Goal: Task Accomplishment & Management: Manage account settings

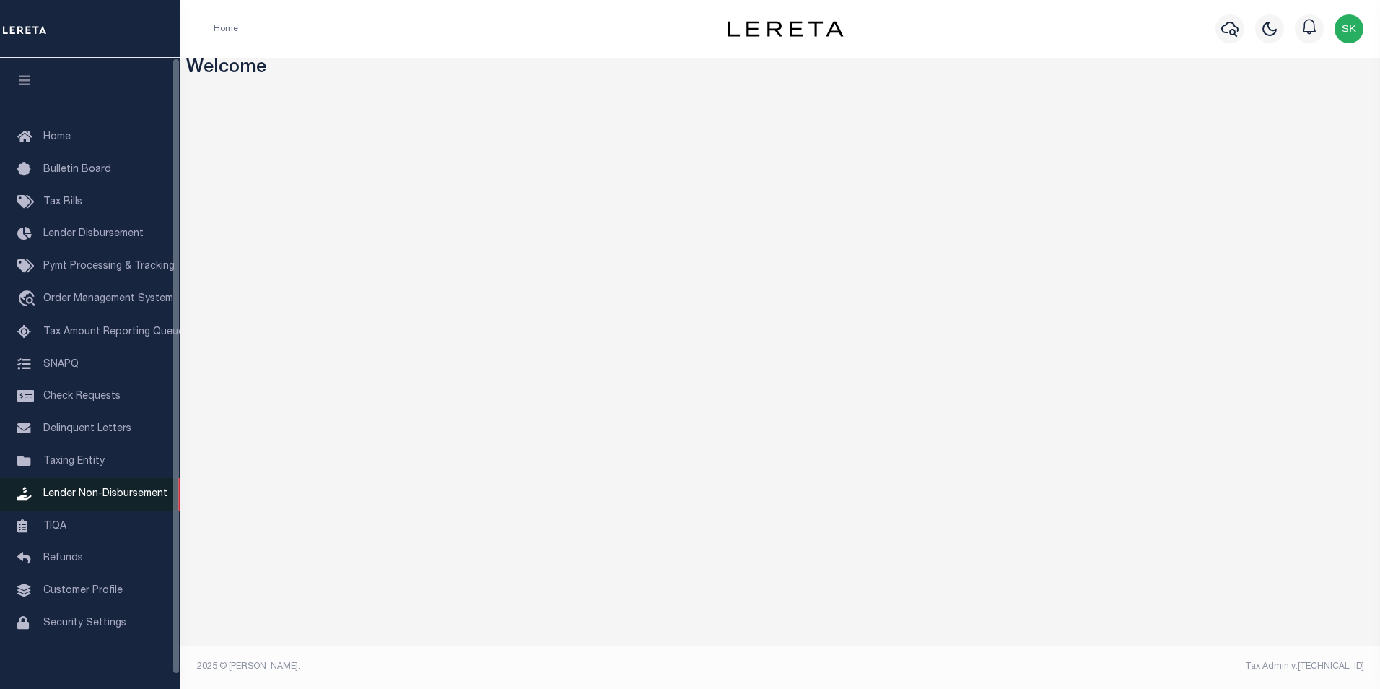
click at [107, 496] on span "Lender Non-Disbursement" at bounding box center [105, 494] width 124 height 10
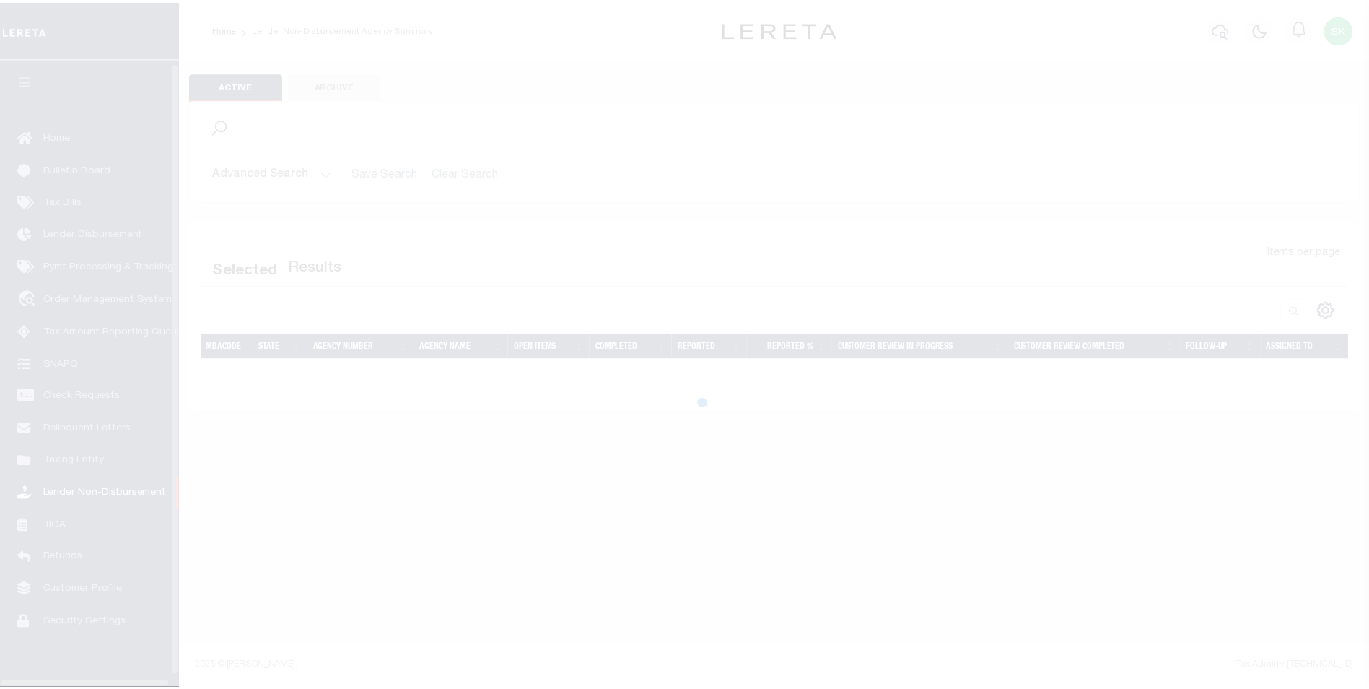
scroll to position [14, 0]
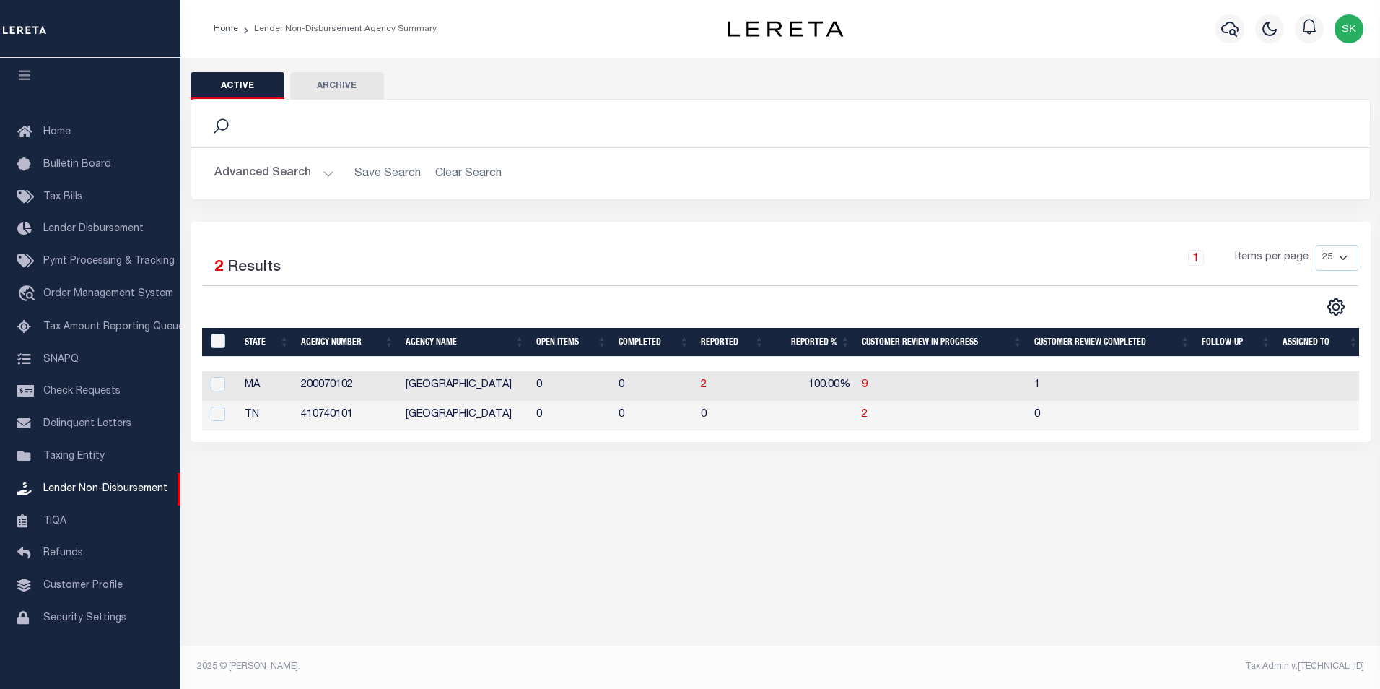
click at [475, 175] on h2 "Advanced Search Save Search Clear Search LNDActiveAgencySummaryGridWrapper_dyna…" at bounding box center [781, 174] width 1156 height 28
click at [466, 175] on h2 "Advanced Search Save Search Clear Search LNDActiveAgencySummaryGridWrapper_dyna…" at bounding box center [781, 174] width 1156 height 28
click at [326, 170] on button "Advanced Search" at bounding box center [274, 174] width 120 height 28
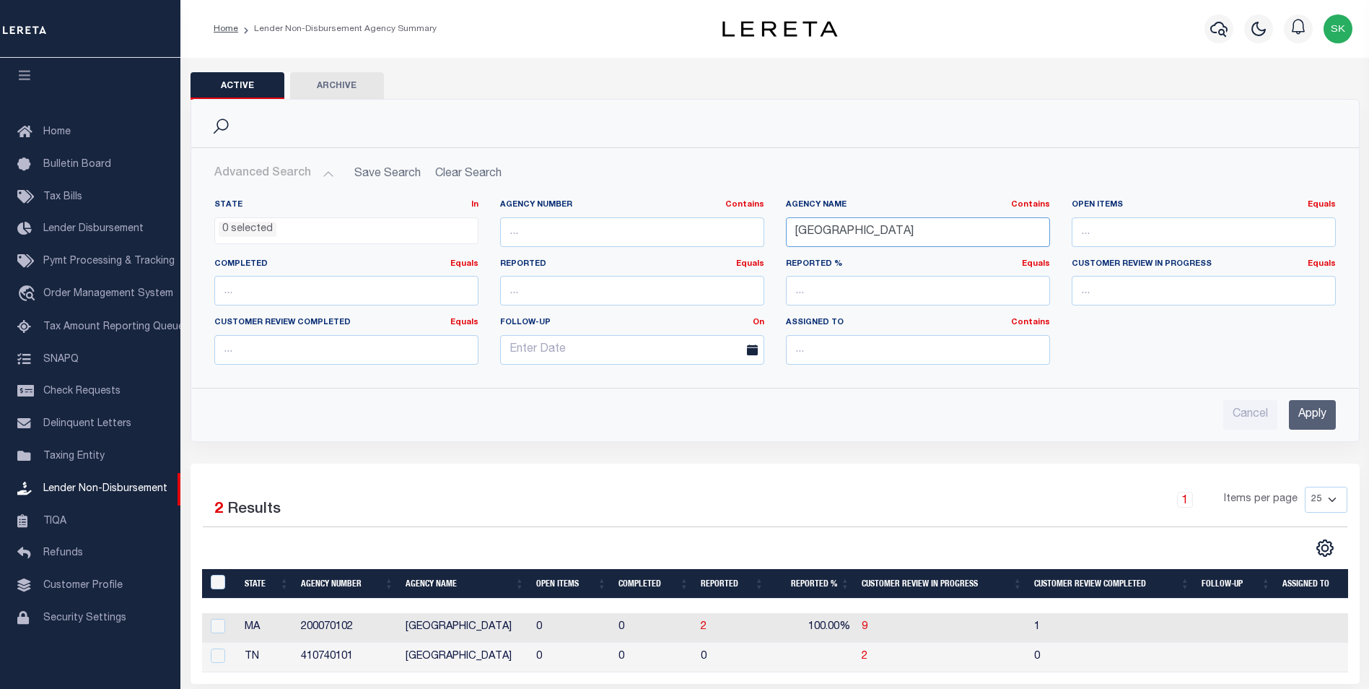
drag, startPoint x: 913, startPoint y: 229, endPoint x: 699, endPoint y: 199, distance: 215.7
click at [708, 199] on div "State In In AK AL AR AZ CA CO CT DC DE FL GA GU HI IA ID IL IN KS KY LA MA MD M…" at bounding box center [775, 287] width 1143 height 177
click at [1304, 413] on input "Apply" at bounding box center [1312, 415] width 47 height 30
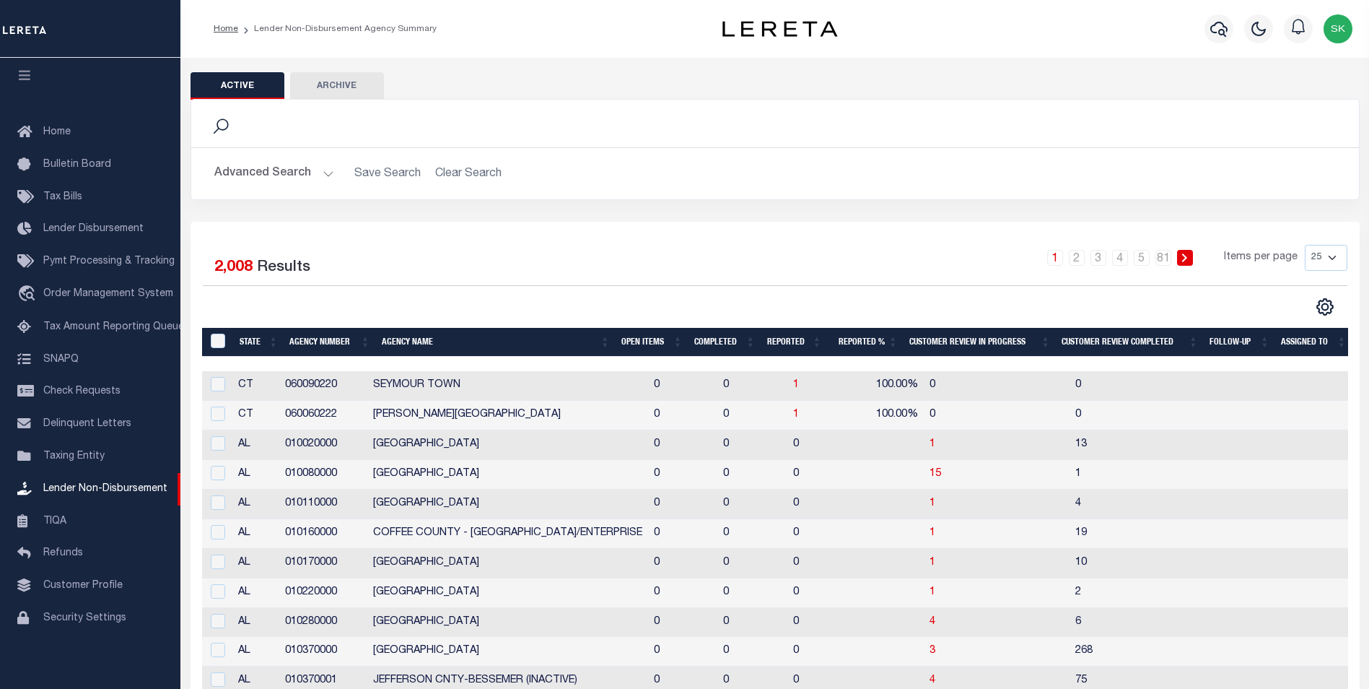
click at [633, 335] on th "Open Items" at bounding box center [652, 343] width 73 height 30
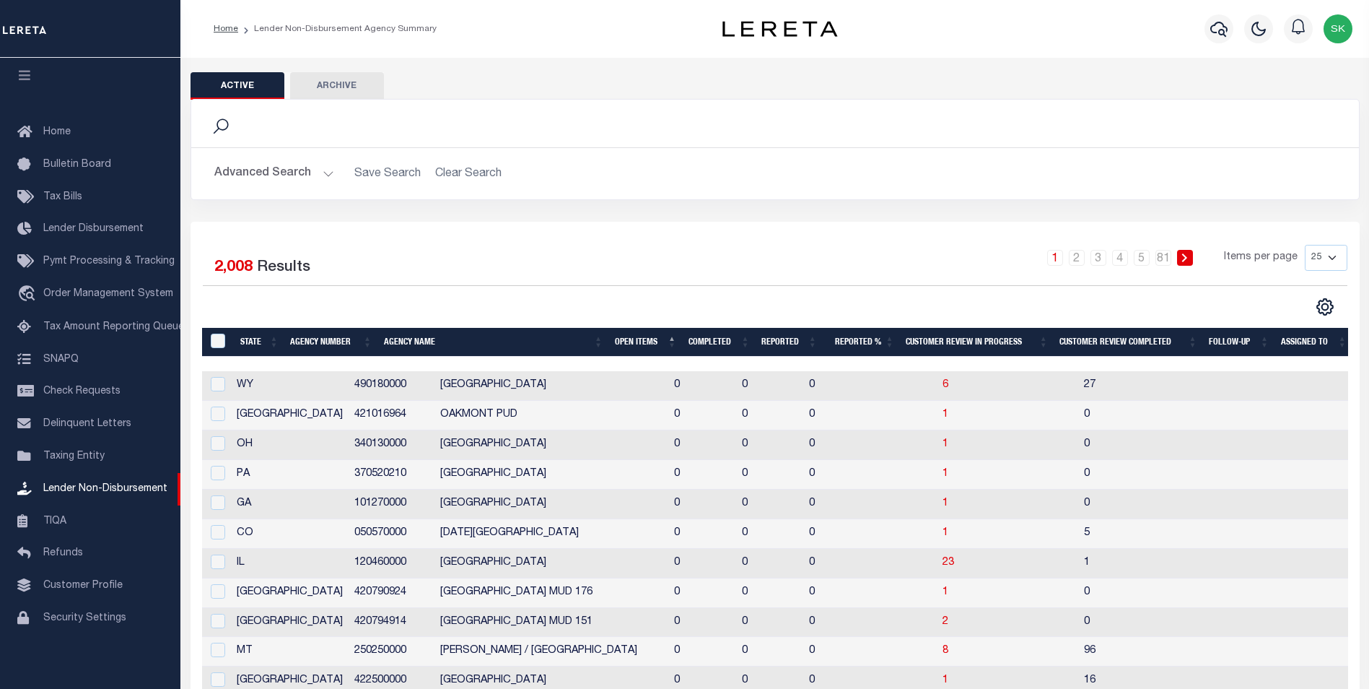
click at [634, 336] on th "Open Items" at bounding box center [646, 343] width 74 height 30
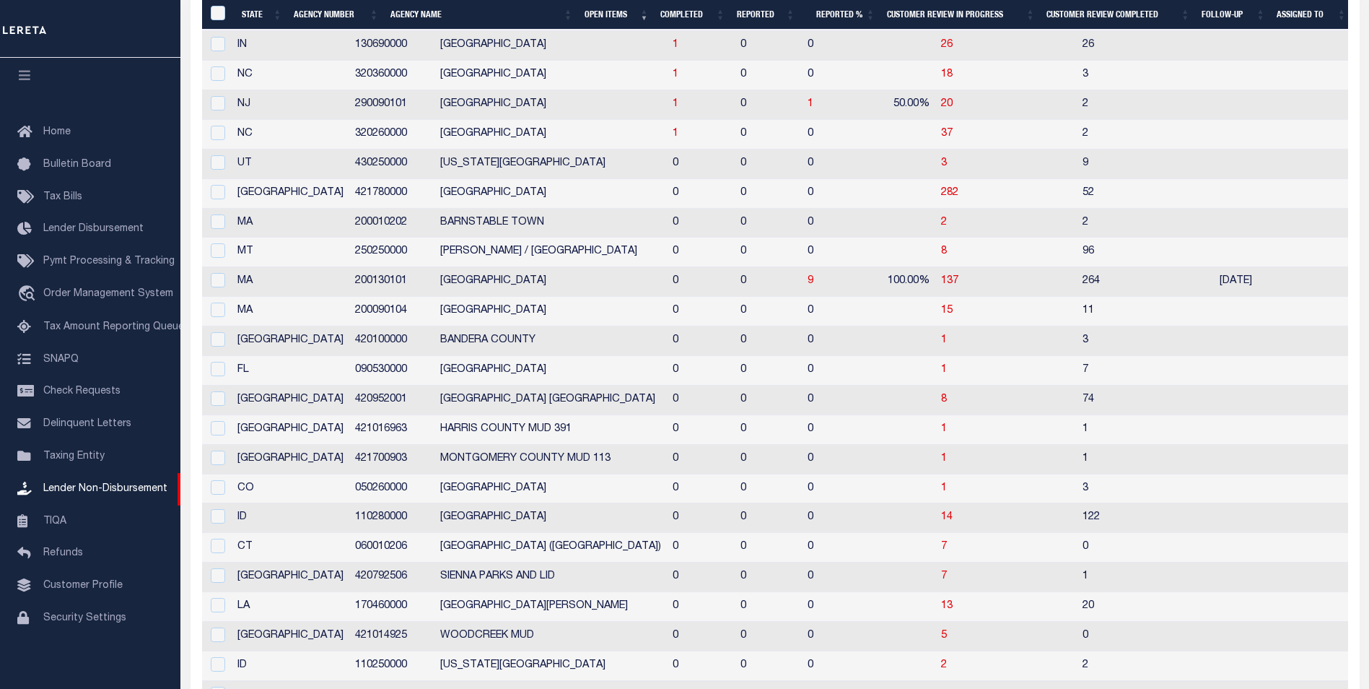
scroll to position [417, 0]
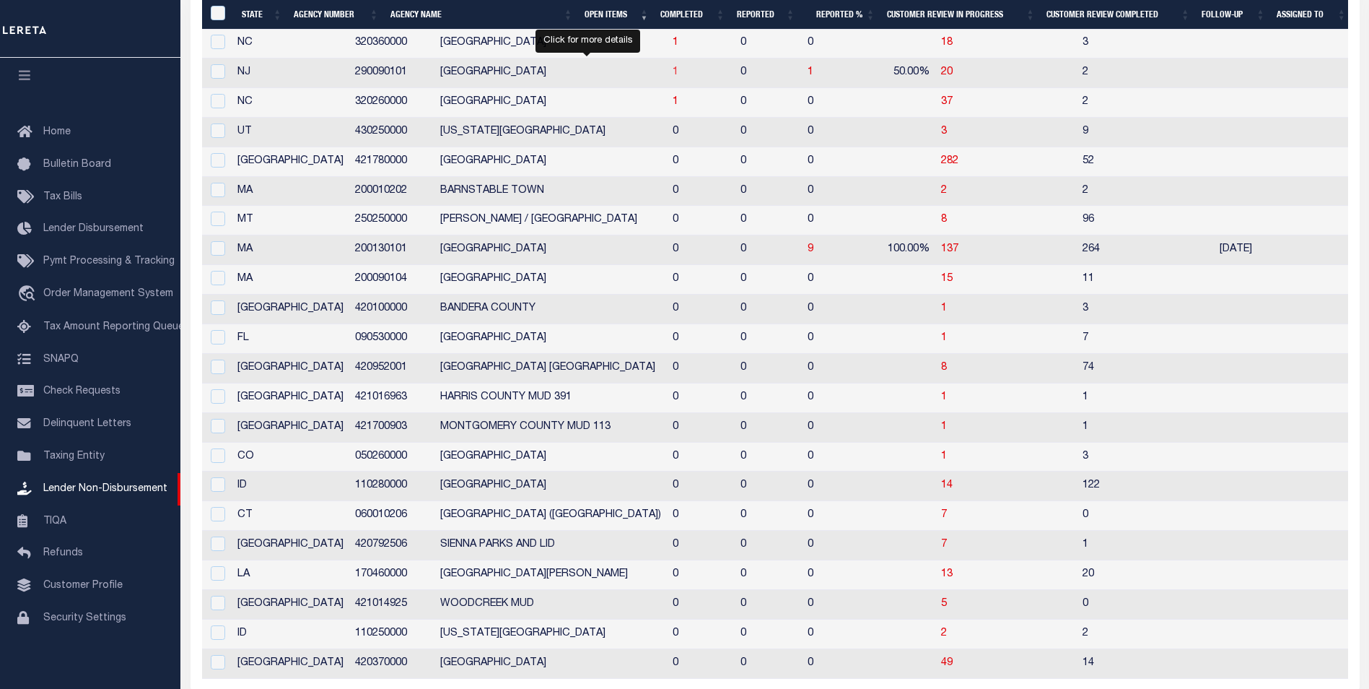
click at [673, 71] on span "1" at bounding box center [676, 72] width 6 height 10
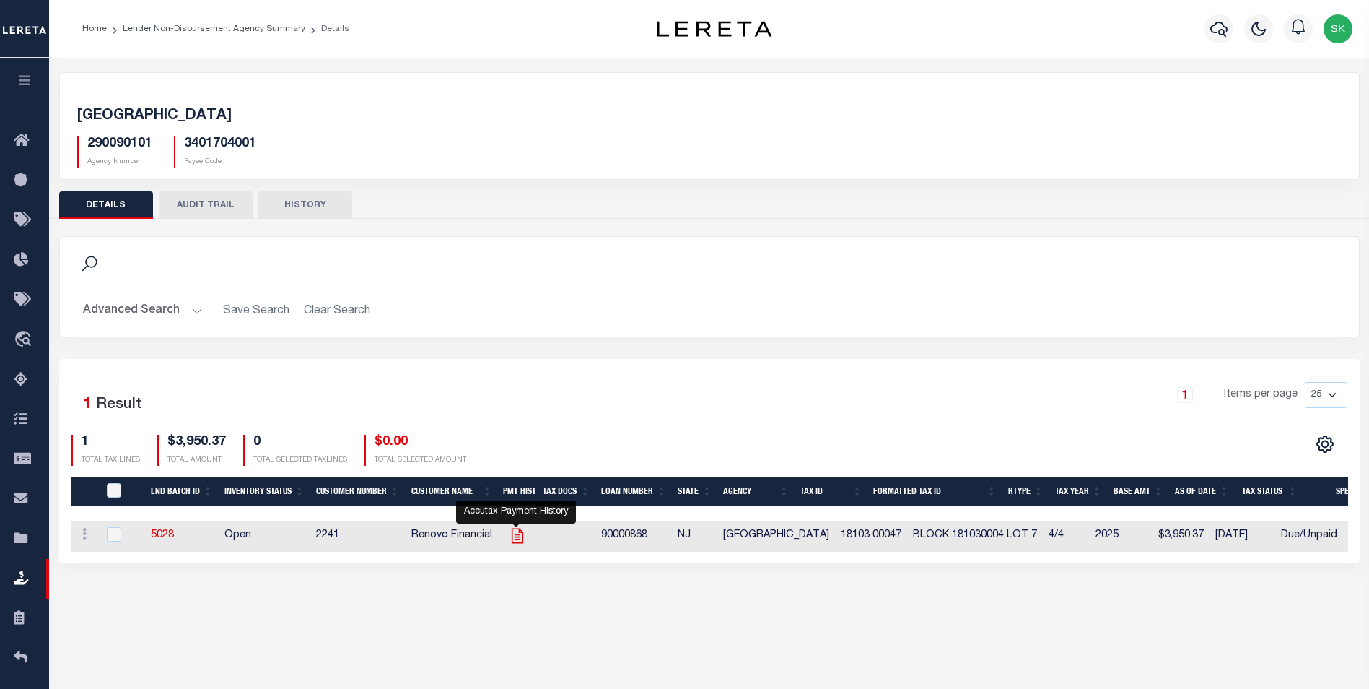
click at [516, 535] on icon "" at bounding box center [517, 535] width 19 height 19
checkbox input "true"
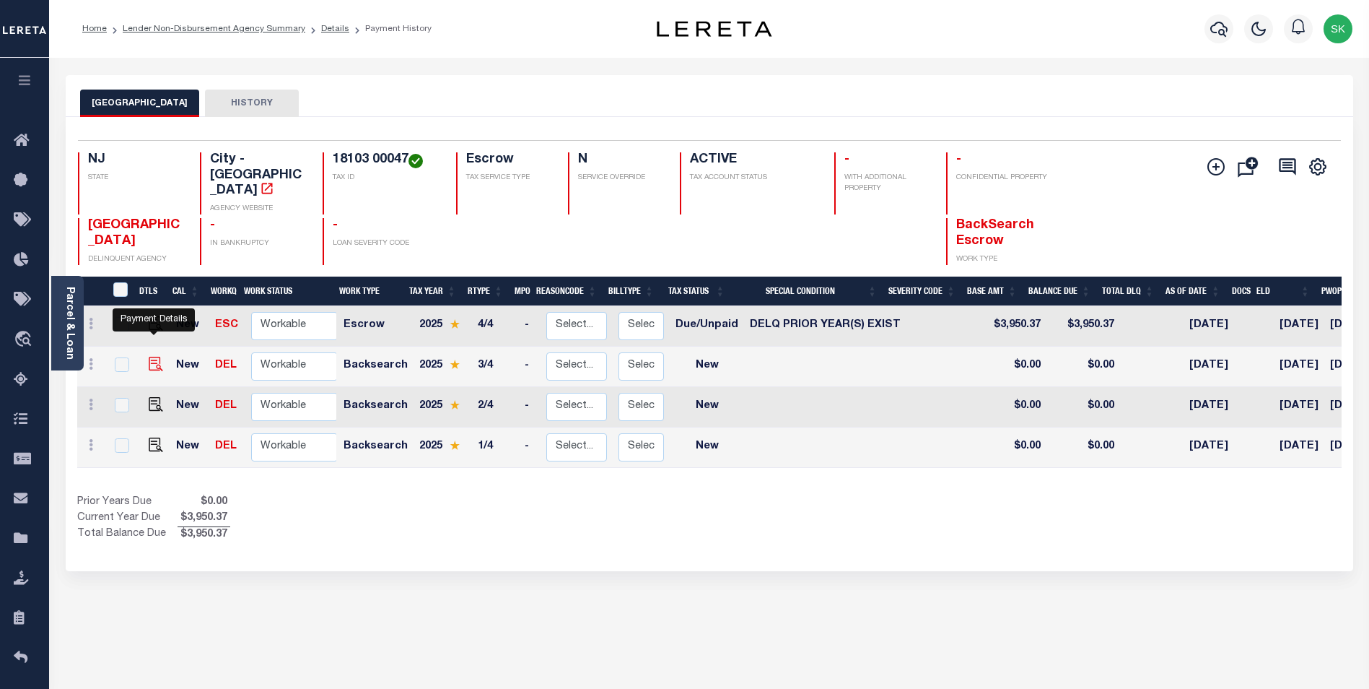
click at [149, 357] on img "" at bounding box center [156, 364] width 14 height 14
checkbox input "true"
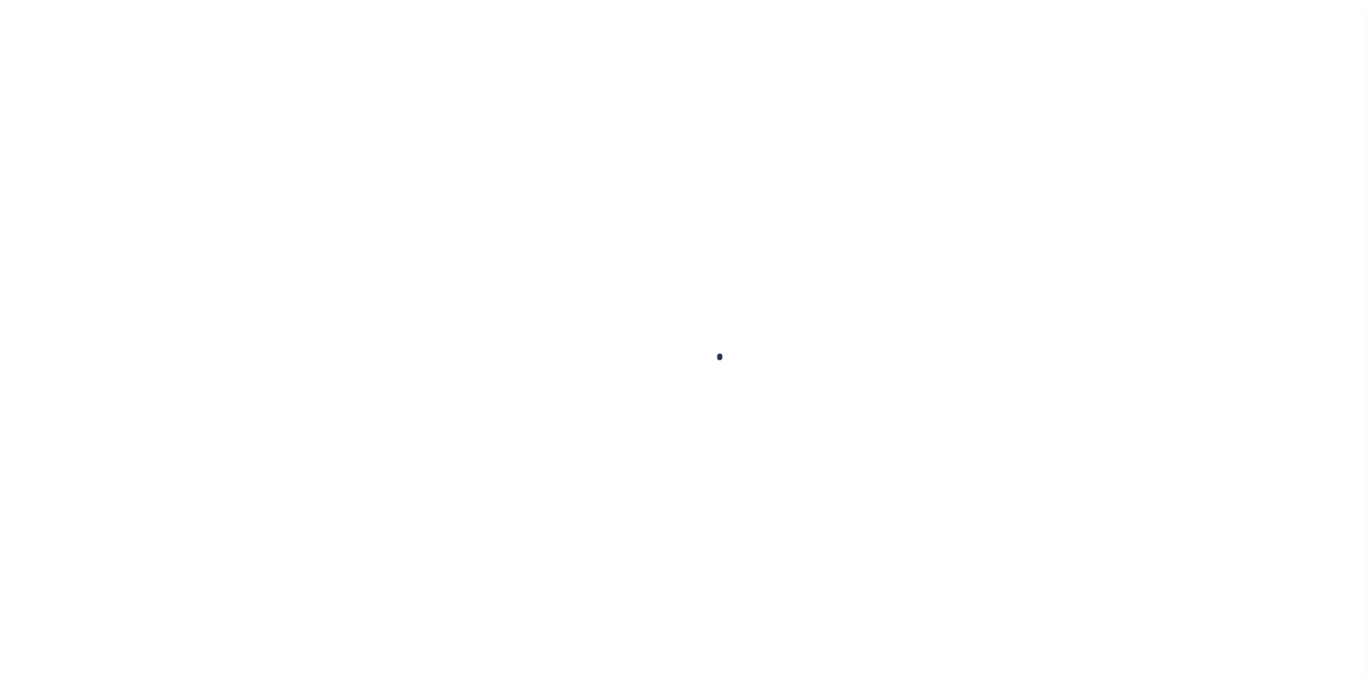
checkbox input "false"
type input "10/10/2025"
select select "NW2"
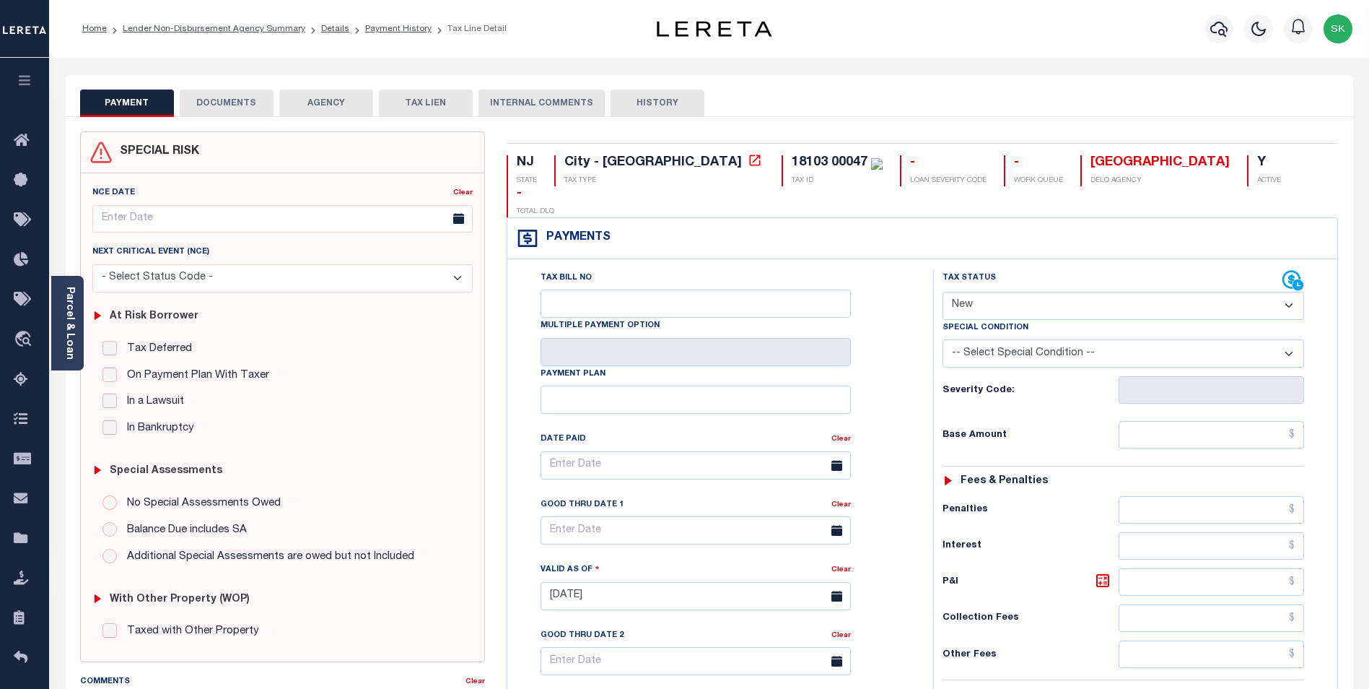
click at [1030, 339] on select "-- Select Special Condition -- 3RD PARTY TAX LIEN AGENCY TAX LIEN (A.K.A Inside…" at bounding box center [1124, 353] width 362 height 28
select select "15"
click at [943, 339] on select "-- Select Special Condition -- 3RD PARTY TAX LIEN AGENCY TAX LIEN (A.K.A Inside…" at bounding box center [1124, 353] width 362 height 28
type input "[DATE]"
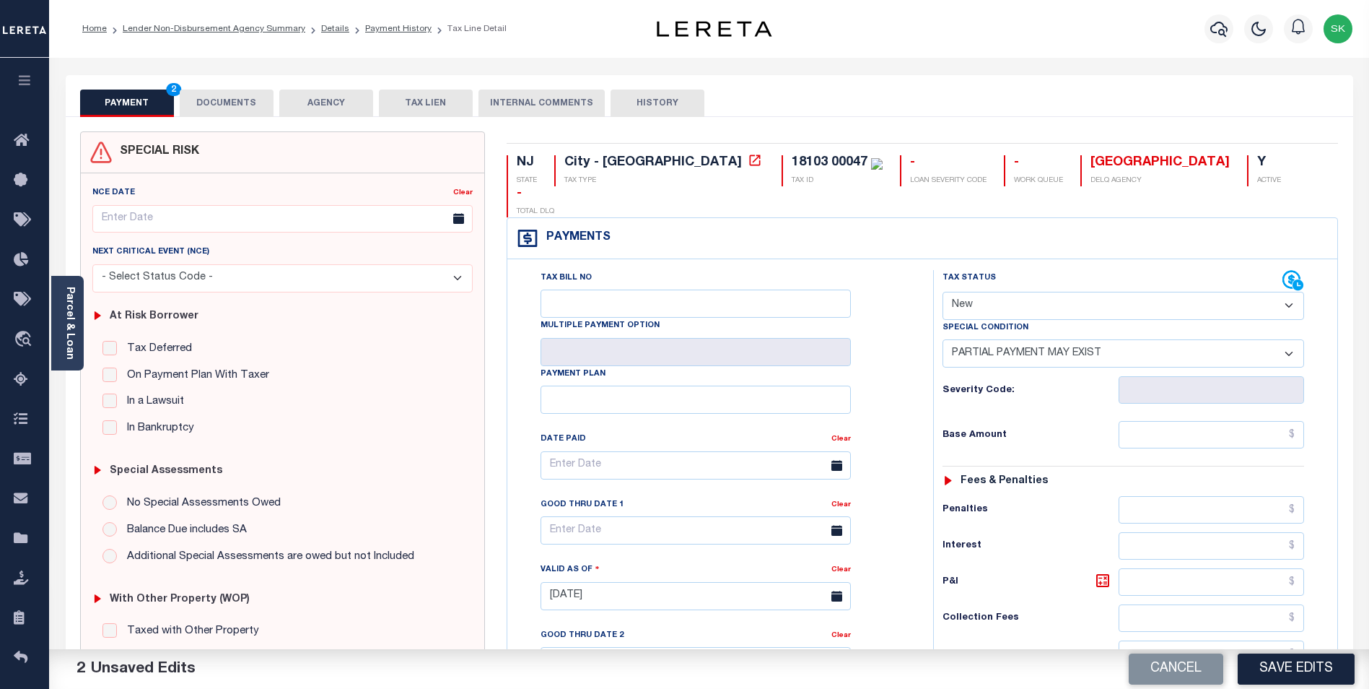
click at [1033, 339] on select "-- Select Special Condition -- 3RD PARTY TAX LIEN AGENCY TAX LIEN (A.K.A Inside…" at bounding box center [1124, 353] width 362 height 28
click at [943, 339] on select "-- Select Special Condition -- 3RD PARTY TAX LIEN AGENCY TAX LIEN (A.K.A Inside…" at bounding box center [1124, 353] width 362 height 28
click at [1232, 421] on input "text" at bounding box center [1212, 434] width 186 height 27
type input "$297.06"
type input "$5.22"
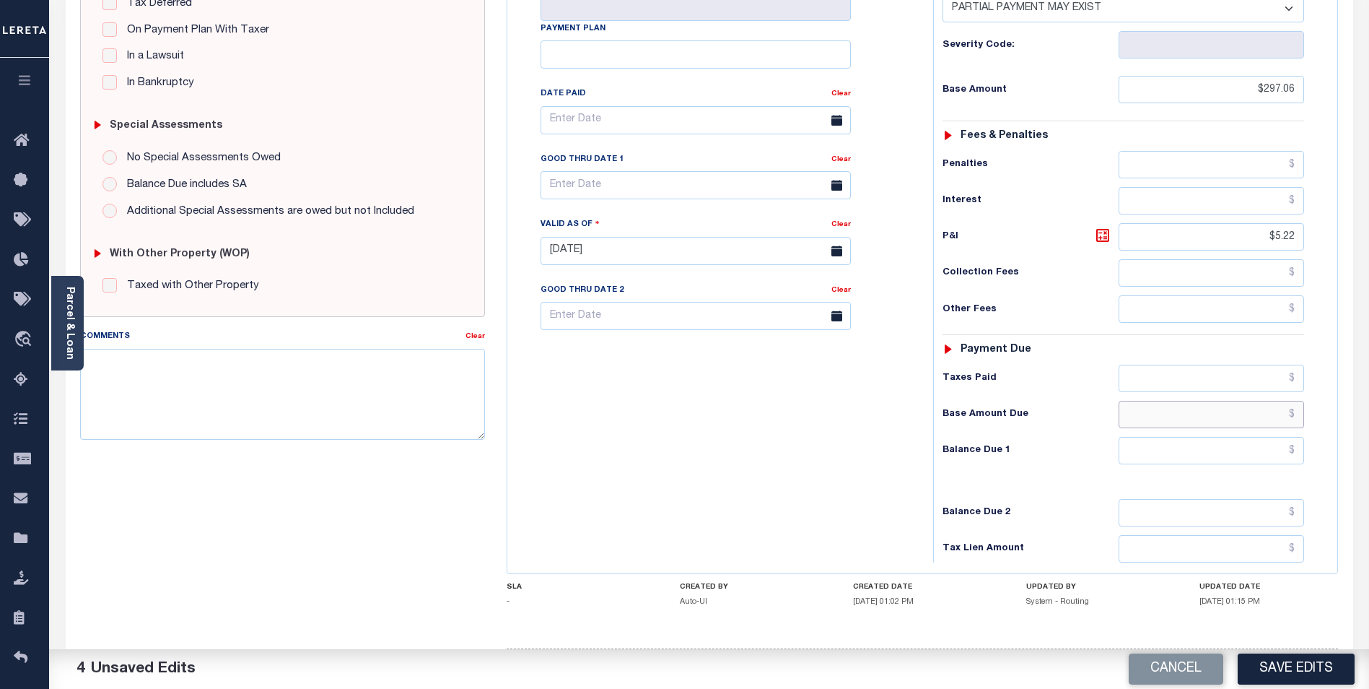
scroll to position [374, 0]
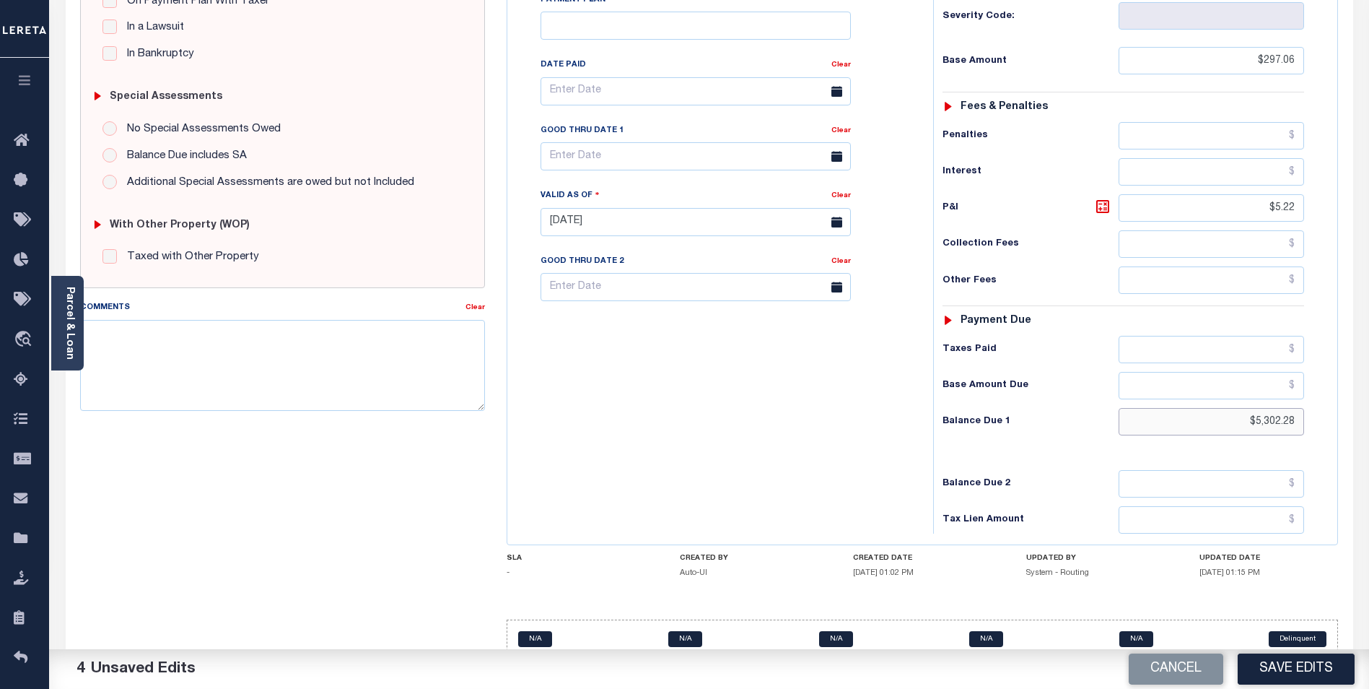
type input "$5,302.28"
click at [701, 142] on input "text" at bounding box center [696, 156] width 310 height 28
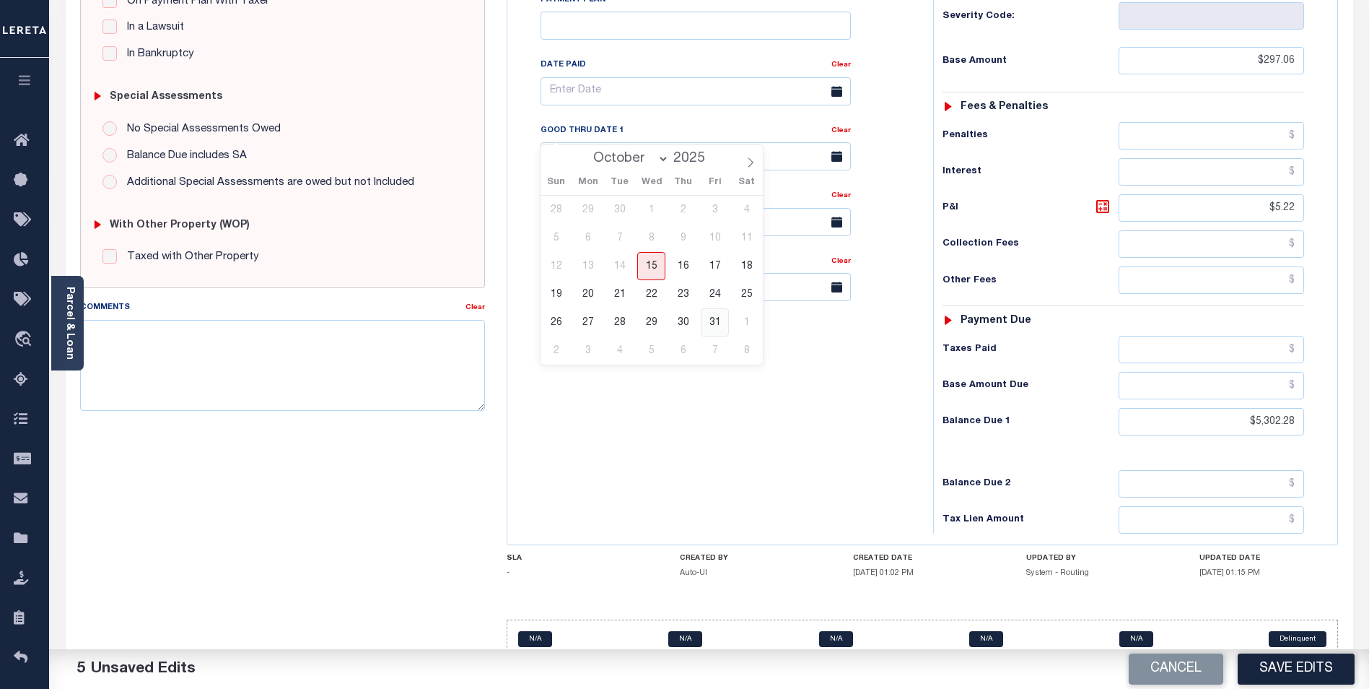
click at [718, 322] on span "31" at bounding box center [715, 322] width 28 height 28
type input "[DATE]"
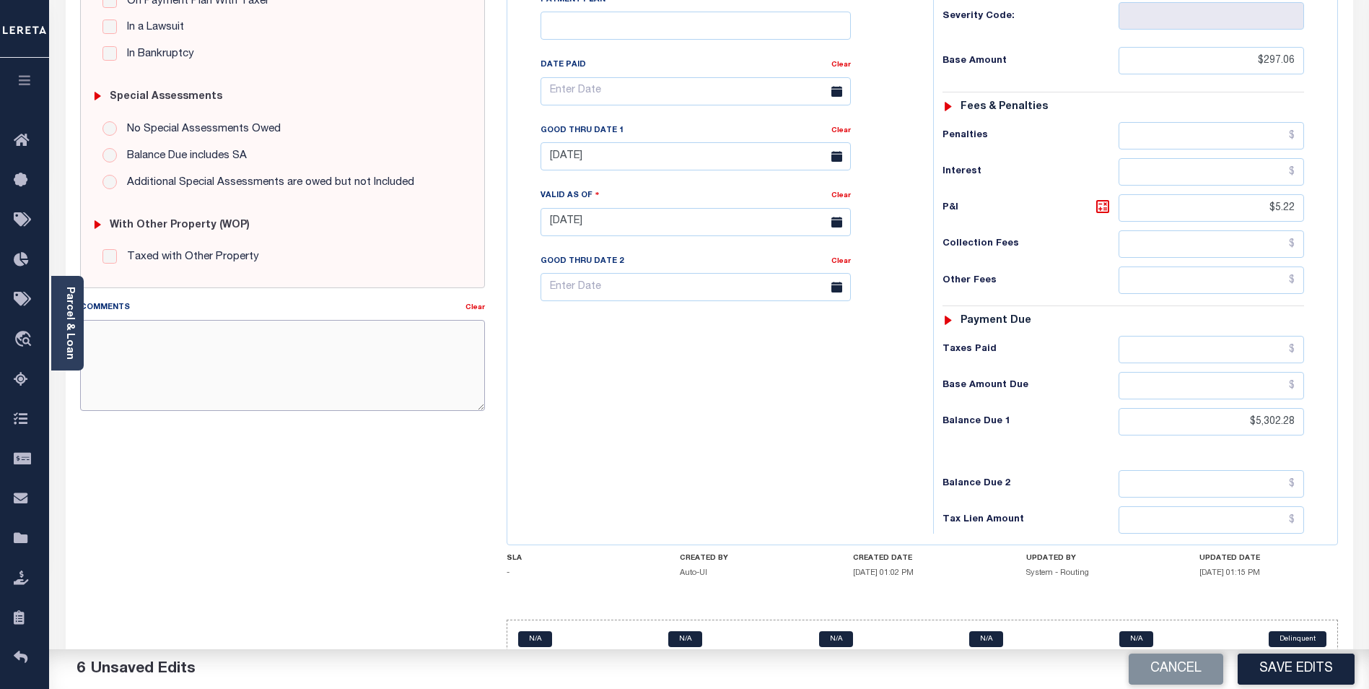
click at [326, 354] on textarea "Comments" at bounding box center [282, 365] width 405 height 91
type textarea "P"
type textarea "3RD INSTALLMENT PAID SHORT, ORIGINAL BASE $3969.88"
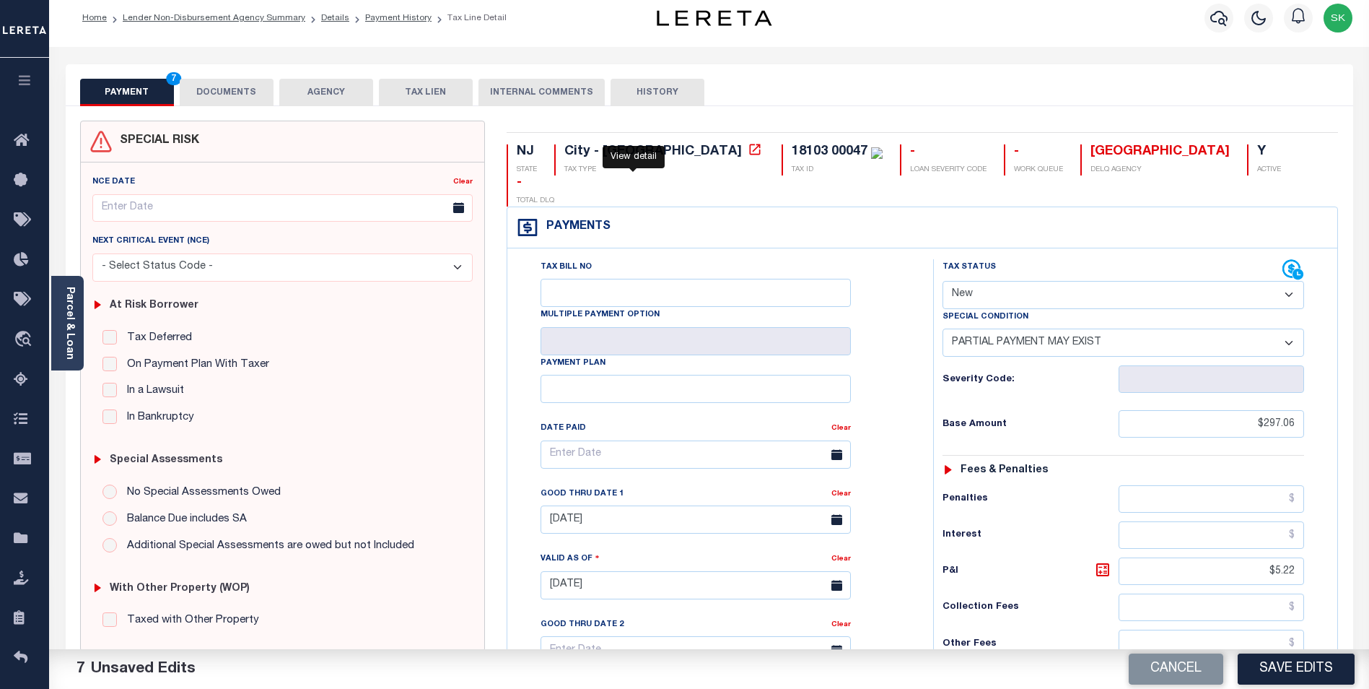
scroll to position [0, 0]
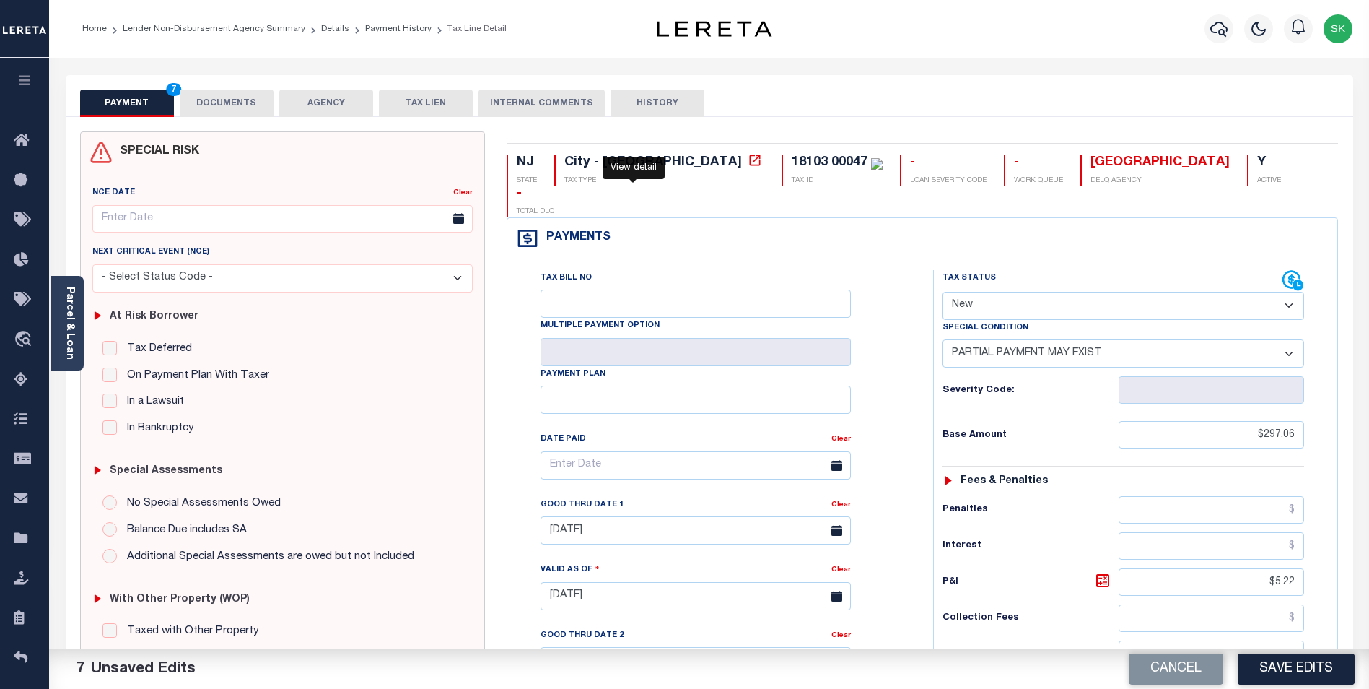
click at [1041, 339] on select "-- Select Special Condition -- 3RD PARTY TAX LIEN AGENCY TAX LIEN (A.K.A Inside…" at bounding box center [1124, 353] width 362 height 28
select select "0"
click at [943, 339] on select "-- Select Special Condition -- 3RD PARTY TAX LIEN AGENCY TAX LIEN (A.K.A Inside…" at bounding box center [1124, 353] width 362 height 28
click at [1016, 292] on select "- Select Status Code - Open Due/Unpaid Paid Incomplete No Tax Due Internal Refu…" at bounding box center [1124, 306] width 362 height 28
select select "DUE"
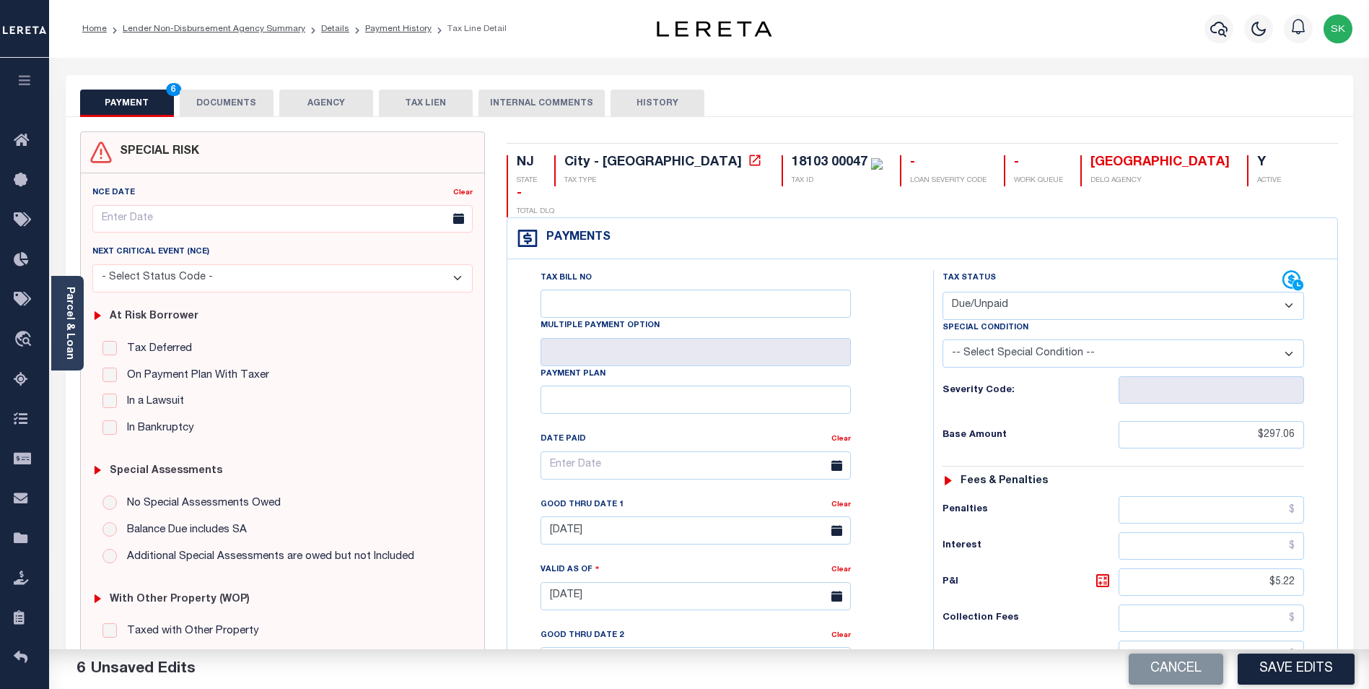
click at [943, 292] on select "- Select Status Code - Open Due/Unpaid Paid Incomplete No Tax Due Internal Refu…" at bounding box center [1124, 306] width 362 height 28
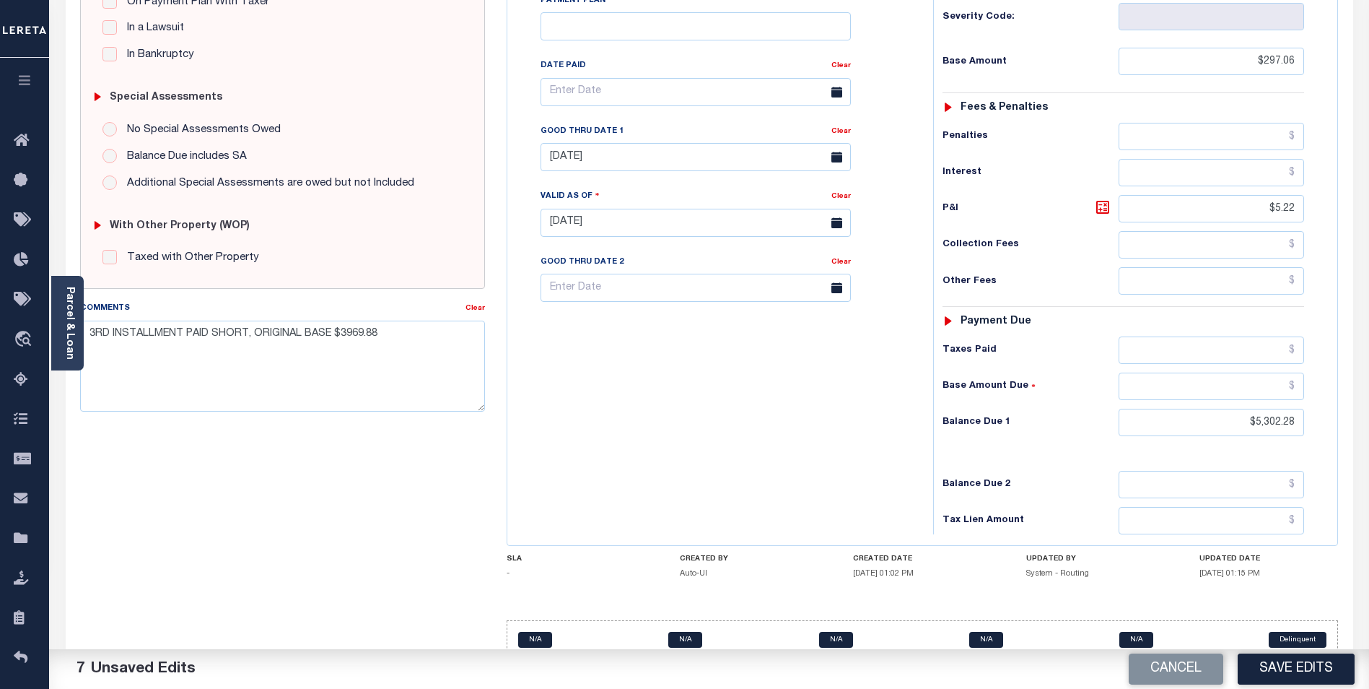
scroll to position [374, 0]
click at [1289, 662] on button "Save Edits" at bounding box center [1296, 668] width 117 height 31
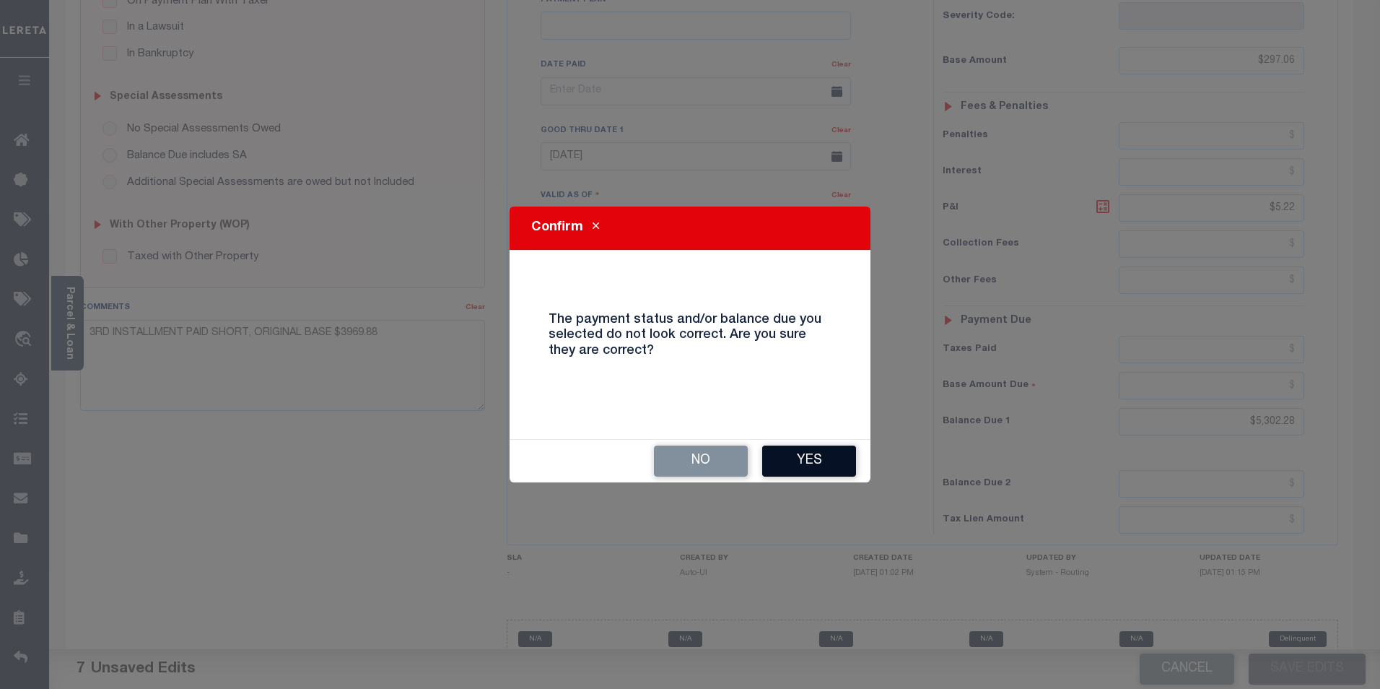
click at [823, 455] on button "Yes" at bounding box center [809, 460] width 94 height 31
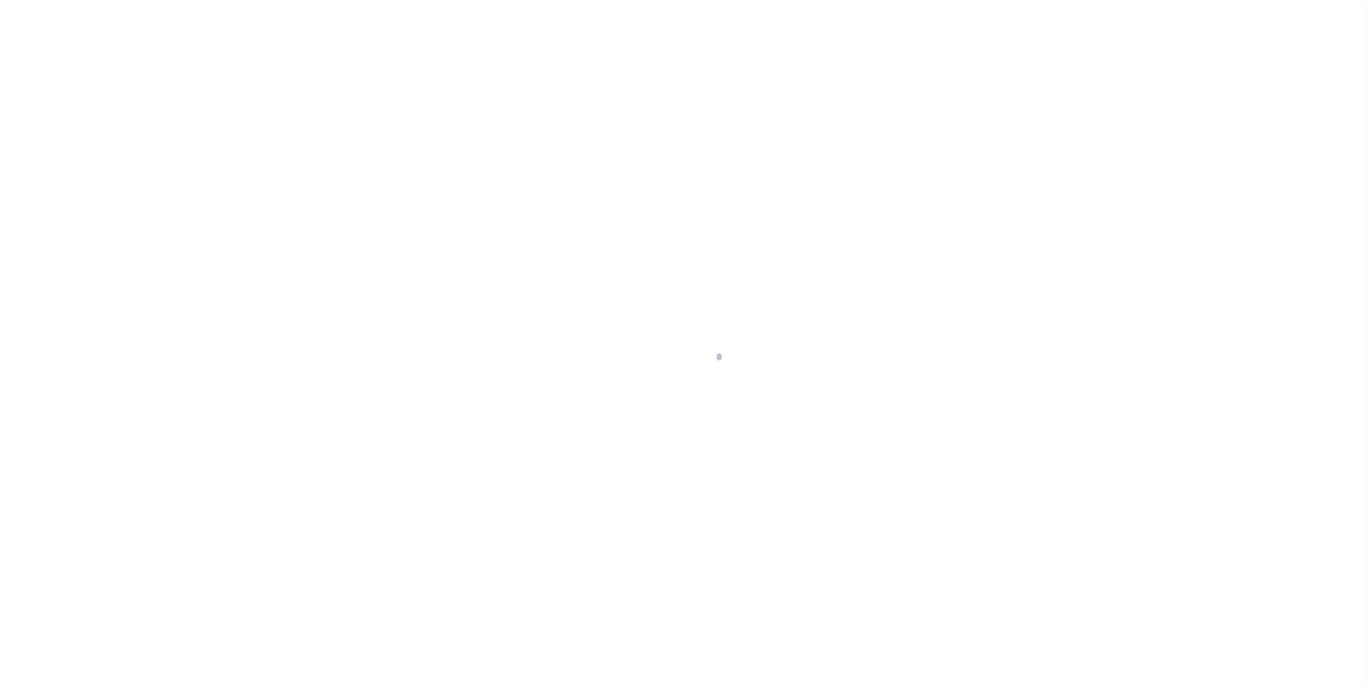
scroll to position [14, 0]
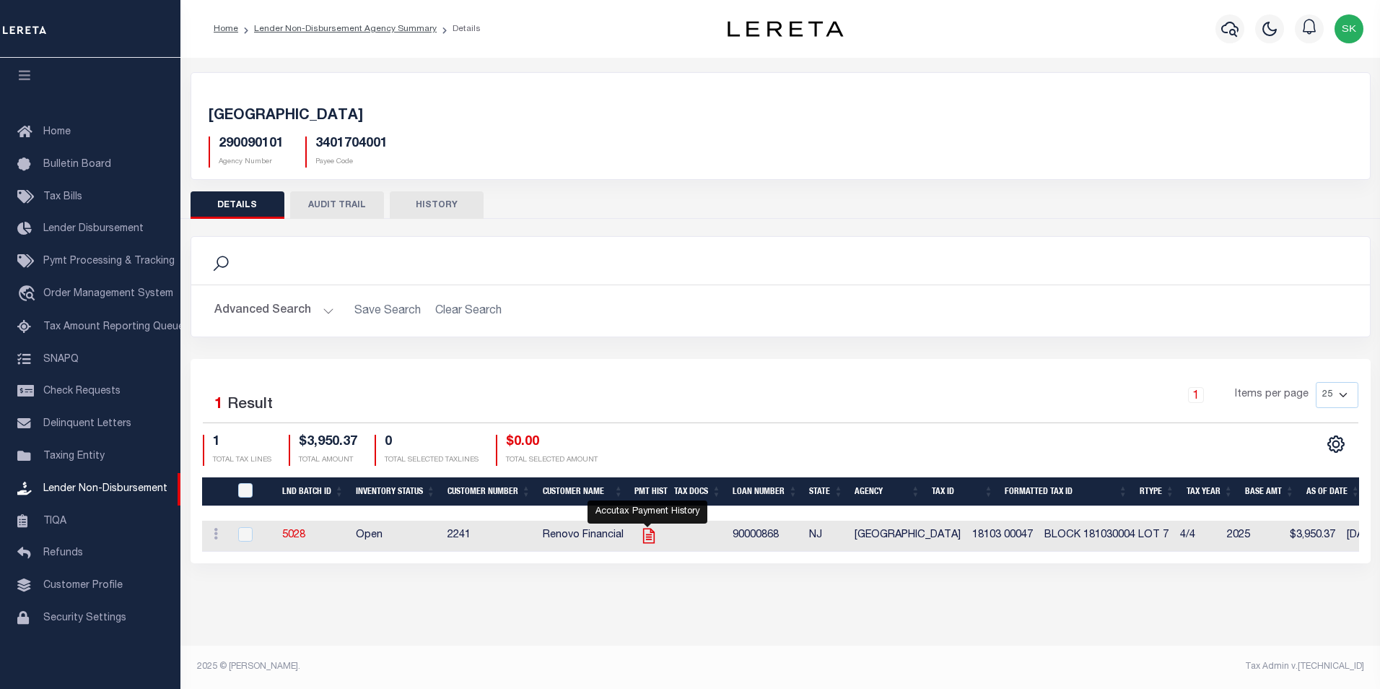
click at [649, 533] on icon "" at bounding box center [649, 535] width 19 height 19
checkbox input "true"
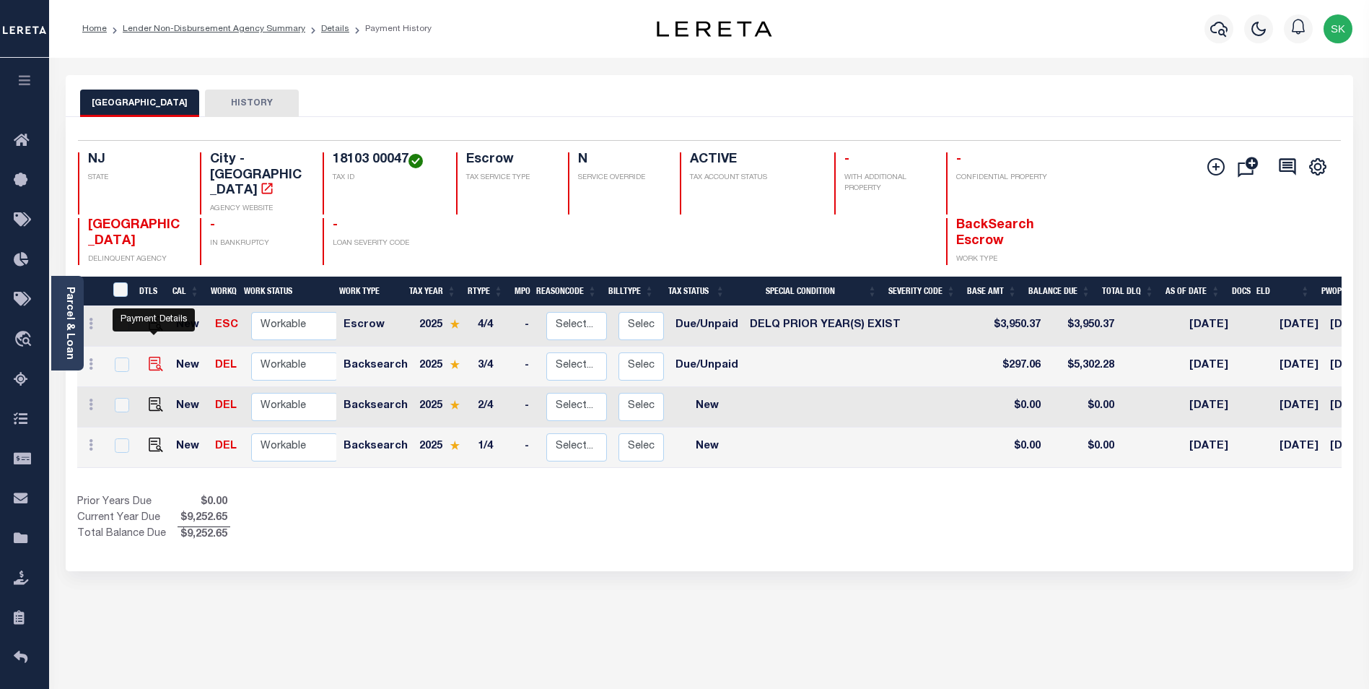
click at [152, 357] on img "" at bounding box center [156, 364] width 14 height 14
checkbox input "true"
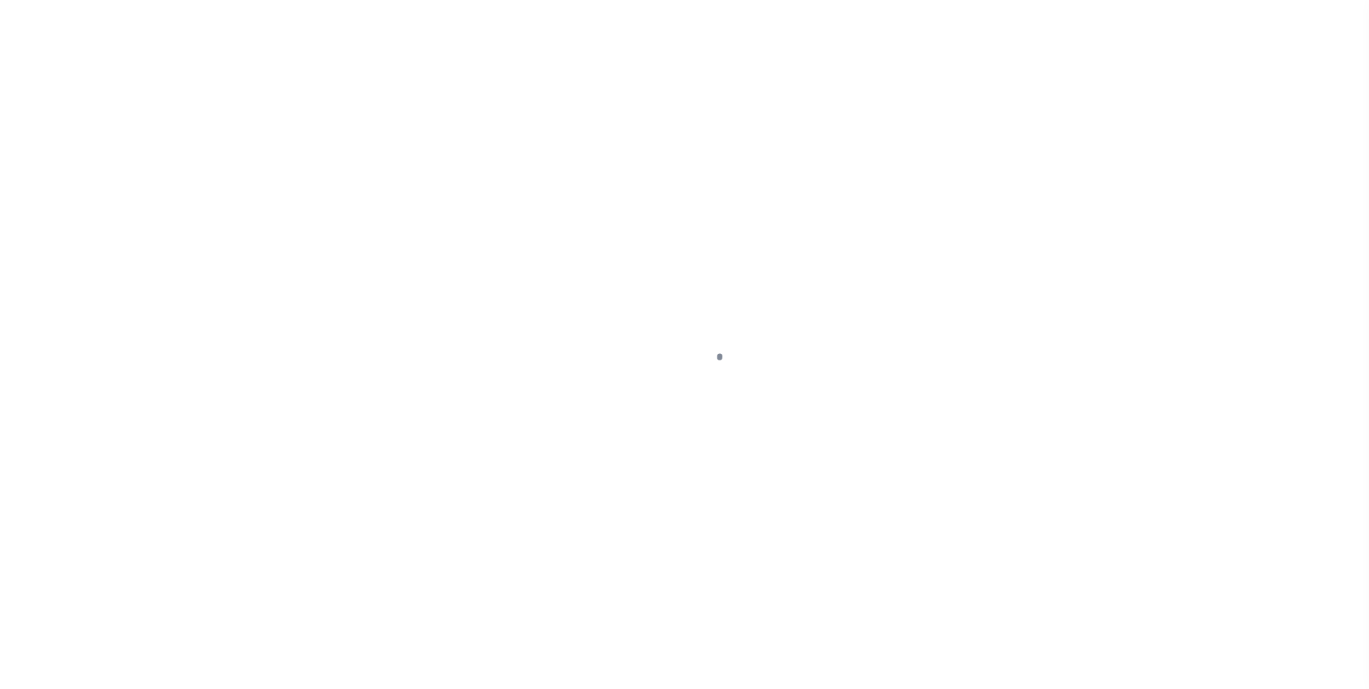
select select "DUE"
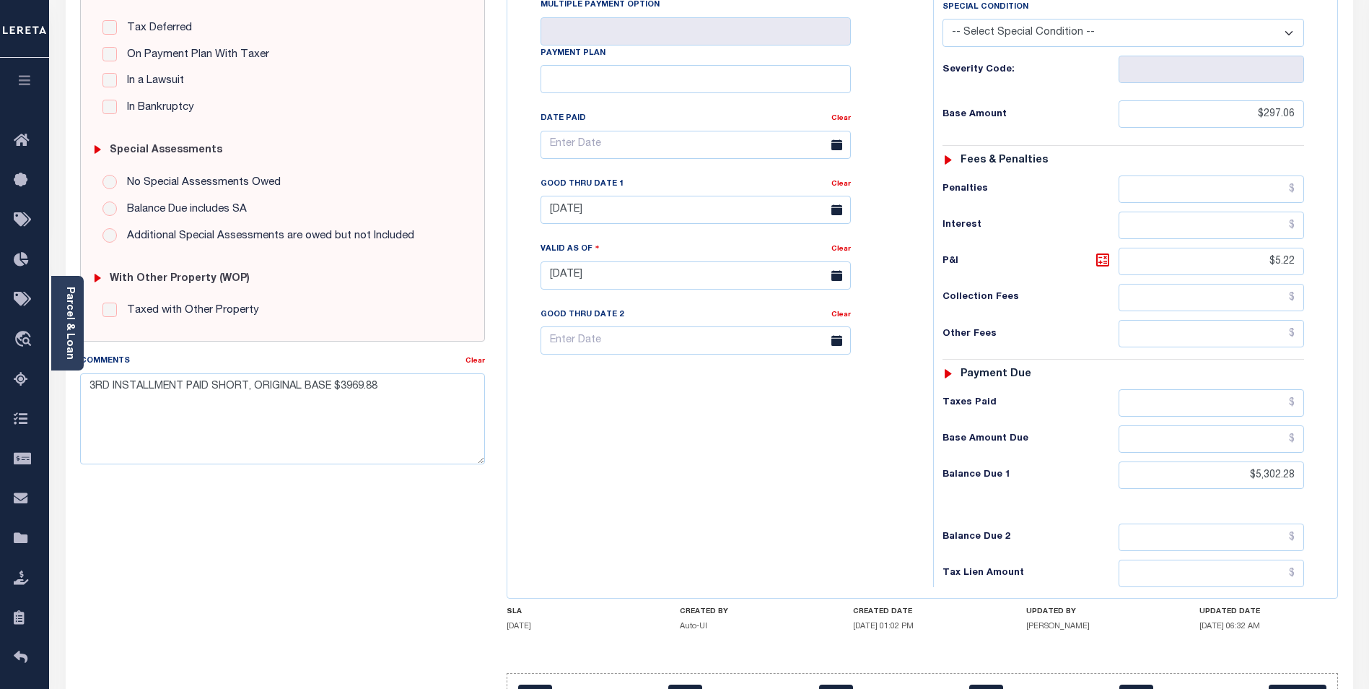
scroll to position [361, 0]
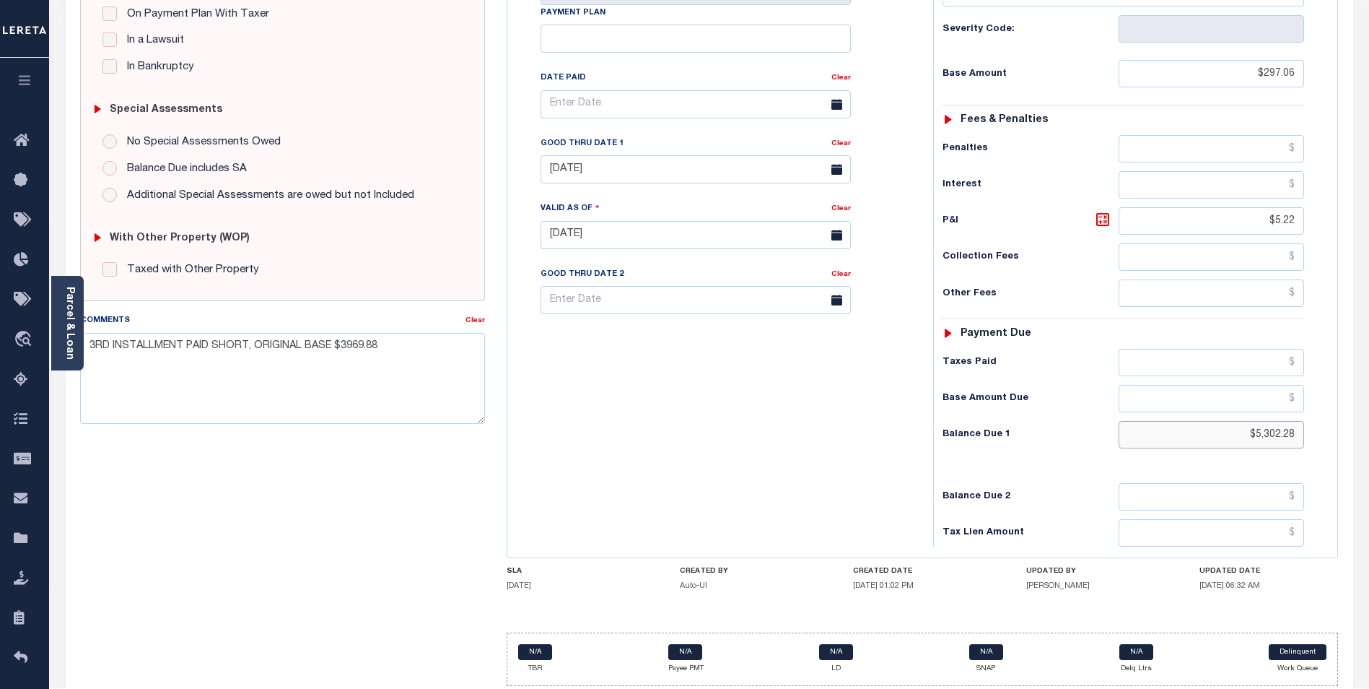
drag, startPoint x: 1229, startPoint y: 406, endPoint x: 1382, endPoint y: 399, distance: 153.9
click at [1369, 399] on html "Home Lender Non-Disbursement Agency Summary Details Payment History Tax Line De…" at bounding box center [684, 184] width 1369 height 1091
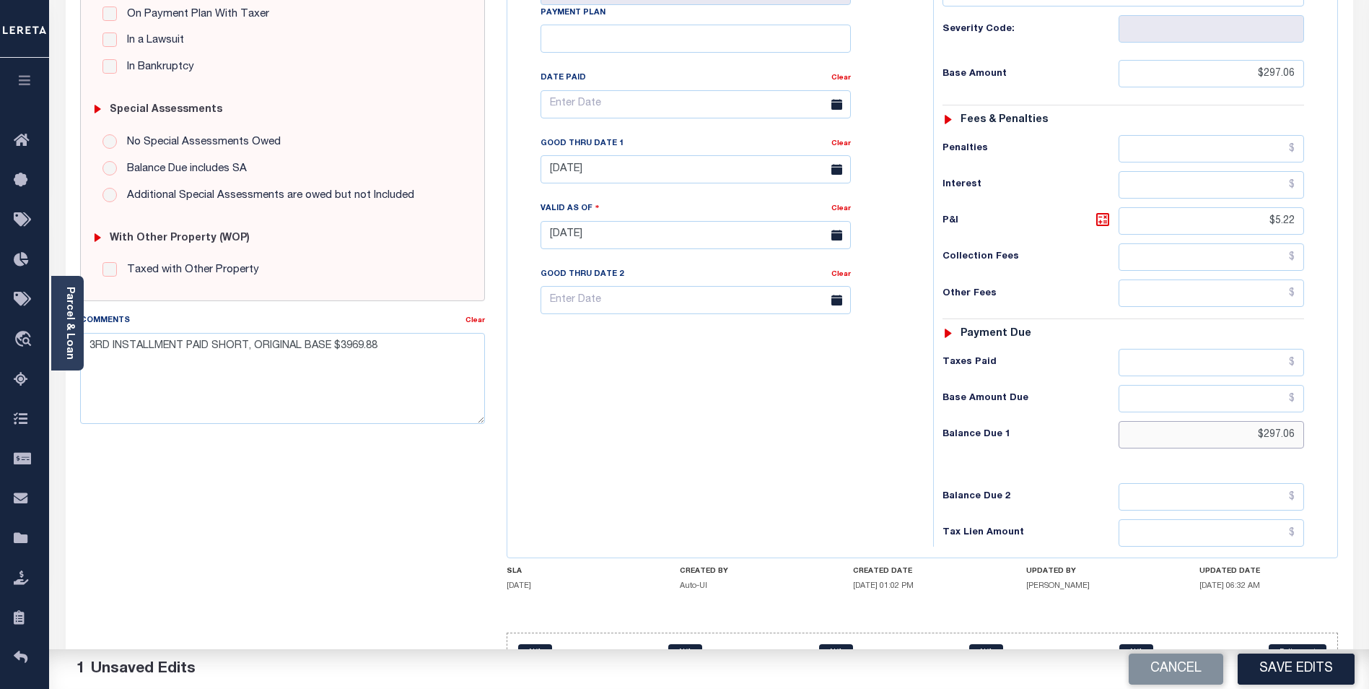
drag, startPoint x: 1219, startPoint y: 402, endPoint x: 1371, endPoint y: 388, distance: 152.3
click at [1366, 388] on div "Parcel & Loan Tax Bill Details 18103 00047 TAX ID" at bounding box center [709, 214] width 1320 height 1034
type input "$302.28"
click at [1307, 663] on button "Save Edits" at bounding box center [1296, 668] width 117 height 31
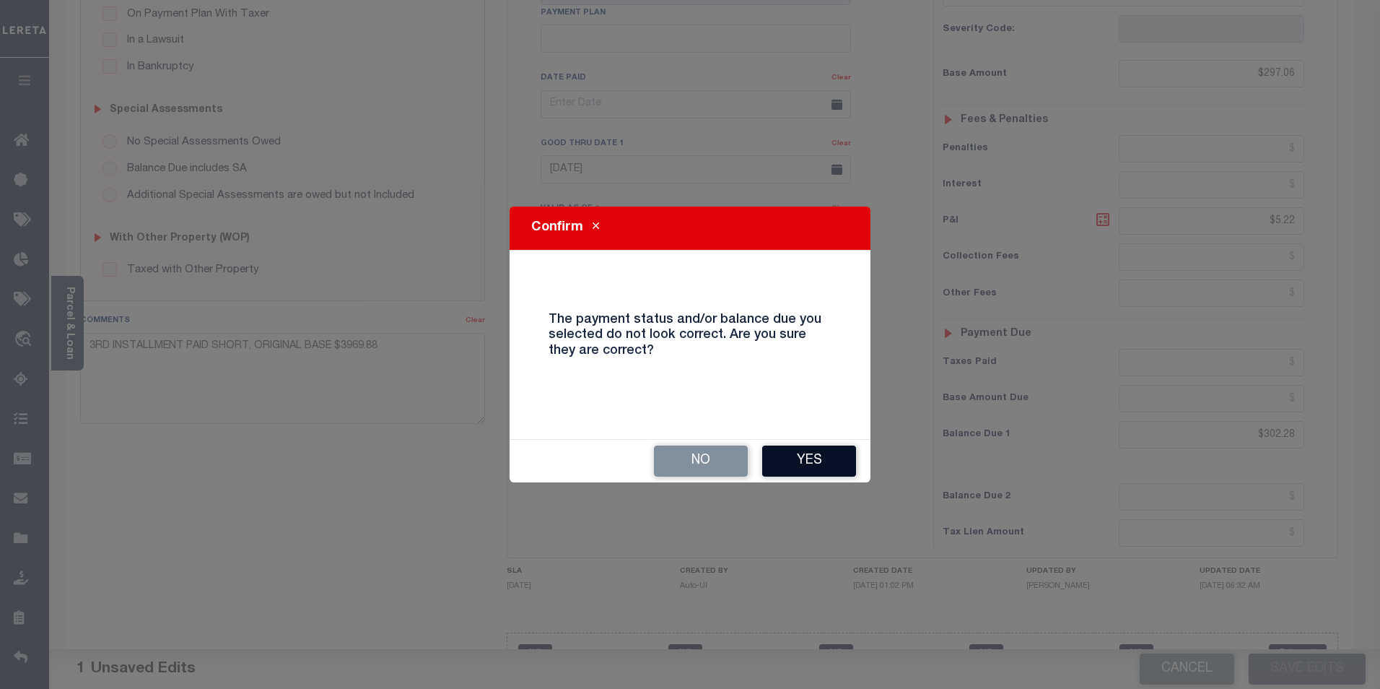
click at [806, 453] on button "Yes" at bounding box center [809, 460] width 94 height 31
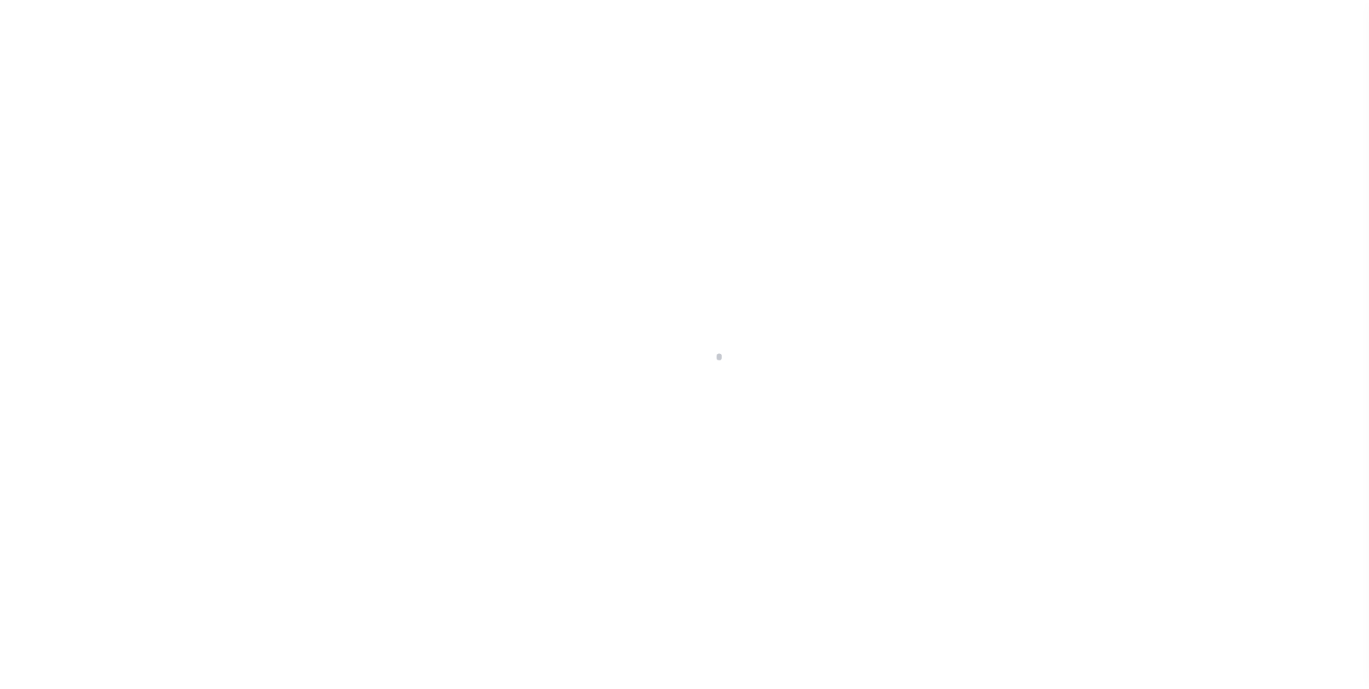
scroll to position [14, 0]
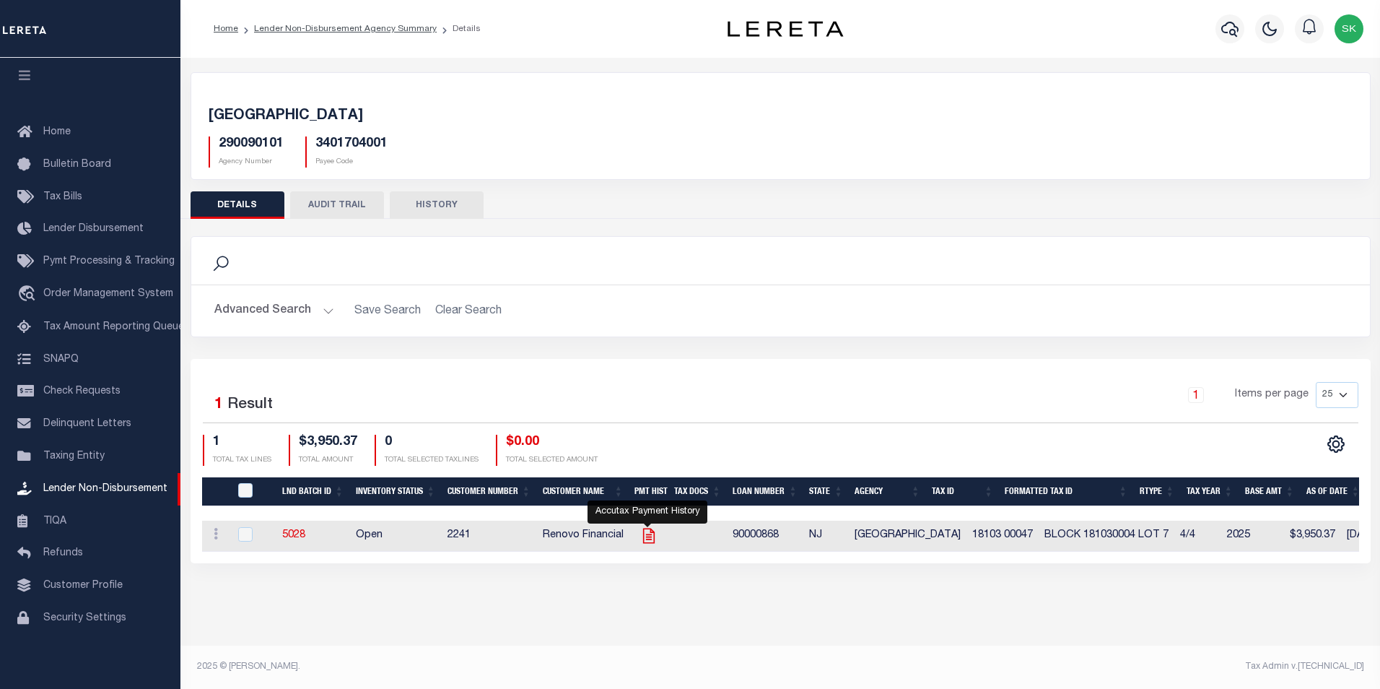
click at [649, 534] on icon "" at bounding box center [649, 535] width 19 height 19
checkbox input "true"
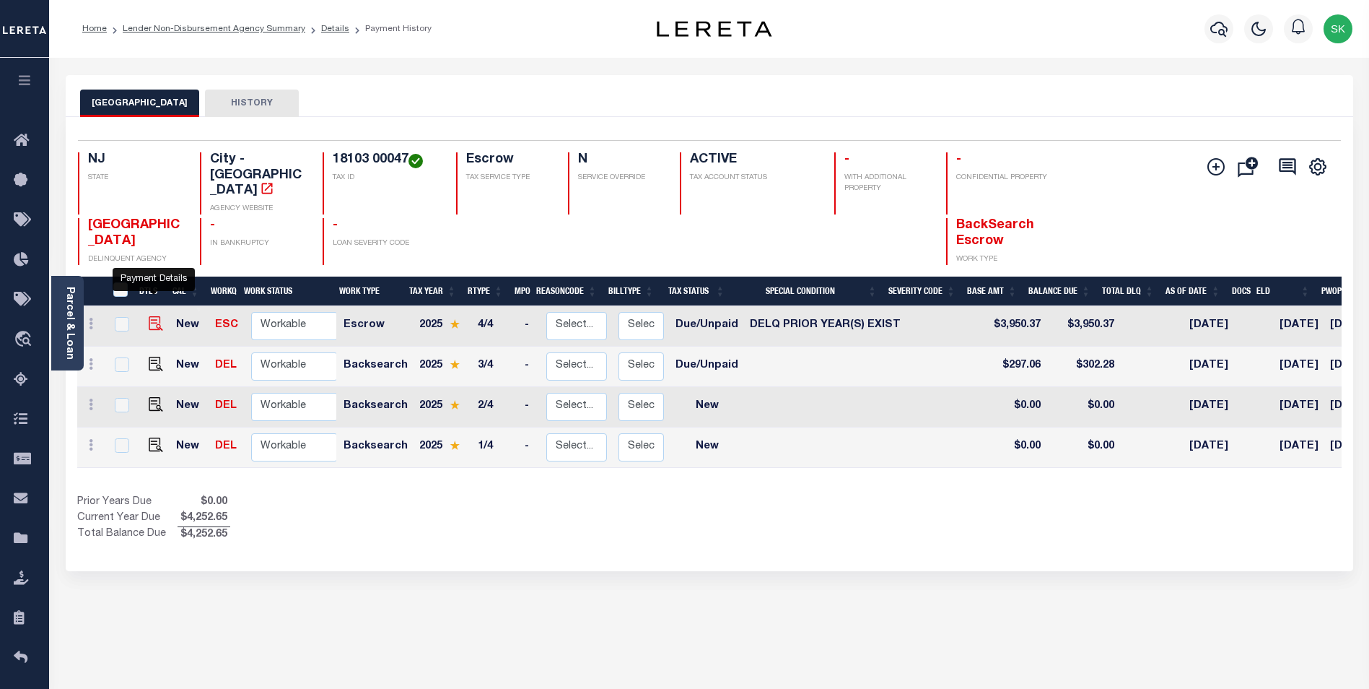
click at [152, 316] on img "" at bounding box center [156, 323] width 14 height 14
checkbox input "true"
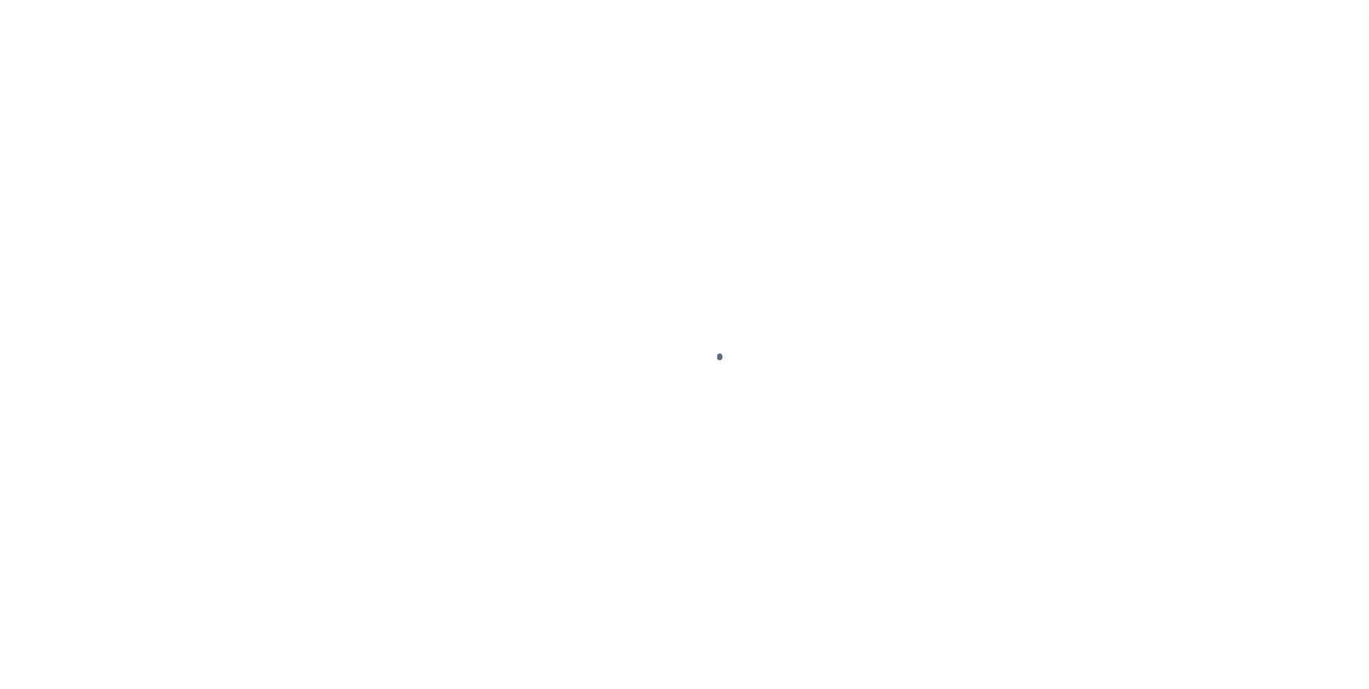
select select "DUE"
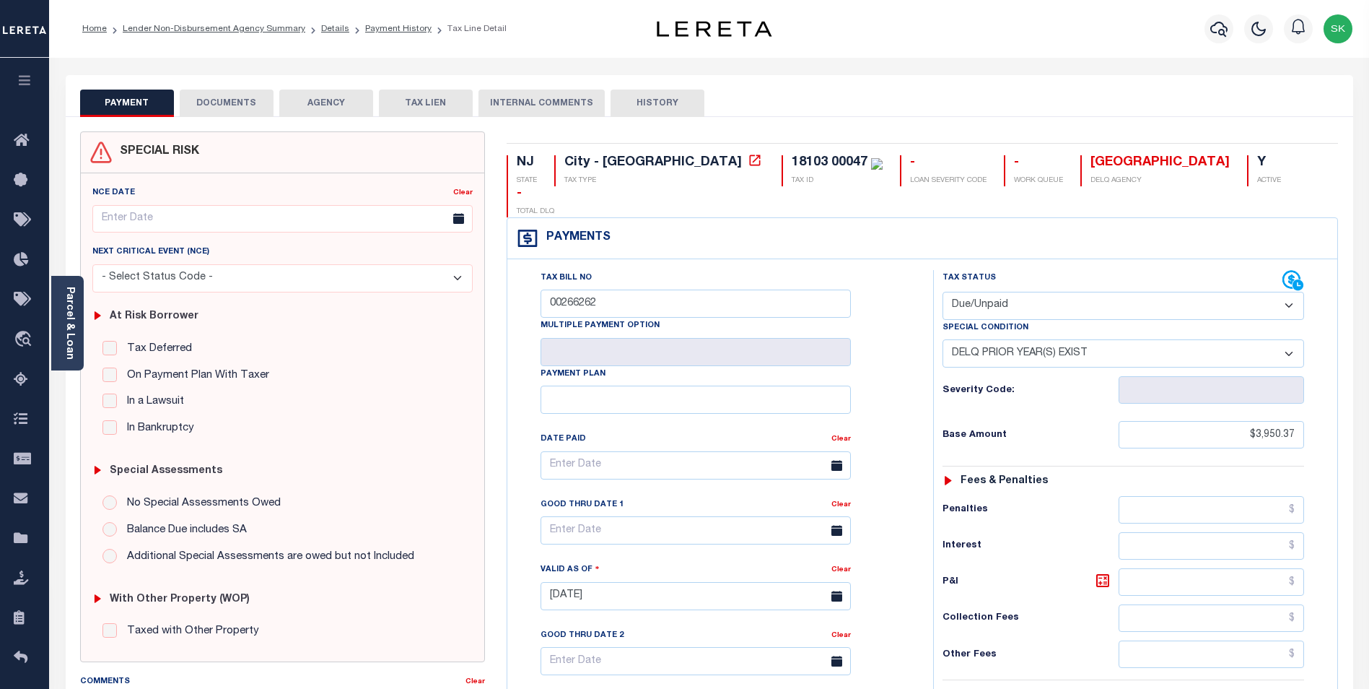
click at [1050, 339] on select "-- Select Special Condition -- 3RD PARTY TAX LIEN AGENCY TAX LIEN (A.K.A Inside…" at bounding box center [1124, 353] width 362 height 28
select select "0"
click at [943, 339] on select "-- Select Special Condition -- 3RD PARTY TAX LIEN AGENCY TAX LIEN (A.K.A Inside…" at bounding box center [1124, 353] width 362 height 28
type input "10/15/2025"
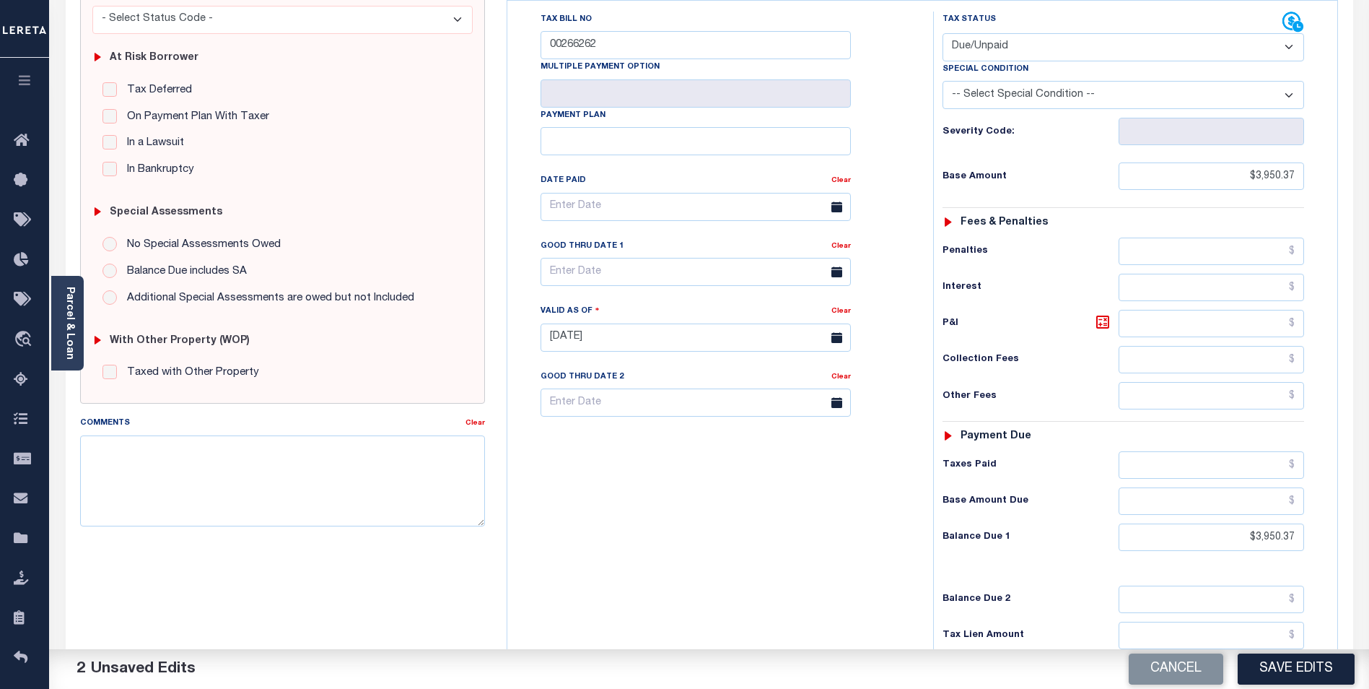
scroll to position [361, 0]
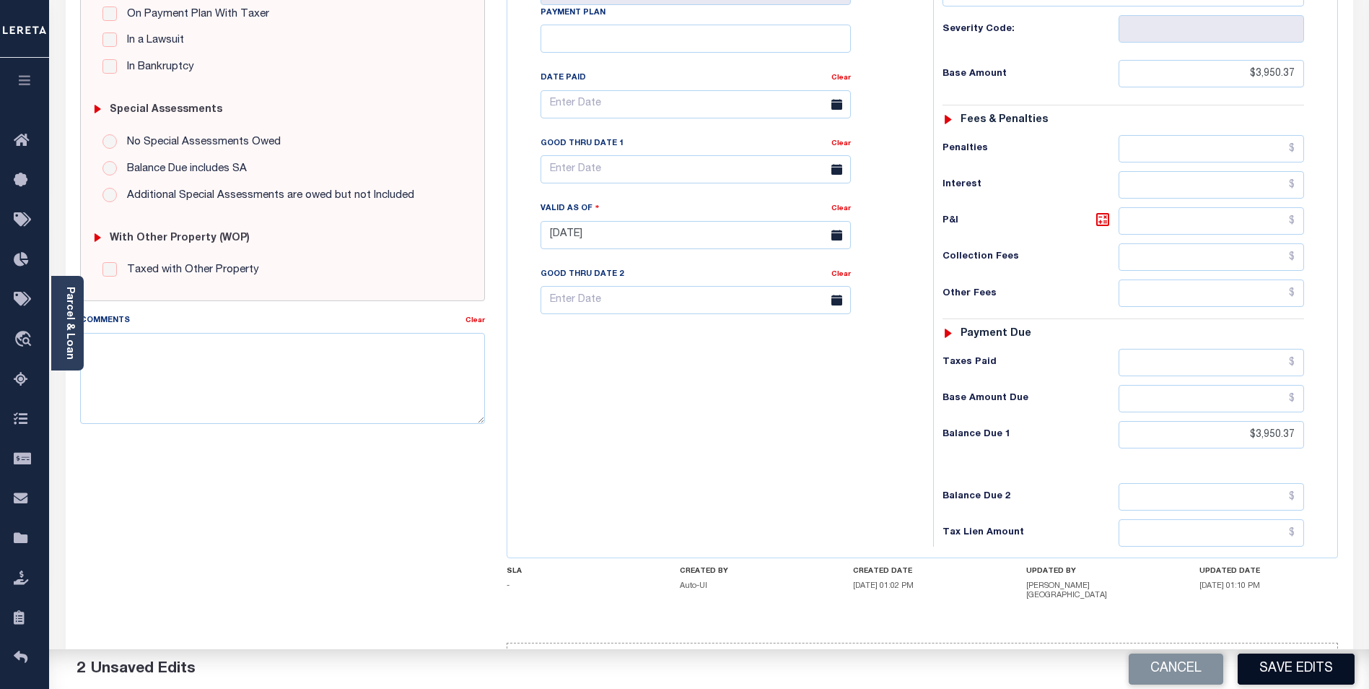
click at [1311, 668] on button "Save Edits" at bounding box center [1296, 668] width 117 height 31
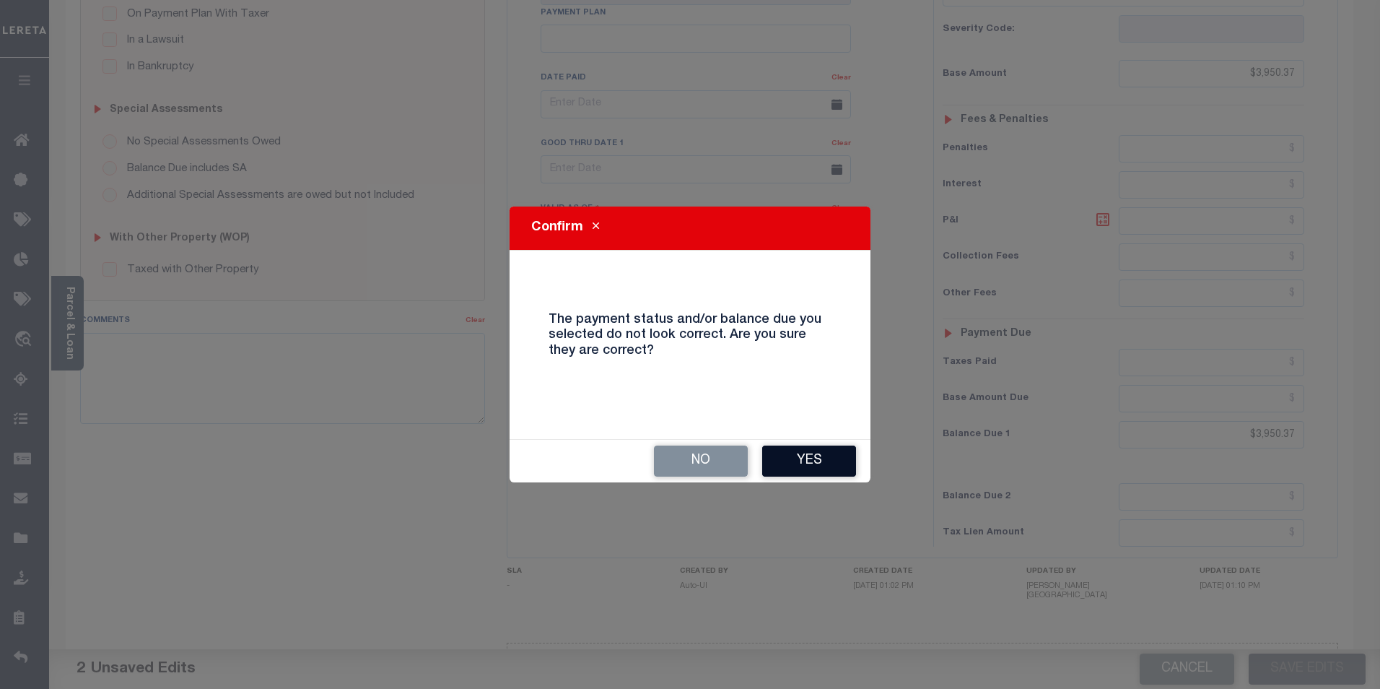
click at [812, 463] on button "Yes" at bounding box center [809, 460] width 94 height 31
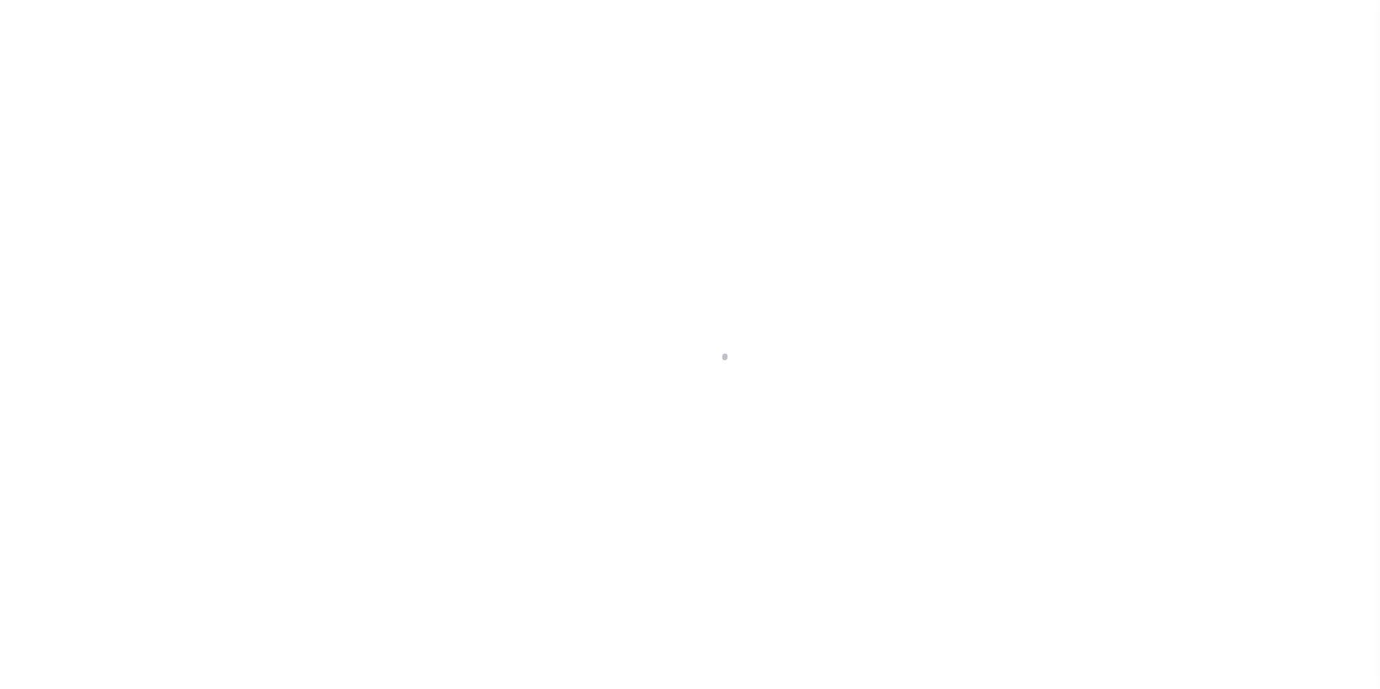
scroll to position [14, 0]
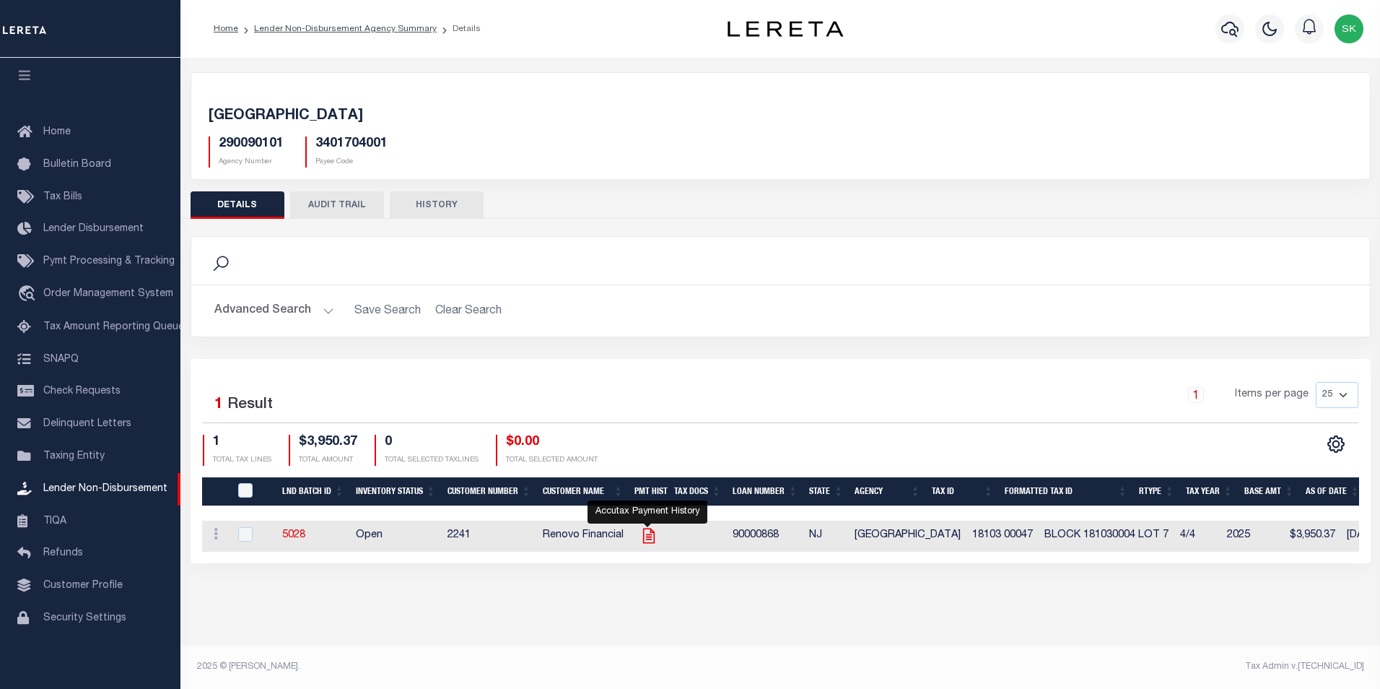
click at [645, 538] on icon "" at bounding box center [648, 535] width 12 height 15
checkbox input "true"
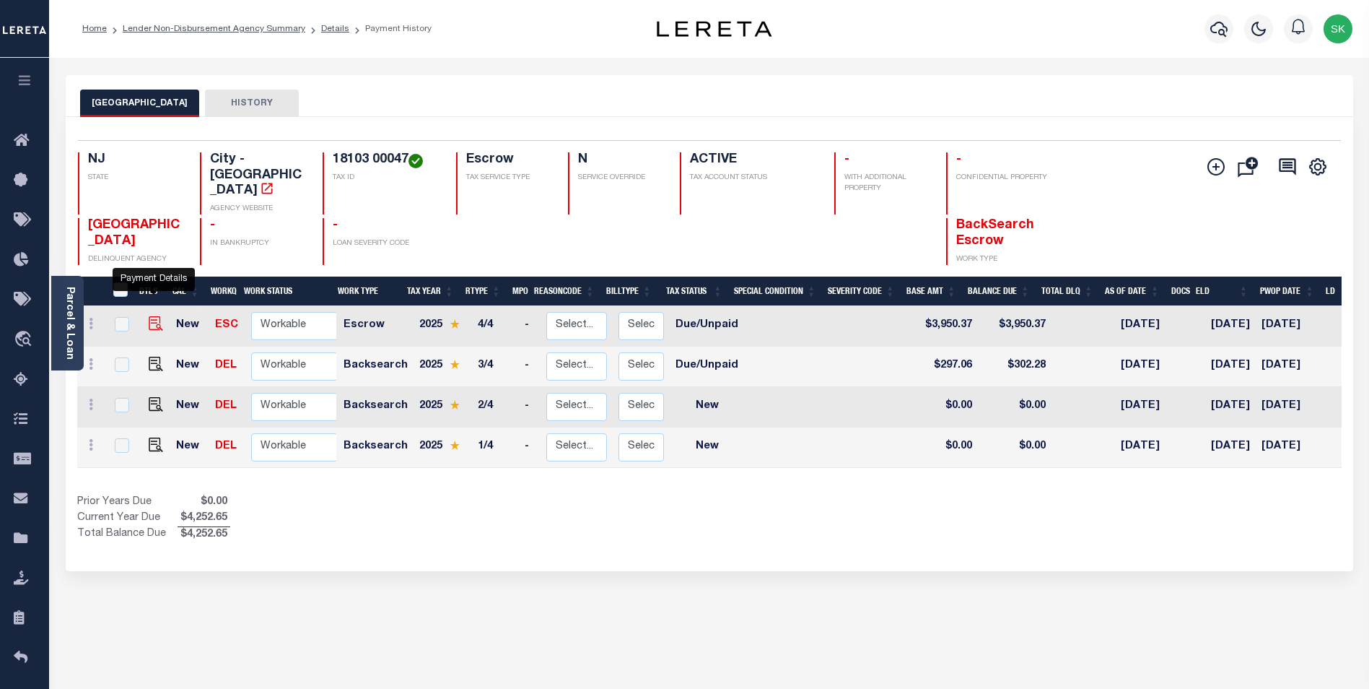
click at [154, 316] on img "" at bounding box center [156, 323] width 14 height 14
checkbox input "true"
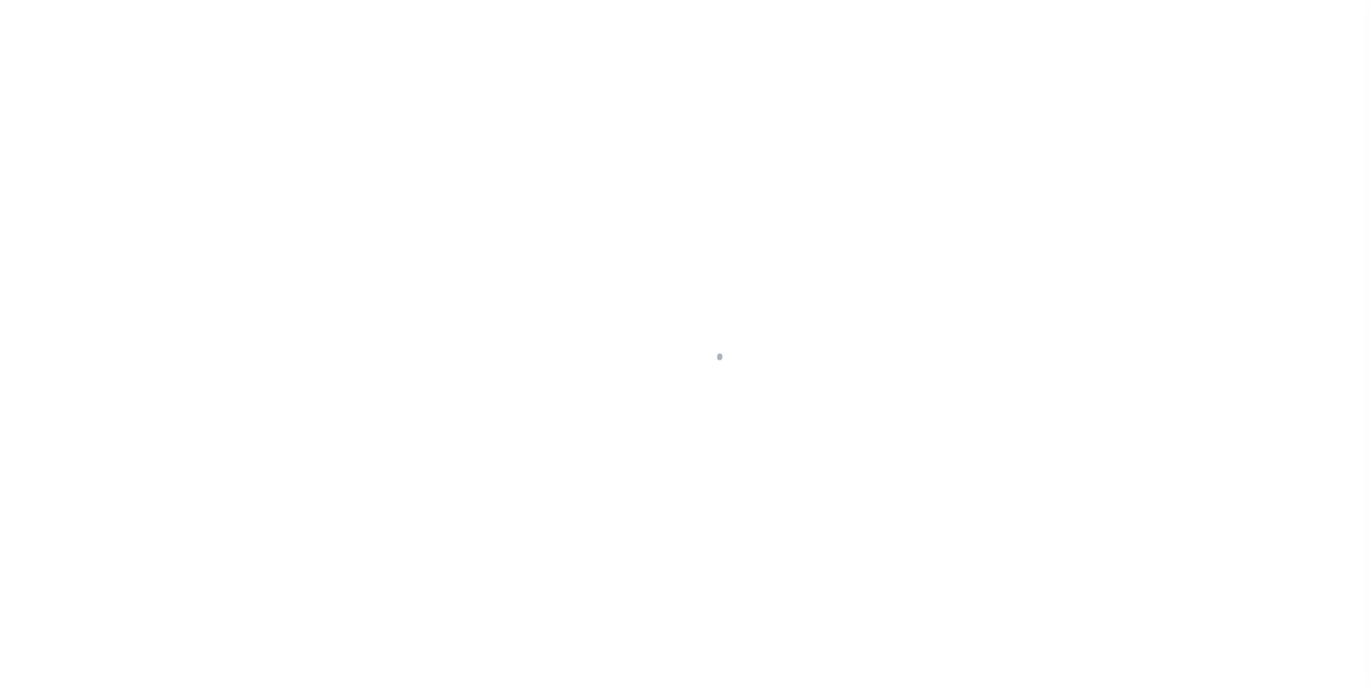
select select "DUE"
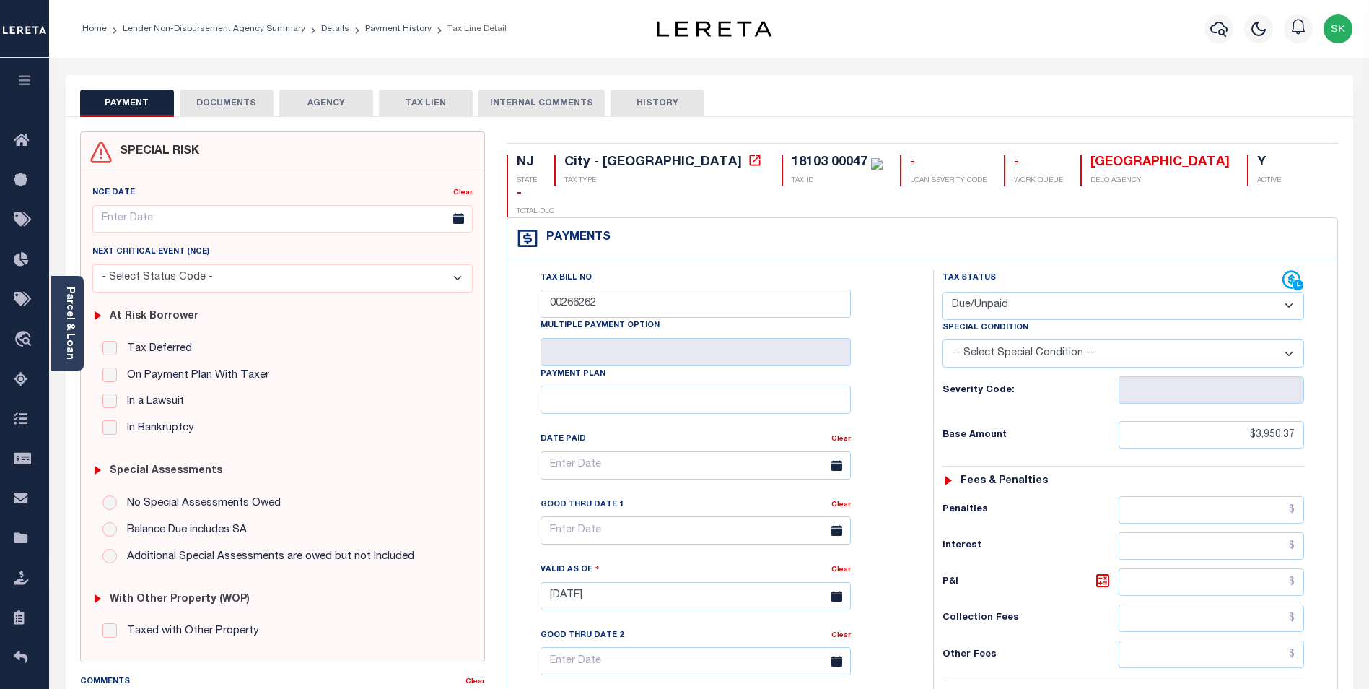
click at [1024, 292] on select "- Select Status Code - Open Due/Unpaid Paid Incomplete No Tax Due Internal Refu…" at bounding box center [1124, 306] width 362 height 28
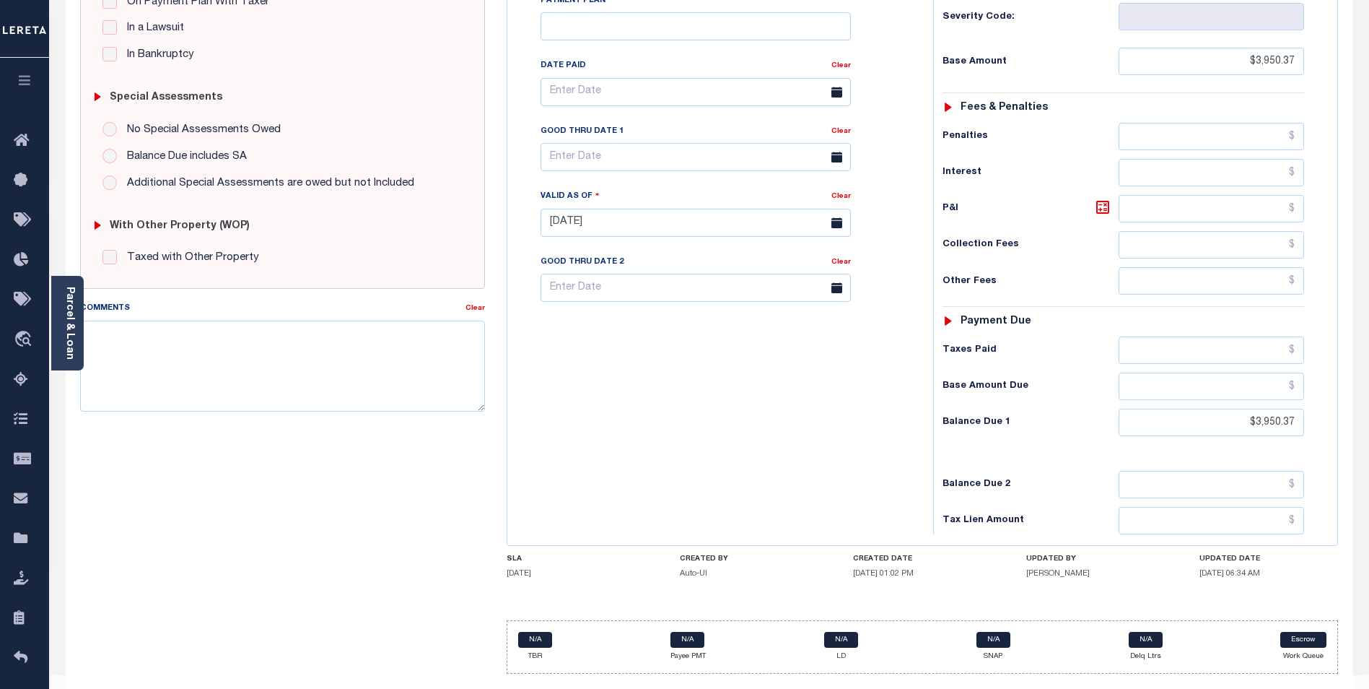
scroll to position [374, 0]
drag, startPoint x: 1234, startPoint y: 392, endPoint x: 1372, endPoint y: 360, distance: 140.8
click at [1369, 368] on html "Home Lender Non-Disbursement Agency Summary Details Payment History Tax Line De…" at bounding box center [684, 171] width 1369 height 1091
type input "$3,950.37"
click at [705, 398] on div "Tax Bill No 00266262 Multiple Payment Option Payment Plan" at bounding box center [716, 214] width 411 height 637
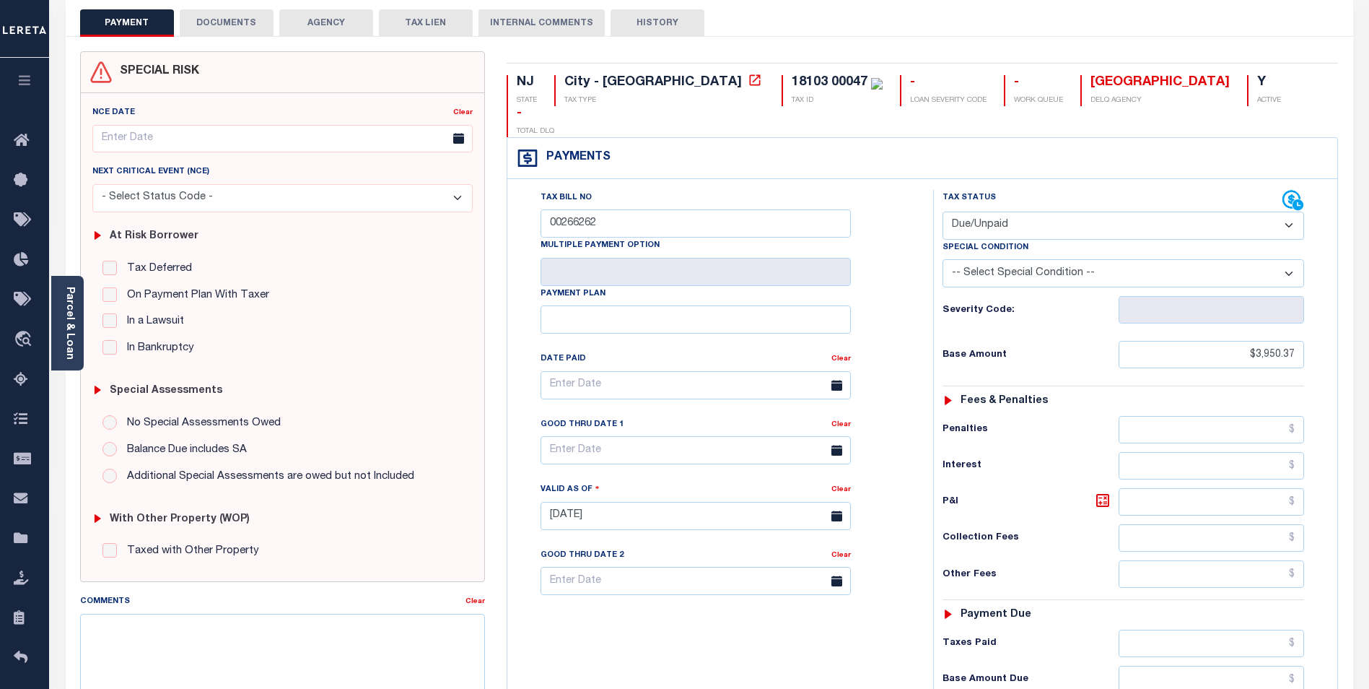
scroll to position [0, 0]
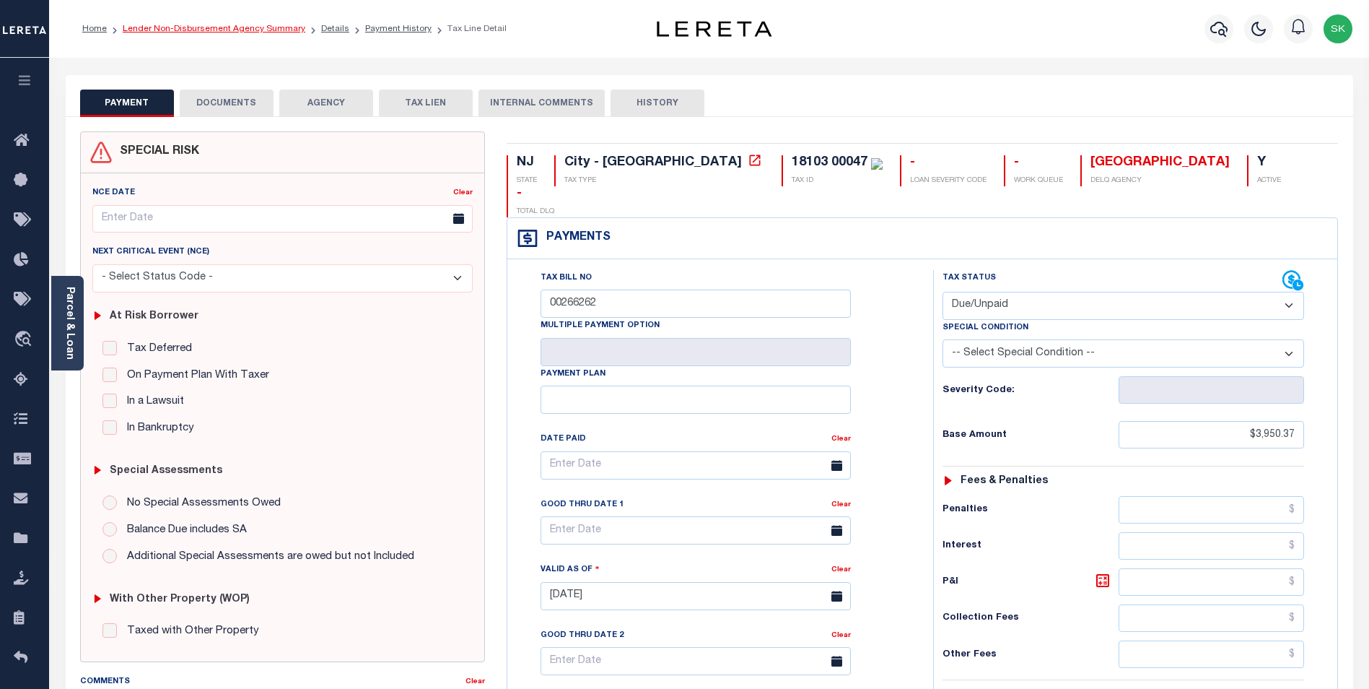
click at [262, 26] on link "Lender Non-Disbursement Agency Summary" at bounding box center [214, 29] width 183 height 9
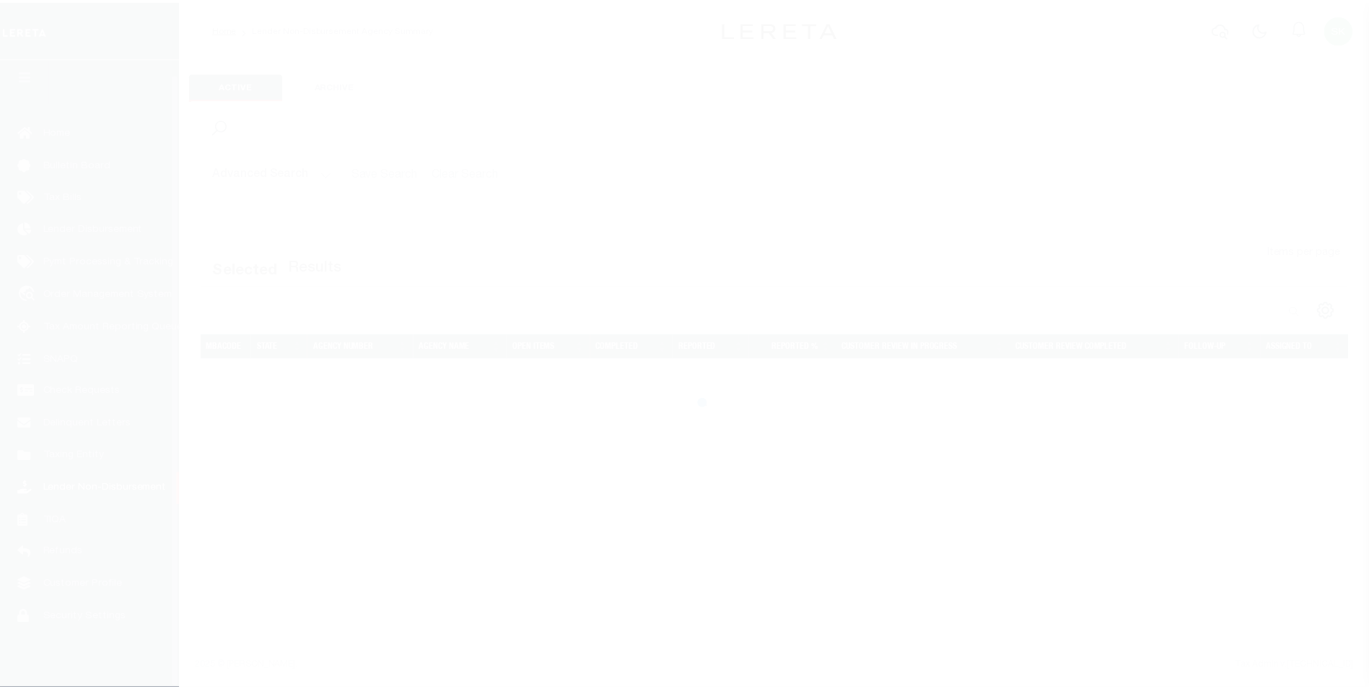
scroll to position [14, 0]
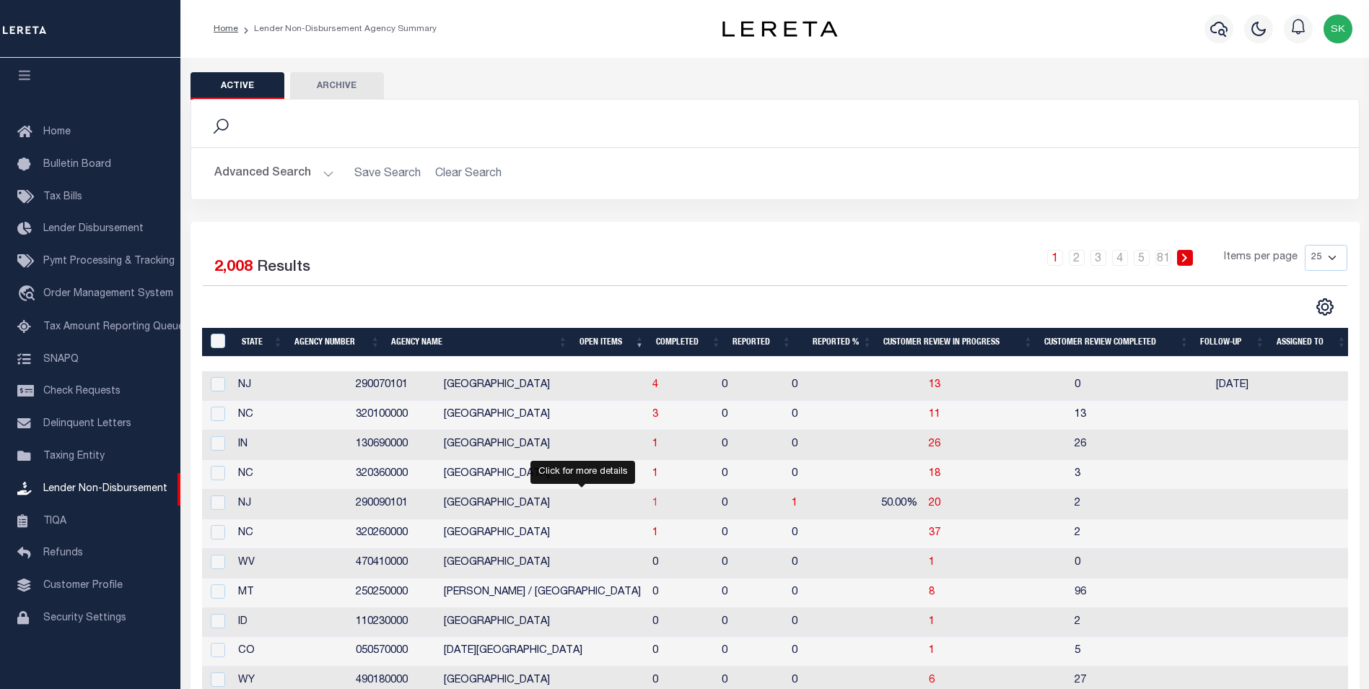
click at [653, 501] on span "1" at bounding box center [656, 503] width 6 height 10
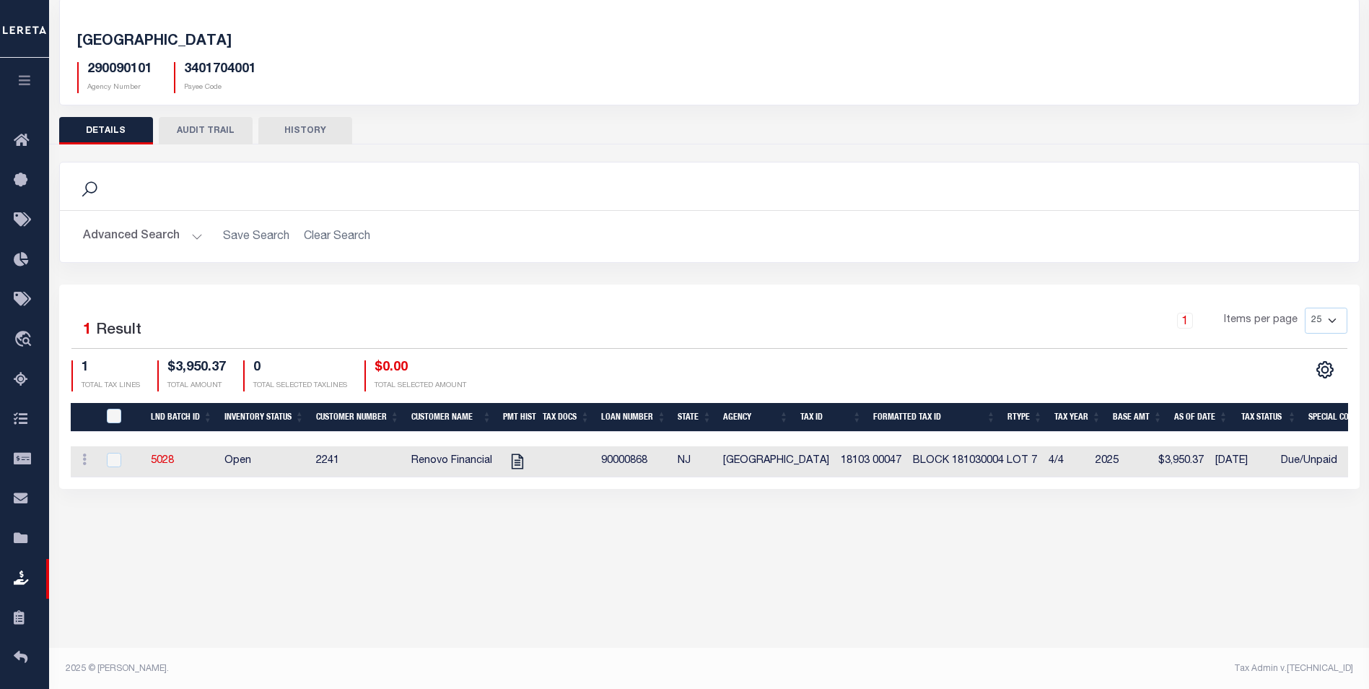
scroll to position [77, 0]
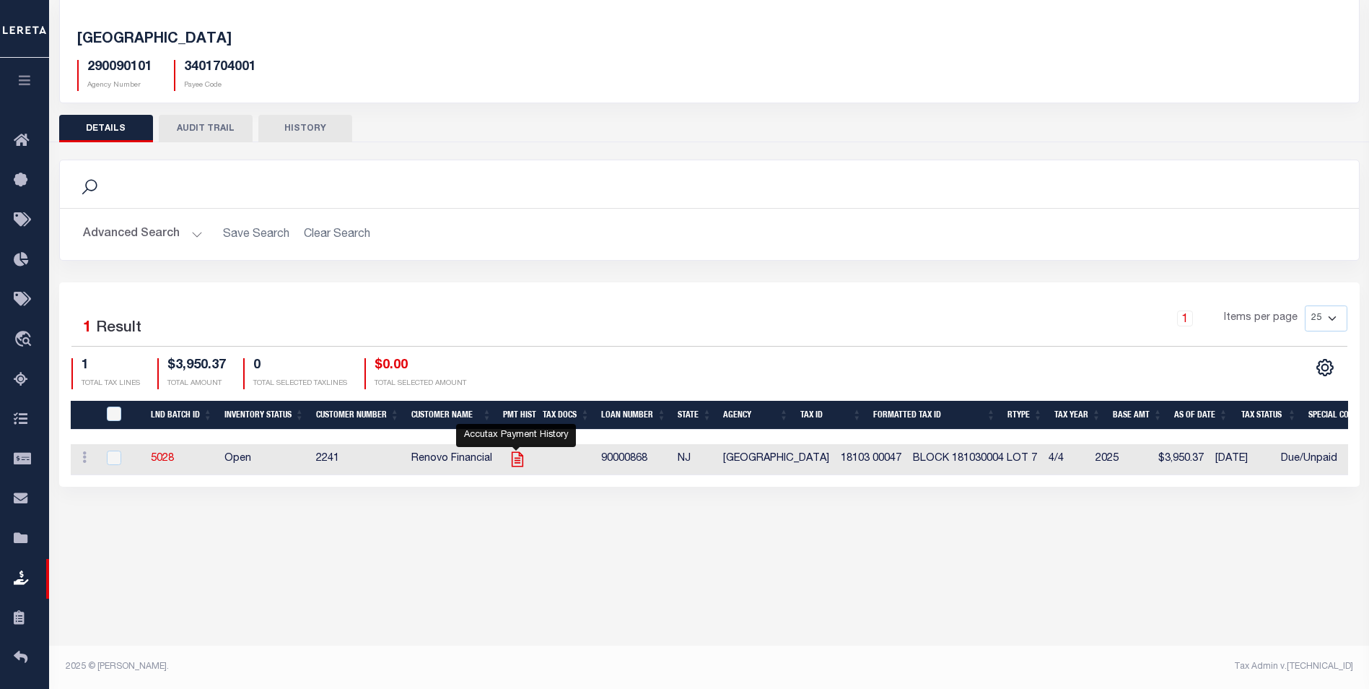
click at [518, 460] on icon "" at bounding box center [517, 459] width 19 height 19
checkbox input "true"
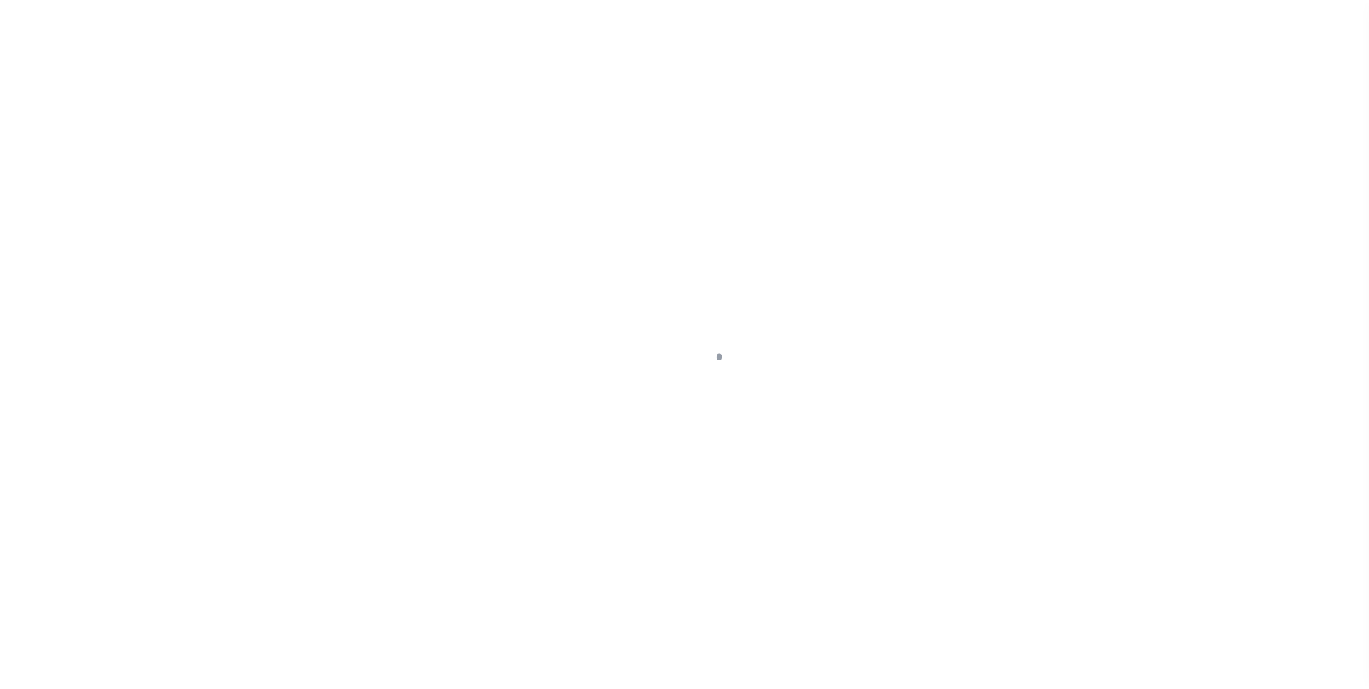
scroll to position [14, 0]
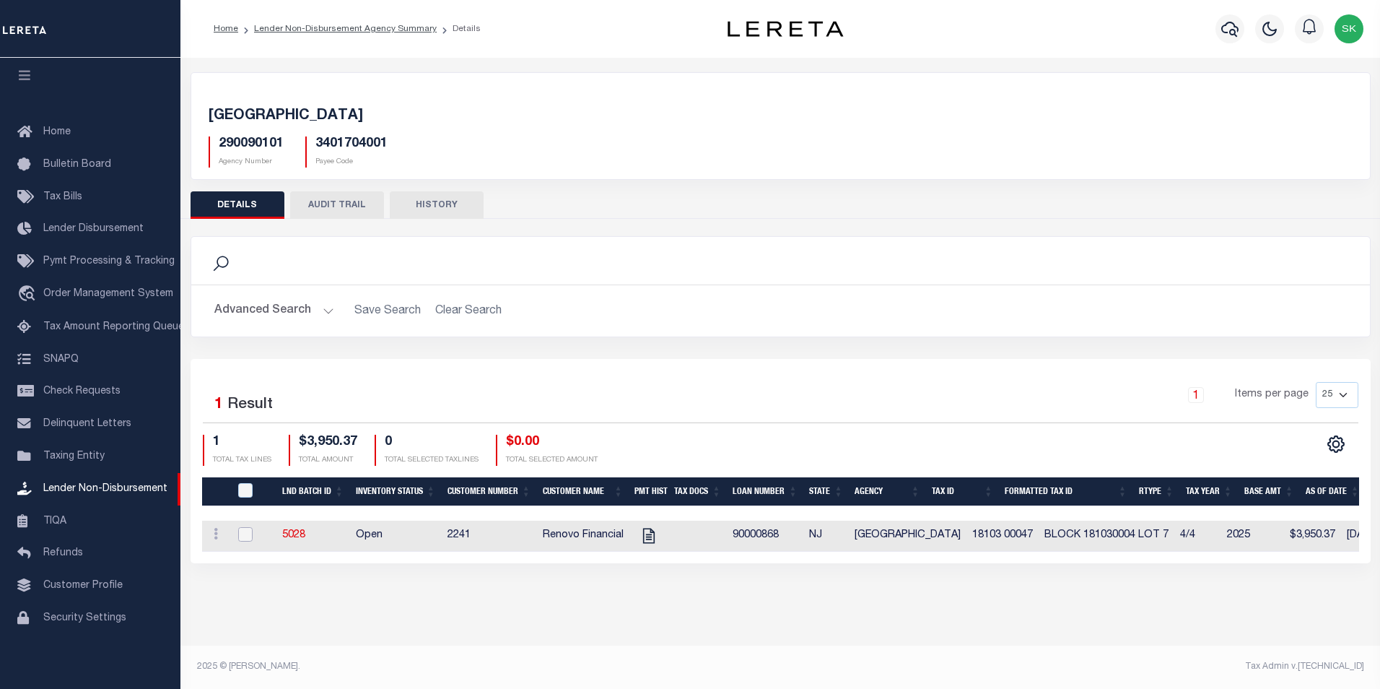
click at [244, 531] on input "checkbox" at bounding box center [245, 534] width 14 height 14
checkbox input "true"
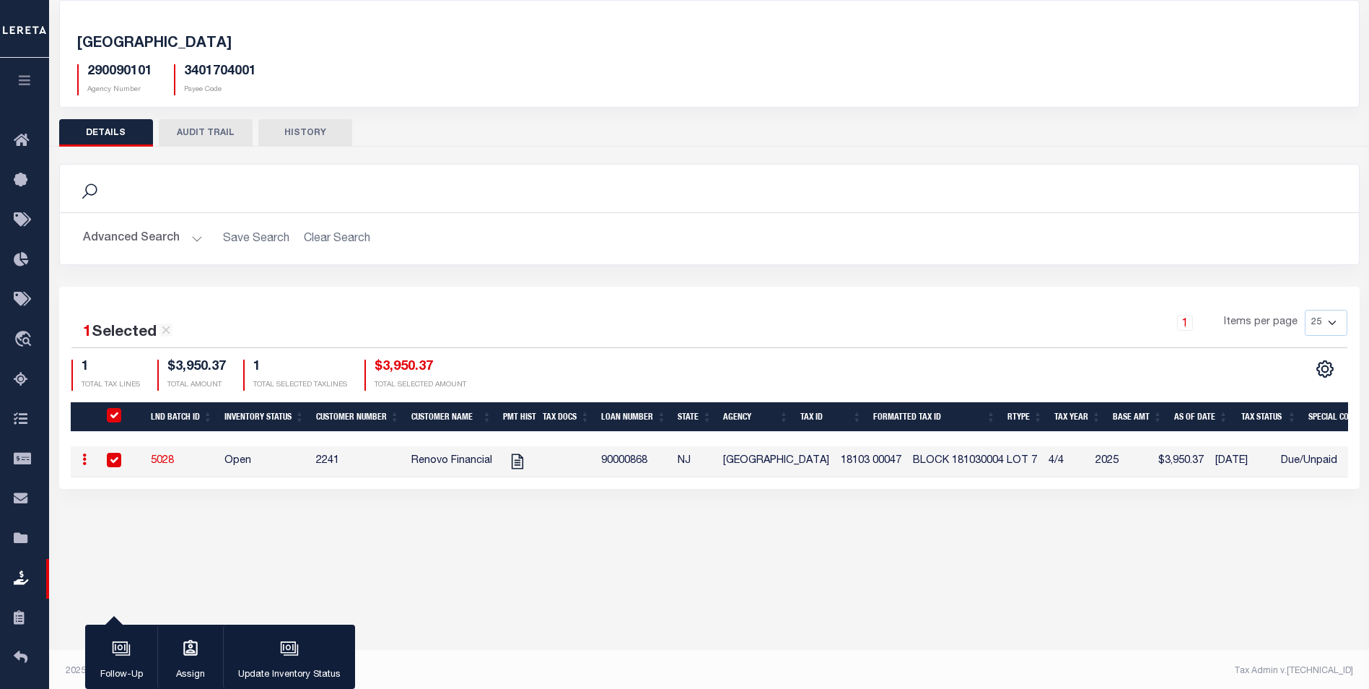
scroll to position [77, 0]
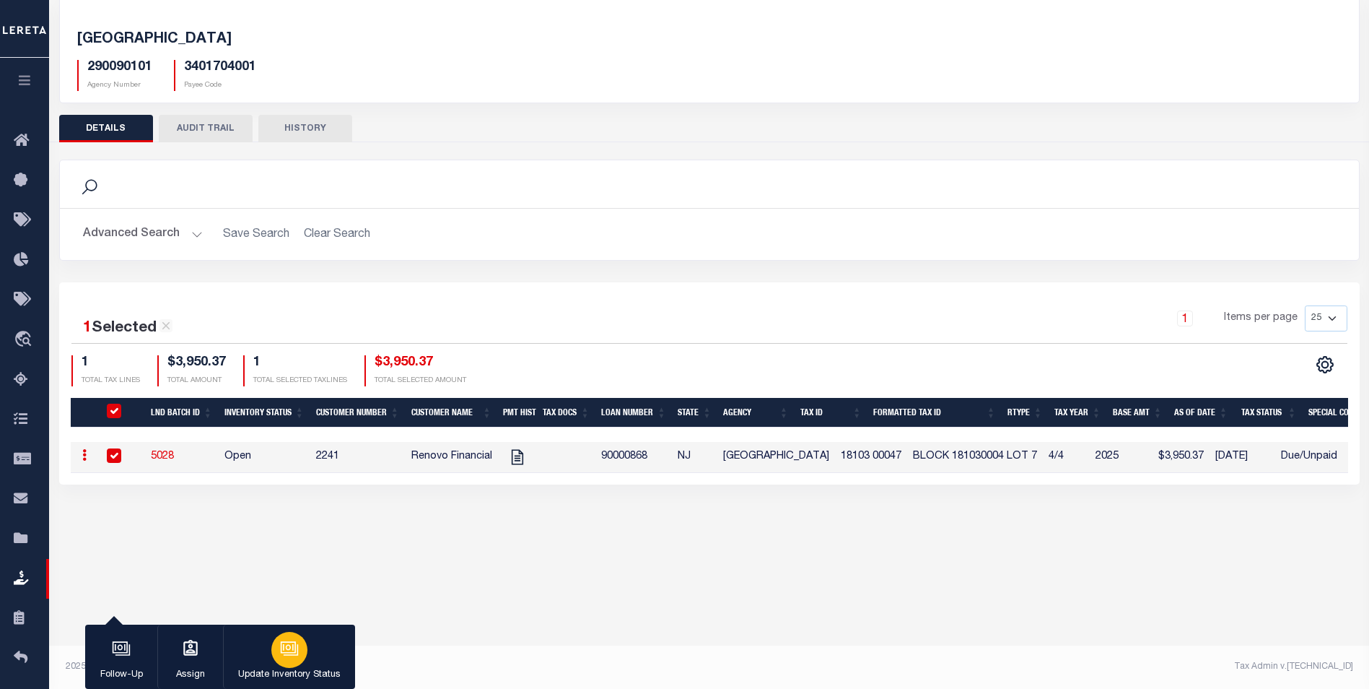
click at [297, 646] on icon "button" at bounding box center [290, 649] width 14 height 11
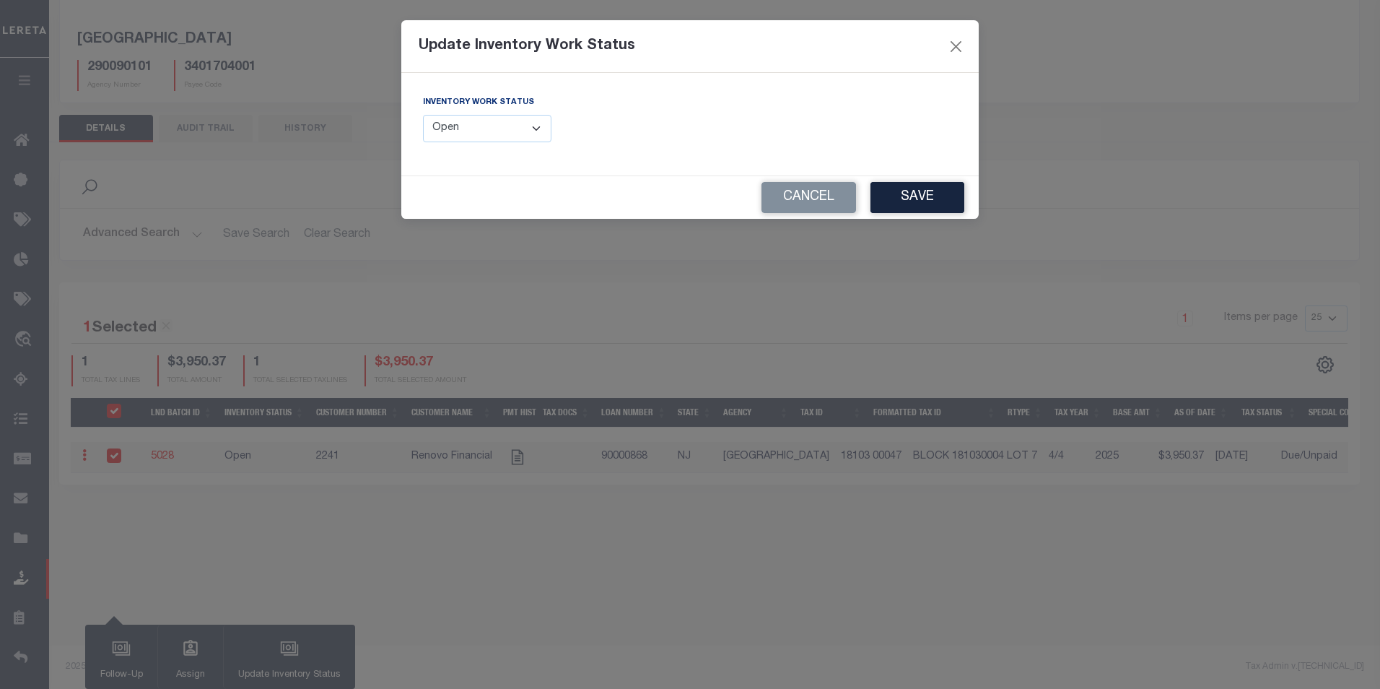
click at [464, 129] on select "--Select-- Open Completed Reported" at bounding box center [487, 129] width 128 height 28
select select "Completed"
click at [423, 115] on select "--Select-- Open Completed Reported" at bounding box center [487, 129] width 128 height 28
click at [915, 193] on button "Save" at bounding box center [918, 197] width 94 height 31
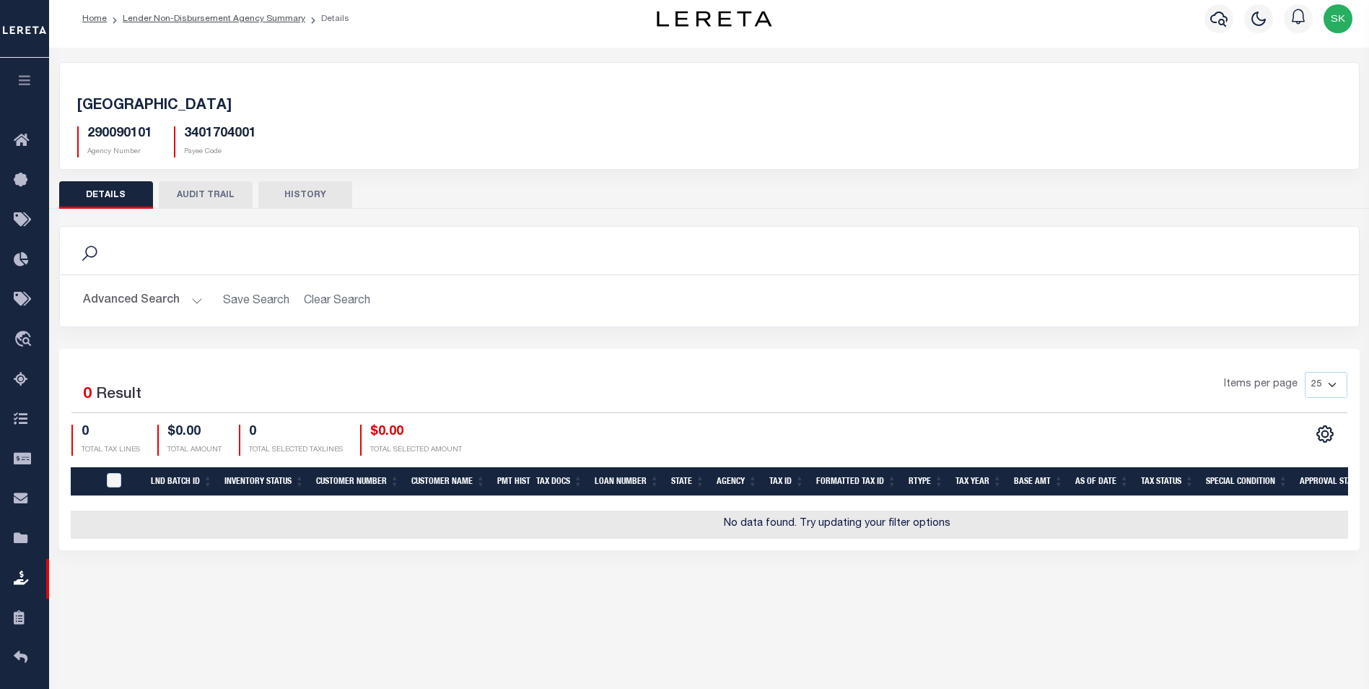
scroll to position [0, 0]
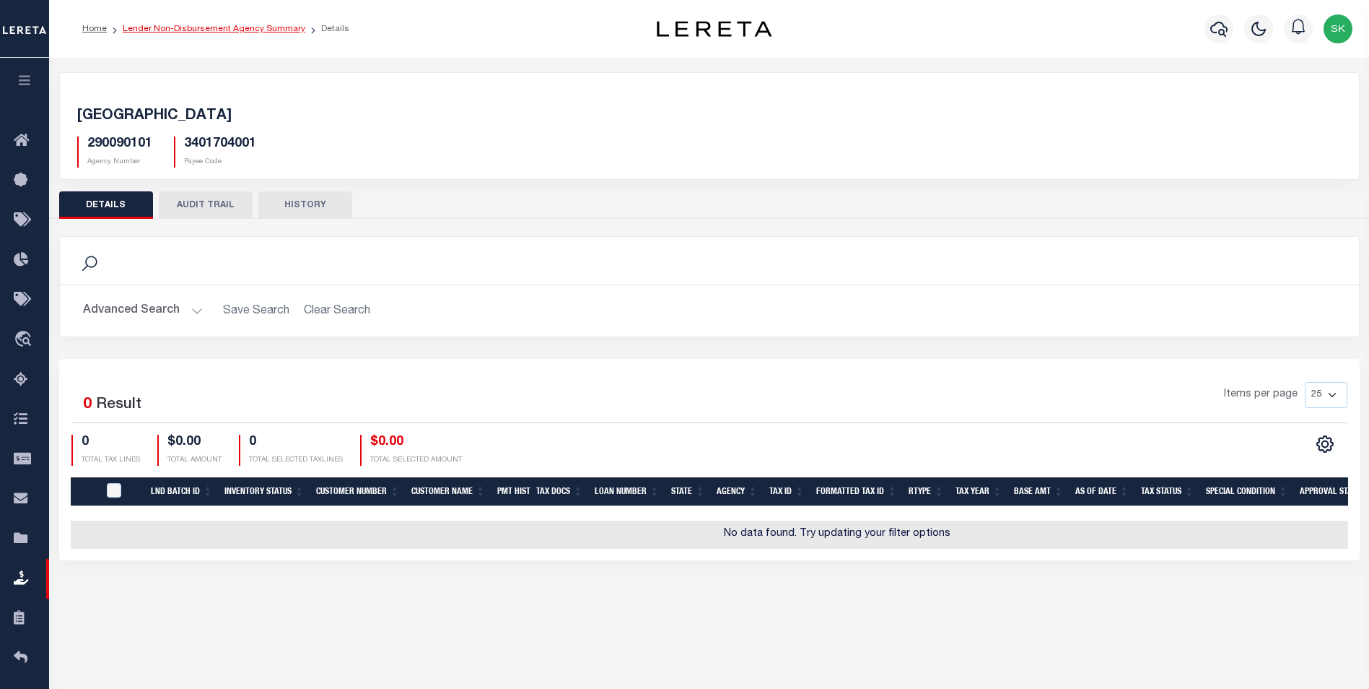
click at [206, 27] on link "Lender Non-Disbursement Agency Summary" at bounding box center [214, 29] width 183 height 9
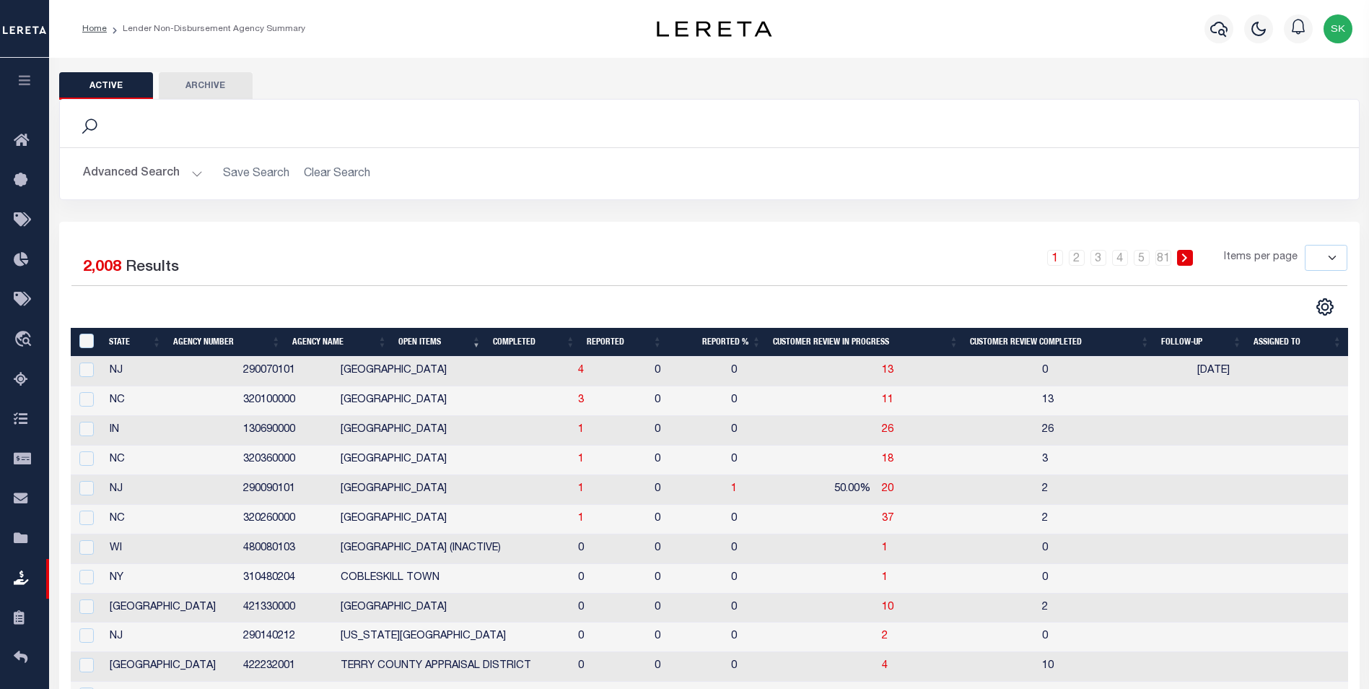
click at [522, 340] on th "Completed" at bounding box center [534, 343] width 94 height 30
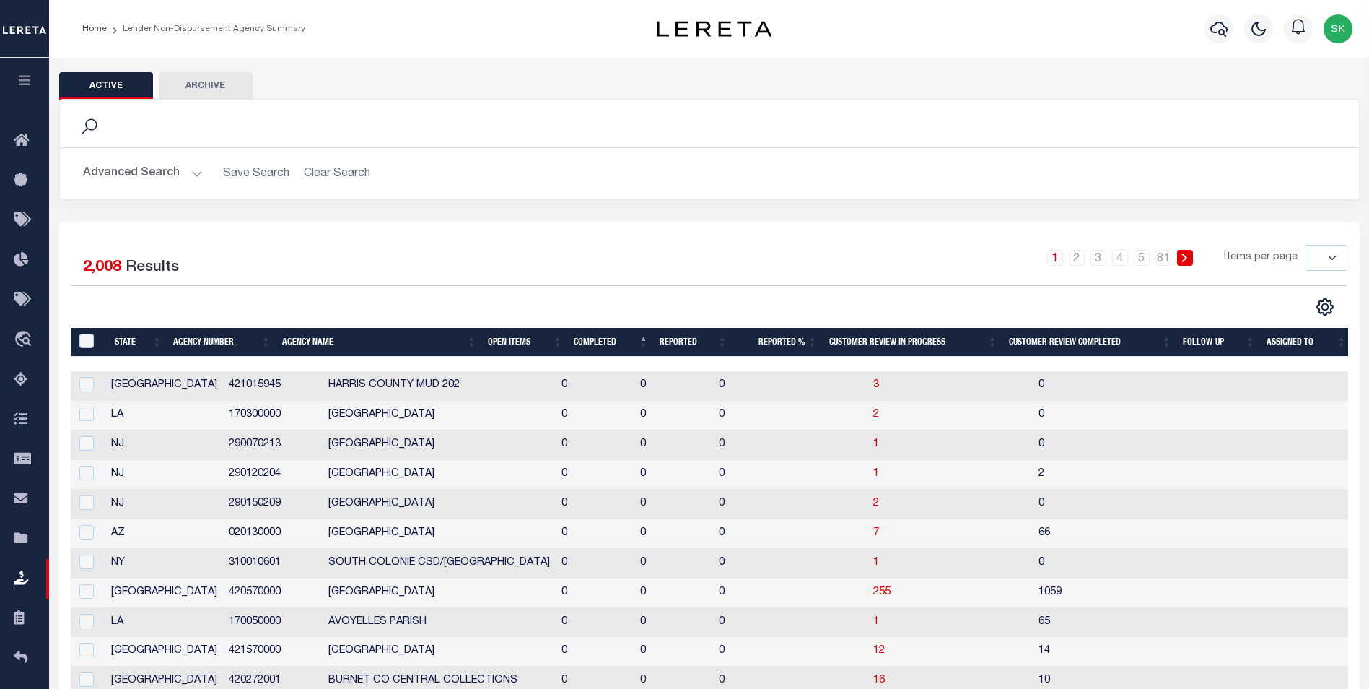
click at [522, 340] on th "Open Items" at bounding box center [525, 343] width 86 height 30
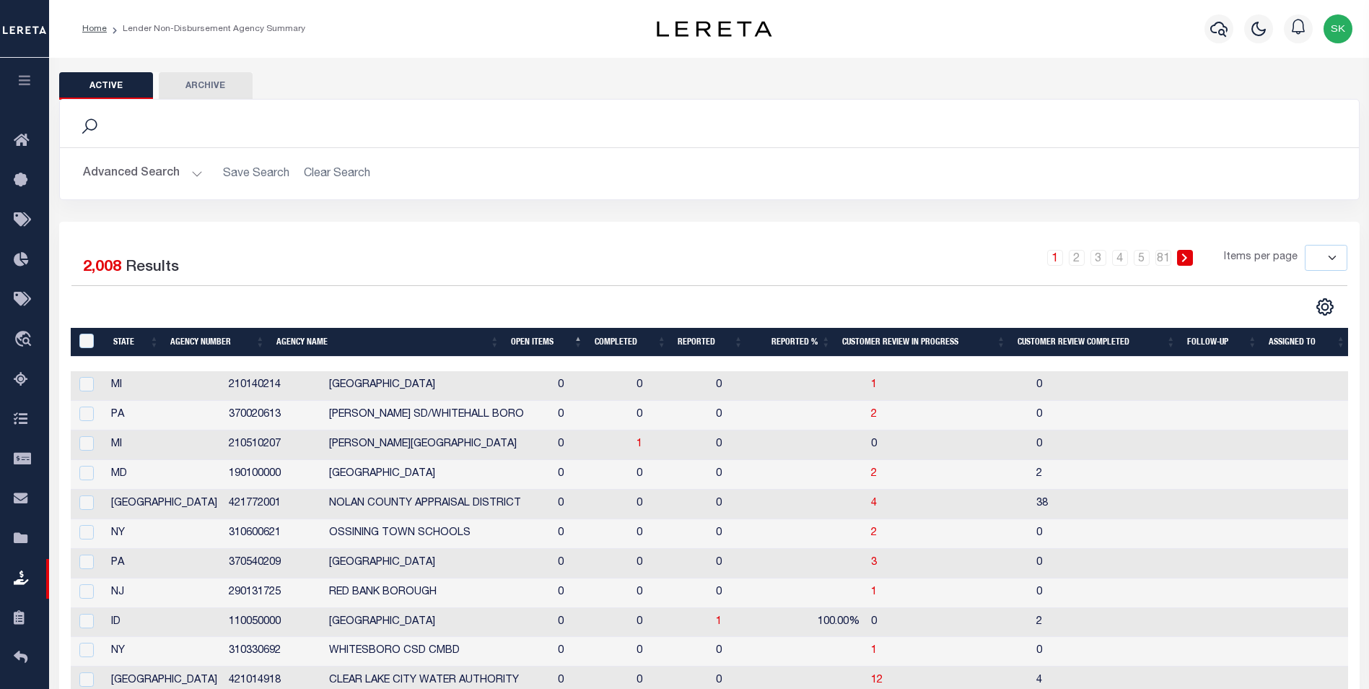
click at [523, 340] on th "Open Items" at bounding box center [547, 343] width 84 height 30
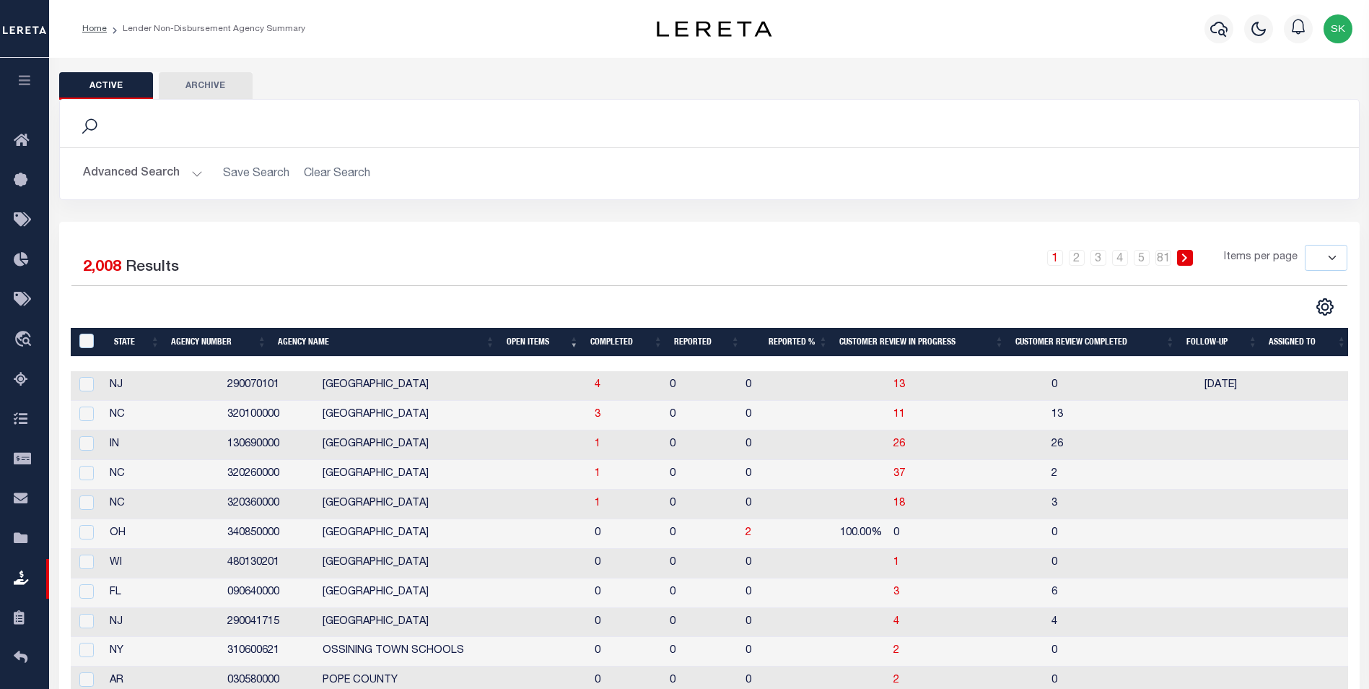
click at [532, 26] on div "Home Lender Non-Disbursement Agency Summary" at bounding box center [339, 29] width 536 height 30
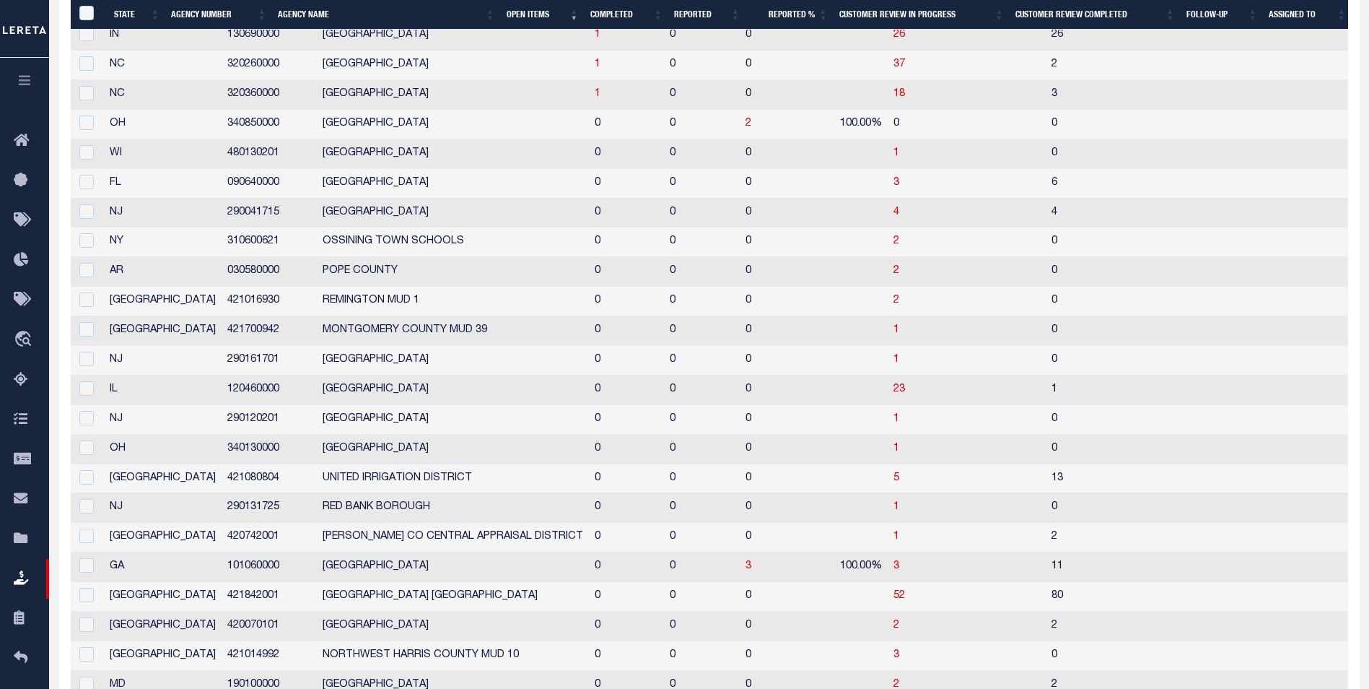
scroll to position [361, 0]
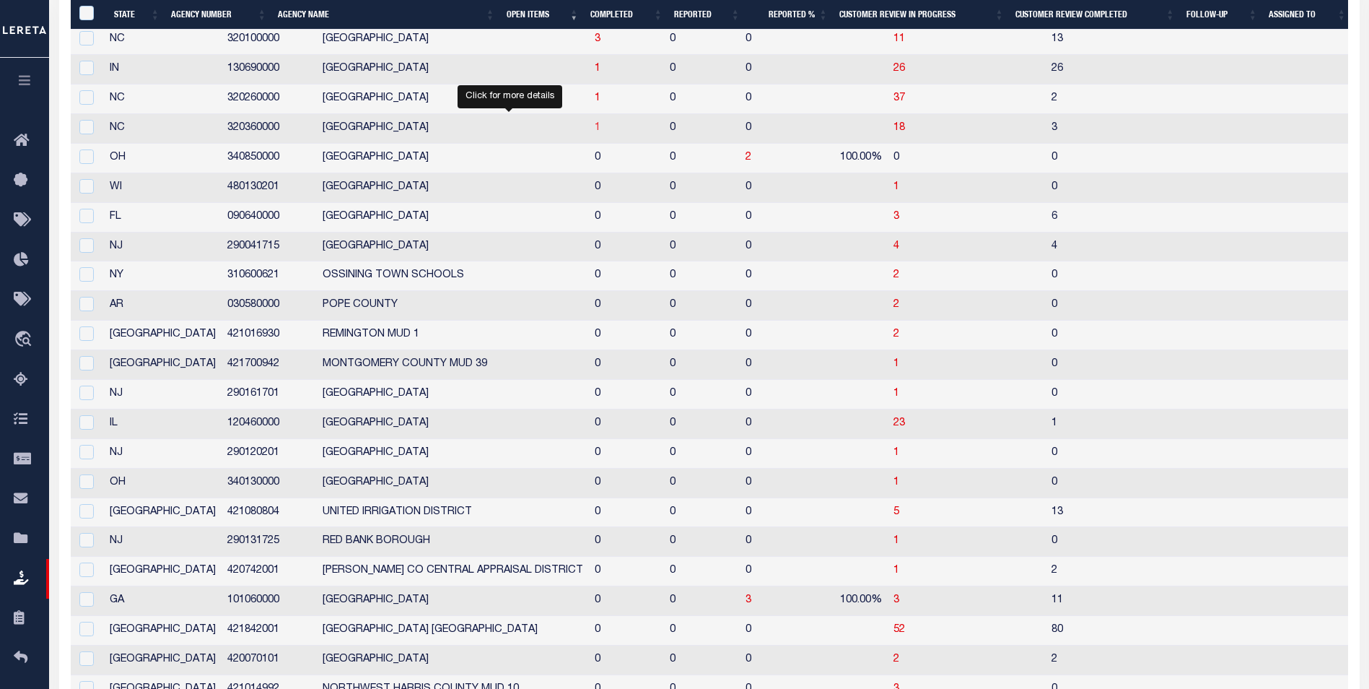
click at [595, 127] on span "1" at bounding box center [598, 128] width 6 height 10
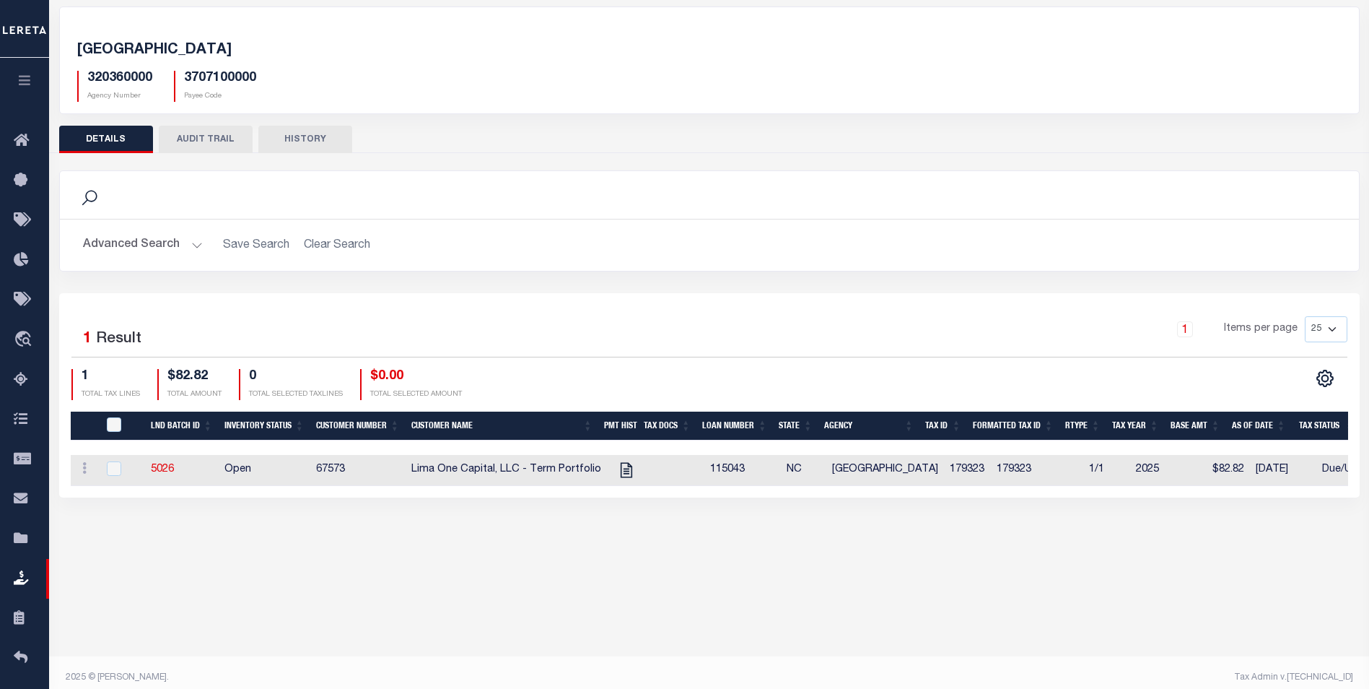
scroll to position [77, 0]
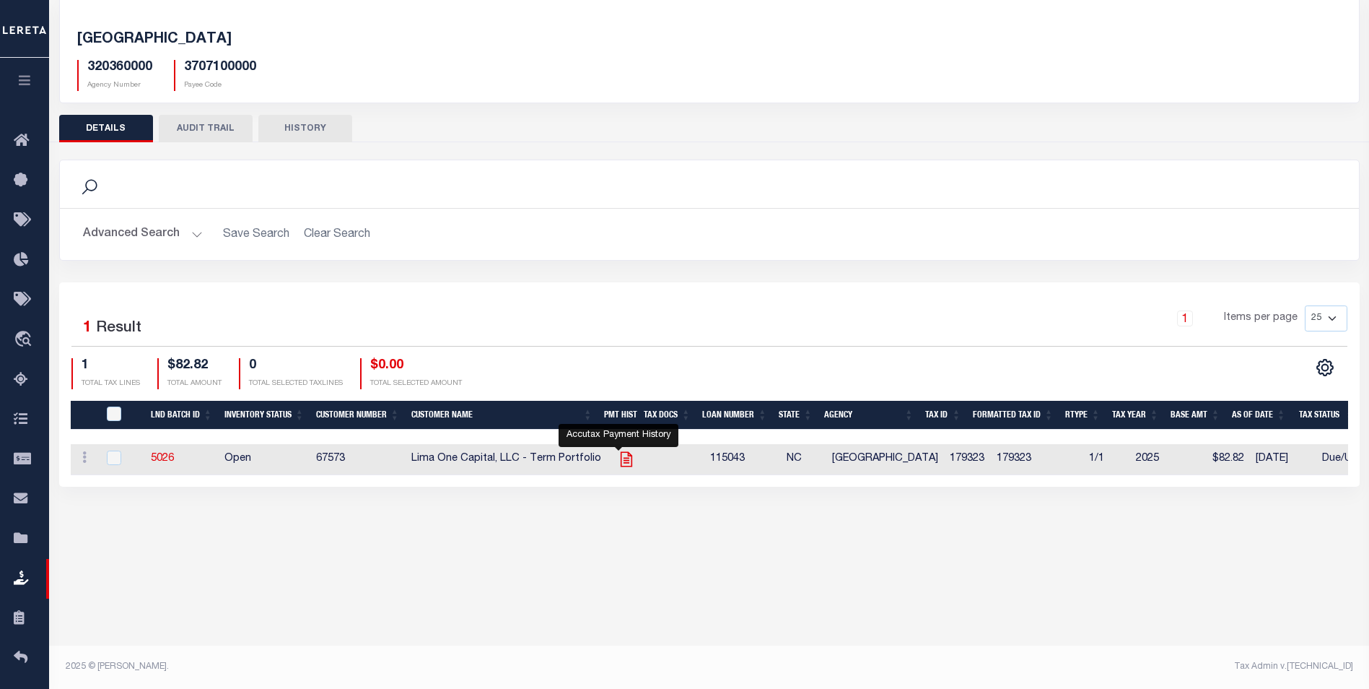
click at [620, 456] on icon "" at bounding box center [626, 459] width 19 height 19
checkbox input "true"
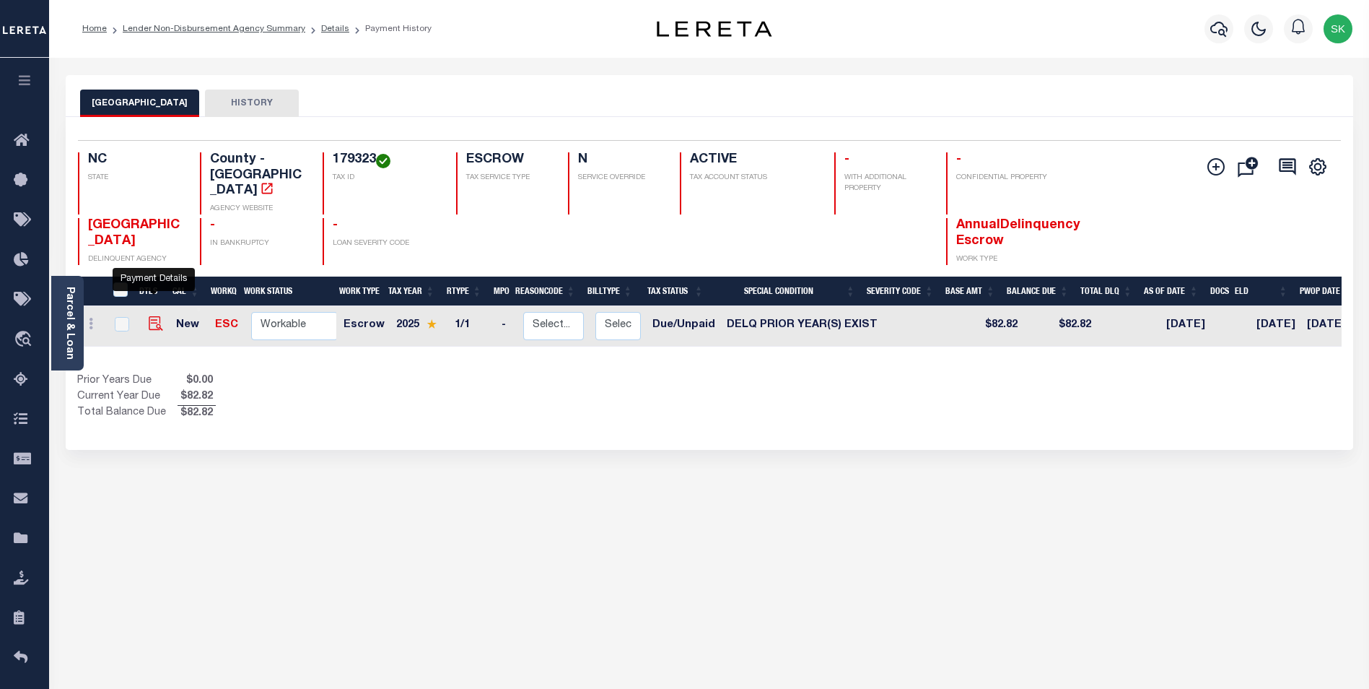
click at [150, 316] on img "" at bounding box center [156, 323] width 14 height 14
checkbox input "true"
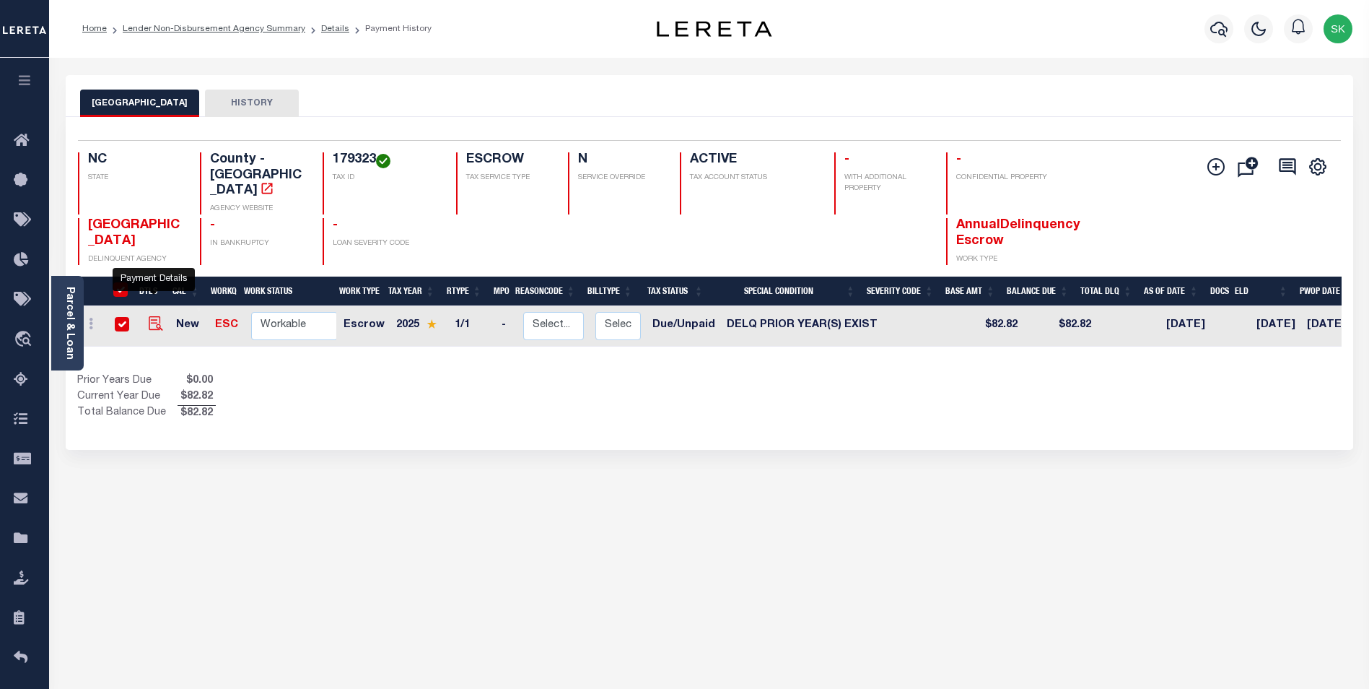
checkbox input "true"
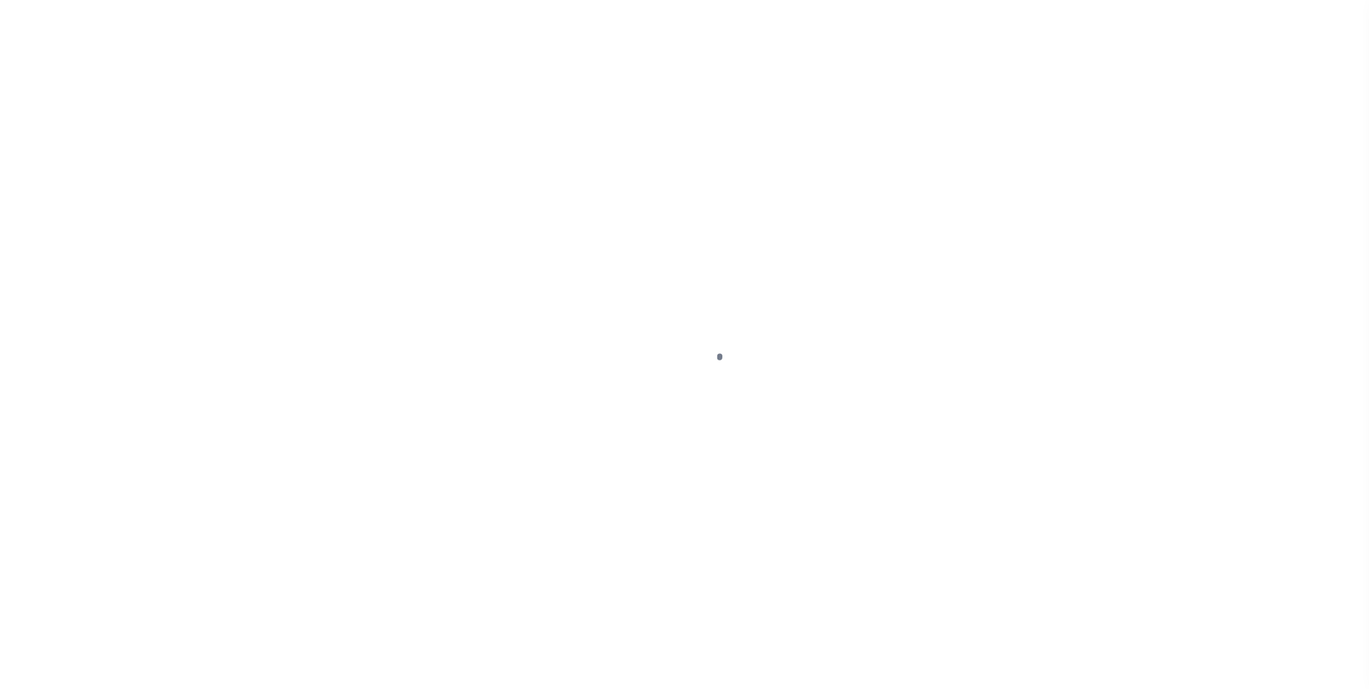
select select "DUE"
select select "18"
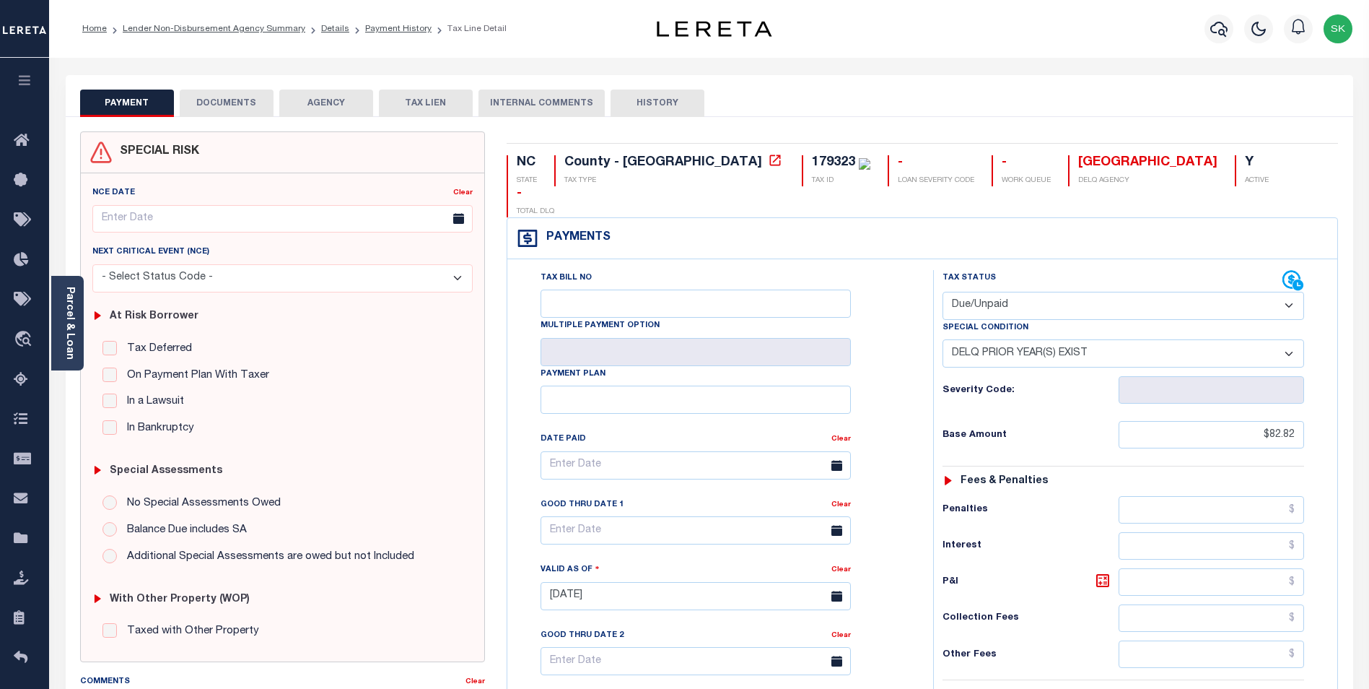
click at [1034, 292] on select "- Select Status Code - Open Due/Unpaid Paid Incomplete No Tax Due Internal Refu…" at bounding box center [1124, 306] width 362 height 28
select select "PYD"
click at [943, 292] on select "- Select Status Code - Open Due/Unpaid Paid Incomplete No Tax Due Internal Refu…" at bounding box center [1124, 306] width 362 height 28
select select "0"
type input "[DATE]"
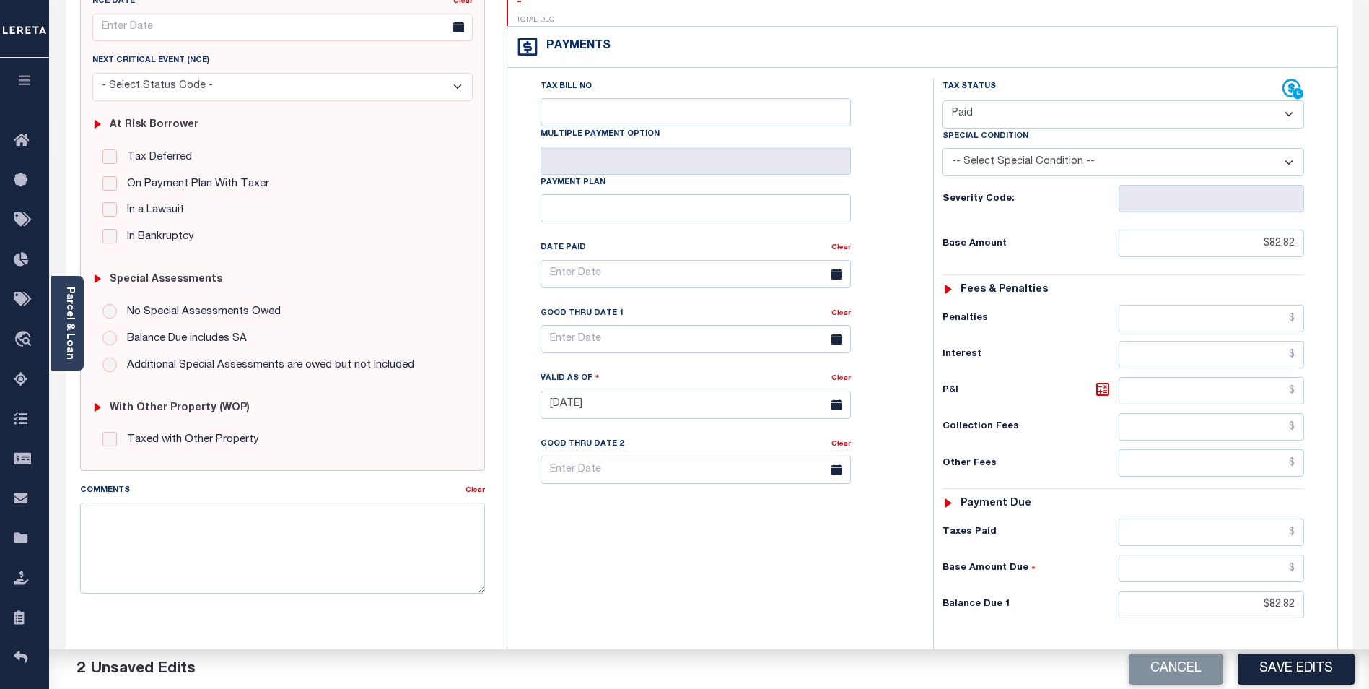
scroll to position [217, 0]
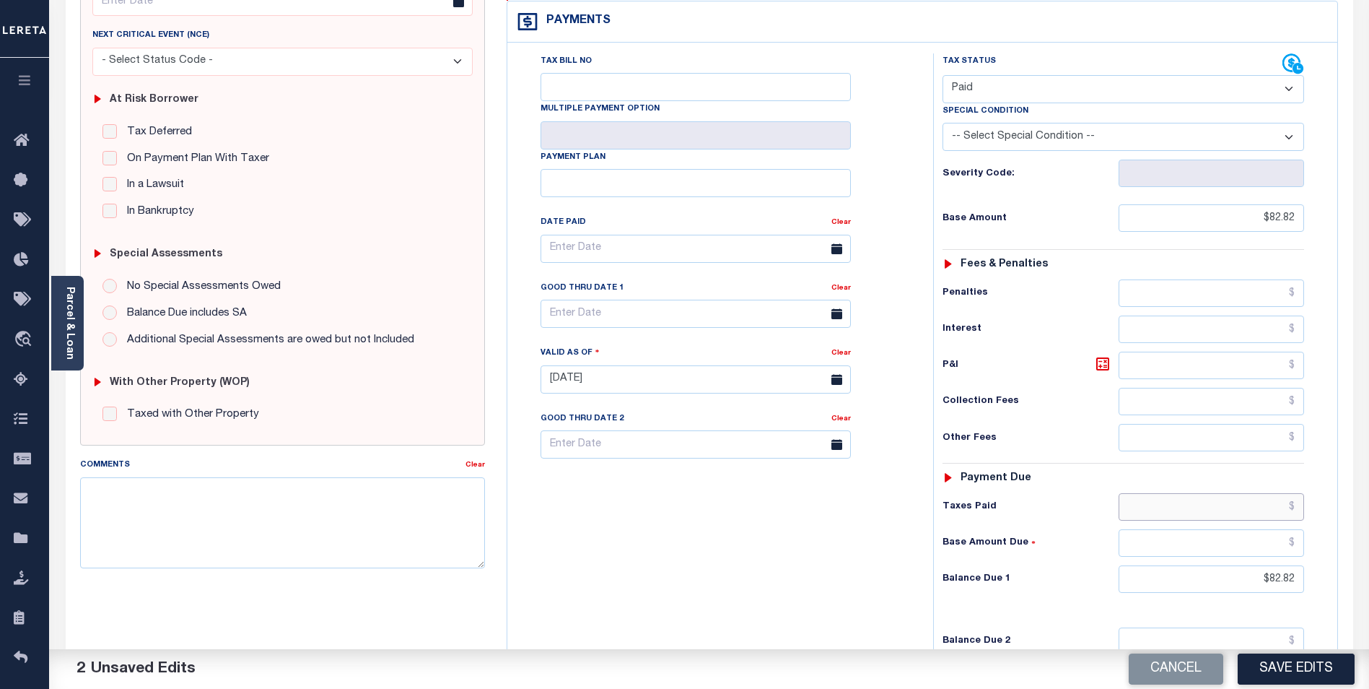
click at [1270, 493] on input "text" at bounding box center [1212, 506] width 186 height 27
type input "$82.82"
type input "2"
click at [762, 235] on input "text" at bounding box center [696, 249] width 310 height 28
click at [685, 325] on span "9" at bounding box center [683, 329] width 28 height 28
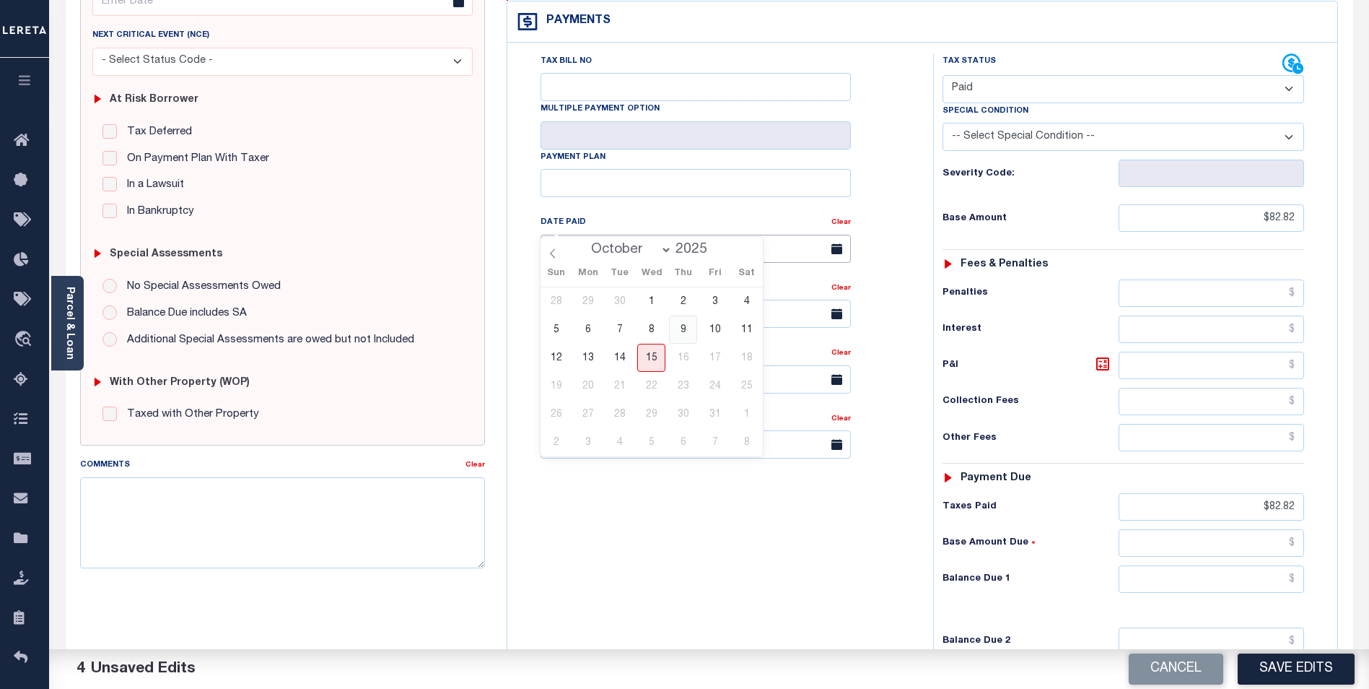
type input "[DATE]"
click at [129, 492] on textarea "Comments" at bounding box center [282, 522] width 405 height 91
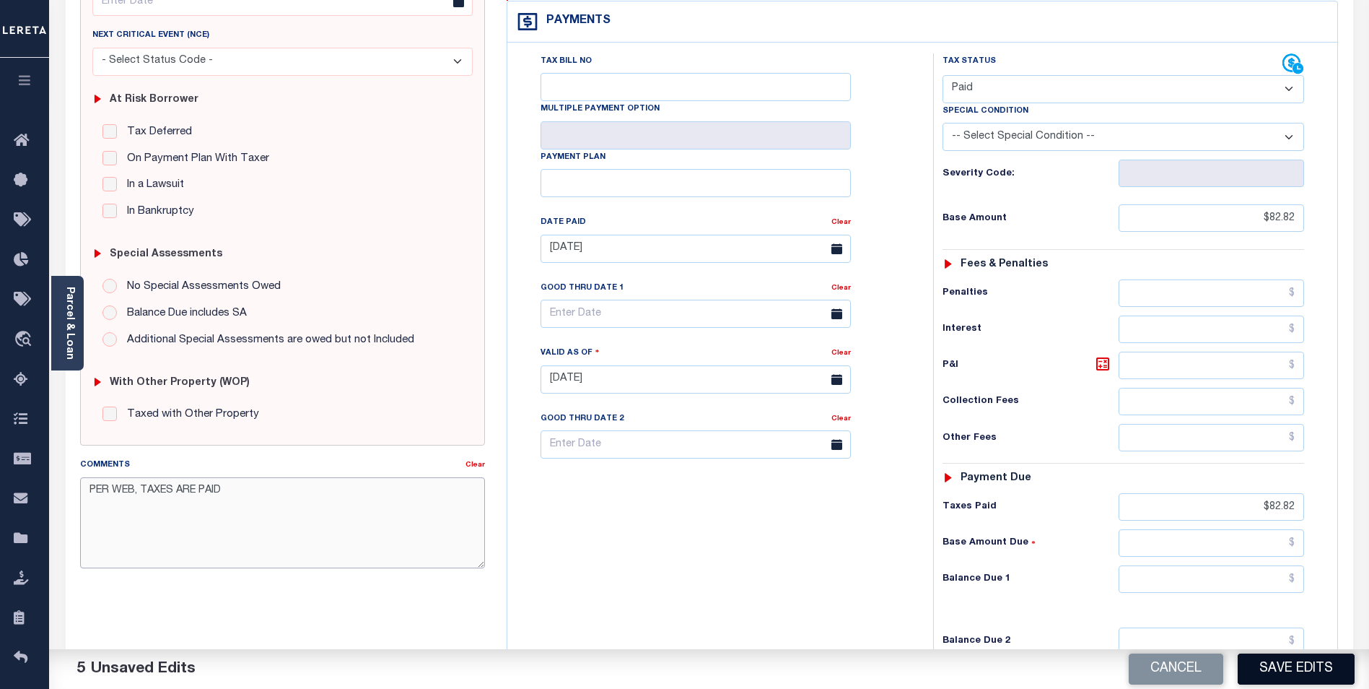
type textarea "PER WEB, TAXES ARE PAID"
click at [1301, 664] on button "Save Edits" at bounding box center [1296, 668] width 117 height 31
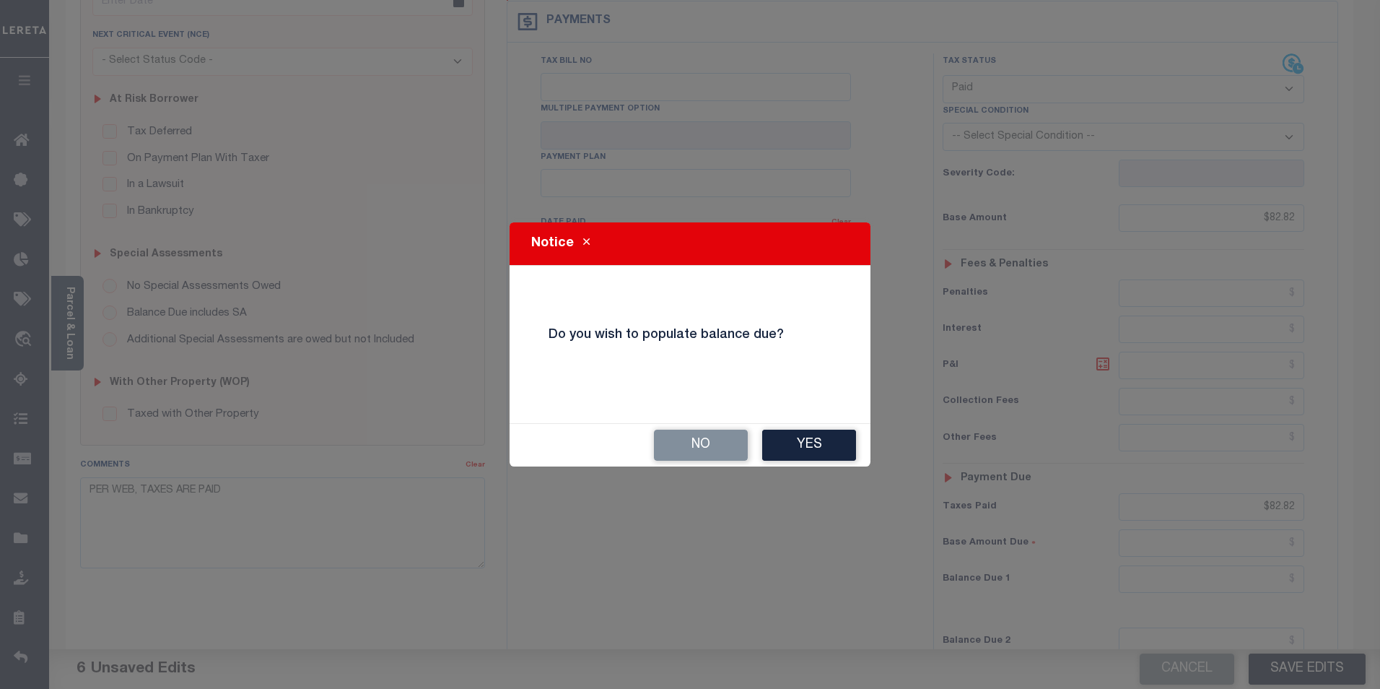
click at [803, 440] on button "Yes" at bounding box center [809, 444] width 94 height 31
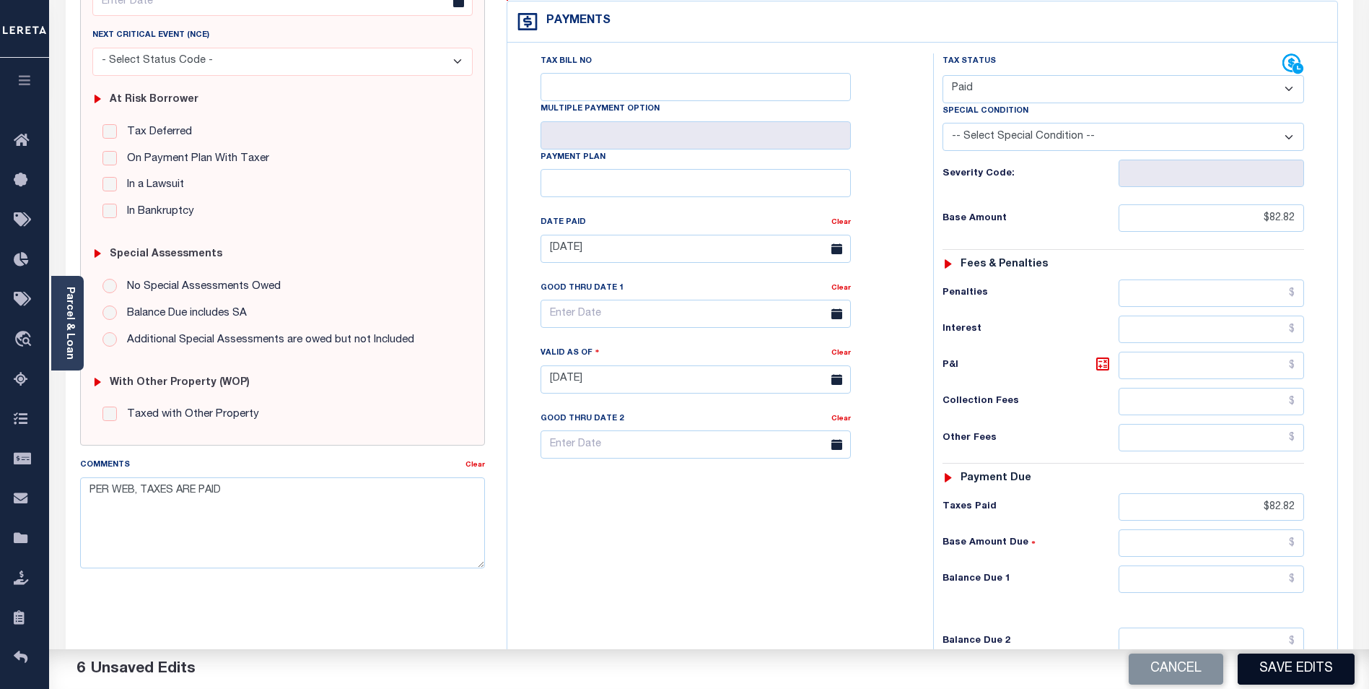
click at [1283, 668] on button "Save Edits" at bounding box center [1296, 668] width 117 height 31
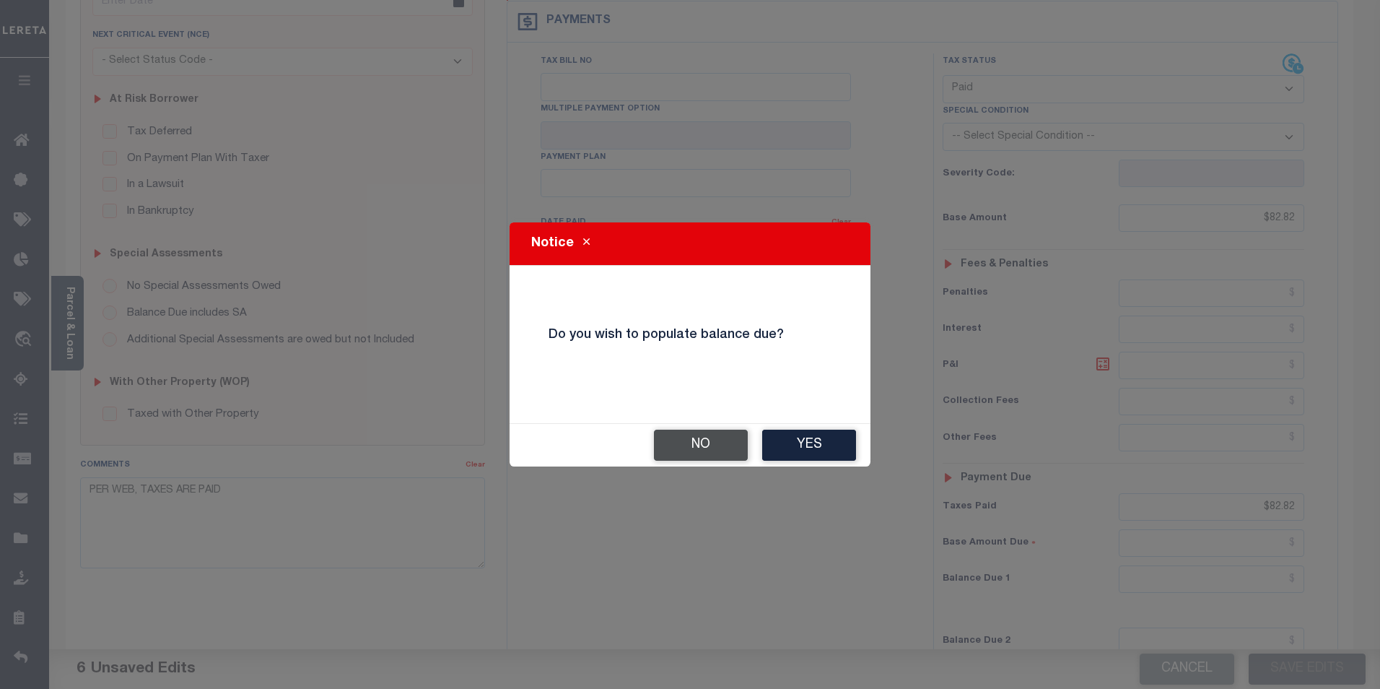
click at [700, 445] on button "No" at bounding box center [701, 444] width 94 height 31
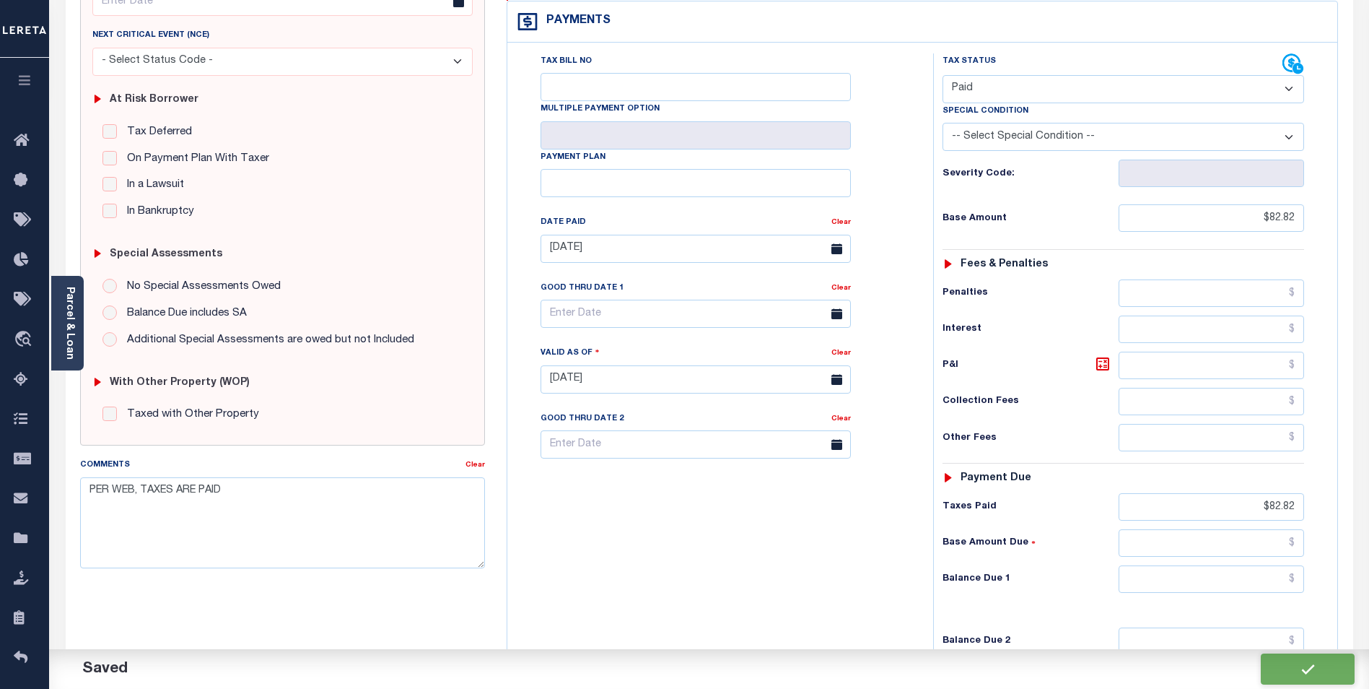
checkbox input "false"
type input "$82.82"
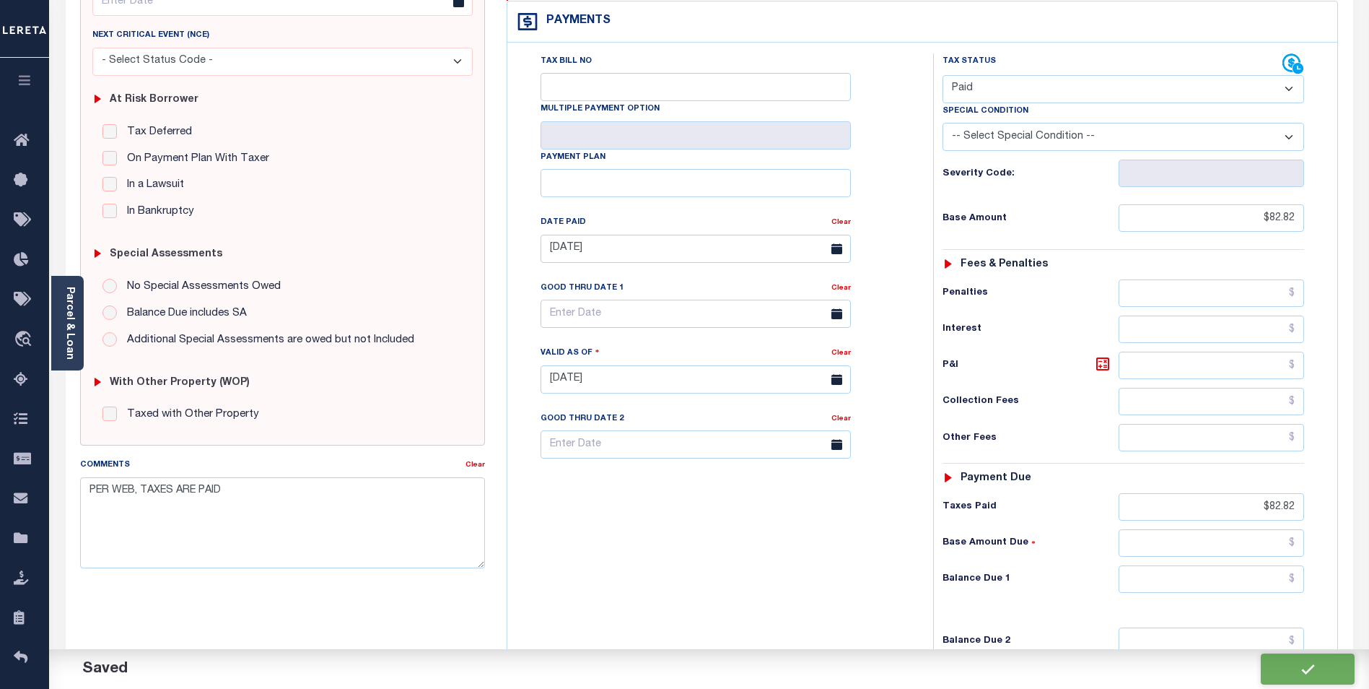
type input "$82.82"
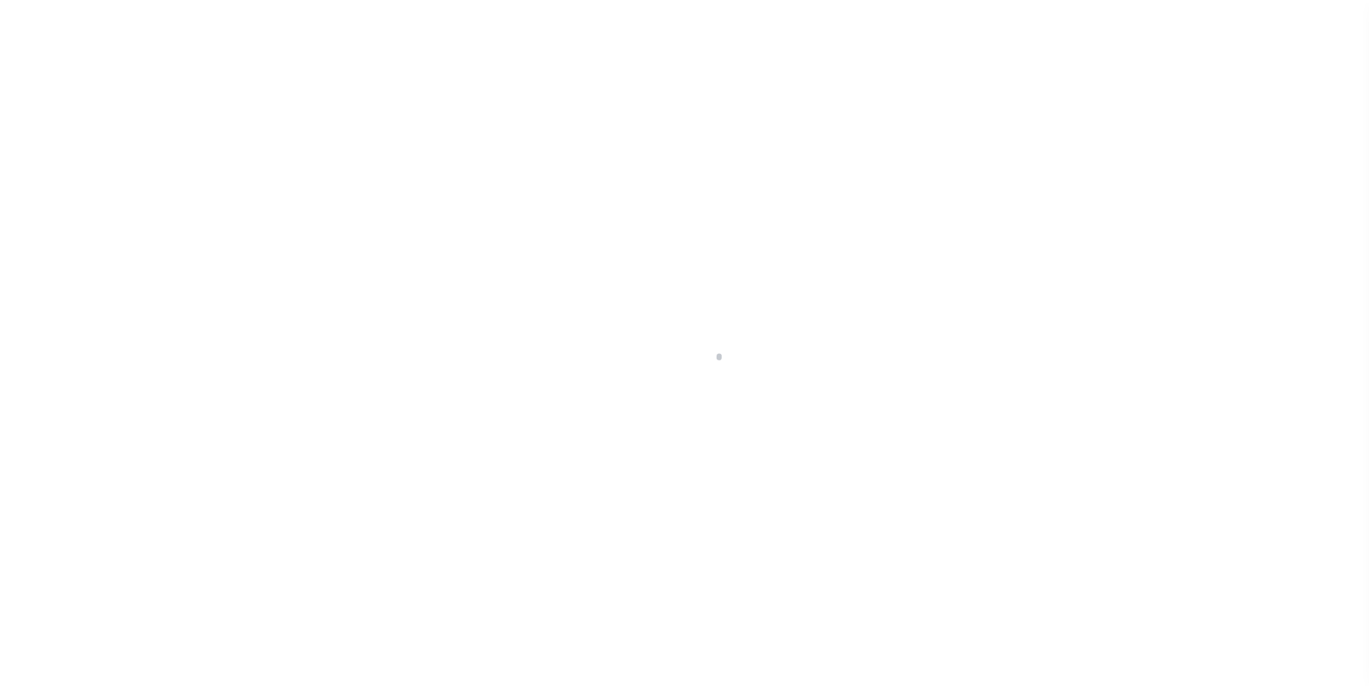
scroll to position [14, 0]
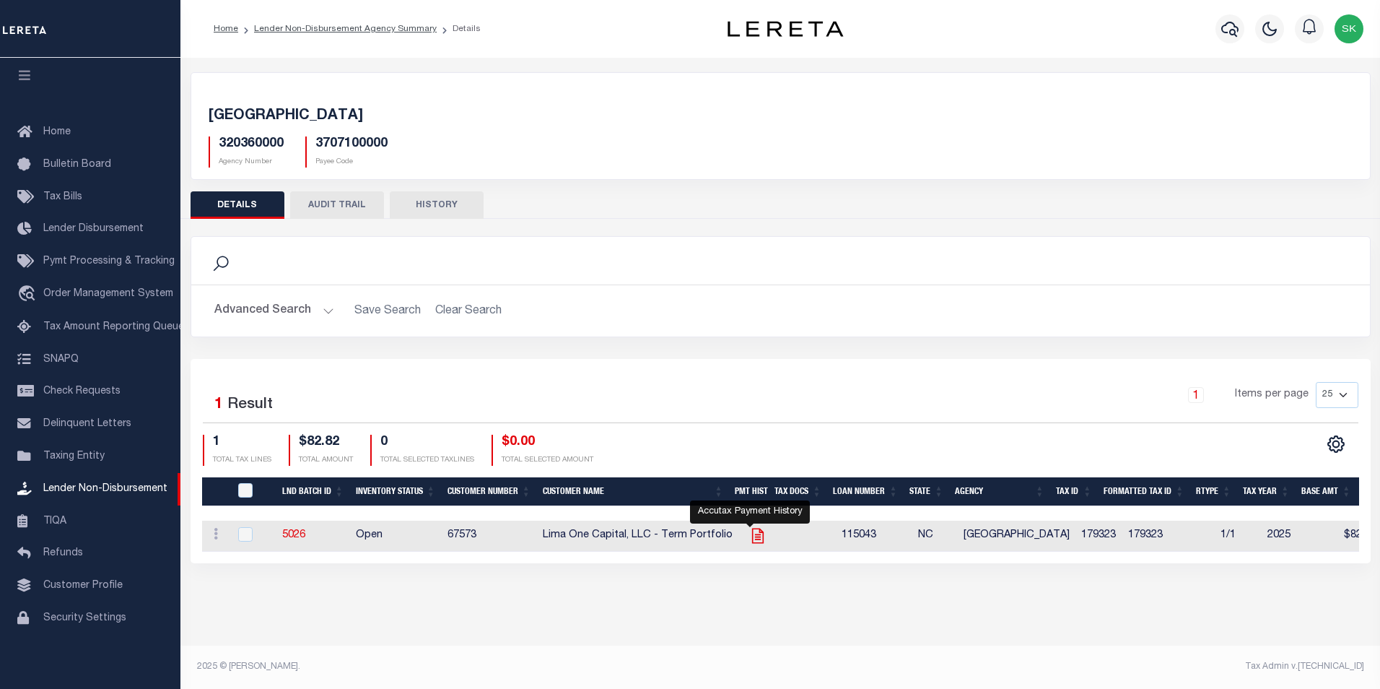
click at [749, 534] on icon "" at bounding box center [758, 535] width 19 height 19
checkbox input "true"
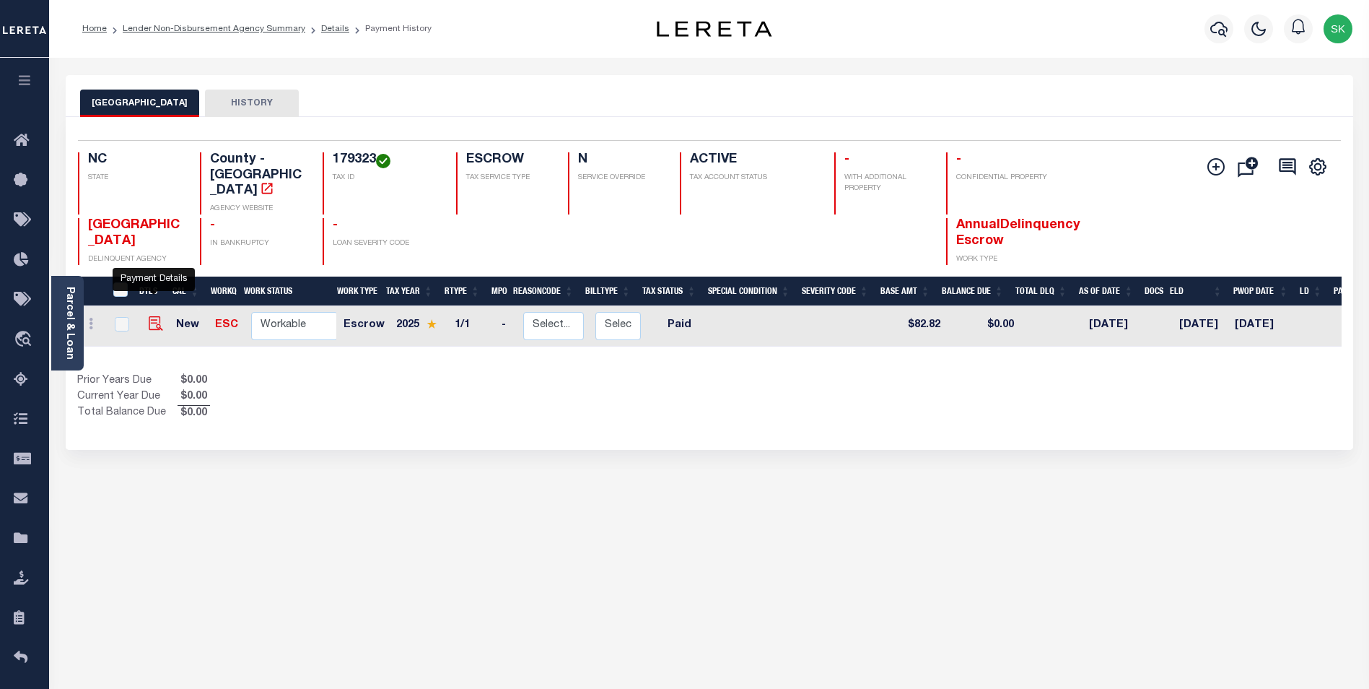
click at [150, 316] on img "" at bounding box center [156, 323] width 14 height 14
checkbox input "true"
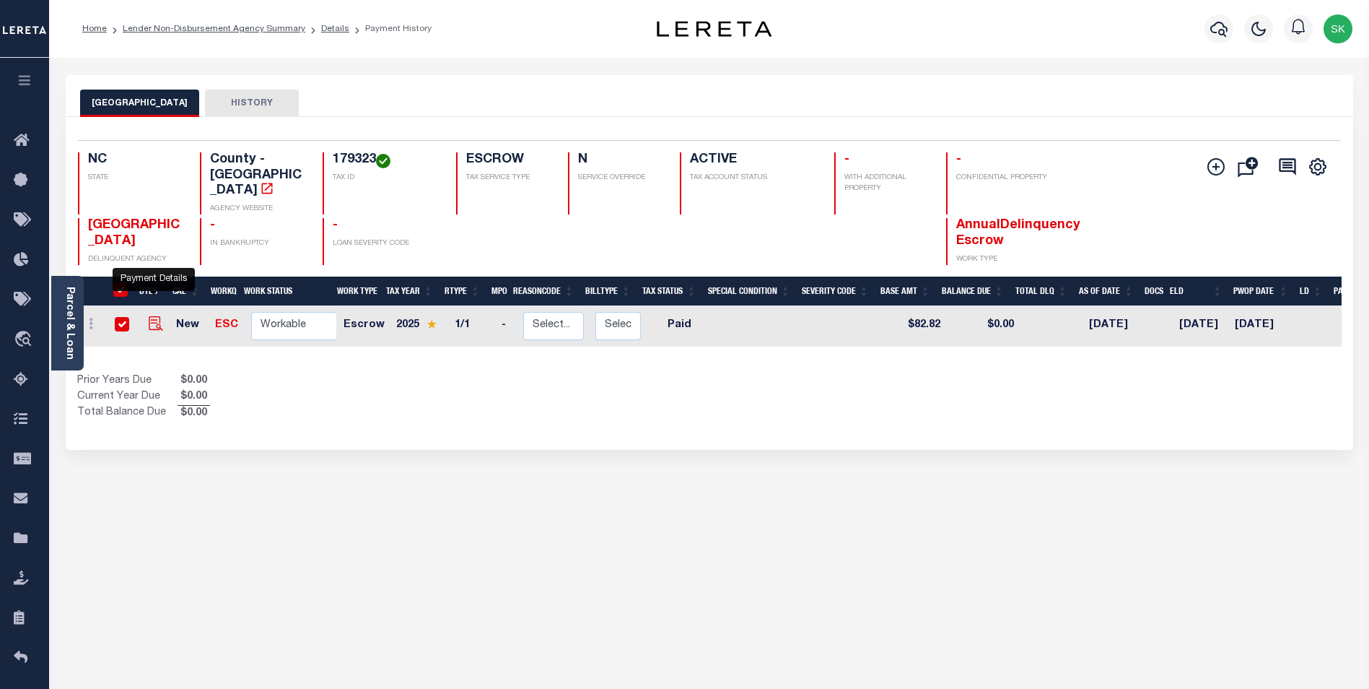
checkbox input "true"
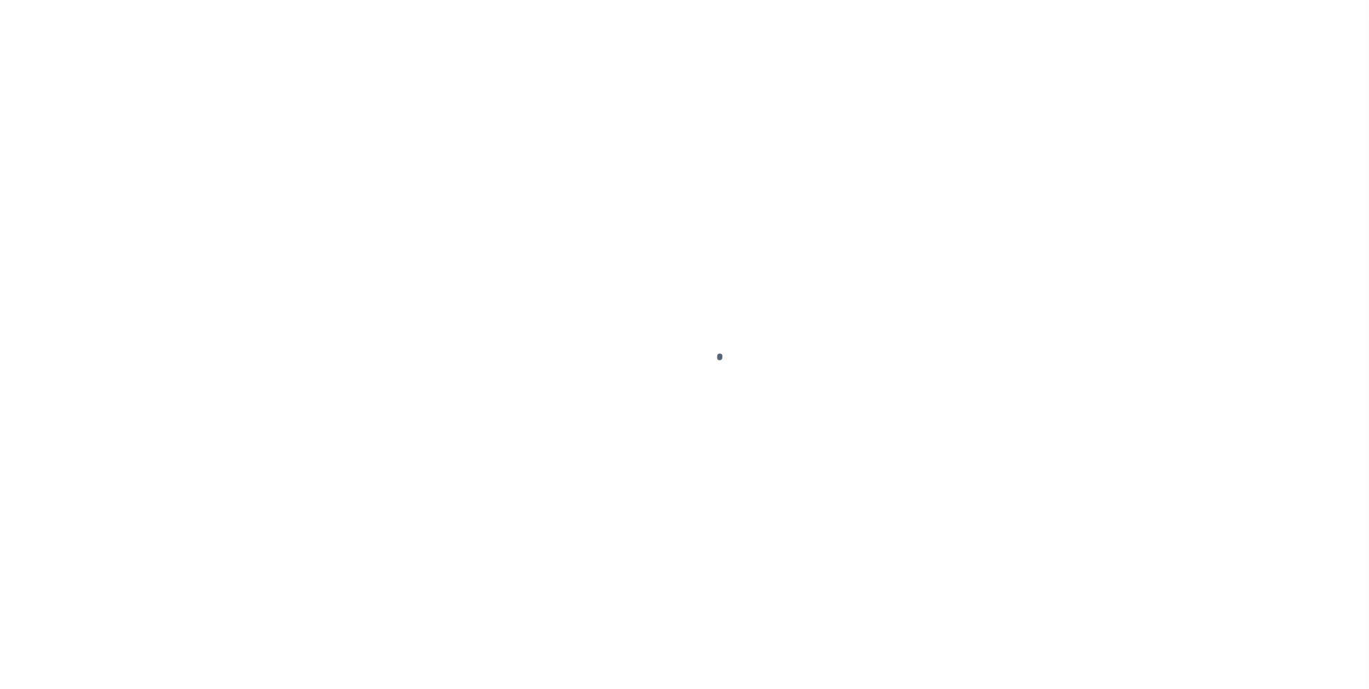
select select "PYD"
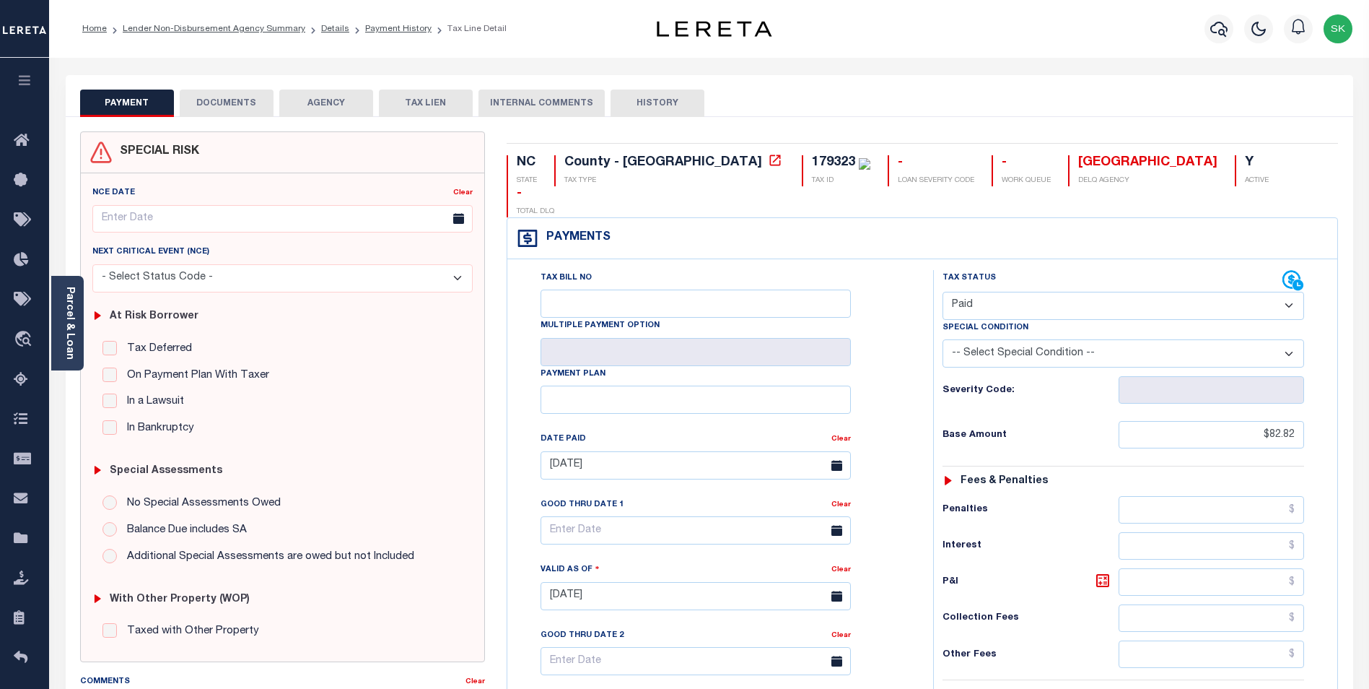
click at [243, 99] on button "DOCUMENTS" at bounding box center [227, 103] width 94 height 27
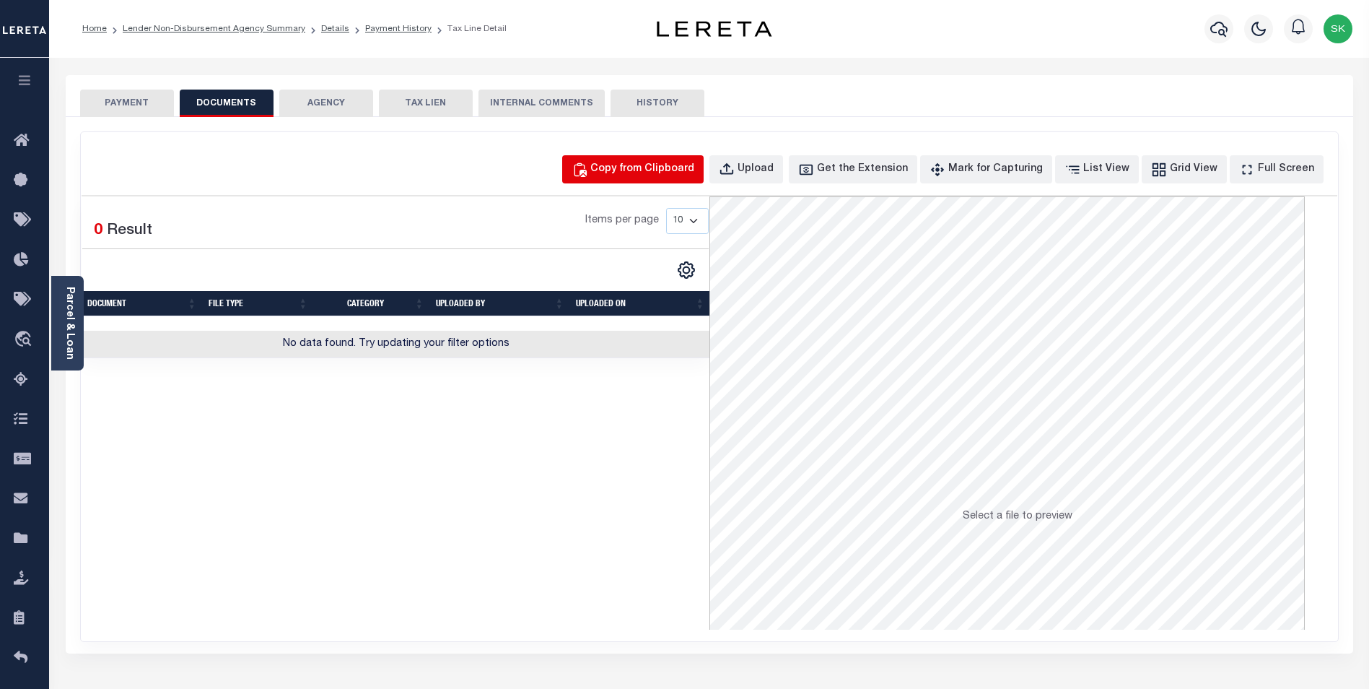
click at [660, 169] on div "Copy from Clipboard" at bounding box center [642, 170] width 104 height 16
select select "POP"
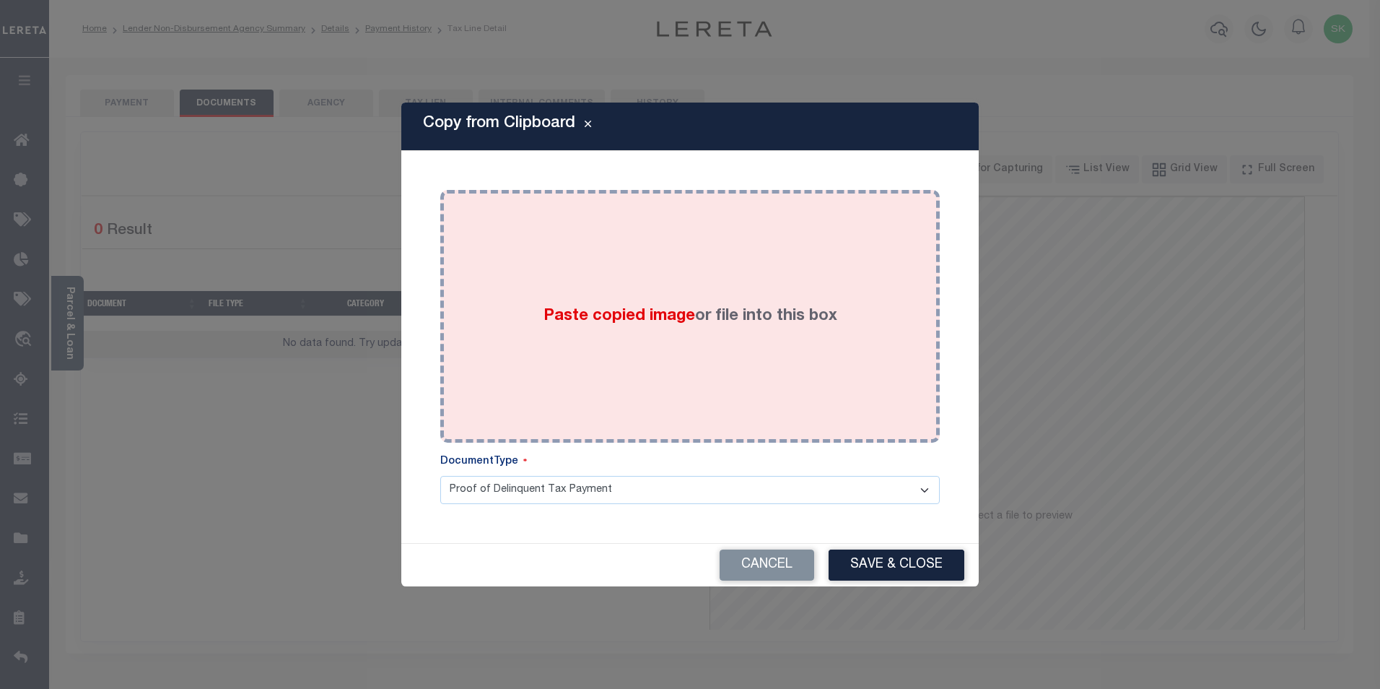
click at [558, 300] on div "Paste copied image or file into this box" at bounding box center [690, 316] width 478 height 231
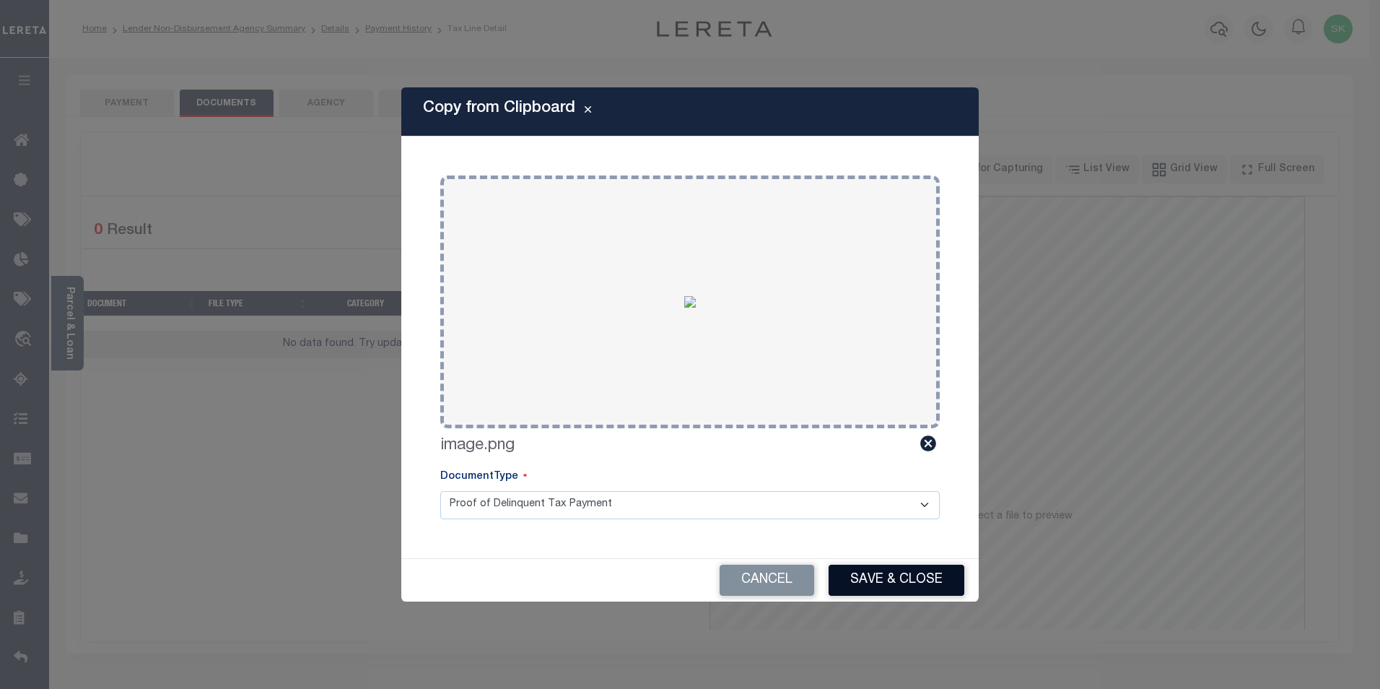
click at [908, 580] on button "Save & Close" at bounding box center [897, 579] width 136 height 31
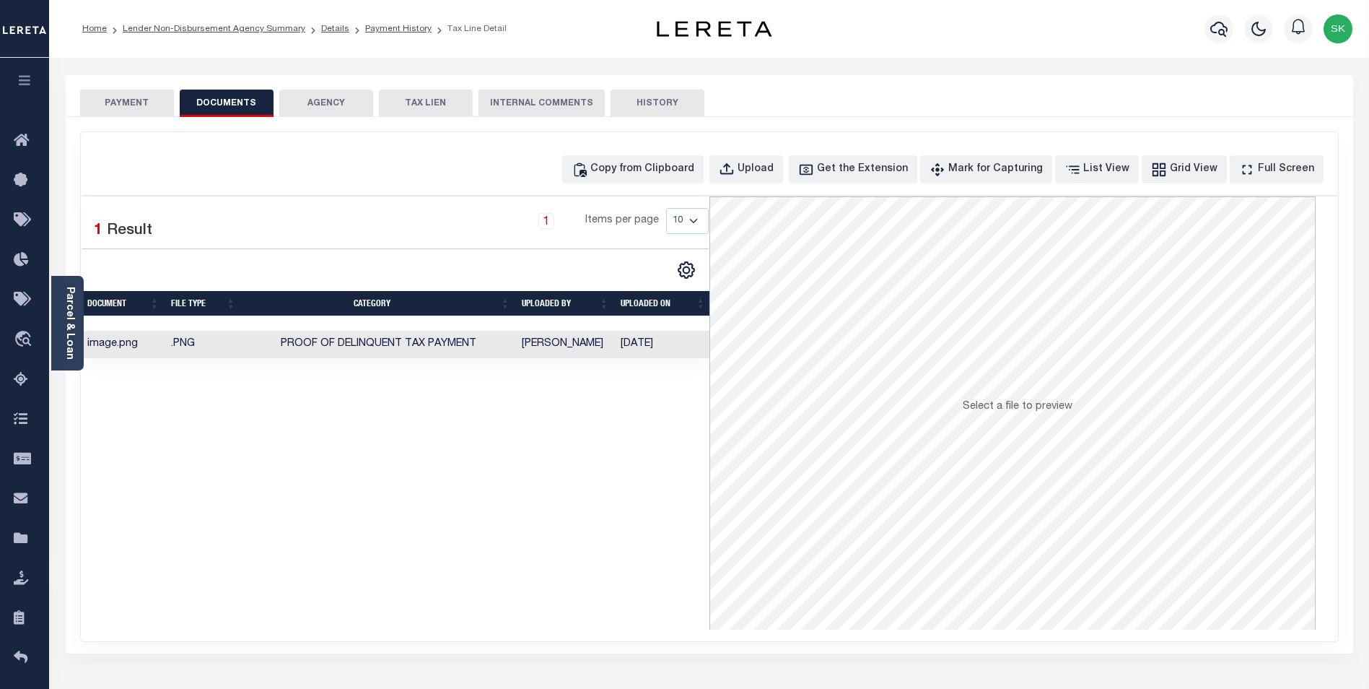
click at [114, 97] on button "PAYMENT" at bounding box center [127, 103] width 94 height 27
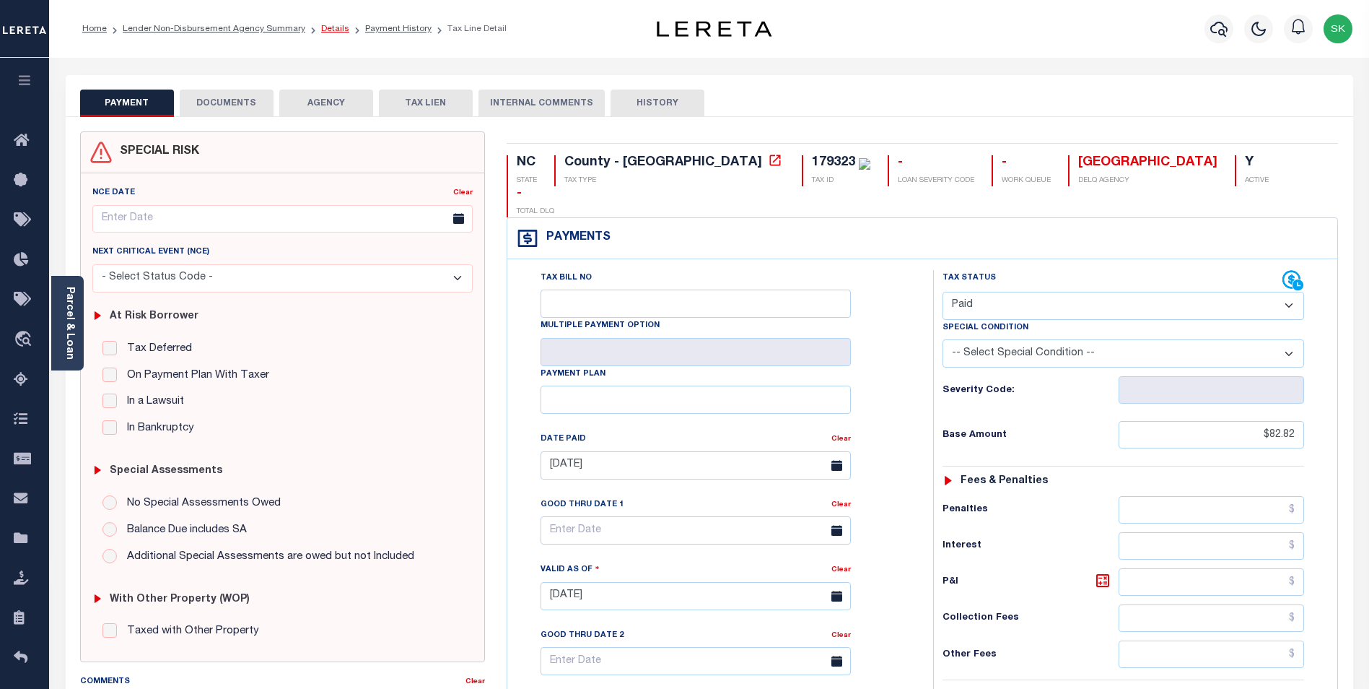
click at [327, 30] on link "Details" at bounding box center [335, 29] width 28 height 9
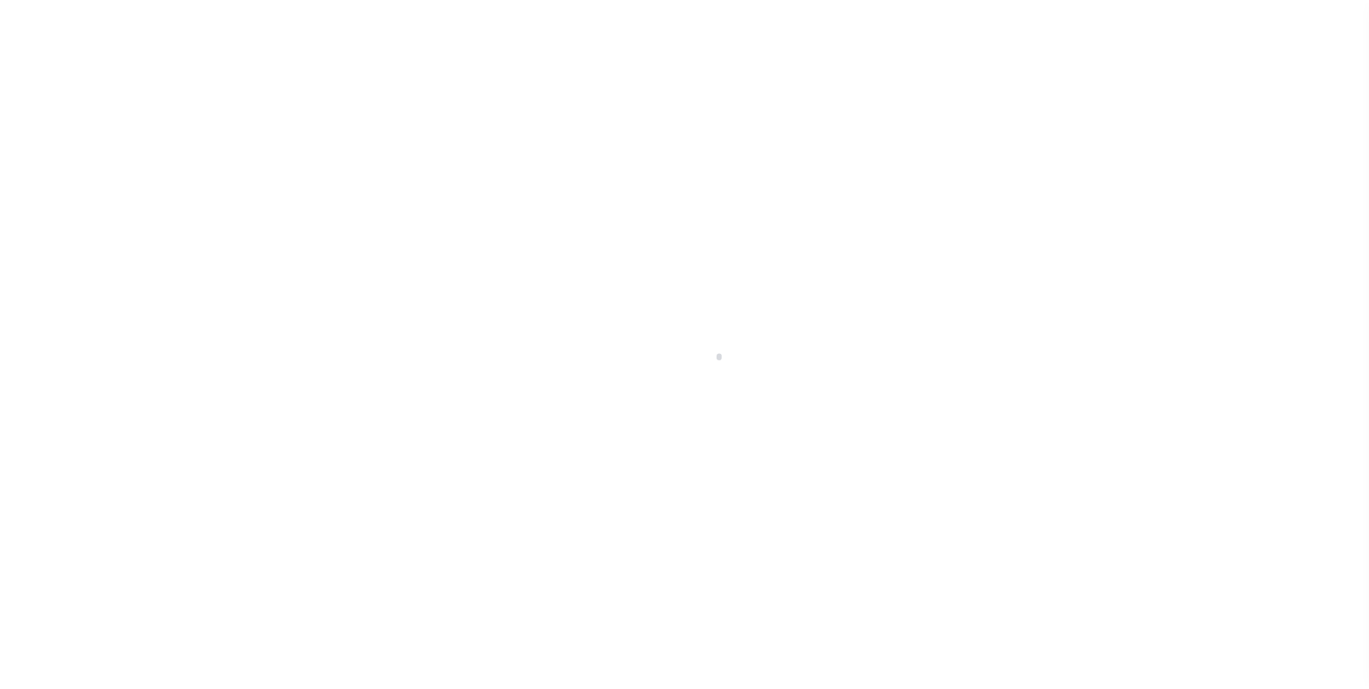
scroll to position [14, 0]
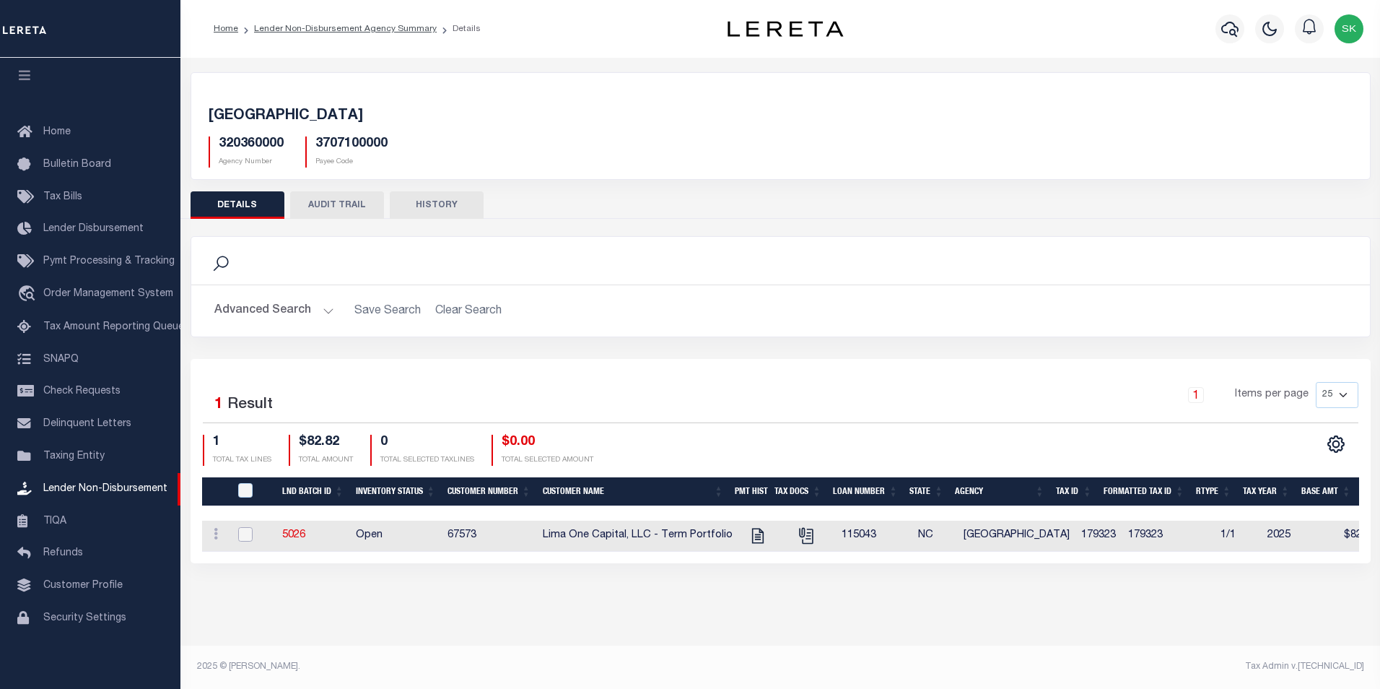
click at [248, 534] on input "checkbox" at bounding box center [245, 534] width 14 height 14
checkbox input "true"
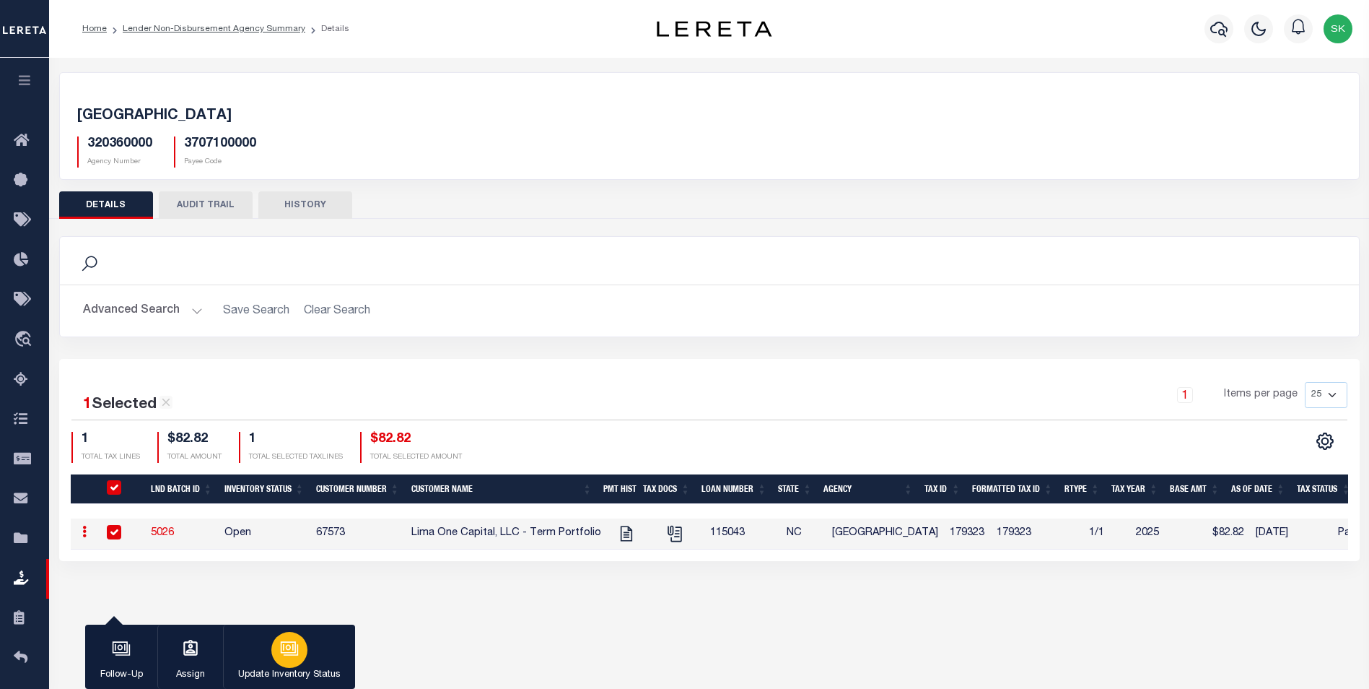
click at [286, 653] on icon "button" at bounding box center [287, 647] width 15 height 12
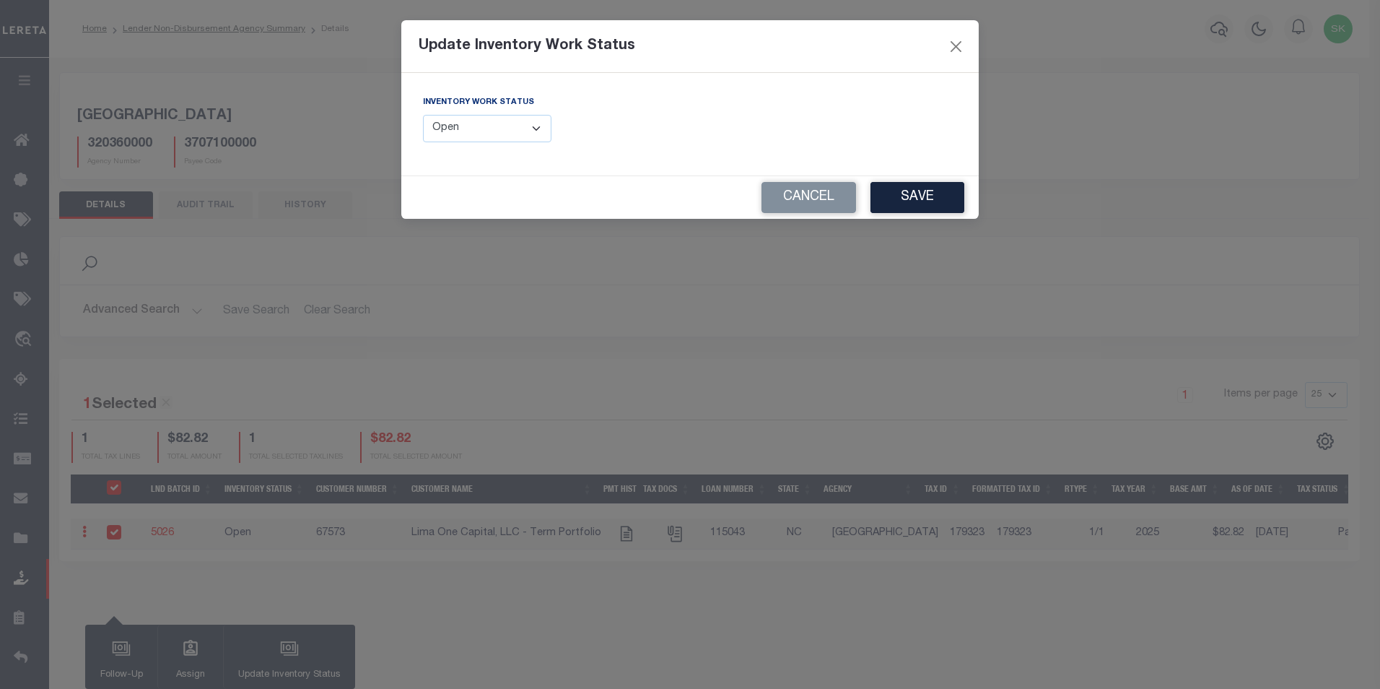
click at [509, 138] on select "--Select-- Open Completed Reported" at bounding box center [487, 129] width 128 height 28
select select "Completed"
click at [423, 115] on select "--Select-- Open Completed Reported" at bounding box center [487, 129] width 128 height 28
click at [922, 192] on button "Save" at bounding box center [918, 197] width 94 height 31
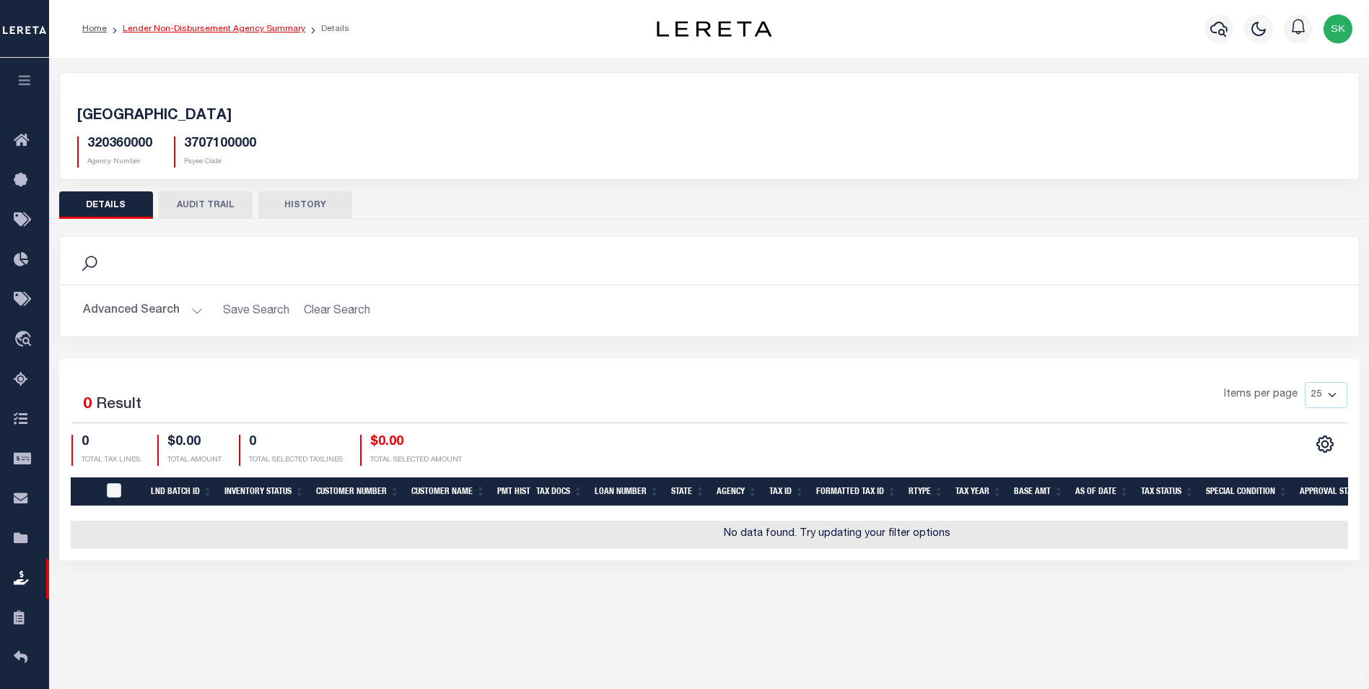
click at [214, 25] on link "Lender Non-Disbursement Agency Summary" at bounding box center [214, 29] width 183 height 9
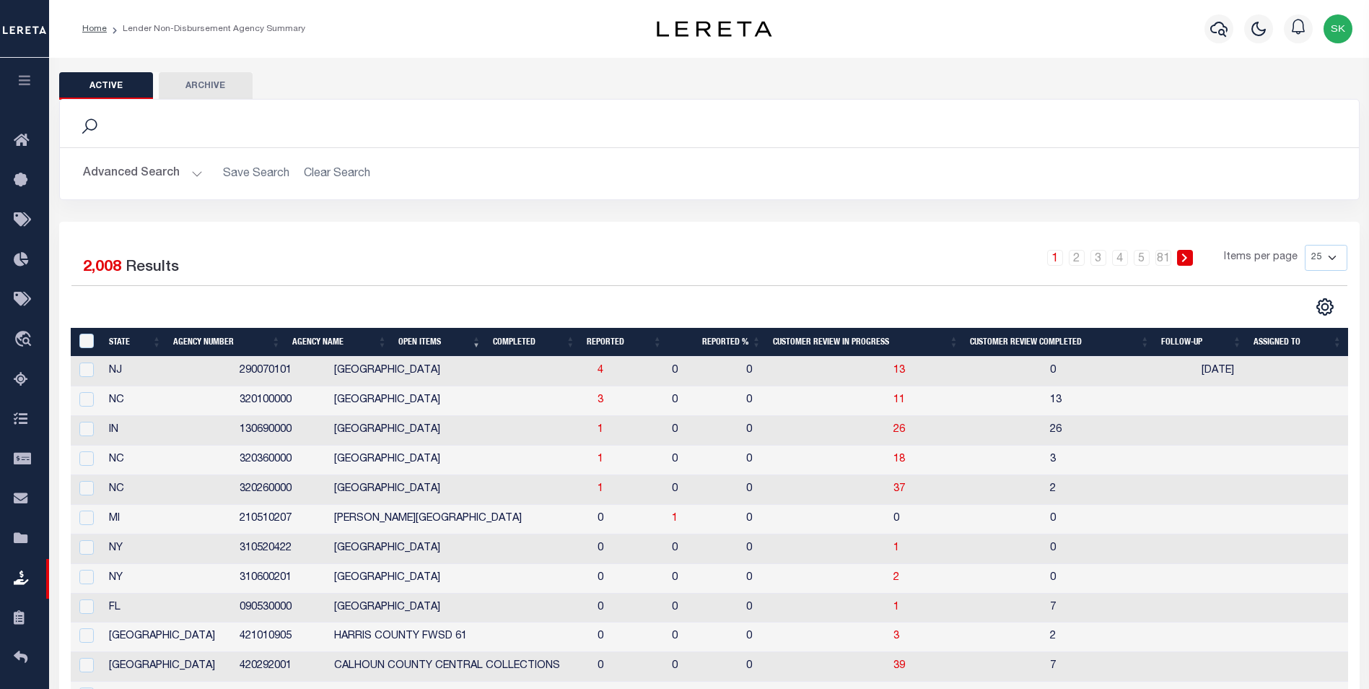
click at [421, 339] on th "Open Items" at bounding box center [440, 343] width 94 height 30
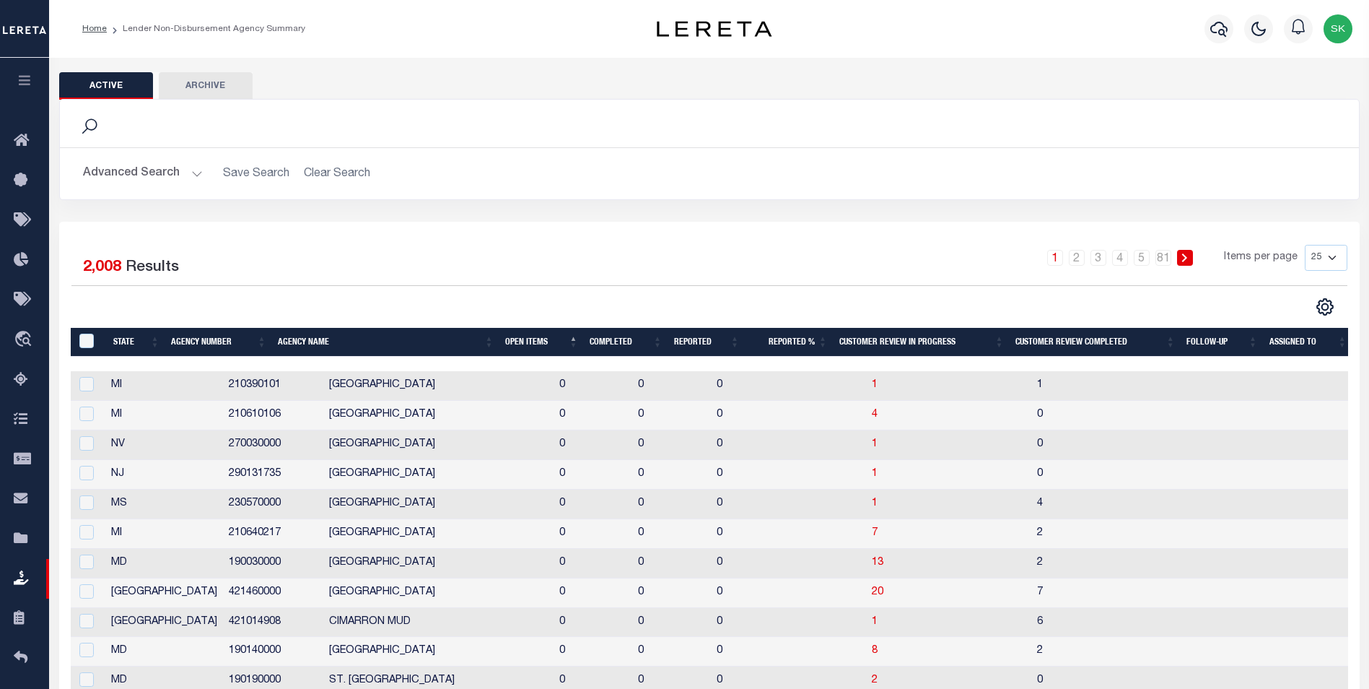
click at [528, 341] on th "Open Items" at bounding box center [542, 343] width 84 height 30
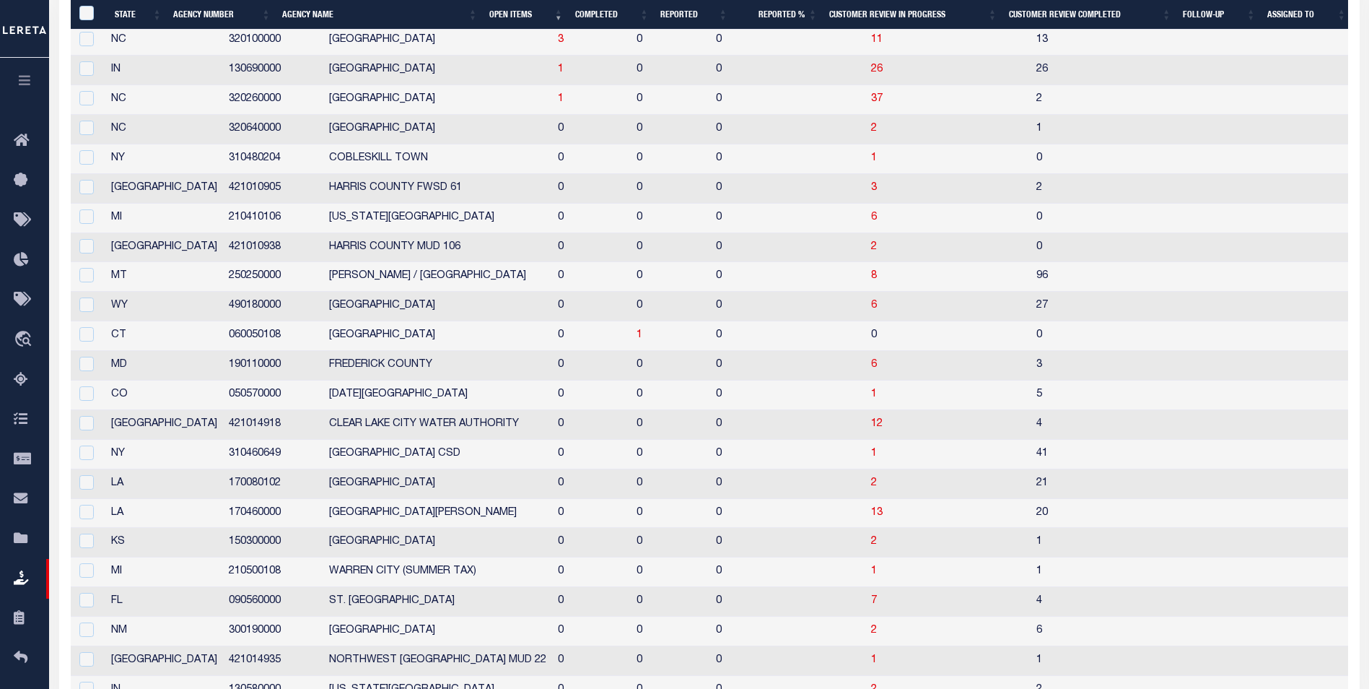
scroll to position [361, 0]
click at [558, 96] on span "1" at bounding box center [561, 98] width 6 height 10
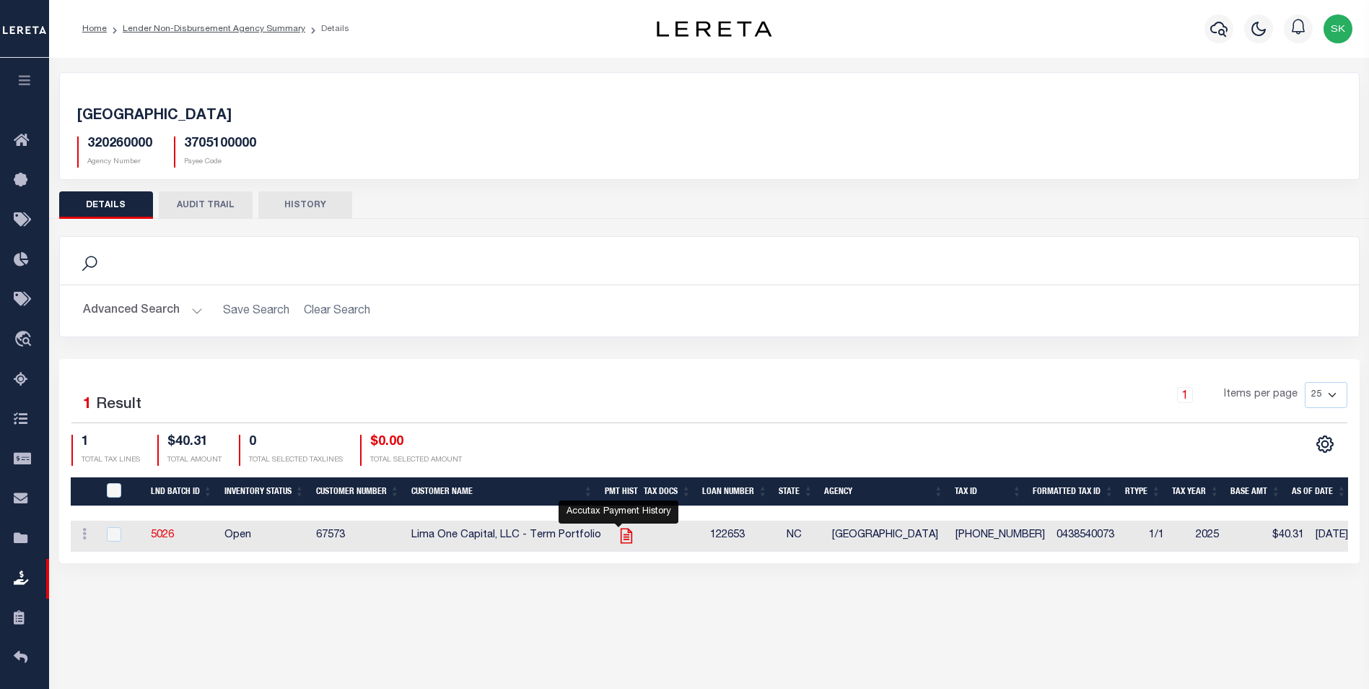
click at [618, 531] on icon "" at bounding box center [626, 535] width 19 height 19
checkbox input "true"
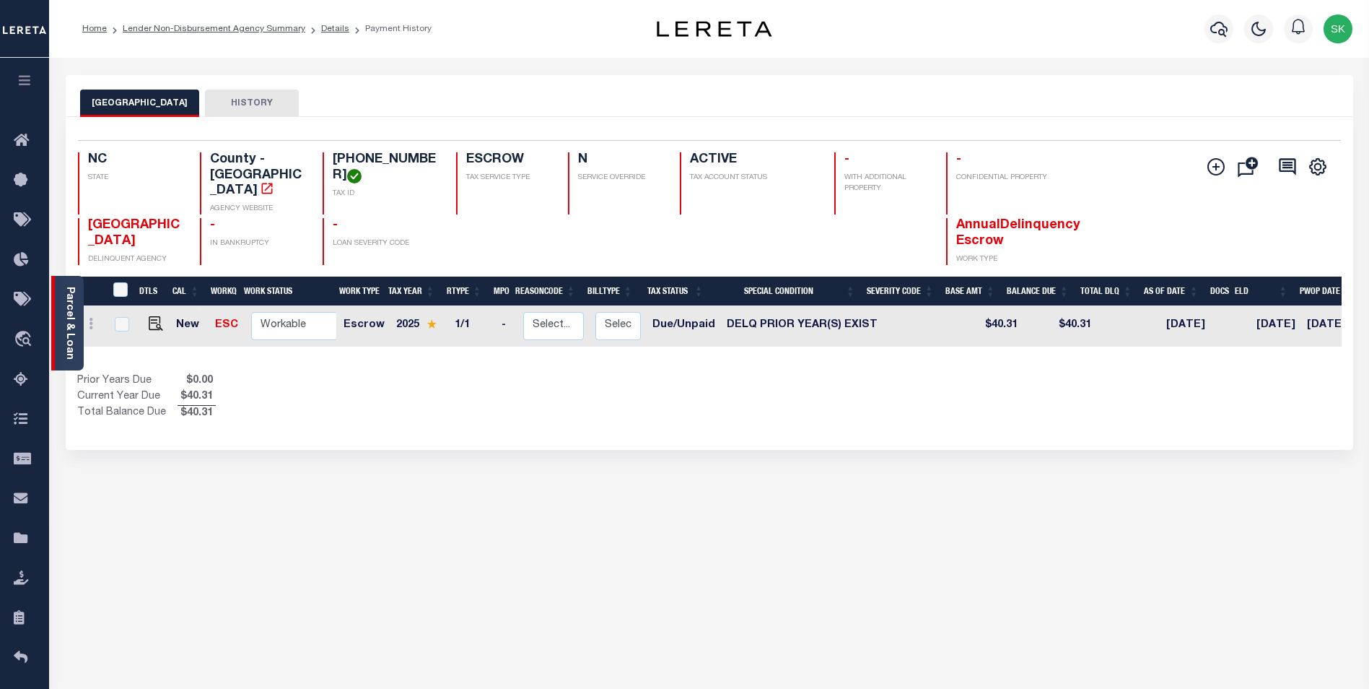
click at [71, 309] on link "Parcel & Loan" at bounding box center [69, 323] width 10 height 73
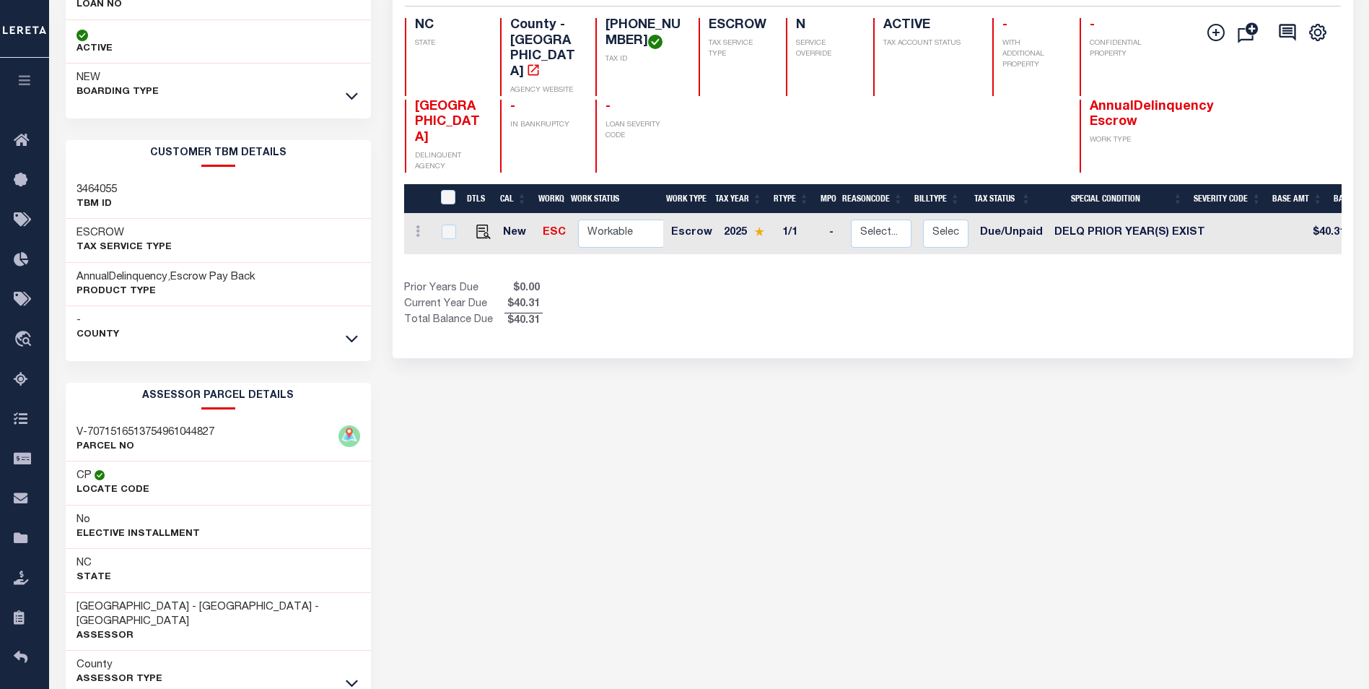
scroll to position [204, 0]
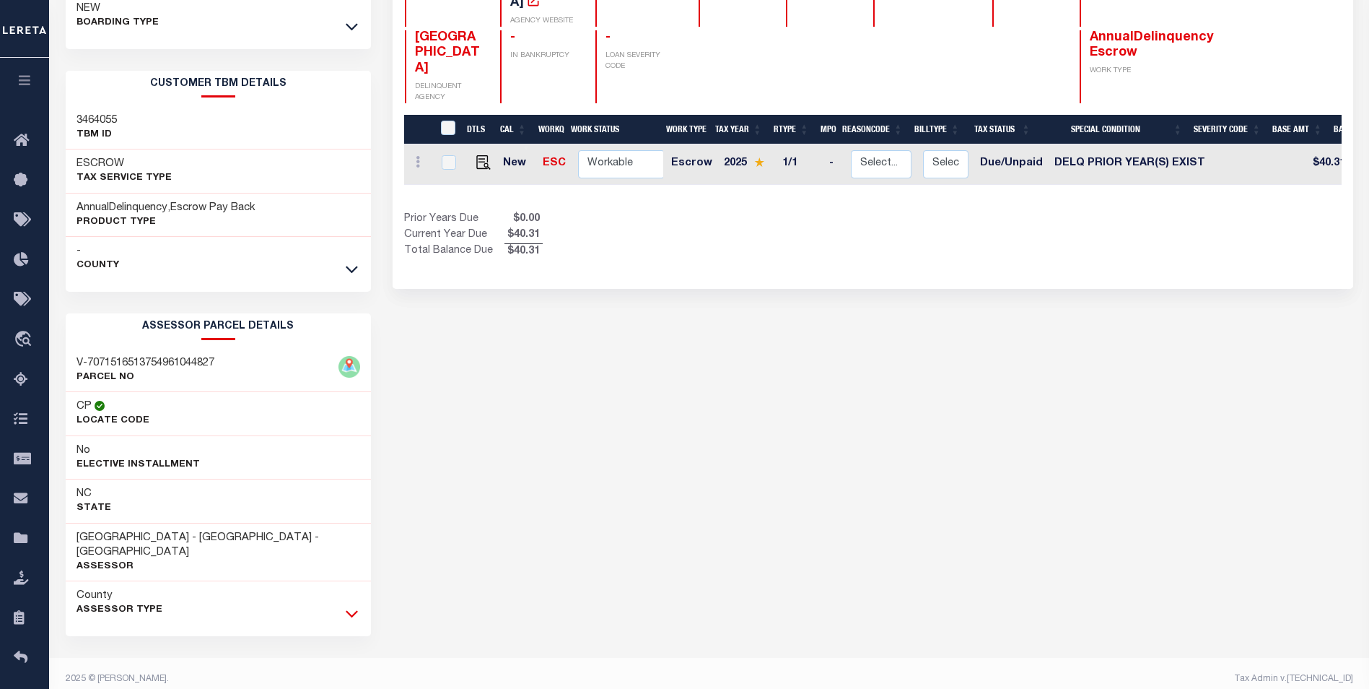
click at [348, 611] on icon at bounding box center [352, 614] width 12 height 7
drag, startPoint x: 353, startPoint y: 273, endPoint x: 328, endPoint y: 273, distance: 25.3
click at [353, 273] on icon at bounding box center [352, 269] width 12 height 7
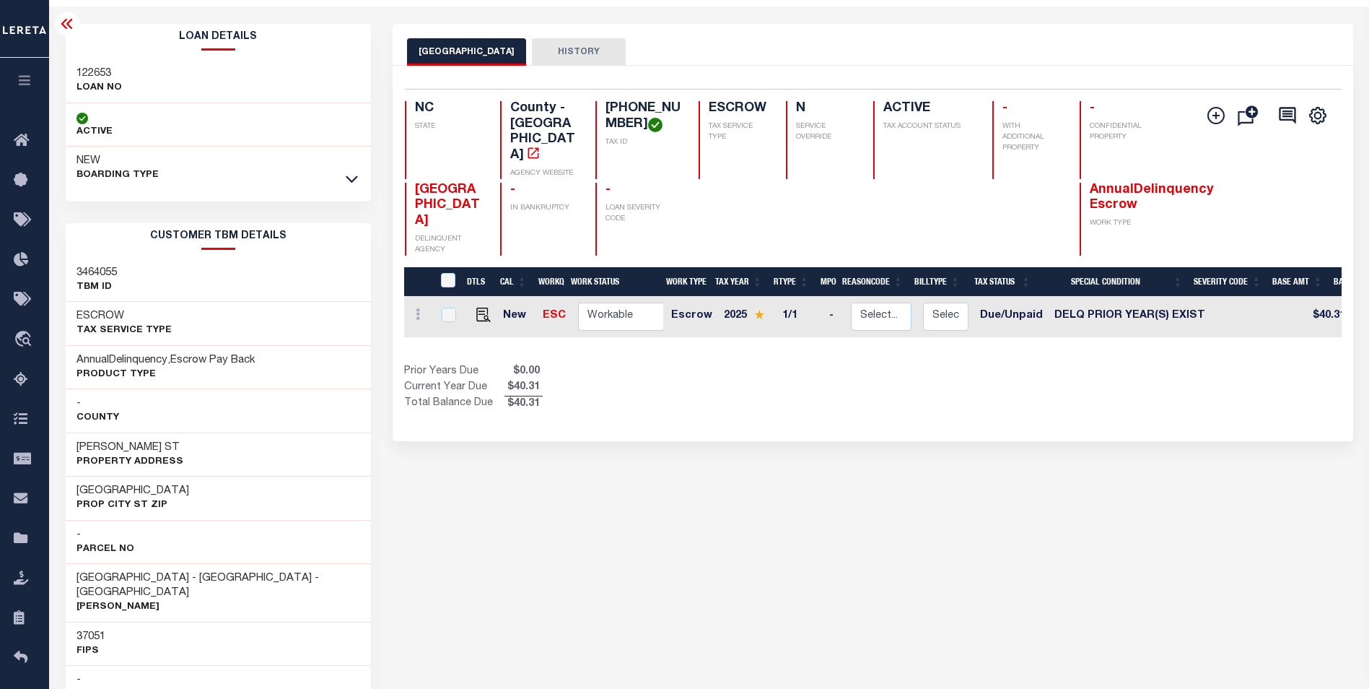
scroll to position [0, 0]
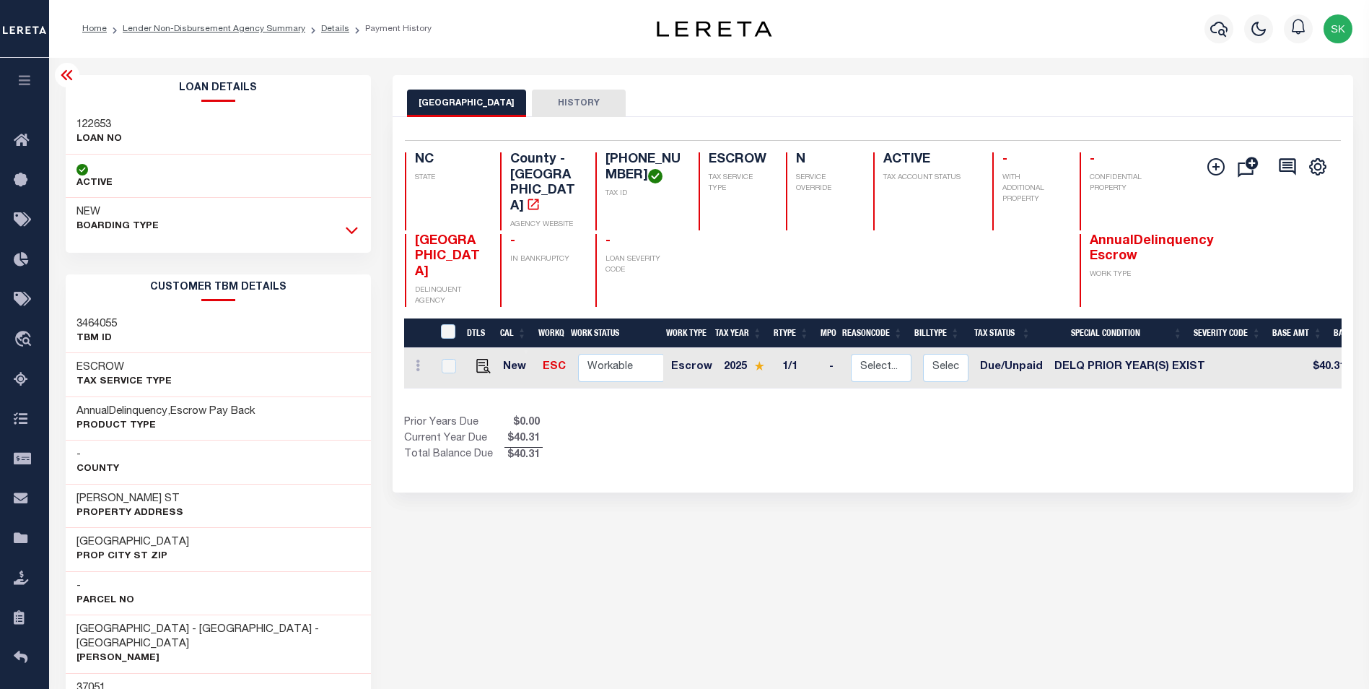
click at [350, 227] on icon at bounding box center [352, 229] width 12 height 15
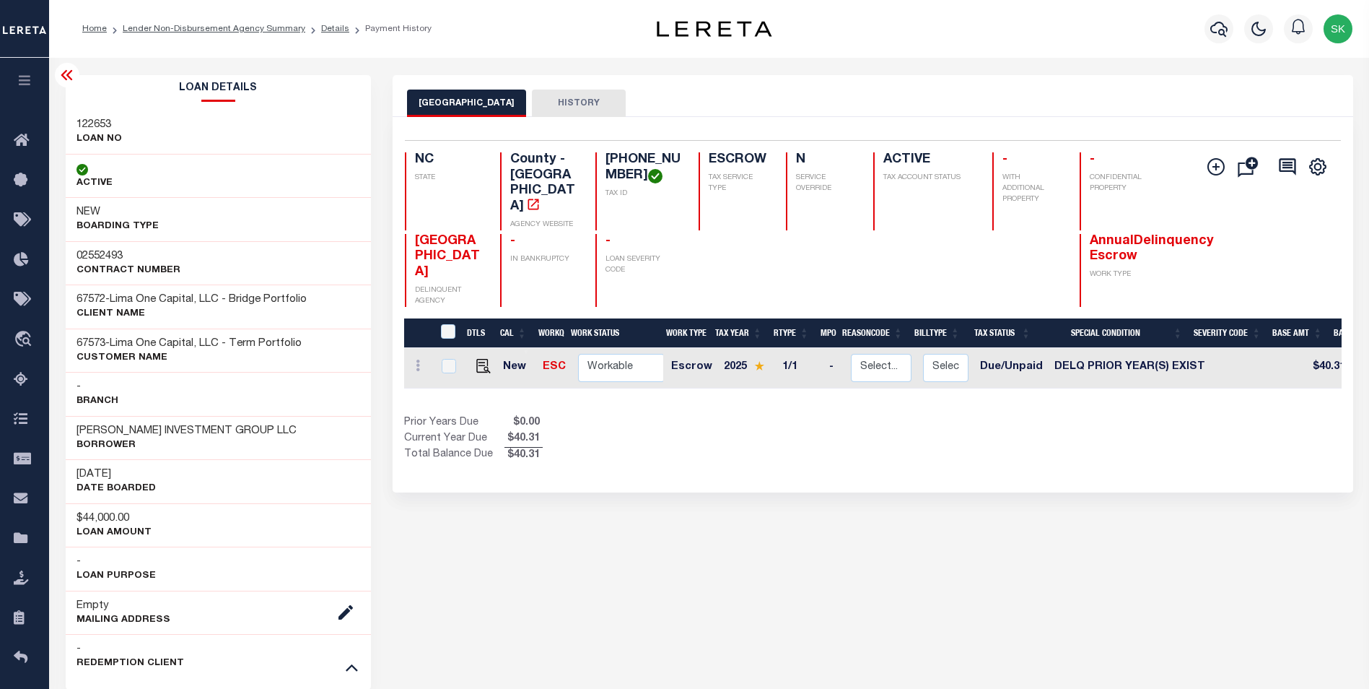
click at [77, 71] on div at bounding box center [67, 75] width 25 height 25
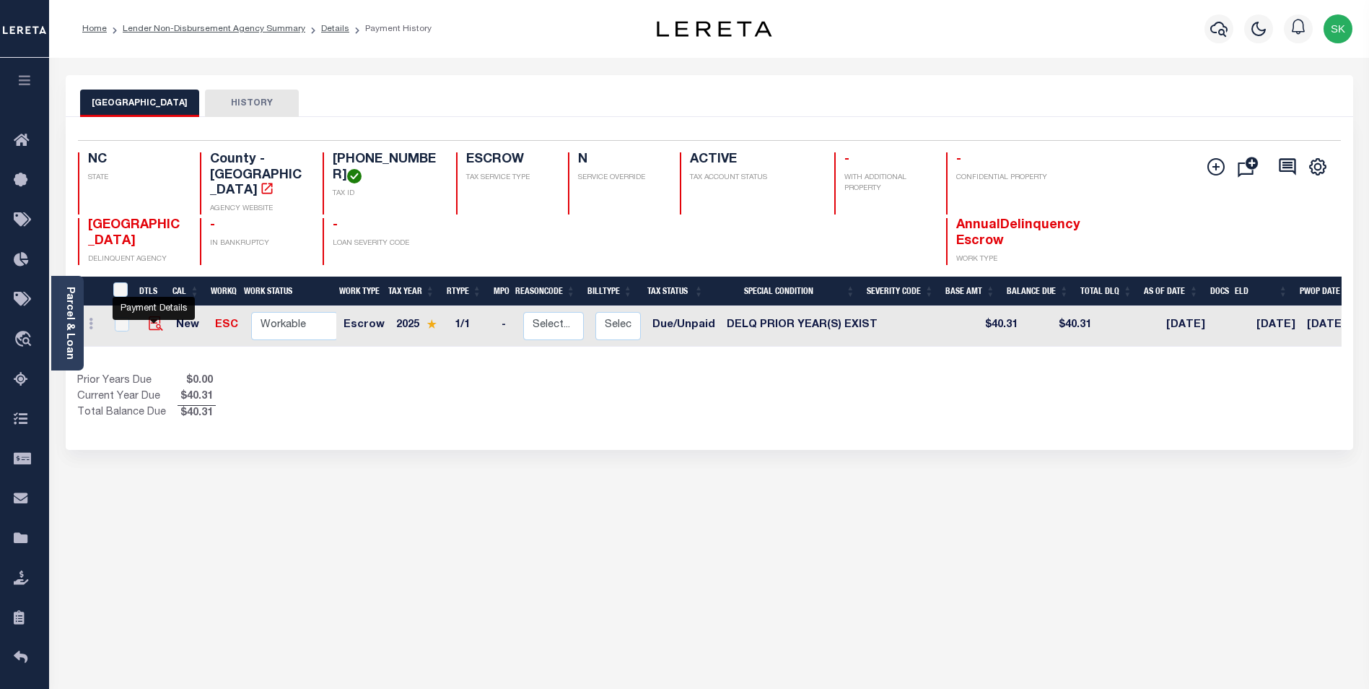
click at [153, 316] on img "" at bounding box center [156, 323] width 14 height 14
checkbox input "true"
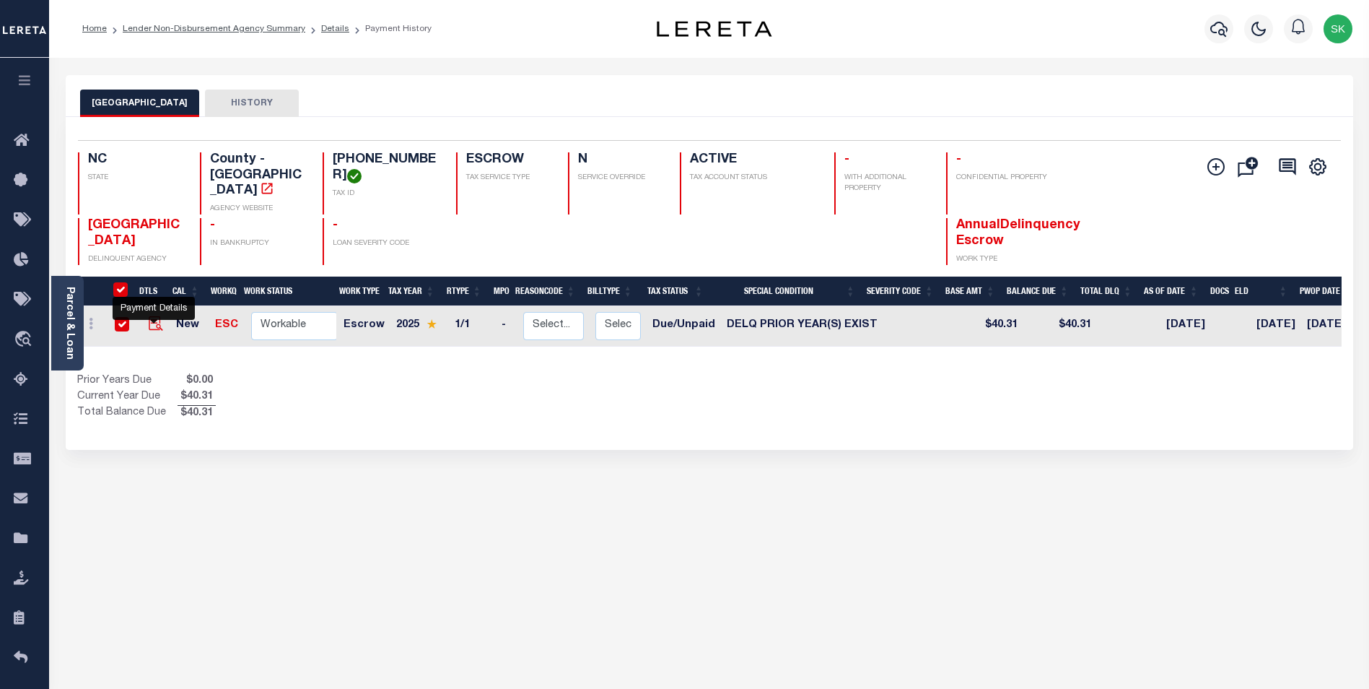
checkbox input "true"
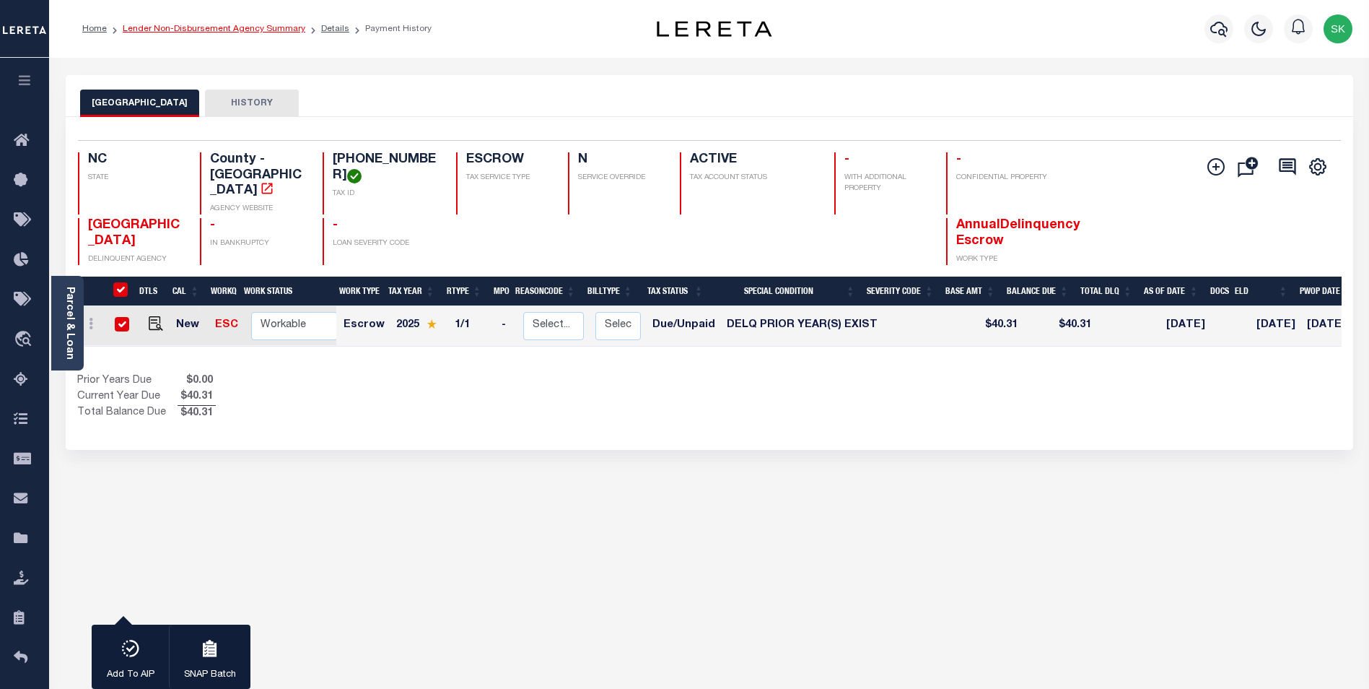
click at [206, 28] on link "Lender Non-Disbursement Agency Summary" at bounding box center [214, 29] width 183 height 9
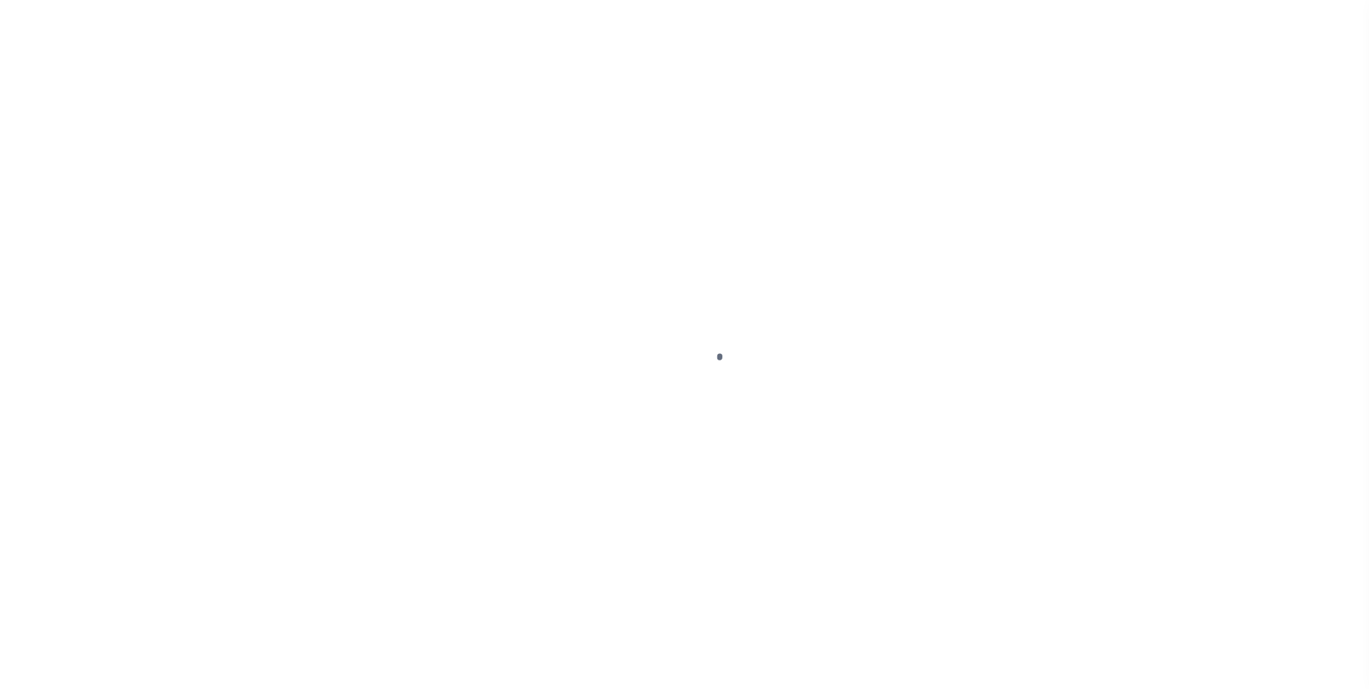
select select "DUE"
select select "18"
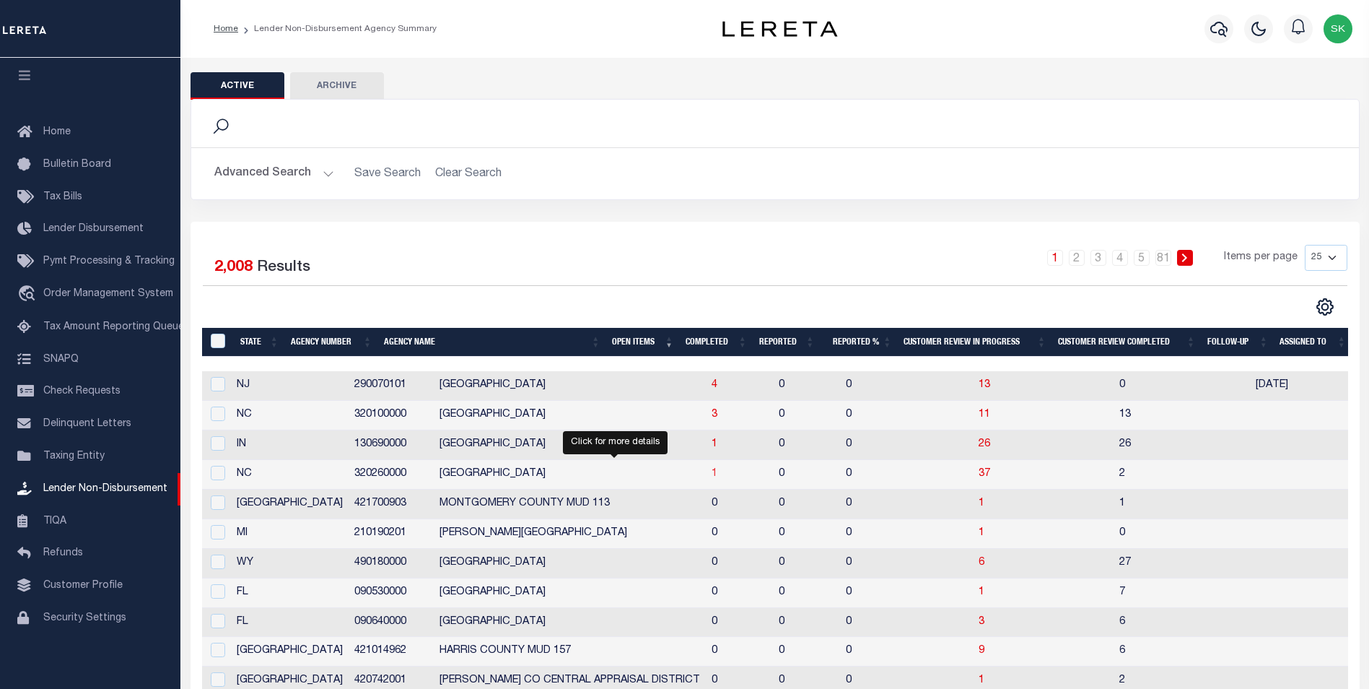
click at [712, 473] on span "1" at bounding box center [715, 473] width 6 height 10
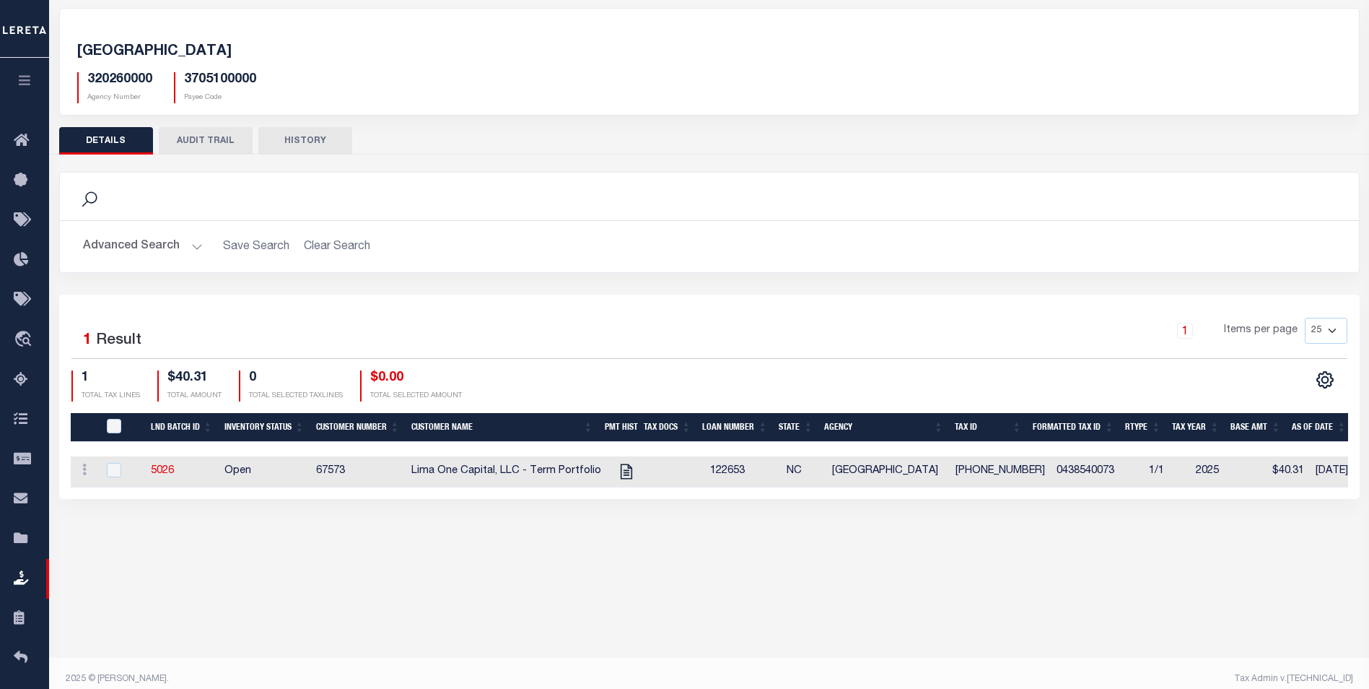
scroll to position [77, 0]
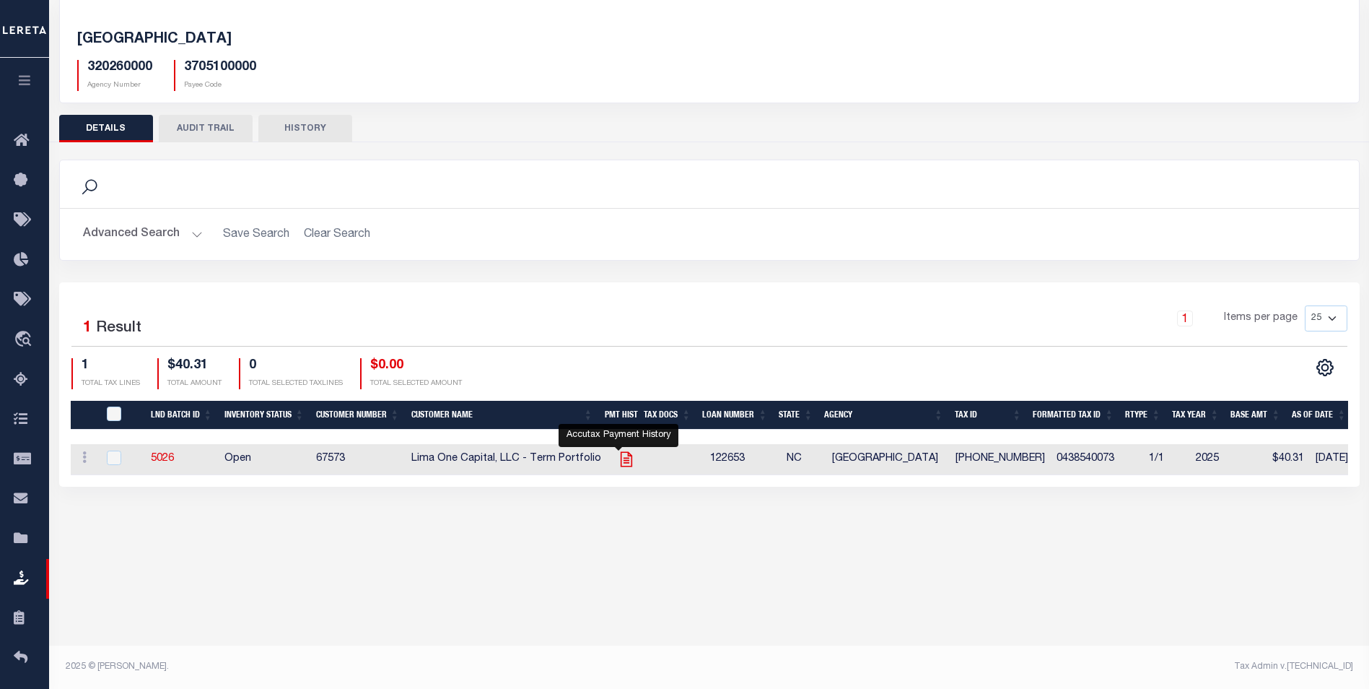
click at [620, 460] on icon "" at bounding box center [626, 459] width 19 height 19
checkbox input "true"
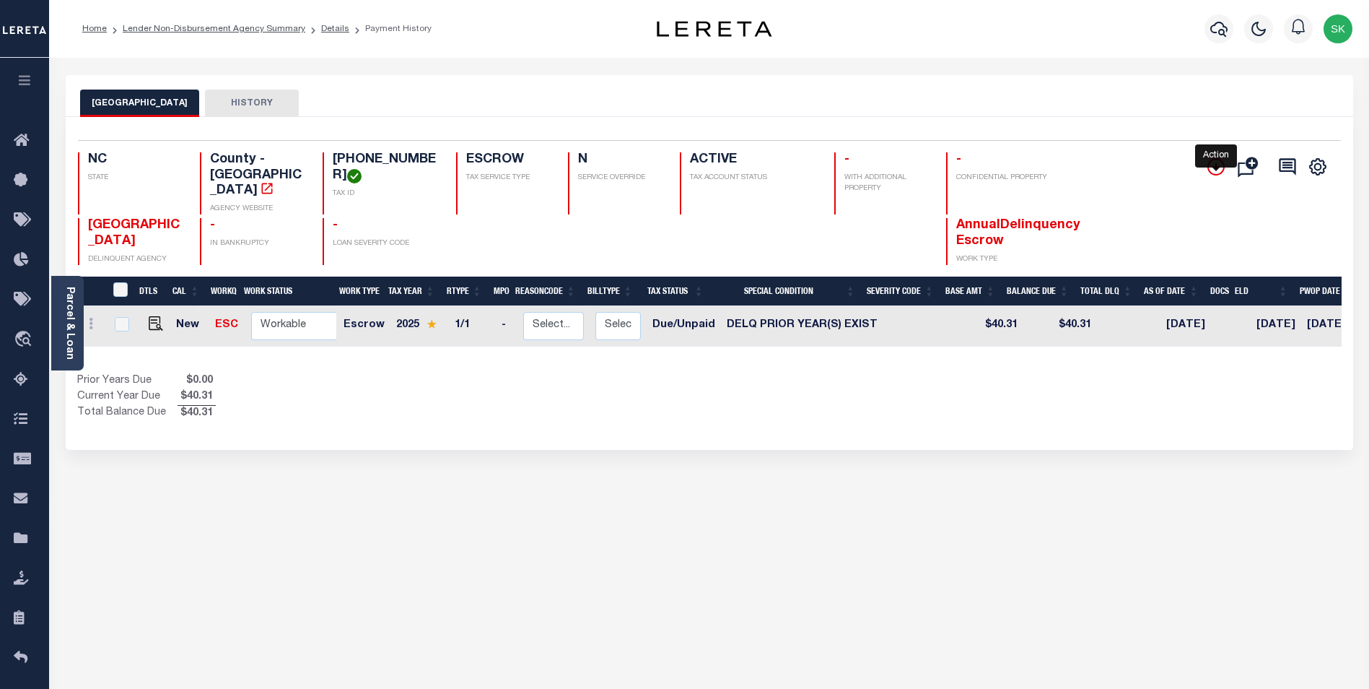
click at [1214, 166] on icon "" at bounding box center [1216, 166] width 17 height 17
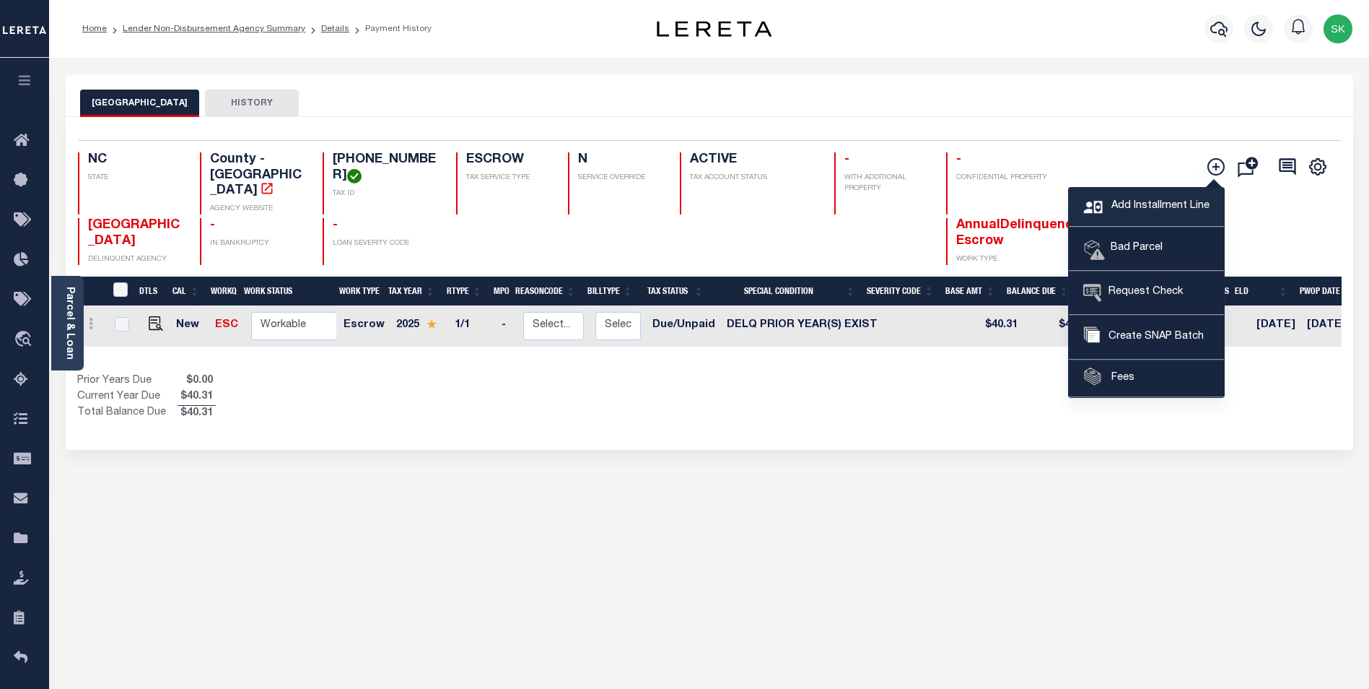
click at [1140, 200] on span "Add Installment Line" at bounding box center [1159, 207] width 102 height 16
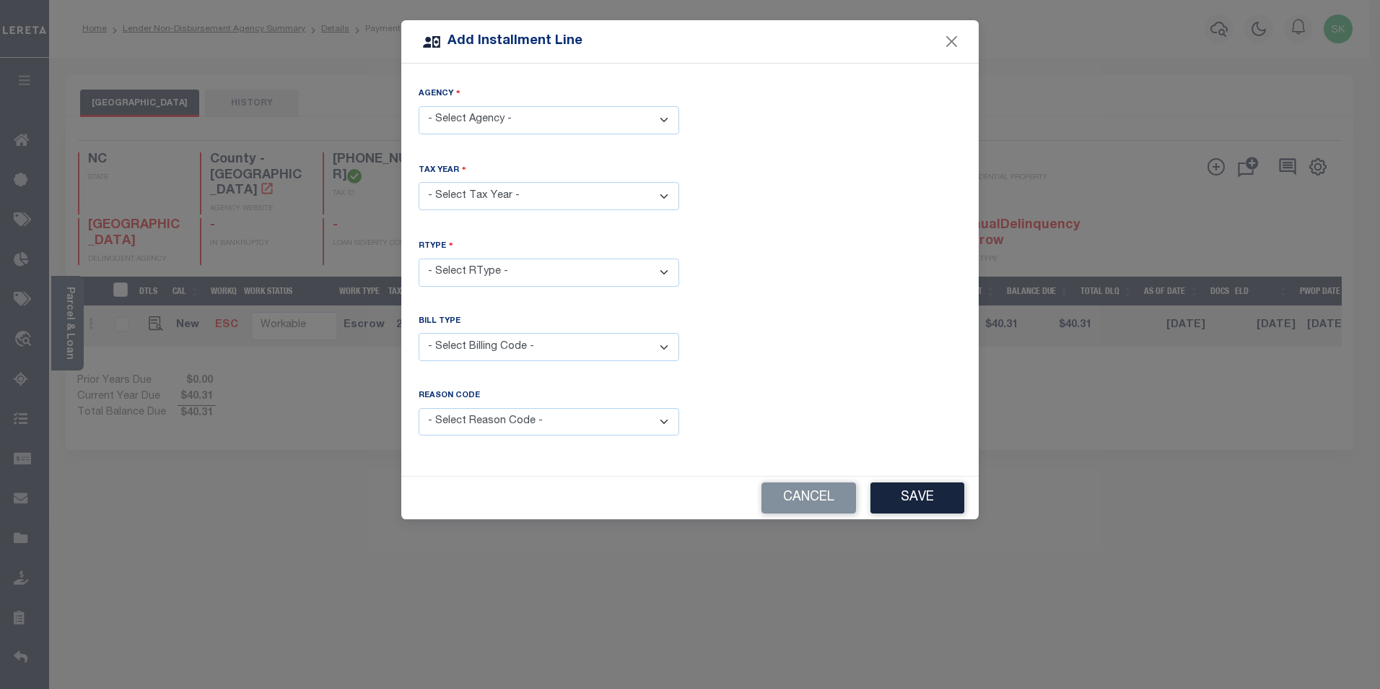
click at [512, 121] on select "- Select Agency - CUMBERLAND COUNTY - County" at bounding box center [549, 120] width 261 height 28
select select "3705100000"
click at [419, 106] on select "- Select Agency - CUMBERLAND COUNTY - County" at bounding box center [549, 120] width 261 height 28
click at [499, 189] on select "- Select Year - 2005 2006 2007 2008 2009 2010 2011 2012 2013 2014 2015 2016 201…" at bounding box center [549, 196] width 261 height 28
select select "2024"
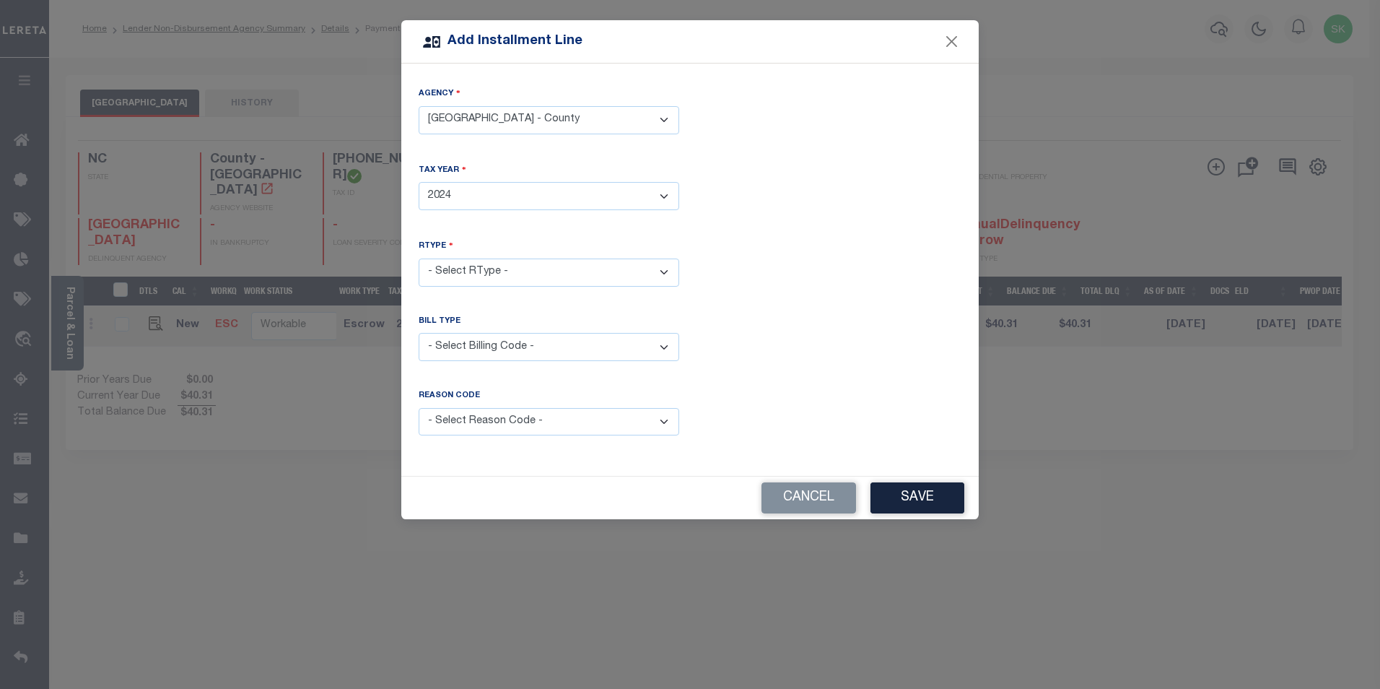
click at [419, 182] on select "- Select Year - 2005 2006 2007 2008 2009 2010 2011 2012 2013 2014 2015 2016 201…" at bounding box center [549, 196] width 261 height 28
click at [517, 266] on select "- Select RType - 1/1" at bounding box center [549, 272] width 261 height 28
select select "0"
click at [419, 258] on select "- Select RType - 1/1" at bounding box center [549, 272] width 261 height 28
click at [496, 342] on select "- Select Billing Code - Regular Delinquent Supplemental Corrected/Adjusted Bill…" at bounding box center [549, 347] width 261 height 28
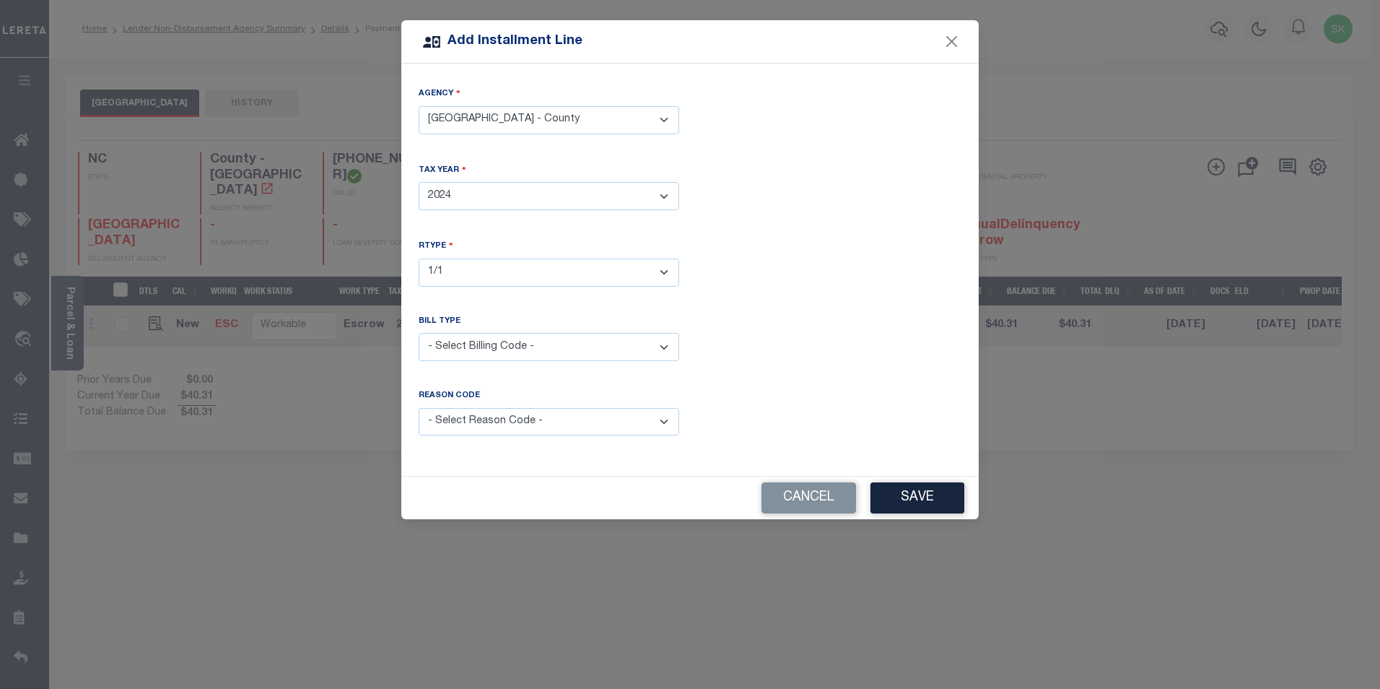
select select "2"
click at [419, 333] on select "- Select Billing Code - Regular Delinquent Supplemental Corrected/Adjusted Bill…" at bounding box center [549, 347] width 261 height 28
click at [524, 420] on select "- Select Reason Code - Payment Reversal Taxable Value Change Assessment Change …" at bounding box center [549, 422] width 261 height 28
select select "12"
click at [419, 408] on select "- Select Reason Code - Payment Reversal Taxable Value Change Assessment Change …" at bounding box center [549, 422] width 261 height 28
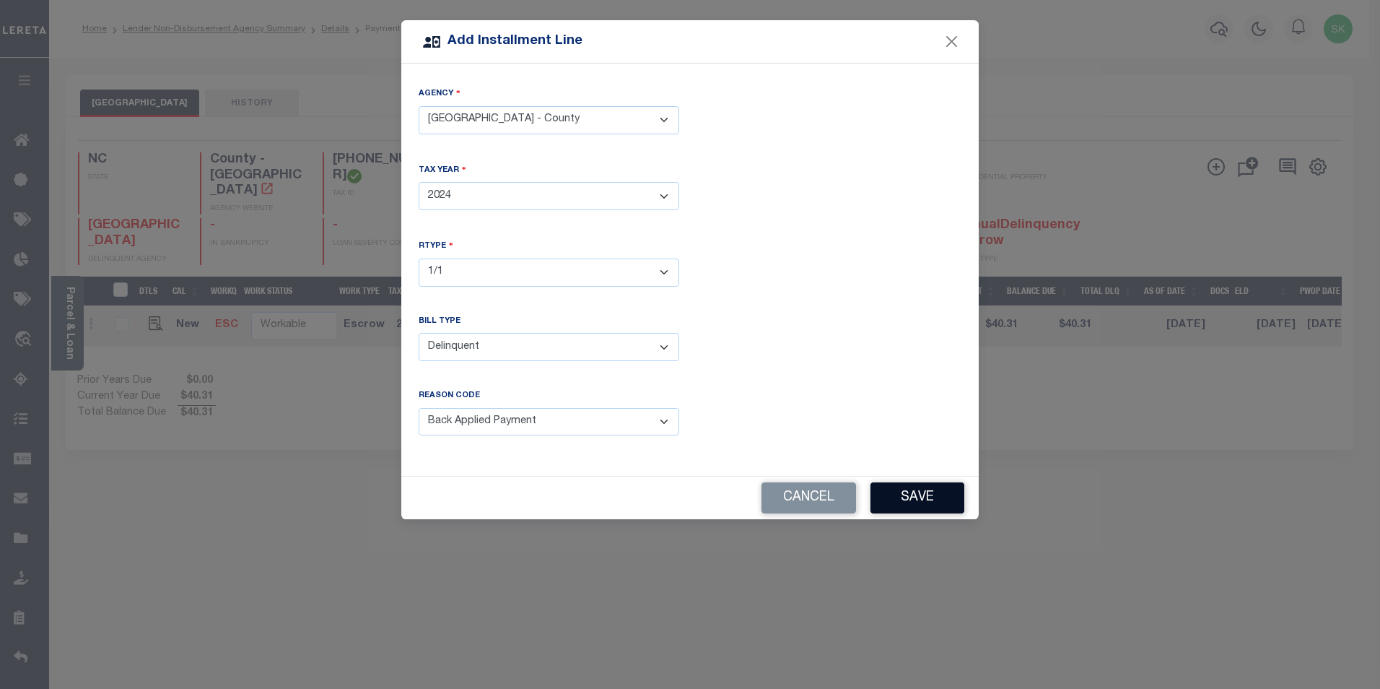
click at [923, 489] on button "Save" at bounding box center [918, 497] width 94 height 31
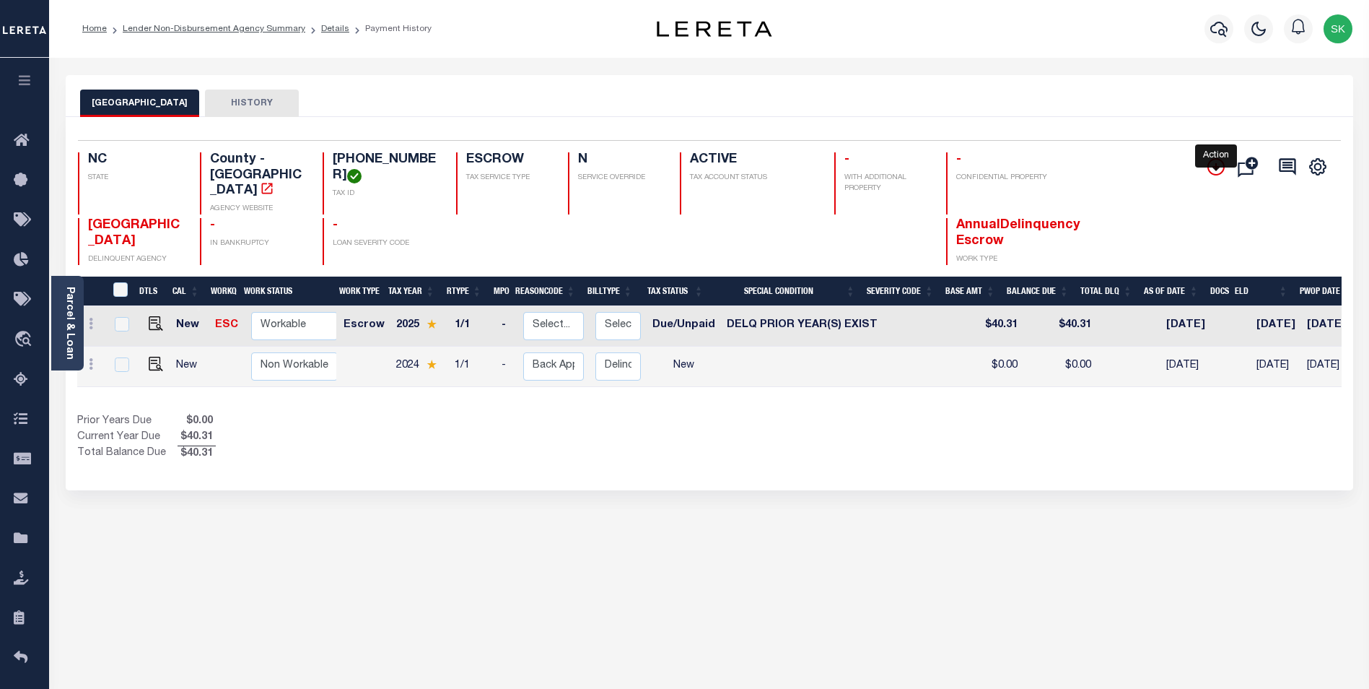
click at [1216, 170] on icon "" at bounding box center [1216, 166] width 17 height 17
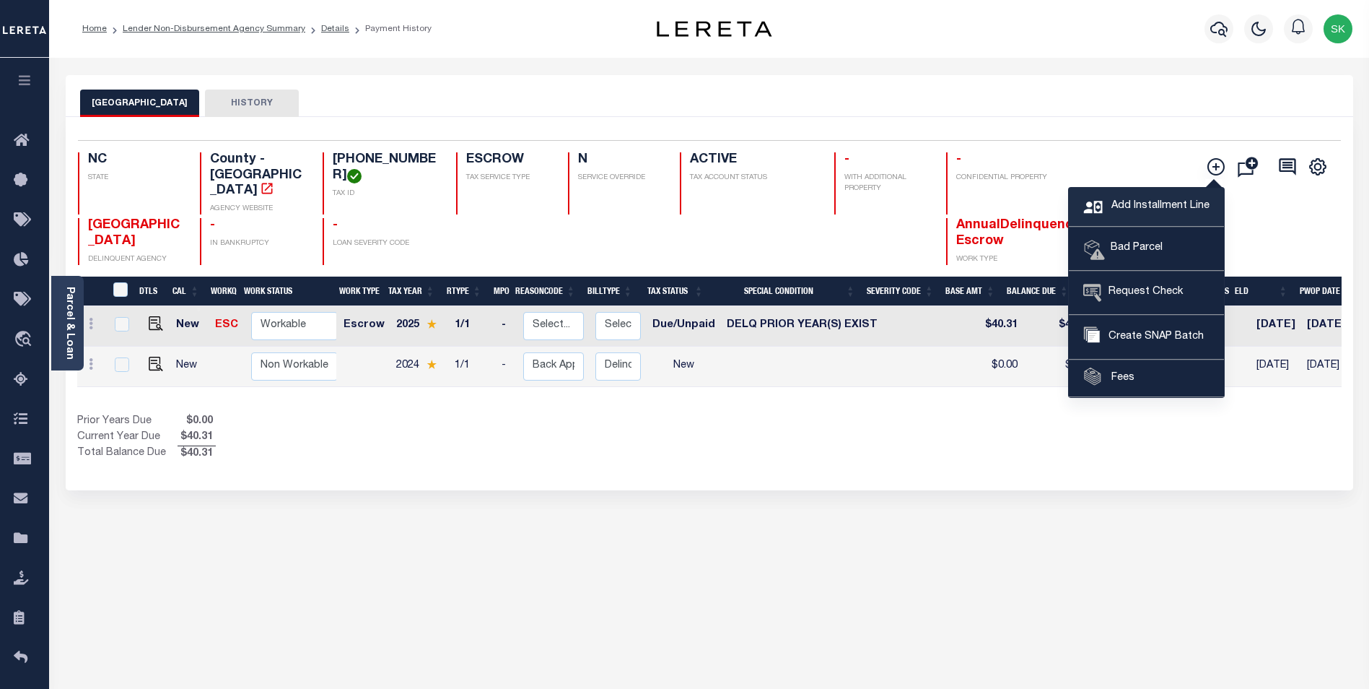
click at [1141, 204] on span "Add Installment Line" at bounding box center [1159, 207] width 102 height 16
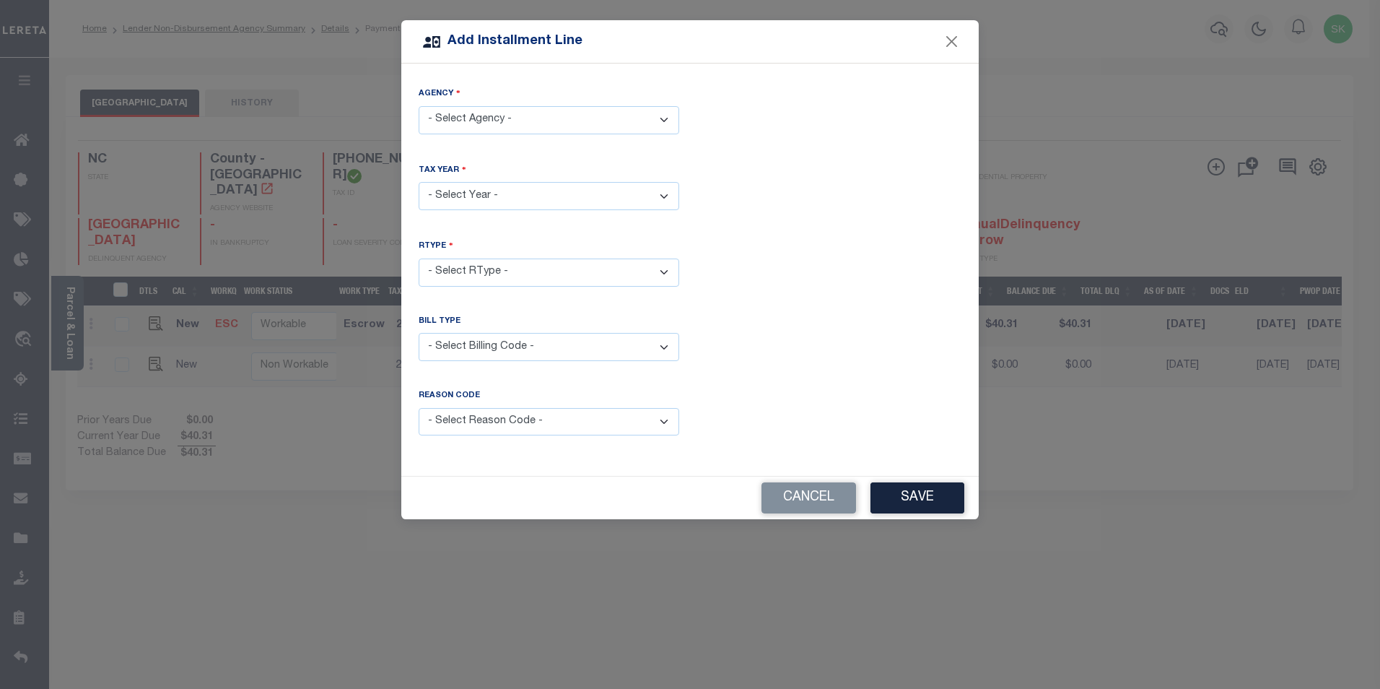
click at [455, 110] on select "- Select Agency - CUMBERLAND COUNTY - County" at bounding box center [549, 120] width 261 height 28
select select "3705100000"
click at [419, 106] on select "- Select Agency - CUMBERLAND COUNTY - County" at bounding box center [549, 120] width 261 height 28
click at [469, 188] on select "- Select Year - 2005 2006 2007 2008 2009 2010 2011 2012 2013 2014 2015 2016 201…" at bounding box center [549, 196] width 261 height 28
select select "2023"
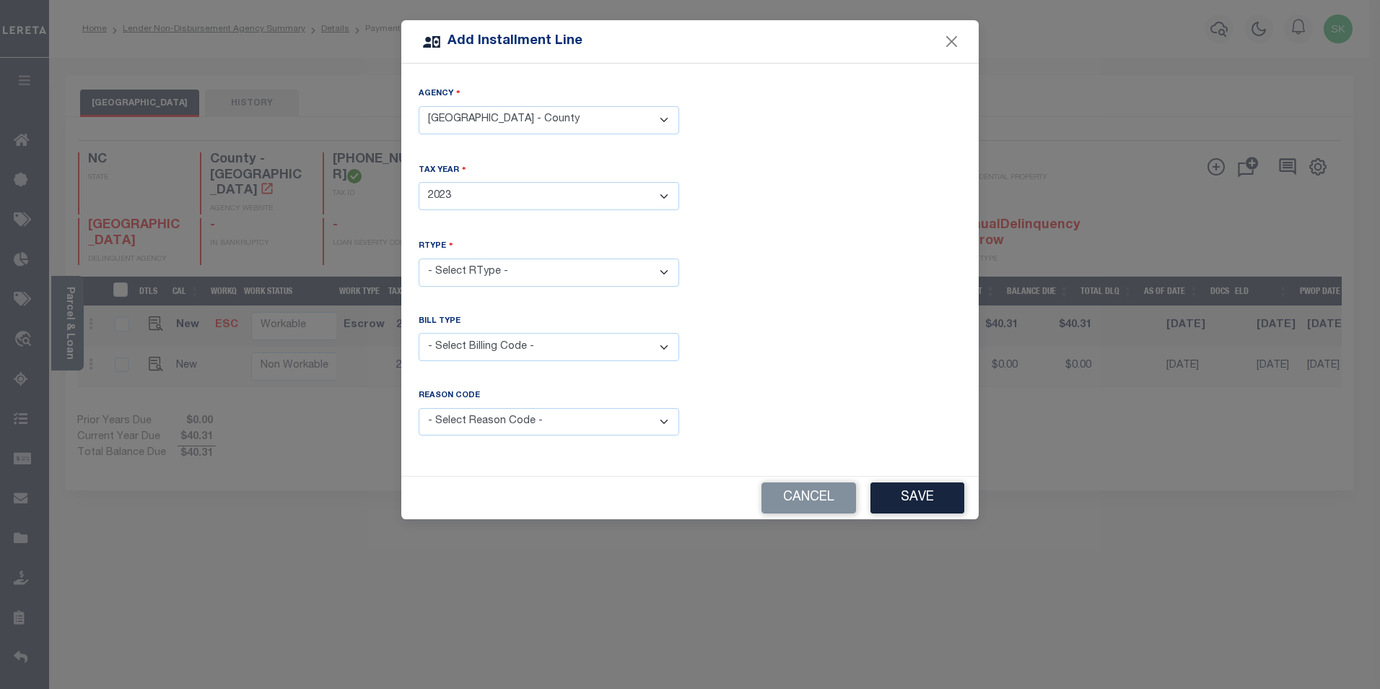
click at [419, 182] on select "- Select Year - 2005 2006 2007 2008 2009 2010 2011 2012 2013 2014 2015 2016 201…" at bounding box center [549, 196] width 261 height 28
click at [474, 263] on select "- Select RType - 1/1" at bounding box center [549, 272] width 261 height 28
select select "0"
click at [419, 258] on select "- Select RType - 1/1" at bounding box center [549, 272] width 261 height 28
click at [474, 345] on select "- Select Billing Code - Regular Delinquent Supplemental Corrected/Adjusted Bill…" at bounding box center [549, 347] width 261 height 28
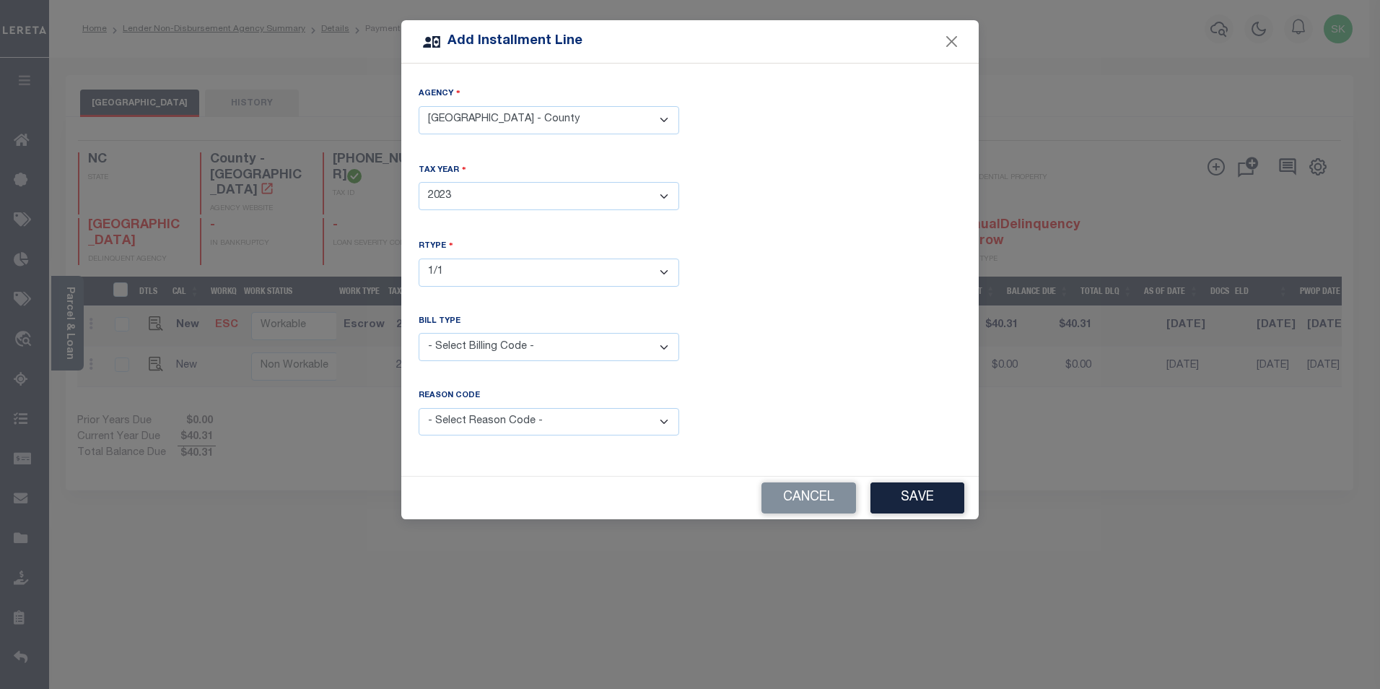
select select "2"
click at [419, 333] on select "- Select Billing Code - Regular Delinquent Supplemental Corrected/Adjusted Bill…" at bounding box center [549, 347] width 261 height 28
click at [479, 417] on select "- Select Reason Code - Payment Reversal Taxable Value Change Assessment Change …" at bounding box center [549, 422] width 261 height 28
select select "12"
click at [419, 408] on select "- Select Reason Code - Payment Reversal Taxable Value Change Assessment Change …" at bounding box center [549, 422] width 261 height 28
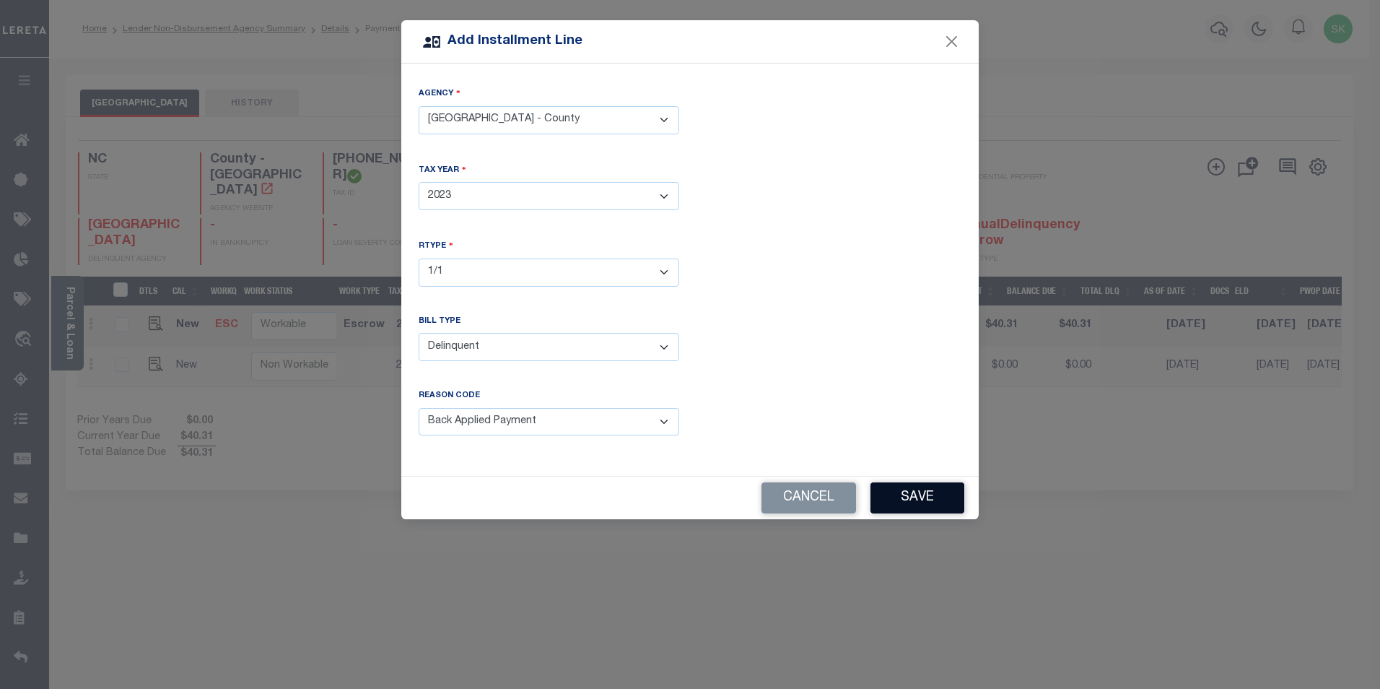
click at [923, 487] on button "Save" at bounding box center [918, 497] width 94 height 31
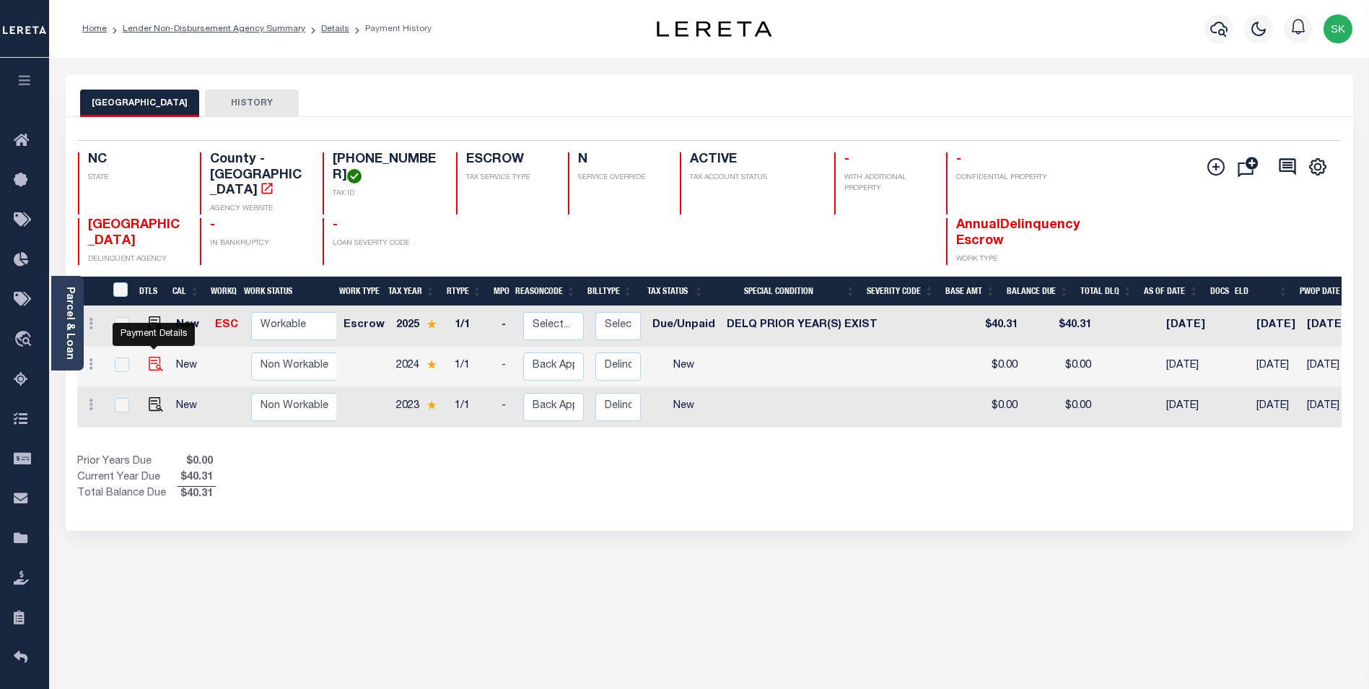
click at [154, 357] on img at bounding box center [156, 364] width 14 height 14
checkbox input "true"
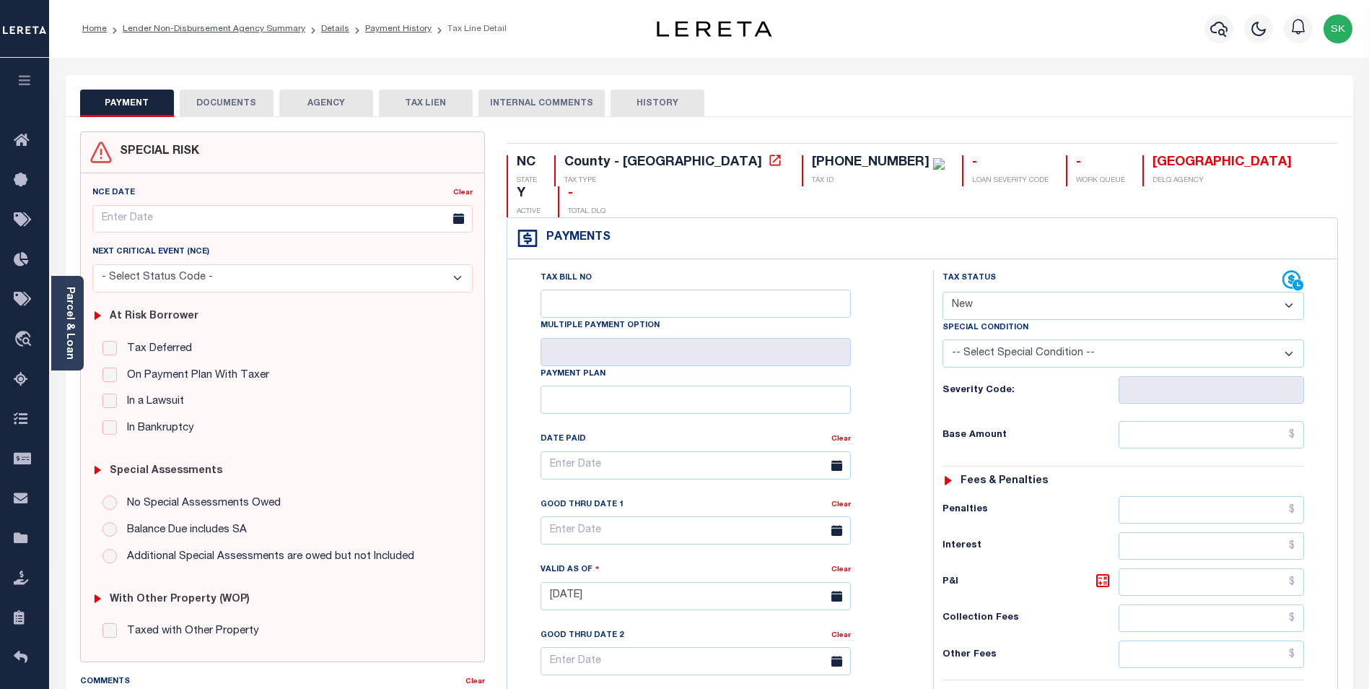
click at [1052, 292] on select "- Select Status Code - Open Due/Unpaid Paid Incomplete No Tax Due Internal Refu…" at bounding box center [1124, 306] width 362 height 28
select select "DUE"
click at [943, 292] on select "- Select Status Code - Open Due/Unpaid Paid Incomplete No Tax Due Internal Refu…" at bounding box center [1124, 306] width 362 height 28
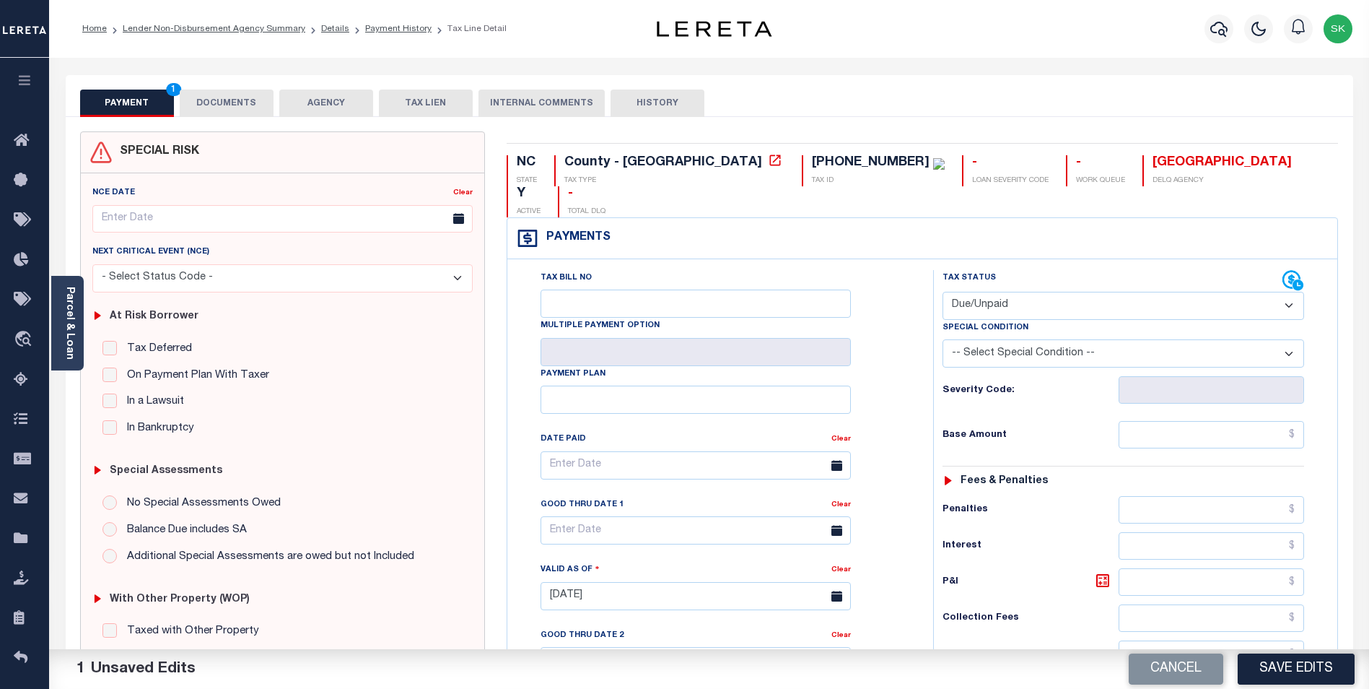
click at [1037, 339] on select "-- Select Special Condition -- 3RD PARTY TAX LIEN AGENCY TAX LIEN (A.K.A Inside…" at bounding box center [1124, 353] width 362 height 28
click at [943, 339] on select "-- Select Special Condition -- 3RD PARTY TAX LIEN AGENCY TAX LIEN (A.K.A Inside…" at bounding box center [1124, 353] width 362 height 28
click at [1260, 421] on input "text" at bounding box center [1212, 434] width 186 height 27
click at [1263, 421] on input "text" at bounding box center [1212, 434] width 186 height 27
click at [1276, 421] on input "text" at bounding box center [1212, 434] width 186 height 27
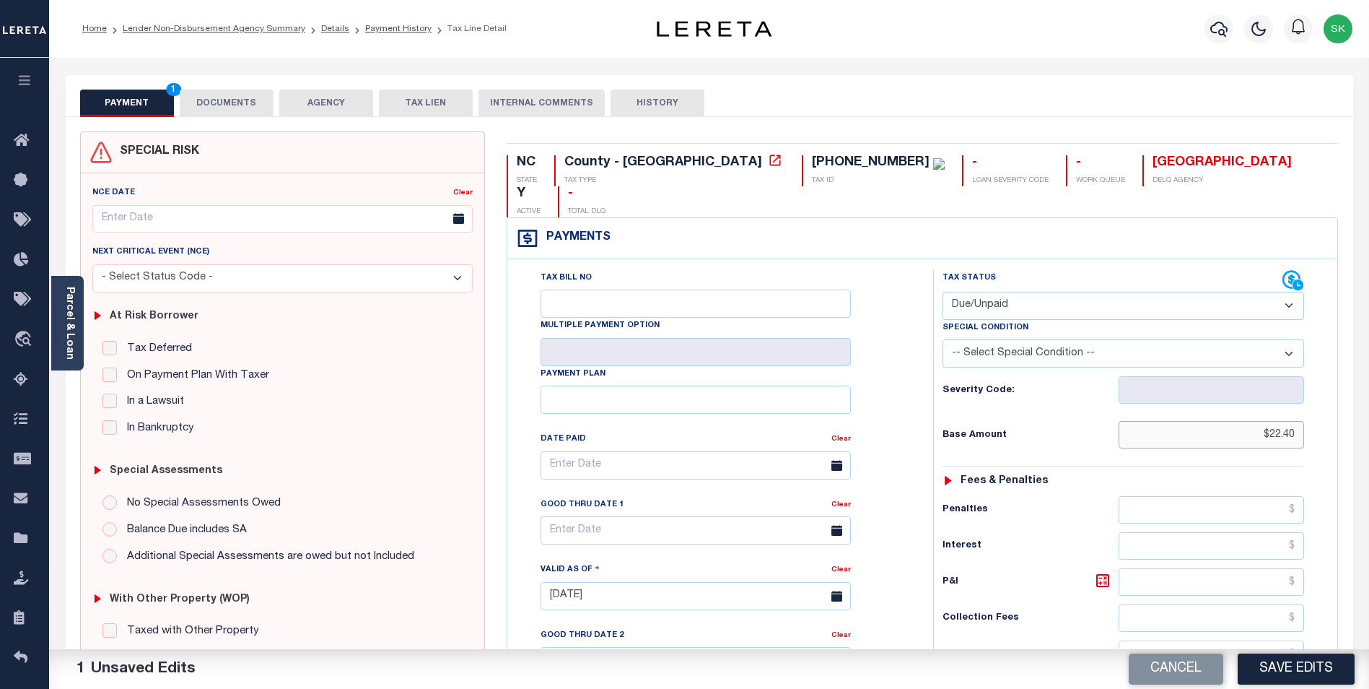
type input "$22.40"
click at [1278, 568] on input "text" at bounding box center [1212, 581] width 186 height 27
type input "$12.00"
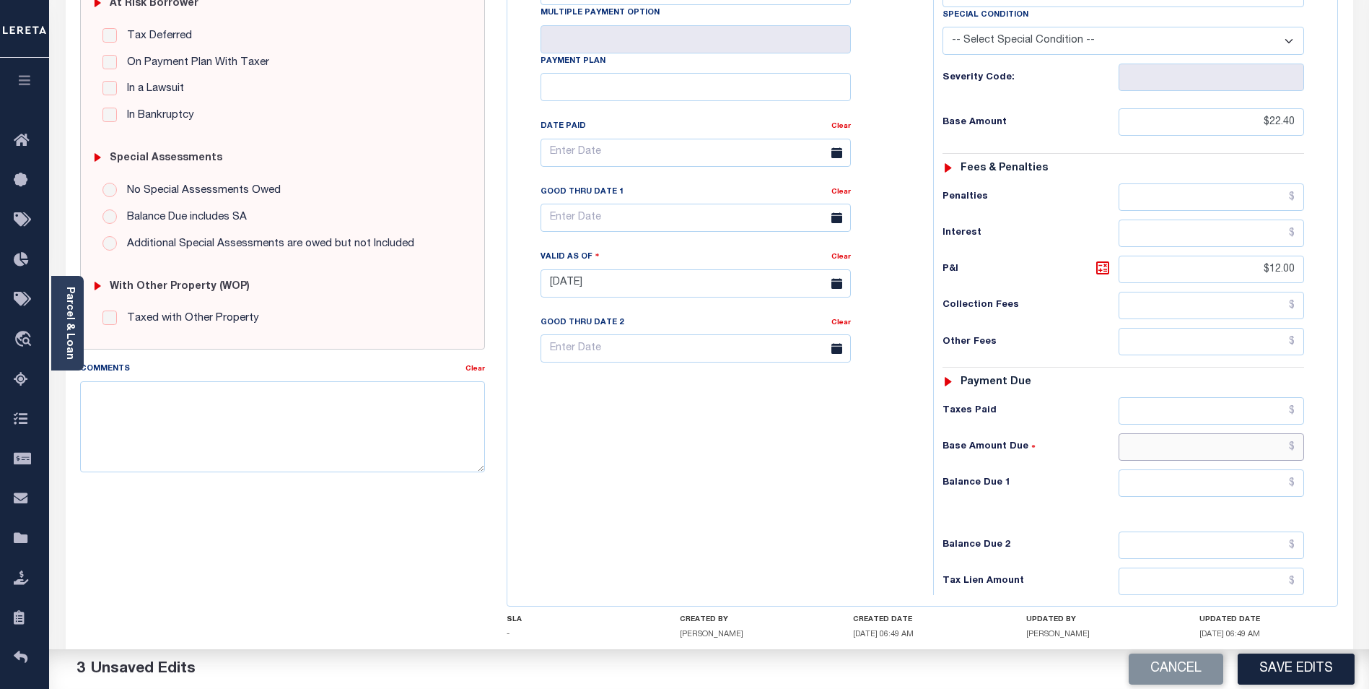
scroll to position [374, 0]
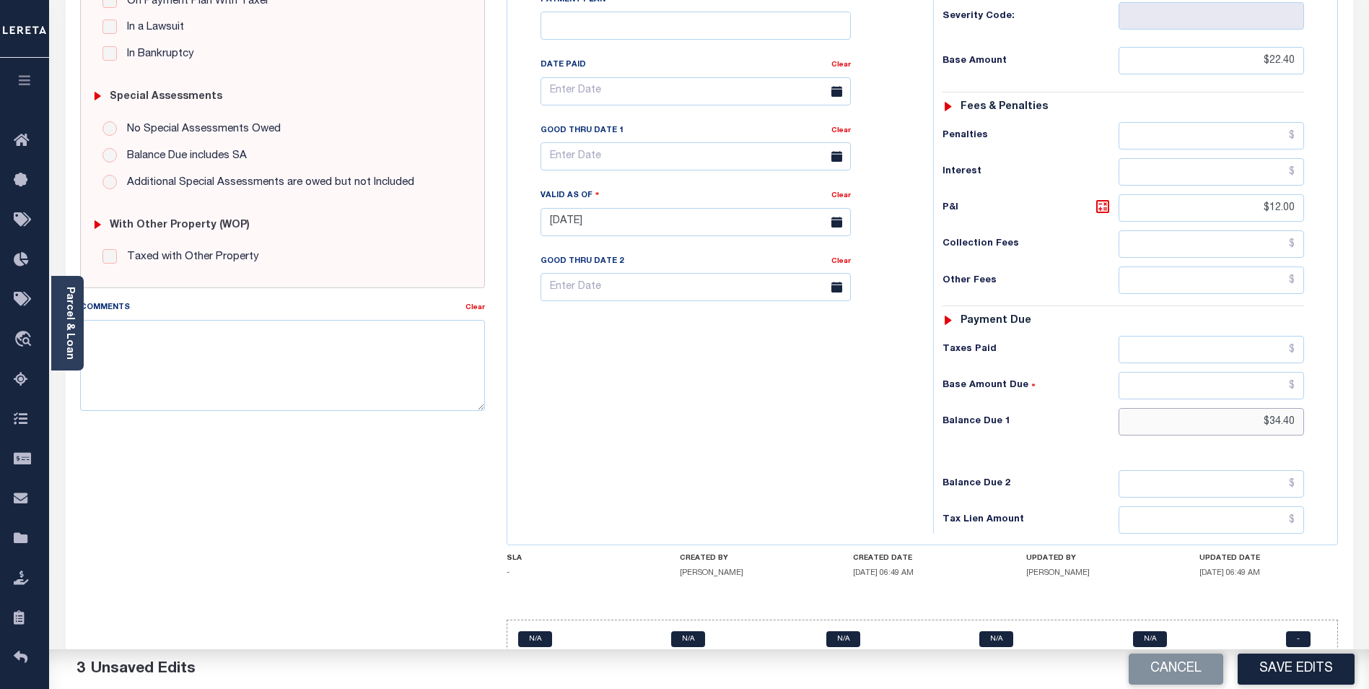
type input "$34.40"
click at [658, 142] on input "text" at bounding box center [696, 156] width 310 height 28
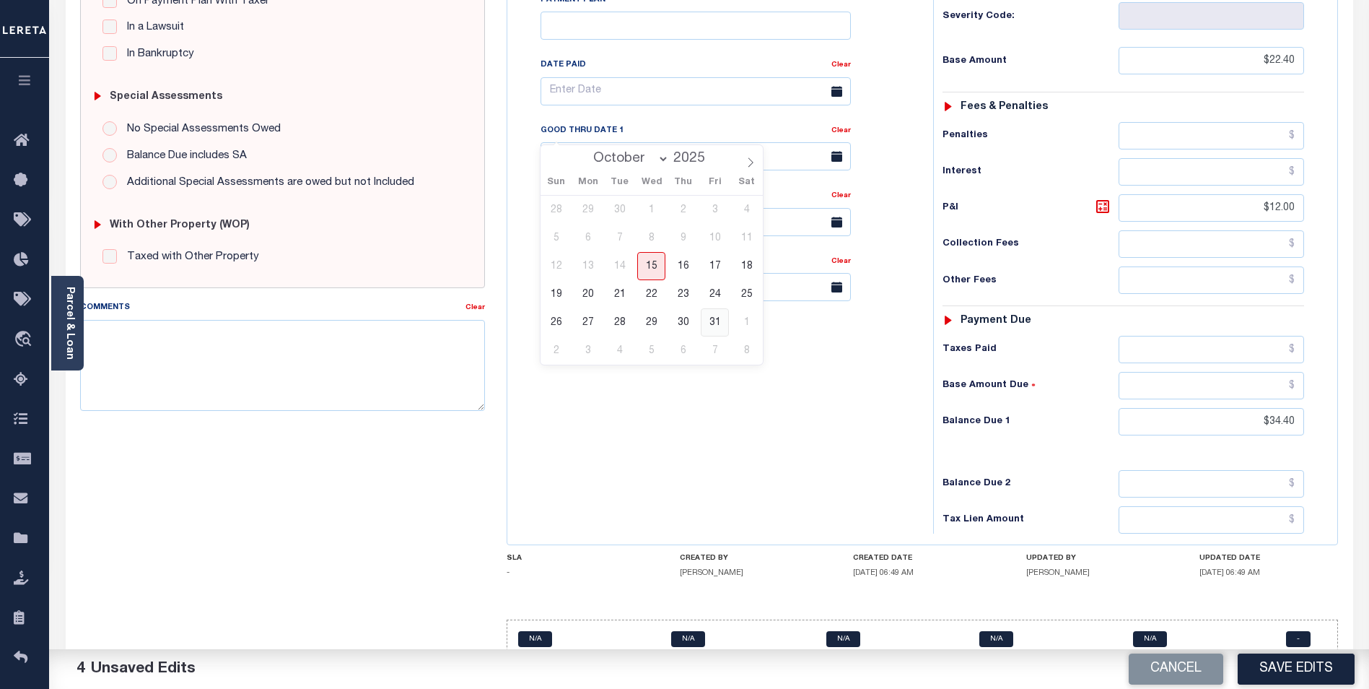
click at [713, 320] on span "31" at bounding box center [715, 322] width 28 height 28
type input "[DATE]"
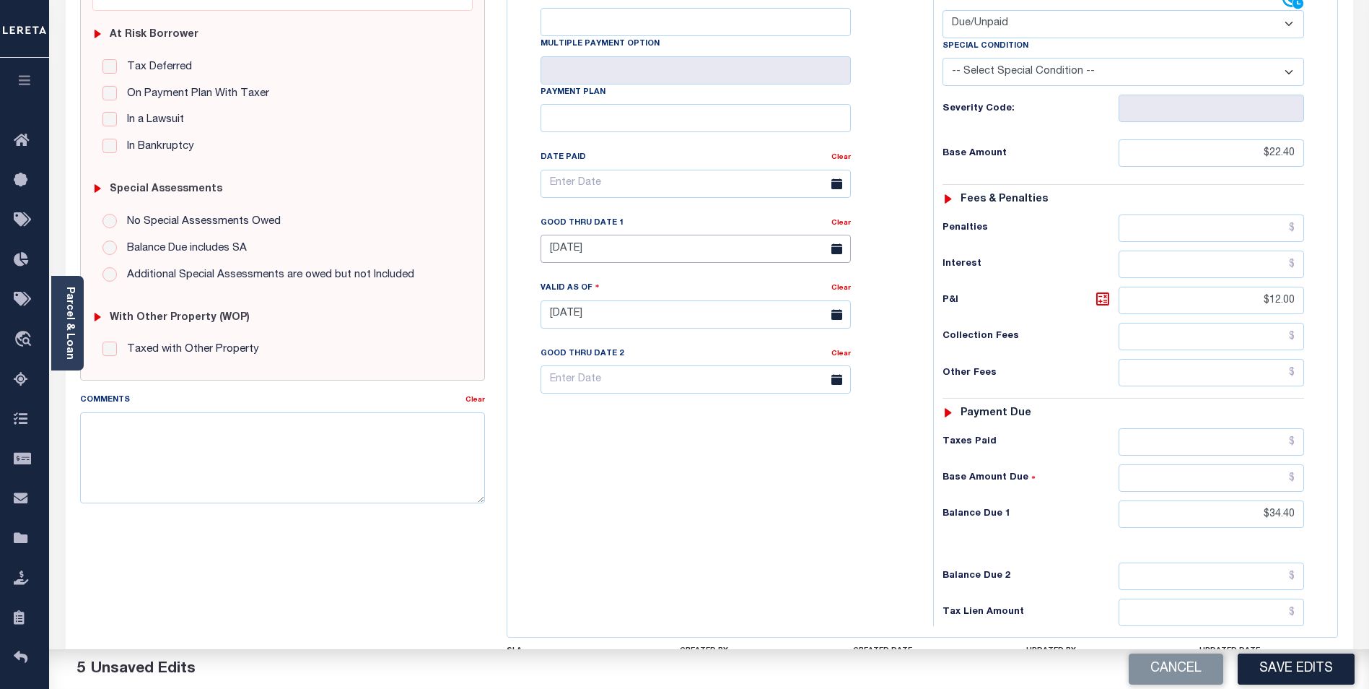
scroll to position [289, 0]
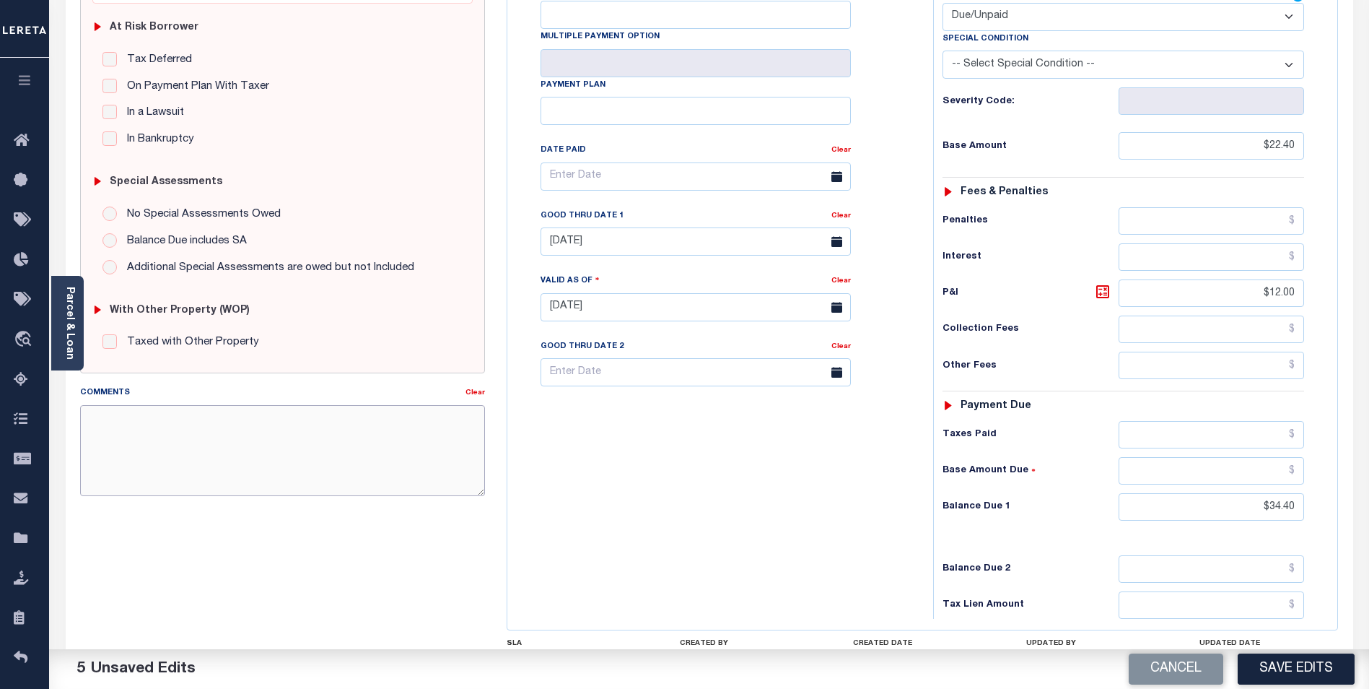
click at [180, 433] on textarea "Comments" at bounding box center [282, 450] width 405 height 91
type textarea "2024 TAX DELINQUENT."
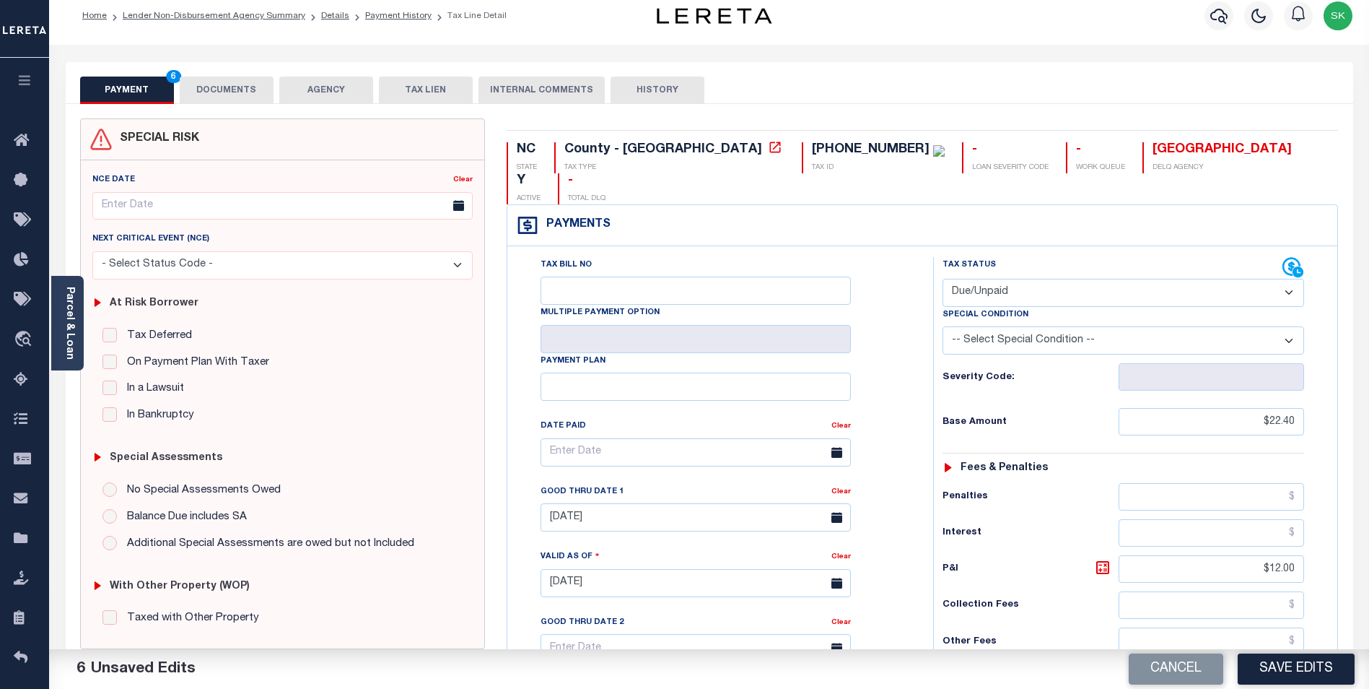
scroll to position [0, 0]
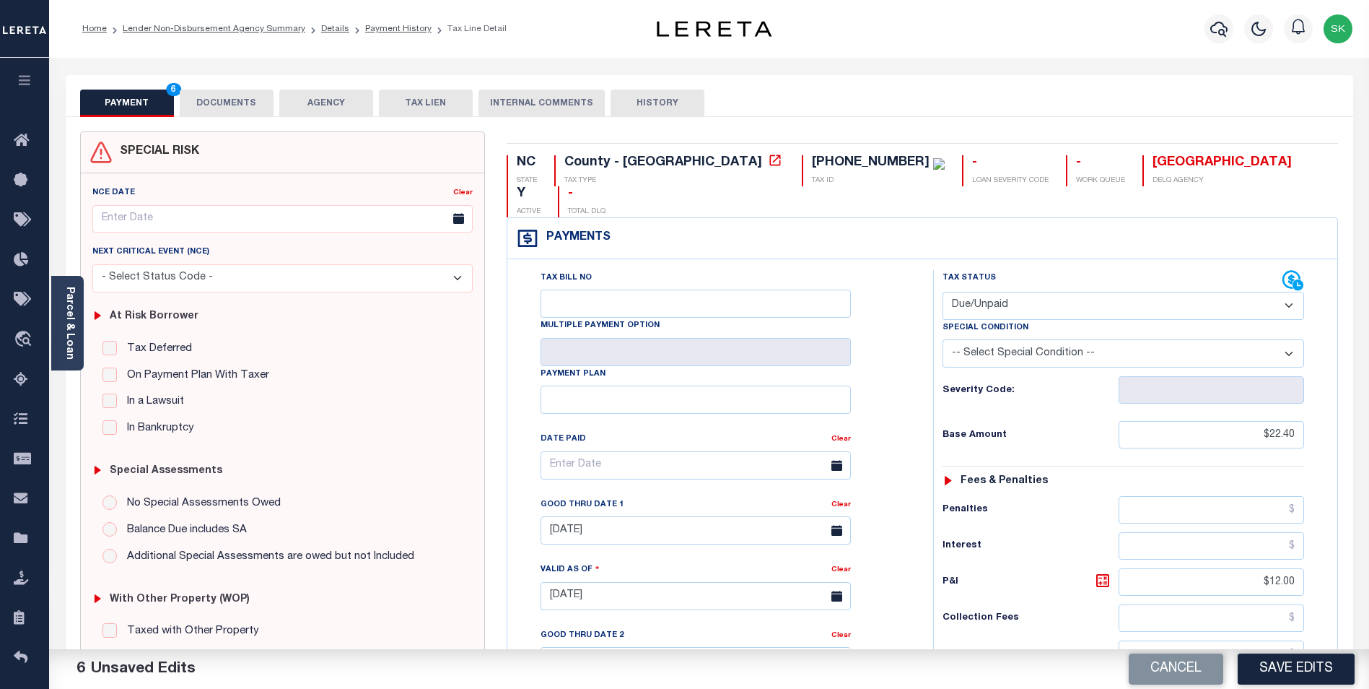
click at [250, 99] on button "DOCUMENTS" at bounding box center [227, 103] width 94 height 27
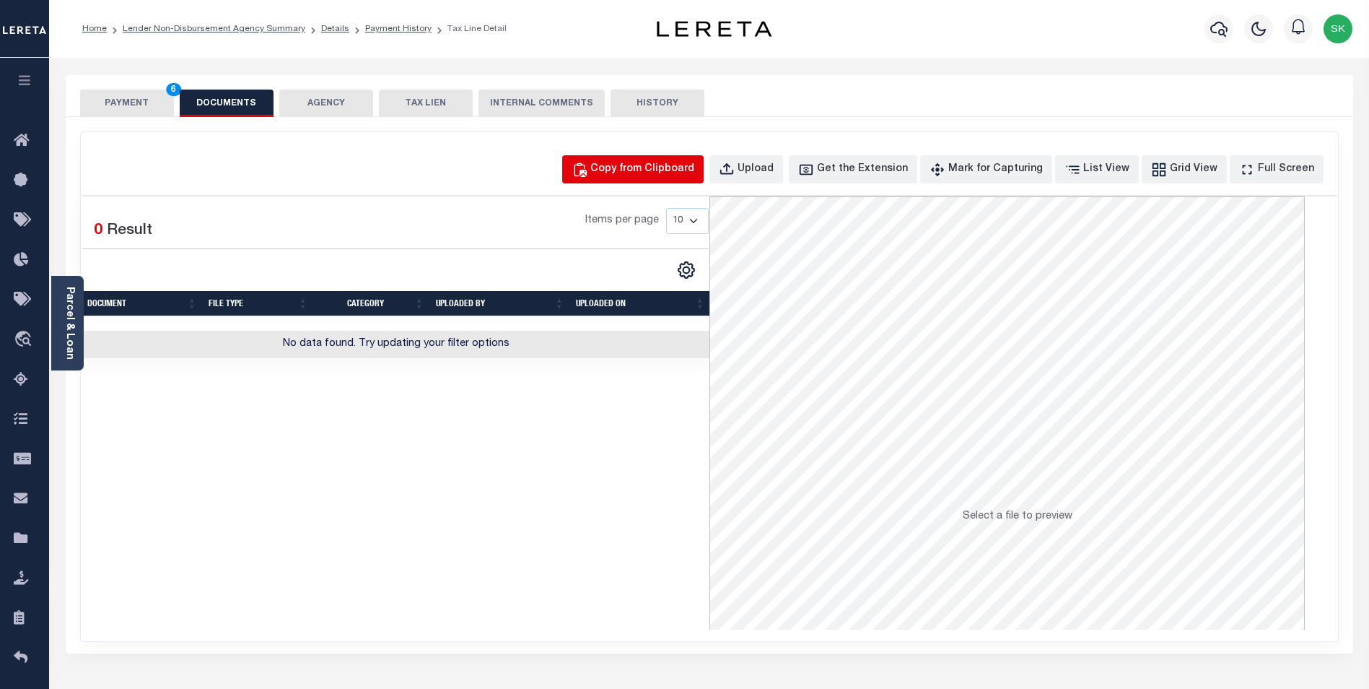
click at [664, 165] on div "Copy from Clipboard" at bounding box center [642, 170] width 104 height 16
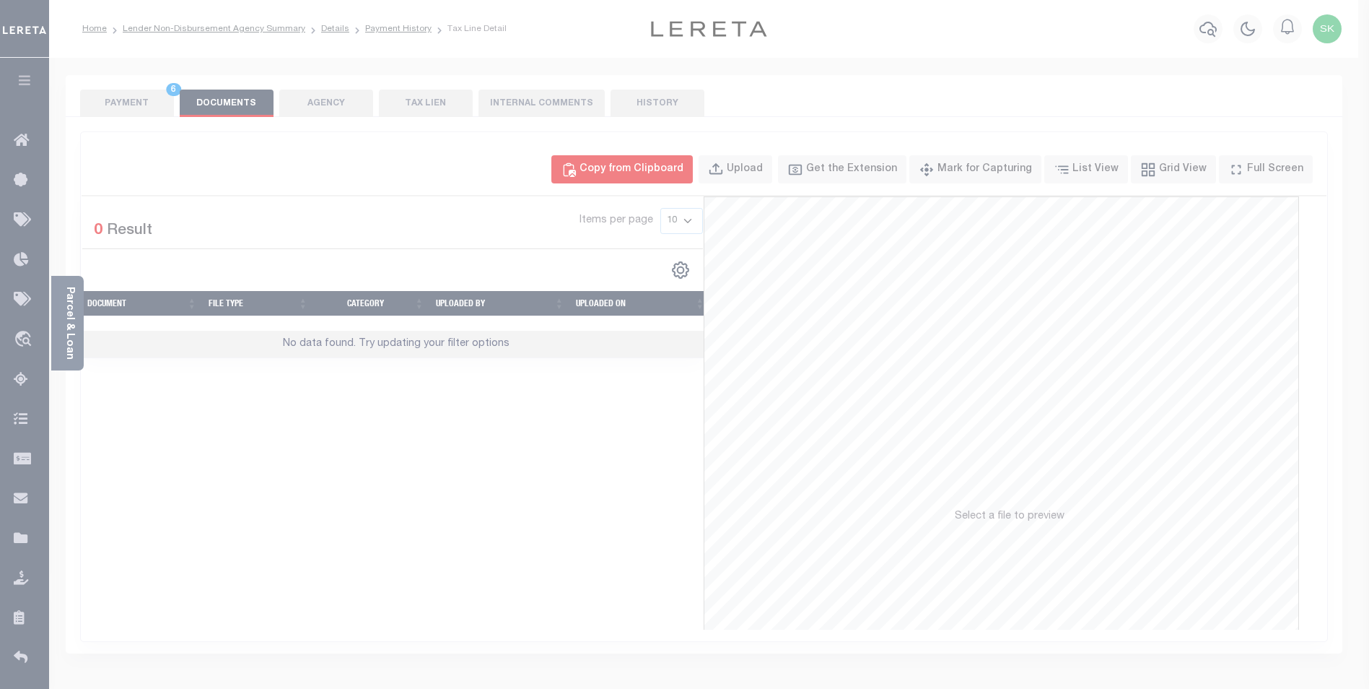
select select "POP"
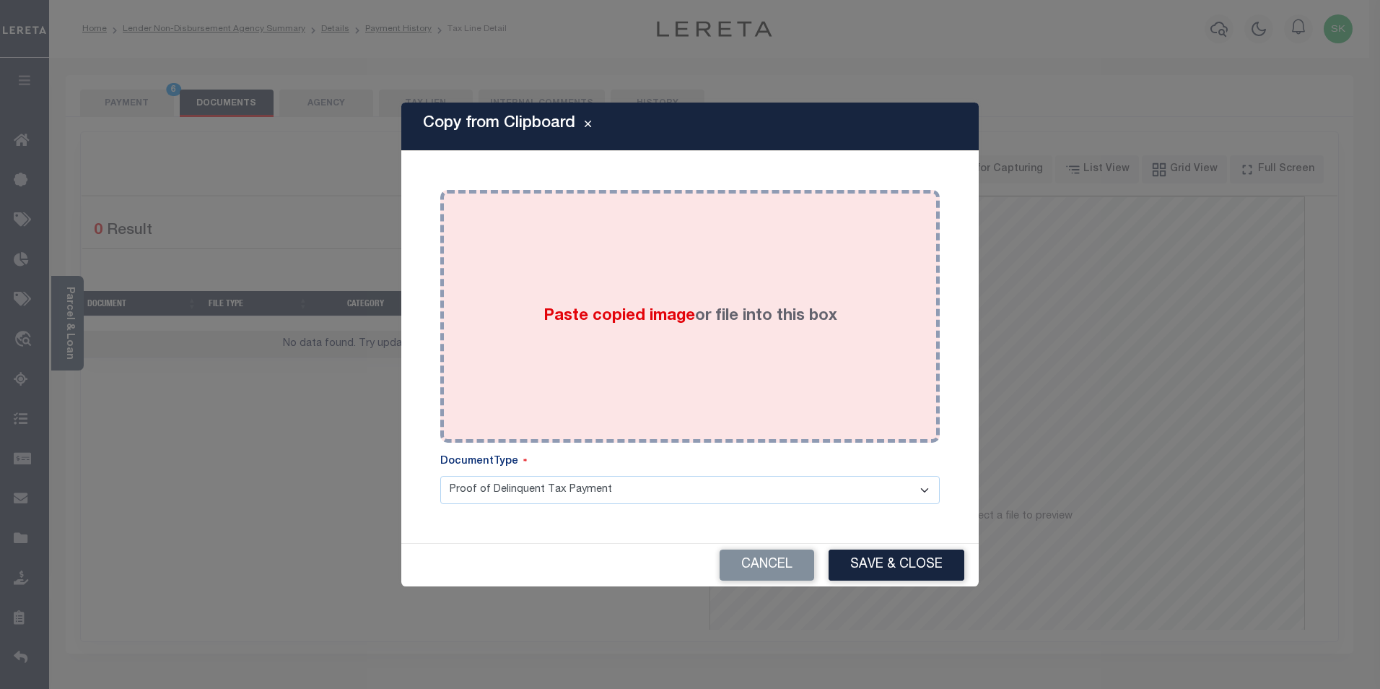
click at [539, 288] on div "Paste copied image or file into this box" at bounding box center [690, 316] width 478 height 231
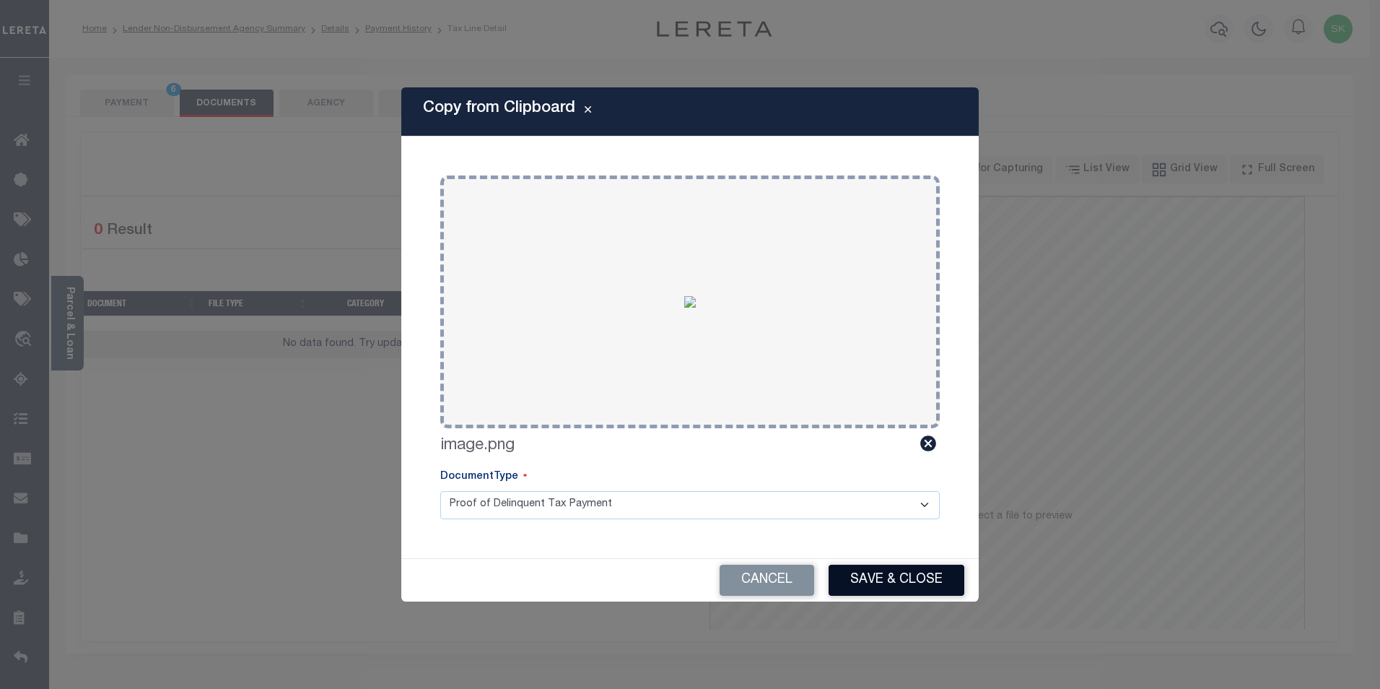
click at [884, 580] on button "Save & Close" at bounding box center [897, 579] width 136 height 31
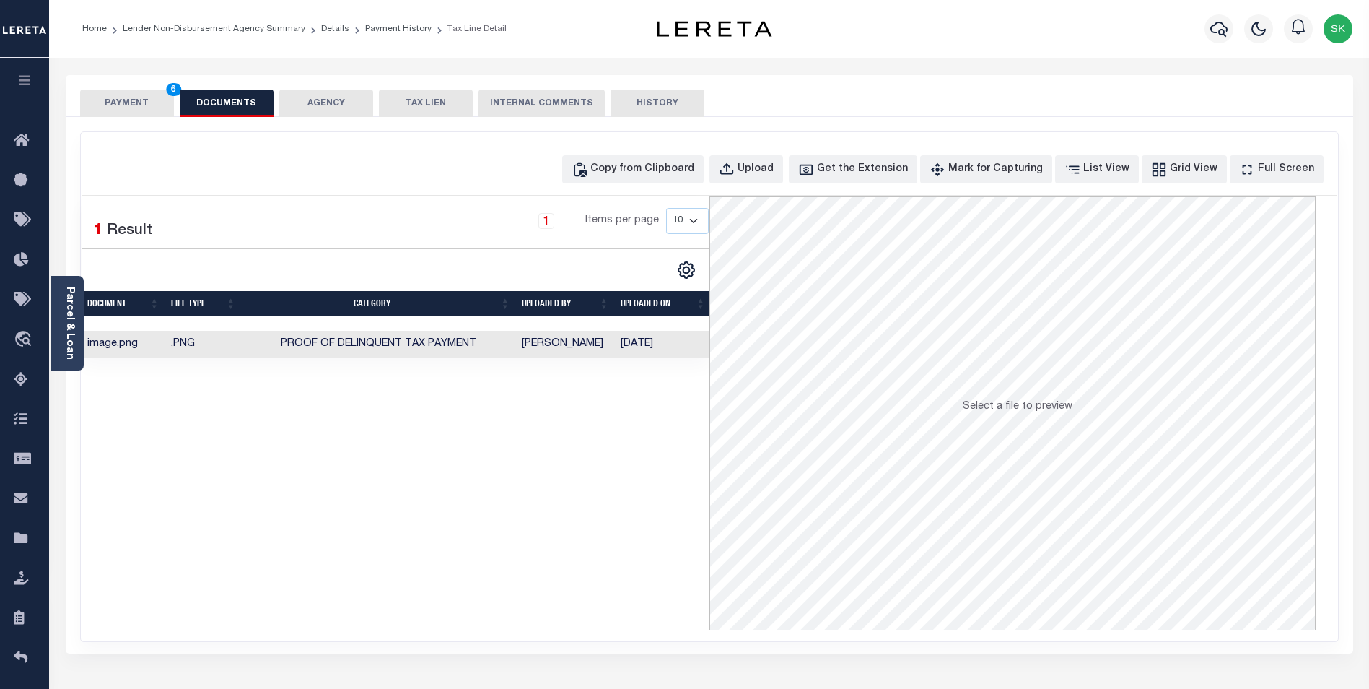
click at [117, 98] on button "PAYMENT 6" at bounding box center [127, 103] width 94 height 27
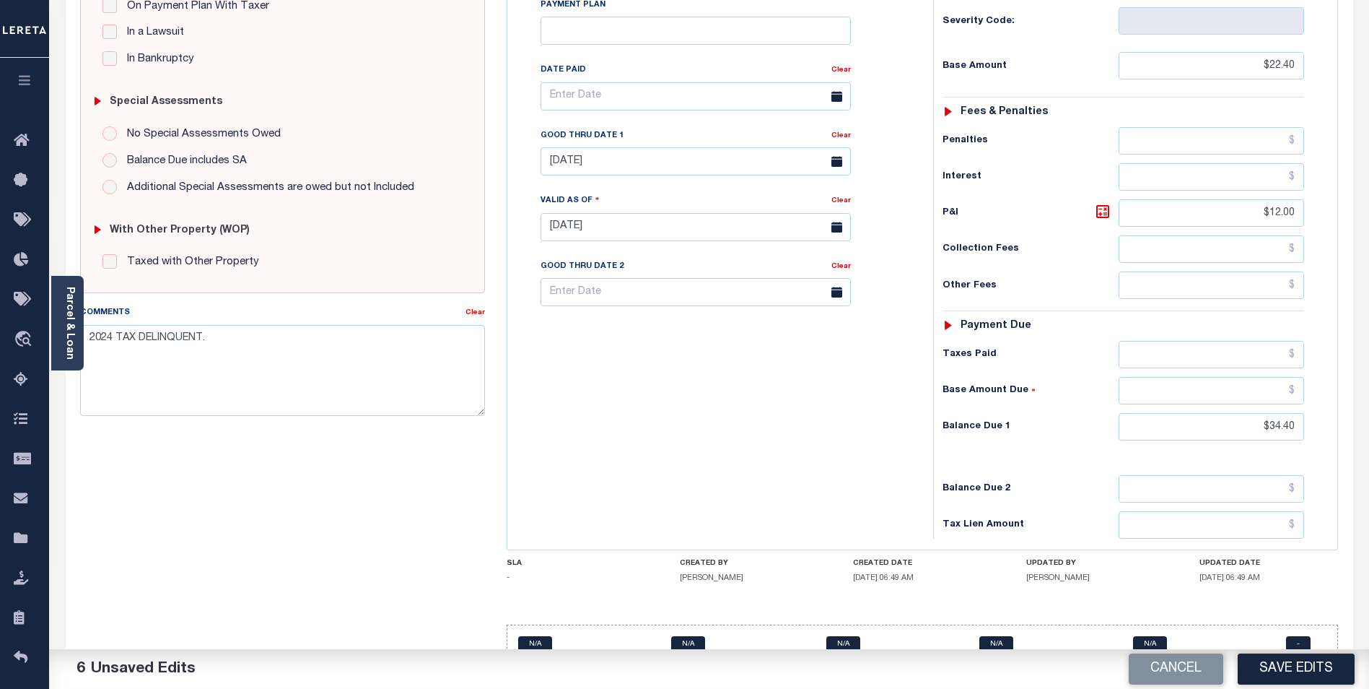
scroll to position [370, 0]
click at [1297, 665] on button "Save Edits" at bounding box center [1296, 668] width 117 height 31
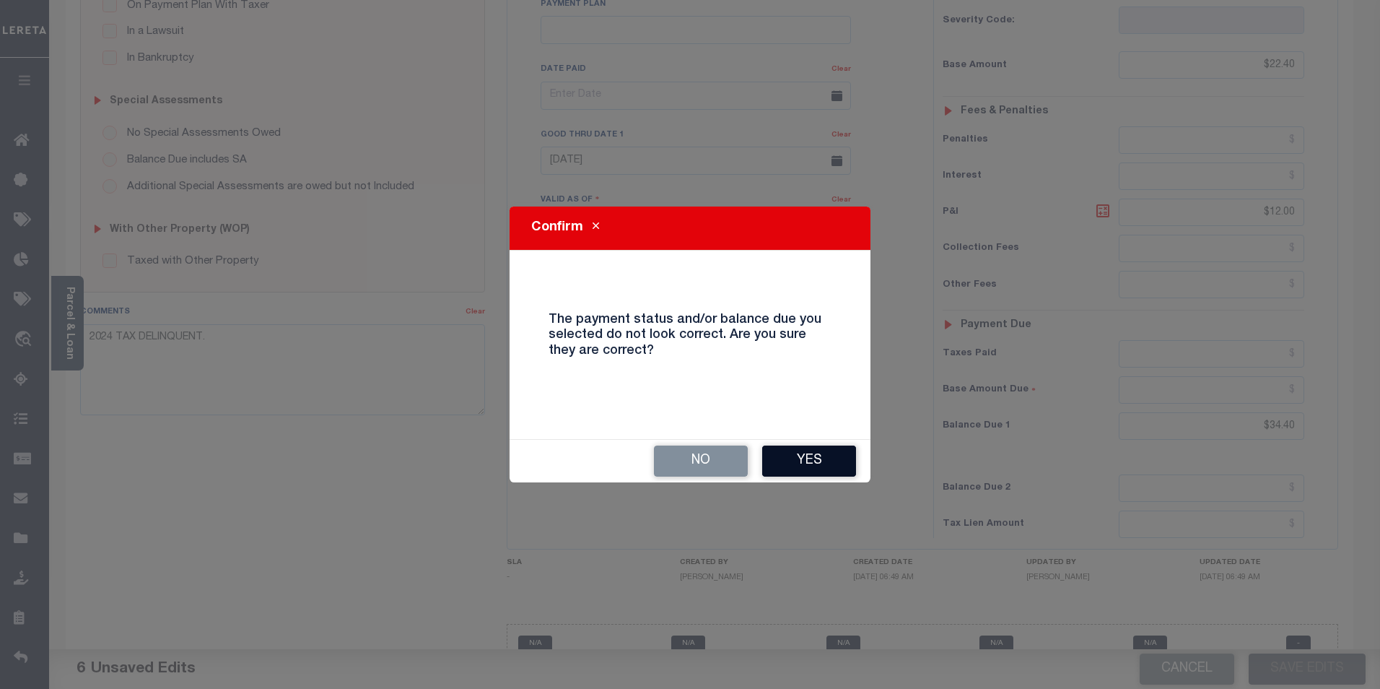
click at [815, 458] on button "Yes" at bounding box center [809, 460] width 94 height 31
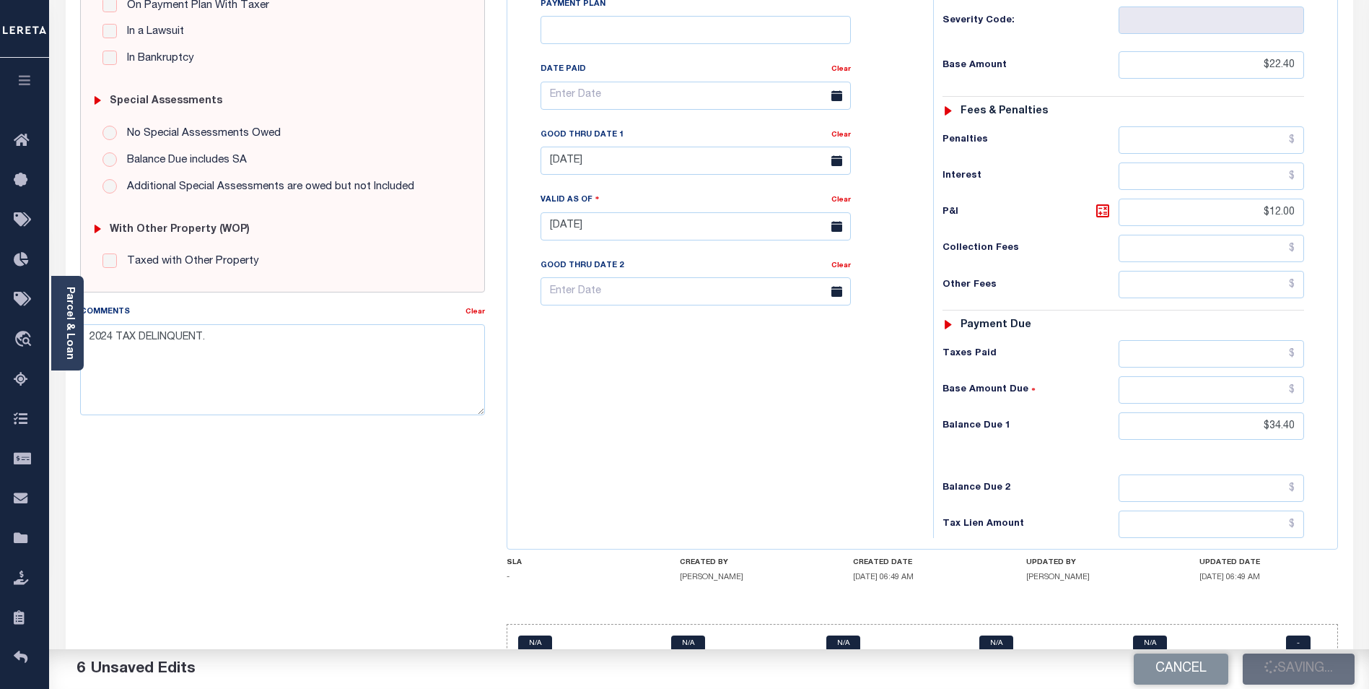
checkbox input "false"
type input "$22.4"
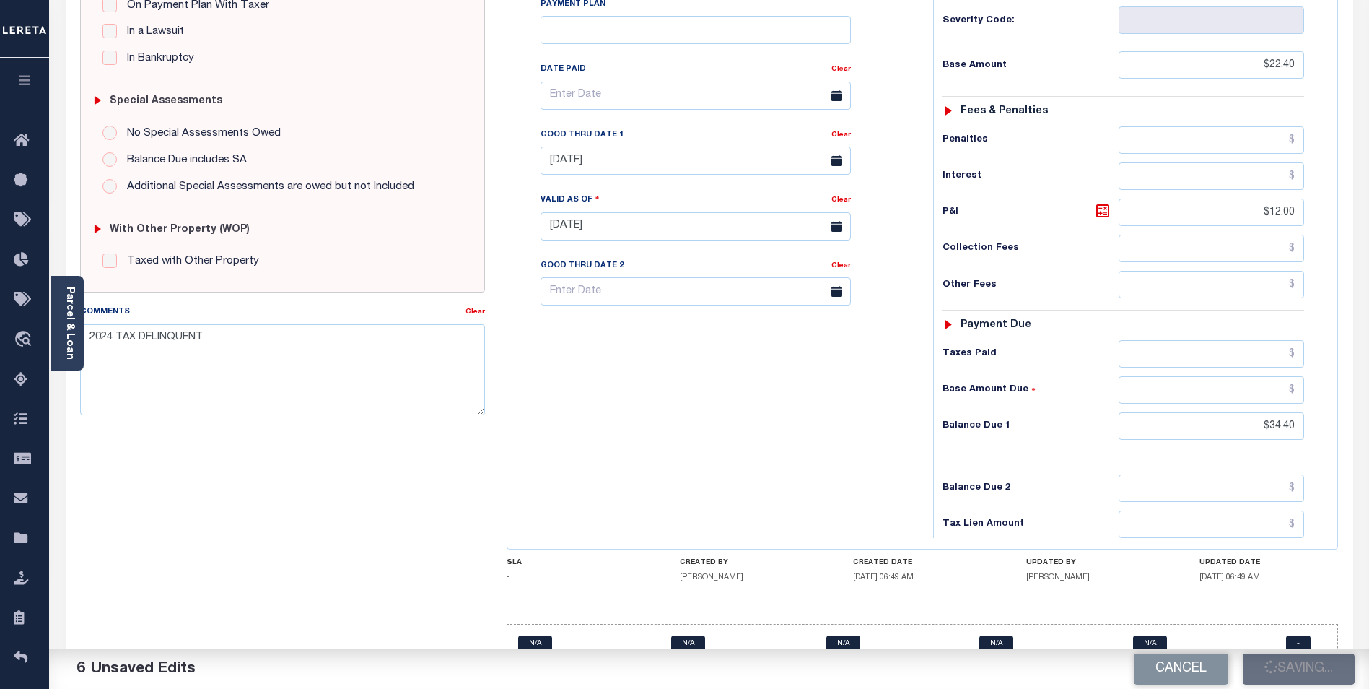
type input "$12"
type input "$34.4"
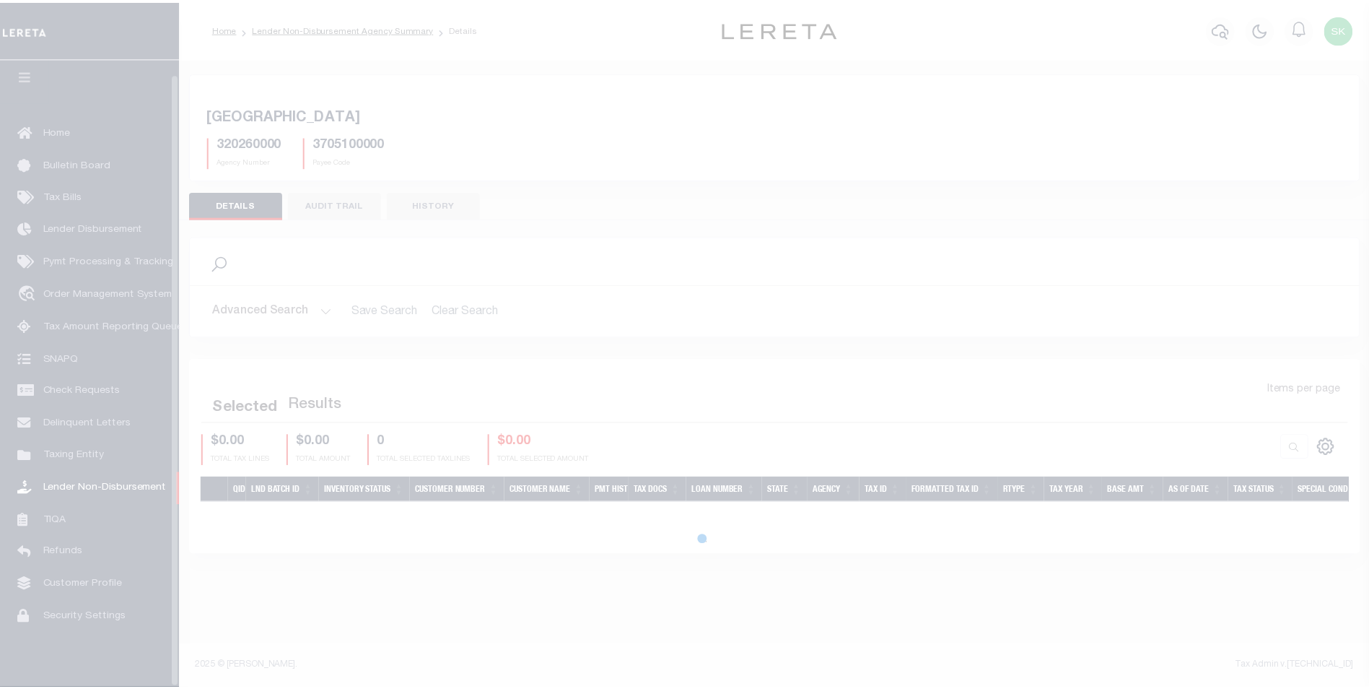
scroll to position [14, 0]
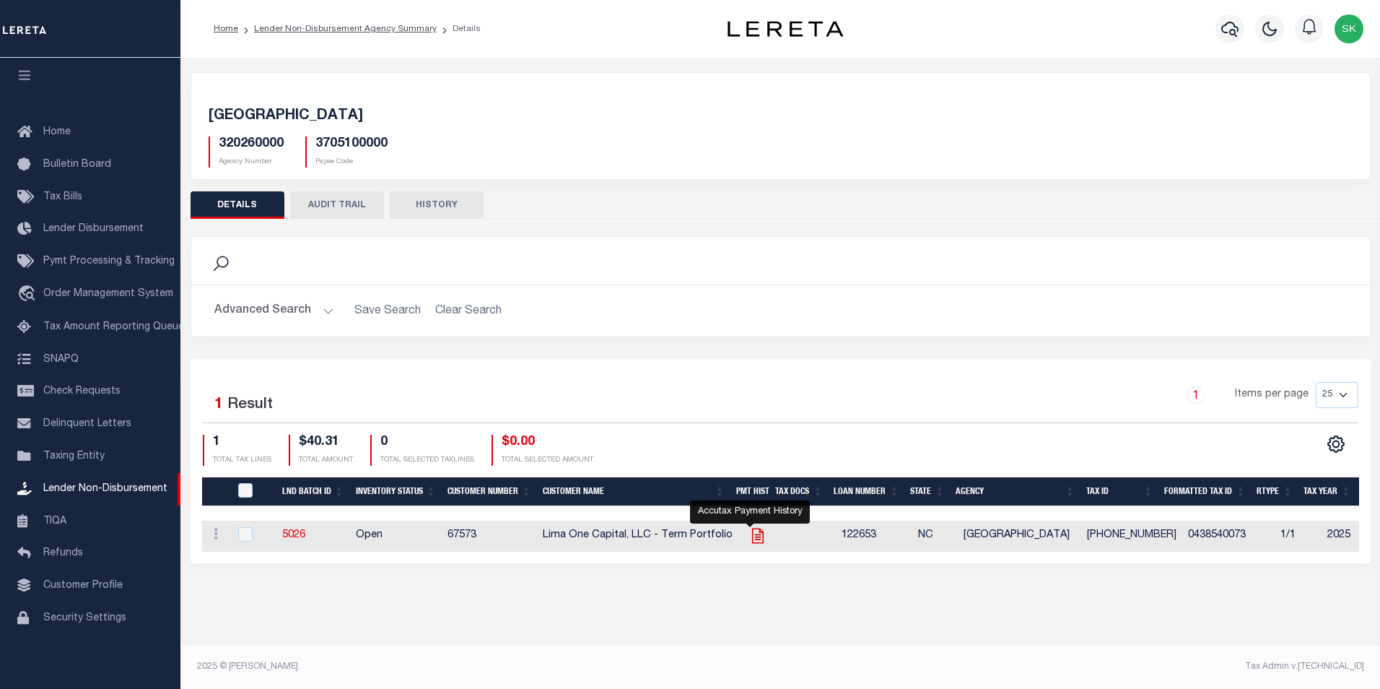
click at [752, 535] on icon "" at bounding box center [758, 535] width 19 height 19
checkbox input "true"
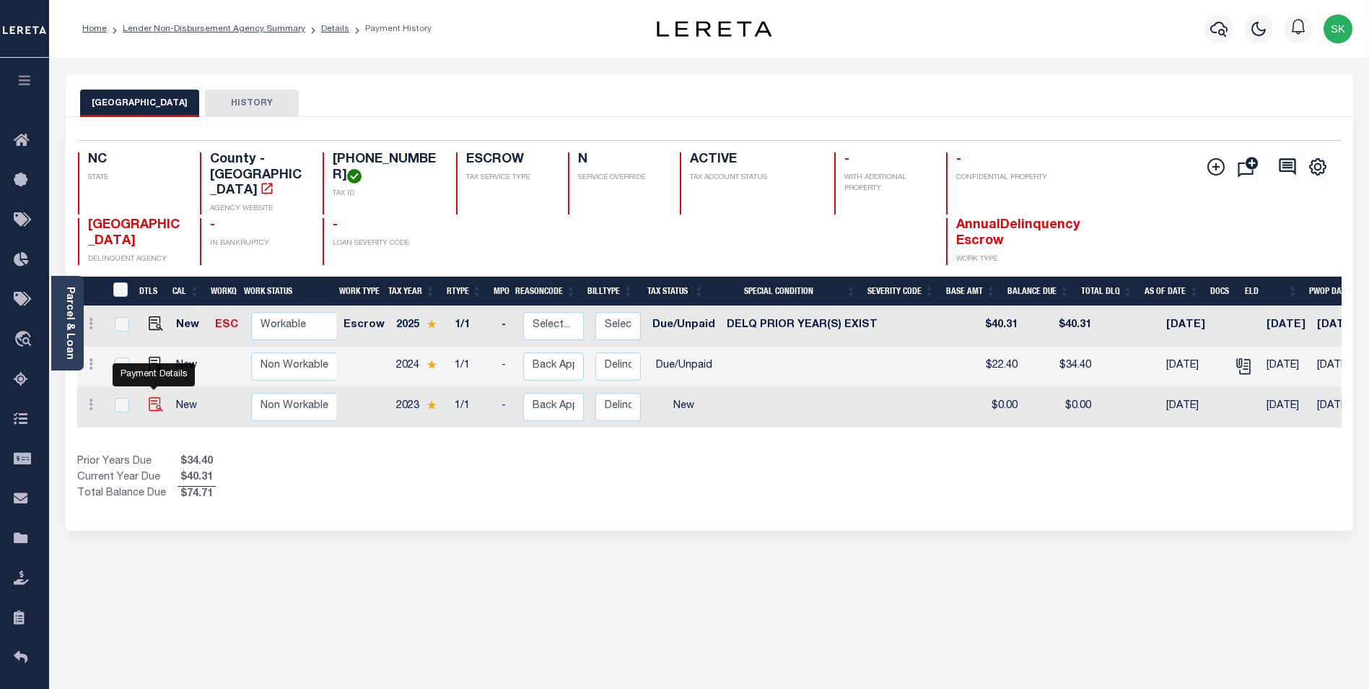
click at [151, 397] on img "" at bounding box center [156, 404] width 14 height 14
checkbox input "true"
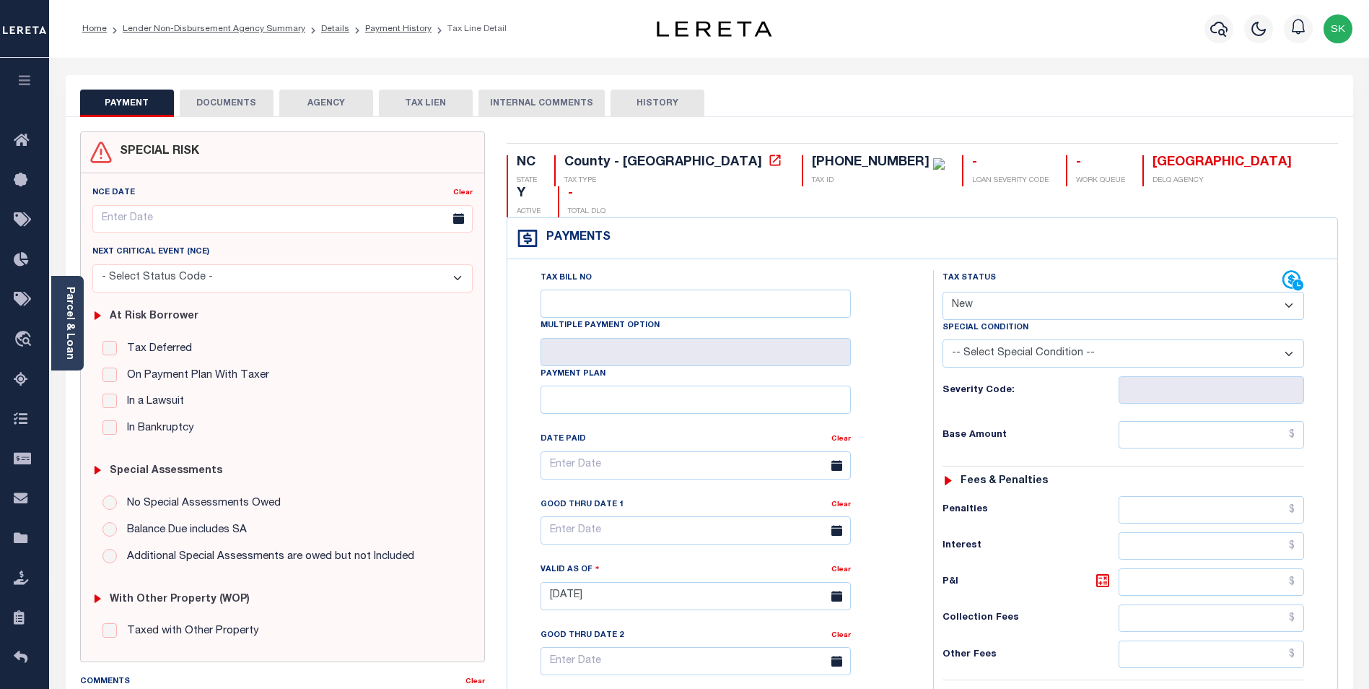
click at [1042, 292] on select "- Select Status Code - Open Due/Unpaid Paid Incomplete No Tax Due Internal Refu…" at bounding box center [1124, 306] width 362 height 28
select select "DUE"
click at [943, 292] on select "- Select Status Code - Open Due/Unpaid Paid Incomplete No Tax Due Internal Refu…" at bounding box center [1124, 306] width 362 height 28
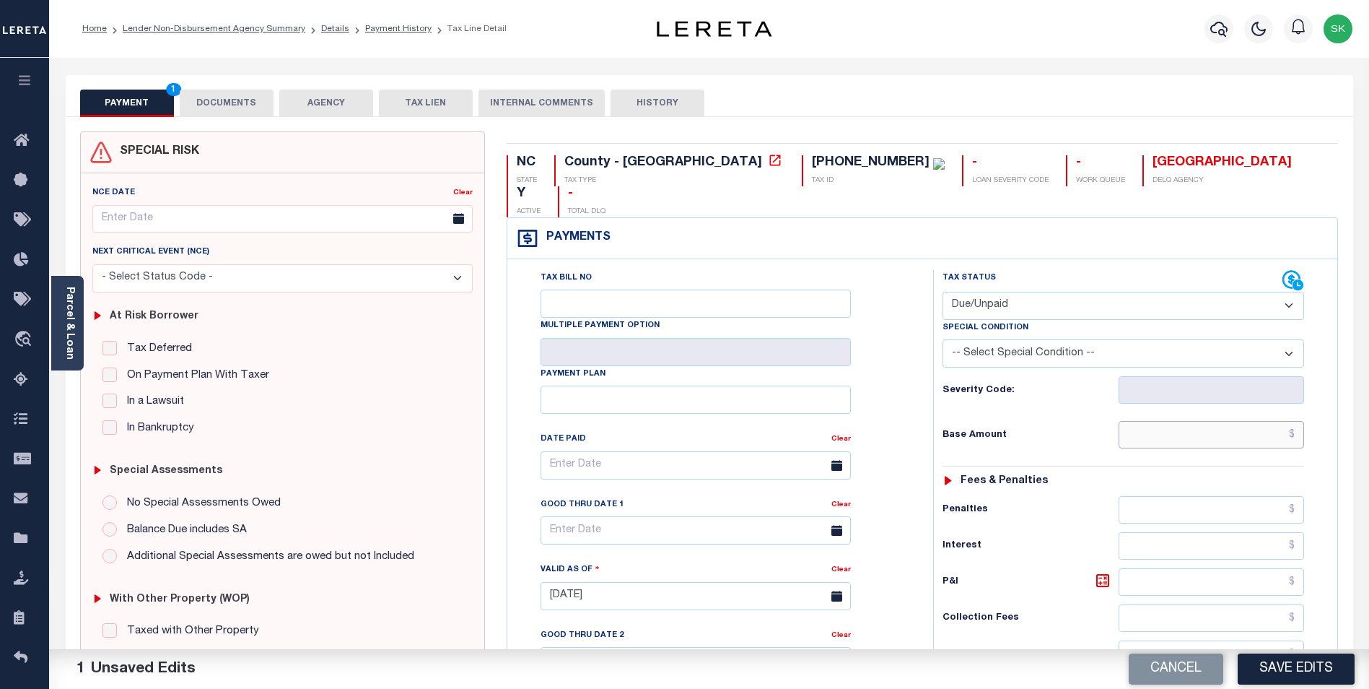
click at [1255, 421] on input "text" at bounding box center [1212, 434] width 186 height 27
type input "$21.75"
click at [1279, 568] on input "text" at bounding box center [1212, 581] width 186 height 27
type input "$14.85"
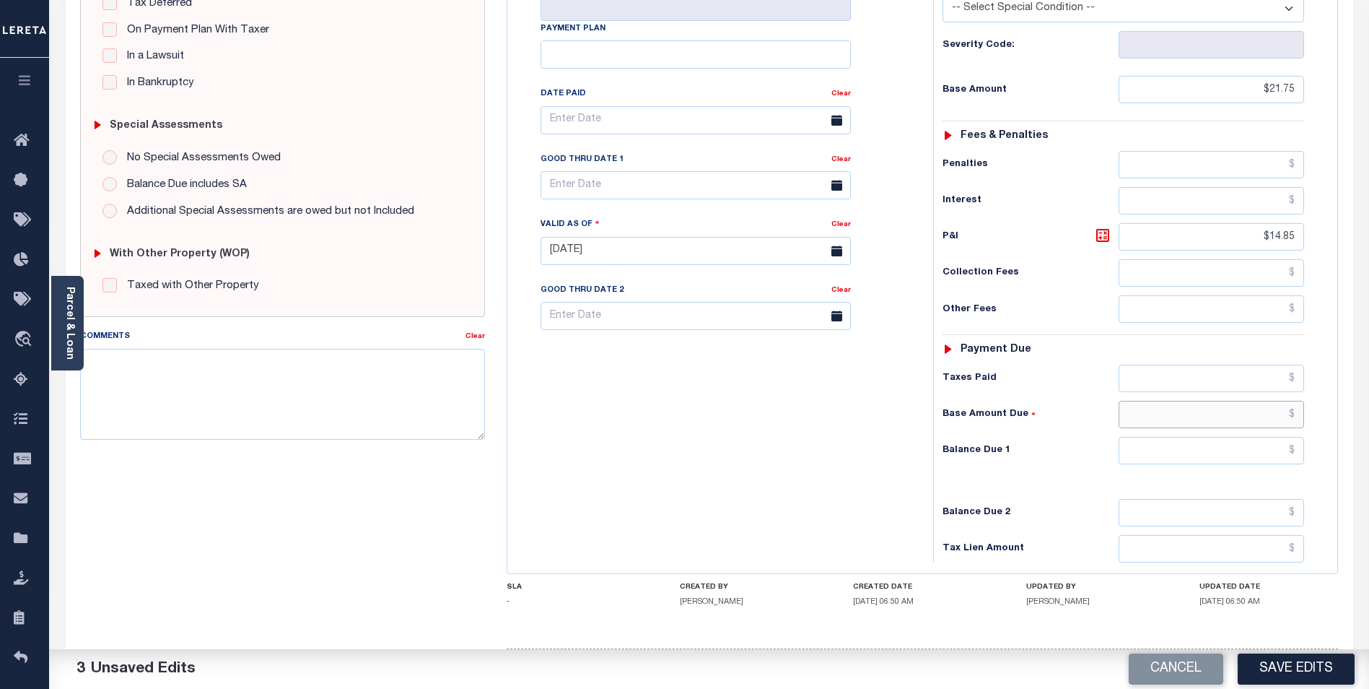
scroll to position [374, 0]
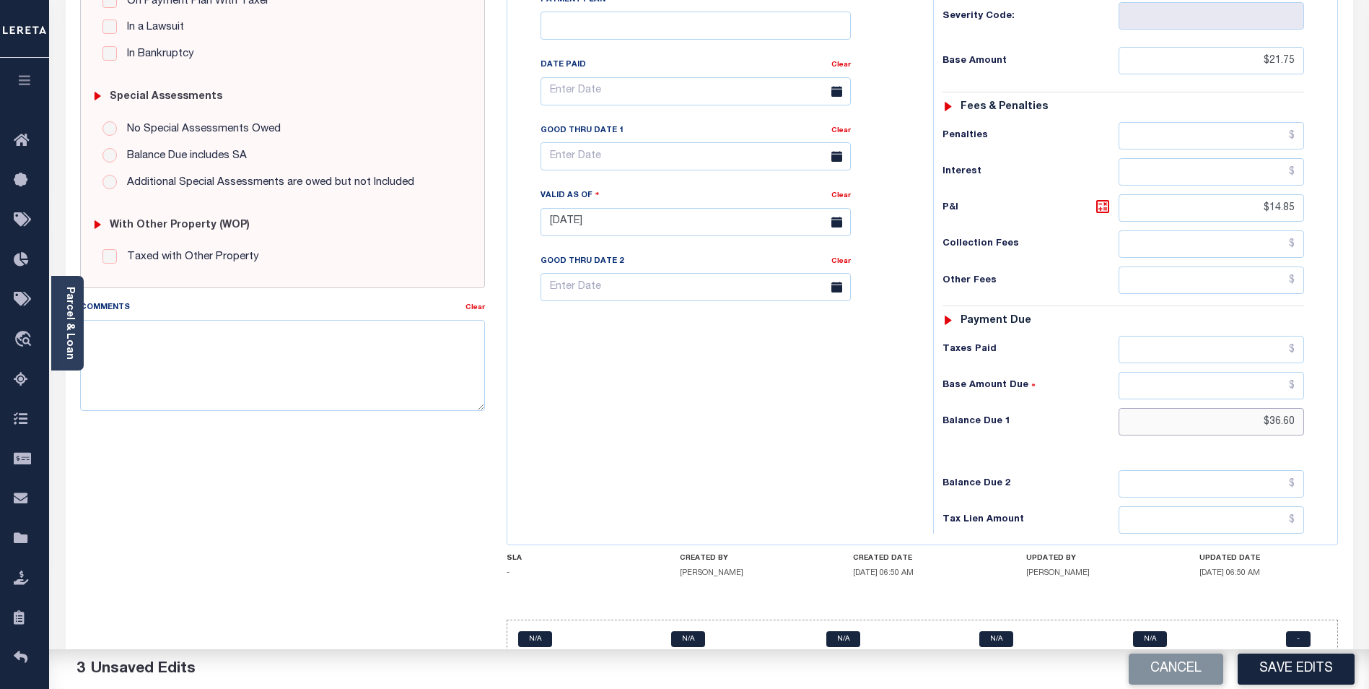
type input "$36.60"
click at [621, 142] on input "text" at bounding box center [696, 156] width 310 height 28
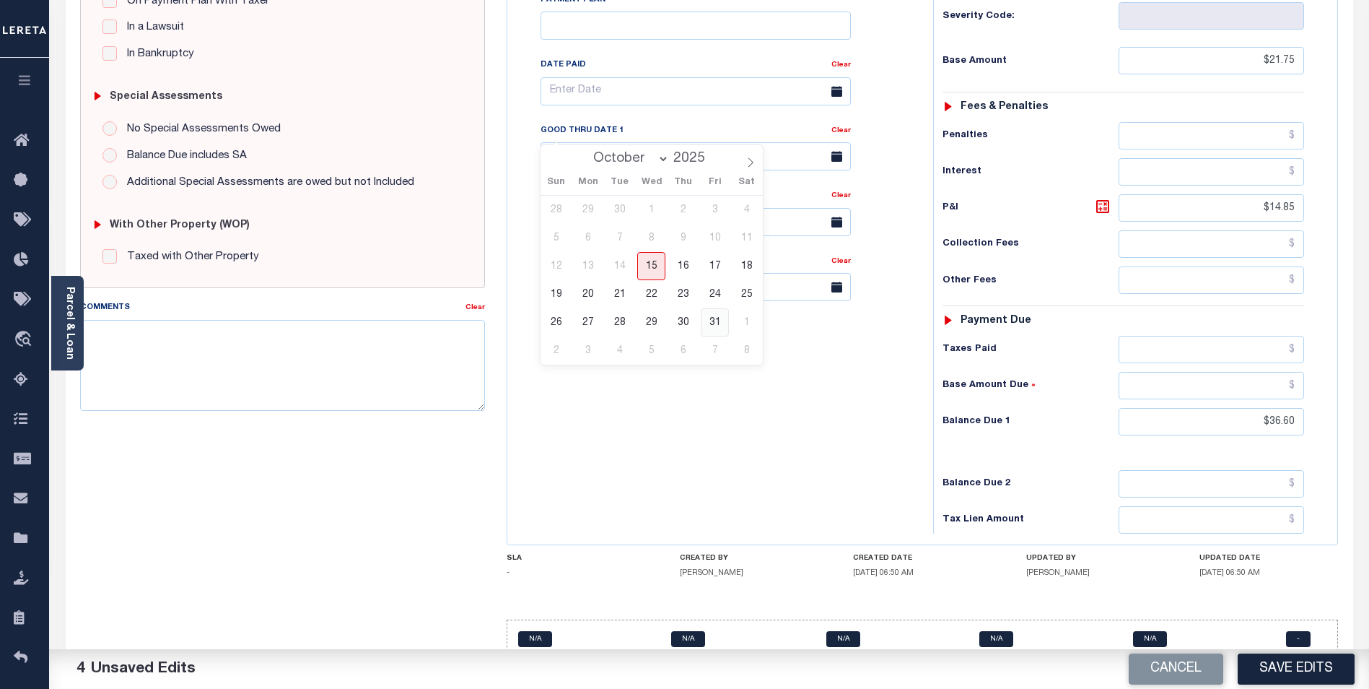
click at [718, 322] on span "31" at bounding box center [715, 322] width 28 height 28
type input "[DATE]"
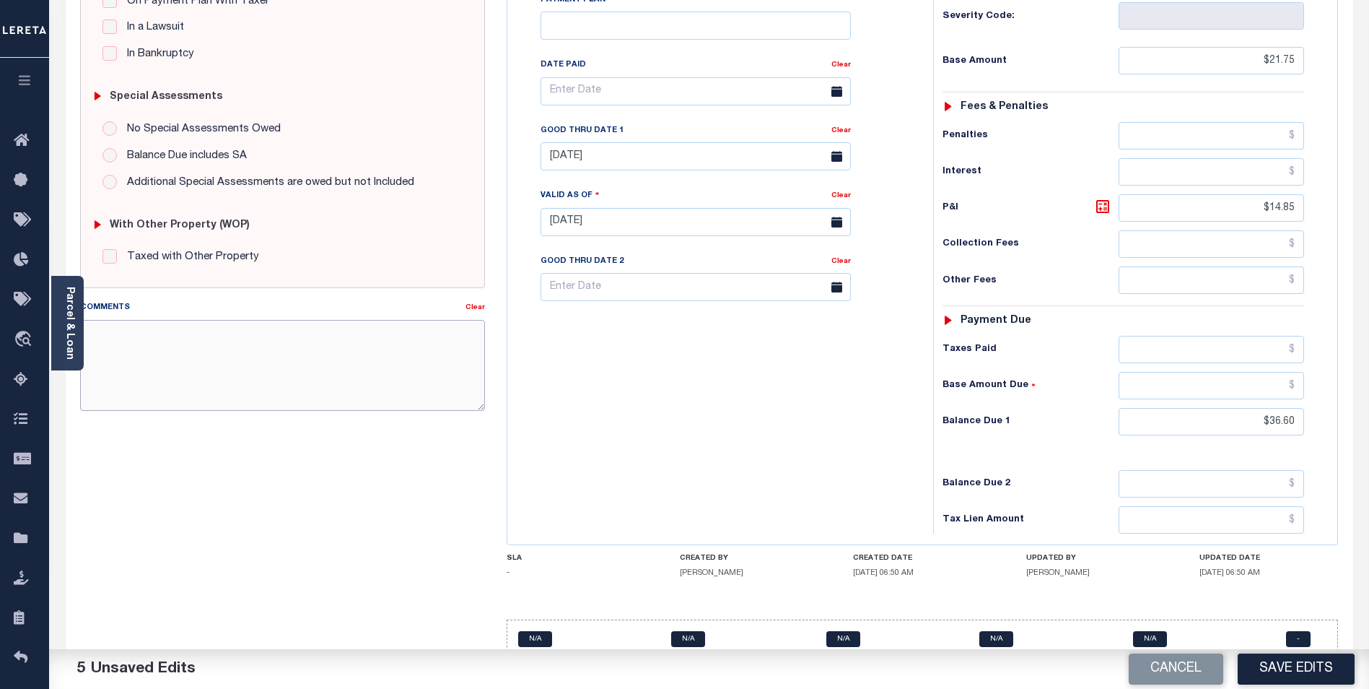
click at [168, 341] on textarea "Comments" at bounding box center [282, 365] width 405 height 91
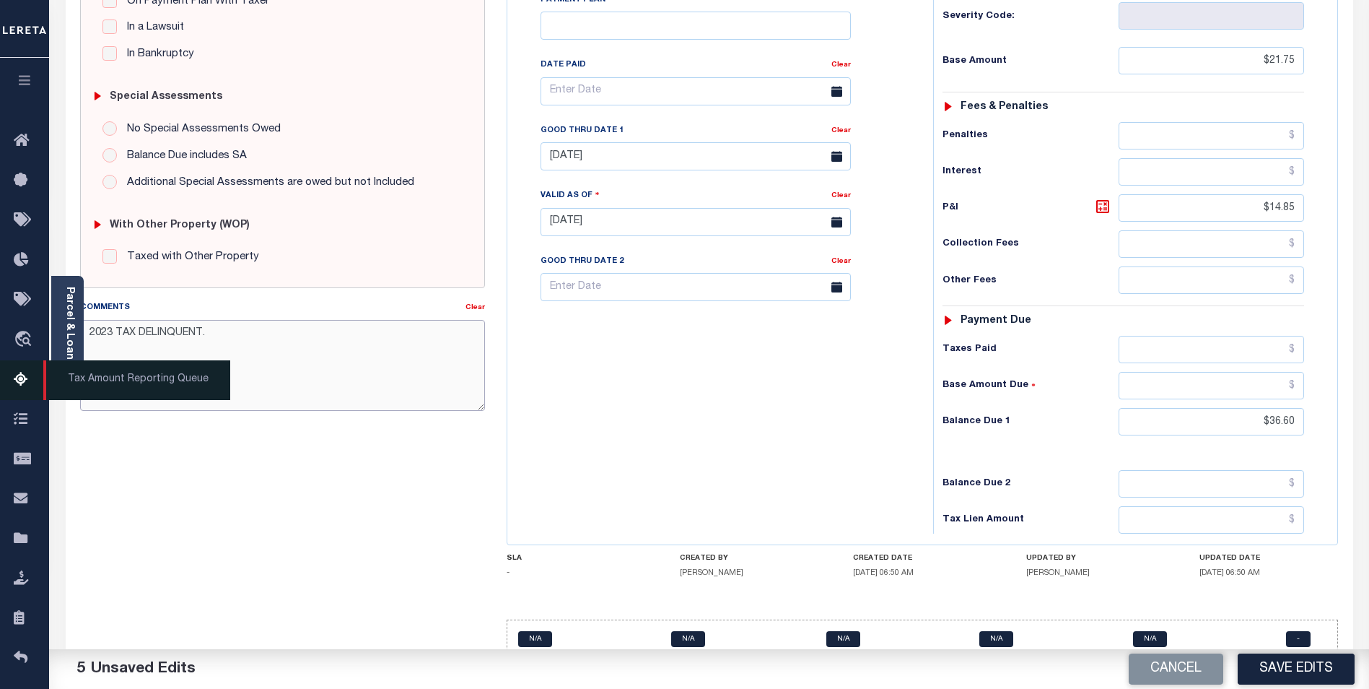
type textarea "2023 TAX DELINQUENT."
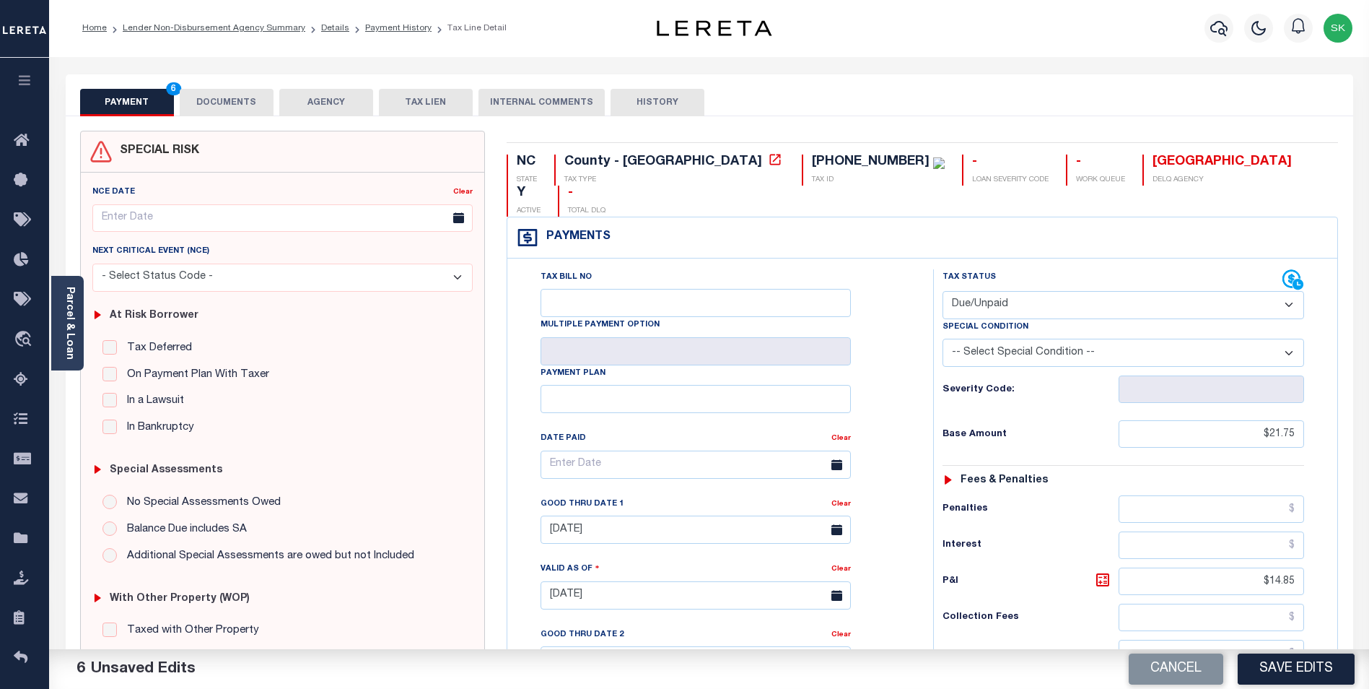
scroll to position [0, 0]
click at [224, 101] on button "DOCUMENTS" at bounding box center [227, 103] width 94 height 27
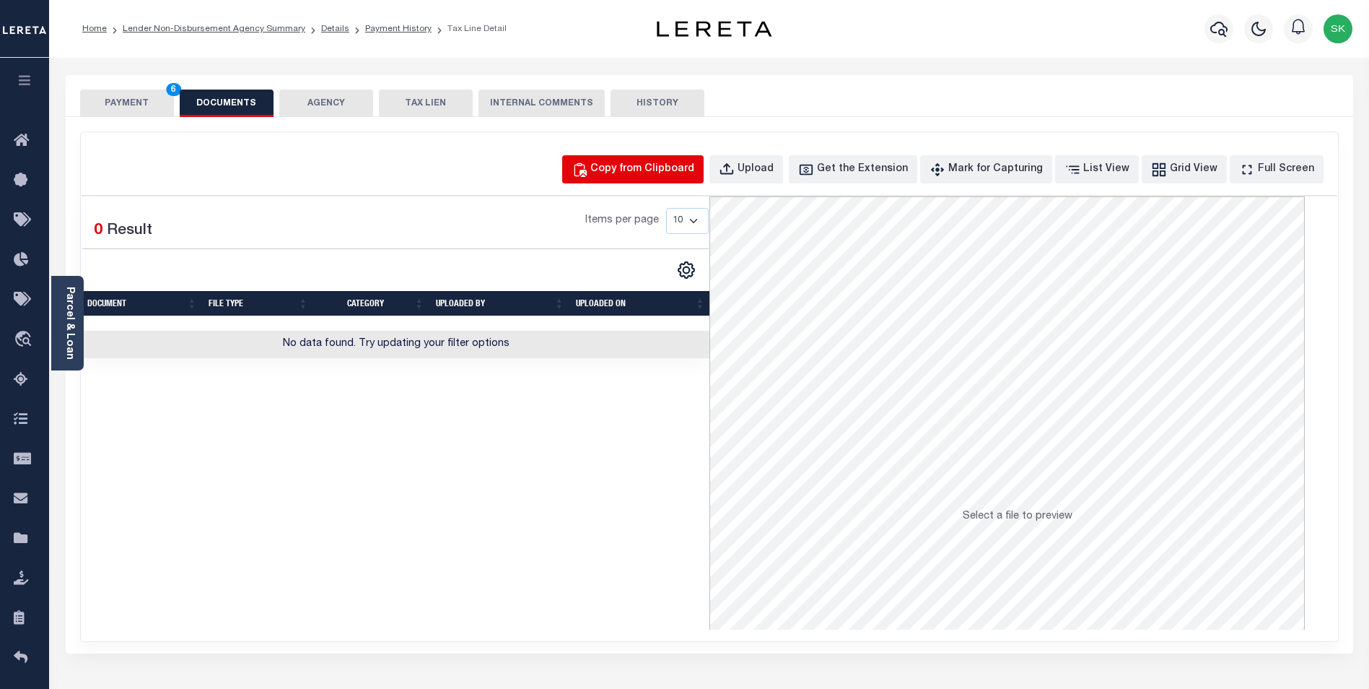
click at [676, 175] on div "Copy from Clipboard" at bounding box center [642, 170] width 104 height 16
select select "POP"
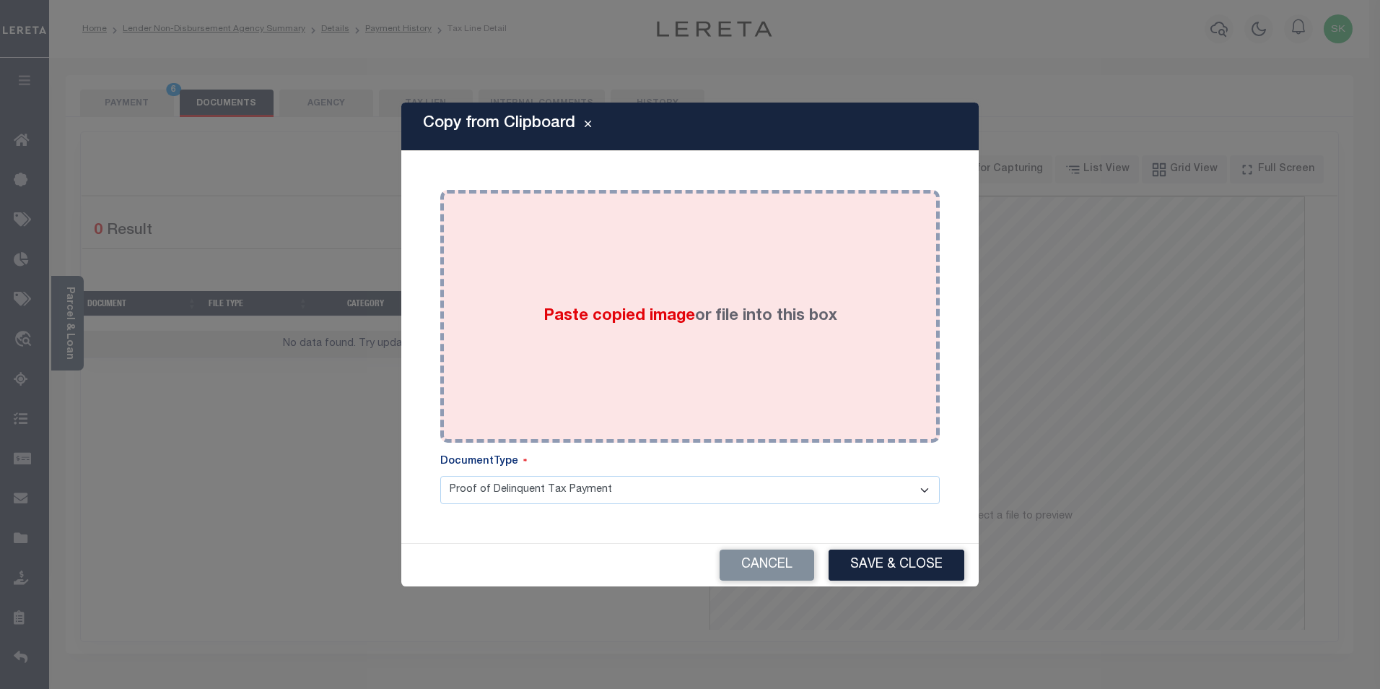
click at [522, 295] on div "Paste copied image or file into this box" at bounding box center [690, 316] width 478 height 231
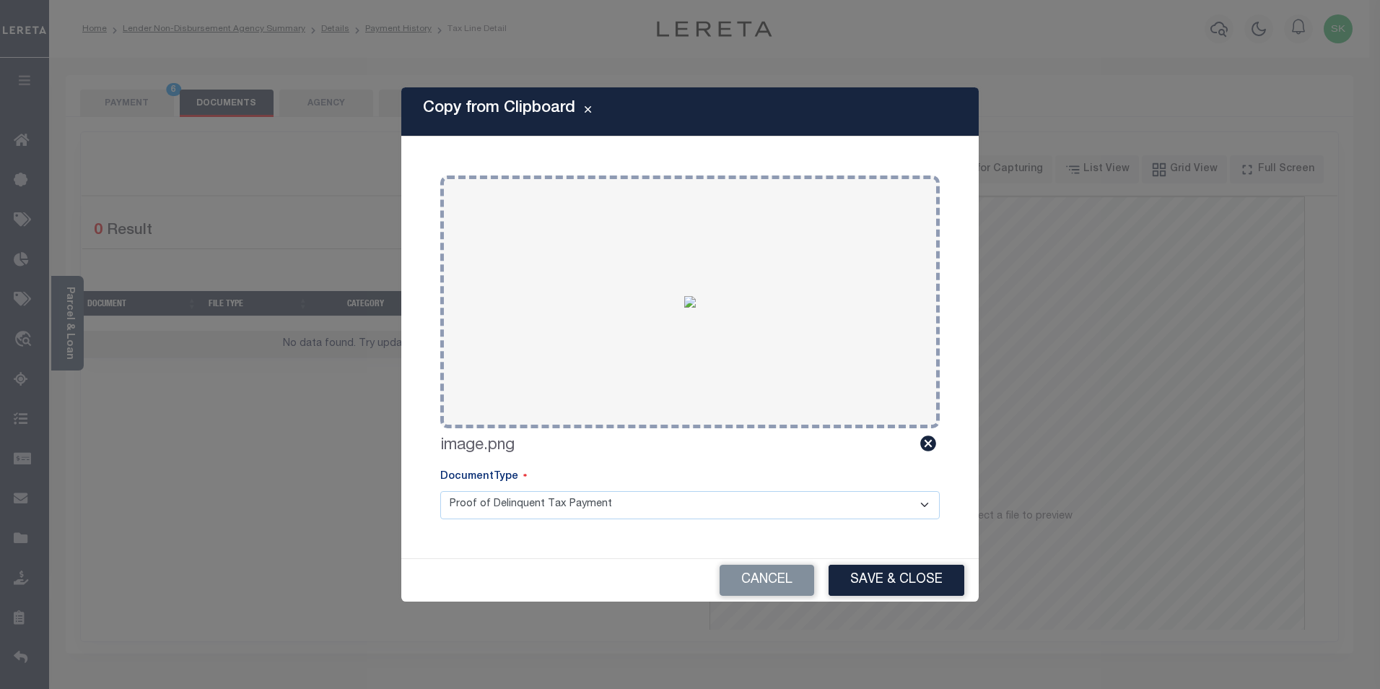
click at [897, 577] on button "Save & Close" at bounding box center [897, 579] width 136 height 31
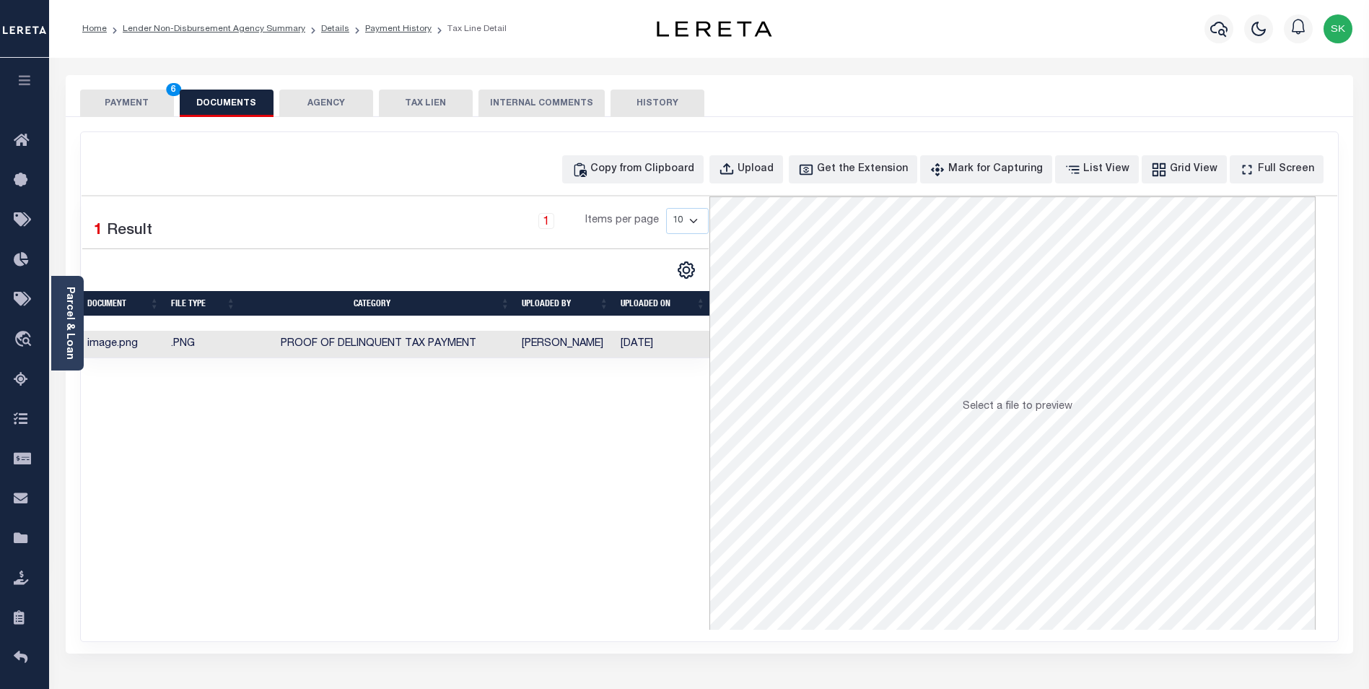
click at [105, 95] on button "PAYMENT 6" at bounding box center [127, 103] width 94 height 27
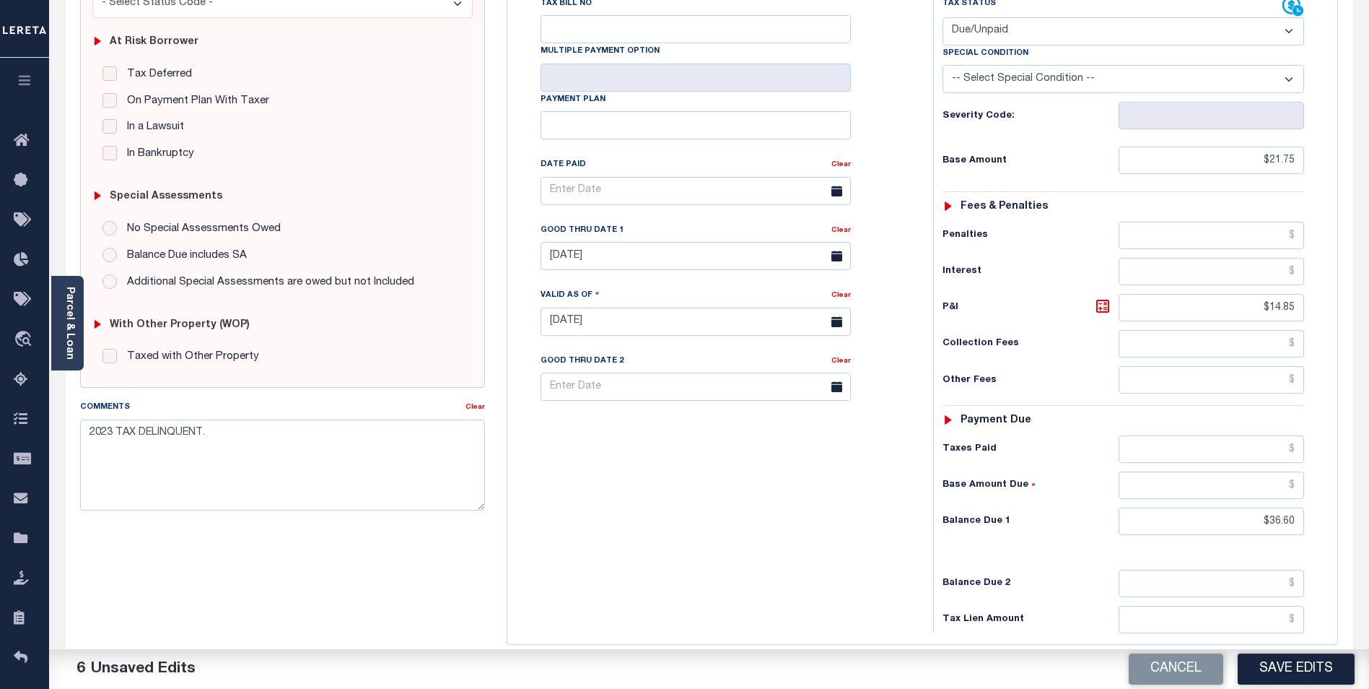
scroll to position [370, 0]
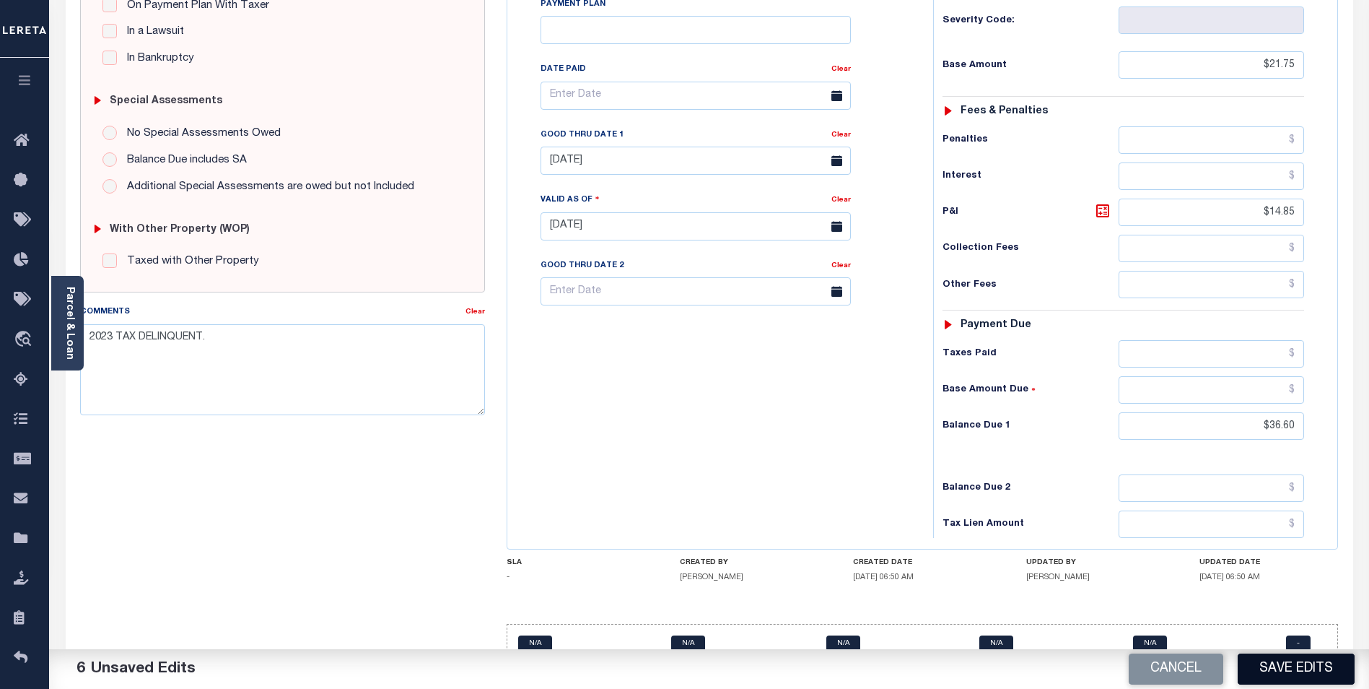
click at [1299, 668] on button "Save Edits" at bounding box center [1296, 668] width 117 height 31
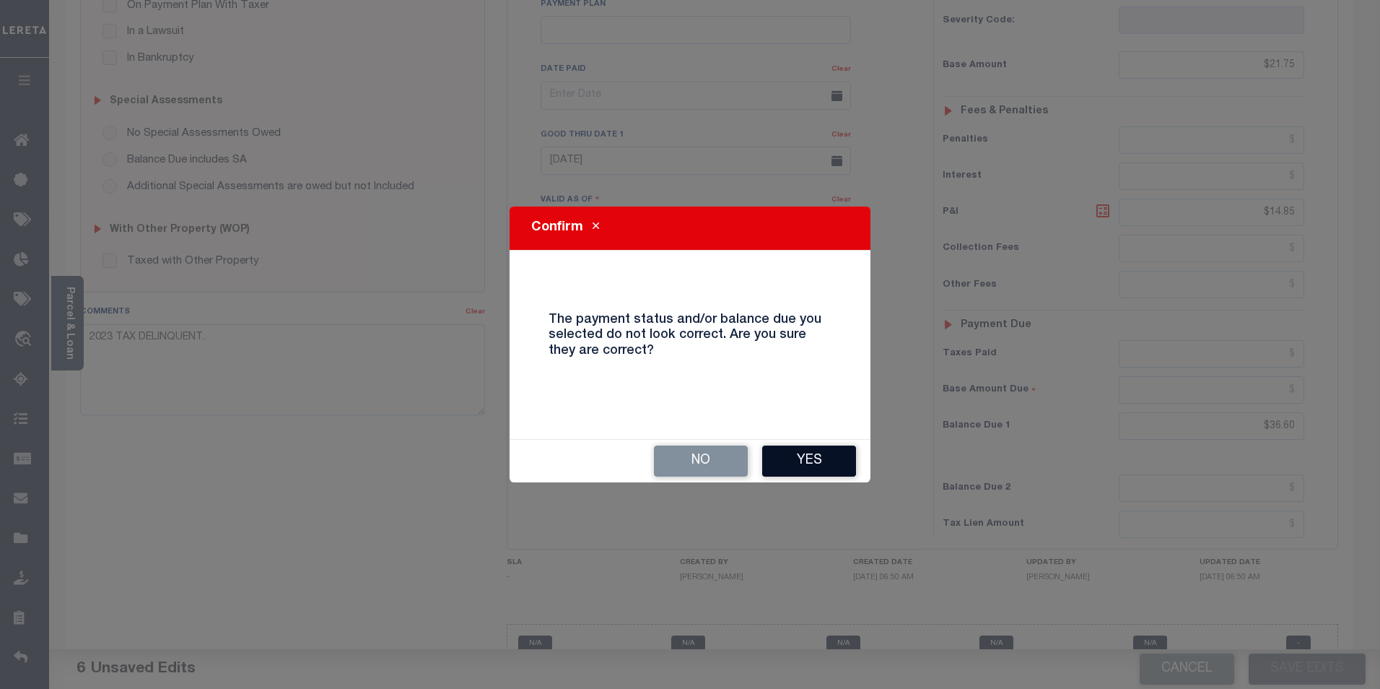
click at [819, 464] on button "Yes" at bounding box center [809, 460] width 94 height 31
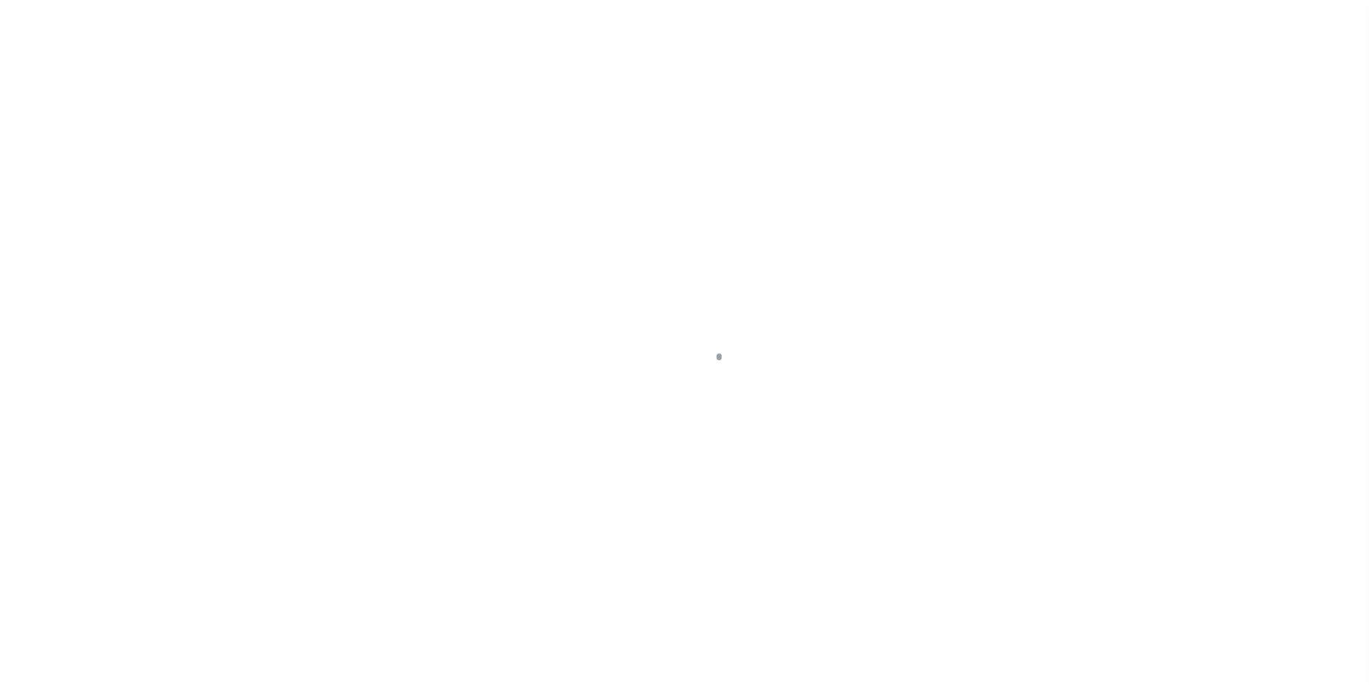
scroll to position [14, 0]
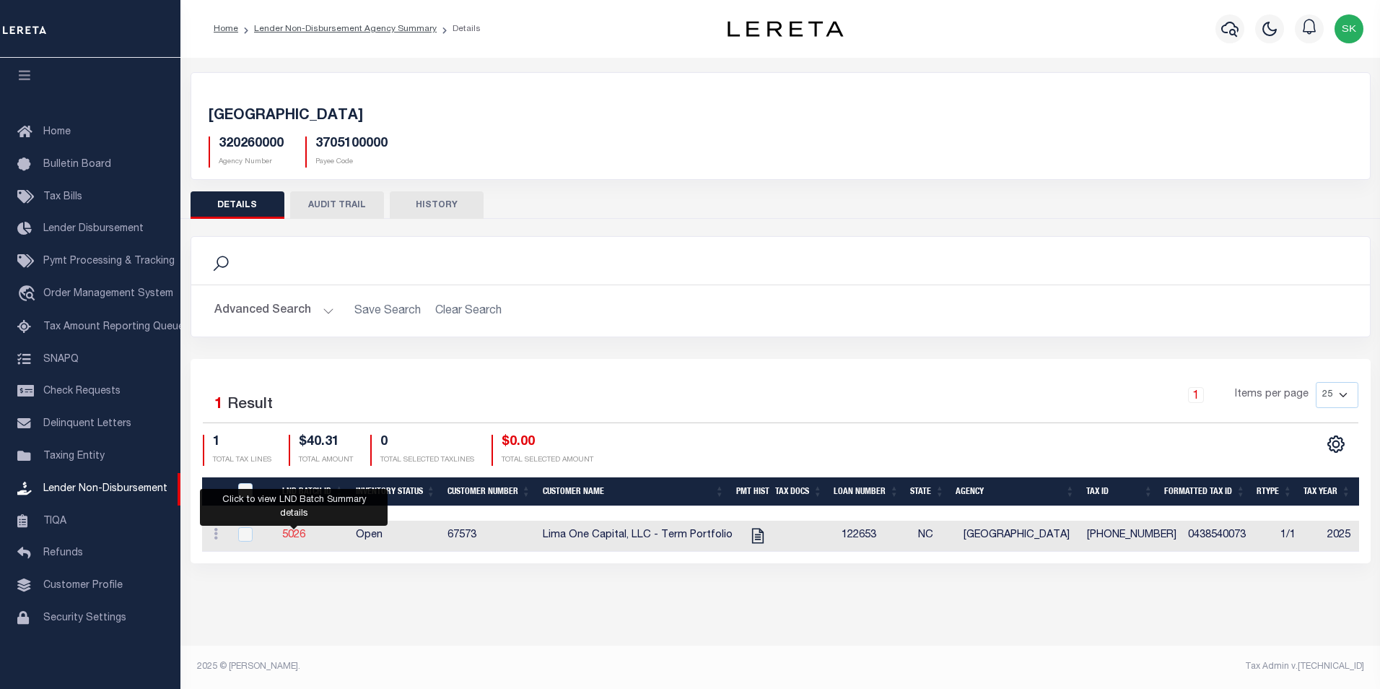
click at [296, 533] on link "5026" at bounding box center [293, 535] width 23 height 10
checkbox input "true"
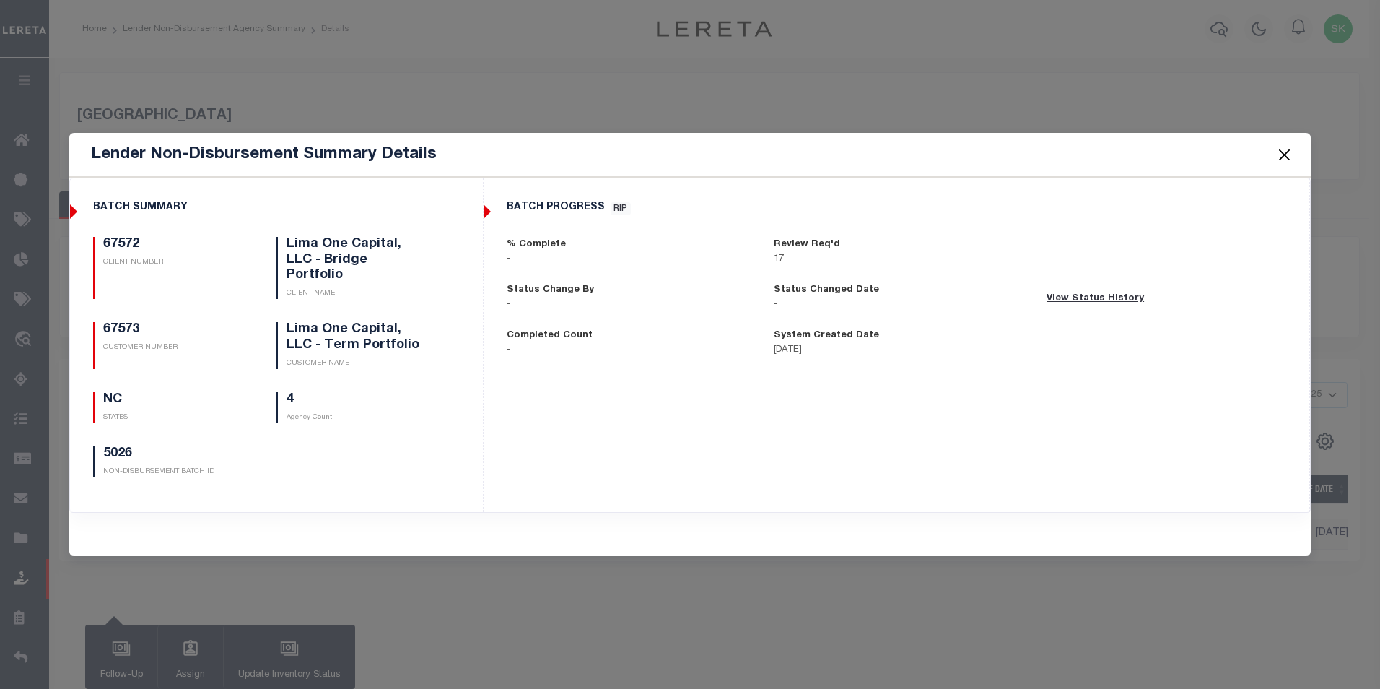
click at [1279, 162] on button "Close" at bounding box center [1284, 154] width 19 height 19
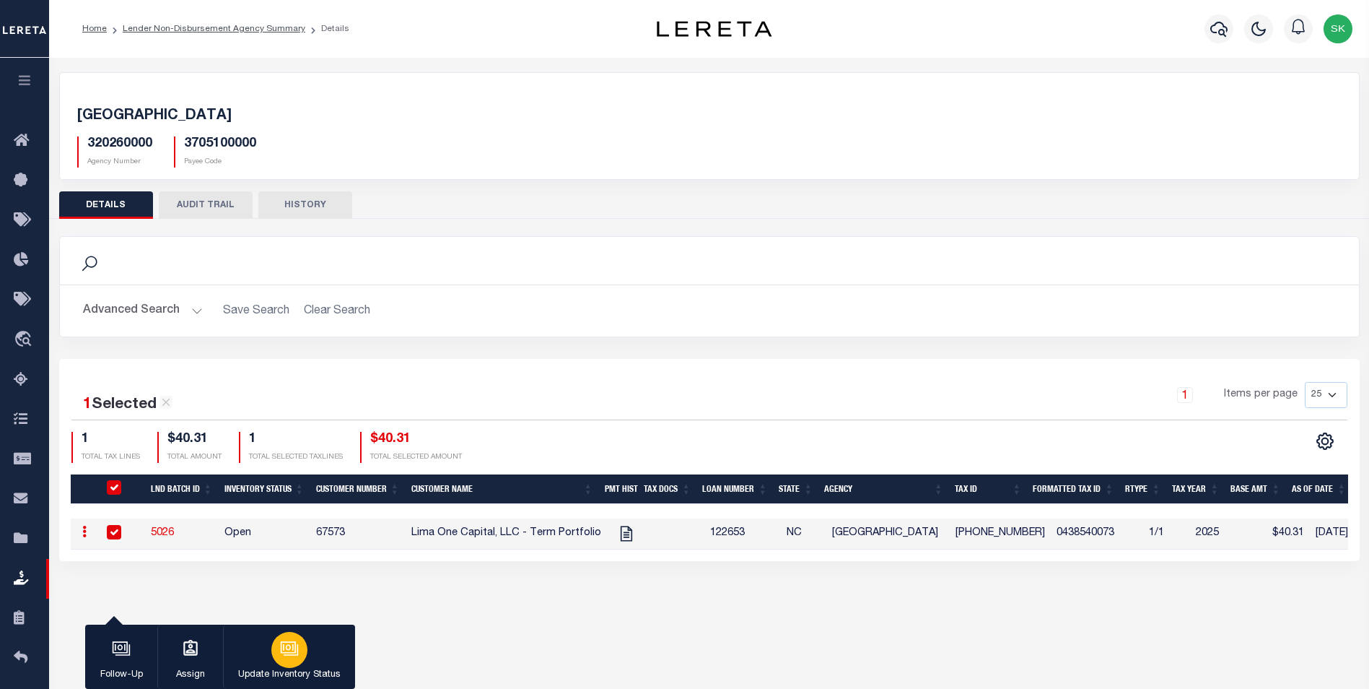
click at [293, 648] on icon "button" at bounding box center [288, 647] width 11 height 6
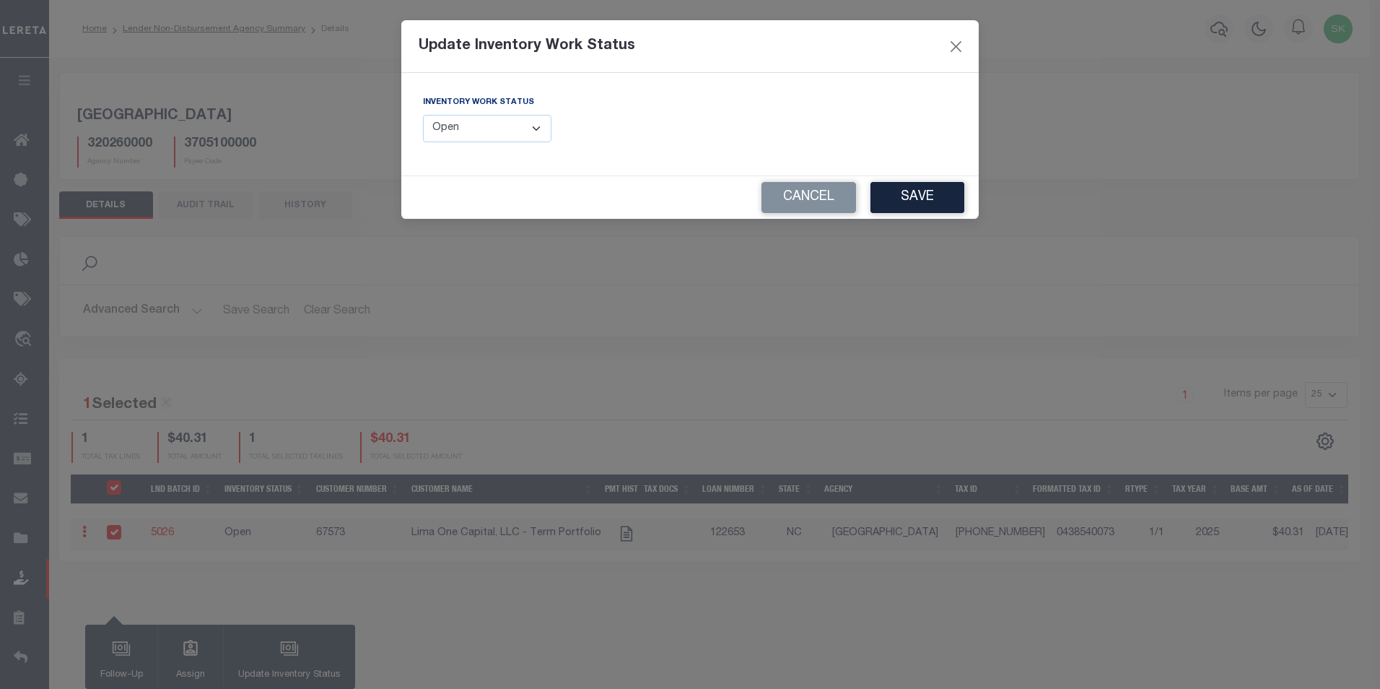
drag, startPoint x: 483, startPoint y: 131, endPoint x: 481, endPoint y: 144, distance: 13.2
click at [484, 131] on select "--Select-- Open Completed Reported" at bounding box center [487, 129] width 128 height 28
select select "Completed"
click at [423, 115] on select "--Select-- Open Completed Reported" at bounding box center [487, 129] width 128 height 28
click at [922, 195] on button "Save" at bounding box center [918, 197] width 94 height 31
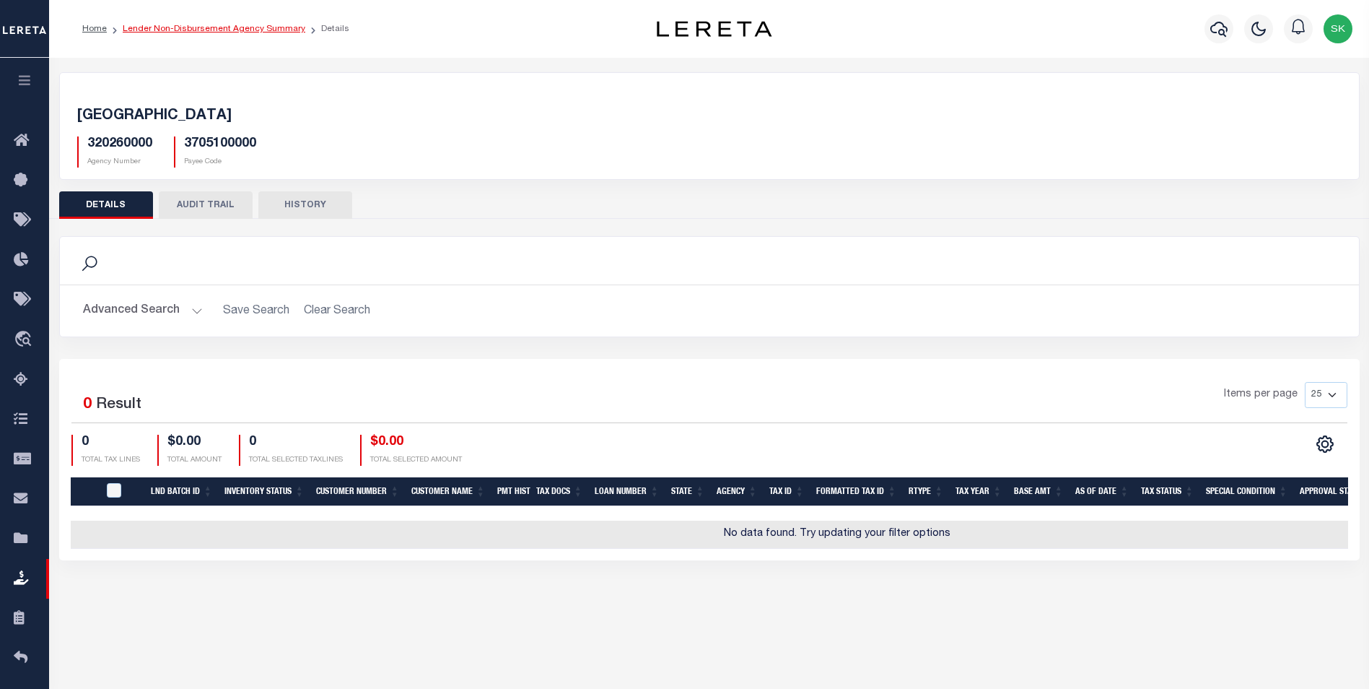
click at [186, 25] on link "Lender Non-Disbursement Agency Summary" at bounding box center [214, 29] width 183 height 9
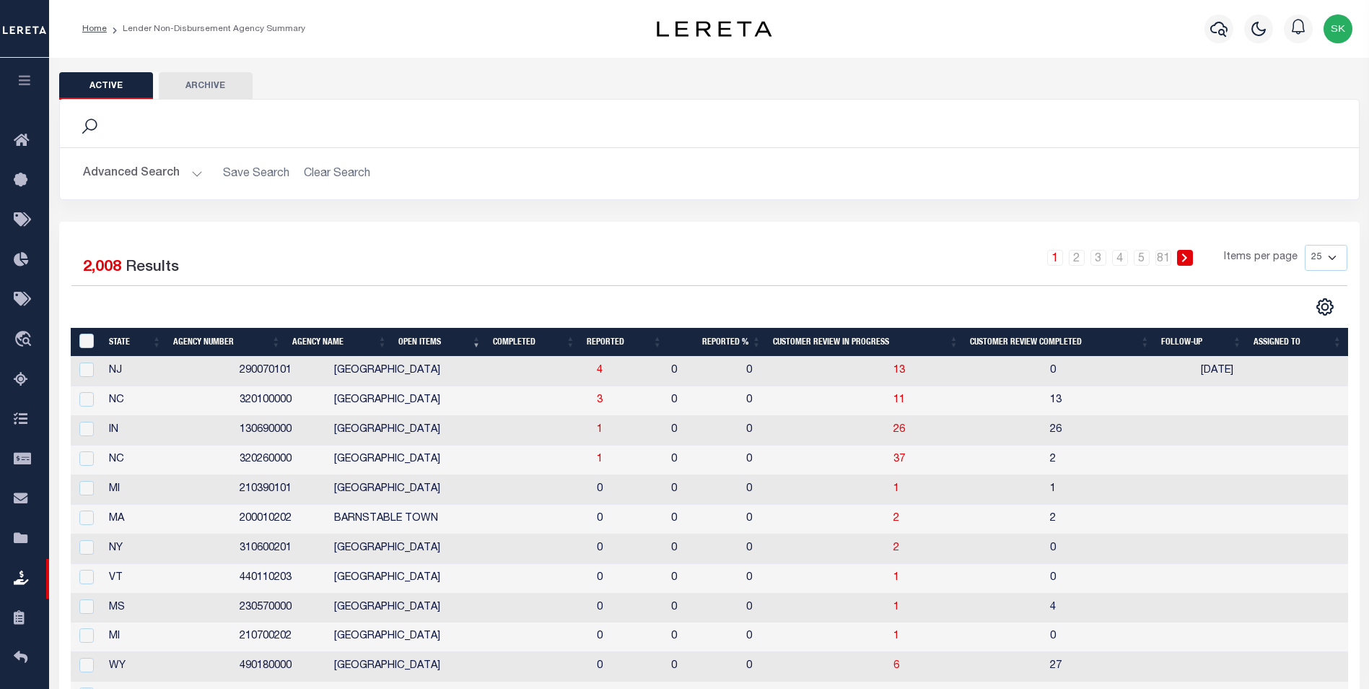
click at [514, 341] on th "Completed" at bounding box center [534, 343] width 94 height 30
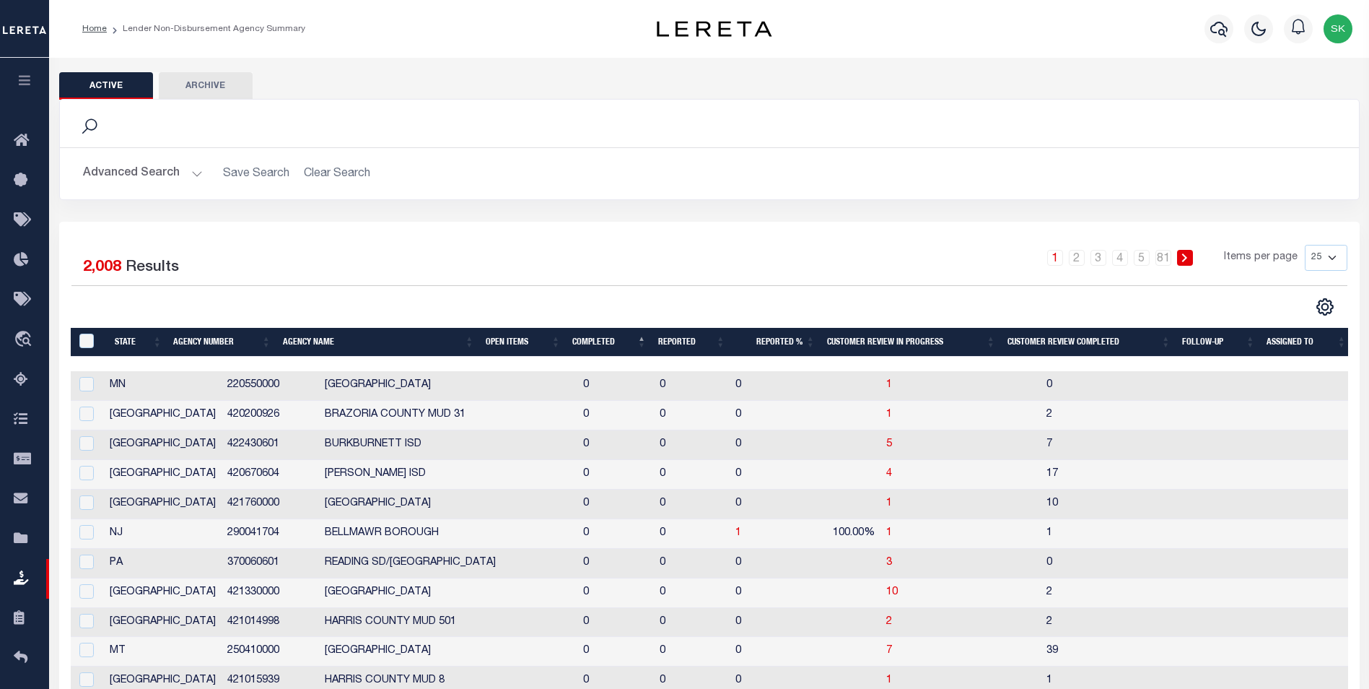
click at [510, 339] on th "Open Items" at bounding box center [523, 343] width 87 height 30
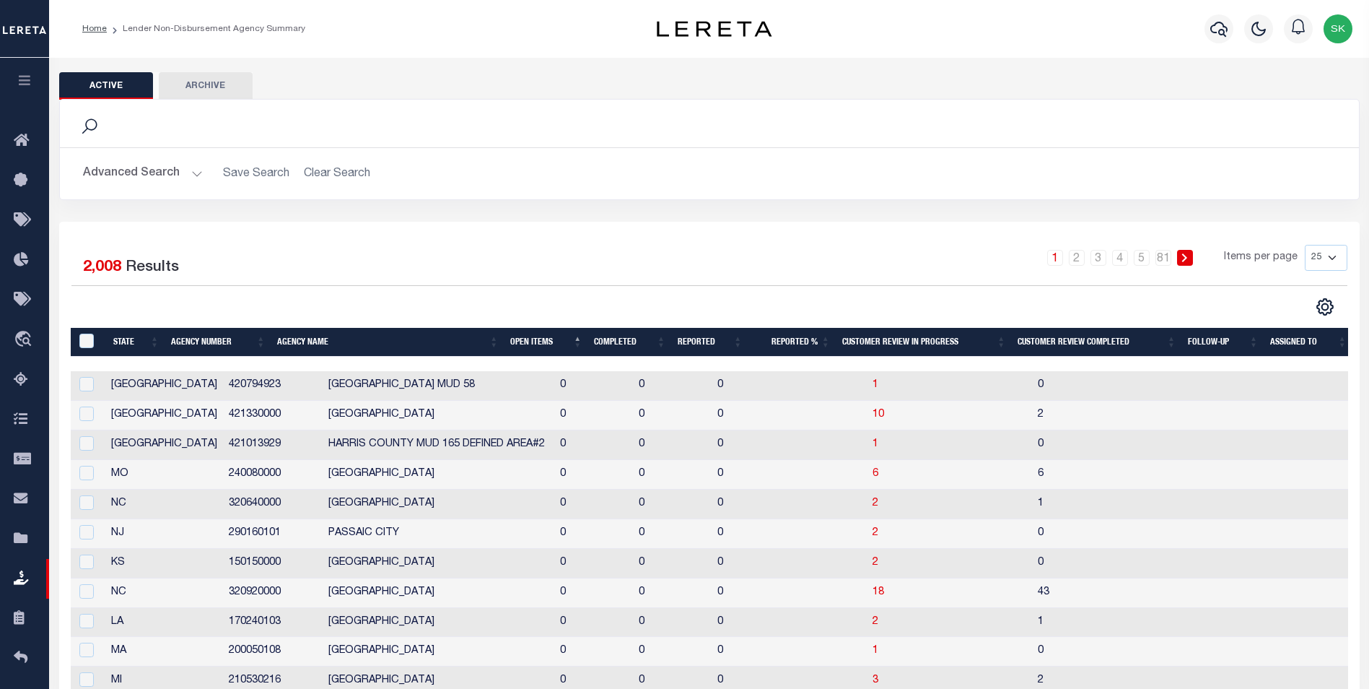
click at [511, 339] on th "Open Items" at bounding box center [547, 343] width 84 height 30
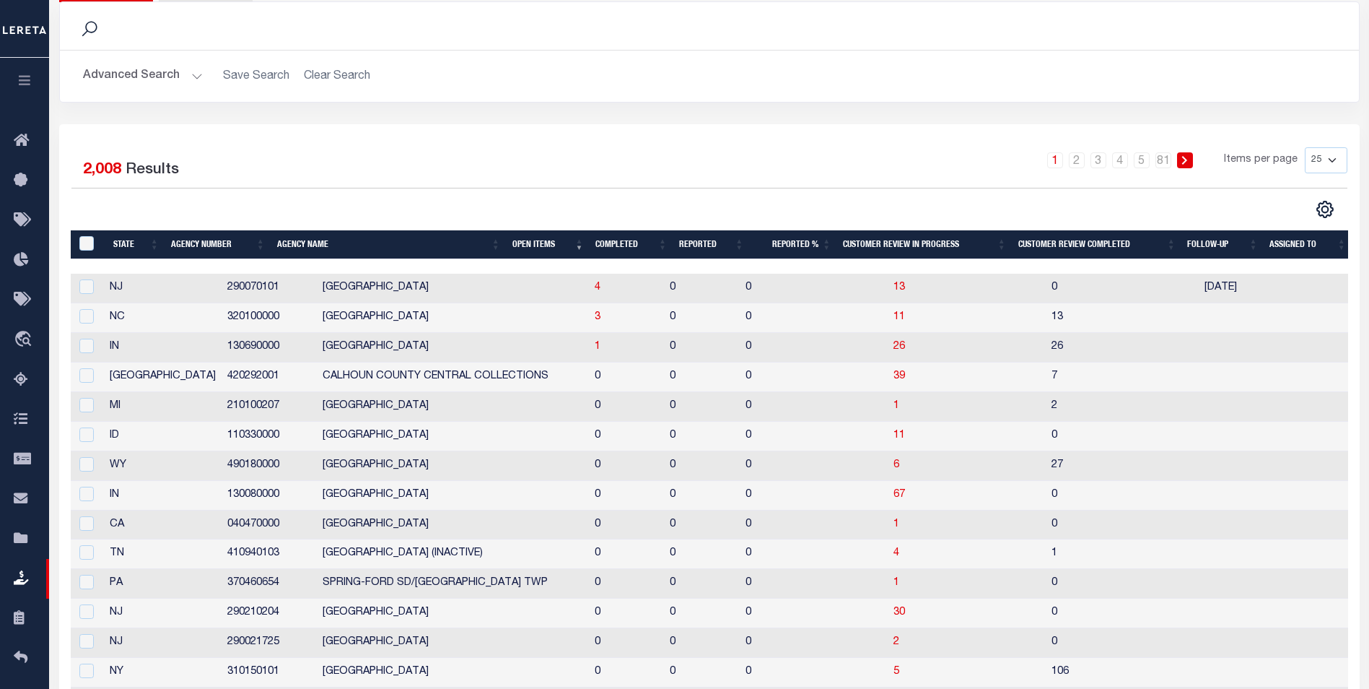
scroll to position [289, 0]
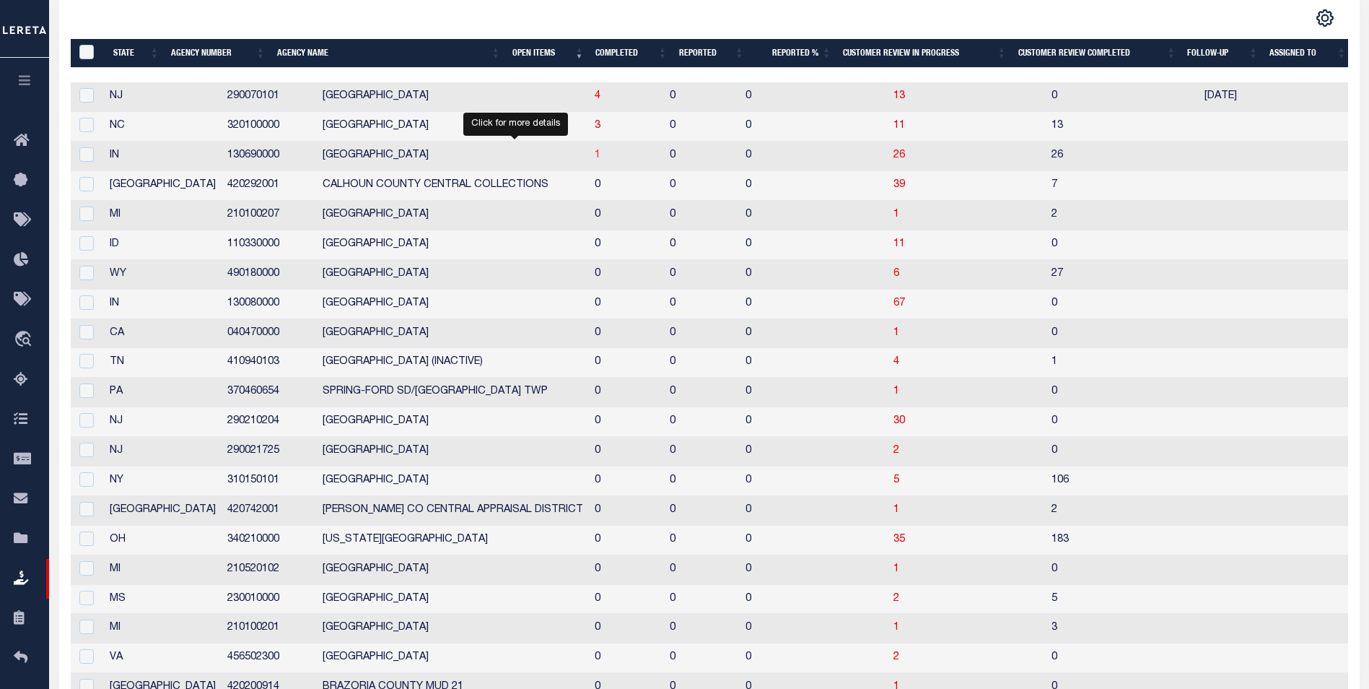
click at [595, 154] on span "1" at bounding box center [598, 155] width 6 height 10
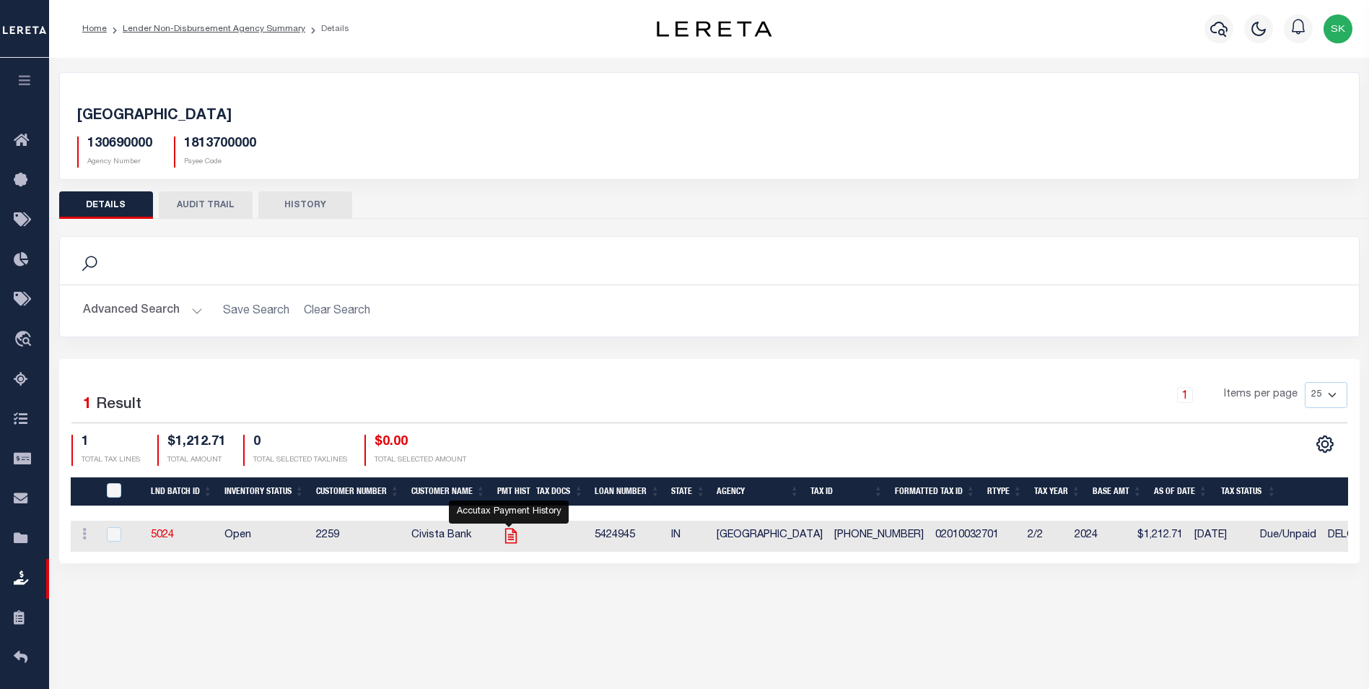
click at [507, 533] on icon "" at bounding box center [511, 535] width 19 height 19
checkbox input "true"
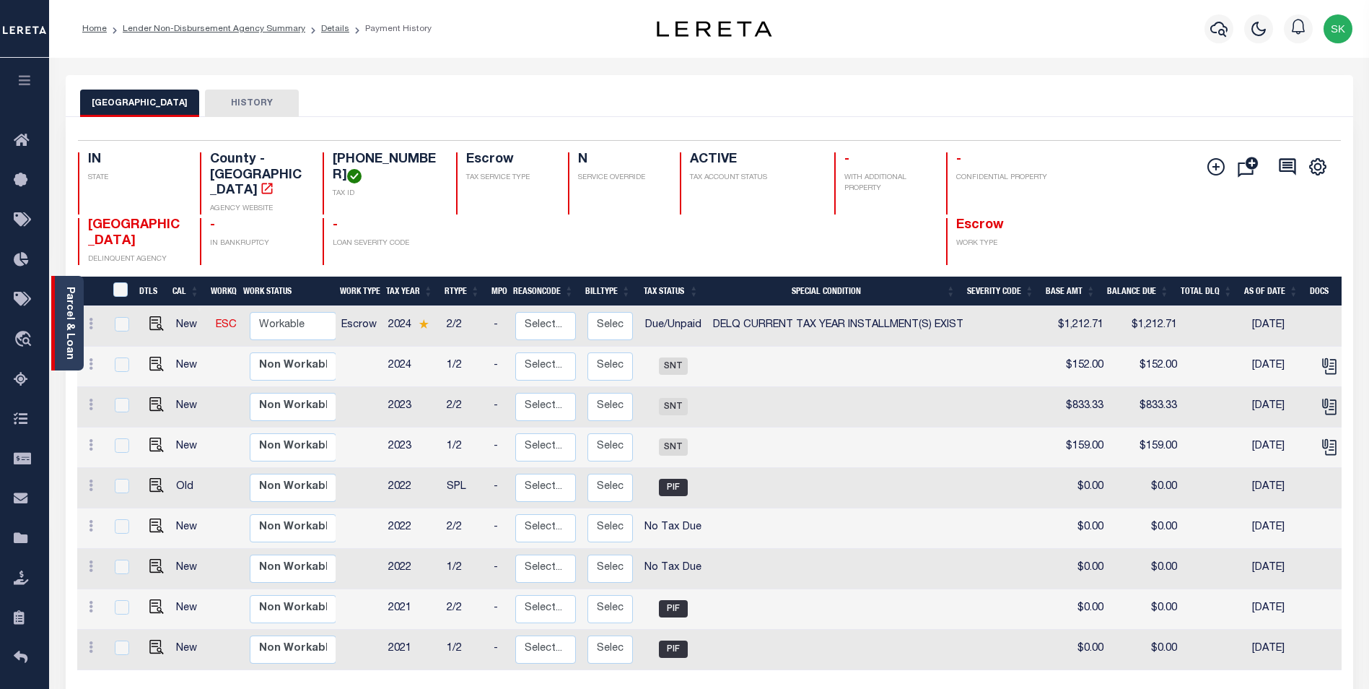
click at [64, 317] on link "Parcel & Loan" at bounding box center [69, 323] width 10 height 73
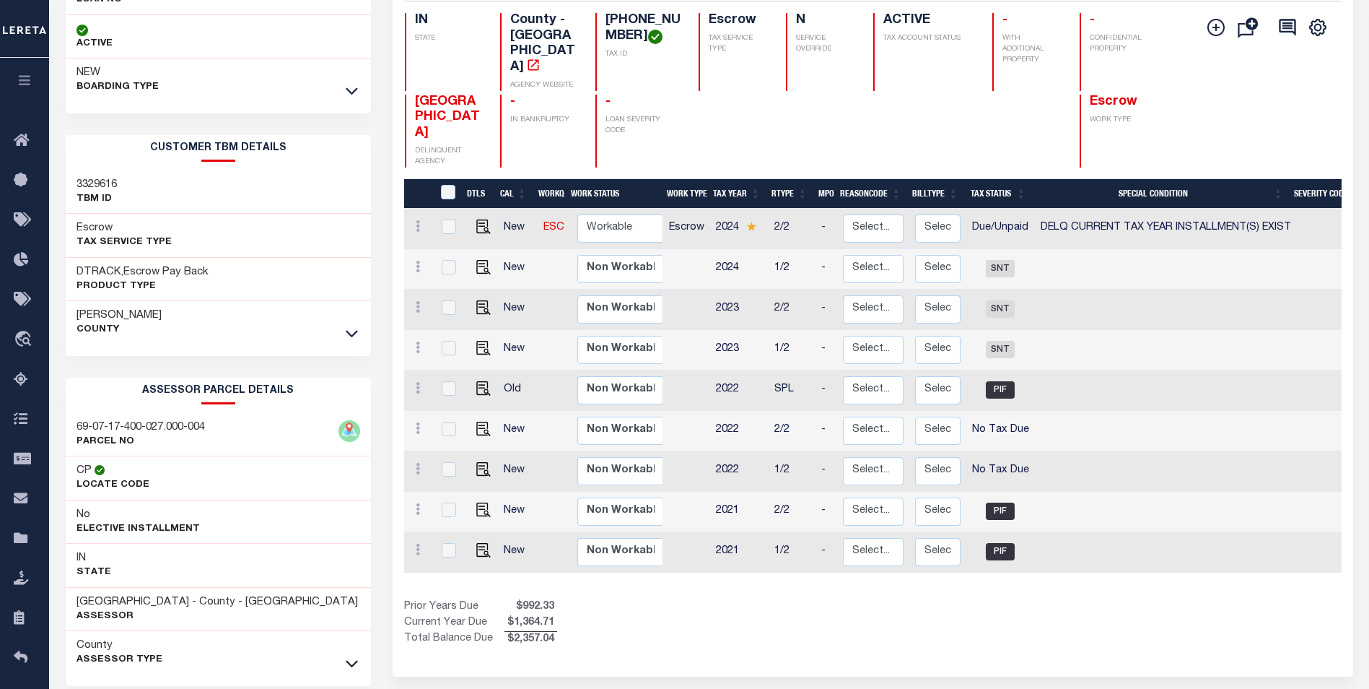
scroll to position [204, 0]
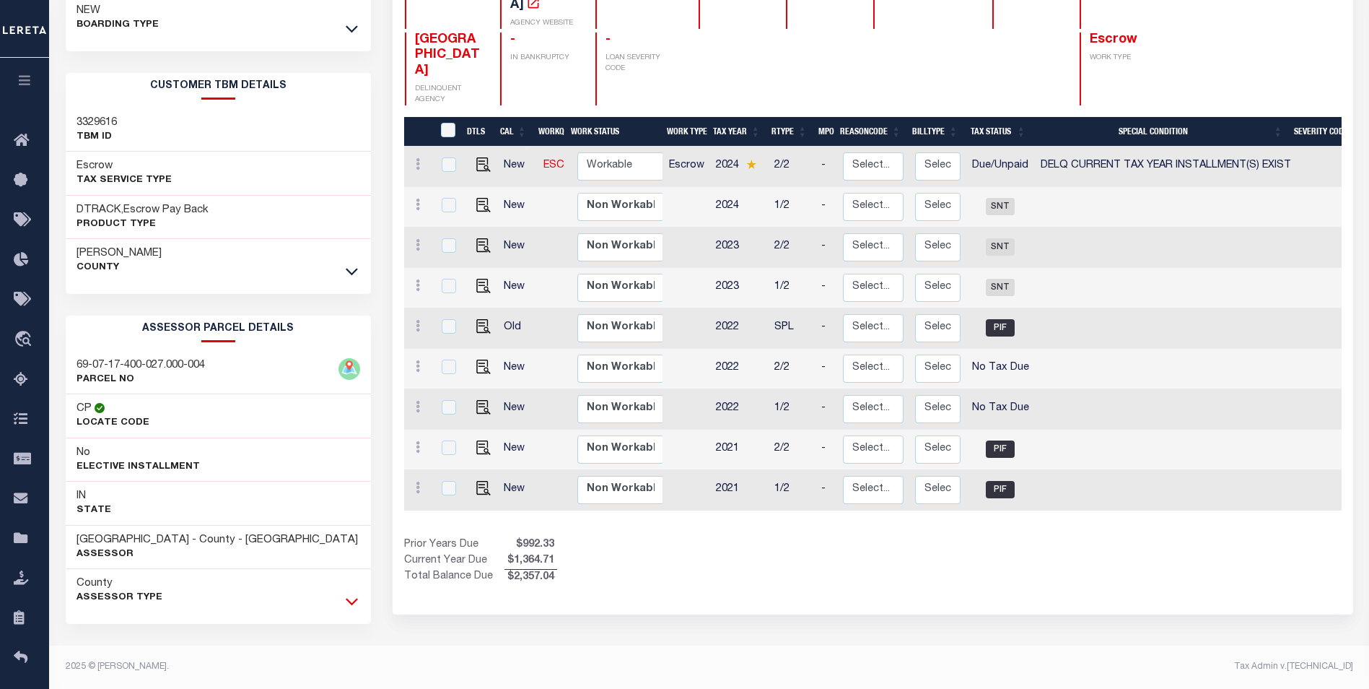
click at [351, 599] on icon at bounding box center [352, 600] width 12 height 15
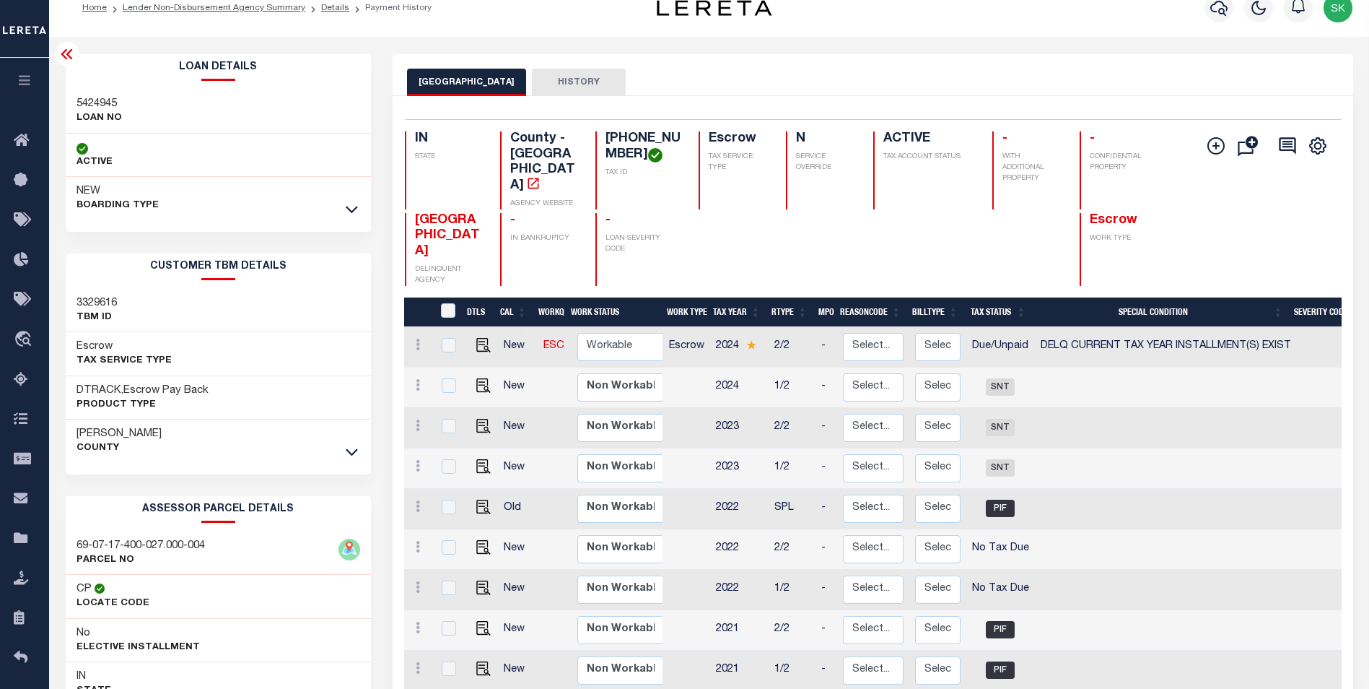
scroll to position [0, 0]
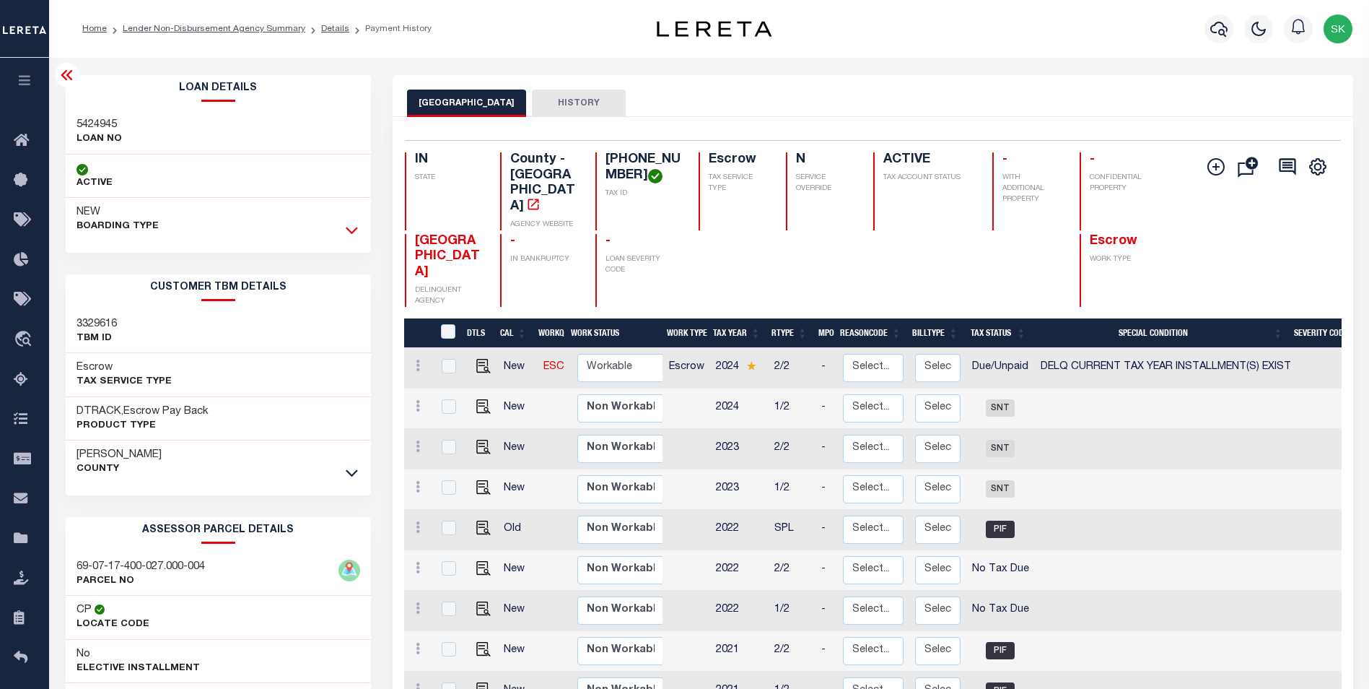
click at [356, 225] on icon at bounding box center [352, 229] width 12 height 15
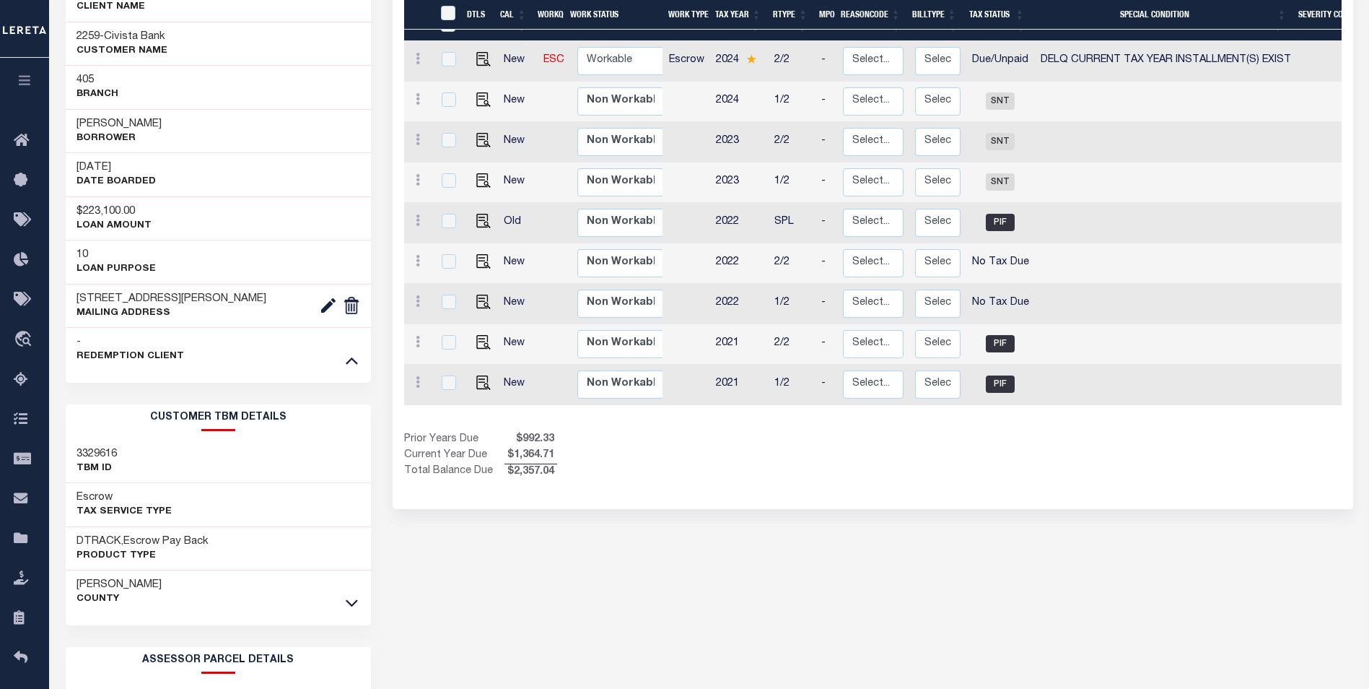
scroll to position [505, 0]
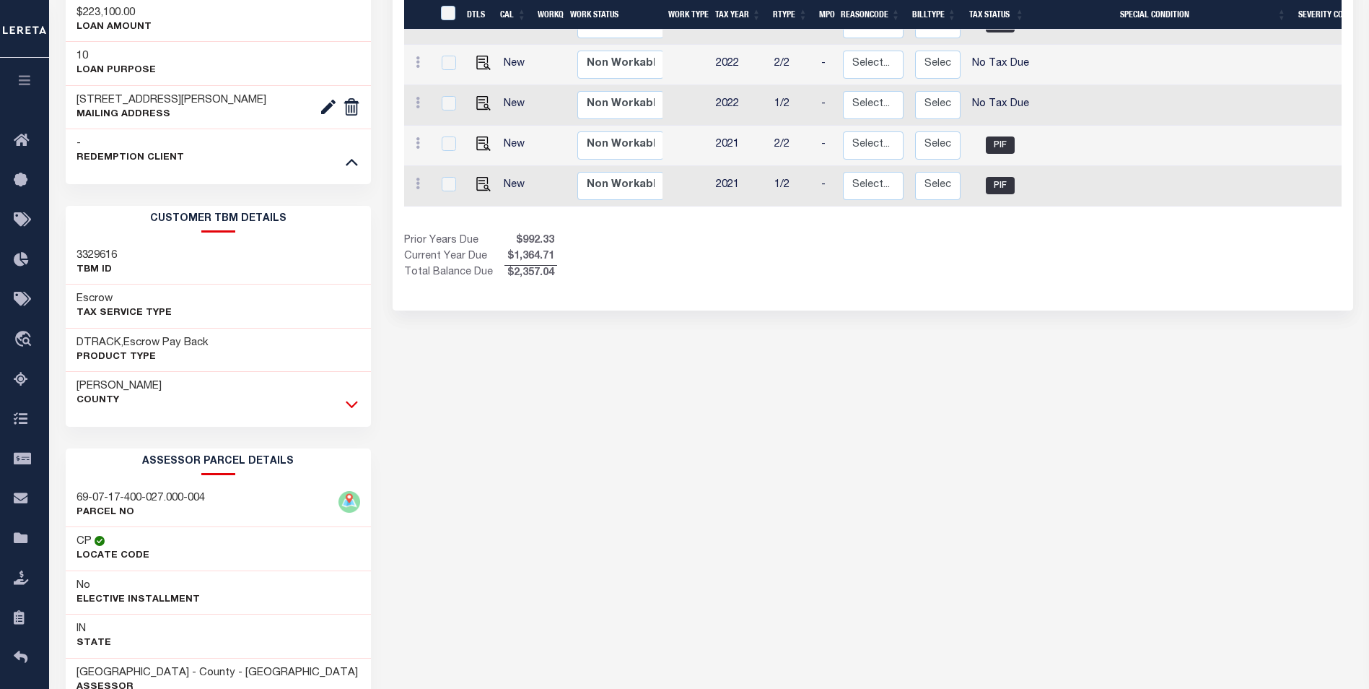
click at [353, 405] on icon at bounding box center [352, 403] width 12 height 15
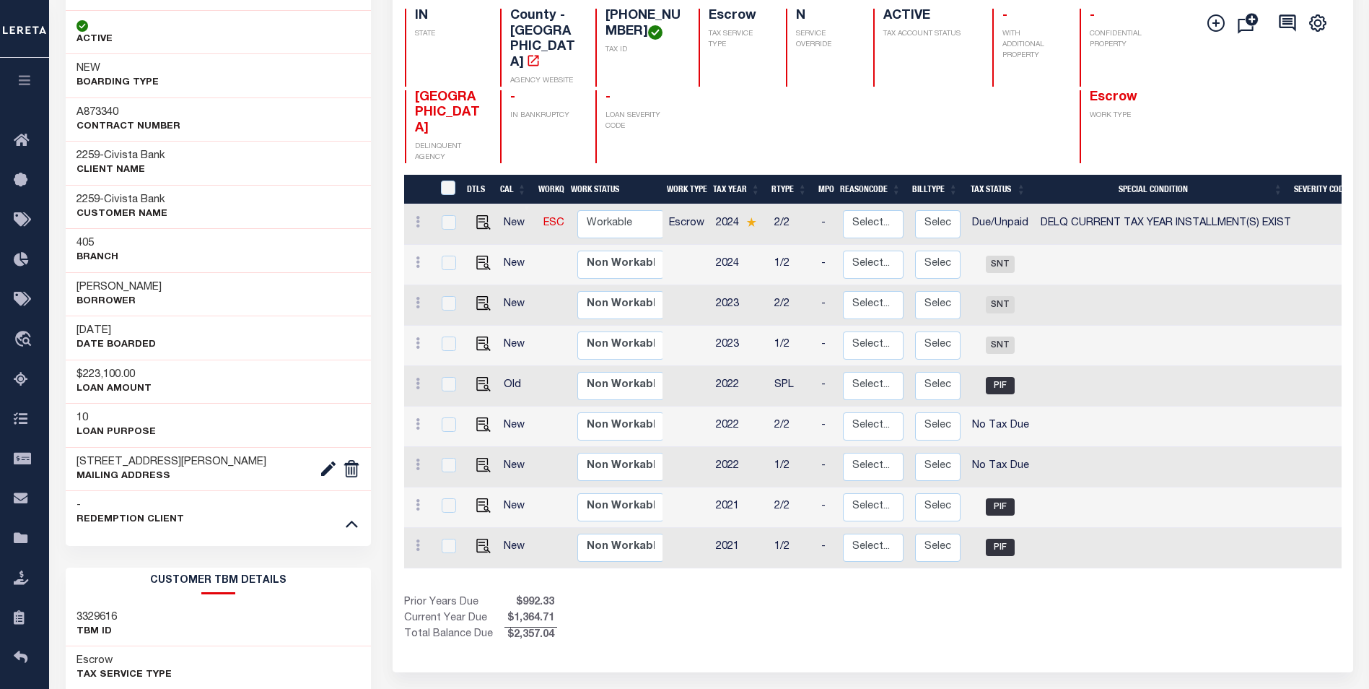
scroll to position [0, 0]
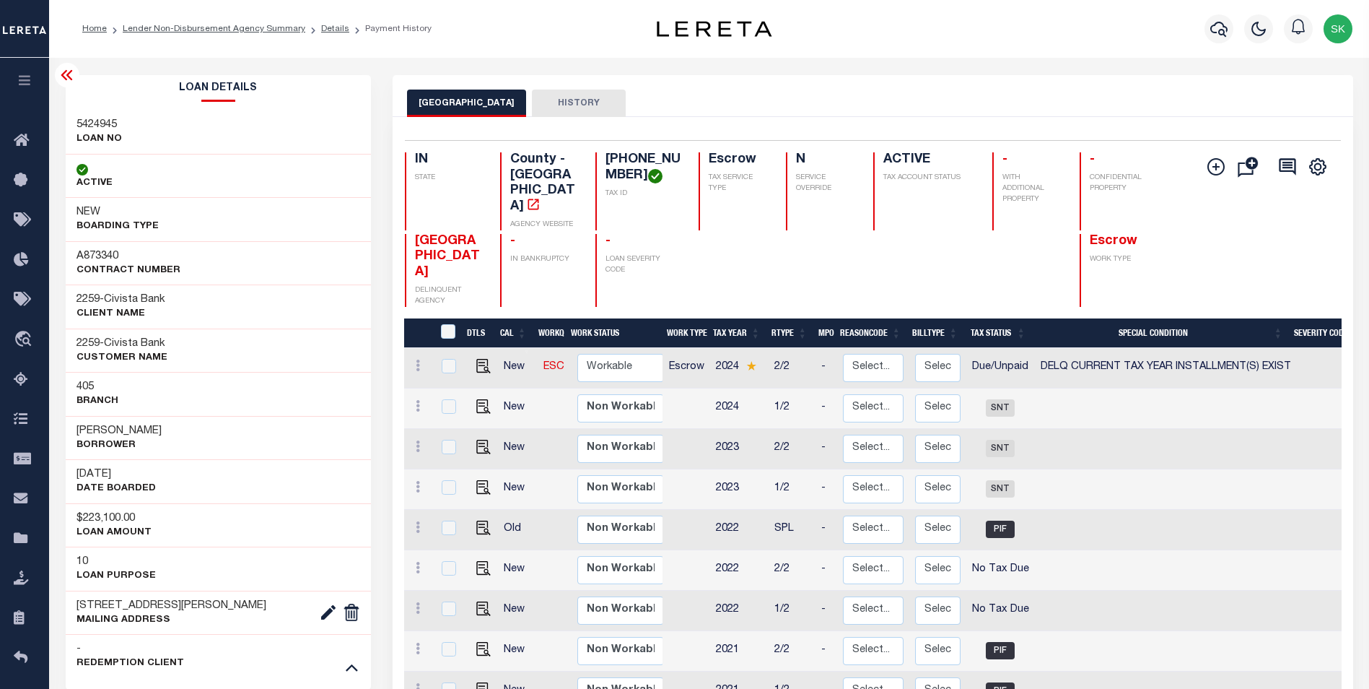
click at [67, 71] on icon at bounding box center [66, 74] width 17 height 17
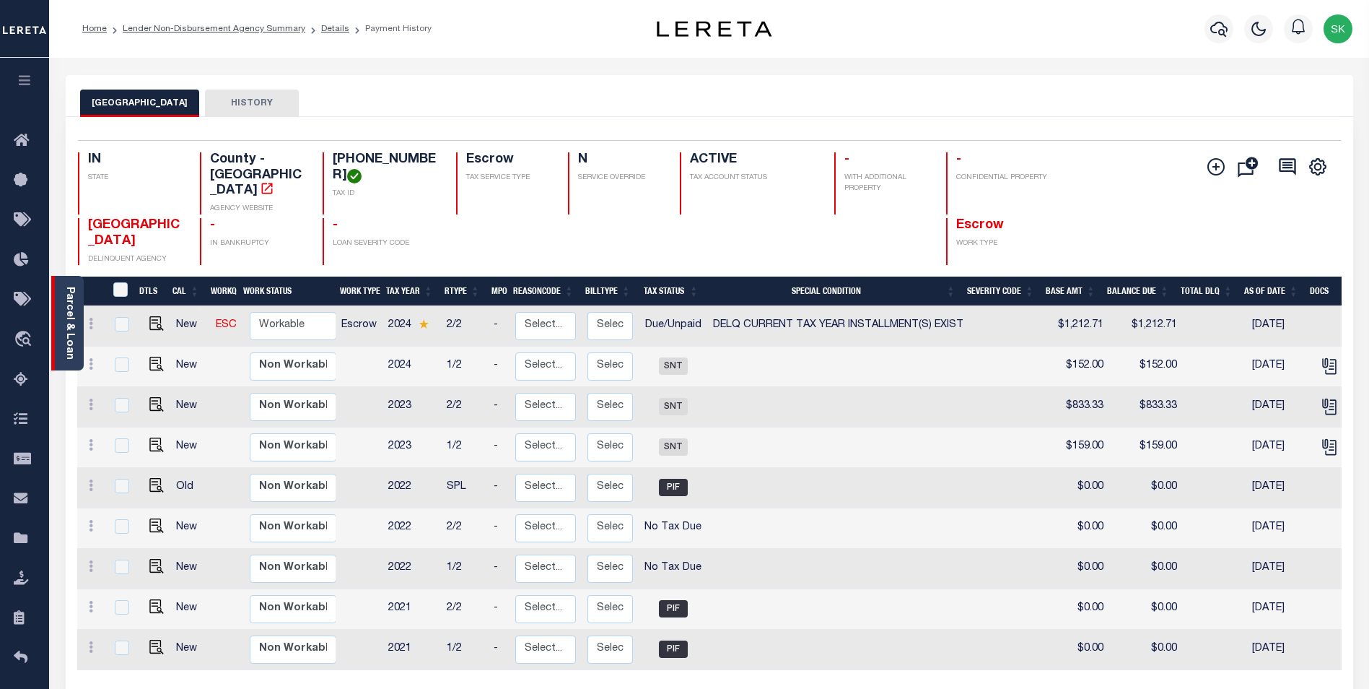
click at [67, 312] on link "Parcel & Loan" at bounding box center [69, 323] width 10 height 73
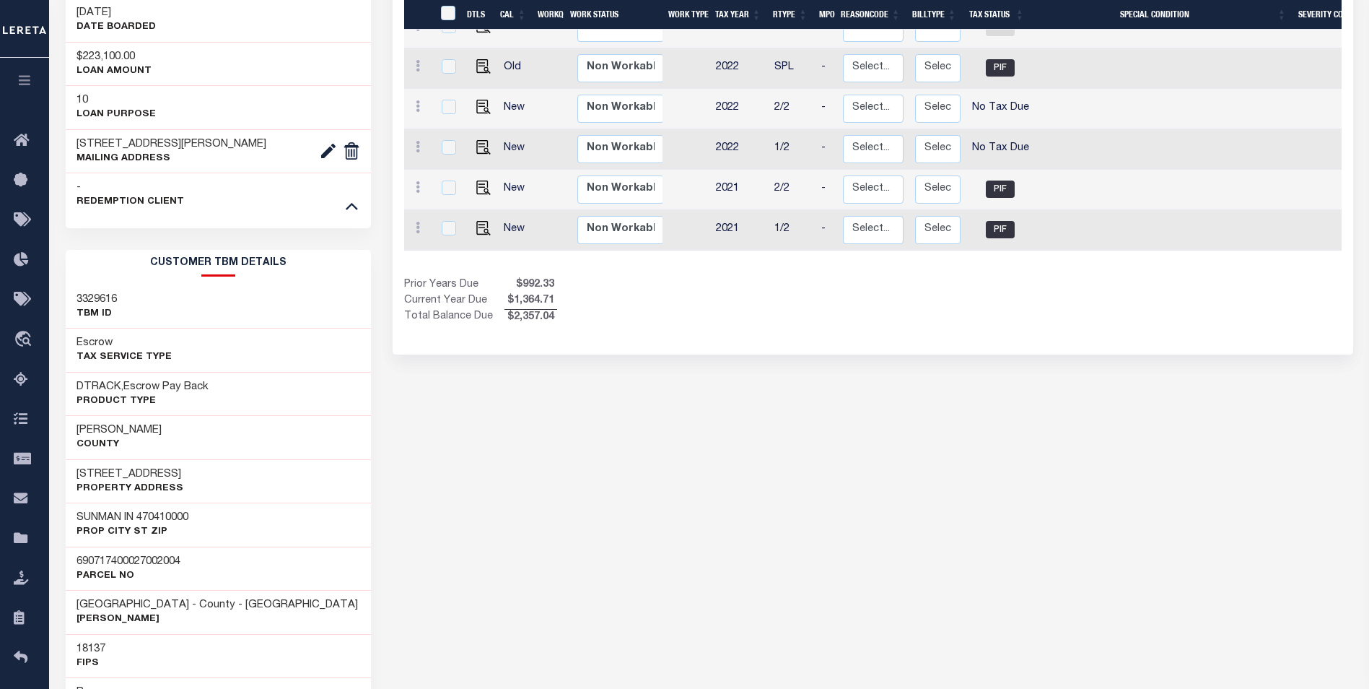
scroll to position [505, 0]
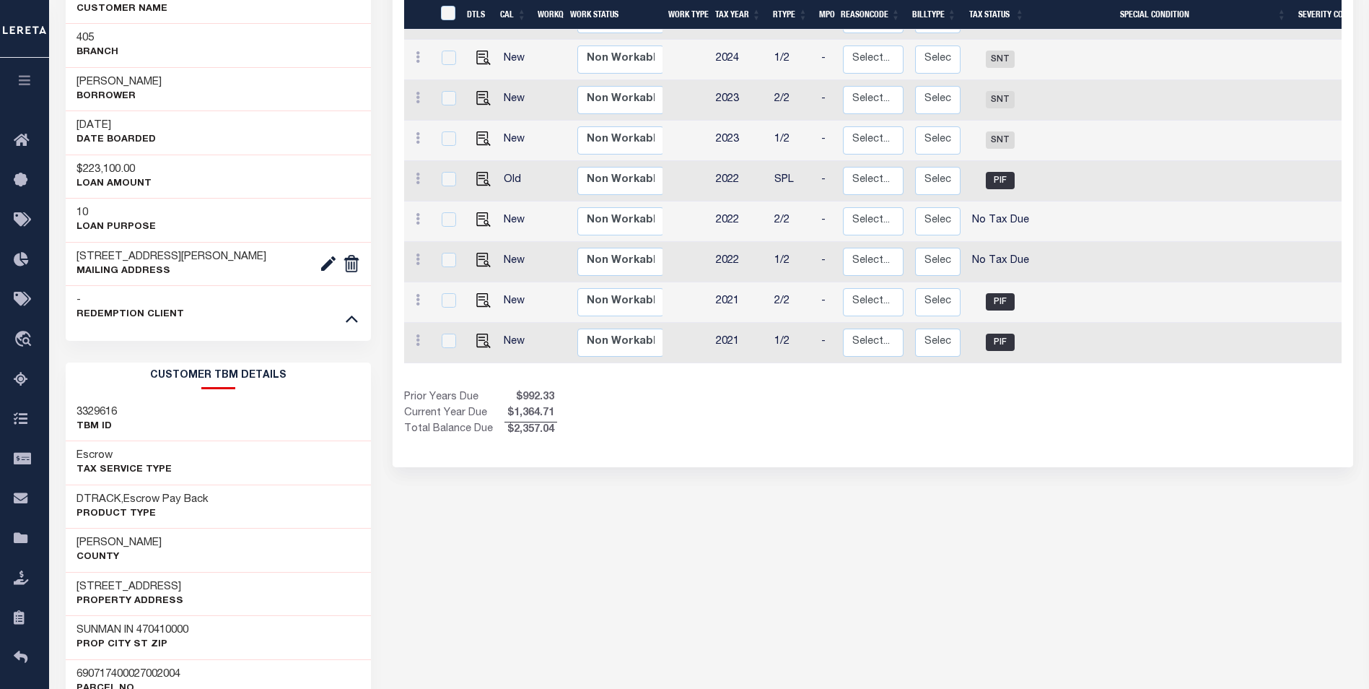
scroll to position [433, 0]
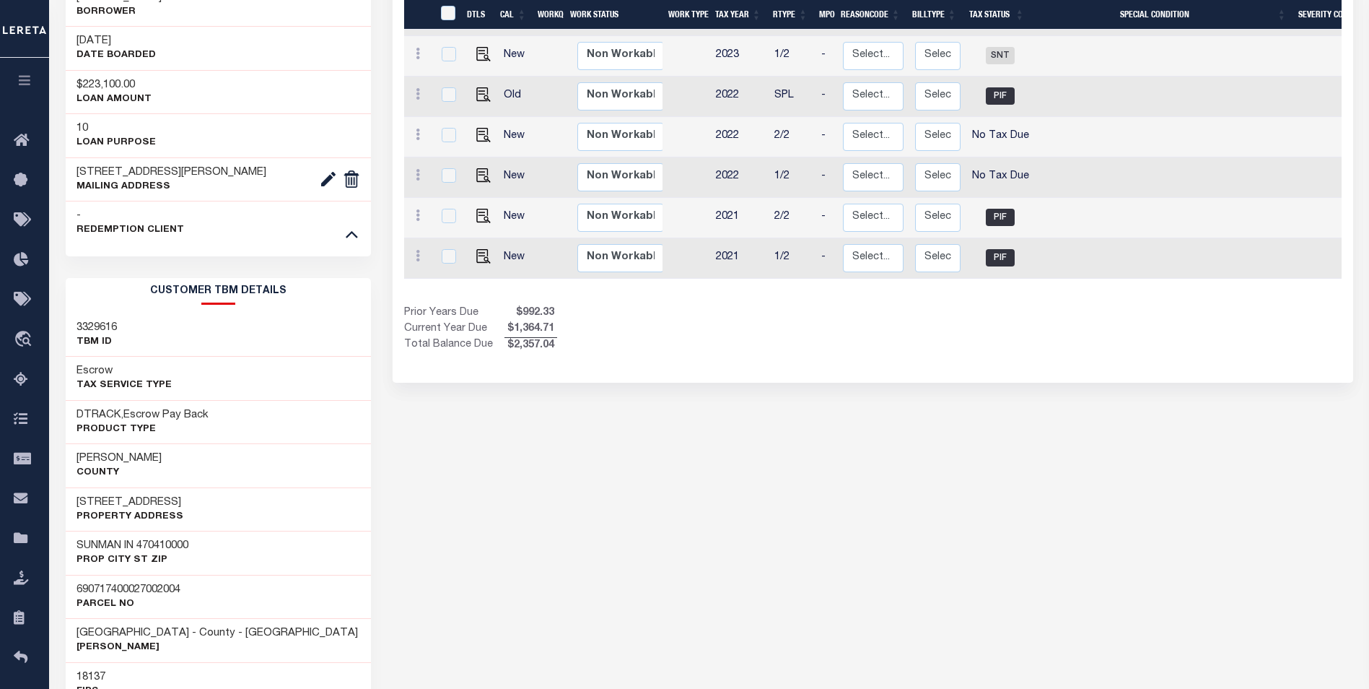
drag, startPoint x: 557, startPoint y: 392, endPoint x: 524, endPoint y: 410, distance: 37.2
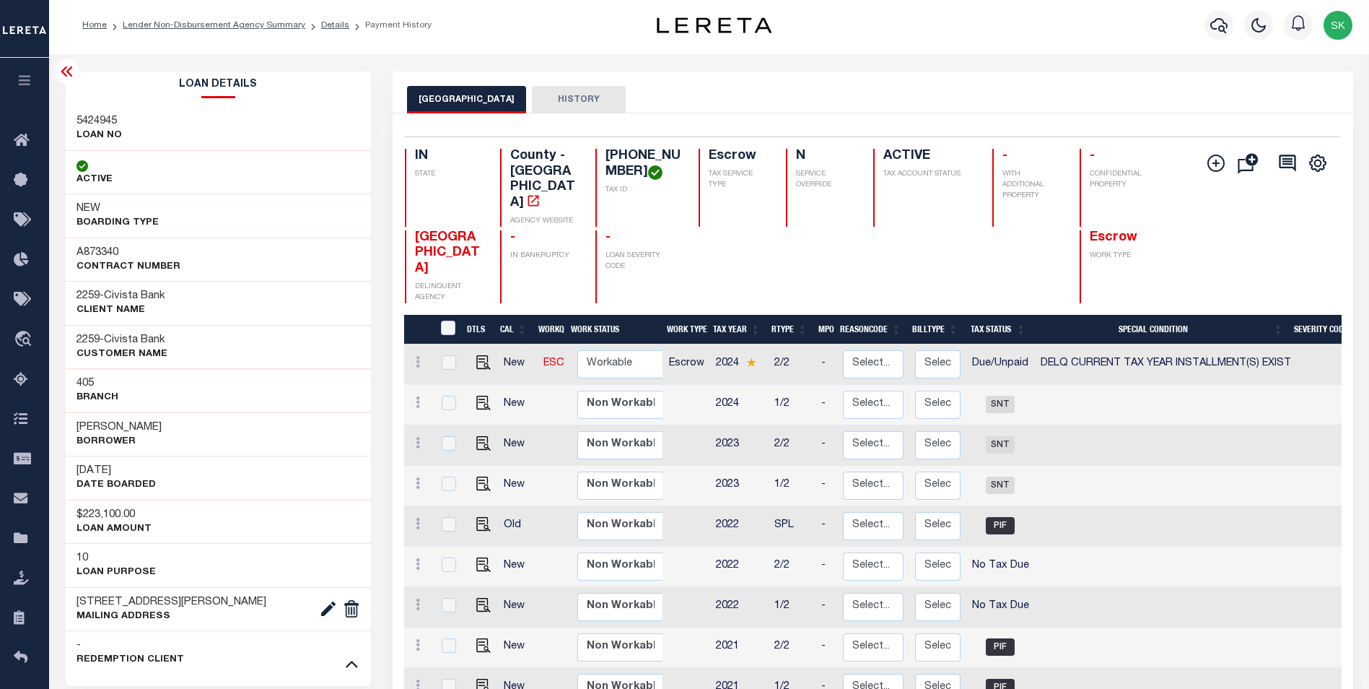
scroll to position [0, 0]
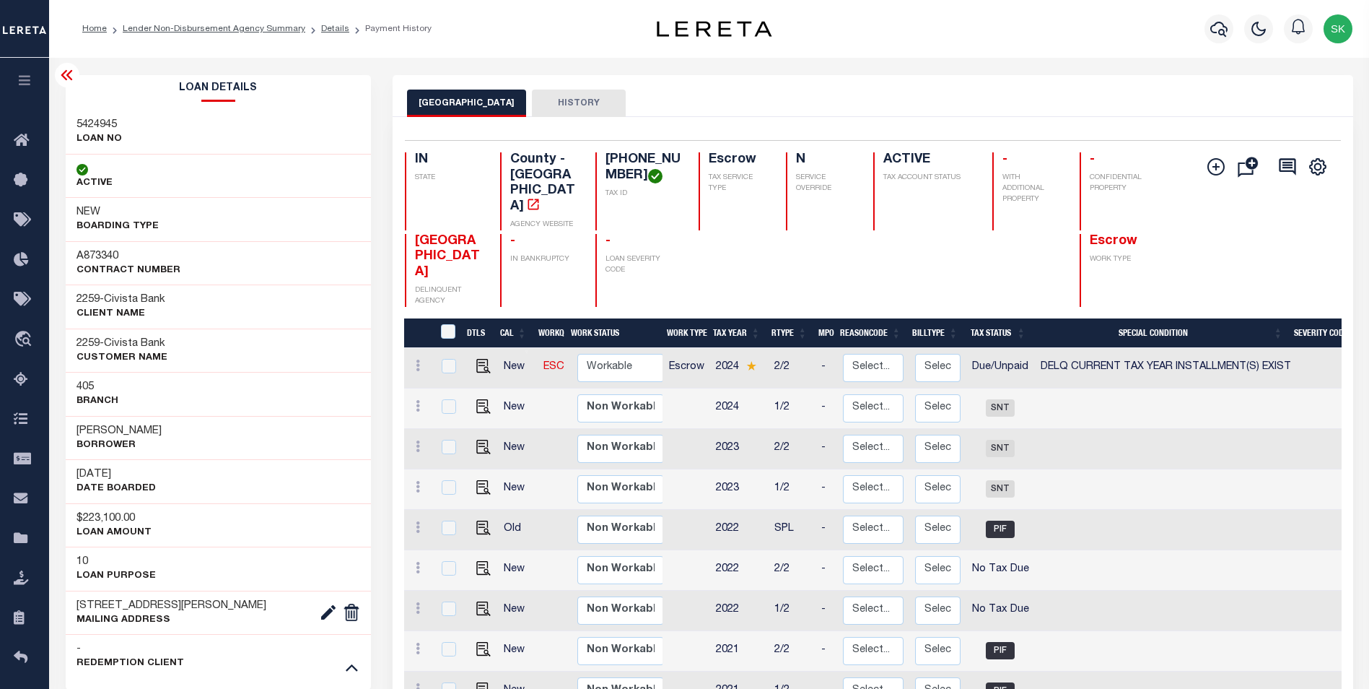
click at [64, 74] on icon at bounding box center [67, 75] width 12 height 10
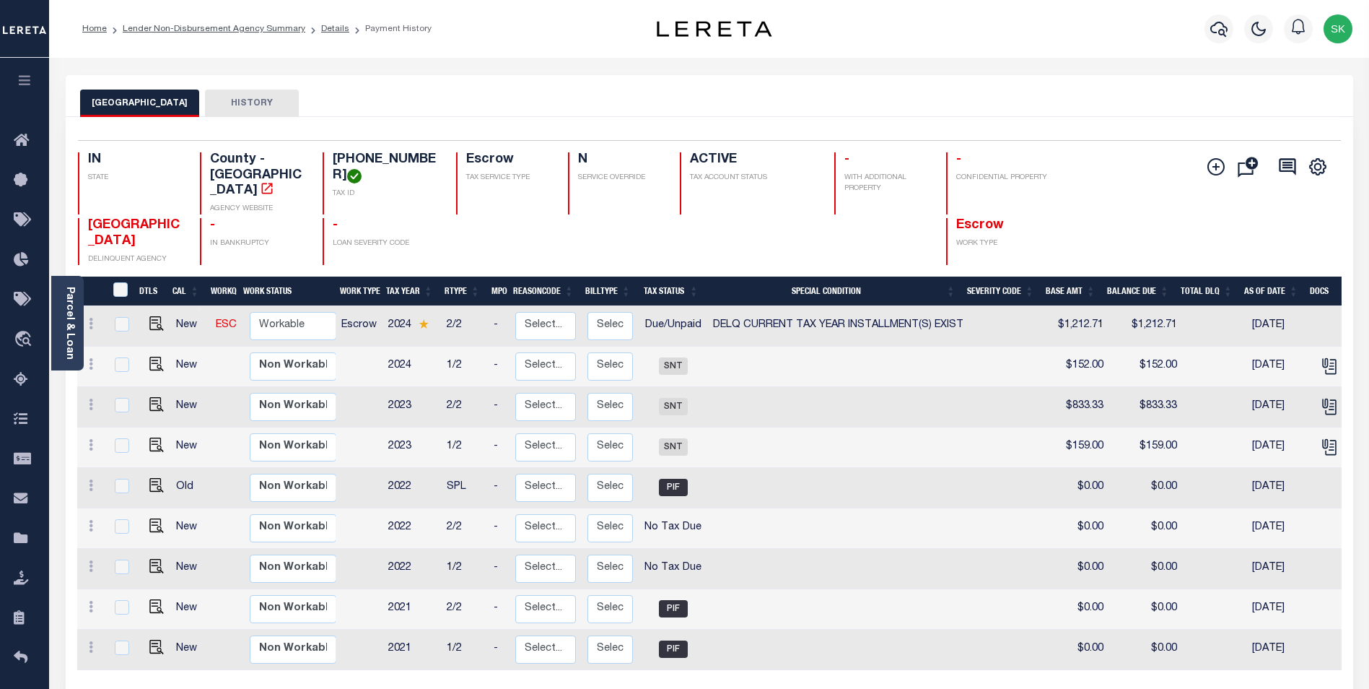
click at [753, 346] on td at bounding box center [838, 366] width 262 height 40
checkbox input "true"
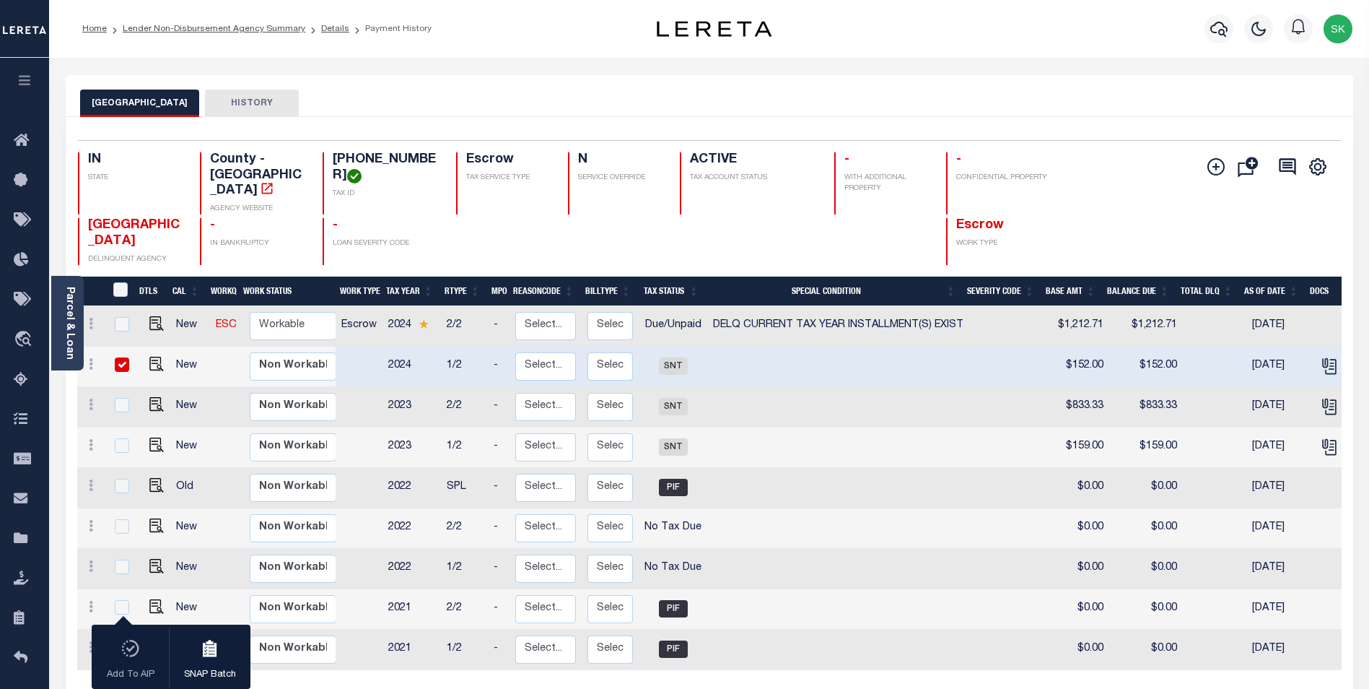
click at [126, 357] on input "checkbox" at bounding box center [122, 364] width 14 height 14
checkbox input "false"
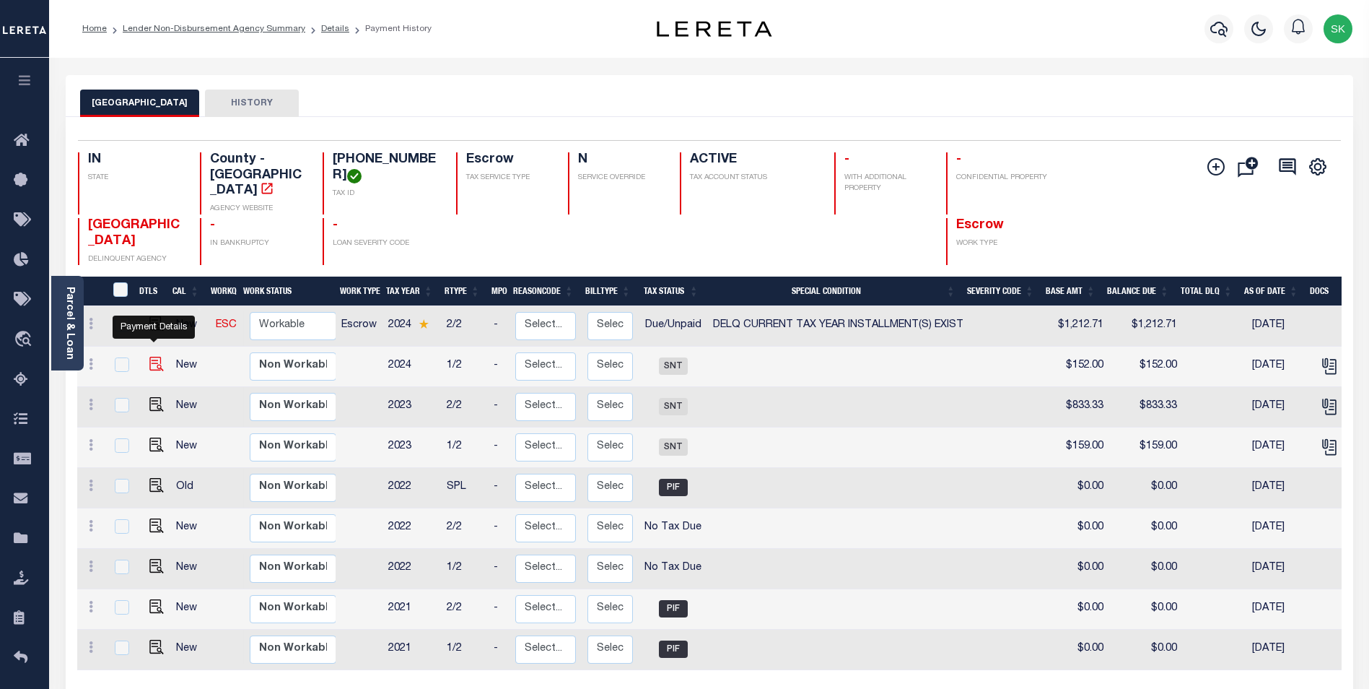
click at [150, 357] on img "" at bounding box center [156, 364] width 14 height 14
checkbox input "true"
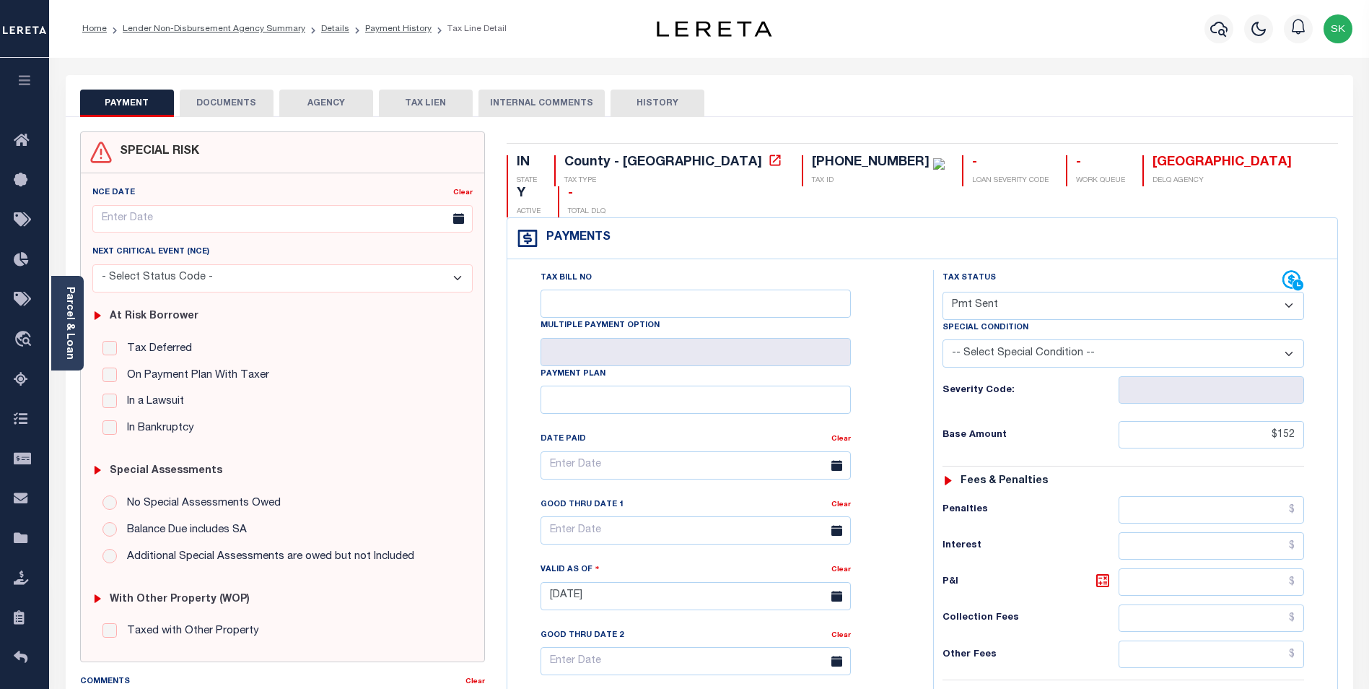
click at [1007, 292] on select "- Select Status Code - Open Due/Unpaid Paid Incomplete No Tax Due Internal Refu…" at bounding box center [1124, 306] width 362 height 28
select select "DUE"
click at [943, 292] on select "- Select Status Code - Open Due/Unpaid Paid Incomplete No Tax Due Internal Refu…" at bounding box center [1124, 306] width 362 height 28
type input "[DATE]"
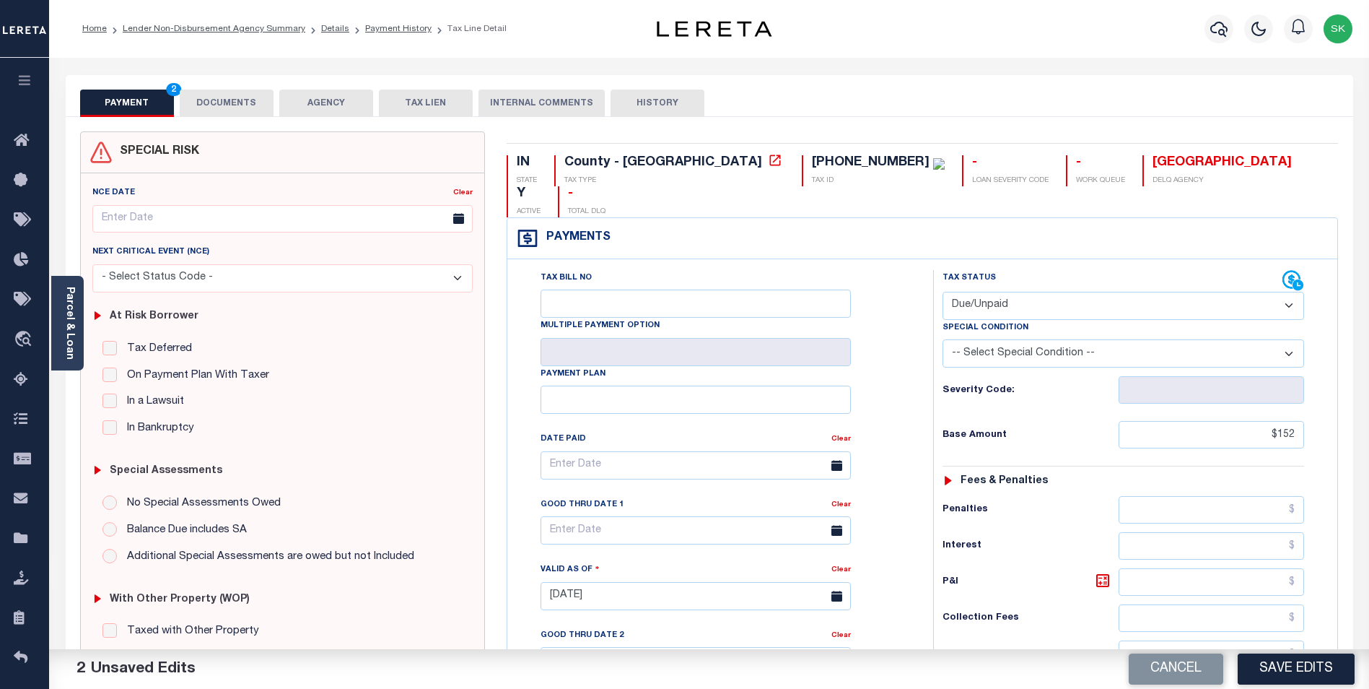
click at [1045, 339] on select "-- Select Special Condition -- 3RD PARTY TAX LIEN AGENCY TAX LIEN (A.K.A Inside…" at bounding box center [1124, 353] width 362 height 28
drag, startPoint x: 1250, startPoint y: 406, endPoint x: 1382, endPoint y: 375, distance: 135.7
click at [1369, 375] on html "Home Lender Non-Disbursement Agency Summary Details Payment History Tax Line De…" at bounding box center [684, 545] width 1369 height 1091
type input "$657.10"
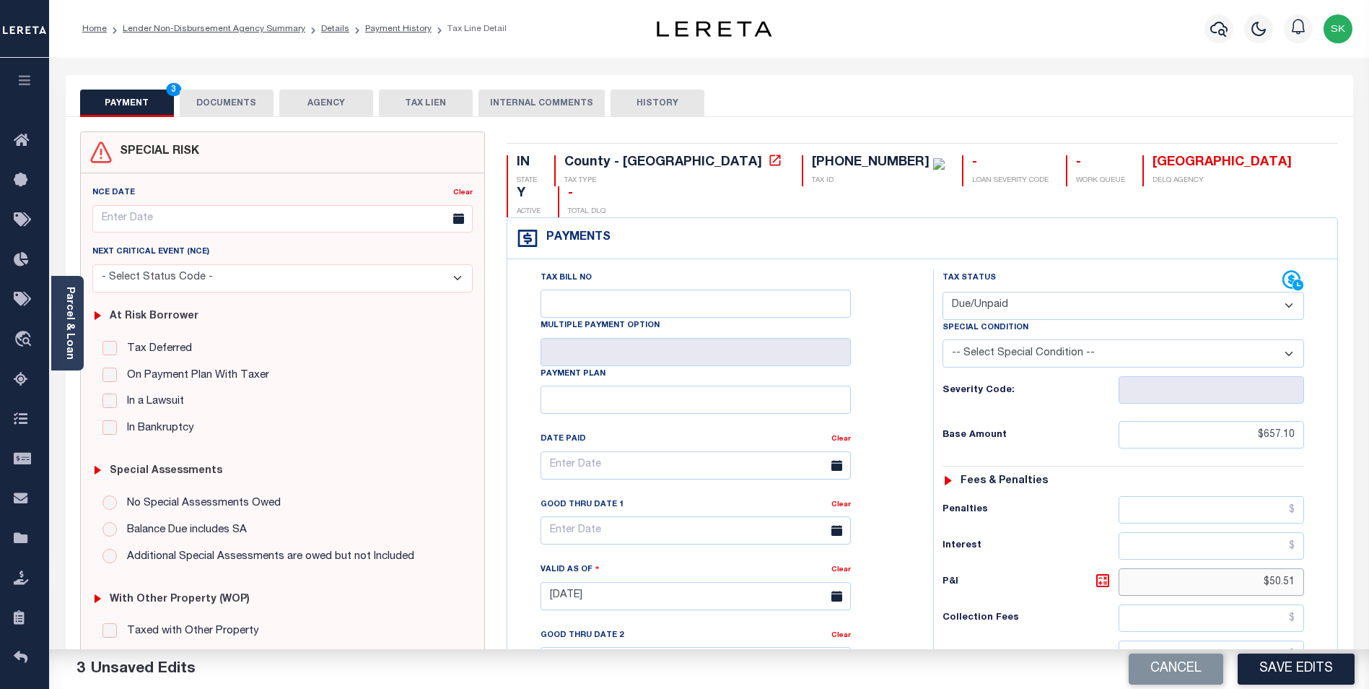
type input "$50.51"
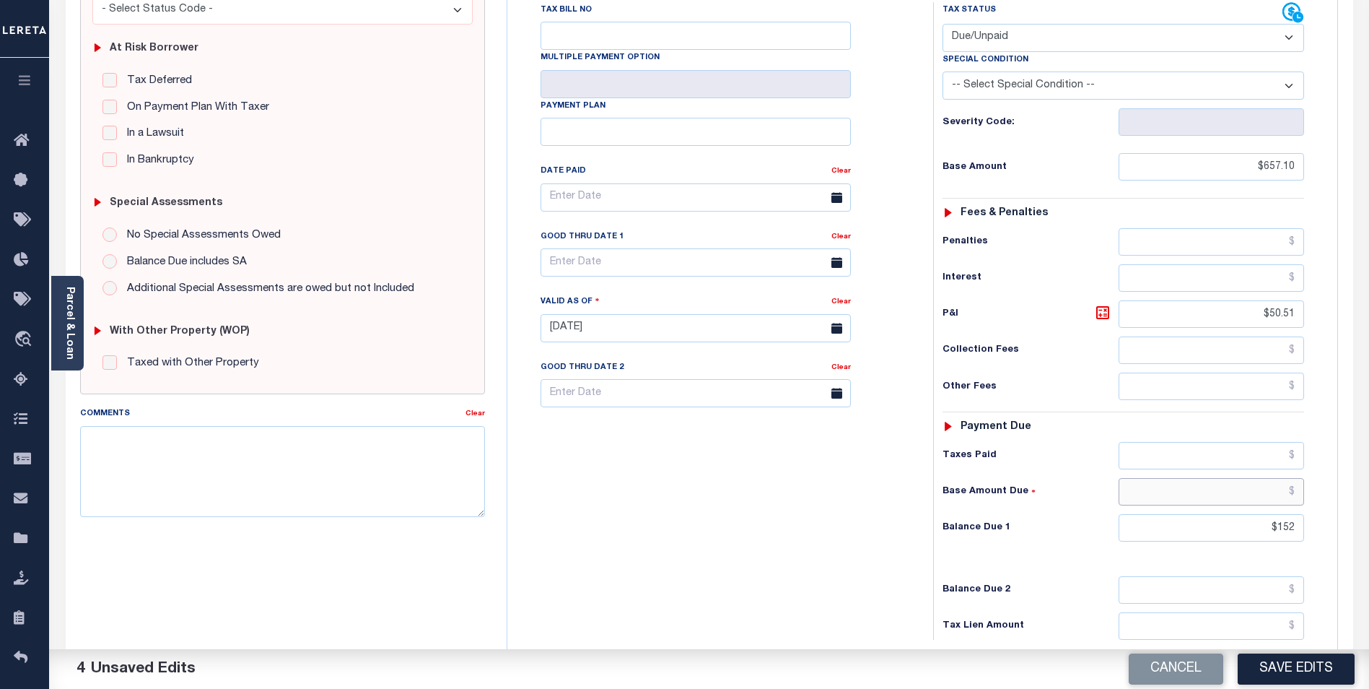
scroll to position [374, 0]
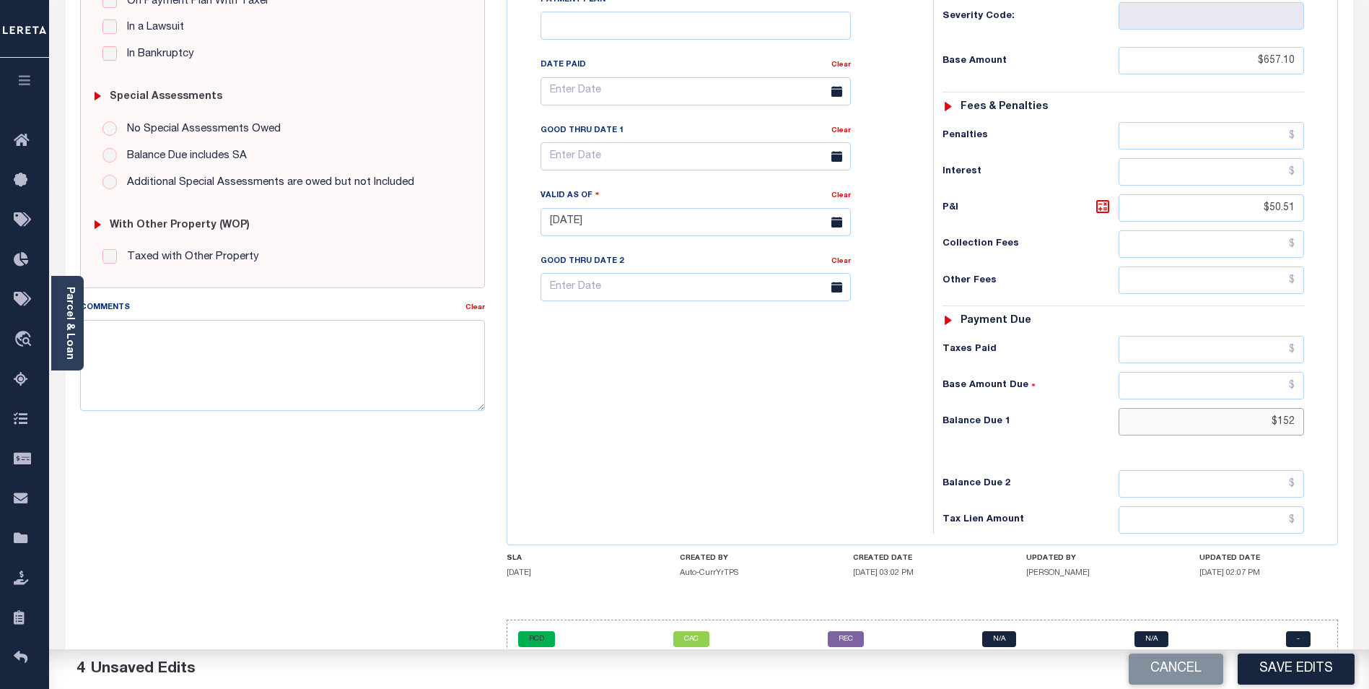
drag, startPoint x: 1238, startPoint y: 391, endPoint x: 1379, endPoint y: 377, distance: 142.2
click at [1369, 377] on html "Home Lender Non-Disbursement Agency Summary Details Payment History Tax Line De…" at bounding box center [684, 171] width 1369 height 1091
type input "$707.61"
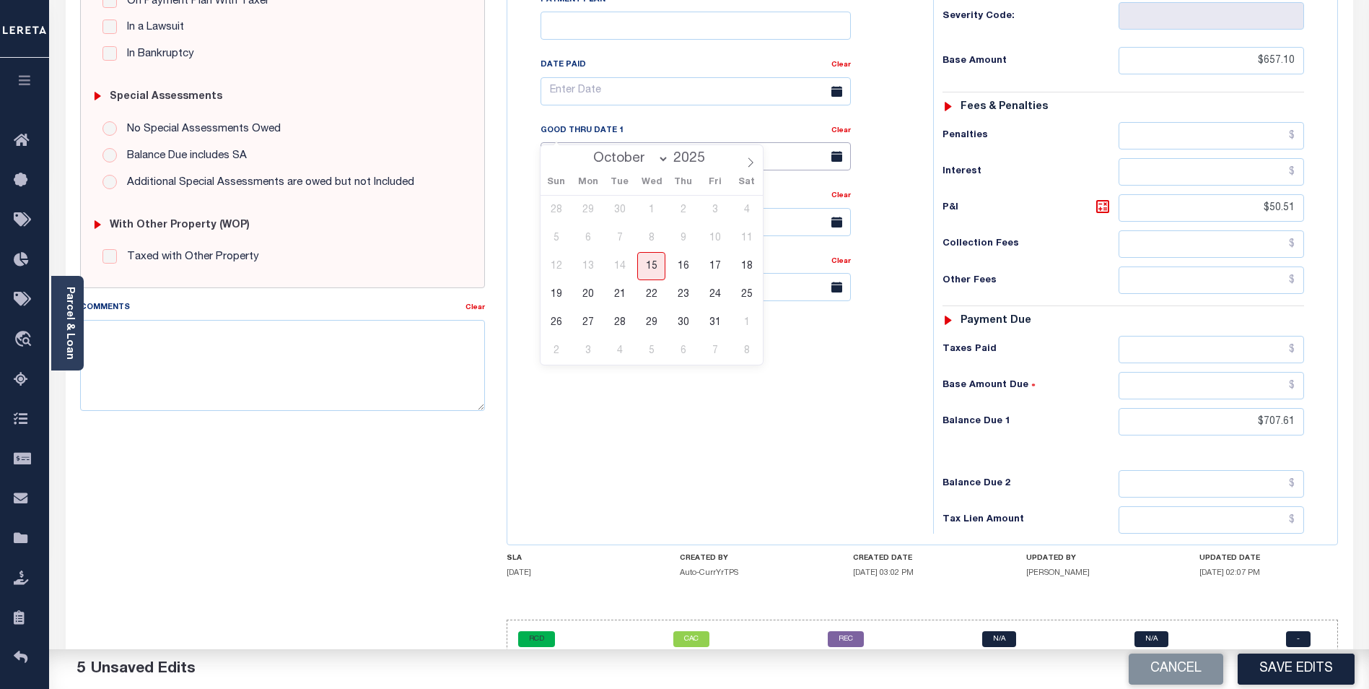
click at [743, 142] on input "text" at bounding box center [696, 156] width 310 height 28
click at [752, 161] on icon at bounding box center [751, 162] width 10 height 10
select select "10"
click at [589, 293] on span "17" at bounding box center [588, 294] width 28 height 28
click at [586, 142] on input "11/17/2025" at bounding box center [696, 156] width 310 height 28
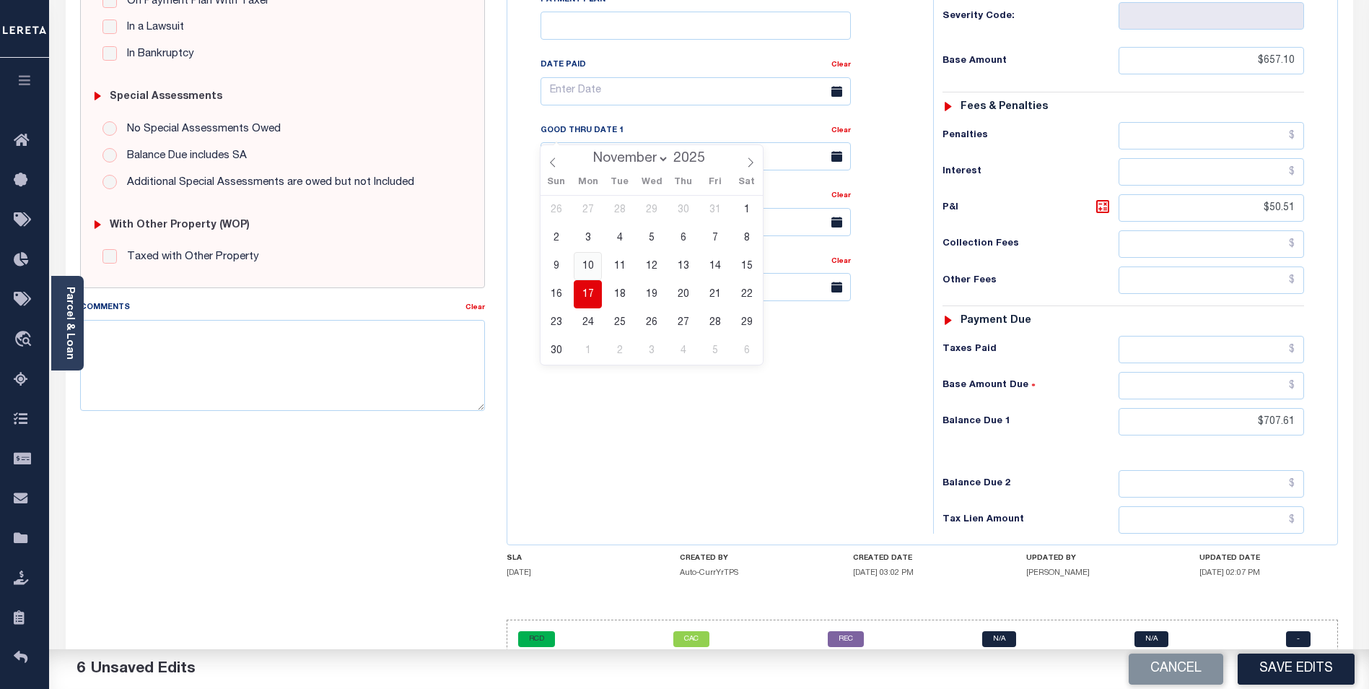
click at [591, 263] on span "10" at bounding box center [588, 266] width 28 height 28
type input "[DATE]"
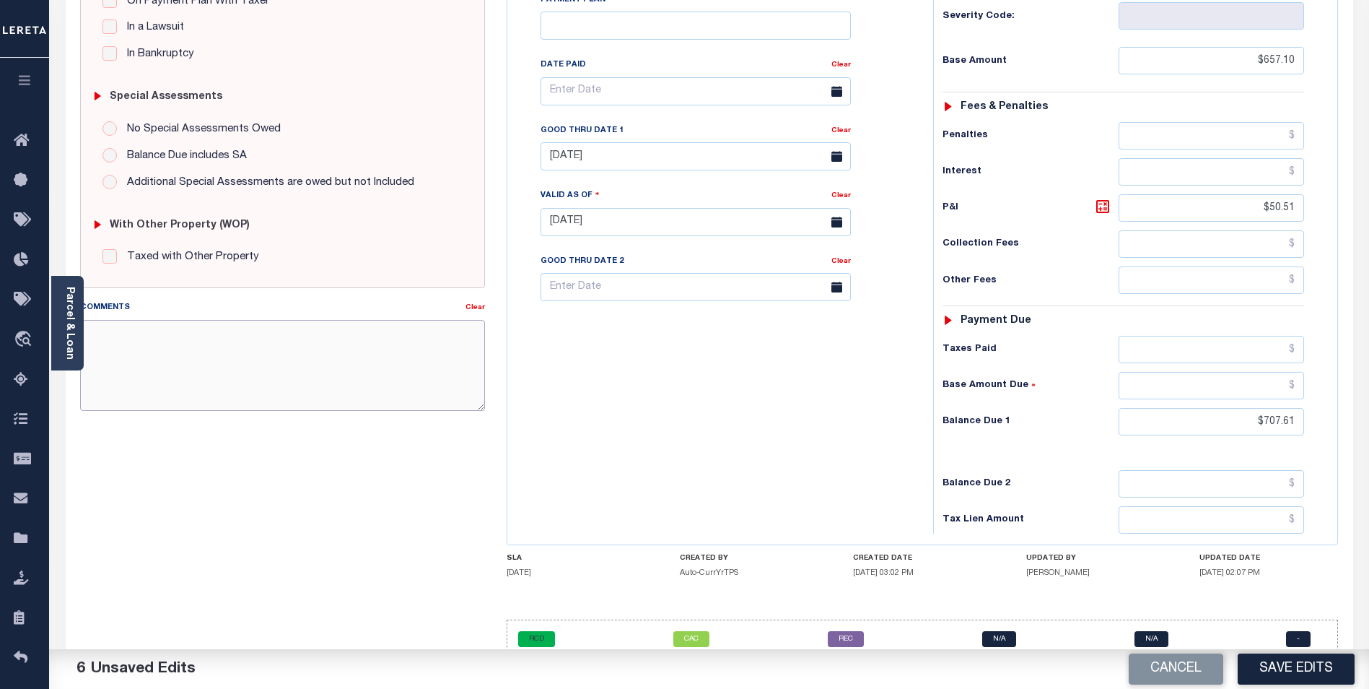
click at [252, 362] on textarea "Comments" at bounding box center [282, 365] width 405 height 91
type textarea "VERBAL PER KATIE IN TAX OFFICE."
click at [1309, 670] on button "Save Edits" at bounding box center [1296, 668] width 117 height 31
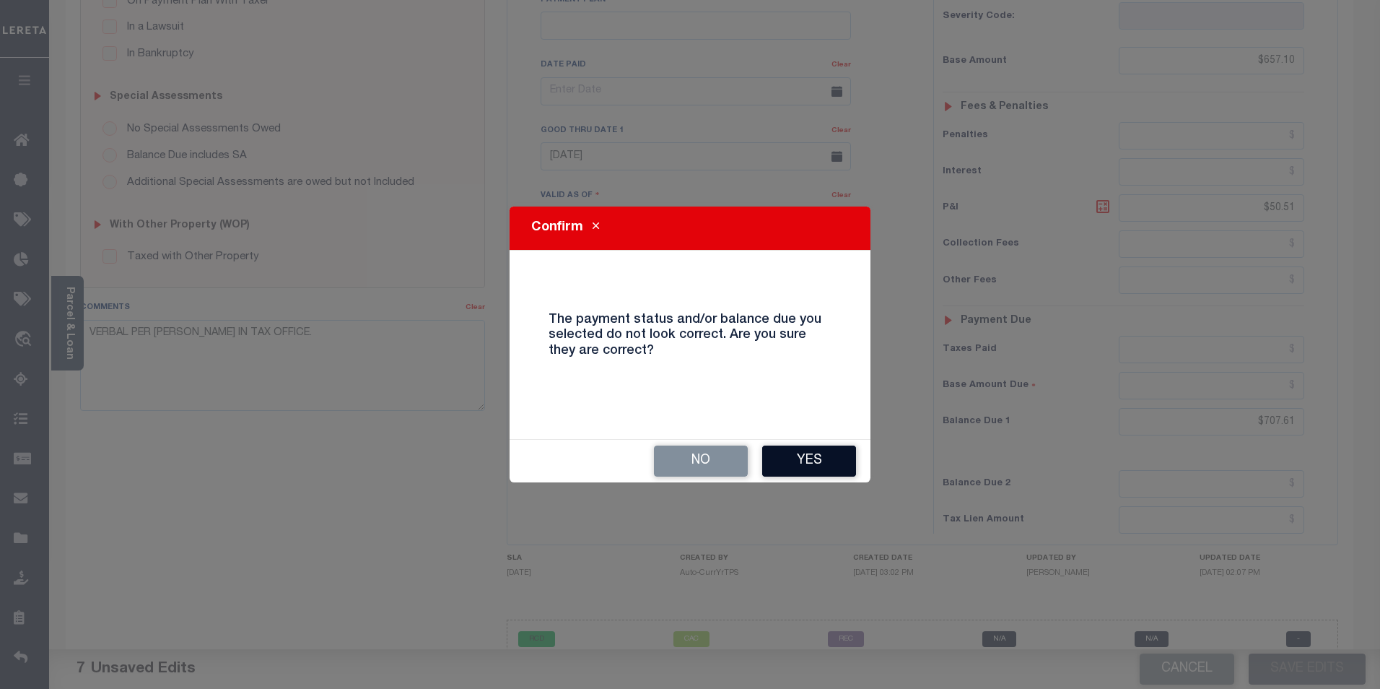
click at [827, 460] on button "Yes" at bounding box center [809, 460] width 94 height 31
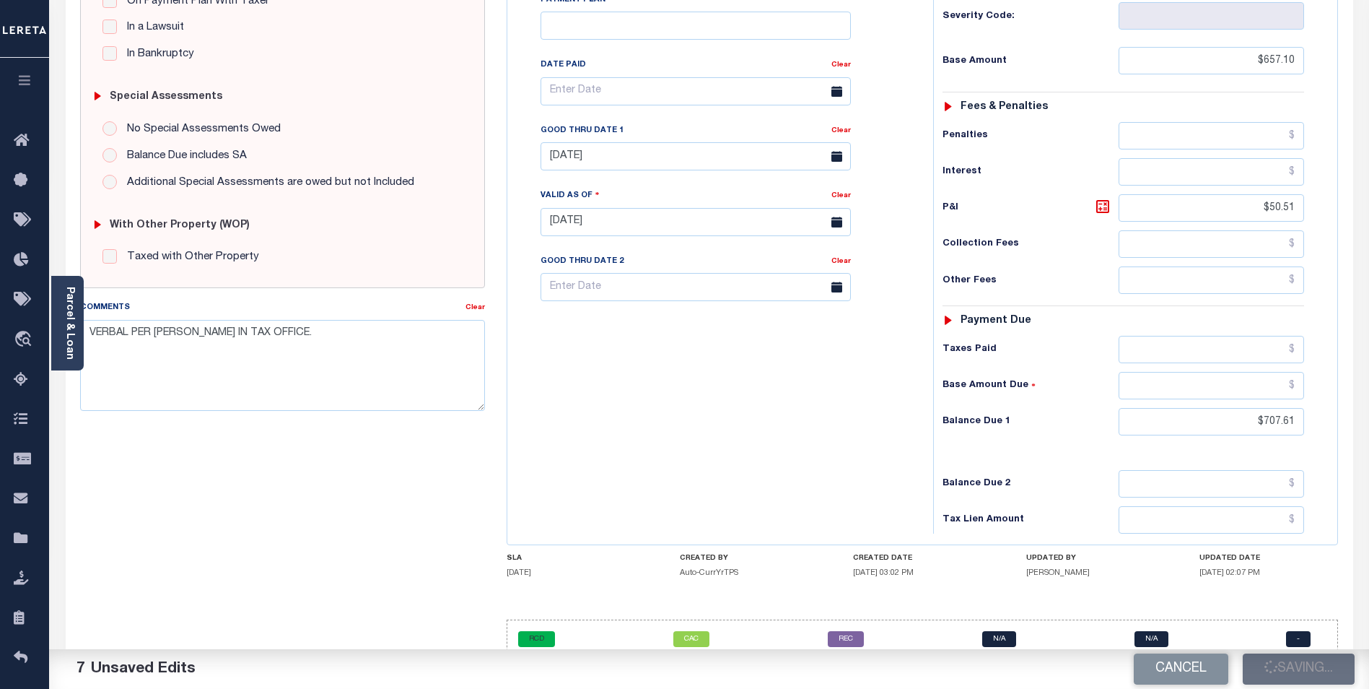
checkbox input "false"
type input "$657.1"
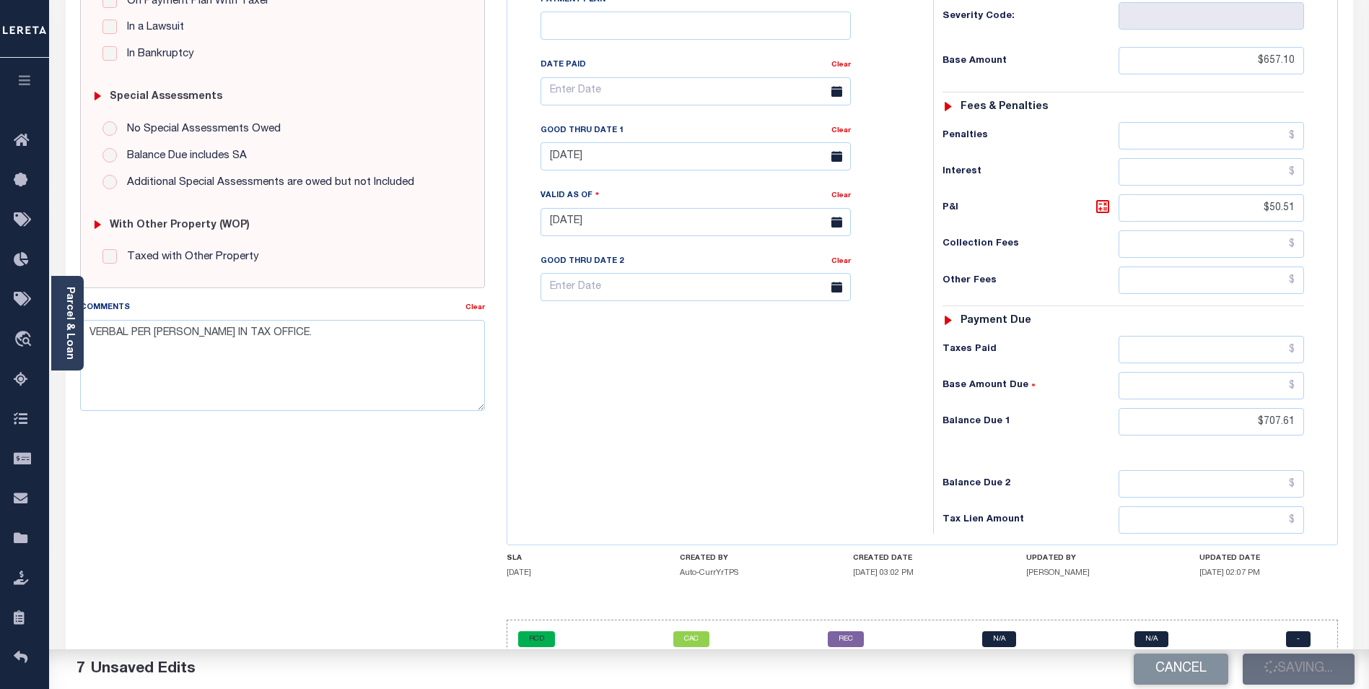
type input "$50.51"
type input "$707.61"
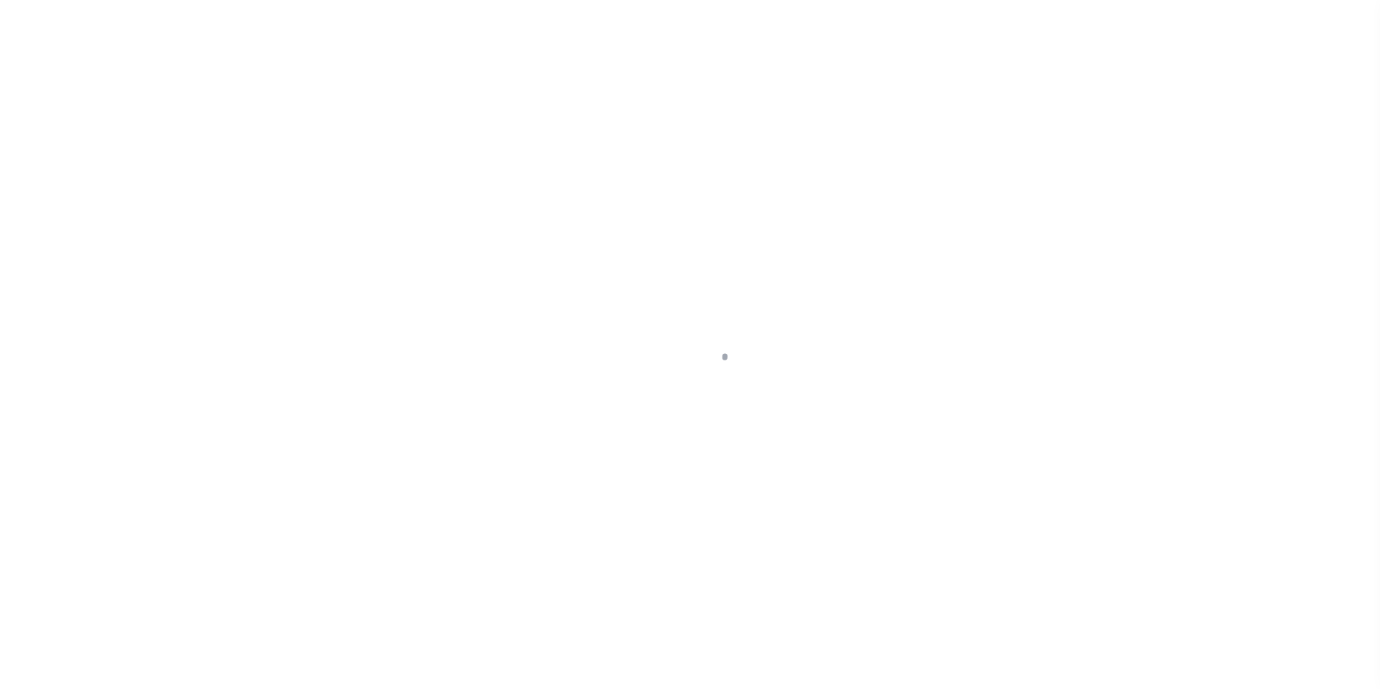
scroll to position [14, 0]
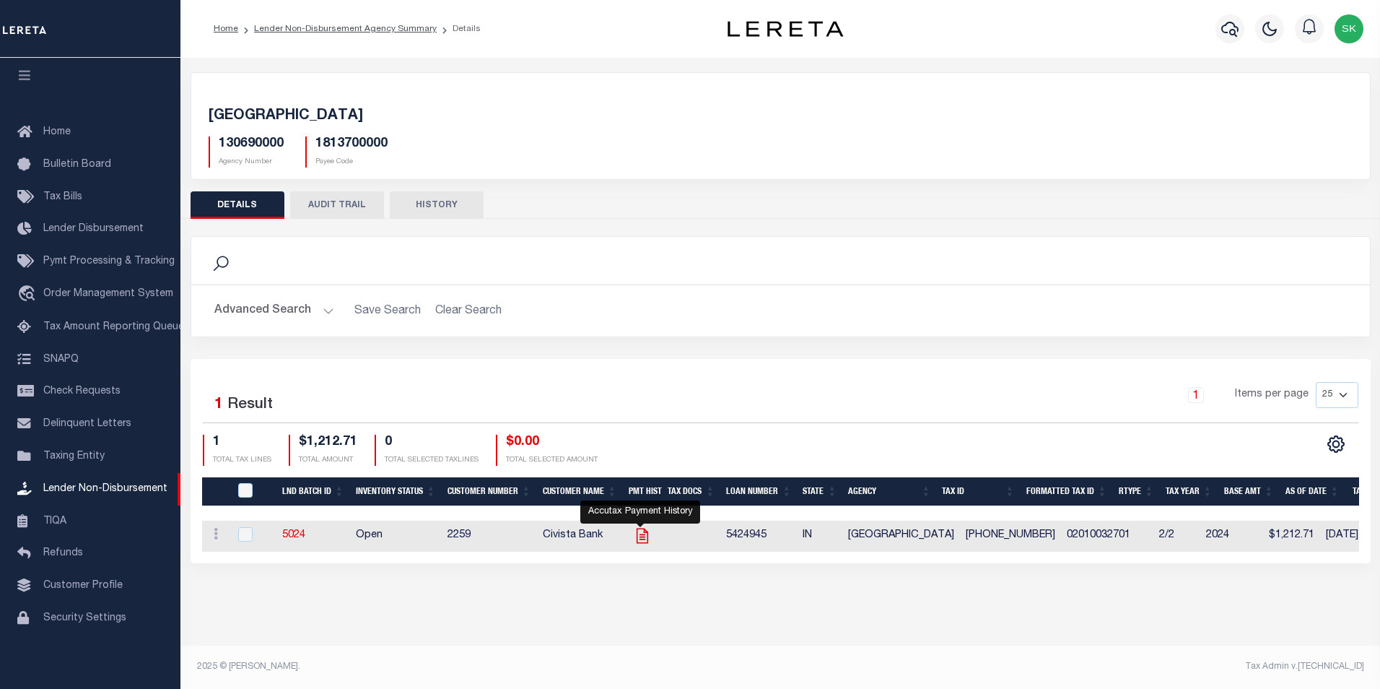
click at [640, 535] on icon "" at bounding box center [642, 535] width 19 height 19
checkbox input "true"
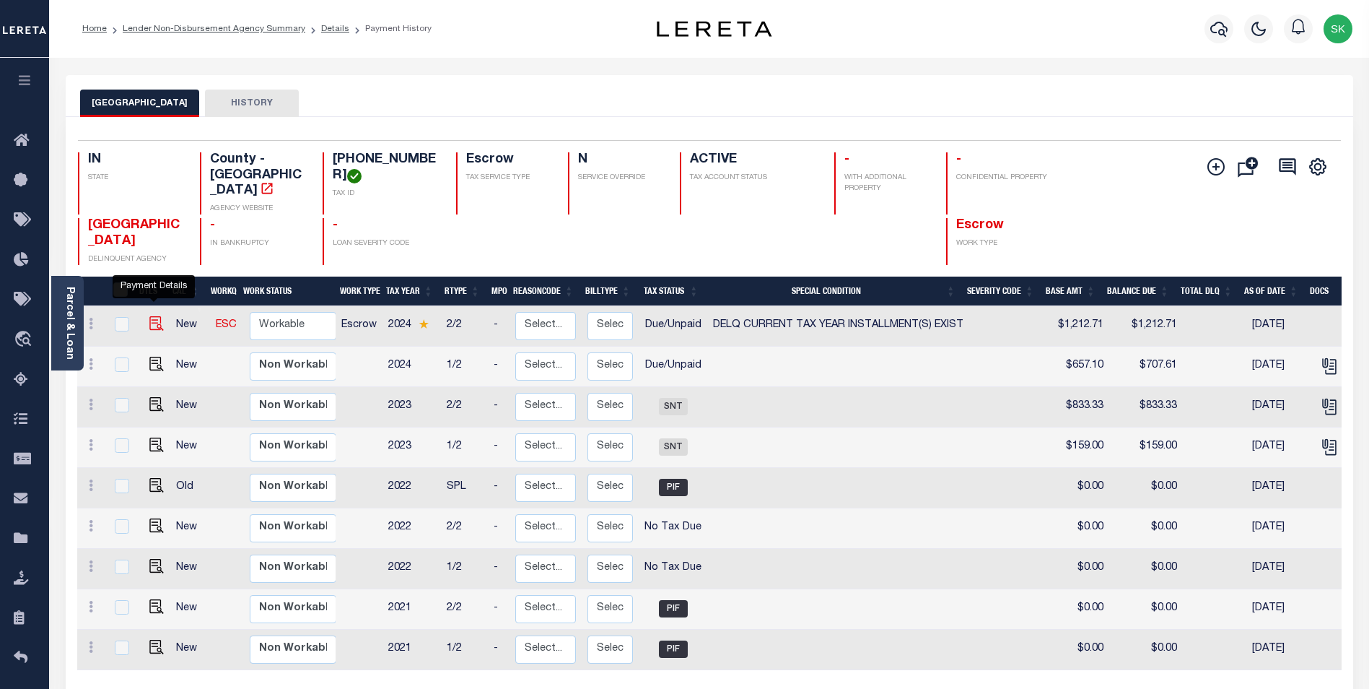
click at [151, 316] on img "" at bounding box center [156, 323] width 14 height 14
checkbox input "true"
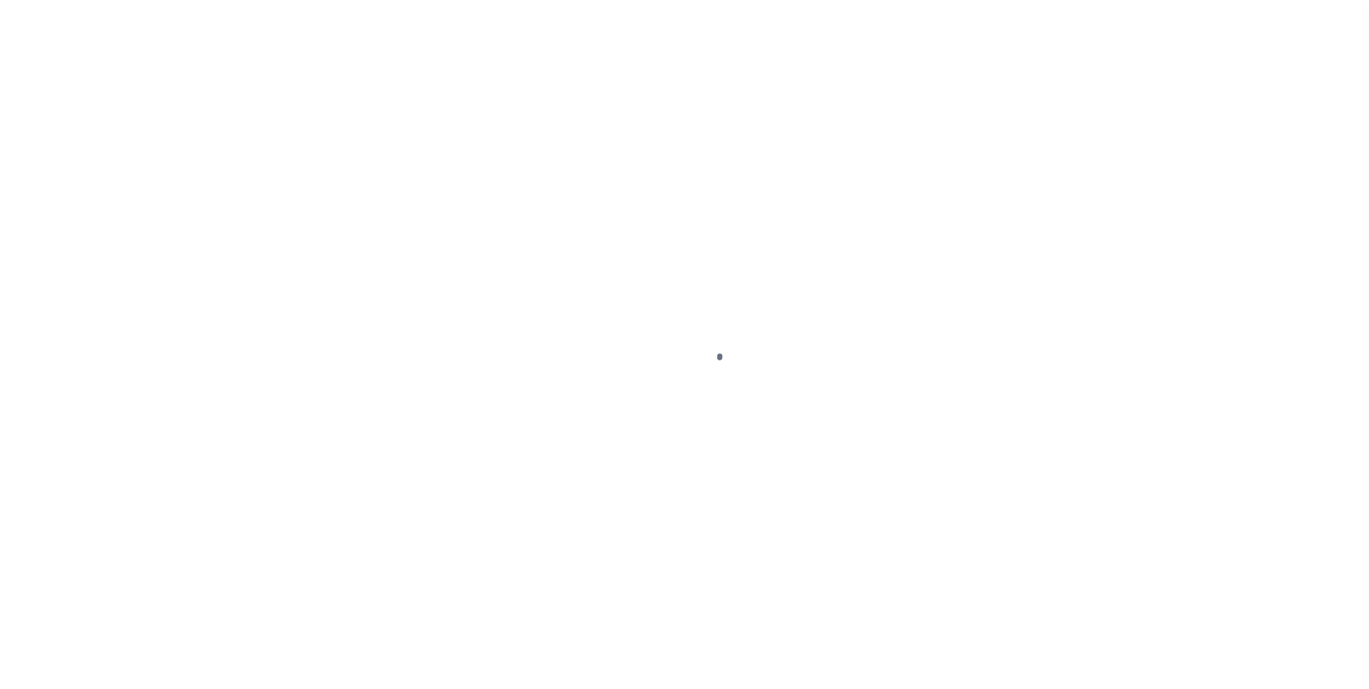
select select "DUE"
select select "17"
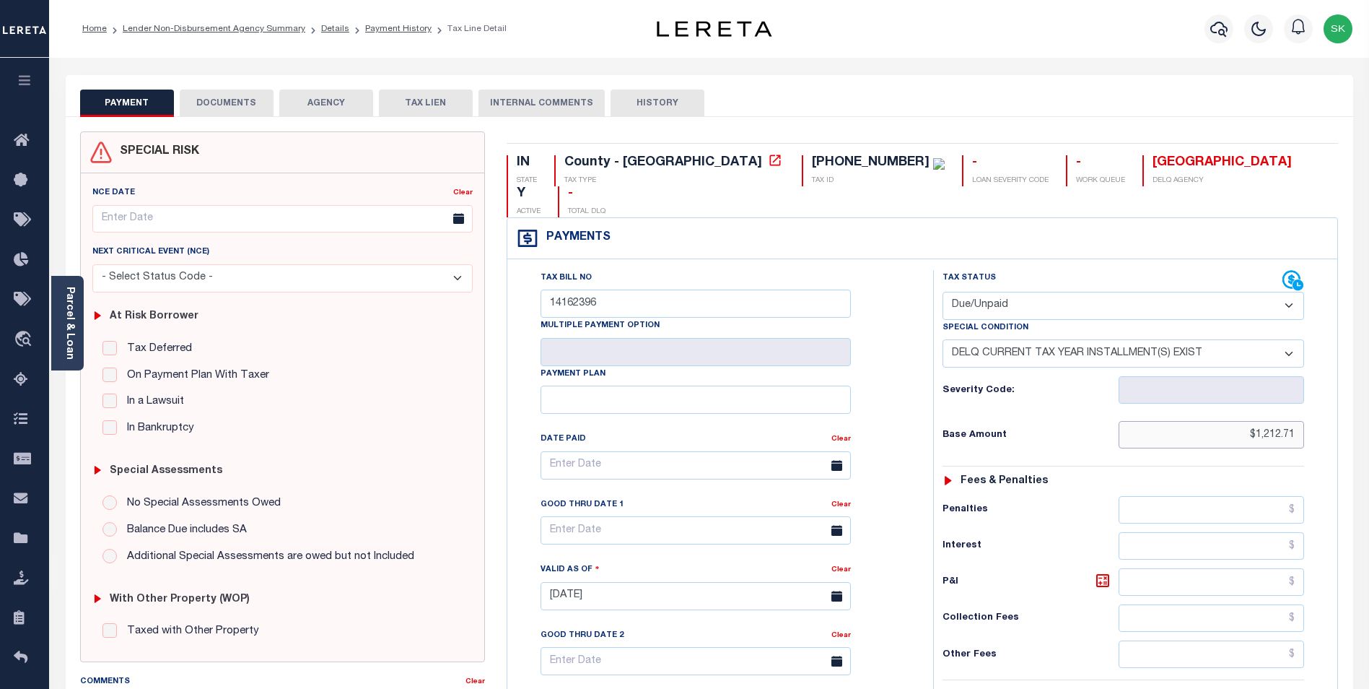
drag, startPoint x: 1215, startPoint y: 396, endPoint x: 1379, endPoint y: 403, distance: 164.7
click at [1369, 403] on html "Home Lender Non-Disbursement Agency Summary Details Payment History Tax Line De…" at bounding box center [684, 551] width 1369 height 1102
type input "$657.10"
type input "[DATE]"
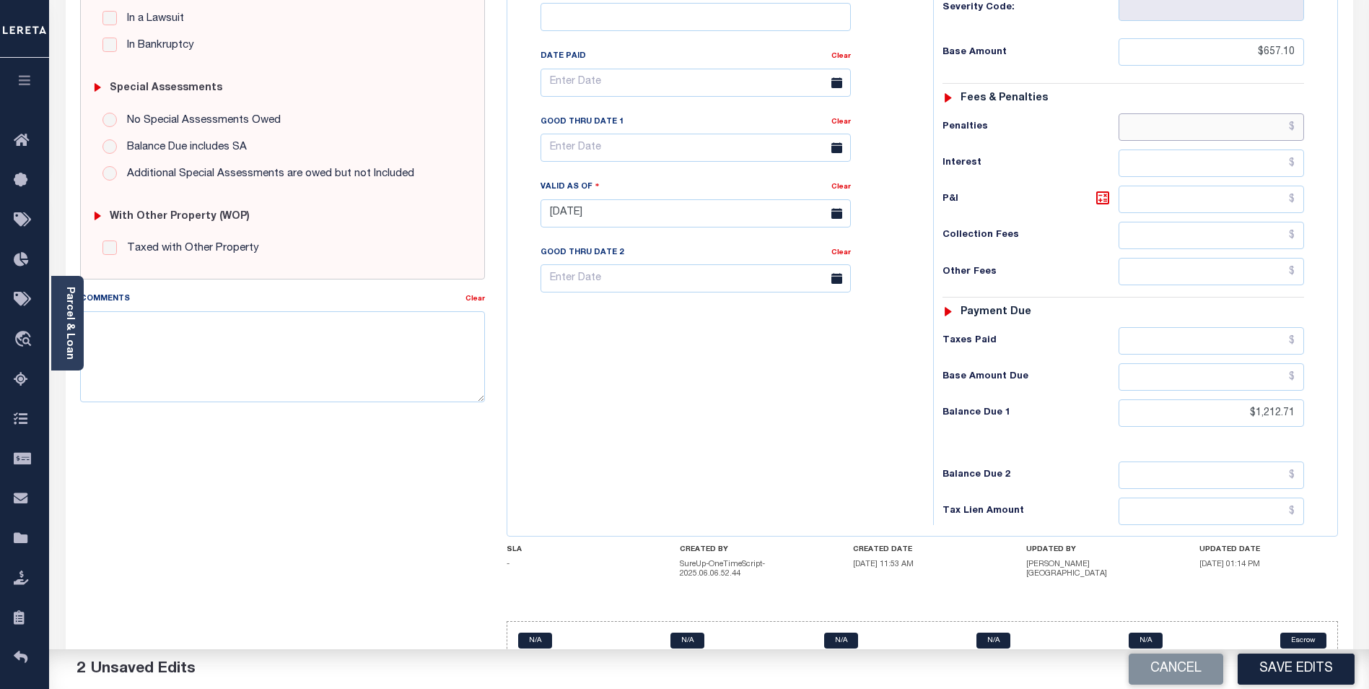
scroll to position [383, 0]
drag, startPoint x: 1235, startPoint y: 380, endPoint x: 1379, endPoint y: 378, distance: 144.4
click at [1369, 376] on html "Home Lender Non-Disbursement Agency Summary Details Payment History Tax Line De…" at bounding box center [684, 168] width 1369 height 1102
type input "$657.10"
click at [1299, 668] on button "Save Edits" at bounding box center [1296, 668] width 117 height 31
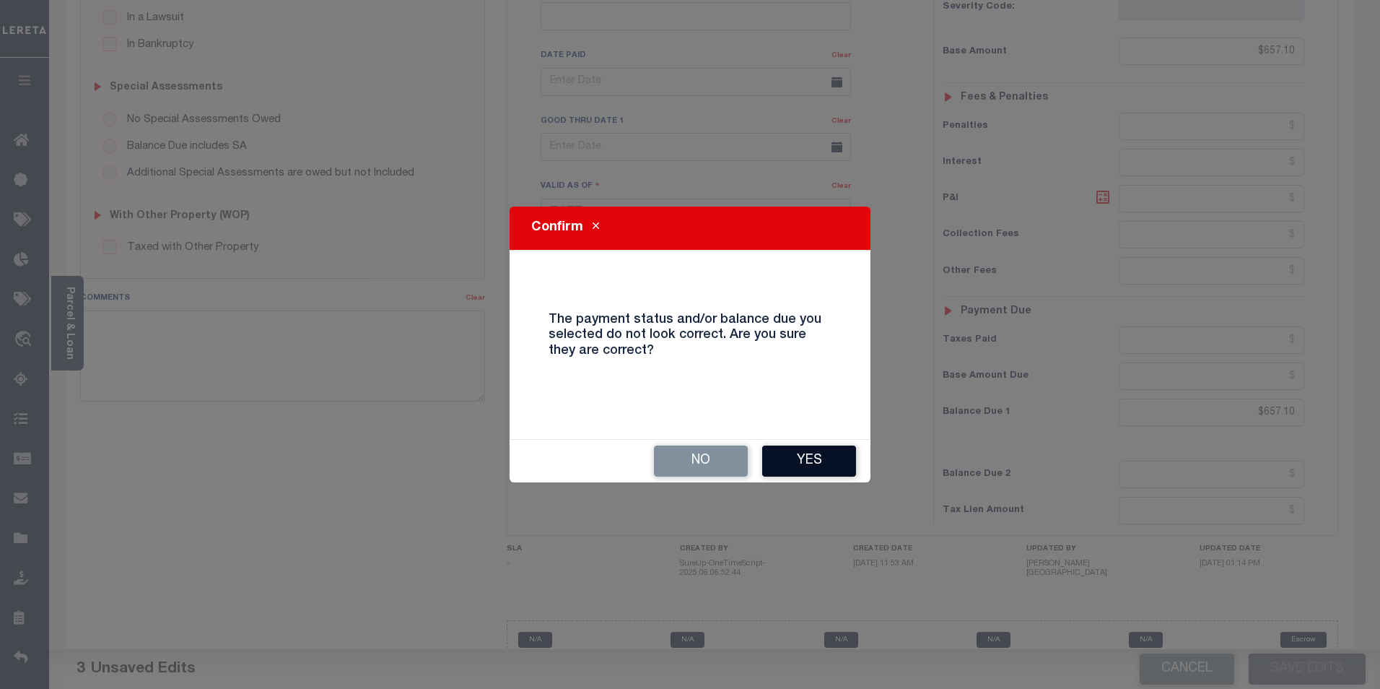
click at [816, 460] on button "Yes" at bounding box center [809, 460] width 94 height 31
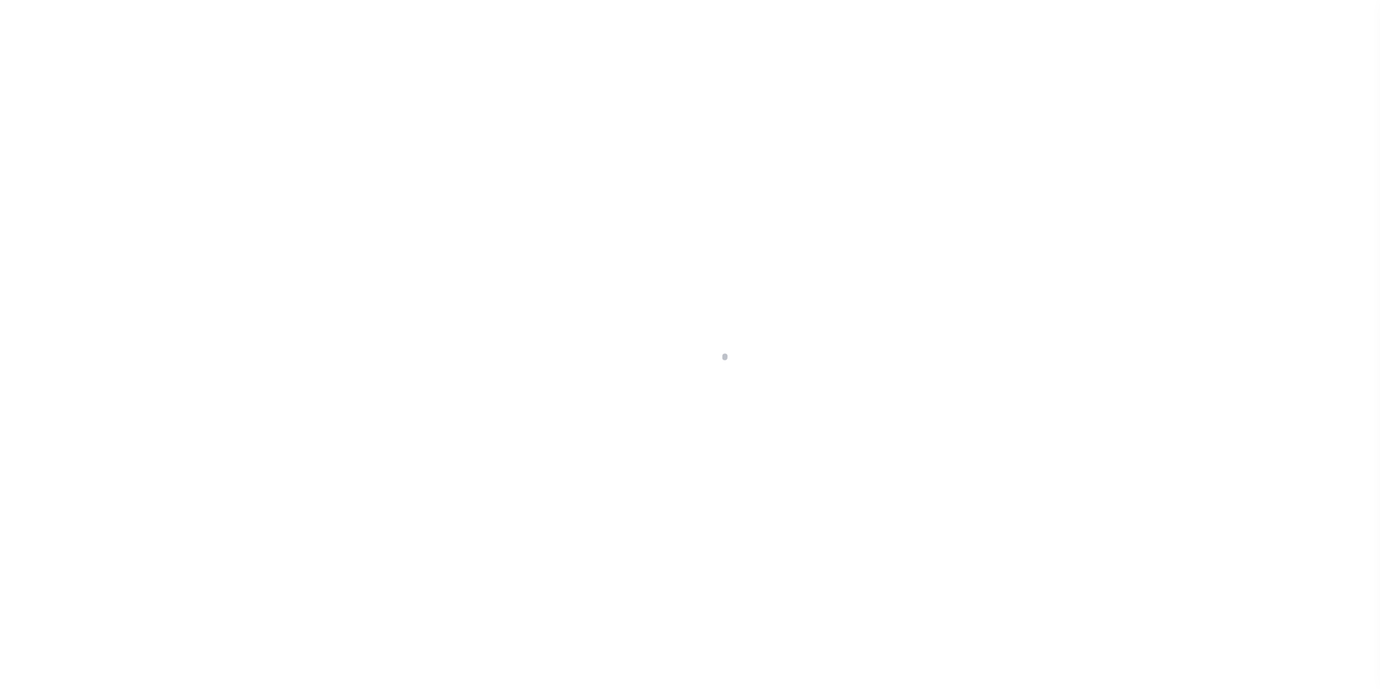
scroll to position [14, 0]
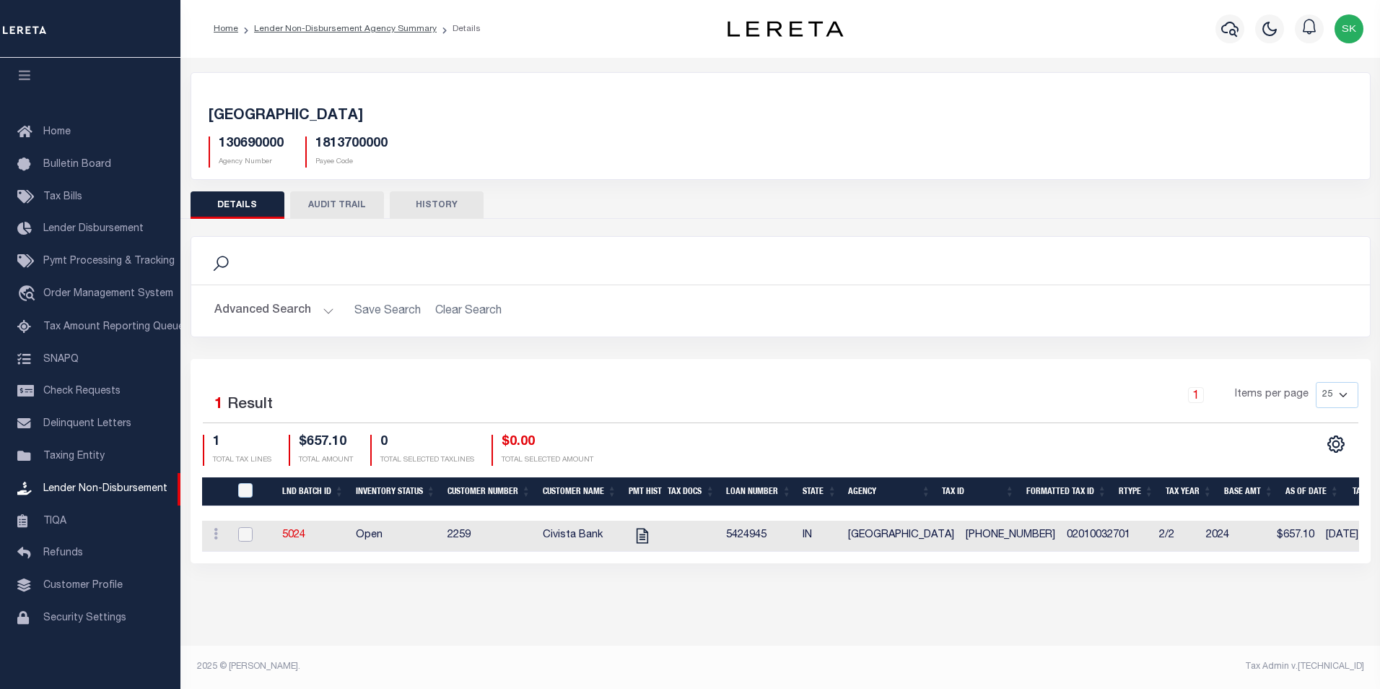
click at [244, 532] on input "checkbox" at bounding box center [245, 534] width 14 height 14
checkbox input "true"
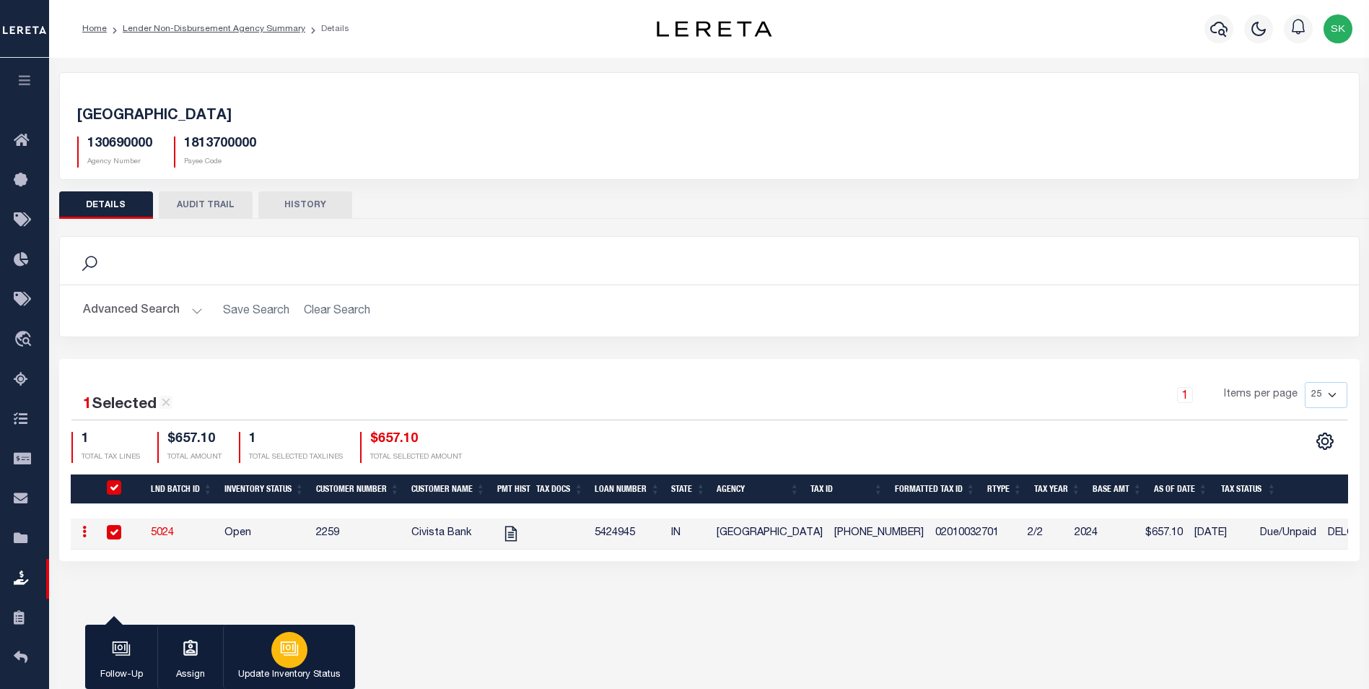
click at [285, 653] on icon "button" at bounding box center [287, 647] width 15 height 12
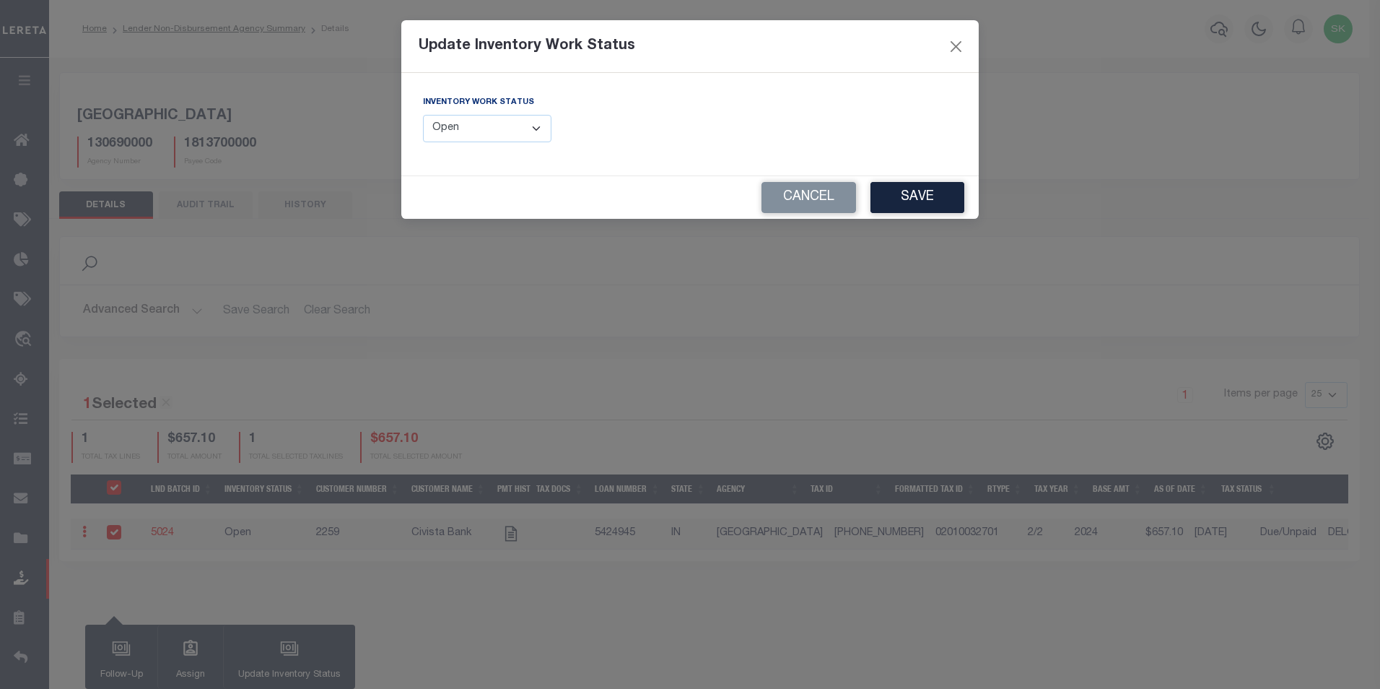
drag, startPoint x: 443, startPoint y: 128, endPoint x: 447, endPoint y: 135, distance: 7.4
click at [443, 128] on select "--Select-- Open Completed Reported" at bounding box center [487, 129] width 128 height 28
select select "Completed"
click at [423, 115] on select "--Select-- Open Completed Reported" at bounding box center [487, 129] width 128 height 28
click at [923, 197] on button "Save" at bounding box center [918, 197] width 94 height 31
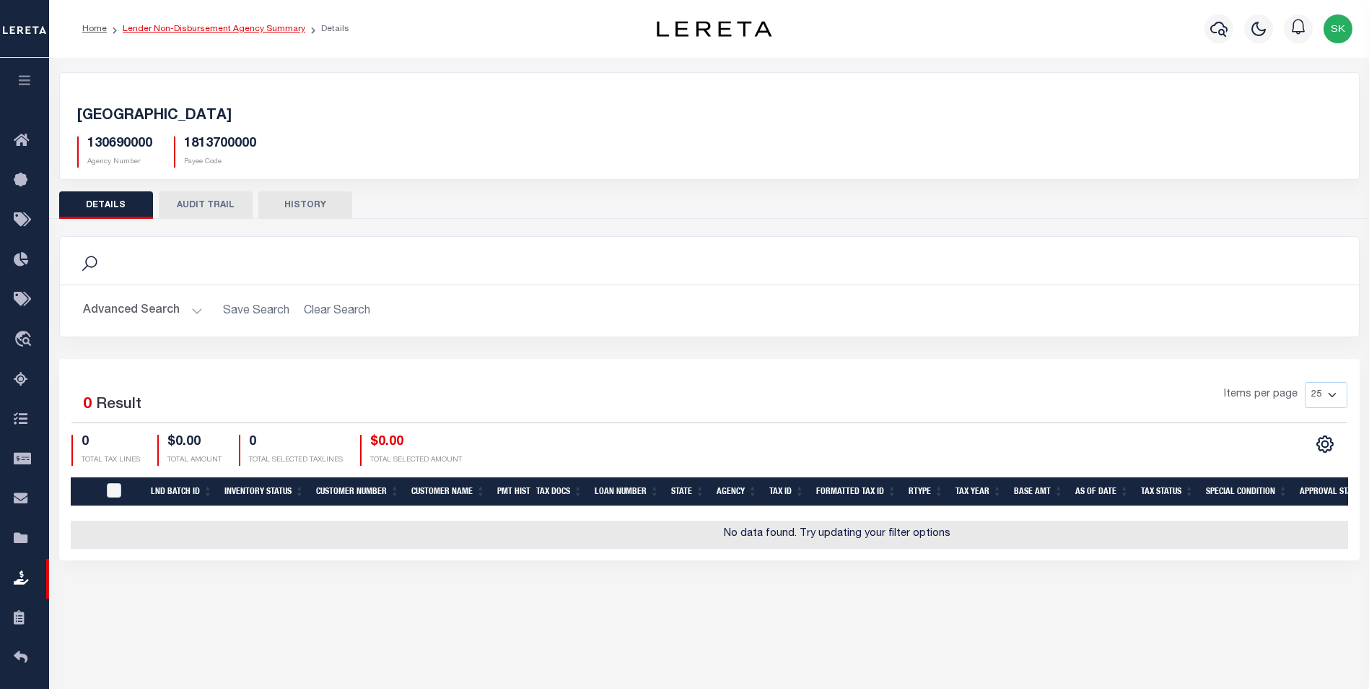
click at [162, 25] on link "Lender Non-Disbursement Agency Summary" at bounding box center [214, 29] width 183 height 9
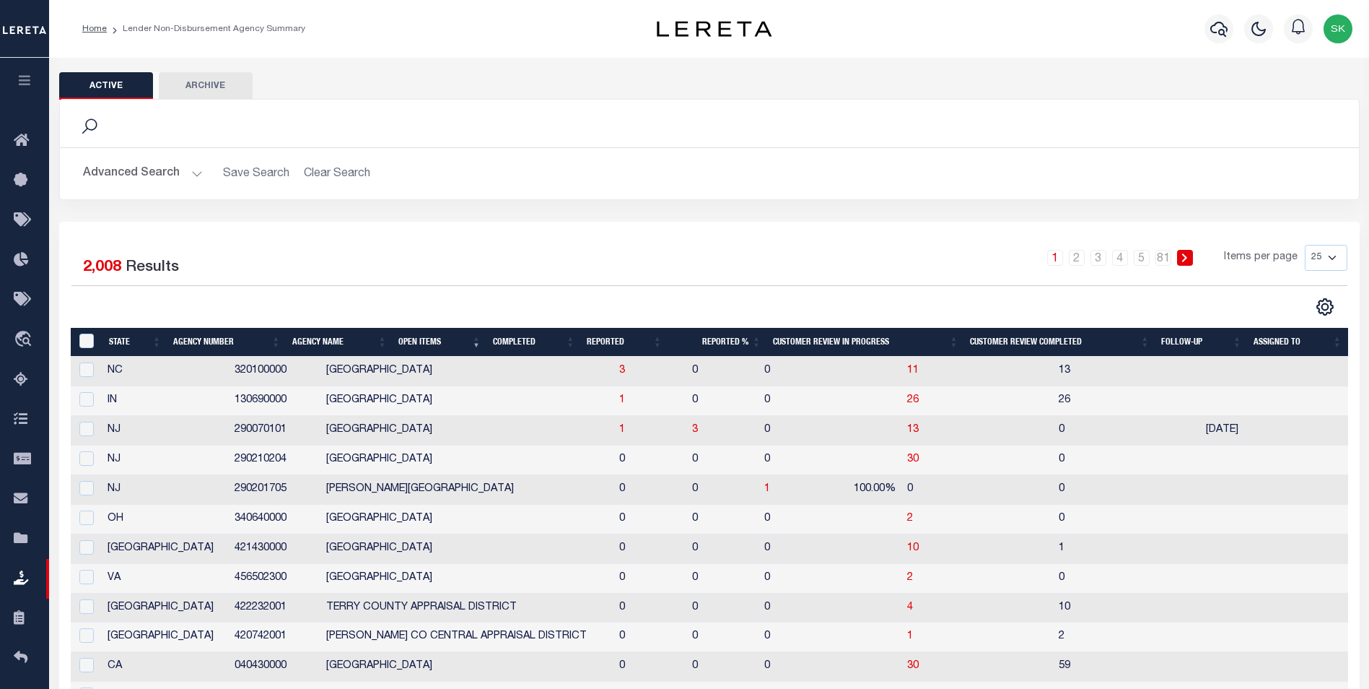
click at [123, 83] on button "Active" at bounding box center [106, 85] width 94 height 27
click at [131, 78] on button "Active" at bounding box center [106, 85] width 94 height 27
click at [152, 177] on button "Advanced Search" at bounding box center [143, 174] width 120 height 28
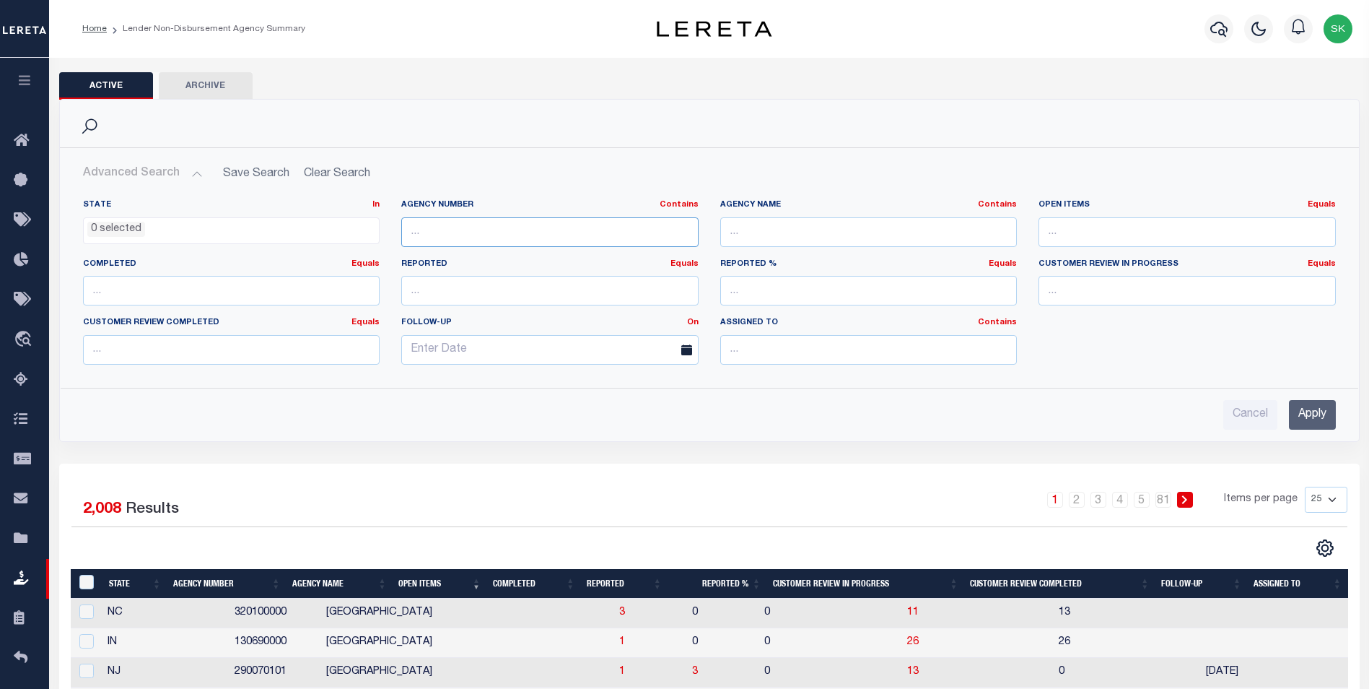
click at [526, 235] on input "text" at bounding box center [549, 232] width 297 height 30
click at [583, 240] on input "text" at bounding box center [549, 232] width 297 height 30
type input "290060102"
click at [1320, 406] on input "Apply" at bounding box center [1312, 415] width 47 height 30
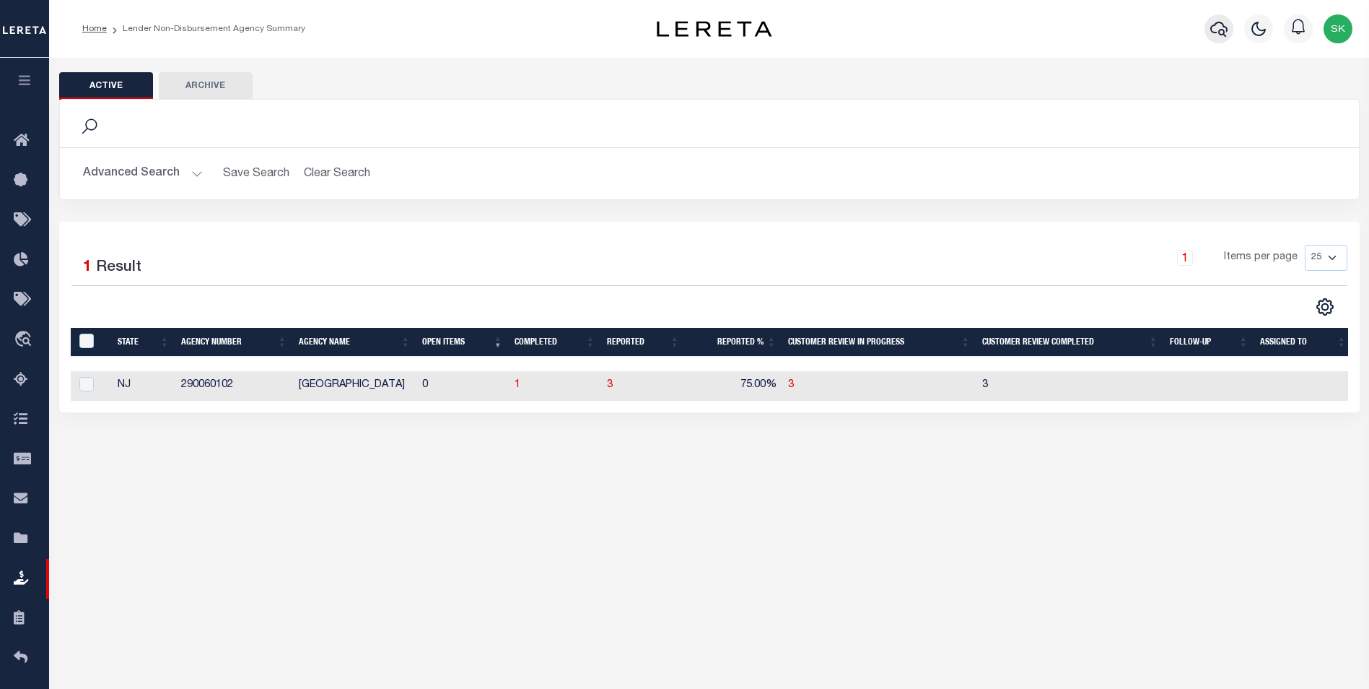
click at [1221, 29] on icon "button" at bounding box center [1219, 28] width 17 height 17
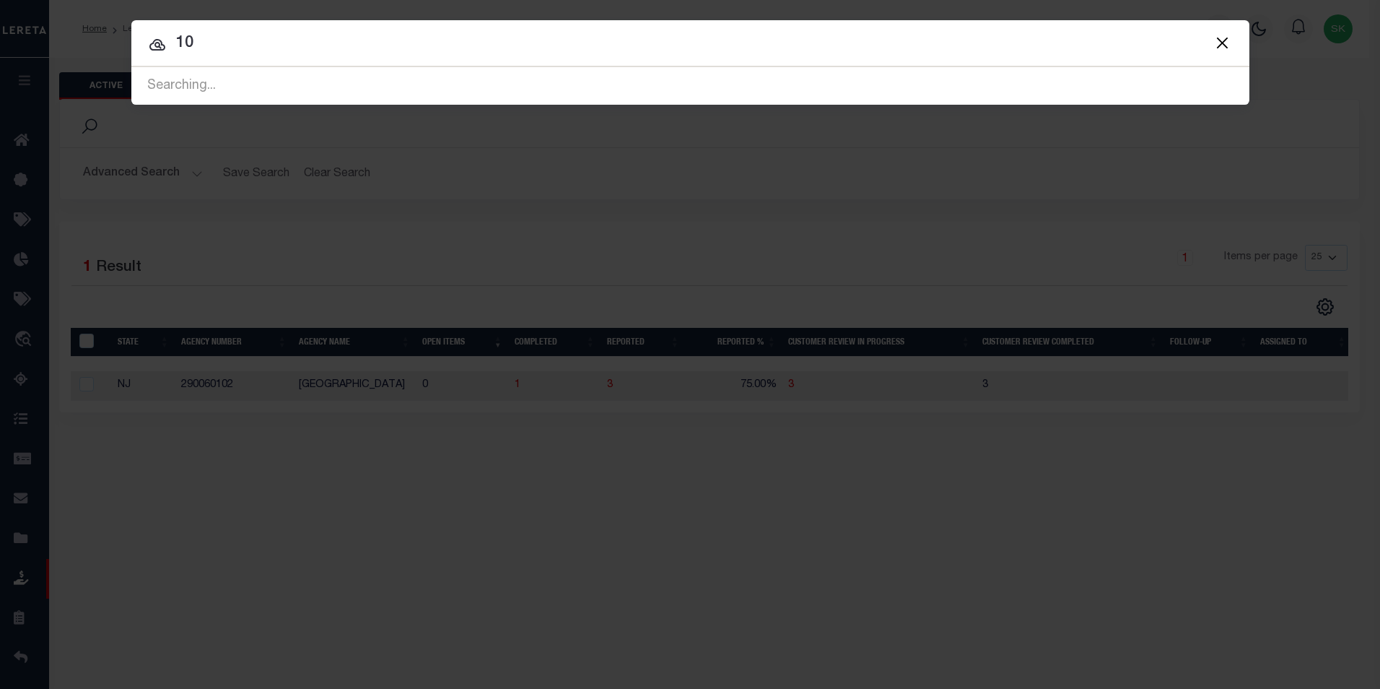
type input "1"
type input "16047"
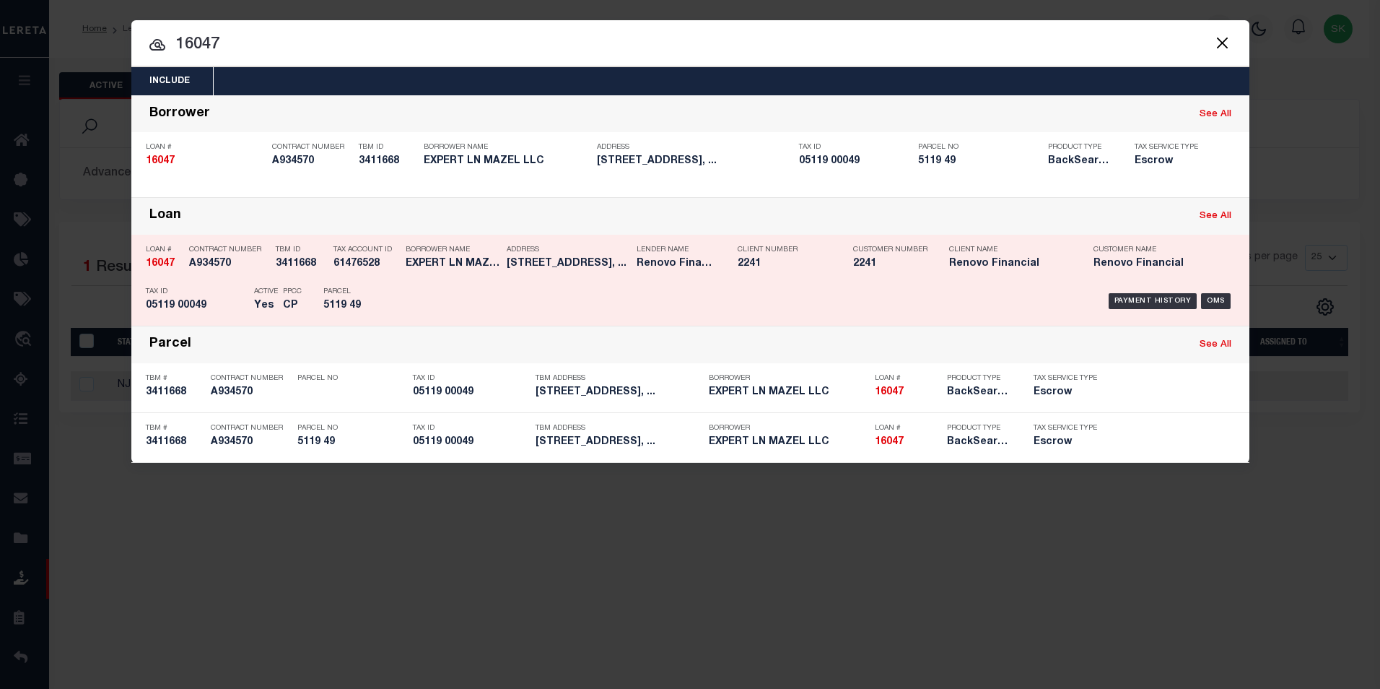
click at [162, 262] on strong "16047" at bounding box center [160, 263] width 29 height 10
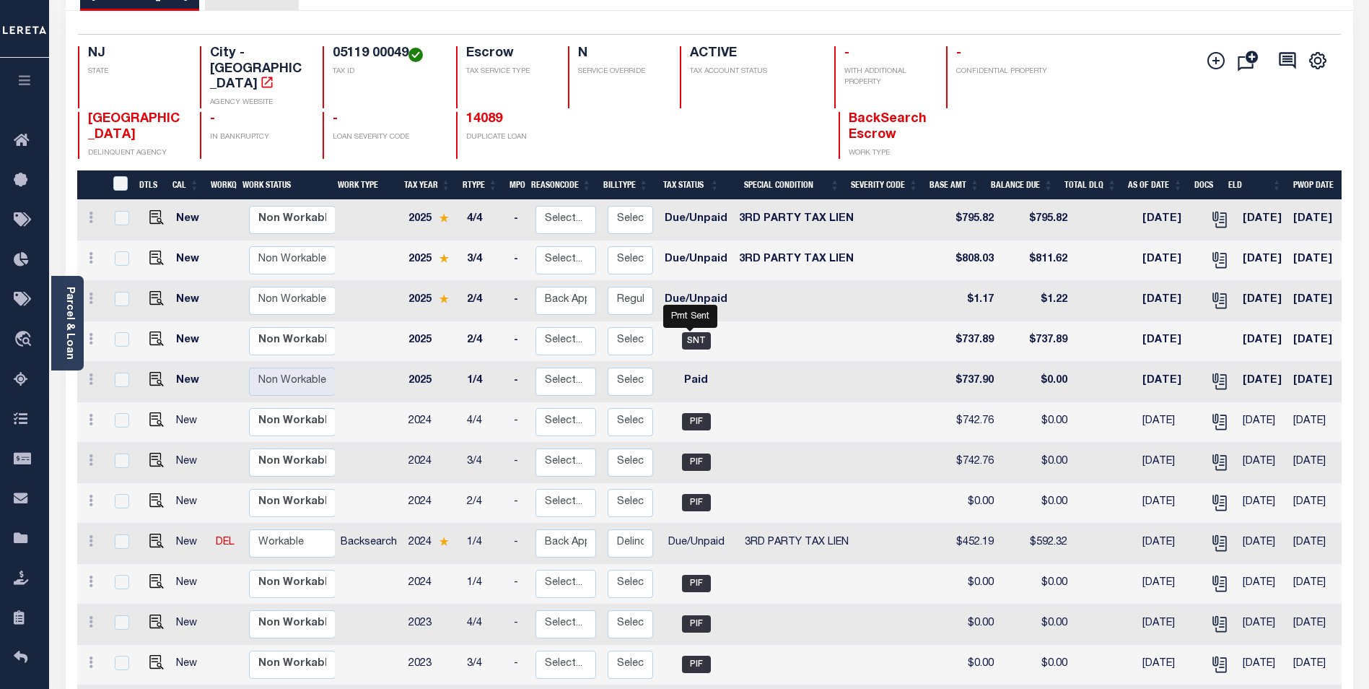
scroll to position [144, 0]
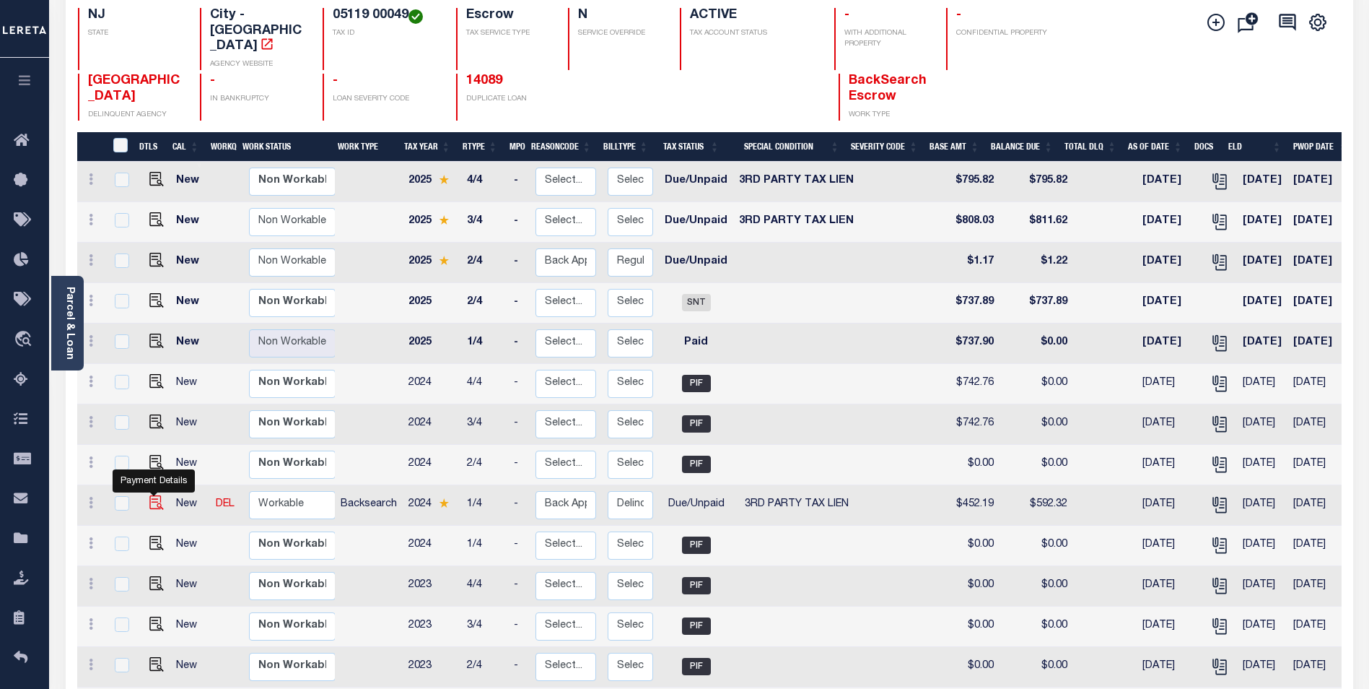
click at [152, 495] on img "" at bounding box center [156, 502] width 14 height 14
checkbox input "true"
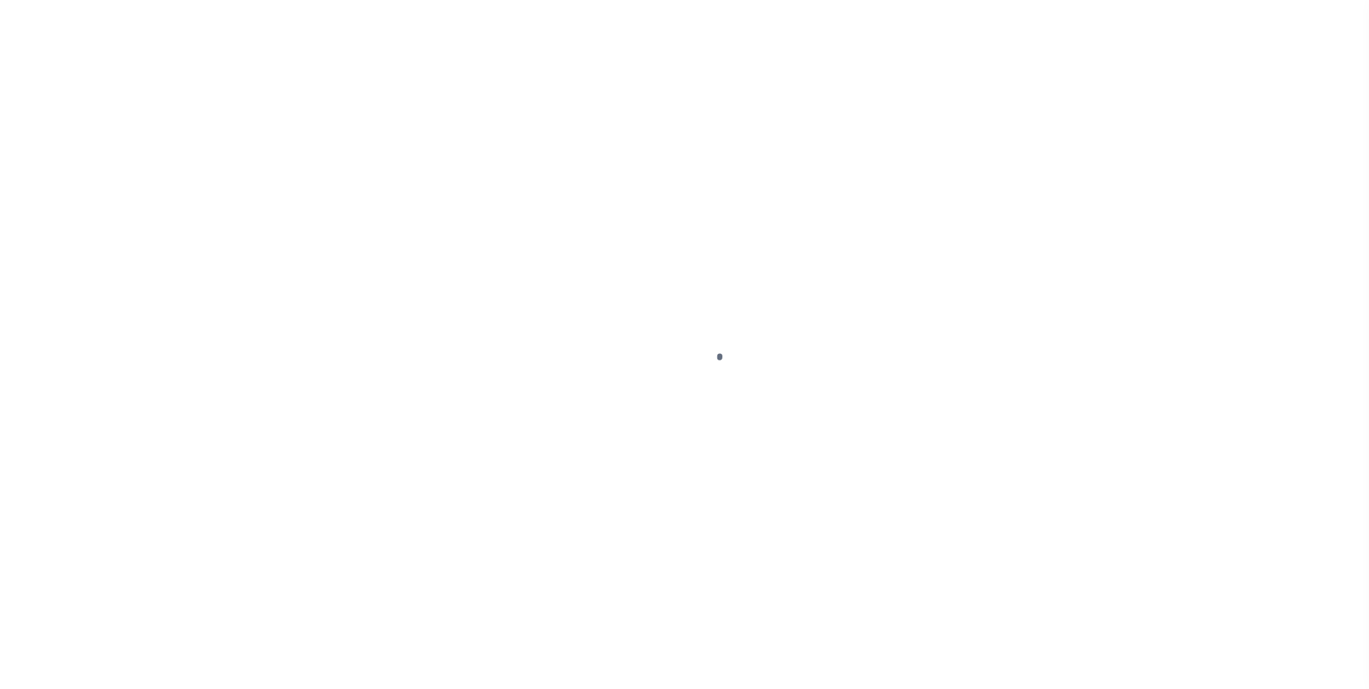
select select "DUE"
select select "20"
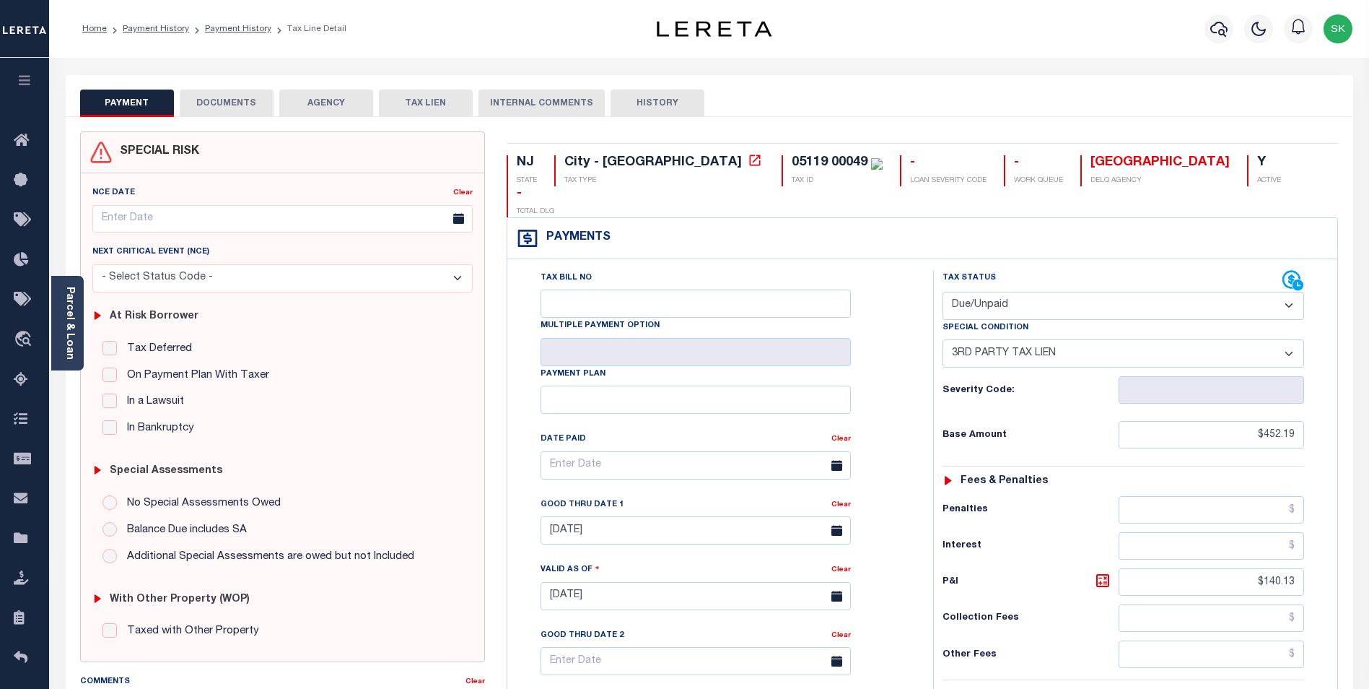
click at [240, 98] on button "DOCUMENTS" at bounding box center [227, 103] width 94 height 27
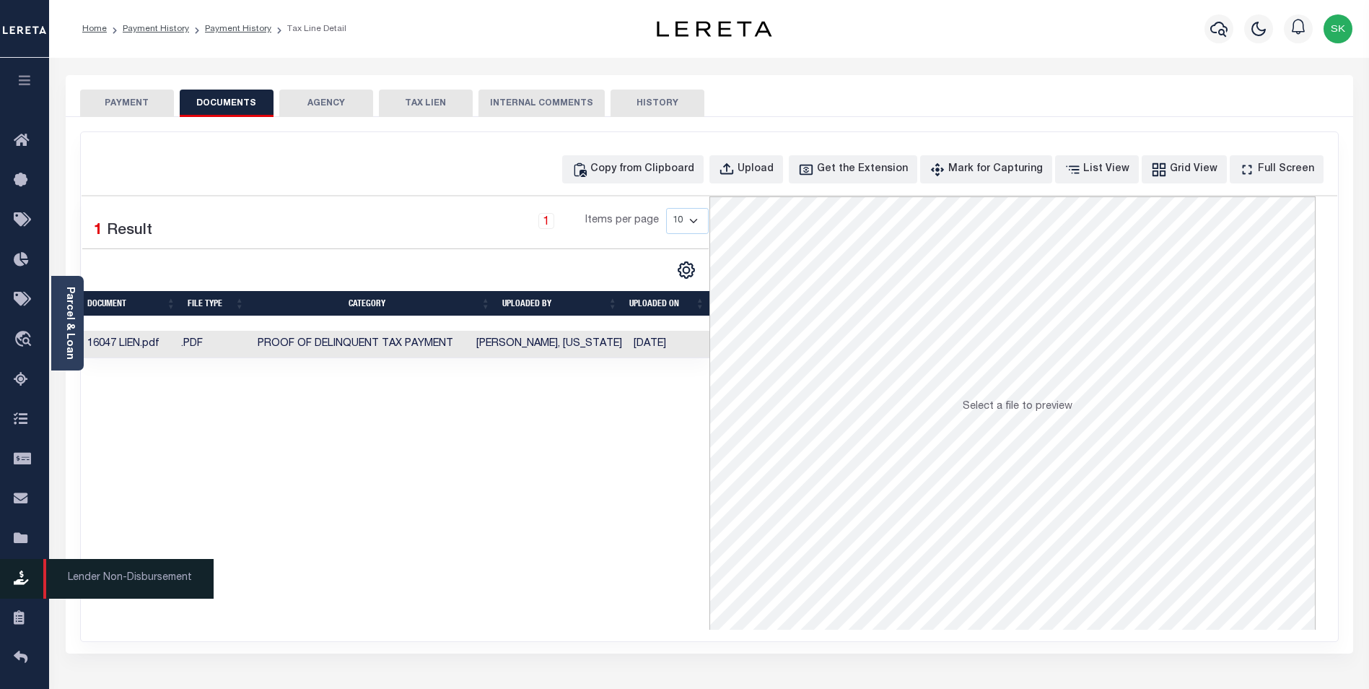
click at [20, 577] on icon at bounding box center [25, 579] width 23 height 18
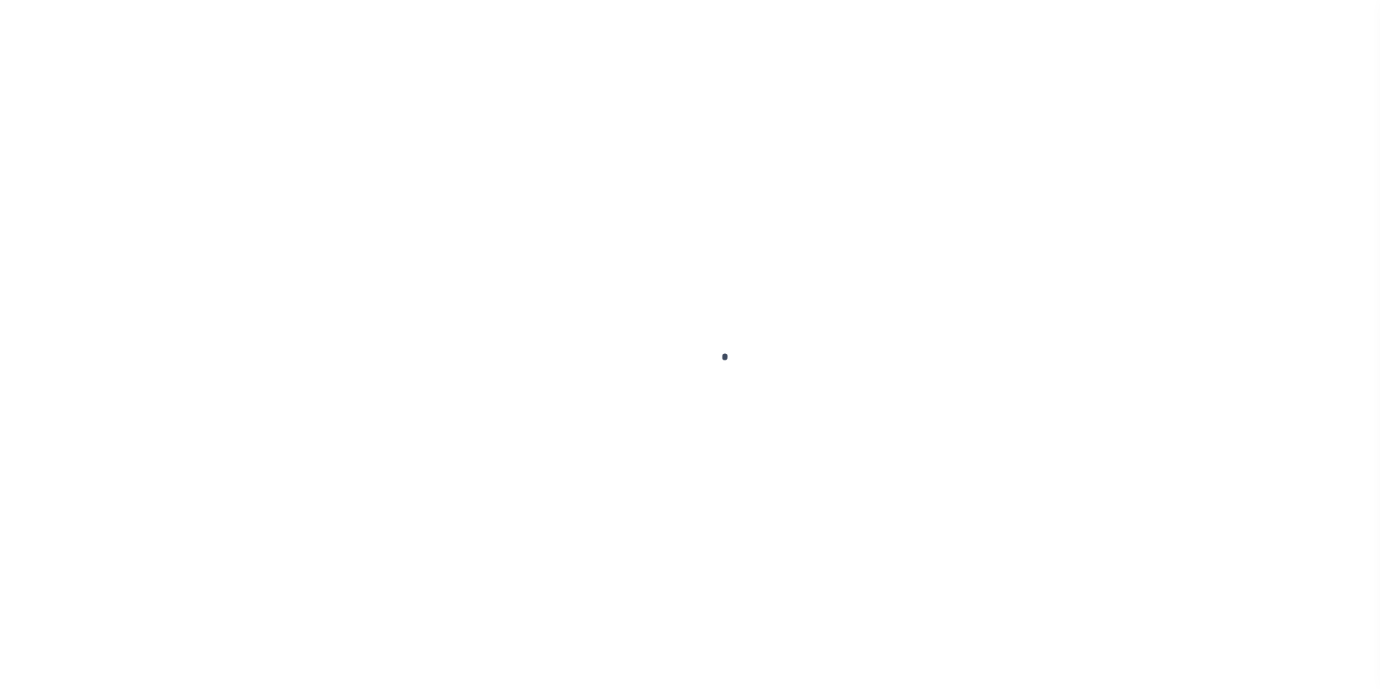
select select
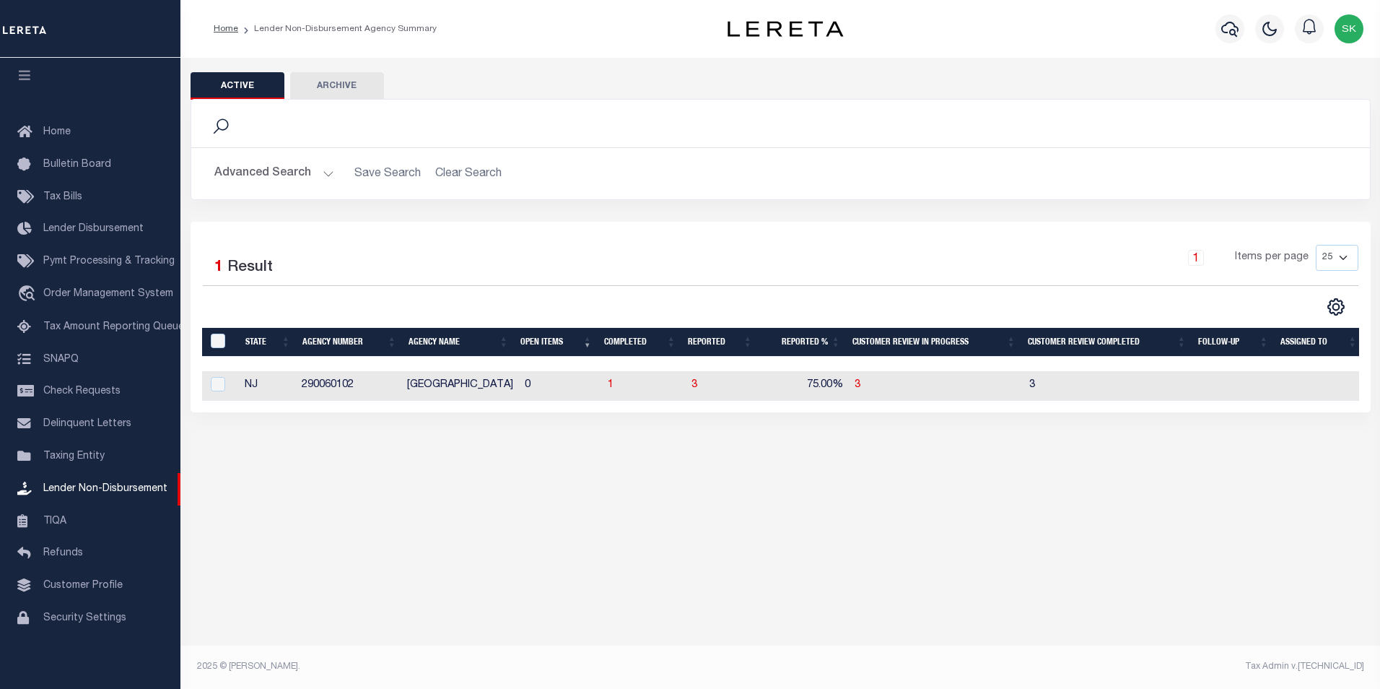
click at [326, 175] on button "Advanced Search" at bounding box center [274, 174] width 120 height 28
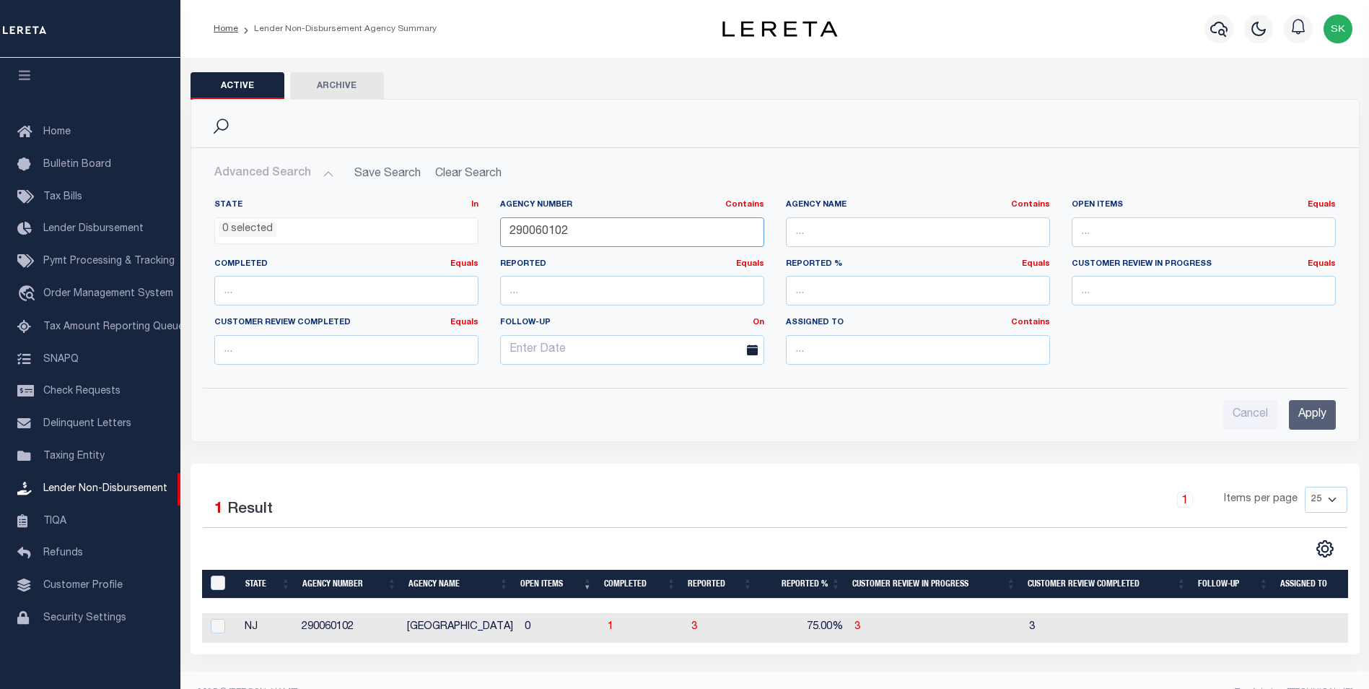
click at [592, 232] on input "290060102" at bounding box center [632, 232] width 264 height 30
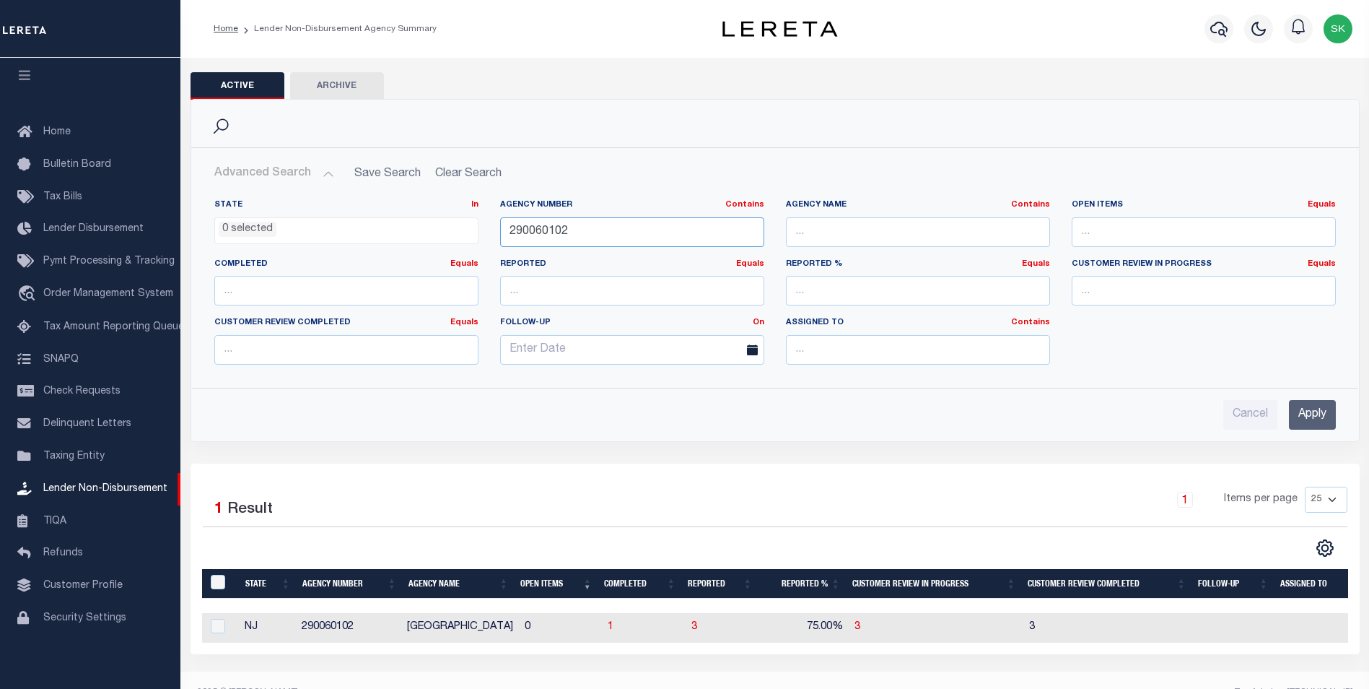
drag, startPoint x: 596, startPoint y: 235, endPoint x: 364, endPoint y: 230, distance: 232.5
click at [364, 230] on div "State In In AK AL AR AZ CA CO CT DC DE FL GA GU HI IA ID IL IN KS [GEOGRAPHIC_D…" at bounding box center [775, 287] width 1143 height 177
type input "420840604"
click at [1315, 411] on input "Apply" at bounding box center [1312, 415] width 47 height 30
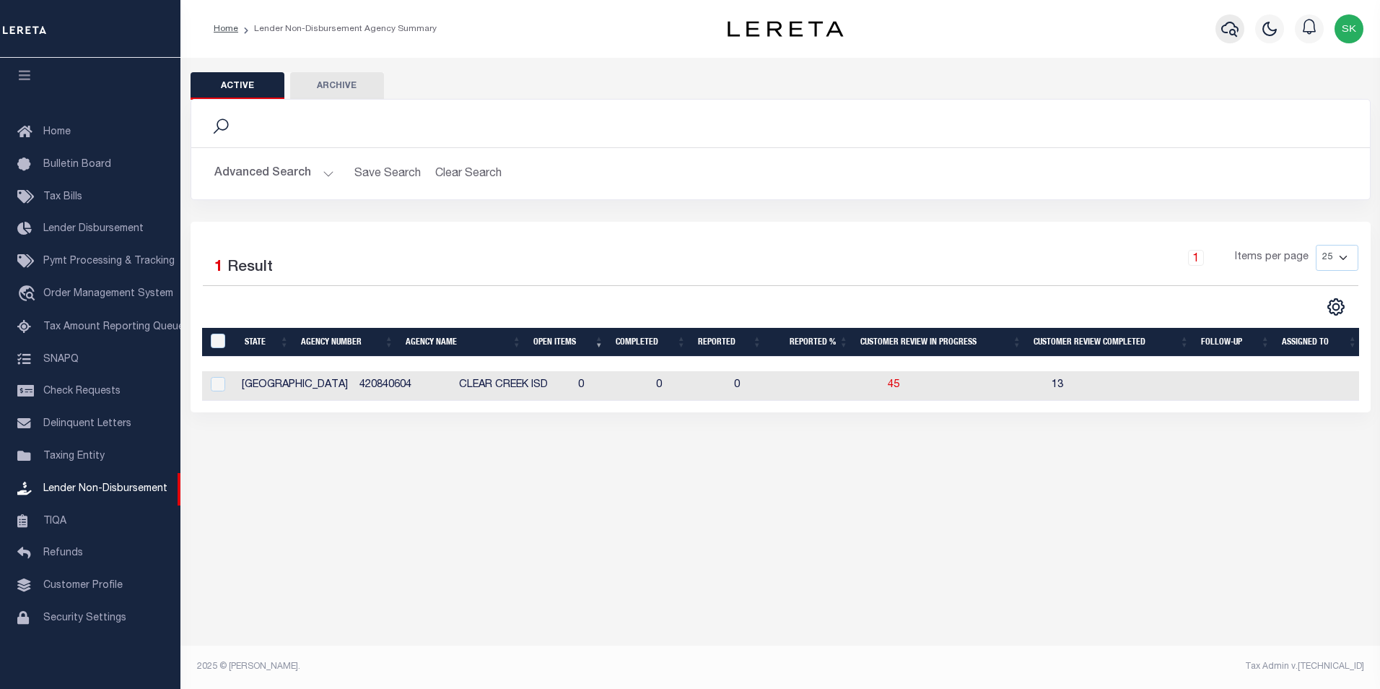
click at [1229, 30] on icon "button" at bounding box center [1229, 28] width 17 height 17
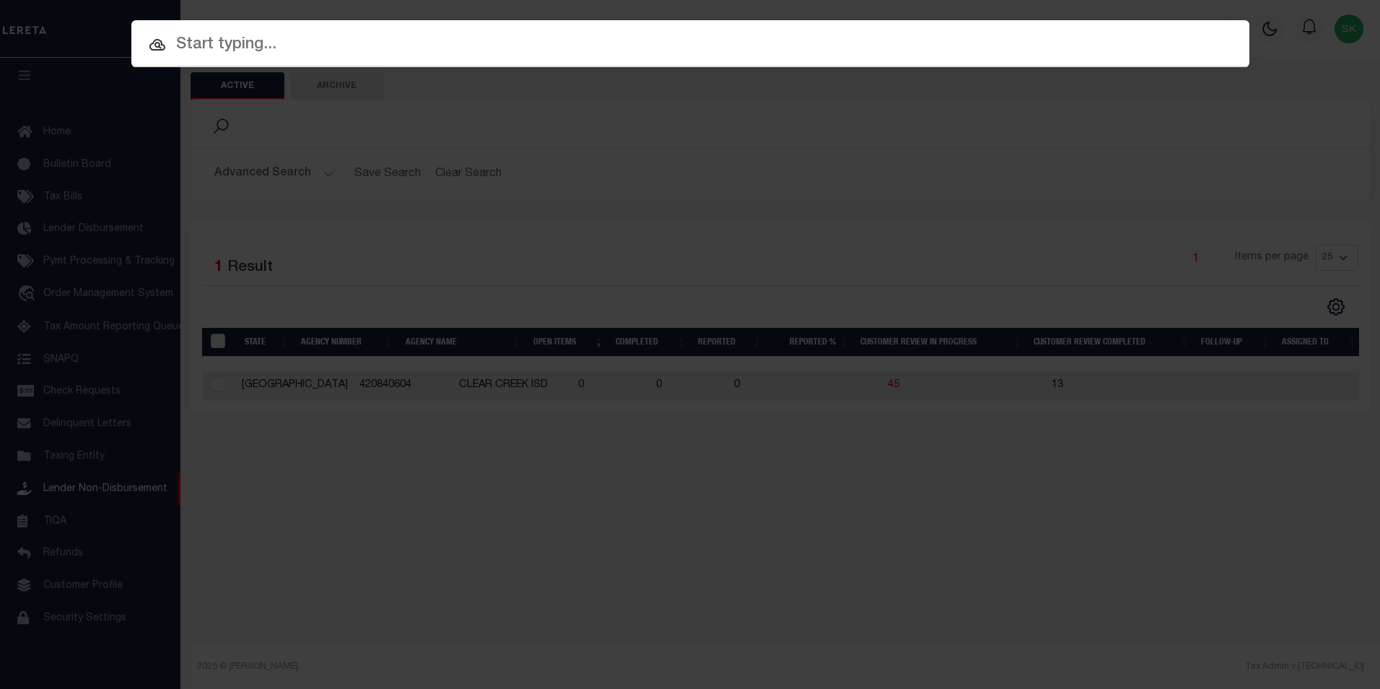
click at [287, 41] on input "text" at bounding box center [690, 44] width 1118 height 25
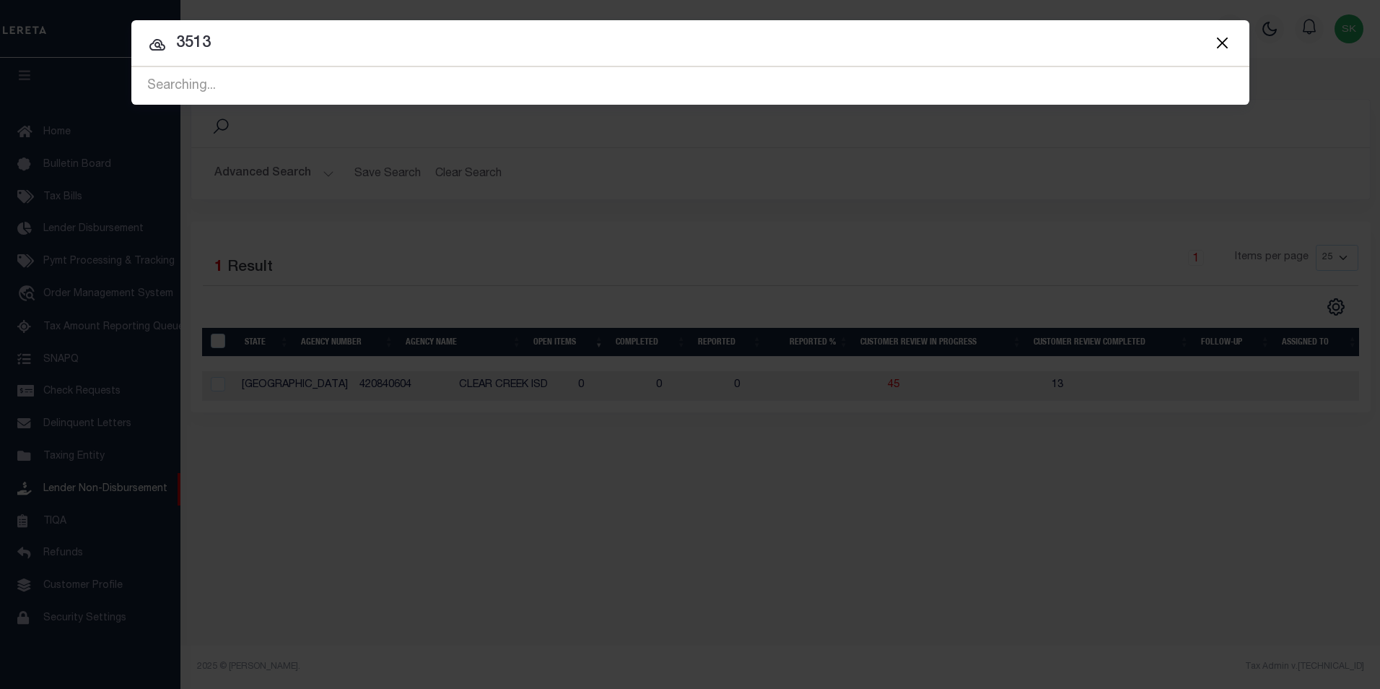
type input "3513"
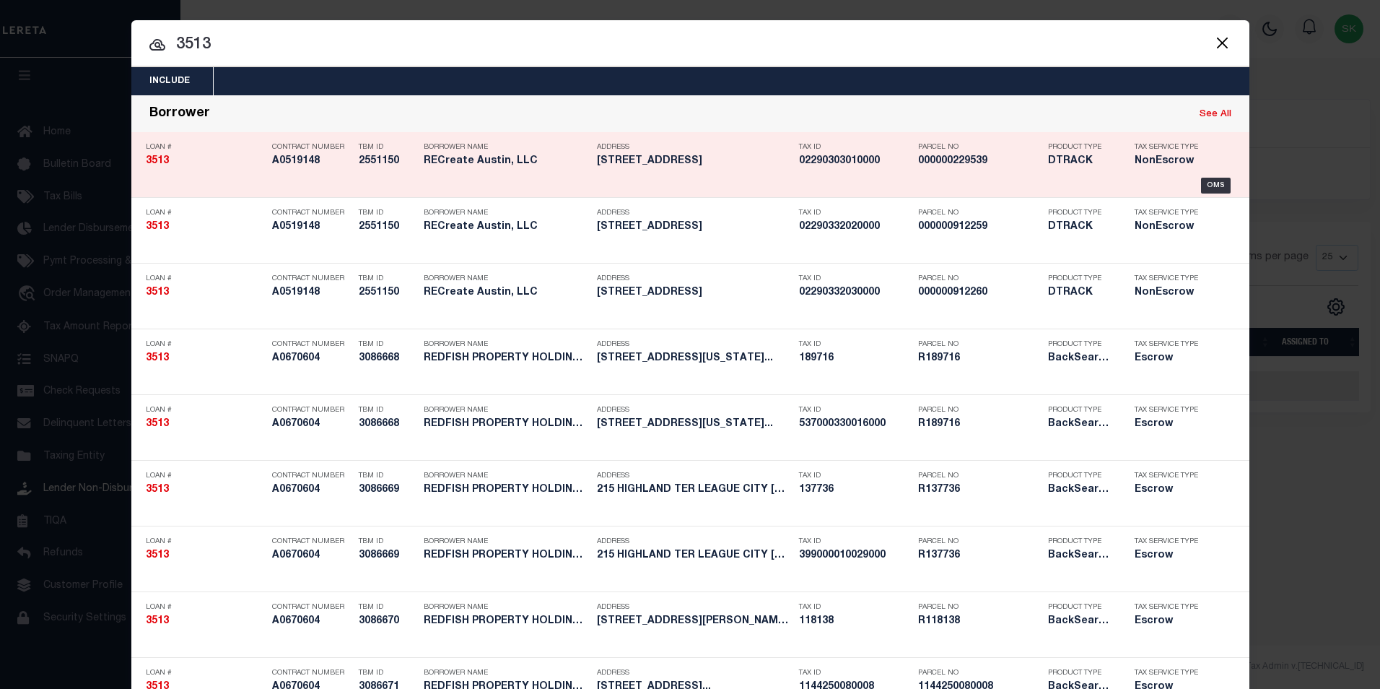
click at [152, 160] on strong "3513" at bounding box center [157, 161] width 23 height 10
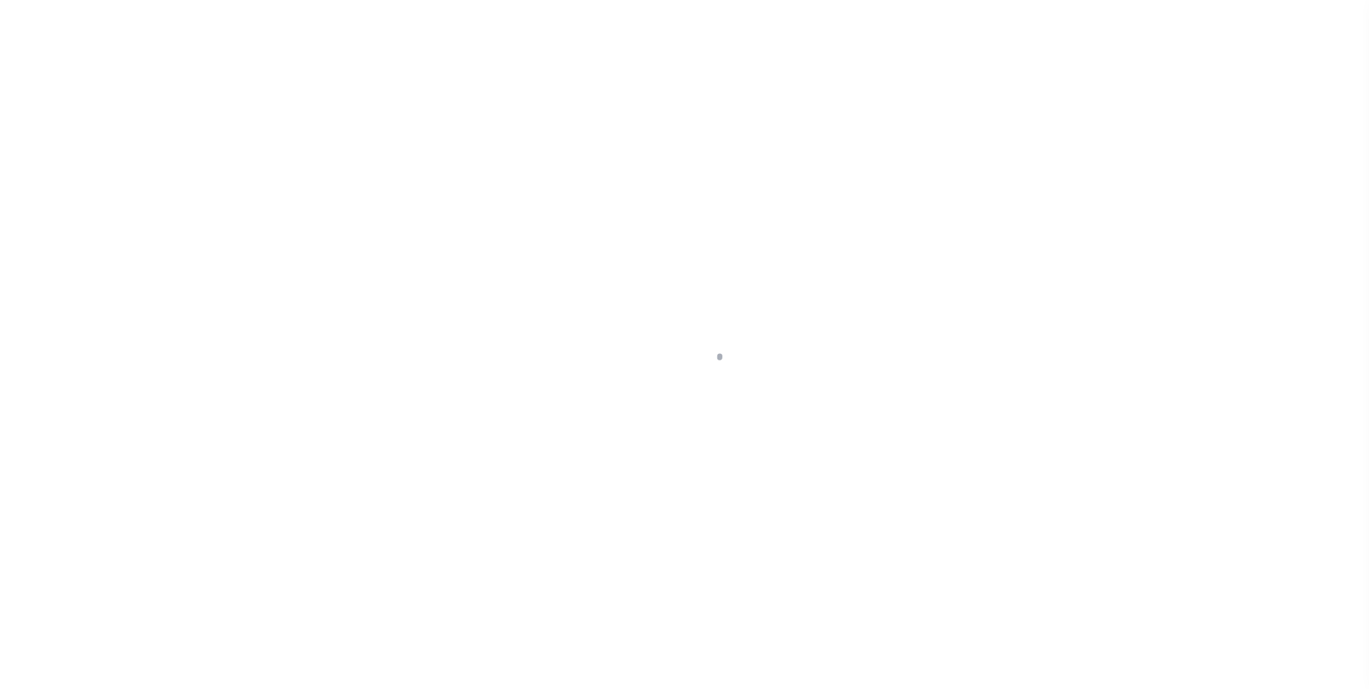
select select "False"
select select "NonEscrow"
type input "[STREET_ADDRESS]"
select select
type input "[GEOGRAPHIC_DATA]"
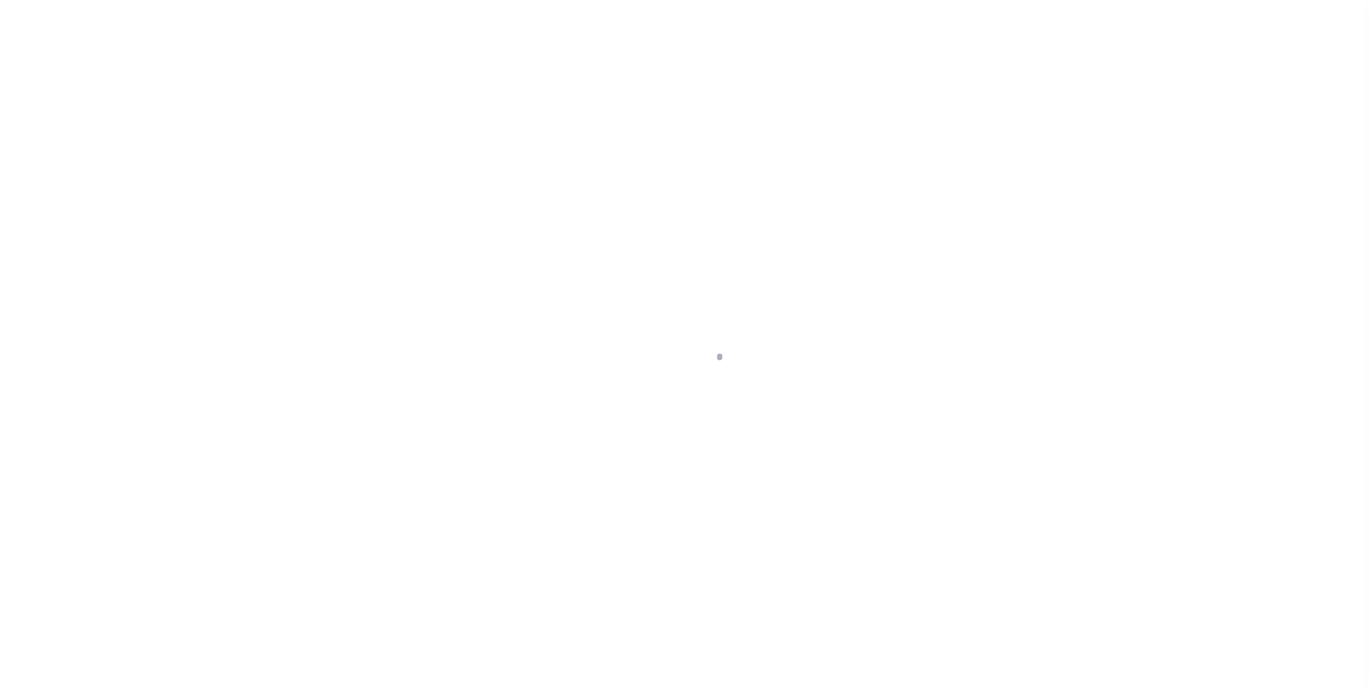
type input "CLAY 5614"
type input "[GEOGRAPHIC_DATA]"
select select "[PERSON_NAME]"
type textarea "Lot 2, Block 2, RESUBDIVISION OF LOTS 18-20, INCL., BLOCK 2, BROADACRES, an Add…"
select select "2355"
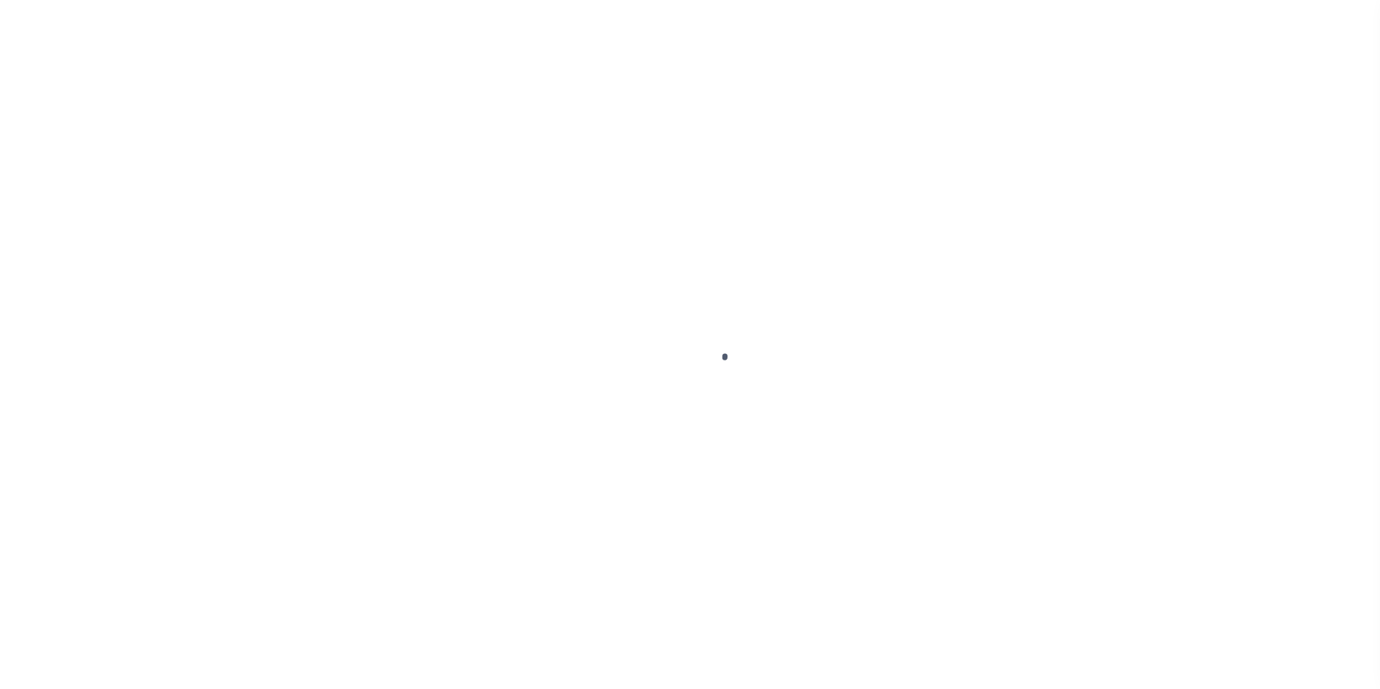
select select
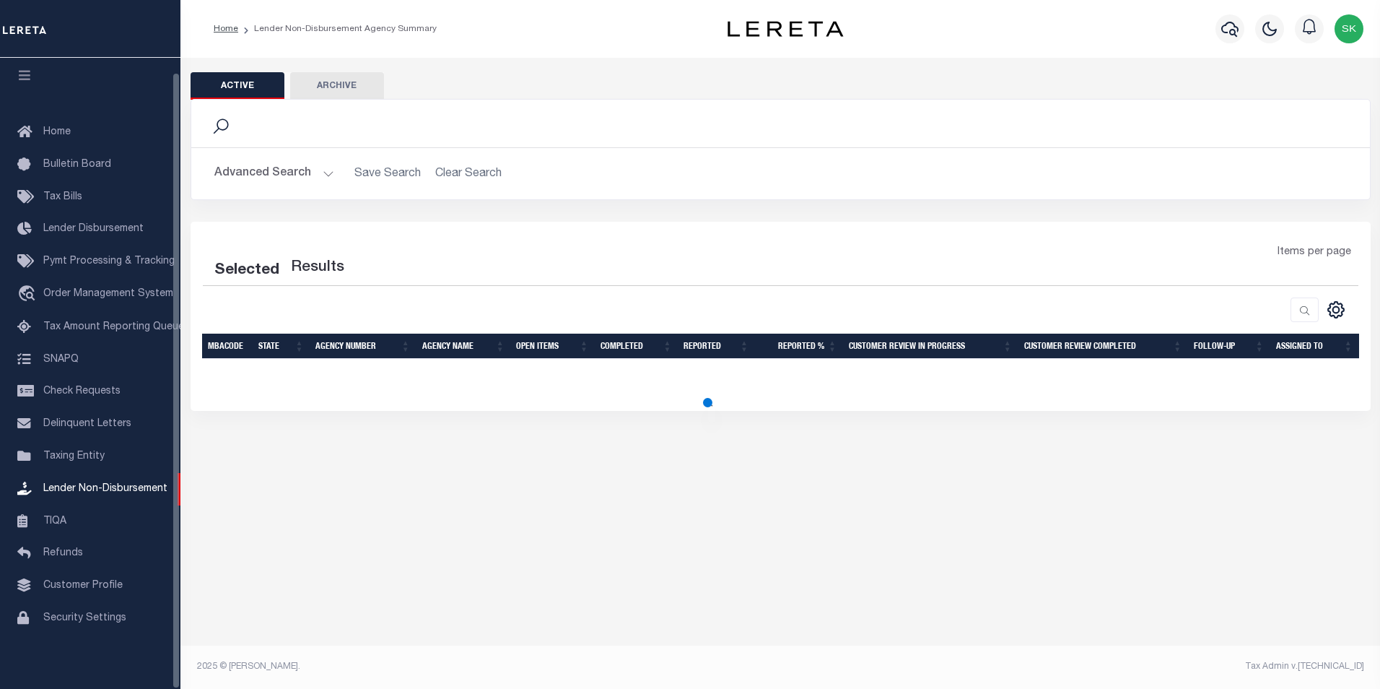
select select
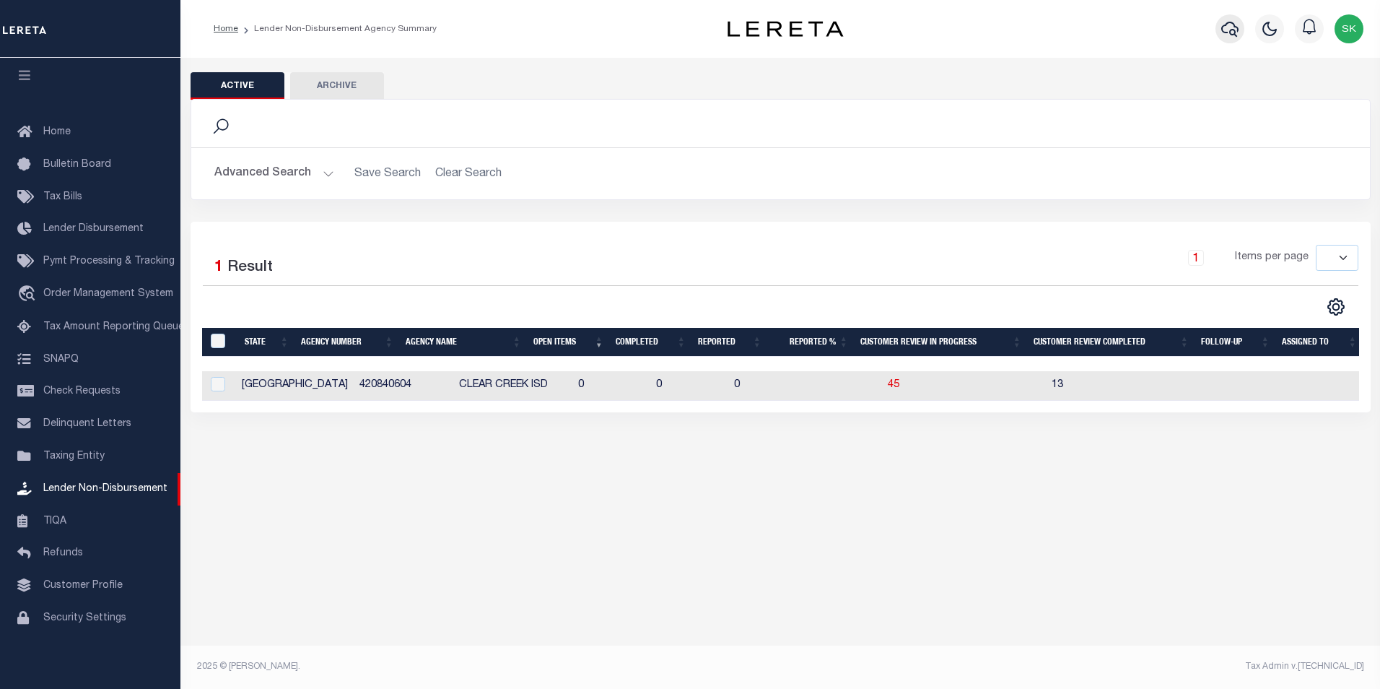
click at [1238, 27] on icon "button" at bounding box center [1229, 28] width 17 height 17
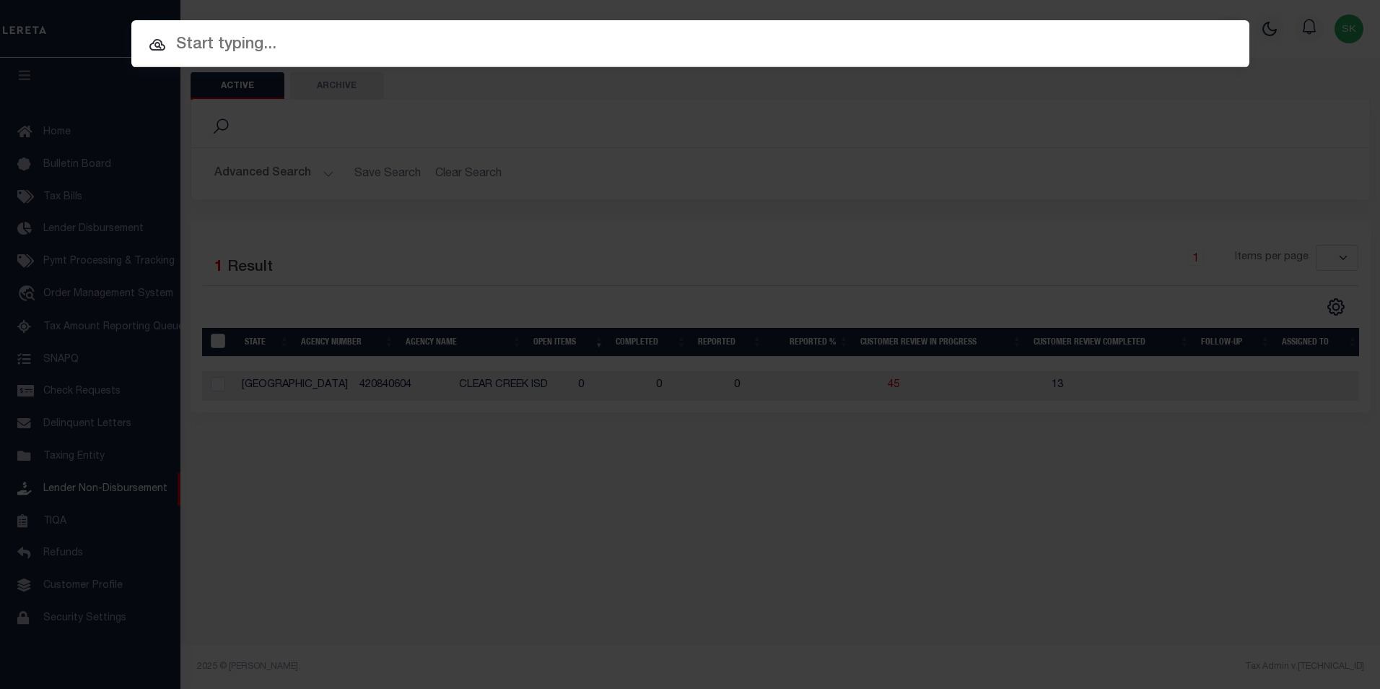
click at [296, 49] on input "text" at bounding box center [690, 44] width 1118 height 25
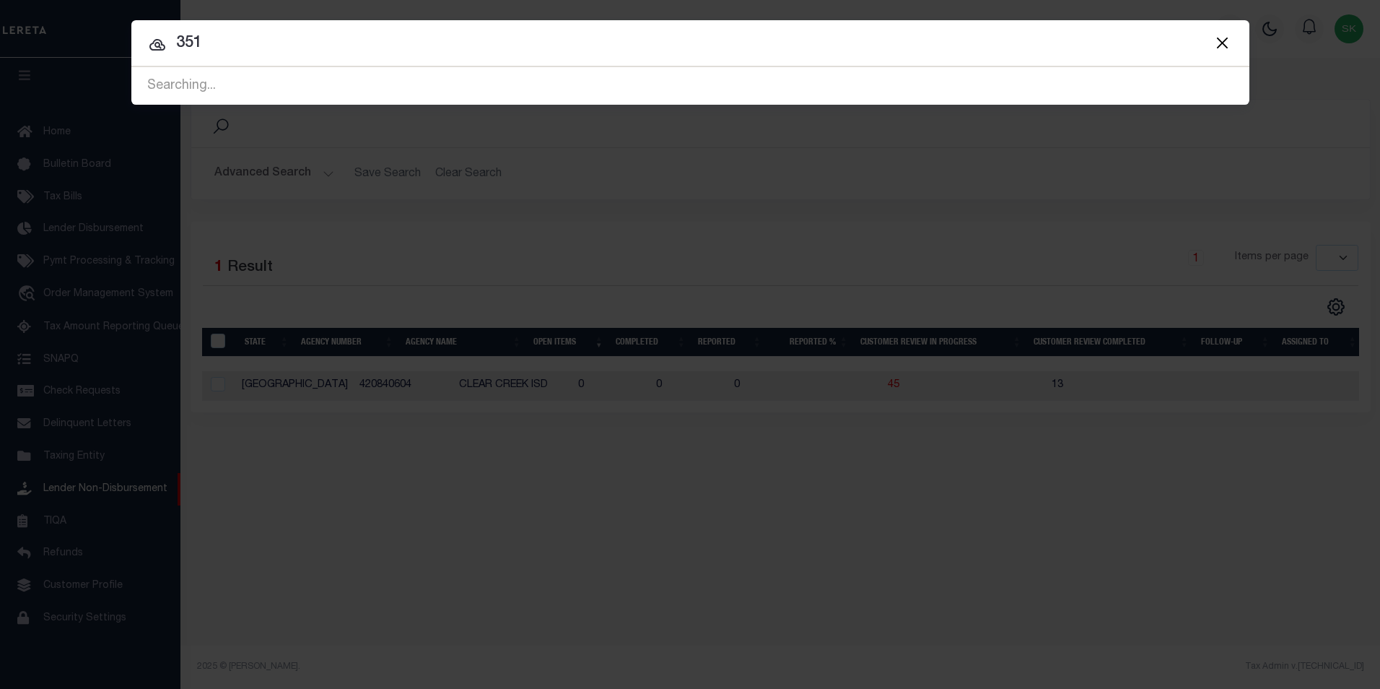
type input "3513"
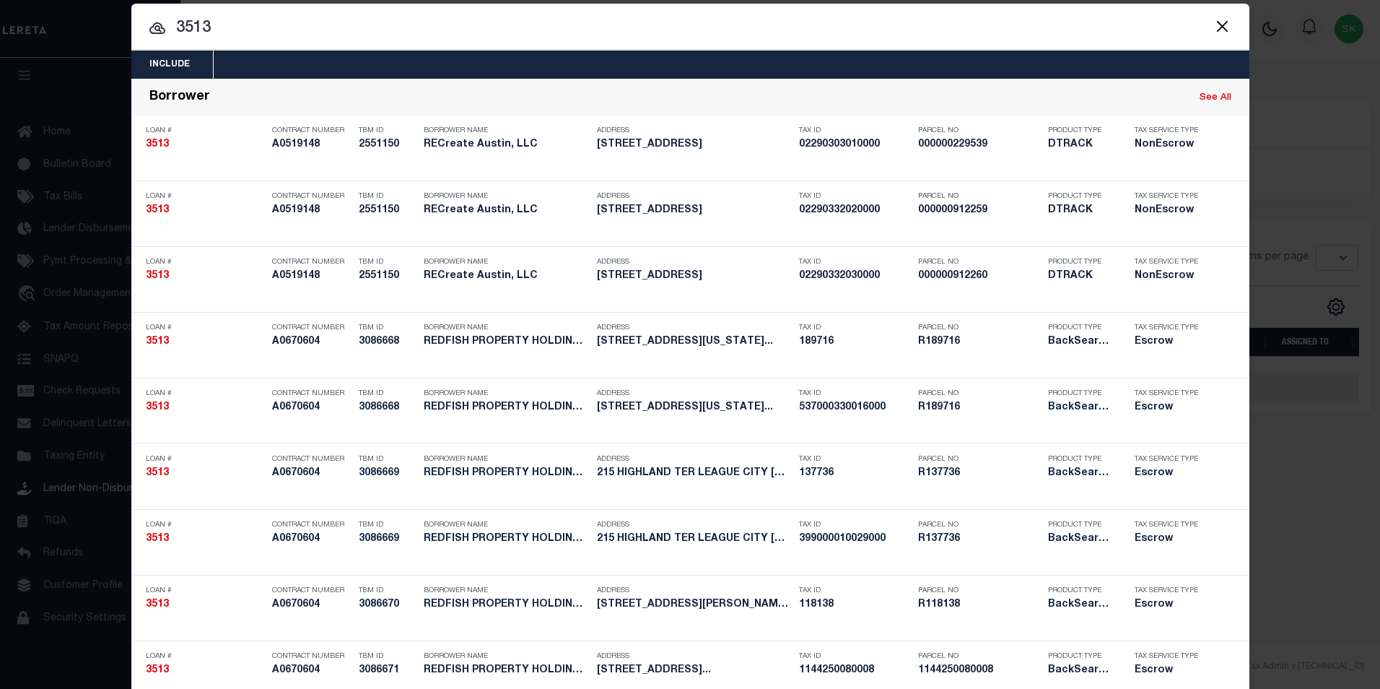
scroll to position [0, 0]
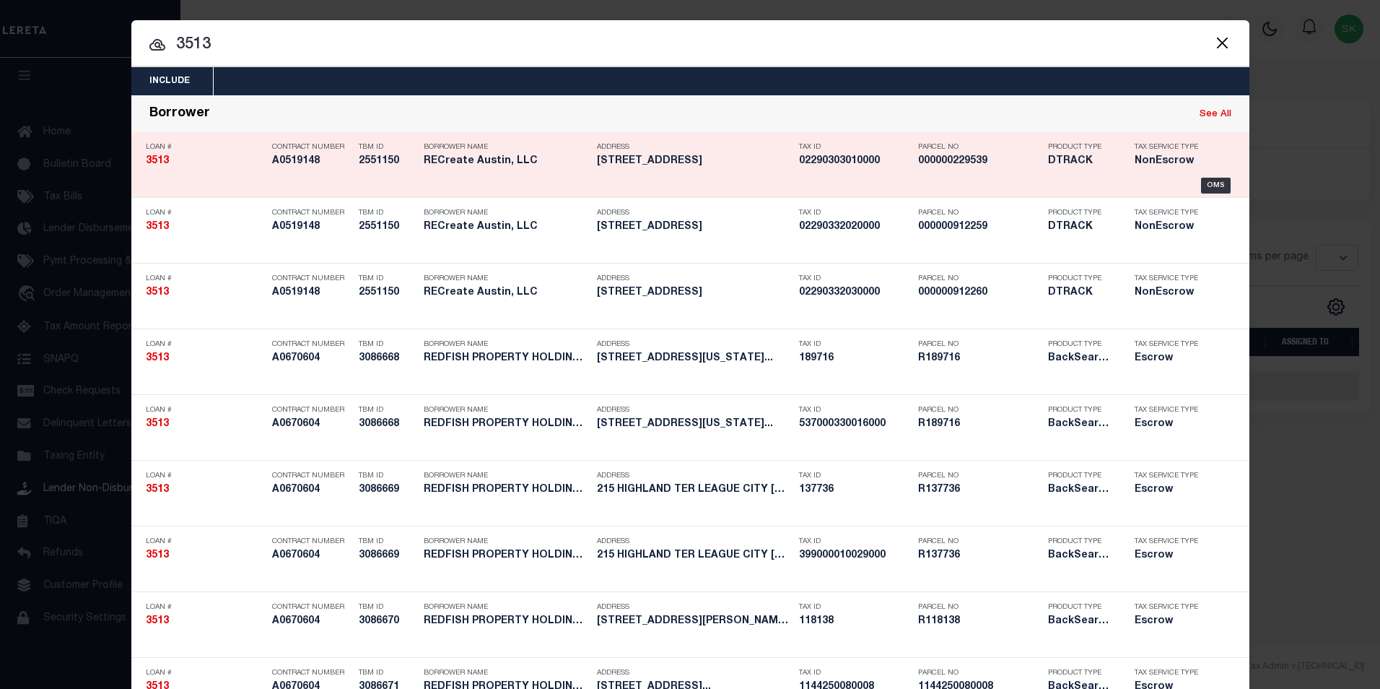
click at [147, 158] on strong "3513" at bounding box center [157, 161] width 23 height 10
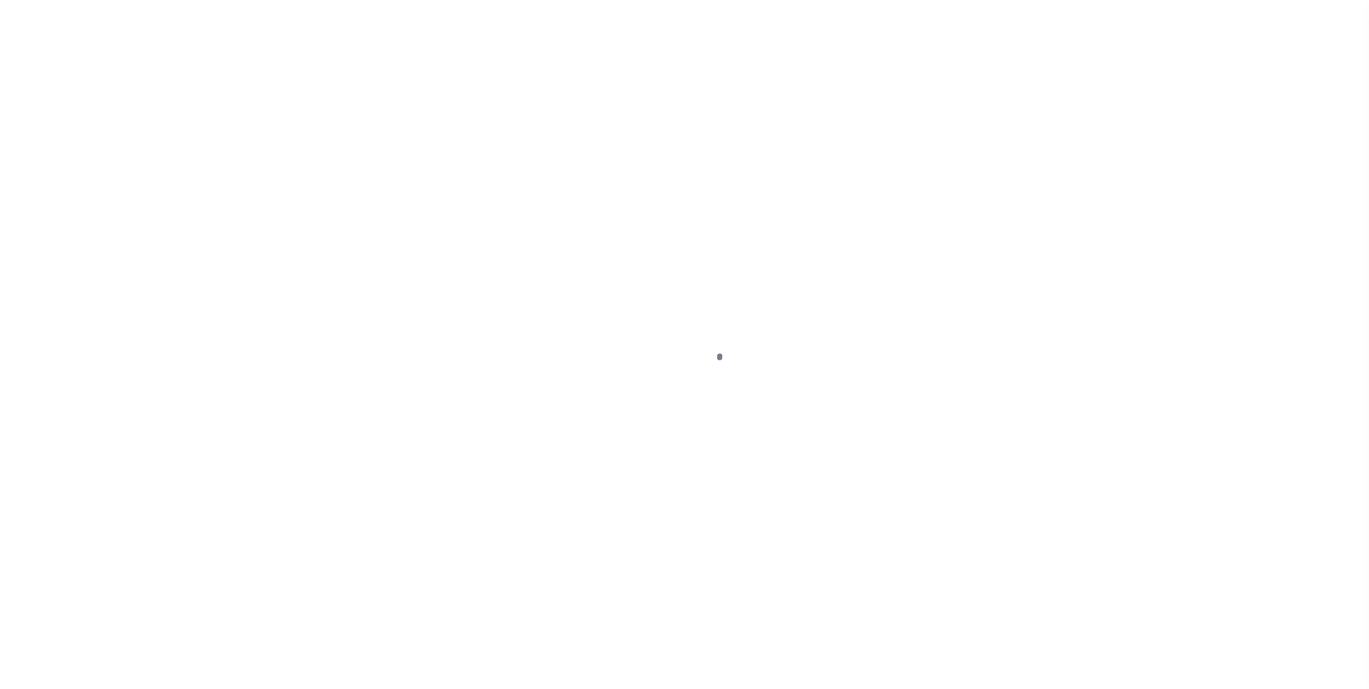
select select "False"
select select "NonEscrow"
type input "[STREET_ADDRESS]"
select select
type input "Austin TX 78756"
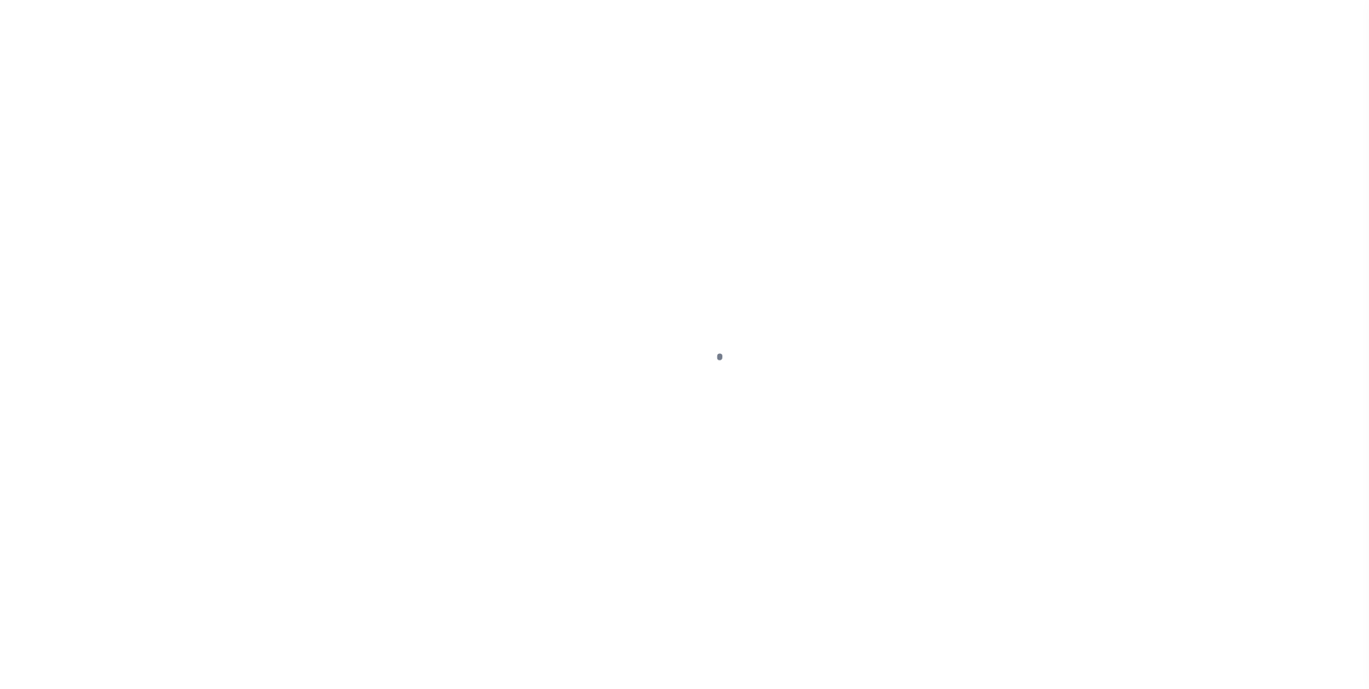
type input "CLAY 5614"
type input "[GEOGRAPHIC_DATA]"
select select "Travis"
type textarea "Lot 2, Block 2, RESUBDIVISION OF LOTS 18-20, INCL., BLOCK 2, BROADACRES, an Add…"
select select "2355"
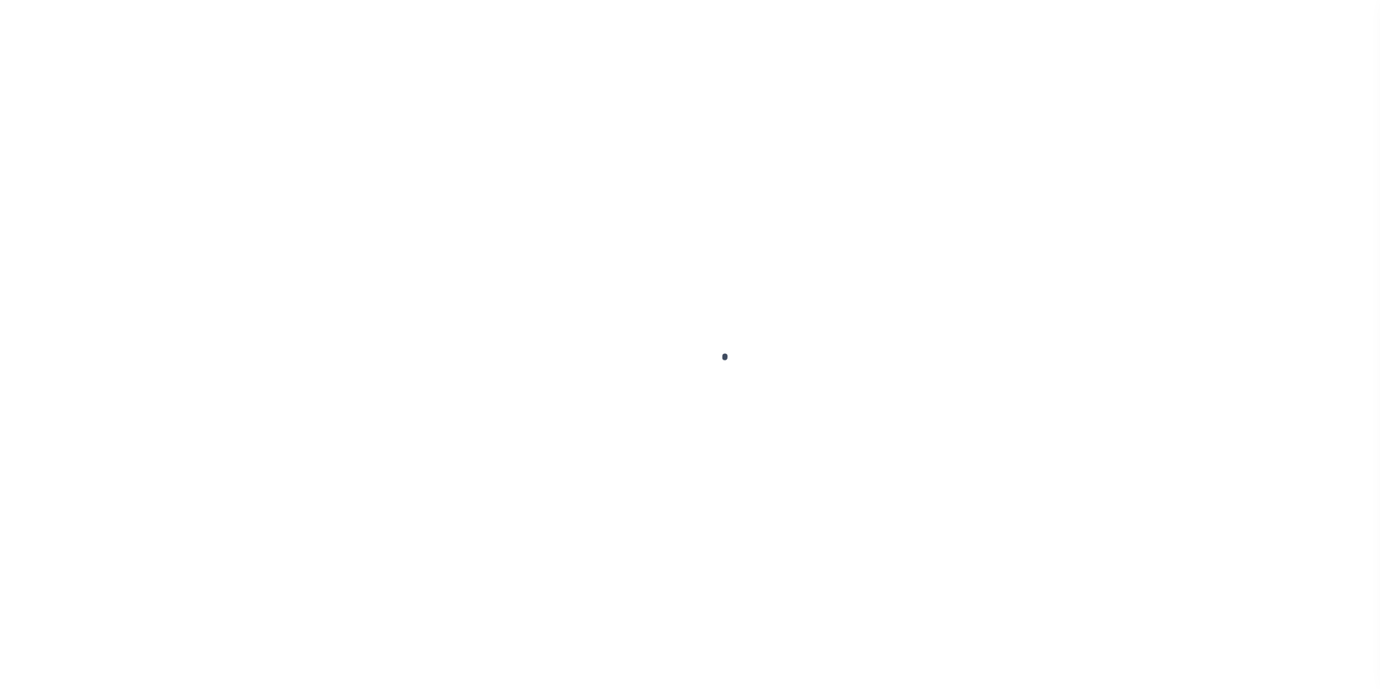
select select
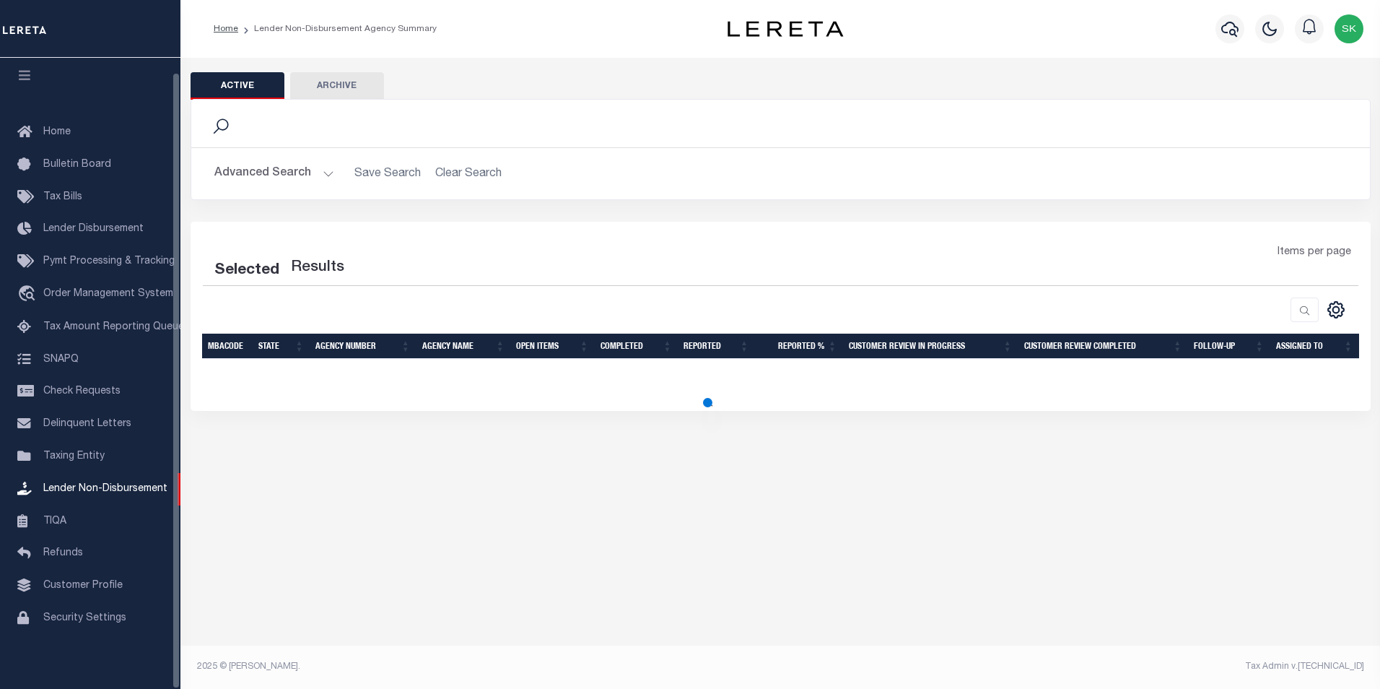
select select
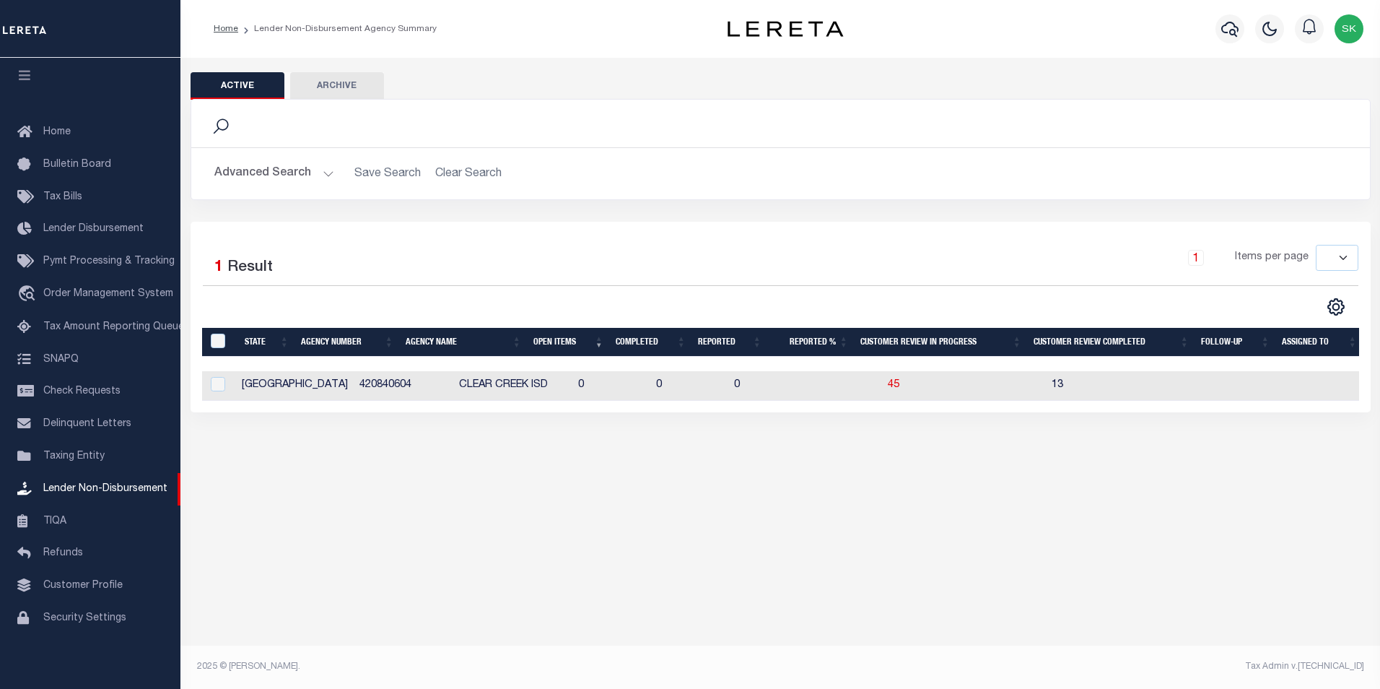
click at [320, 175] on button "Advanced Search" at bounding box center [274, 174] width 120 height 28
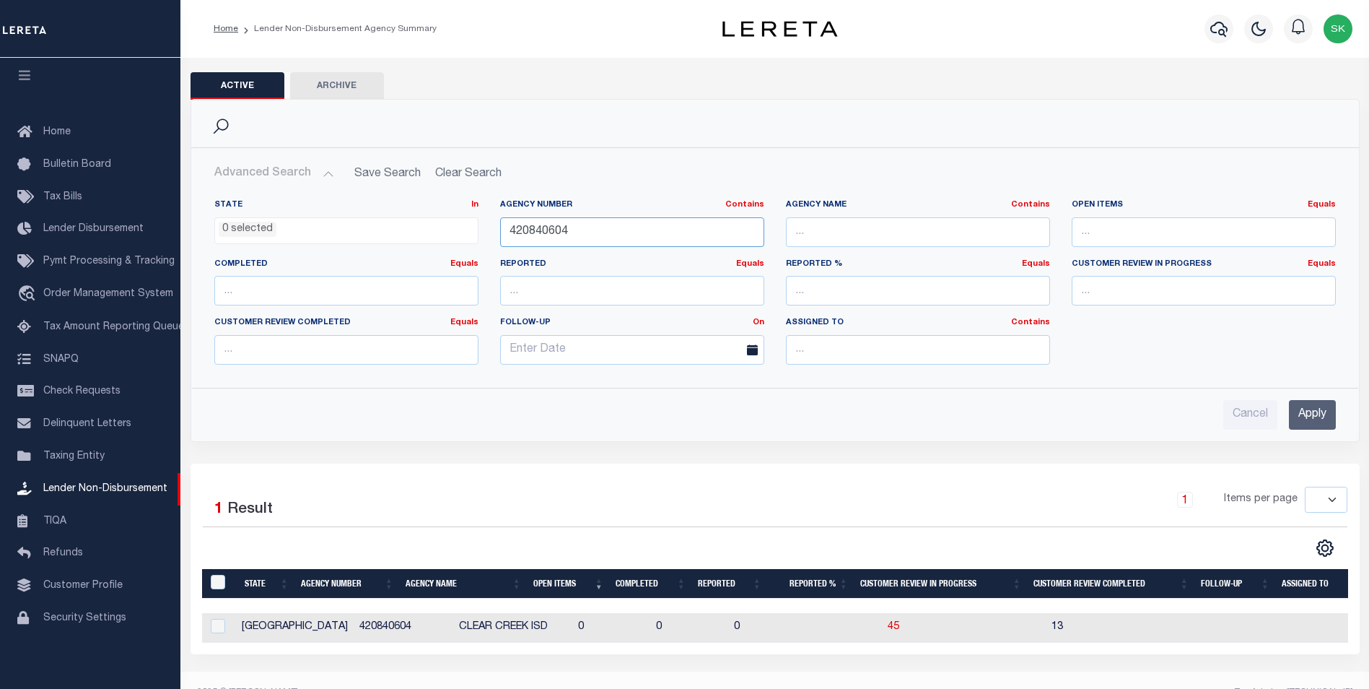
drag, startPoint x: 645, startPoint y: 235, endPoint x: 290, endPoint y: 210, distance: 356.0
click at [290, 210] on div "State In In AK AL AR AZ CA CO CT DC DE FL GA GU HI IA ID IL IN KS [GEOGRAPHIC_D…" at bounding box center [775, 287] width 1143 height 177
type input "6"
type input "040190000"
click at [1320, 406] on input "Apply" at bounding box center [1312, 415] width 47 height 30
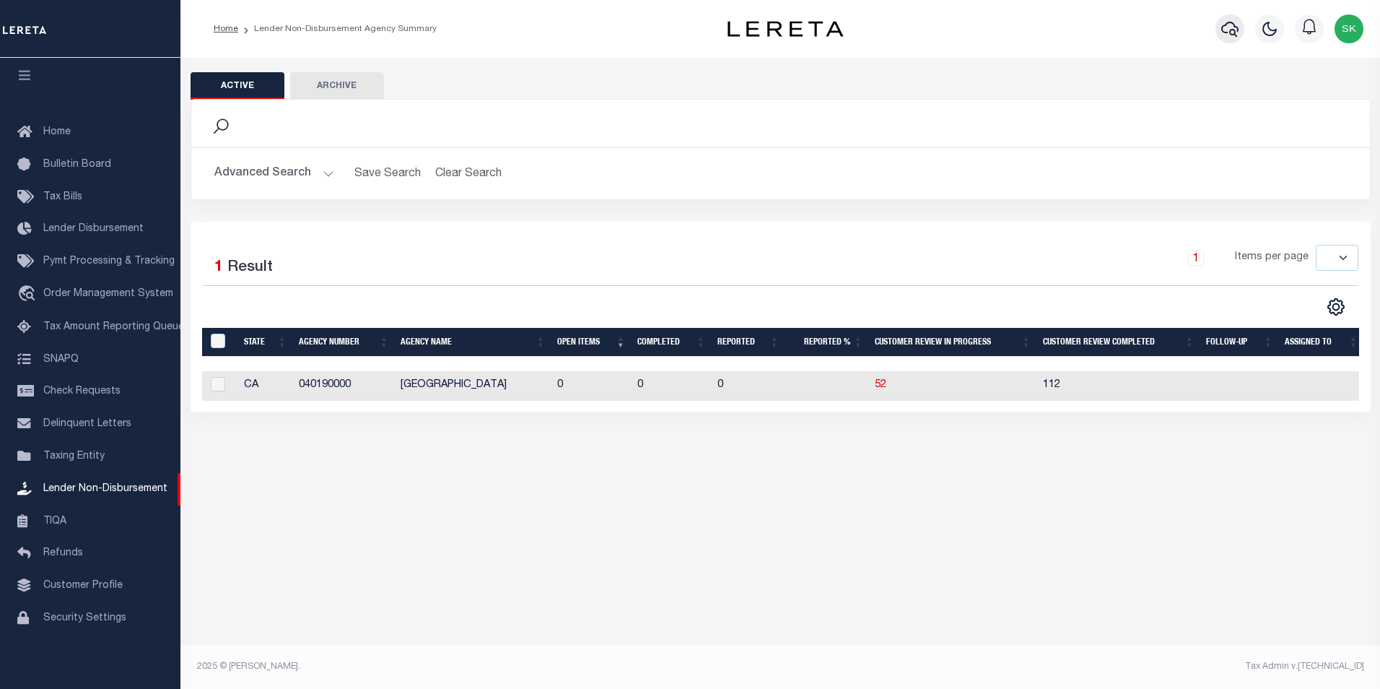
click at [1229, 27] on icon "button" at bounding box center [1229, 28] width 17 height 17
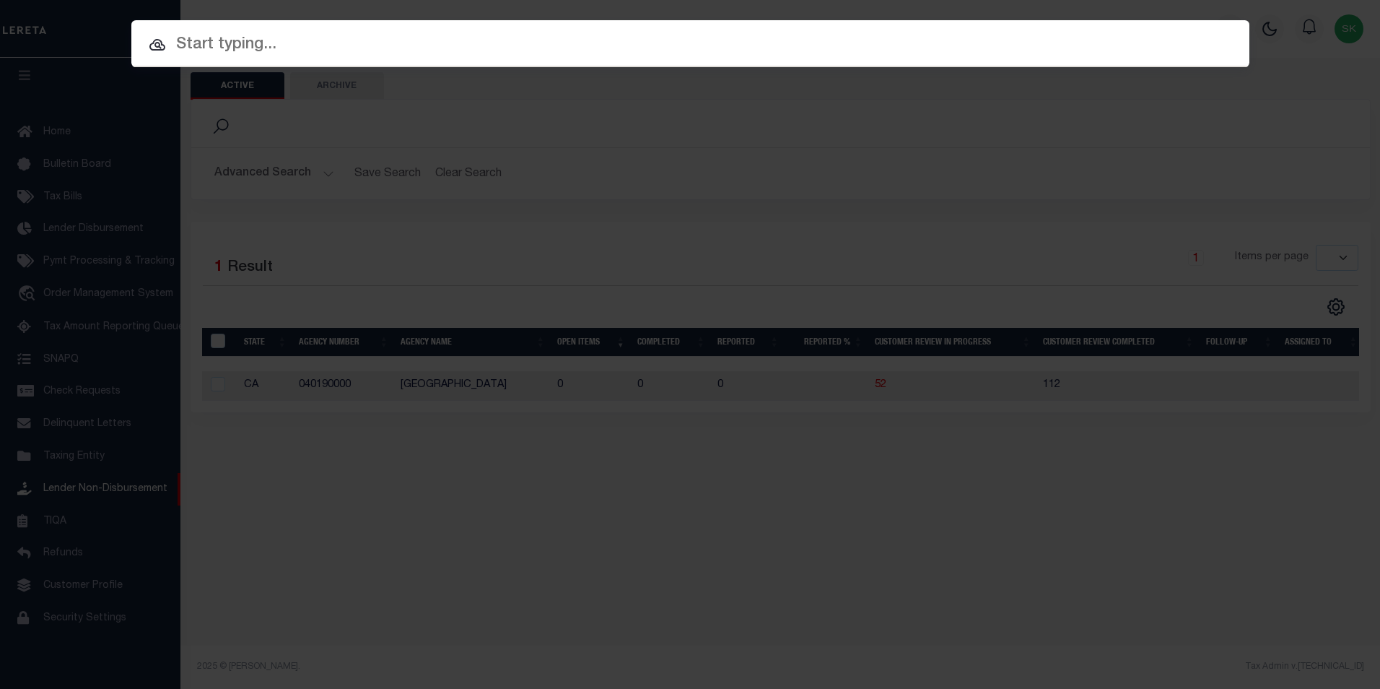
click at [252, 49] on input "text" at bounding box center [690, 44] width 1118 height 25
paste input "10020297"
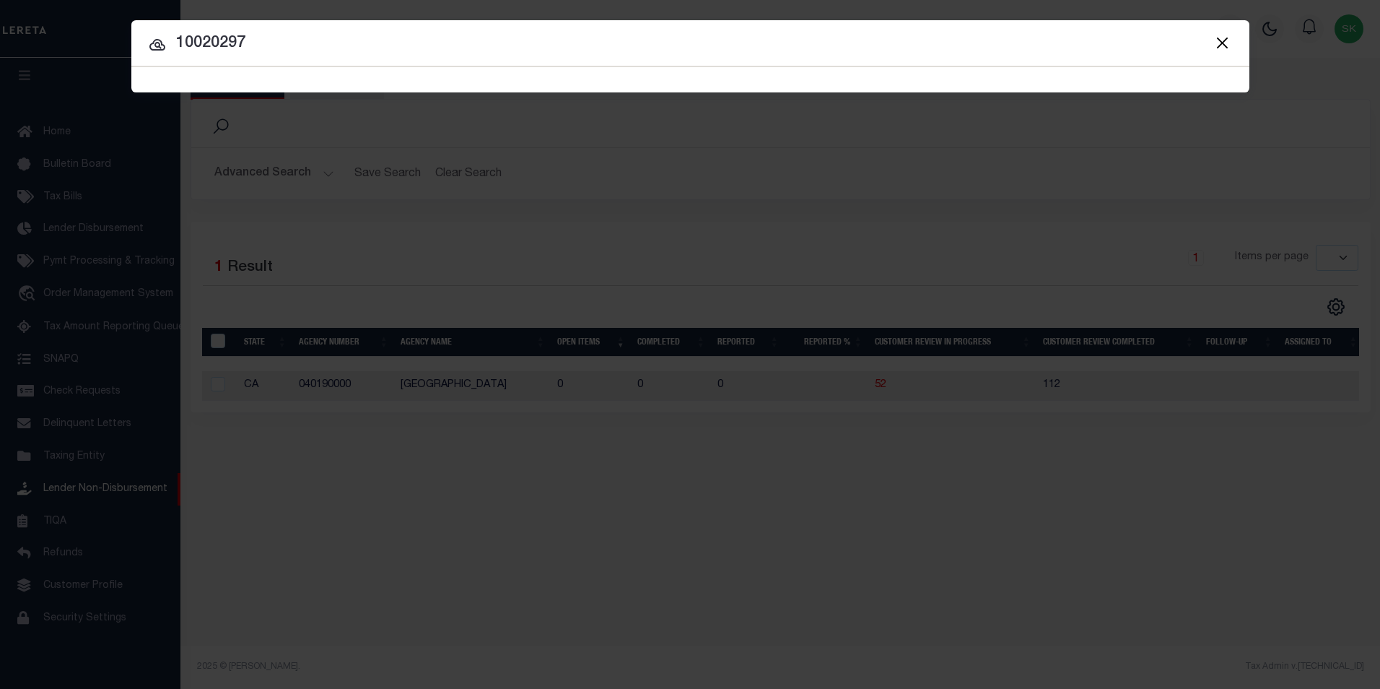
type input "10020297"
click at [286, 40] on input "10020297" at bounding box center [690, 43] width 1118 height 25
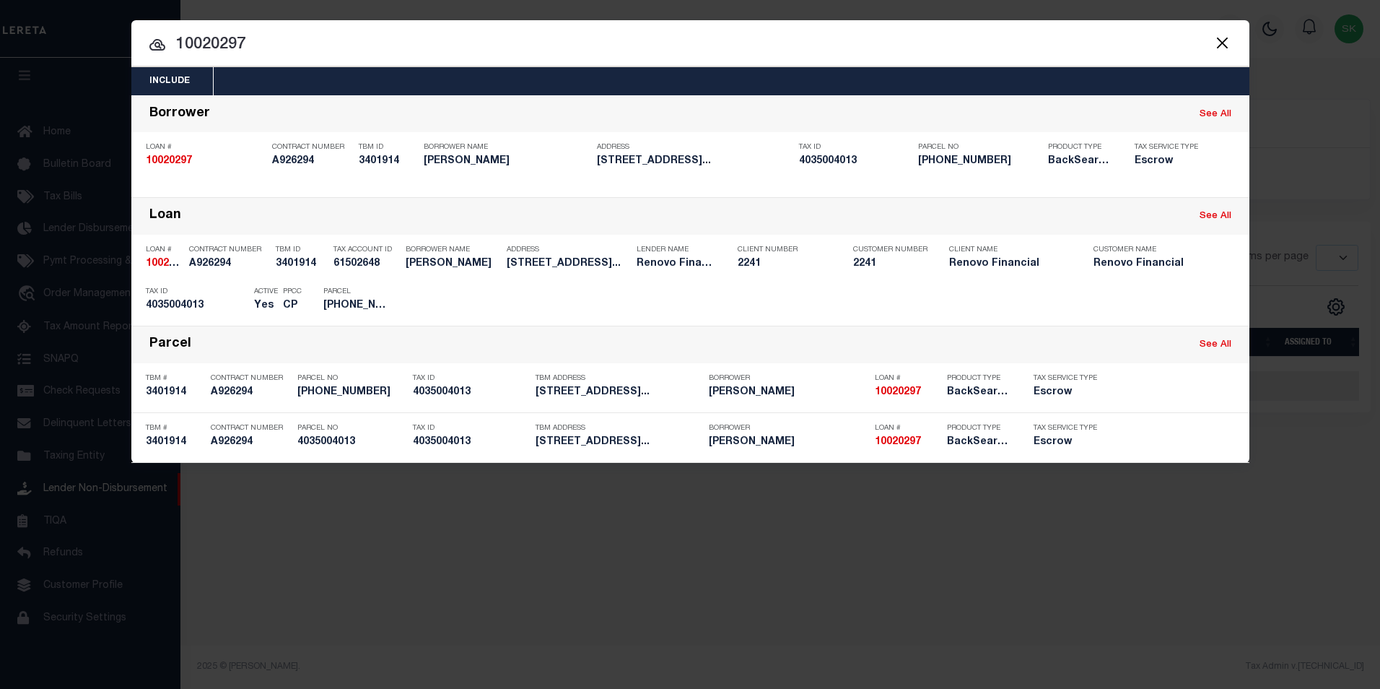
click at [248, 43] on input "10020297" at bounding box center [690, 44] width 1118 height 25
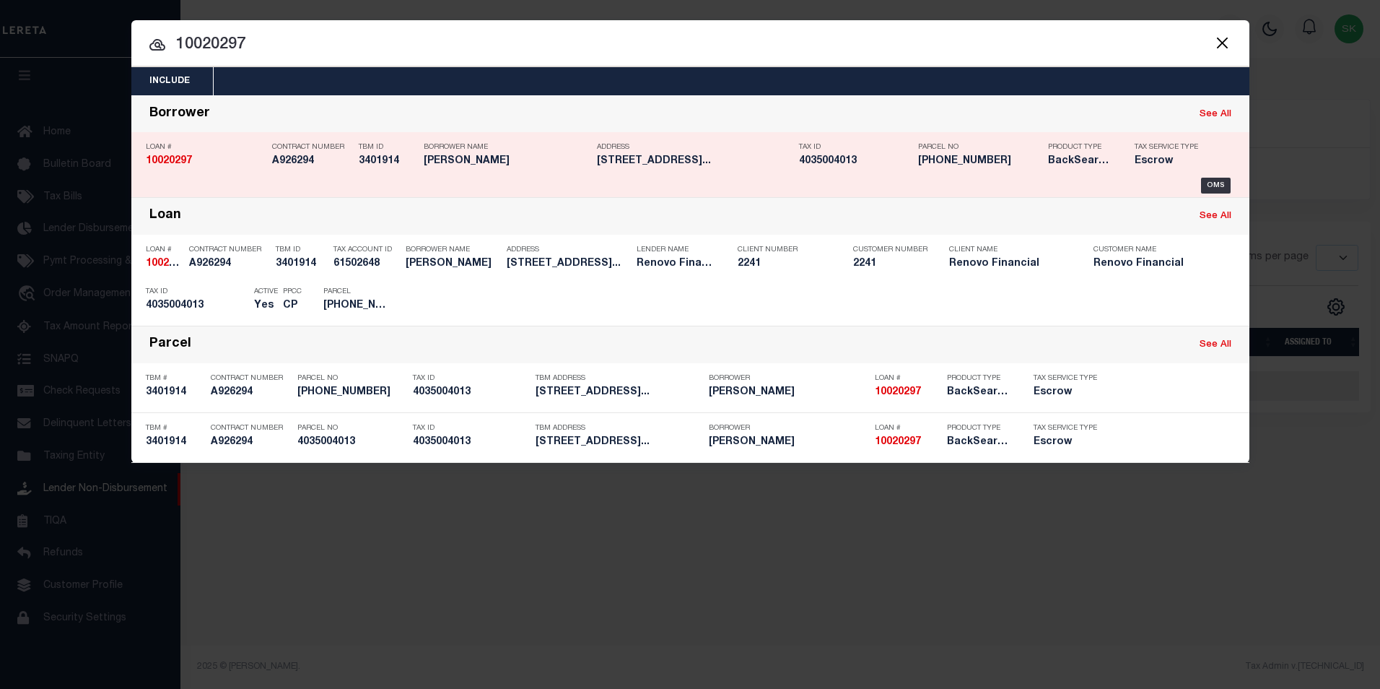
click at [163, 157] on strong "10020297" at bounding box center [169, 161] width 46 height 10
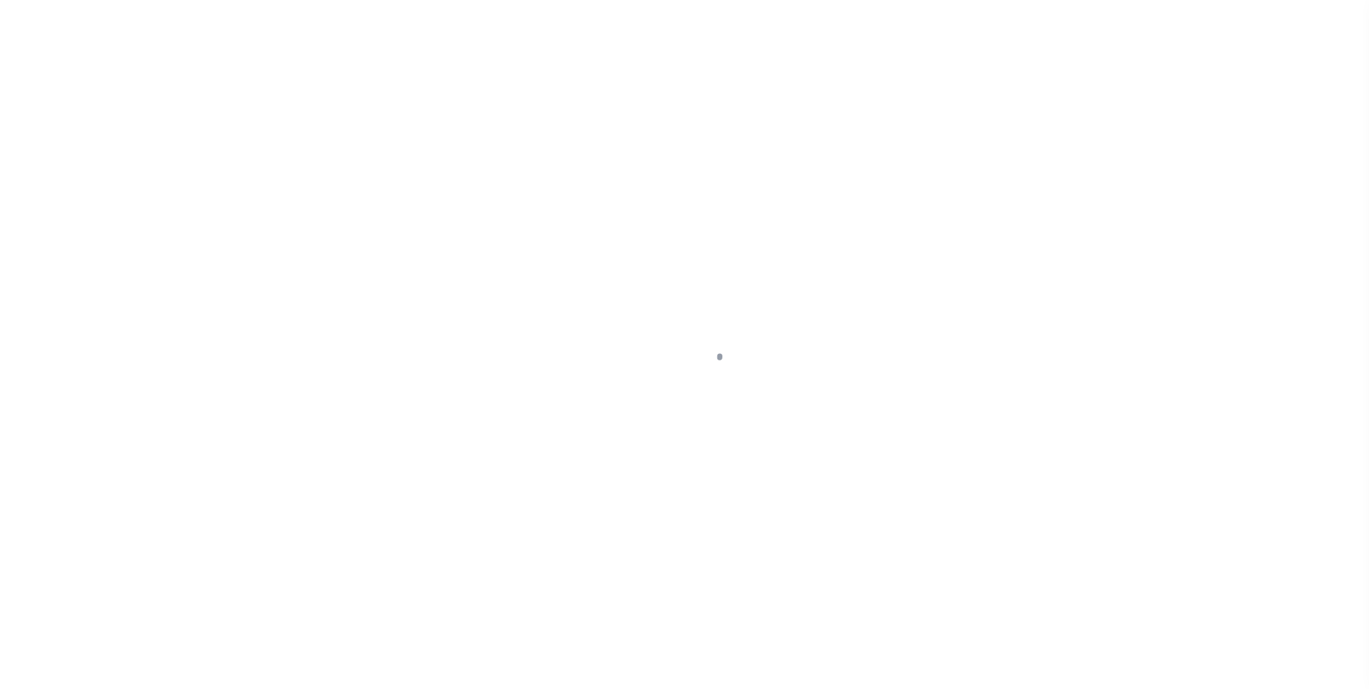
select select "10"
select select "Escrow"
type input "[STREET_ADDRESS]"
type input "4035004013"
select select
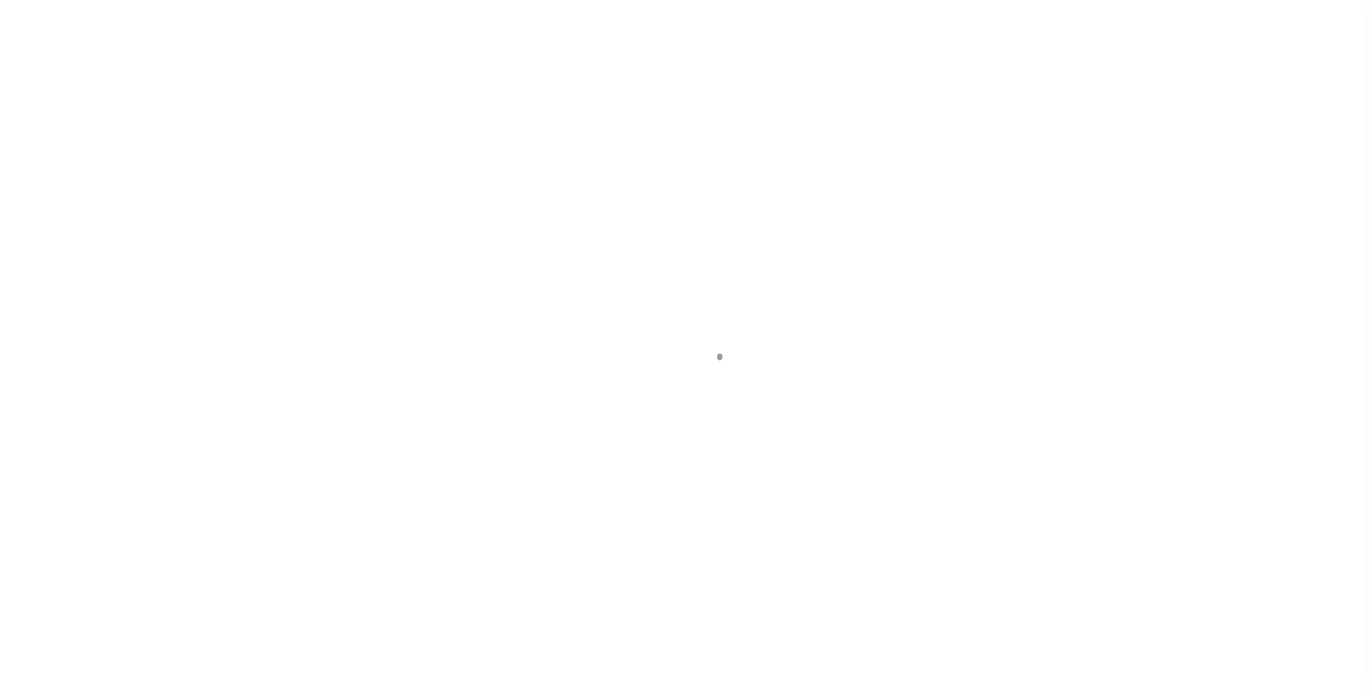
type input "INGLEWOOD, [GEOGRAPHIC_DATA] 90304"
type input "a0kUS000007eAxV"
type input "CA"
select select
type textarea "Liability Limited to Customer Provided Parcel"
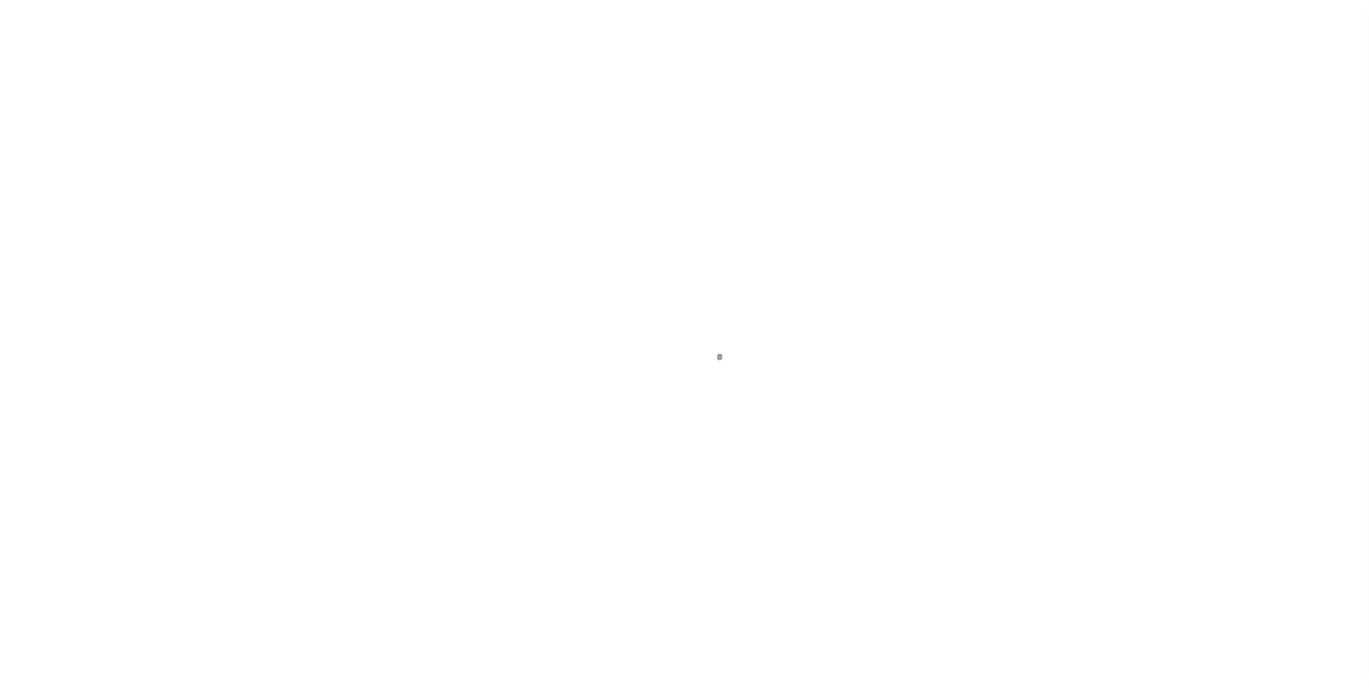
select select "25067"
select select
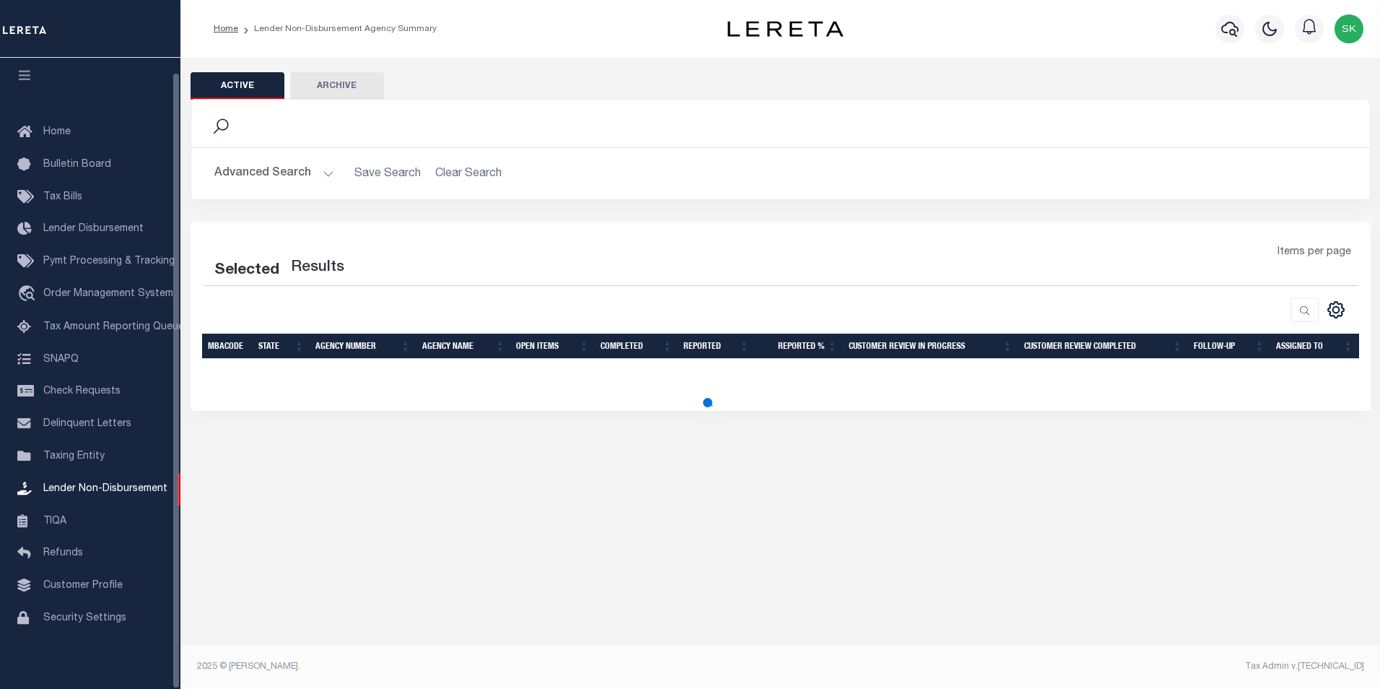
select select
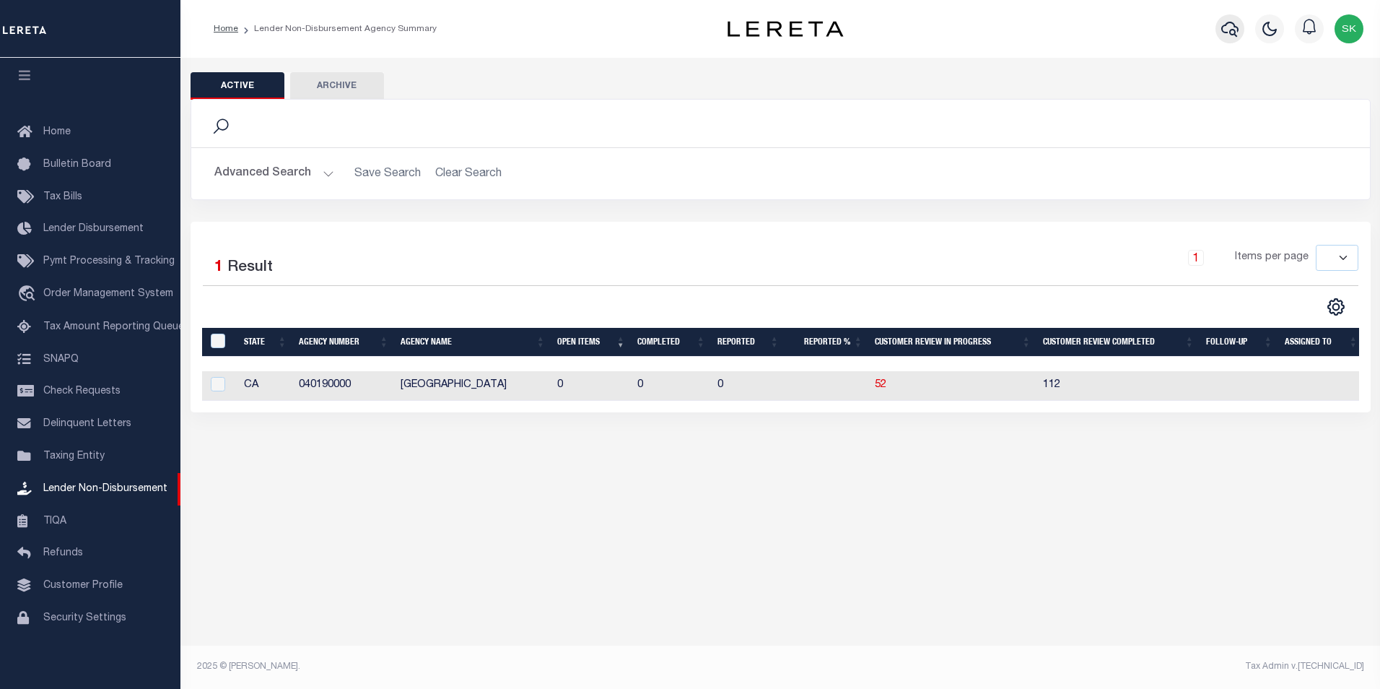
click at [1230, 32] on icon "button" at bounding box center [1229, 29] width 17 height 15
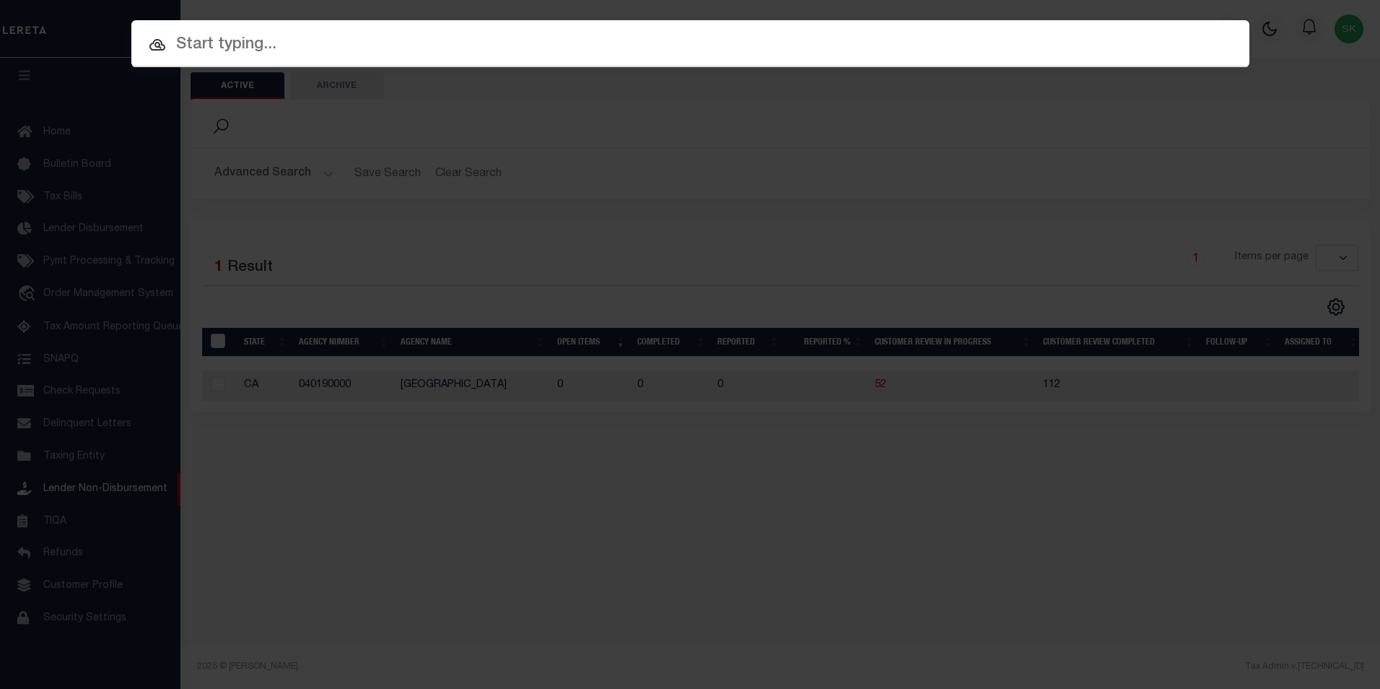
click at [276, 45] on input "text" at bounding box center [690, 44] width 1118 height 25
paste input "10020297"
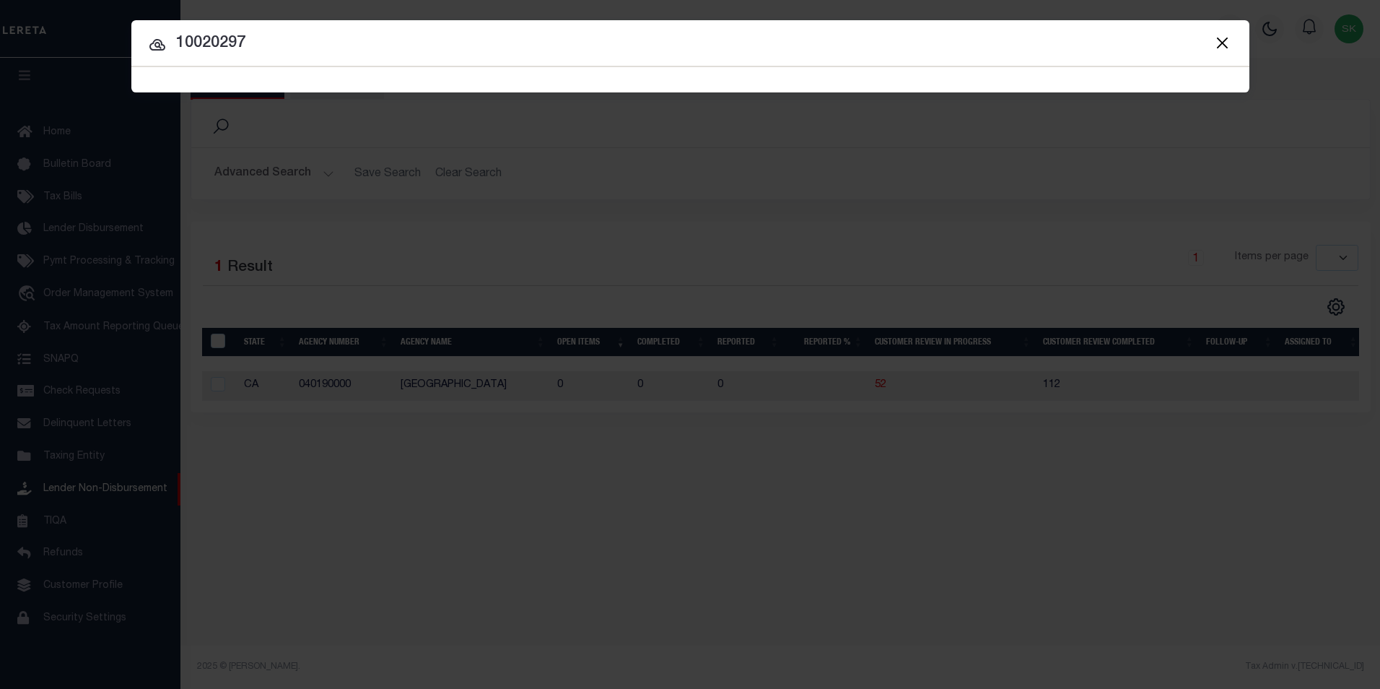
type input "10020297"
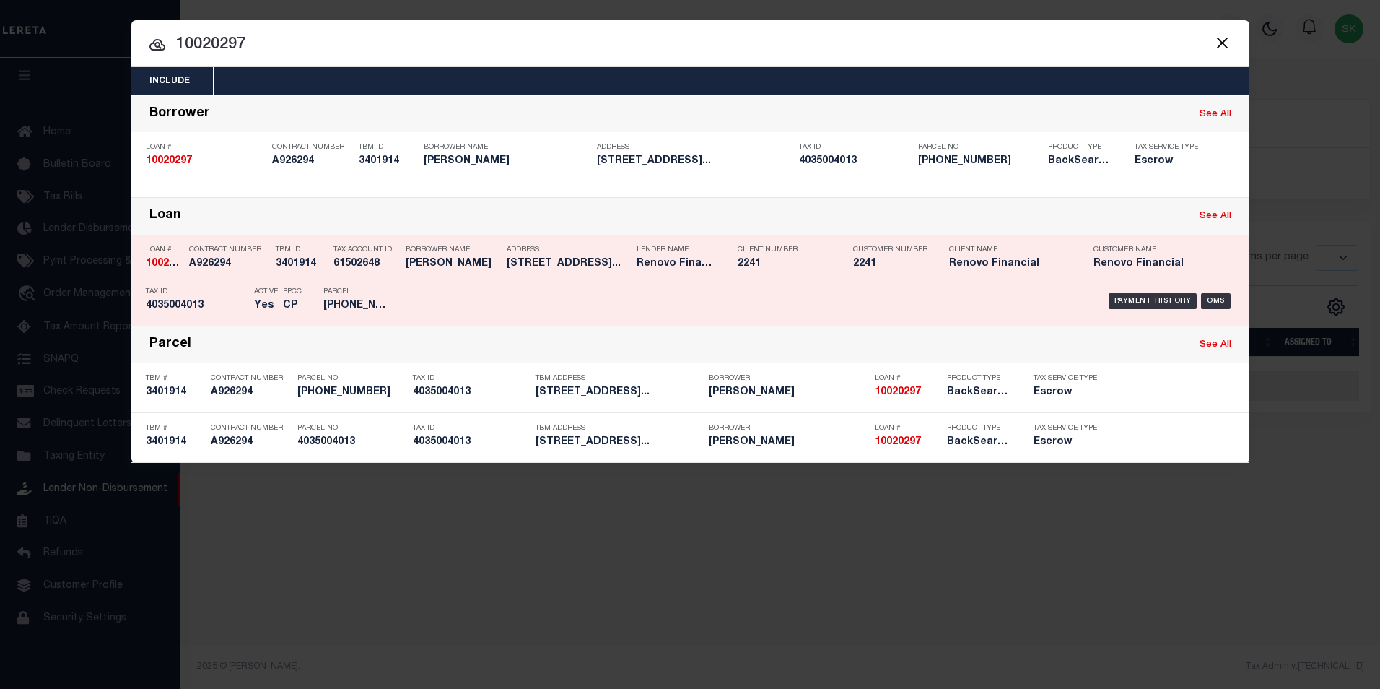
click at [154, 263] on strong "10020297" at bounding box center [169, 263] width 46 height 10
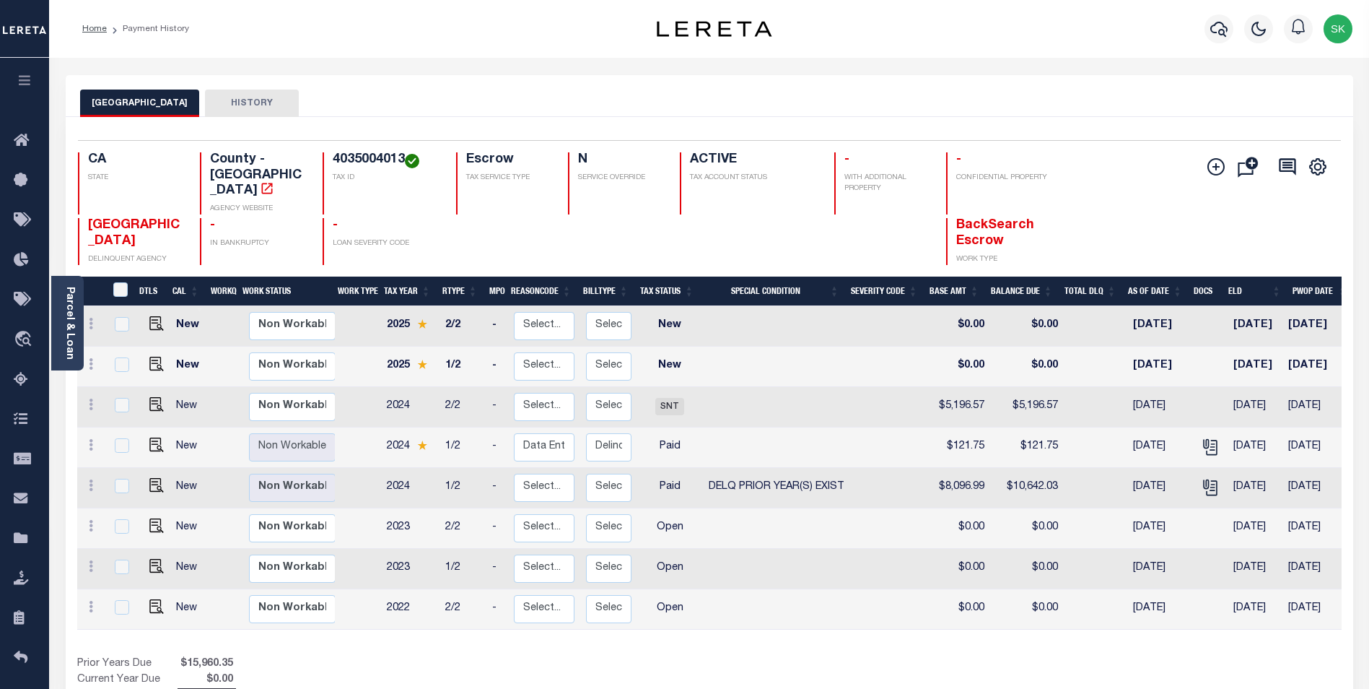
click at [492, 218] on div at bounding box center [503, 241] width 95 height 47
click at [22, 581] on icon at bounding box center [25, 579] width 23 height 18
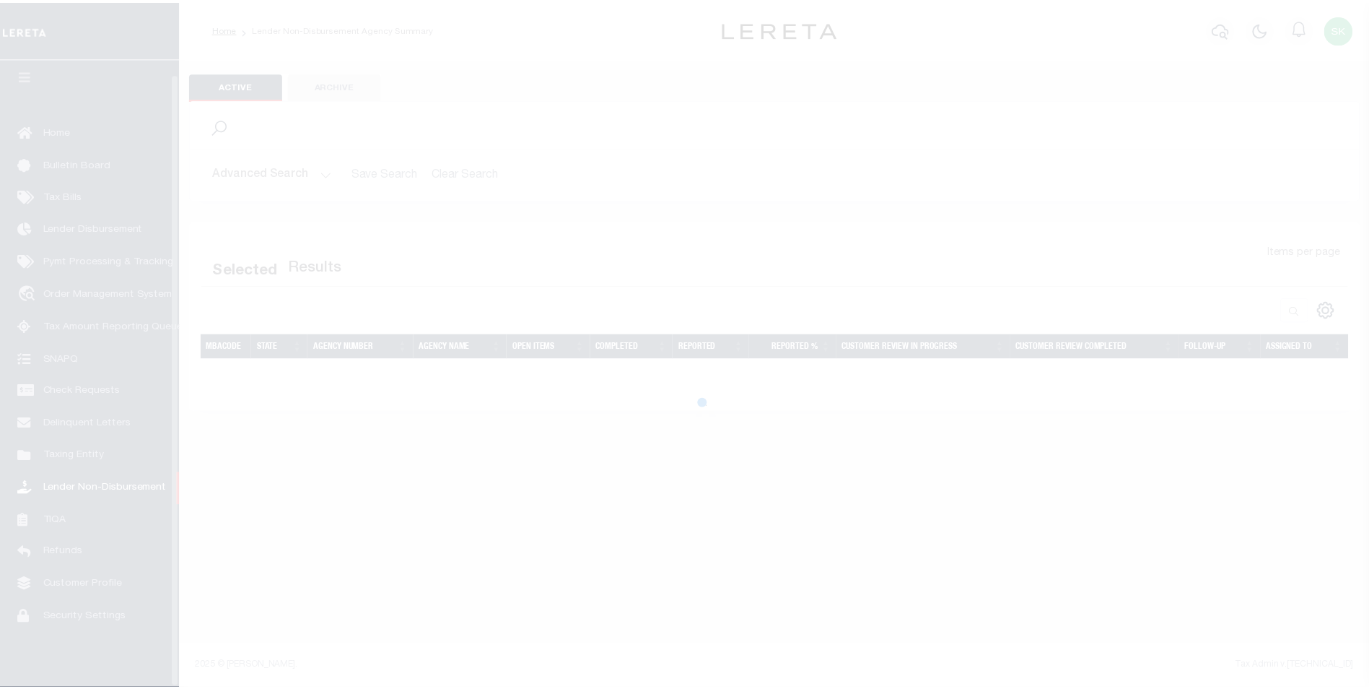
scroll to position [14, 0]
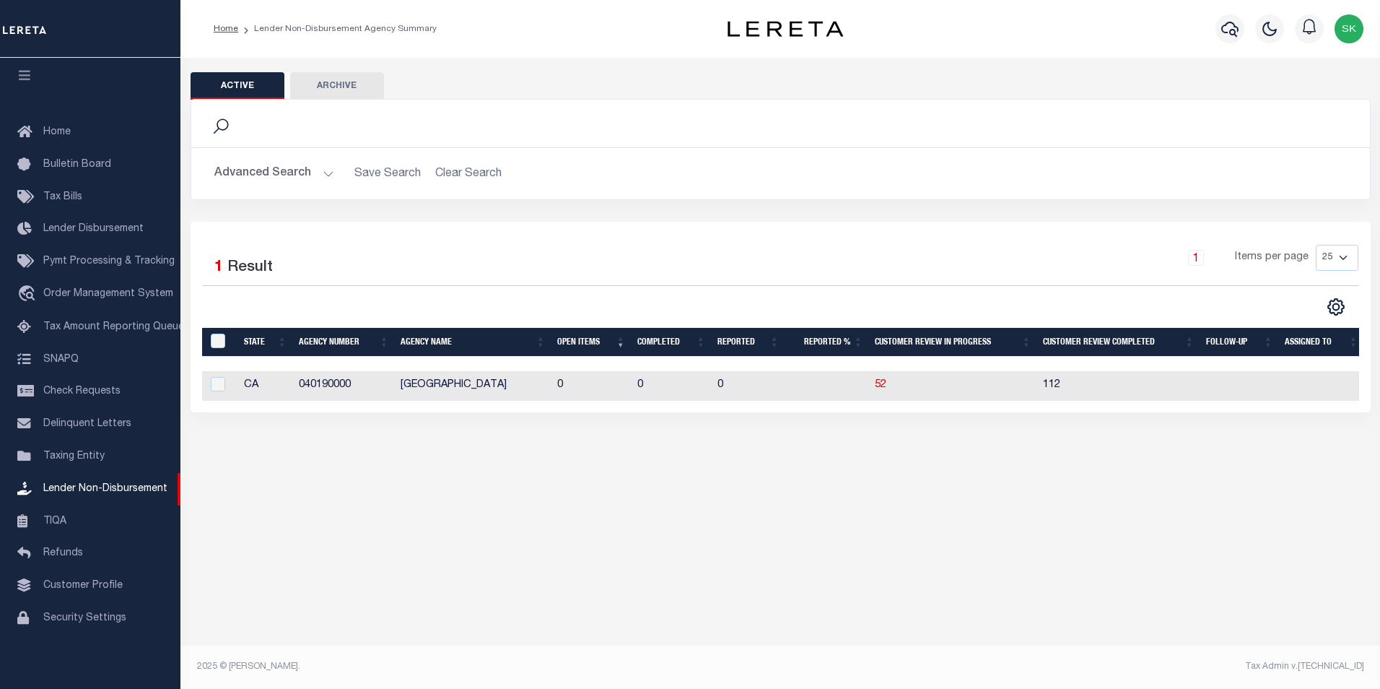
click at [326, 172] on button "Advanced Search" at bounding box center [274, 174] width 120 height 28
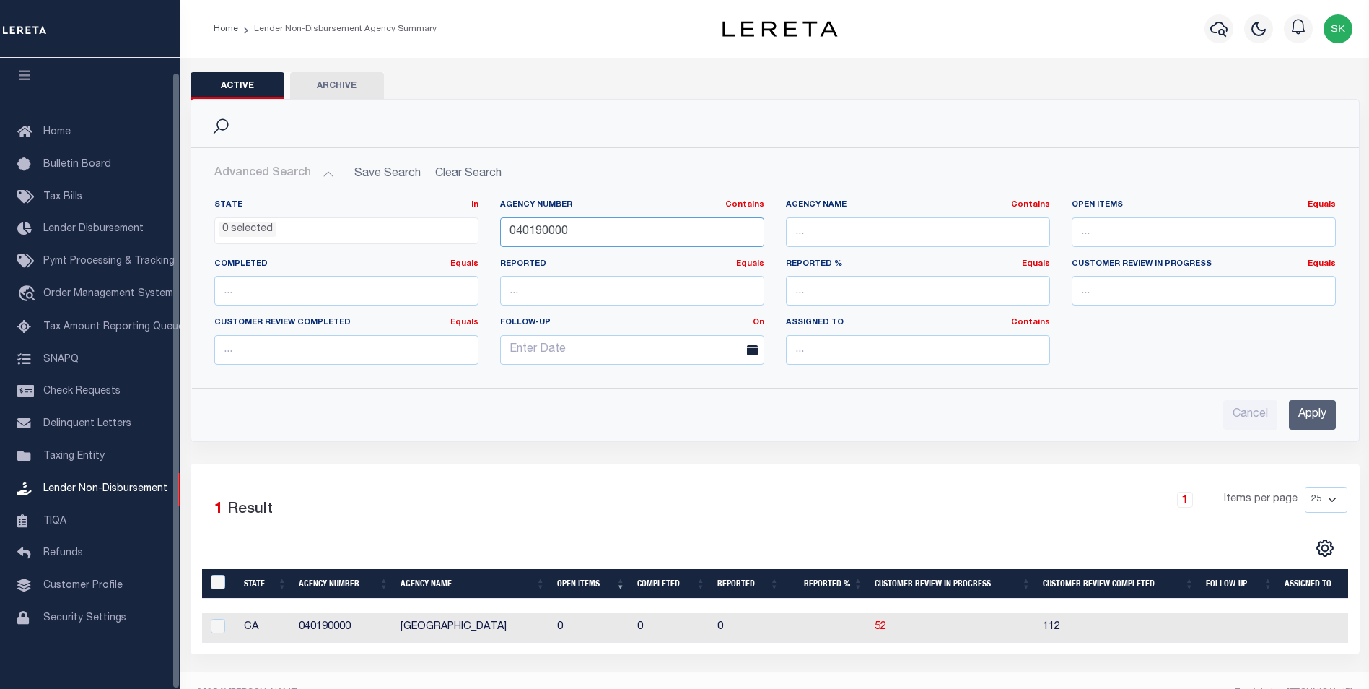
drag, startPoint x: 589, startPoint y: 228, endPoint x: 330, endPoint y: 195, distance: 261.3
click at [330, 195] on div "State In In AK AL AR AZ CA CO CT DC DE FL GA GU HI IA ID IL IN KS [GEOGRAPHIC_D…" at bounding box center [775, 282] width 1167 height 188
type input "0"
type input "290010106"
click at [1311, 419] on input "Apply" at bounding box center [1312, 415] width 47 height 30
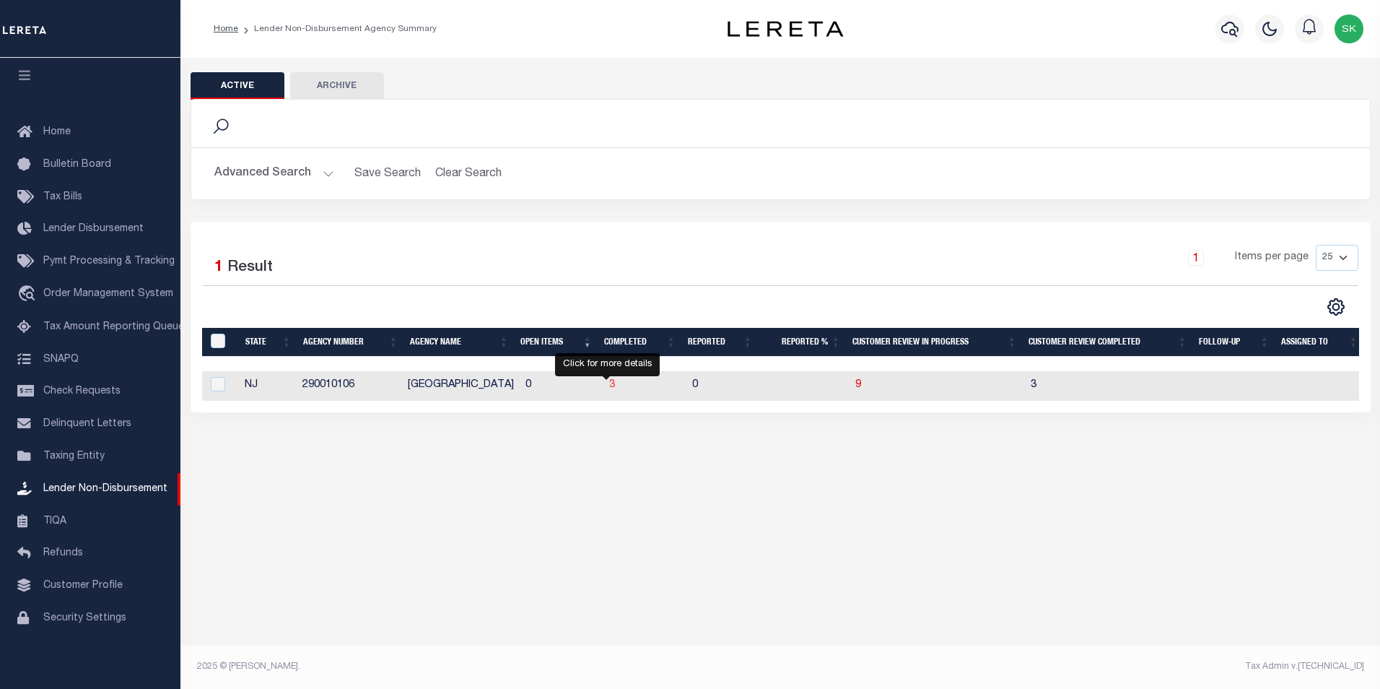
click at [609, 384] on span "3" at bounding box center [612, 385] width 6 height 10
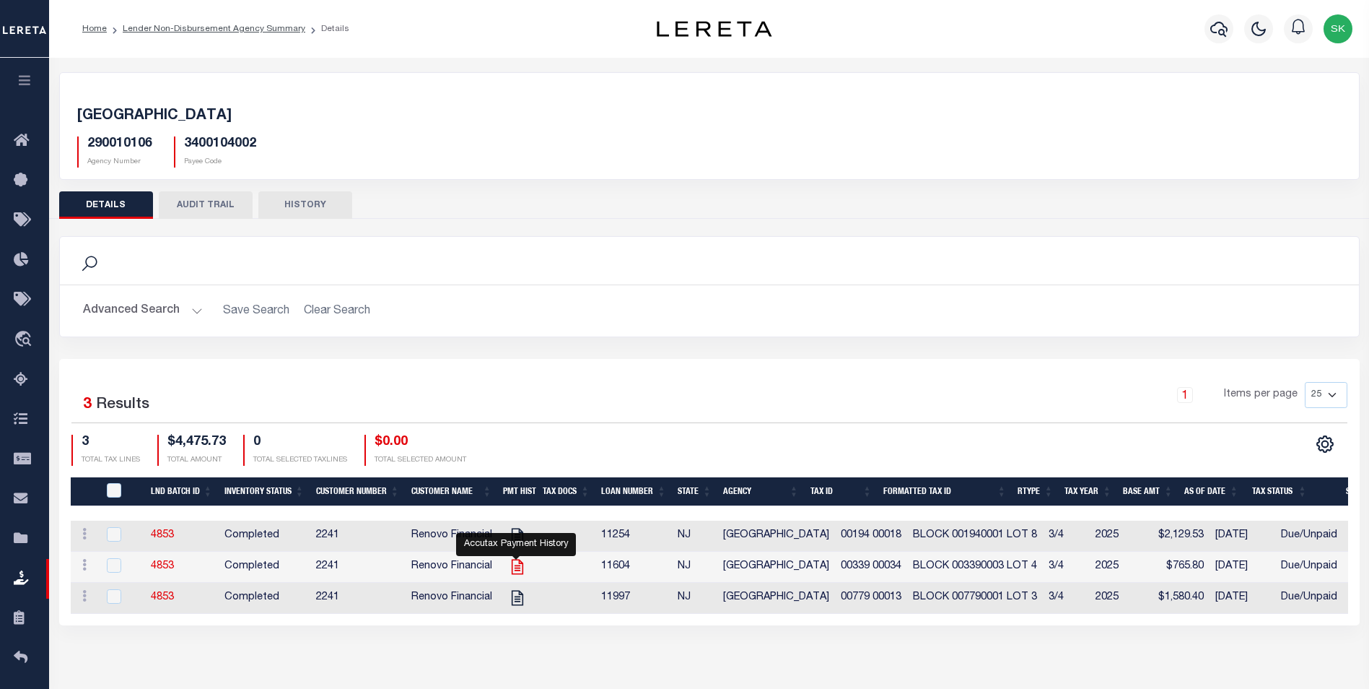
click at [517, 565] on icon "" at bounding box center [517, 566] width 19 height 19
checkbox input "true"
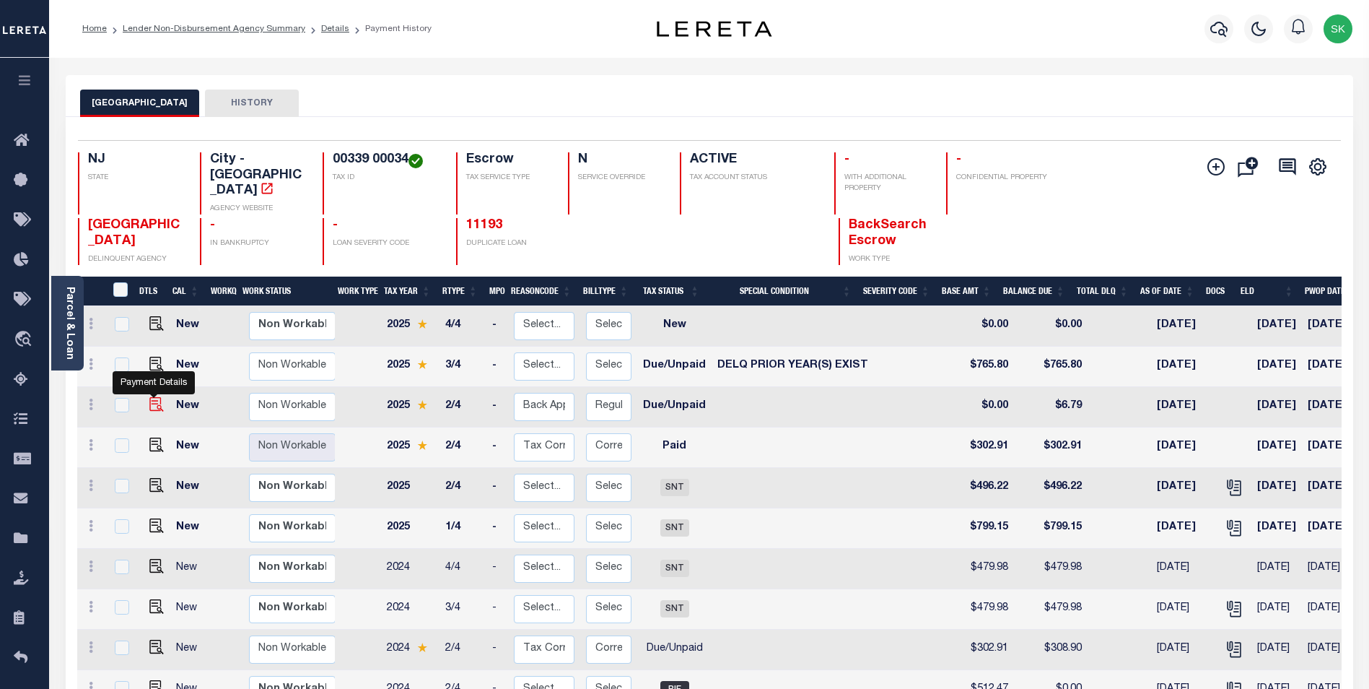
click at [152, 397] on img "" at bounding box center [156, 404] width 14 height 14
checkbox input "true"
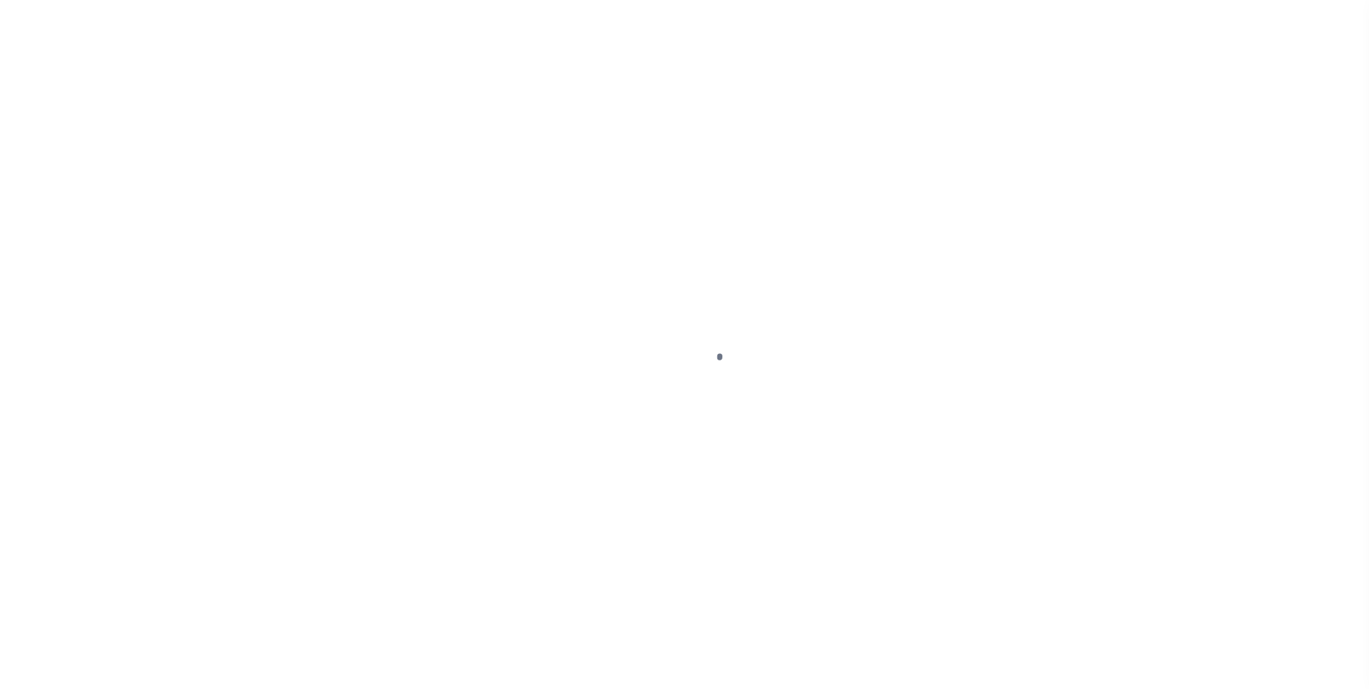
select select "DUE"
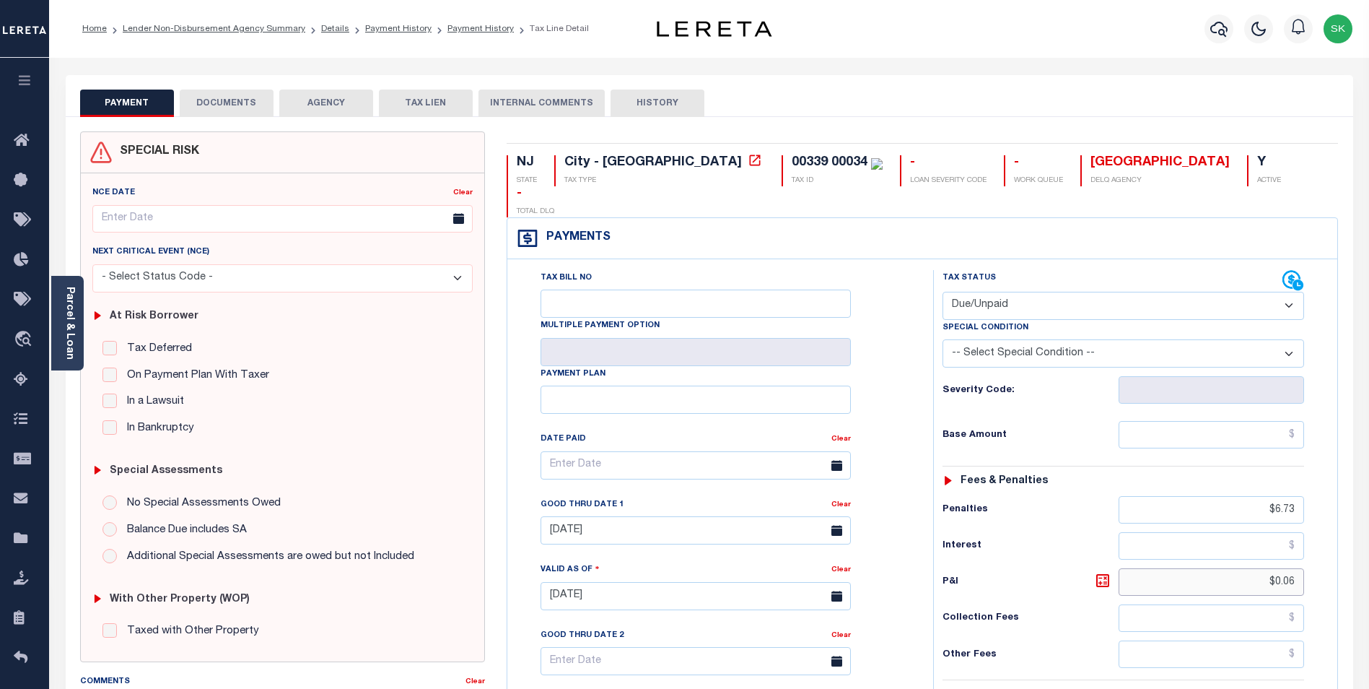
drag, startPoint x: 1264, startPoint y: 551, endPoint x: 1382, endPoint y: 545, distance: 118.5
click at [1369, 545] on html "Home Lender Non-Disbursement Agency Summary Details Payment History Payment His…" at bounding box center [684, 547] width 1369 height 1094
type input "$0.12"
type input "10/15/2025"
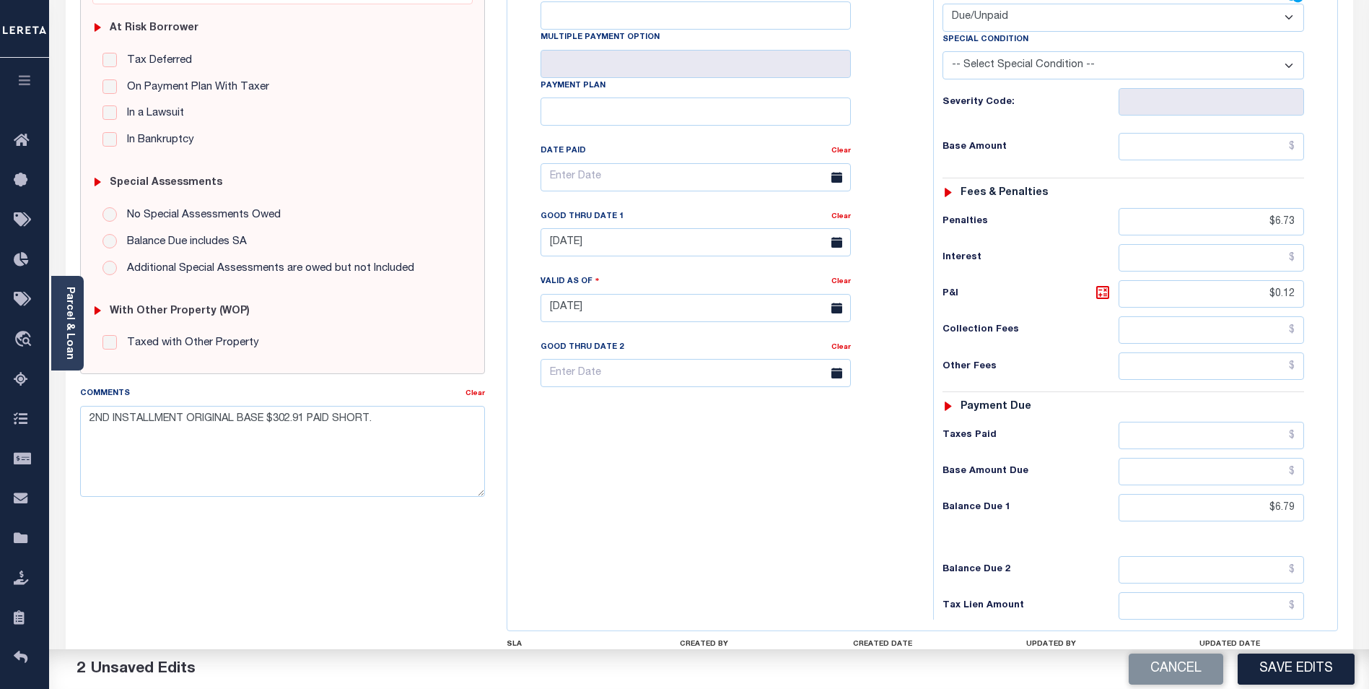
scroll to position [361, 0]
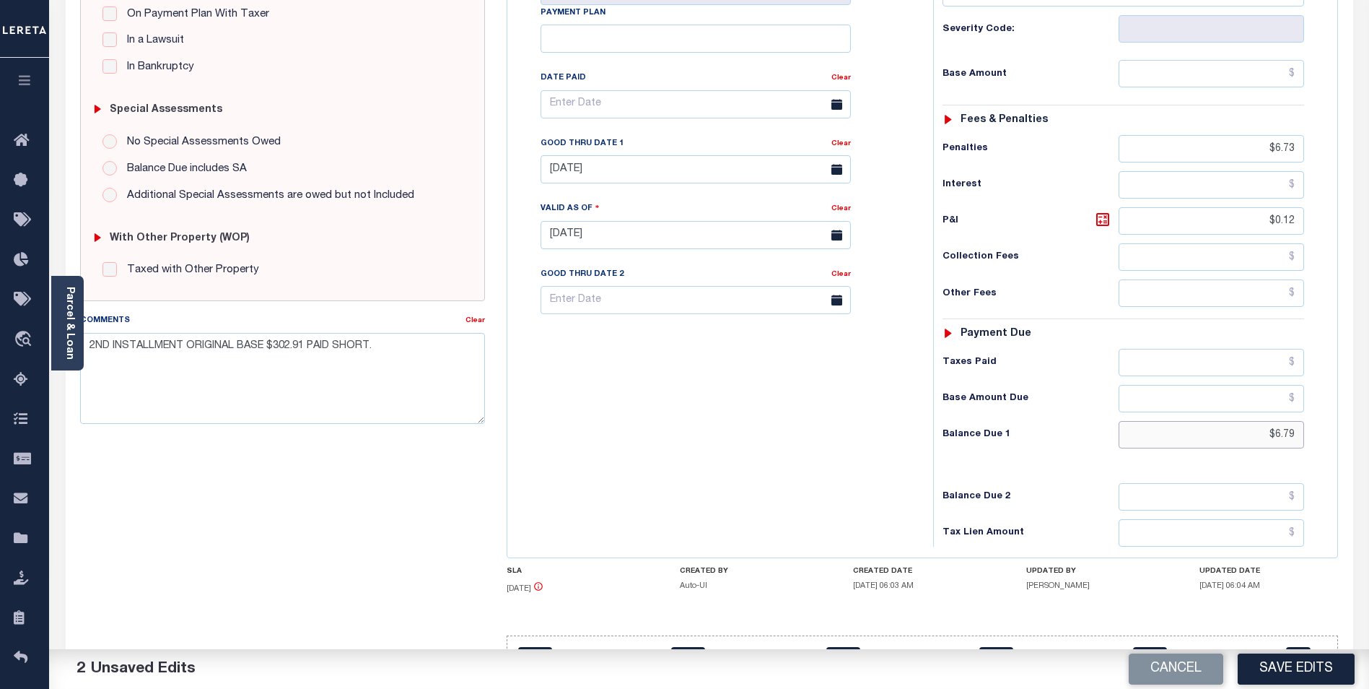
drag, startPoint x: 1265, startPoint y: 404, endPoint x: 1379, endPoint y: 390, distance: 115.6
click at [1369, 391] on html "Home Lender Non-Disbursement Agency Summary Details Payment History Payment His…" at bounding box center [684, 186] width 1369 height 1094
type input "$6.85"
click at [693, 155] on input "[DATE]" at bounding box center [696, 169] width 310 height 28
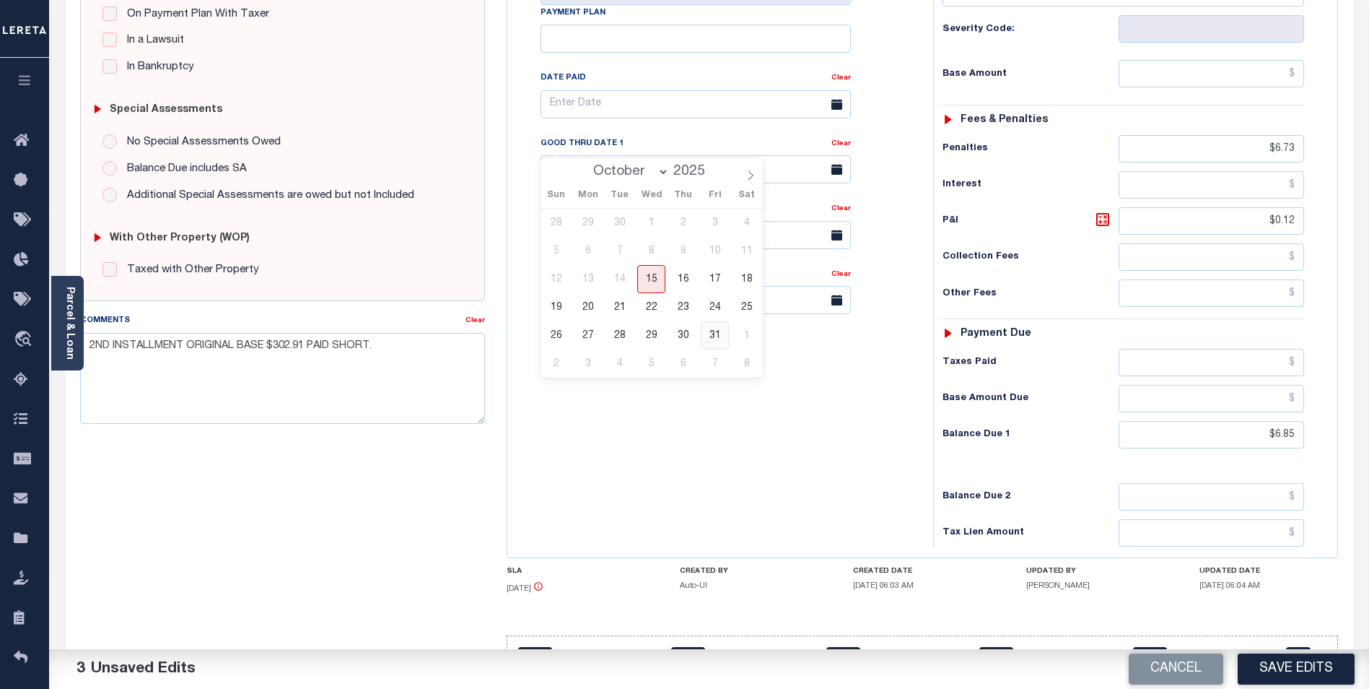
click at [713, 333] on span "31" at bounding box center [715, 335] width 28 height 28
type input "[DATE]"
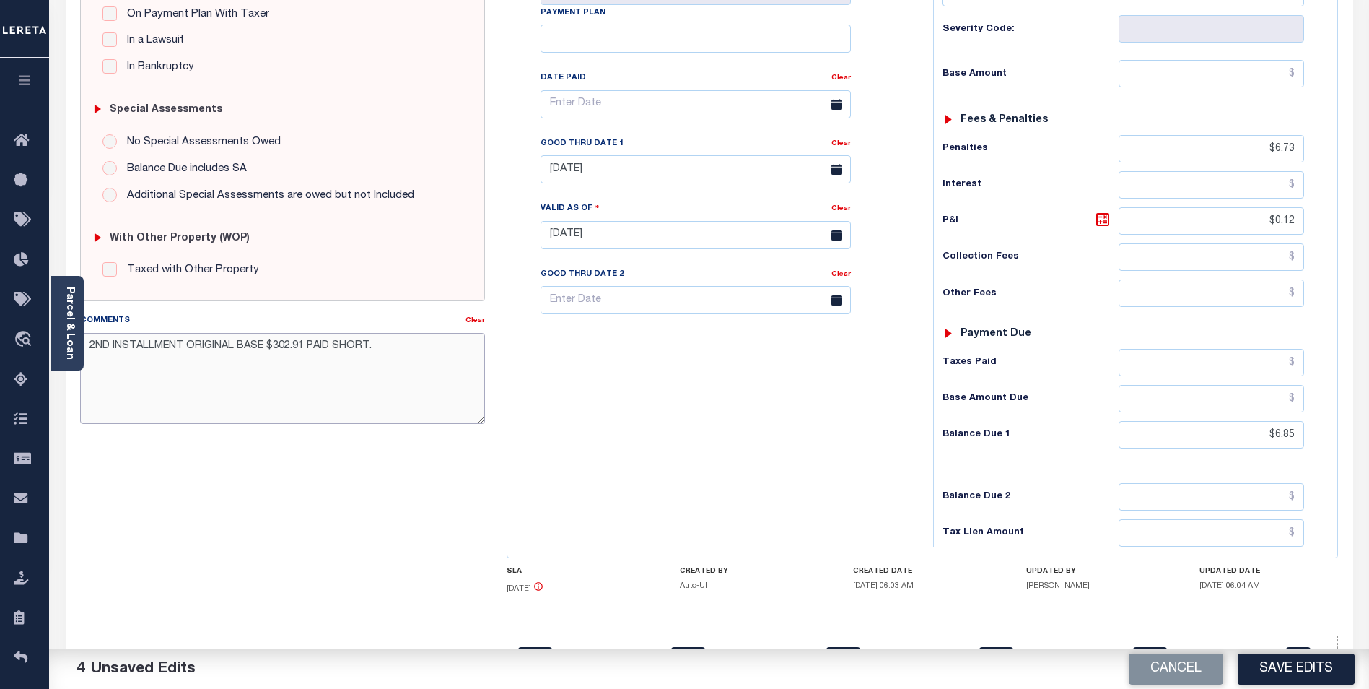
drag, startPoint x: 415, startPoint y: 353, endPoint x: -321, endPoint y: 300, distance: 738.2
click at [0, 300] on html "Home Lender Non-Disbursement Agency Summary Details Payment History Payment His…" at bounding box center [684, 186] width 1369 height 1094
type textarea "PER KACEY IN TAX OFFICE. 2ND INSTALLMENT ORIGINAL BASE $302.91 PAID SHORT."
click at [227, 492] on div "SPECIAL RISK NCE Date Clear - Select Status Code -" at bounding box center [282, 235] width 427 height 930
click at [1301, 667] on button "Save Edits" at bounding box center [1296, 668] width 117 height 31
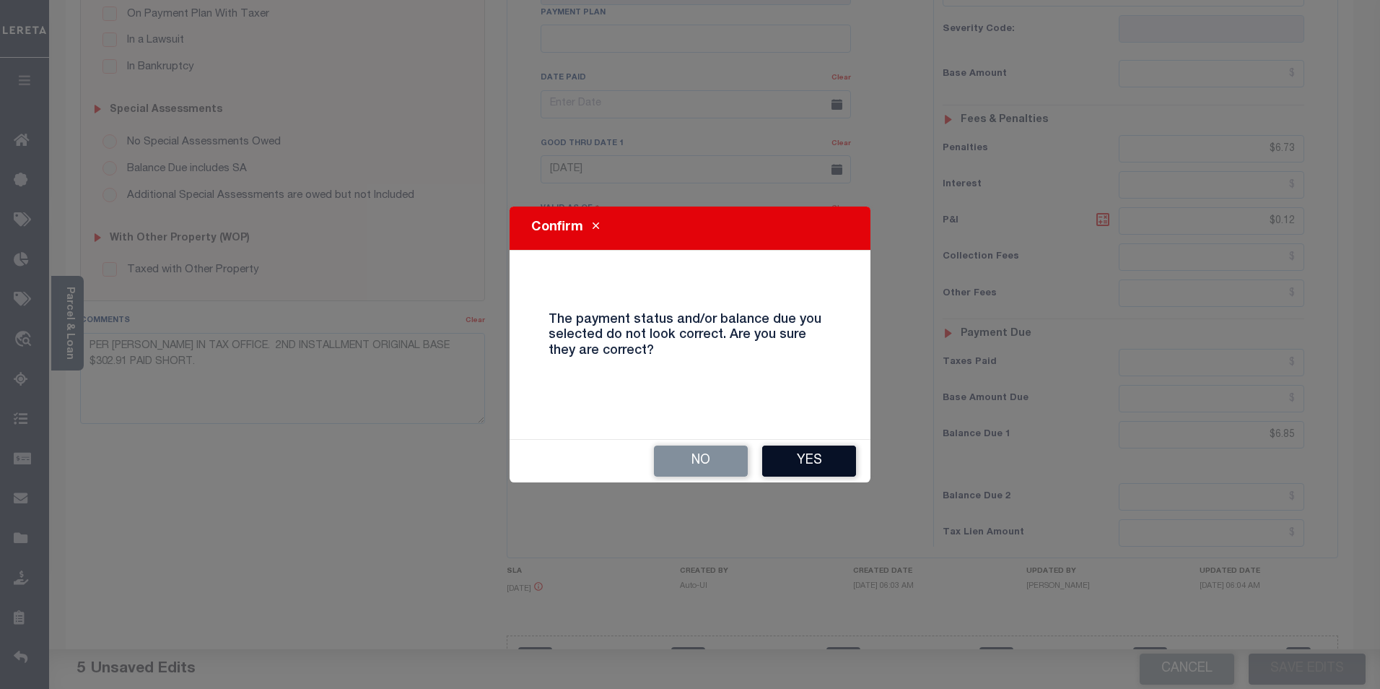
click at [804, 452] on button "Yes" at bounding box center [809, 460] width 94 height 31
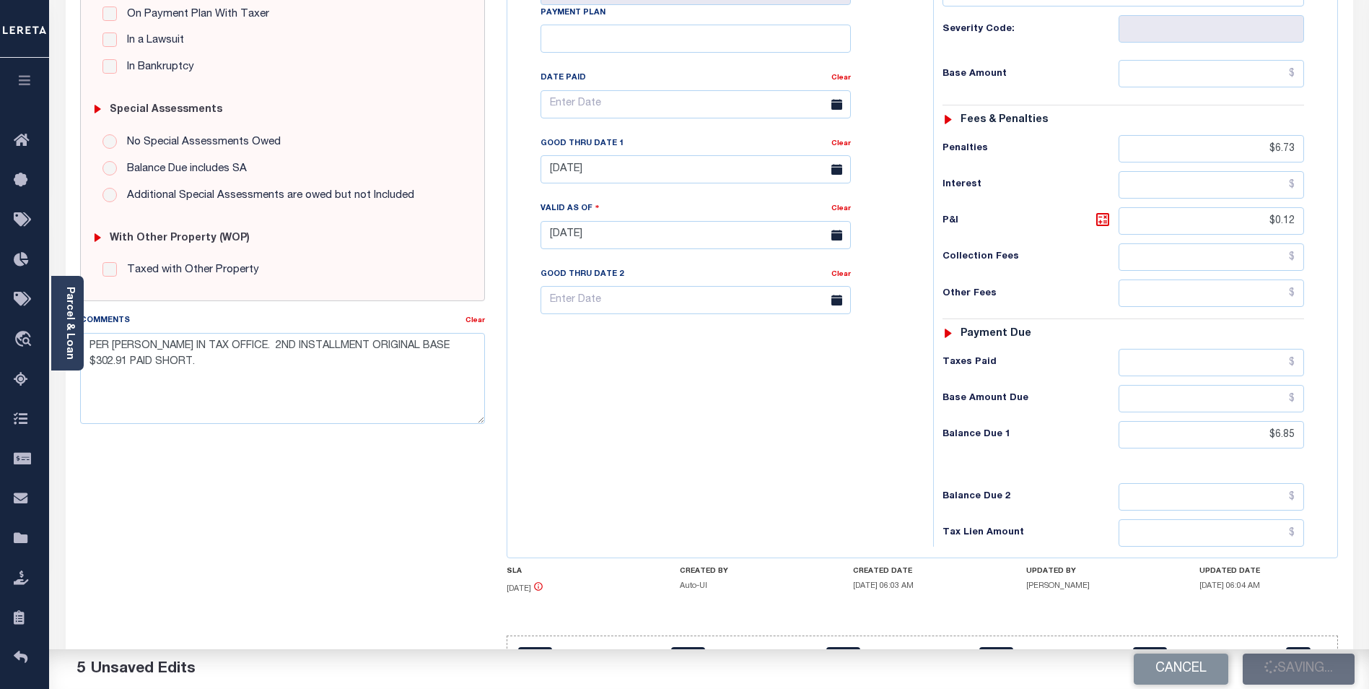
checkbox input "false"
type input "$6.73"
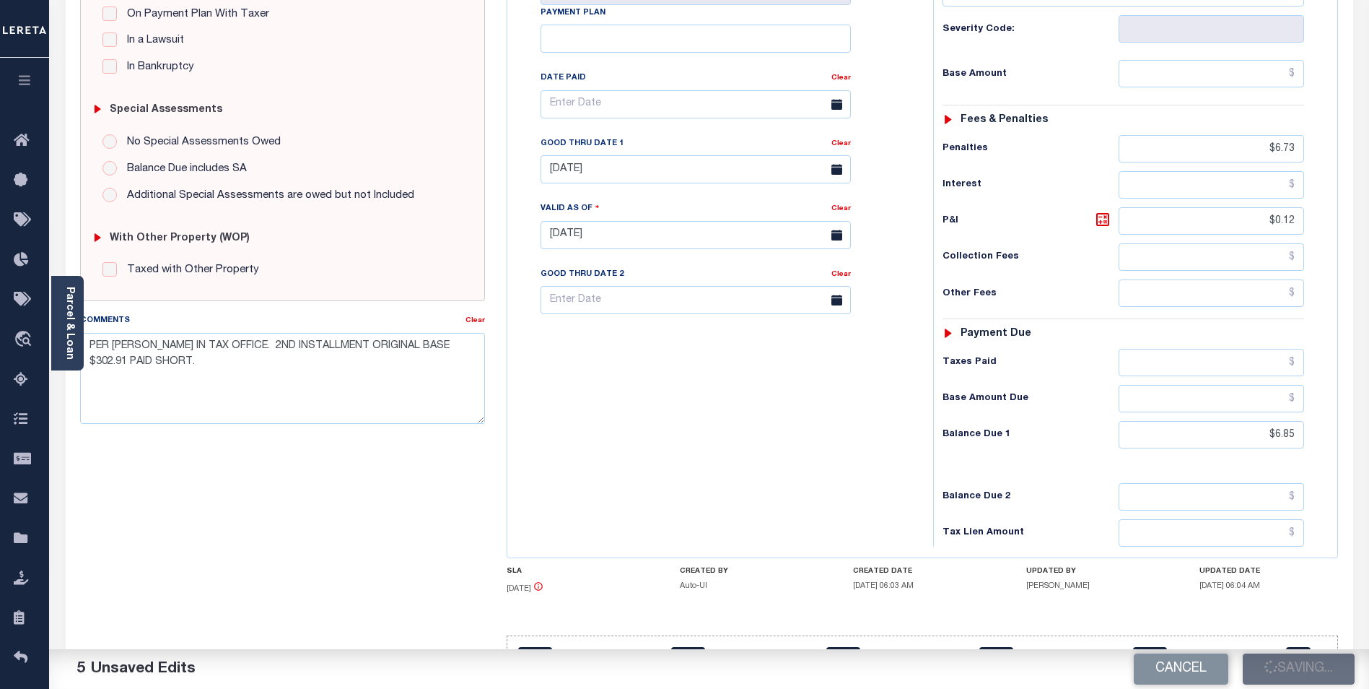
type input "$0.12"
type input "$6.85"
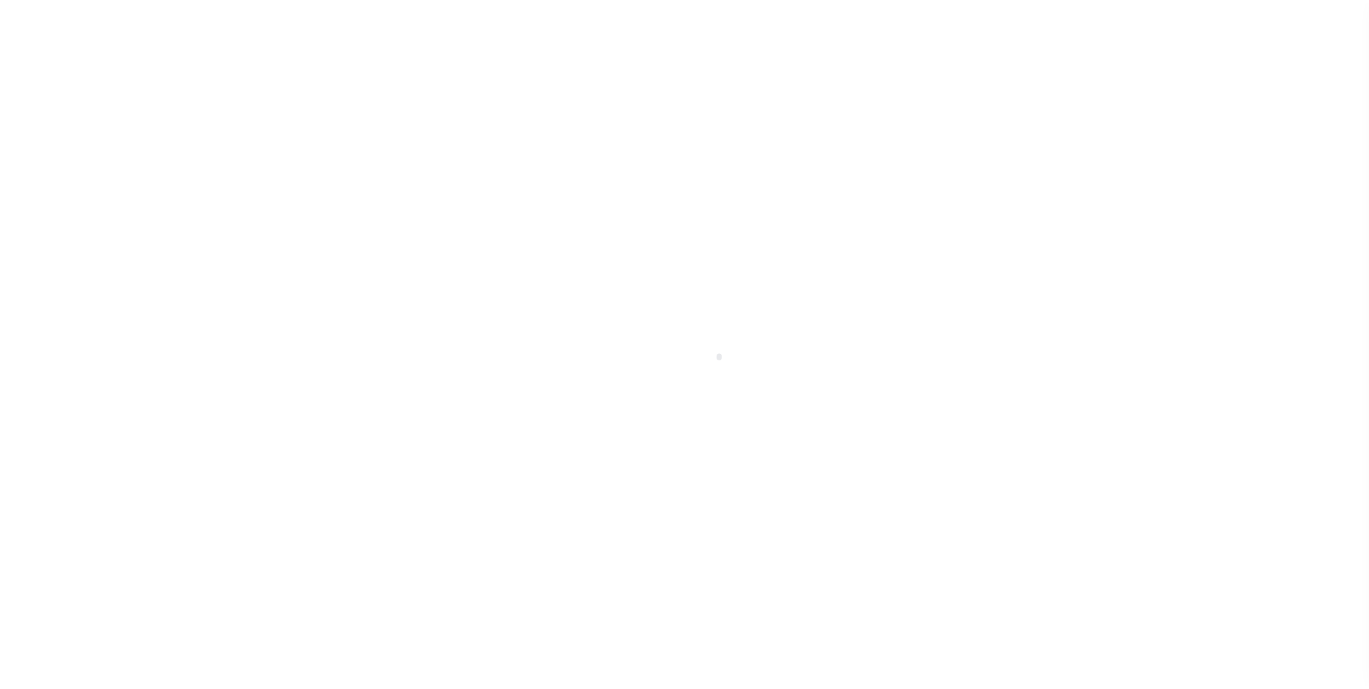
scroll to position [14, 0]
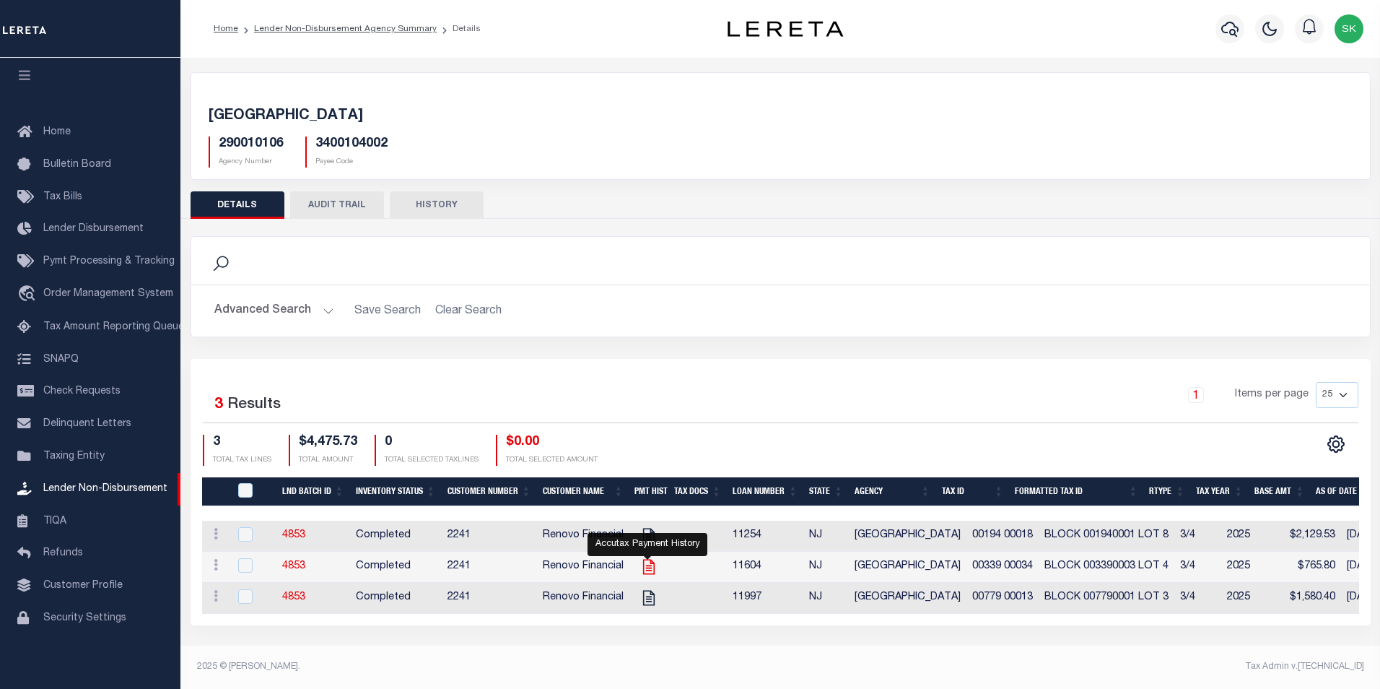
click at [647, 564] on icon "" at bounding box center [649, 566] width 19 height 19
checkbox input "true"
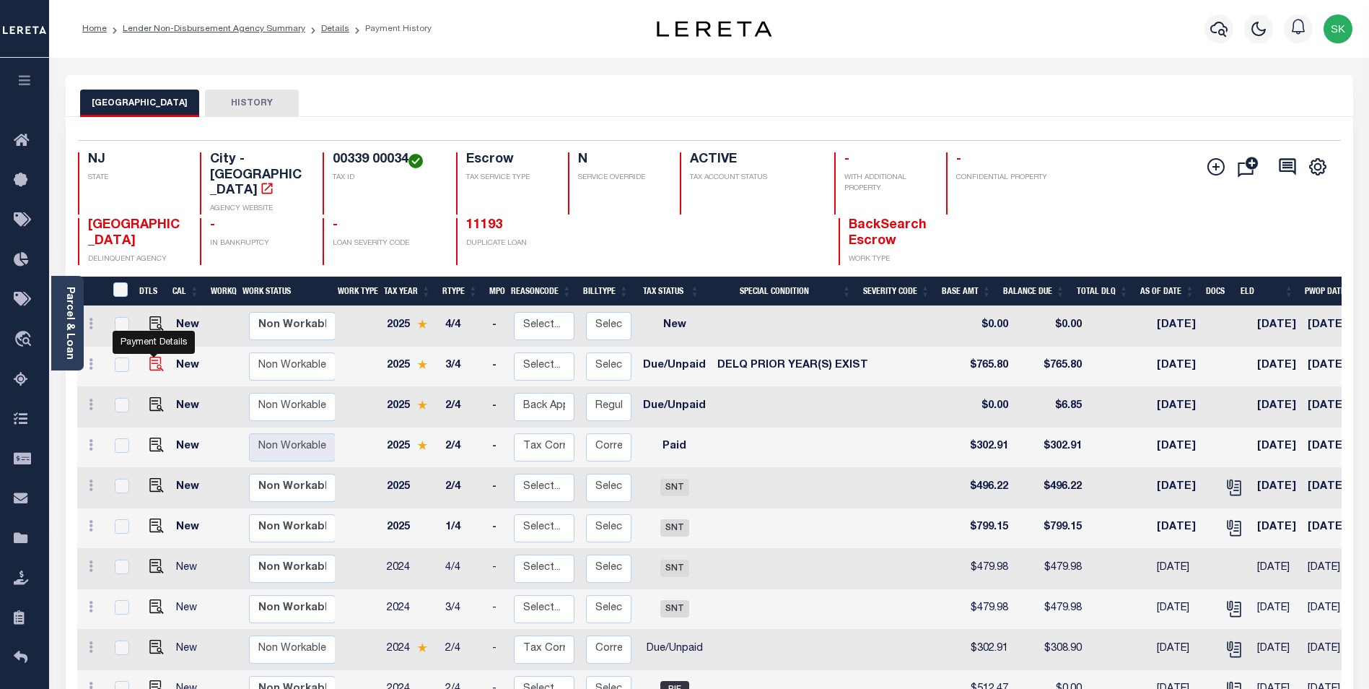
click at [155, 357] on img "" at bounding box center [156, 364] width 14 height 14
checkbox input "true"
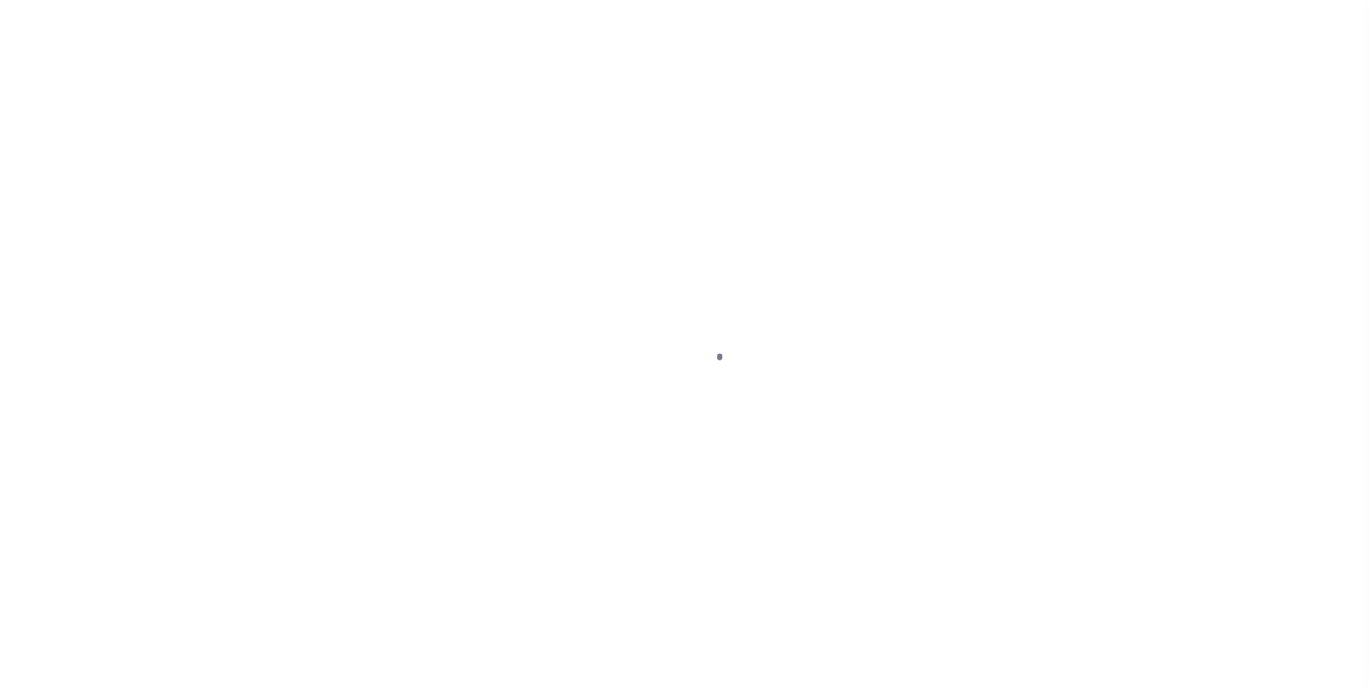
select select "DUE"
select select "18"
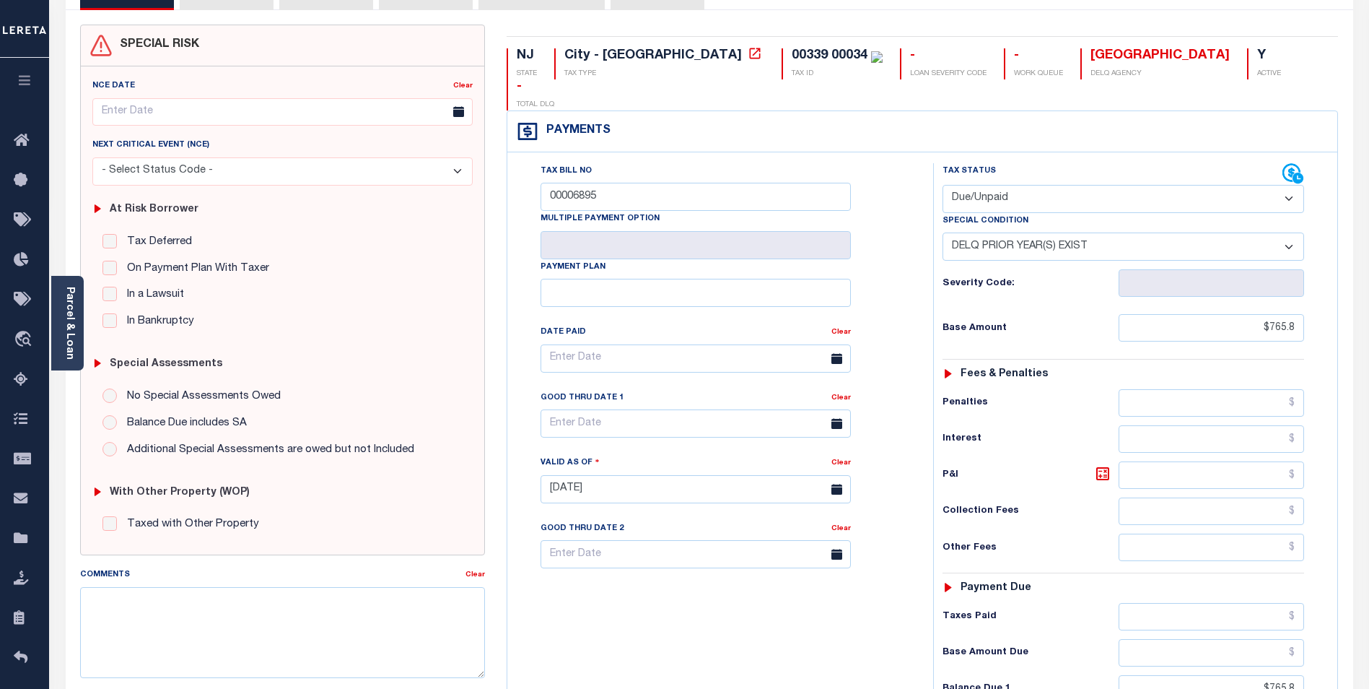
scroll to position [361, 0]
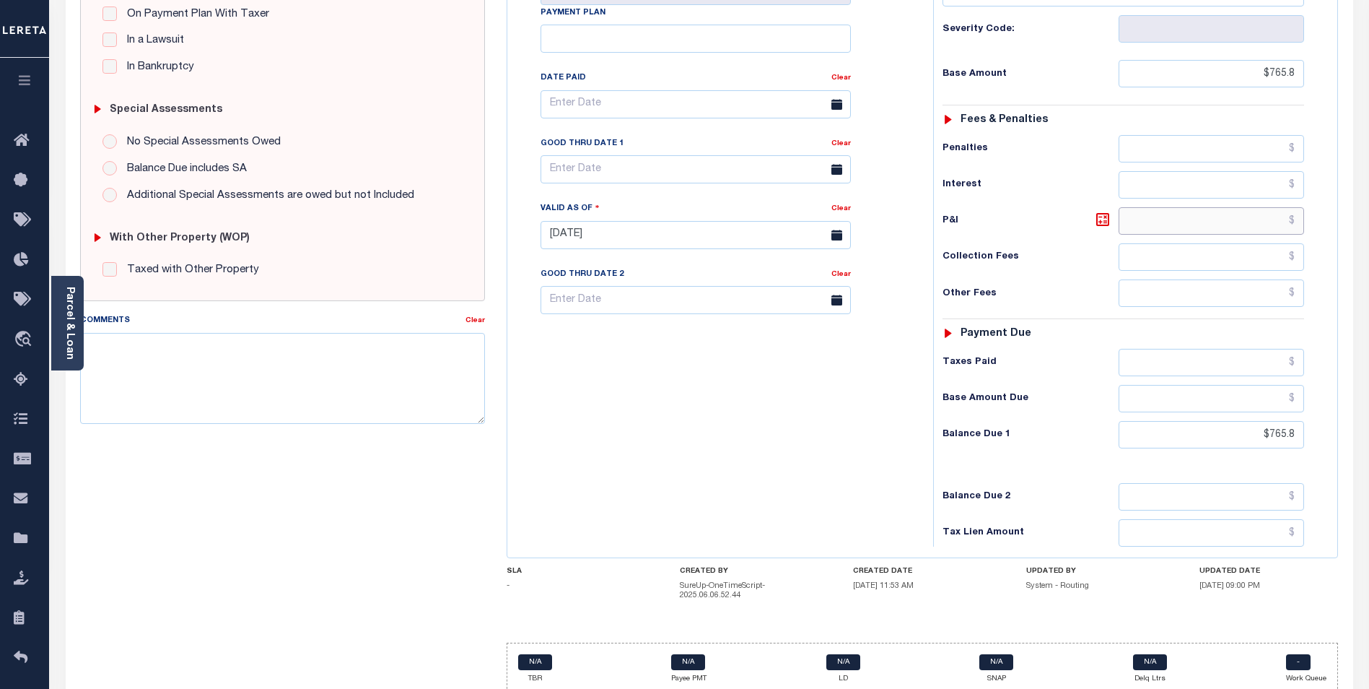
click at [1275, 207] on input "text" at bounding box center [1212, 220] width 186 height 27
type input "$"
type input "$15.15"
type input "[DATE]"
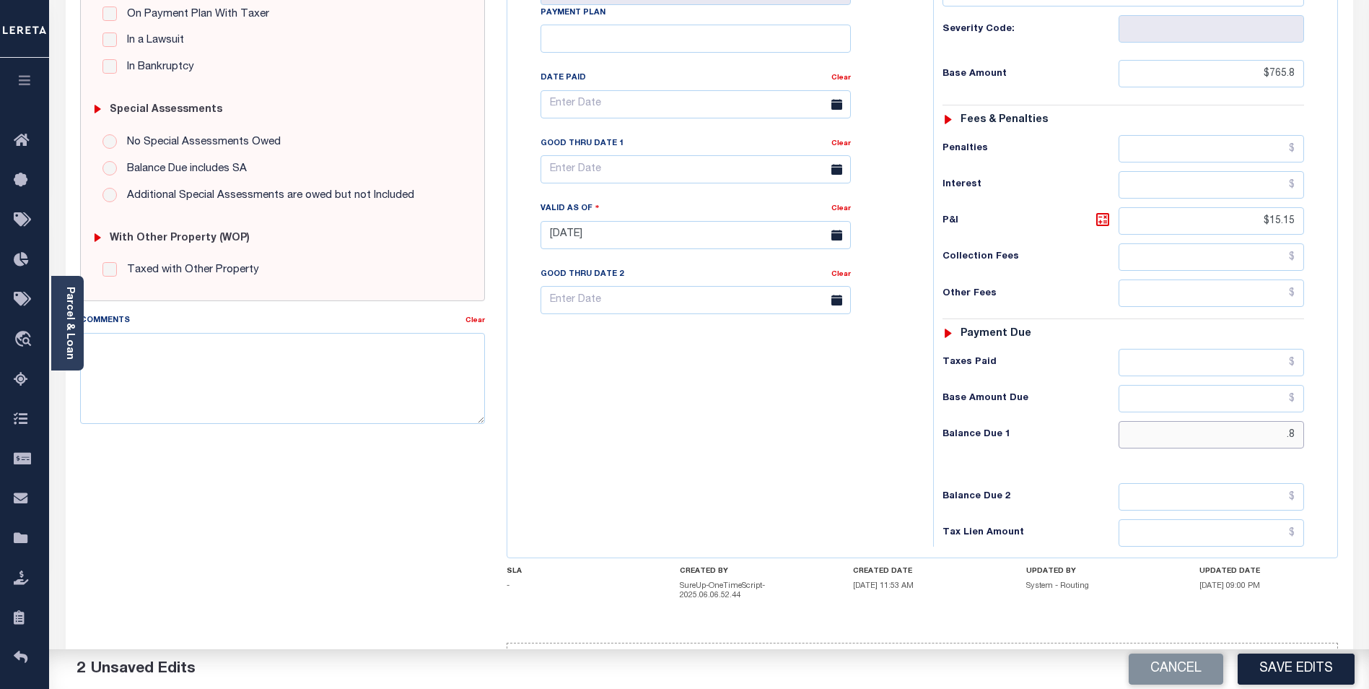
type input "8"
type input "$780.95"
click at [710, 155] on input "text" at bounding box center [696, 169] width 310 height 28
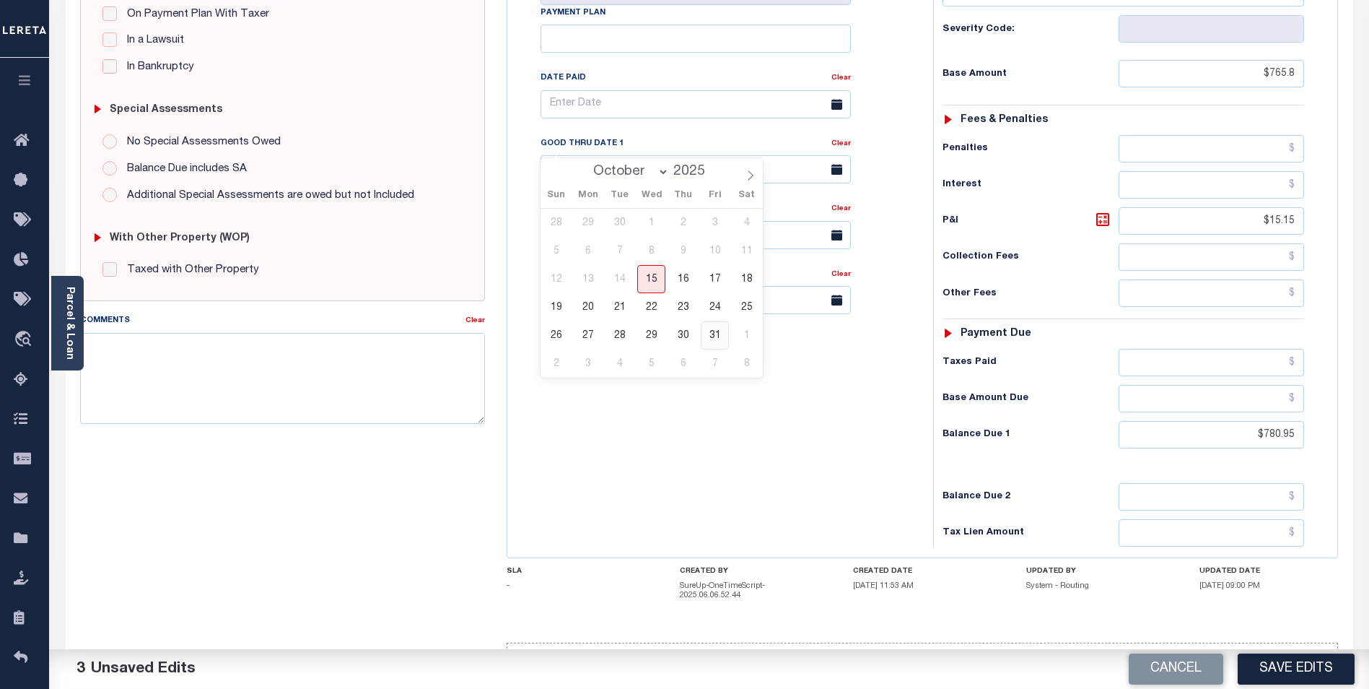
click at [715, 330] on span "31" at bounding box center [715, 335] width 28 height 28
type input "[DATE]"
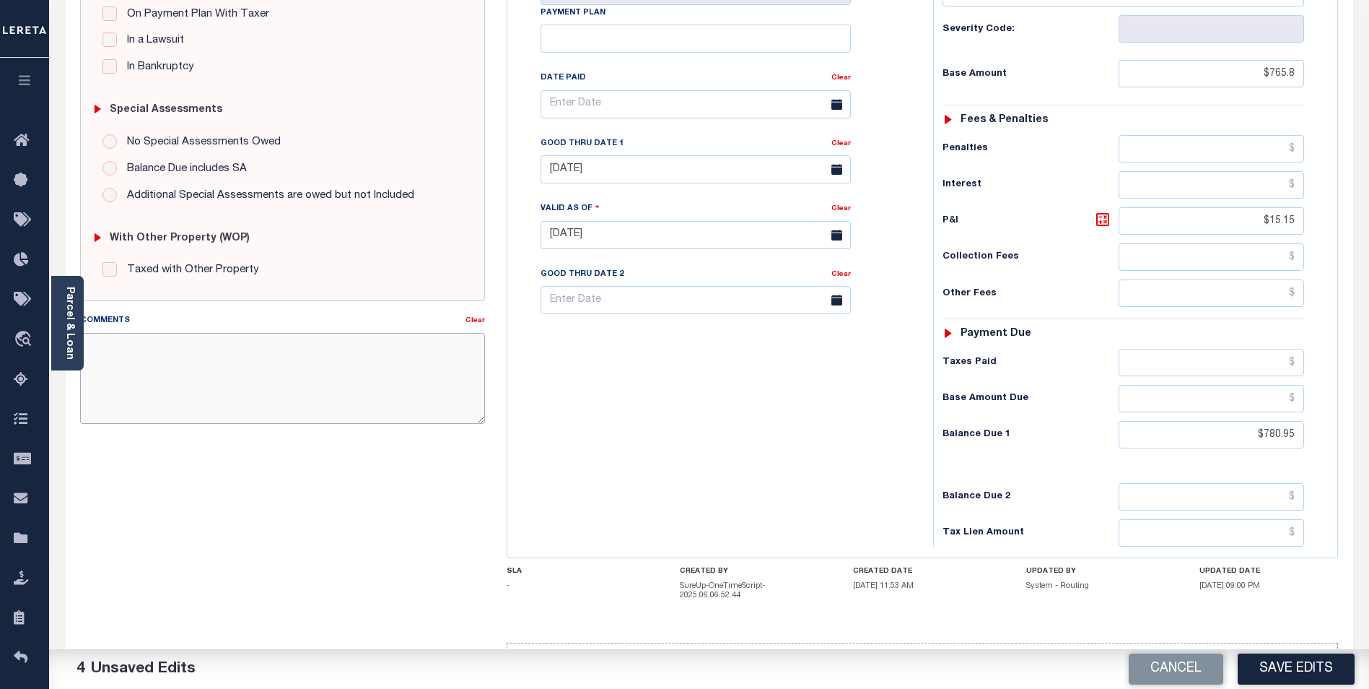
click at [178, 362] on textarea "Comments" at bounding box center [282, 378] width 405 height 91
type textarea "["
type textarea "PER [PERSON_NAME] IN TAX OFFICE VERBAL"
click at [1304, 666] on button "Save Edits" at bounding box center [1296, 668] width 117 height 31
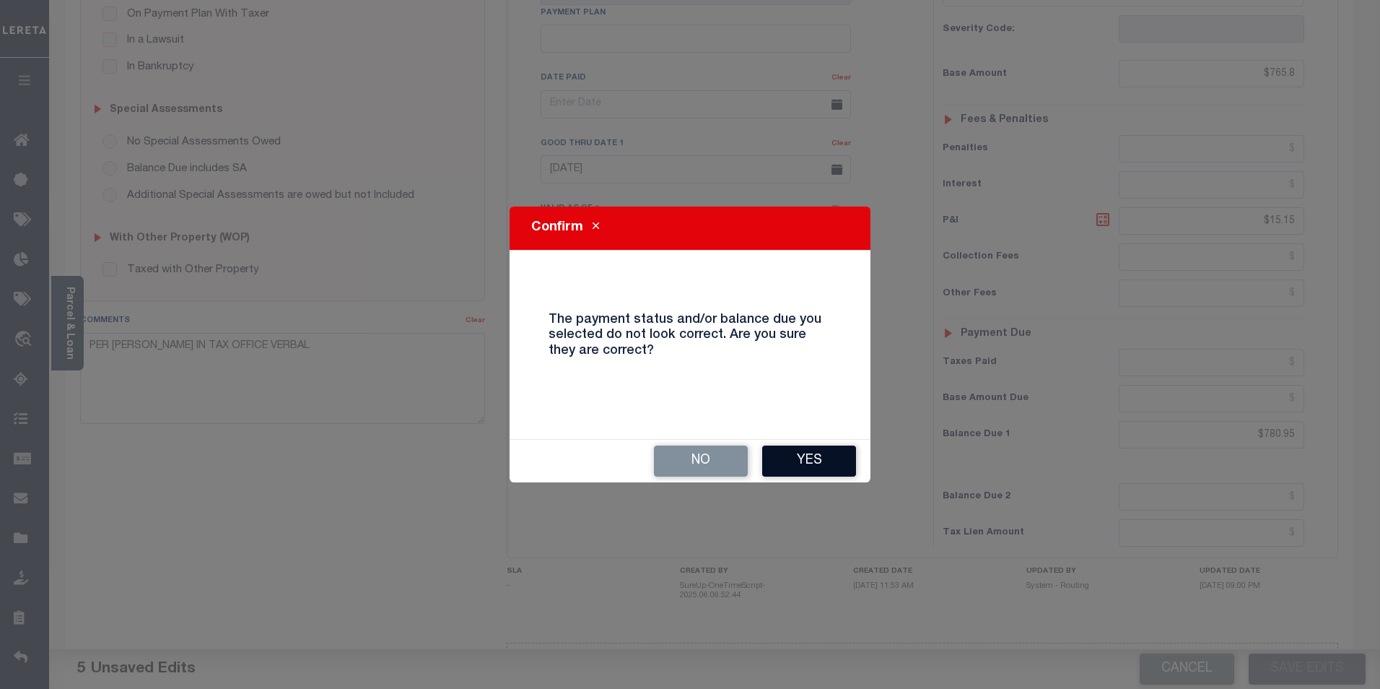
click at [827, 459] on button "Yes" at bounding box center [809, 460] width 94 height 31
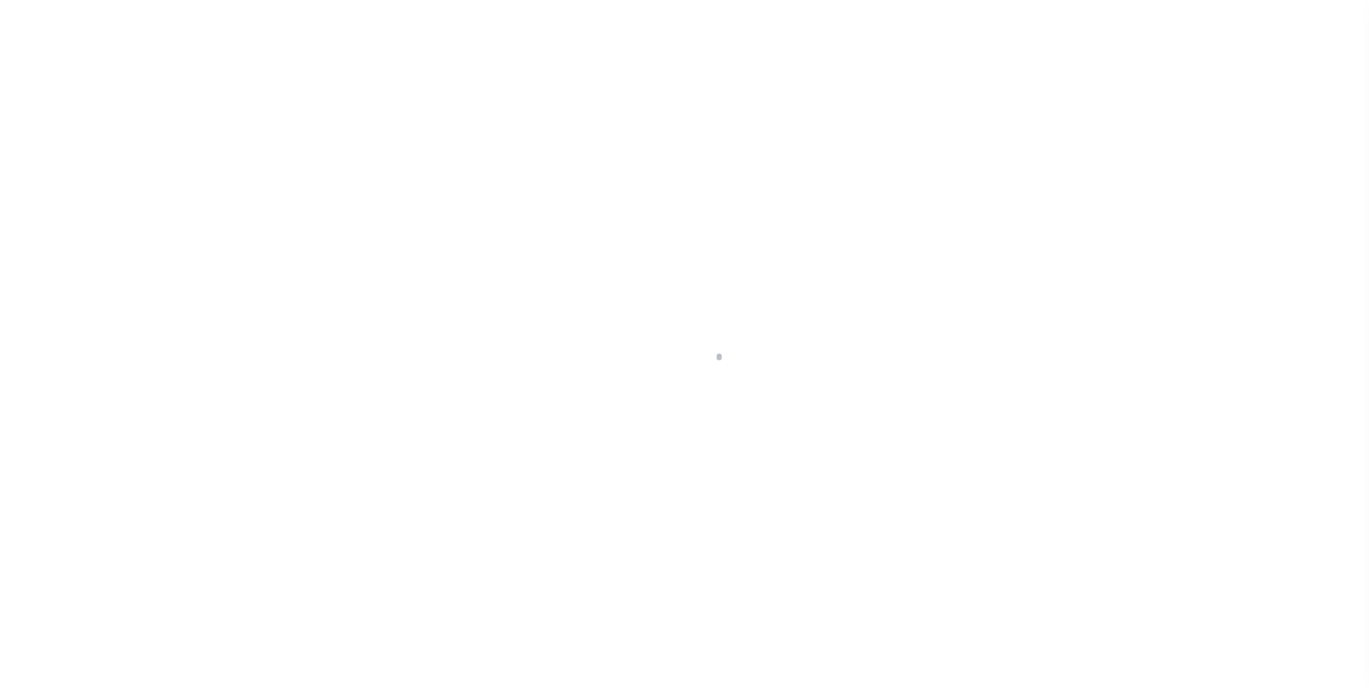
scroll to position [14, 0]
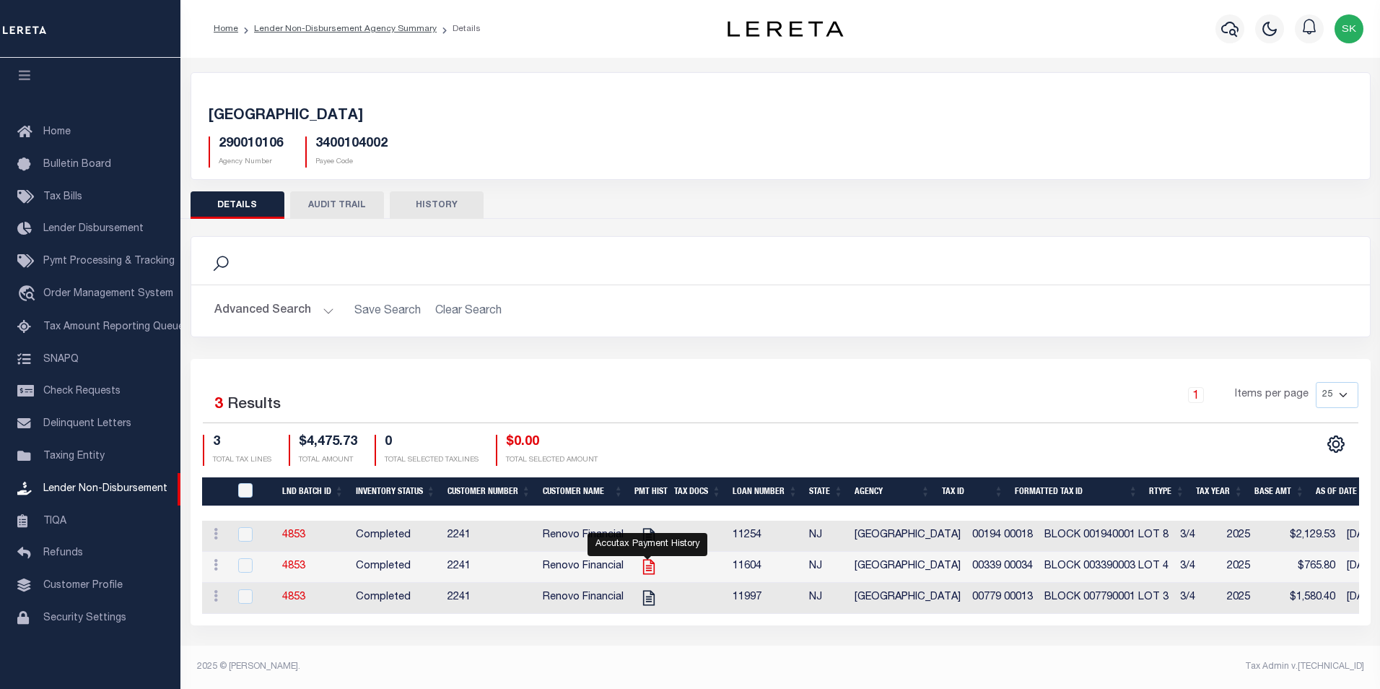
click at [649, 564] on icon "" at bounding box center [649, 566] width 19 height 19
checkbox input "true"
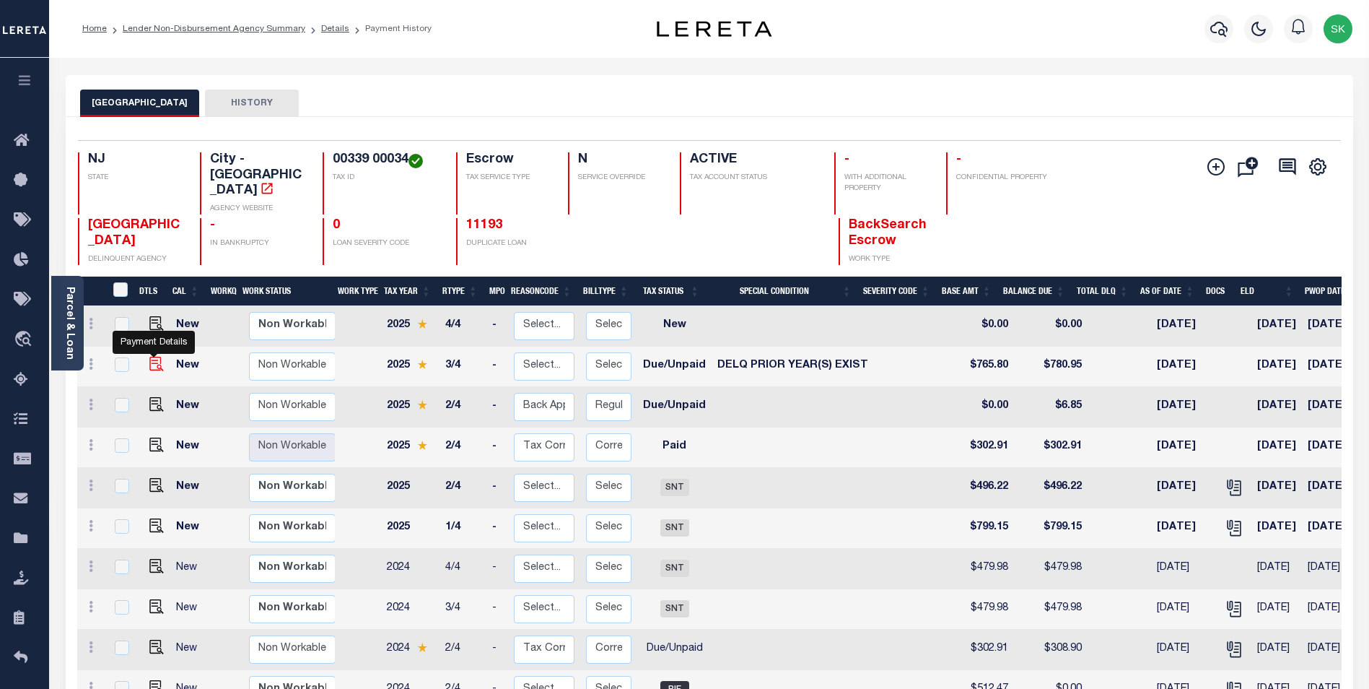
click at [155, 357] on img "" at bounding box center [156, 364] width 14 height 14
checkbox input "true"
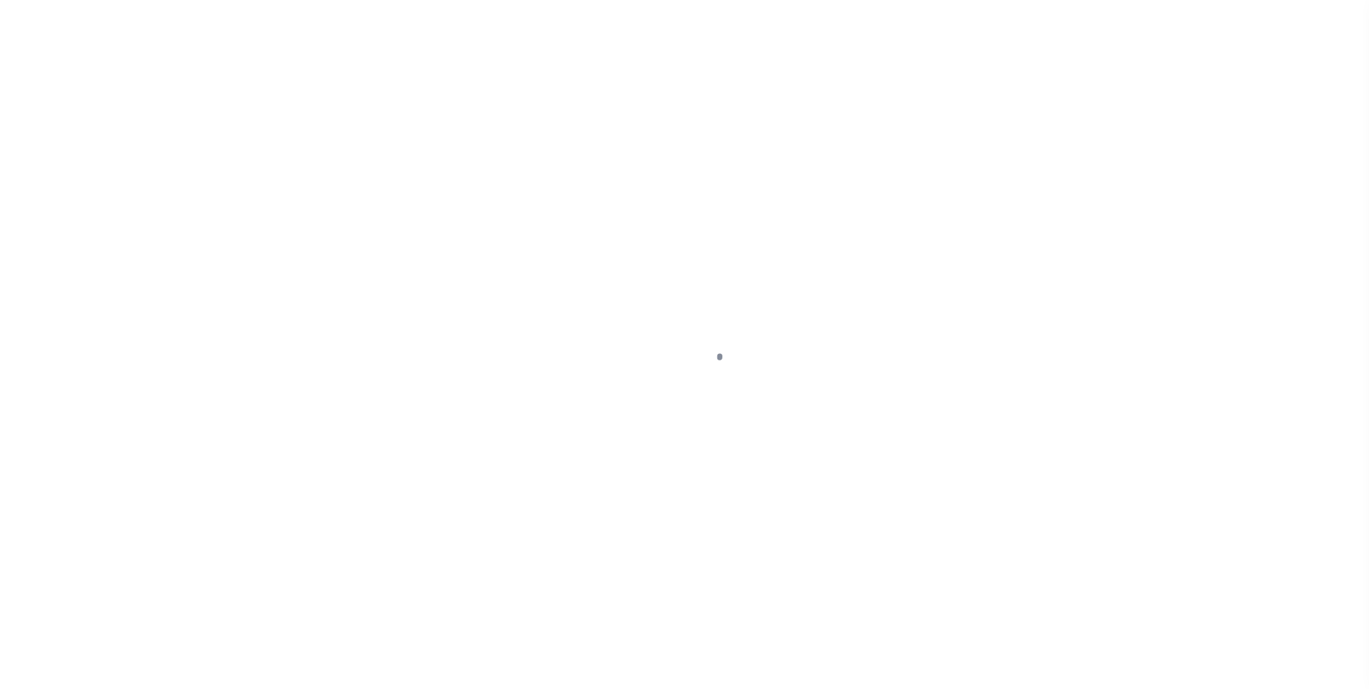
select select "DUE"
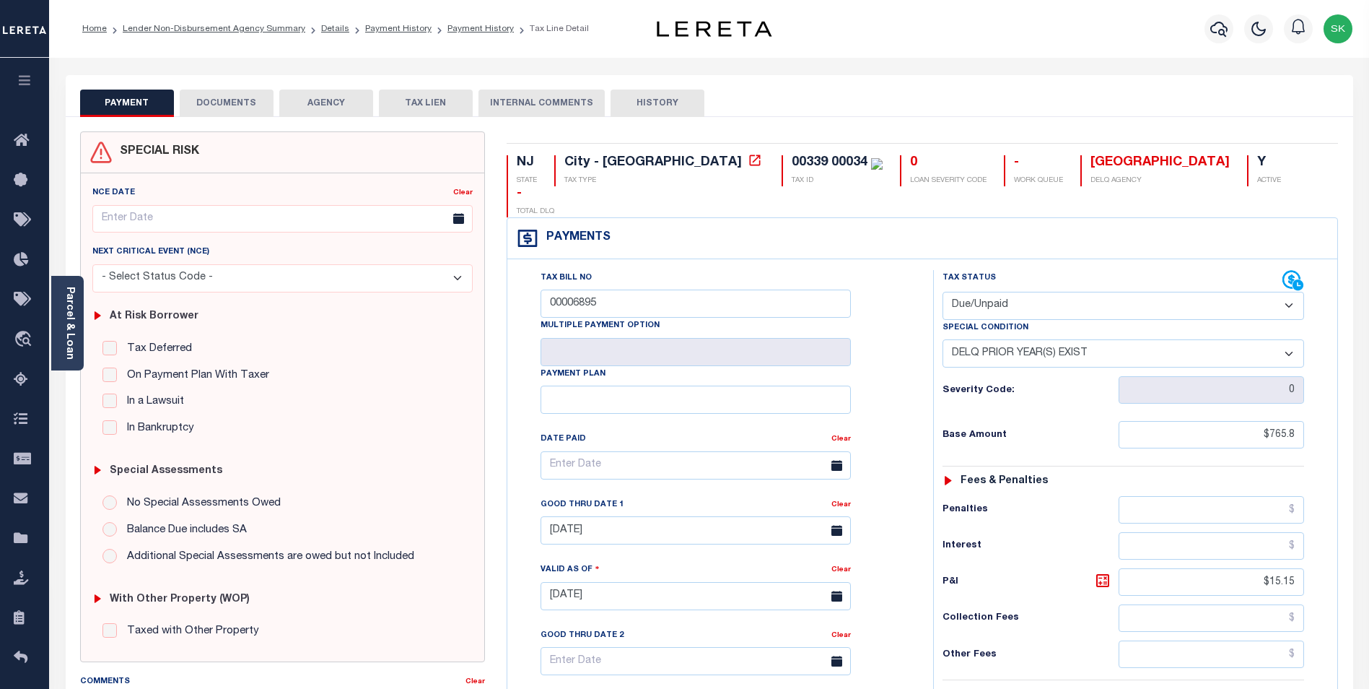
click at [1045, 339] on select "-- Select Special Condition -- 3RD PARTY TAX LIEN AGENCY TAX LIEN (A.K.A Inside…" at bounding box center [1124, 353] width 362 height 28
select select "0"
click at [943, 339] on select "-- Select Special Condition -- 3RD PARTY TAX LIEN AGENCY TAX LIEN (A.K.A Inside…" at bounding box center [1124, 353] width 362 height 28
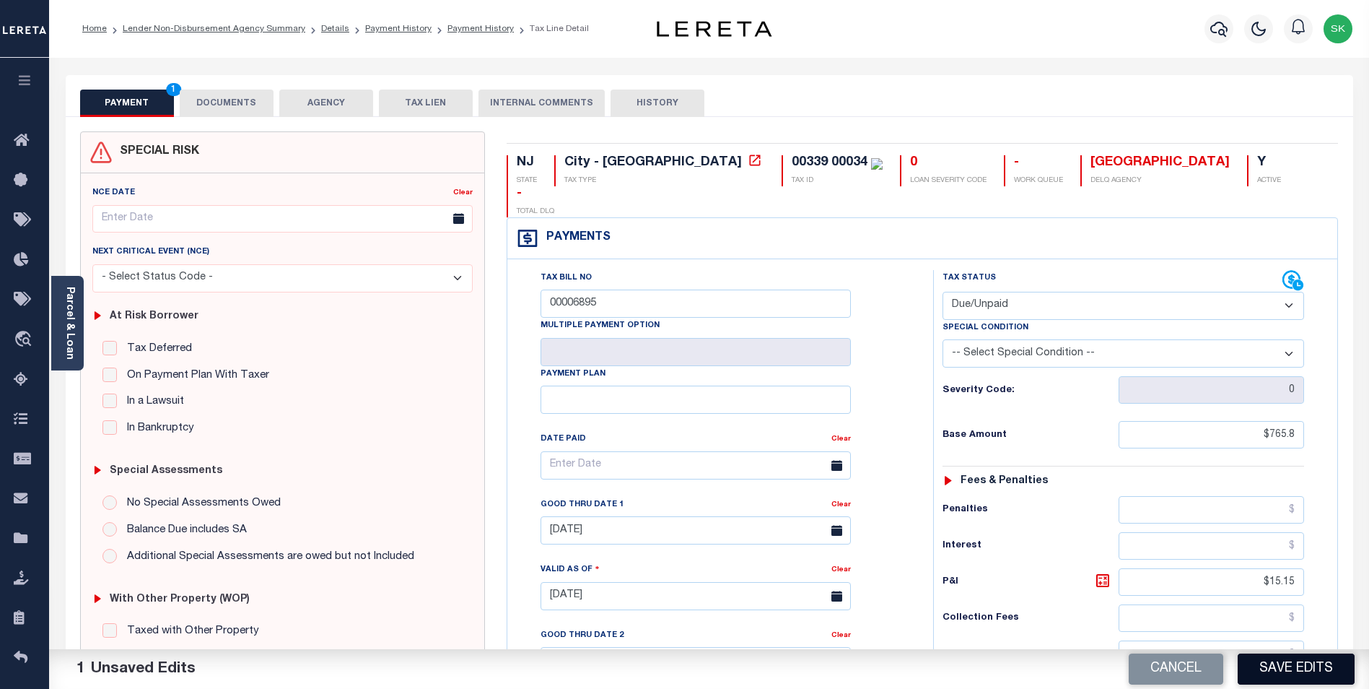
click at [1292, 663] on button "Save Edits" at bounding box center [1296, 668] width 117 height 31
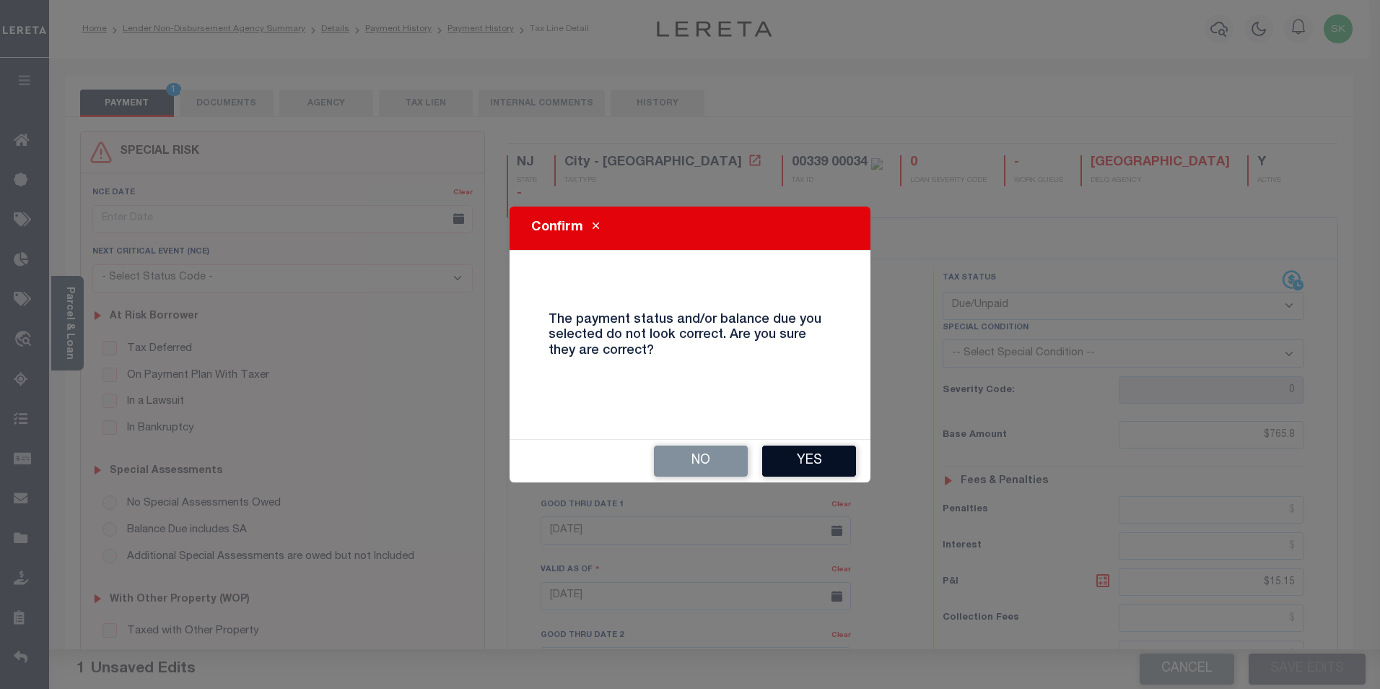
click at [812, 459] on button "Yes" at bounding box center [809, 460] width 94 height 31
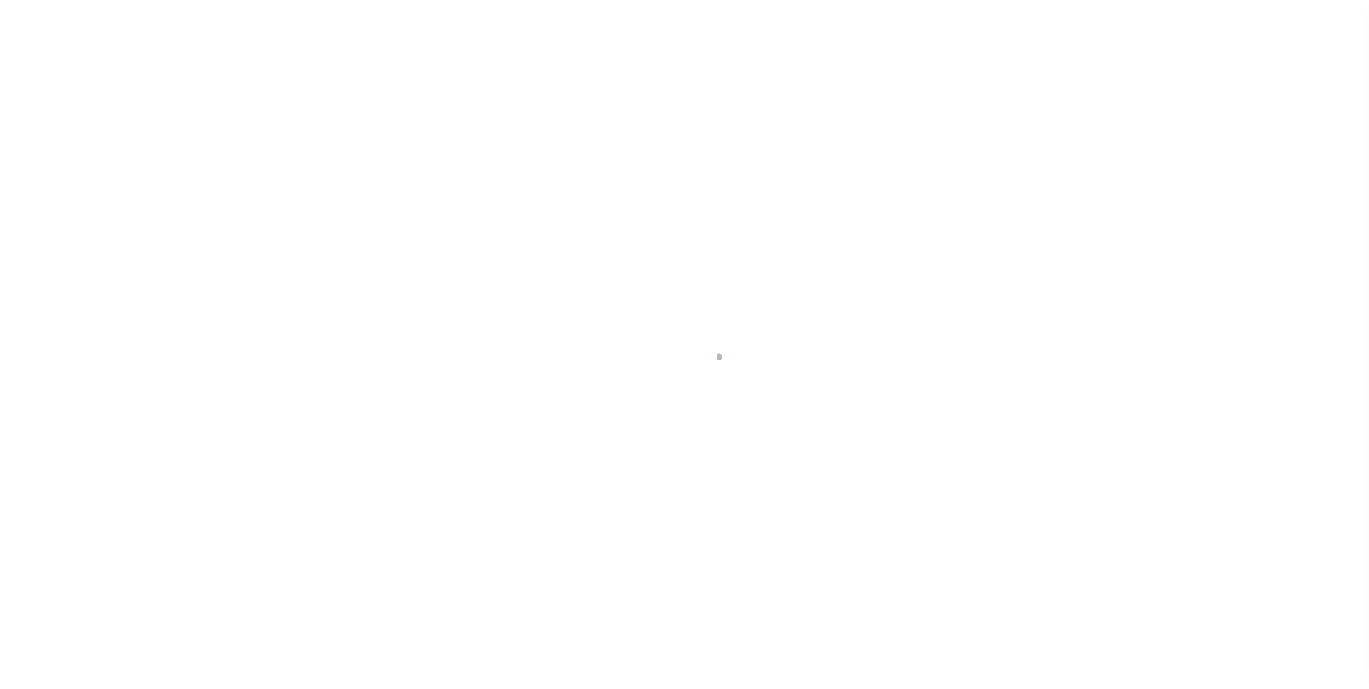
scroll to position [14, 0]
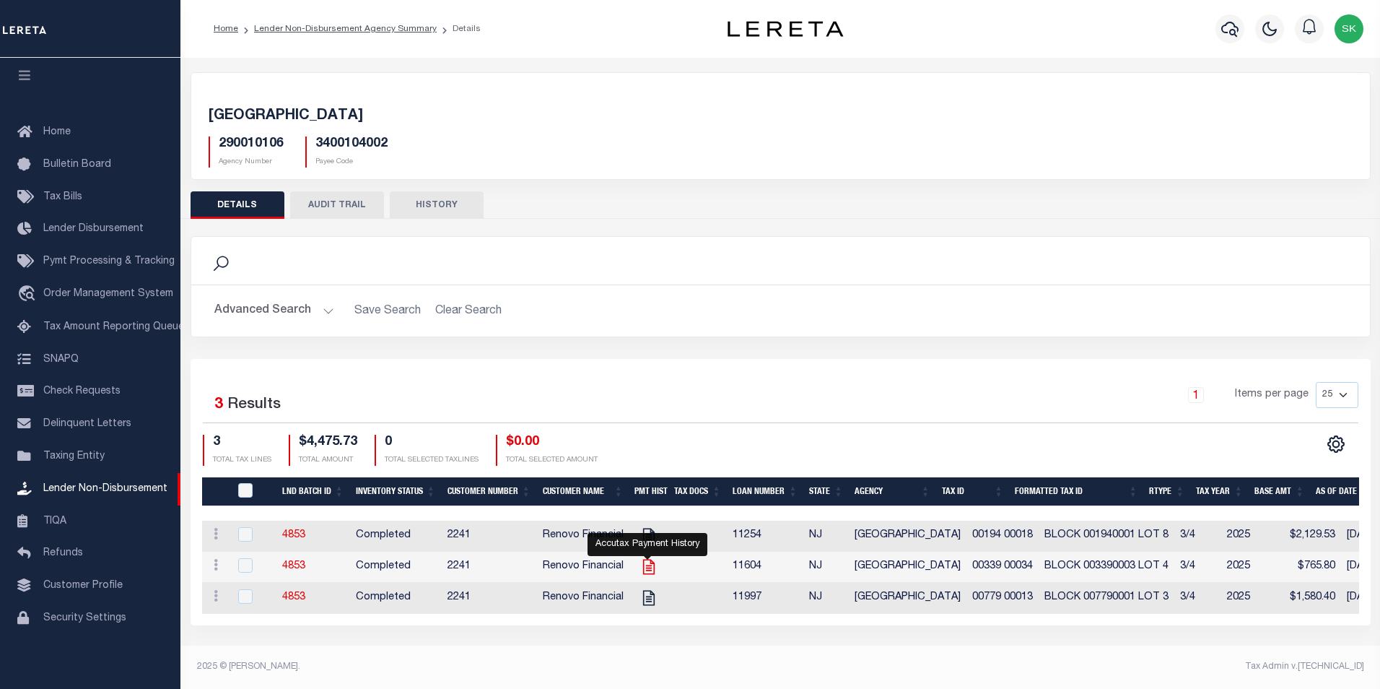
click at [650, 565] on icon "" at bounding box center [648, 566] width 12 height 15
checkbox input "true"
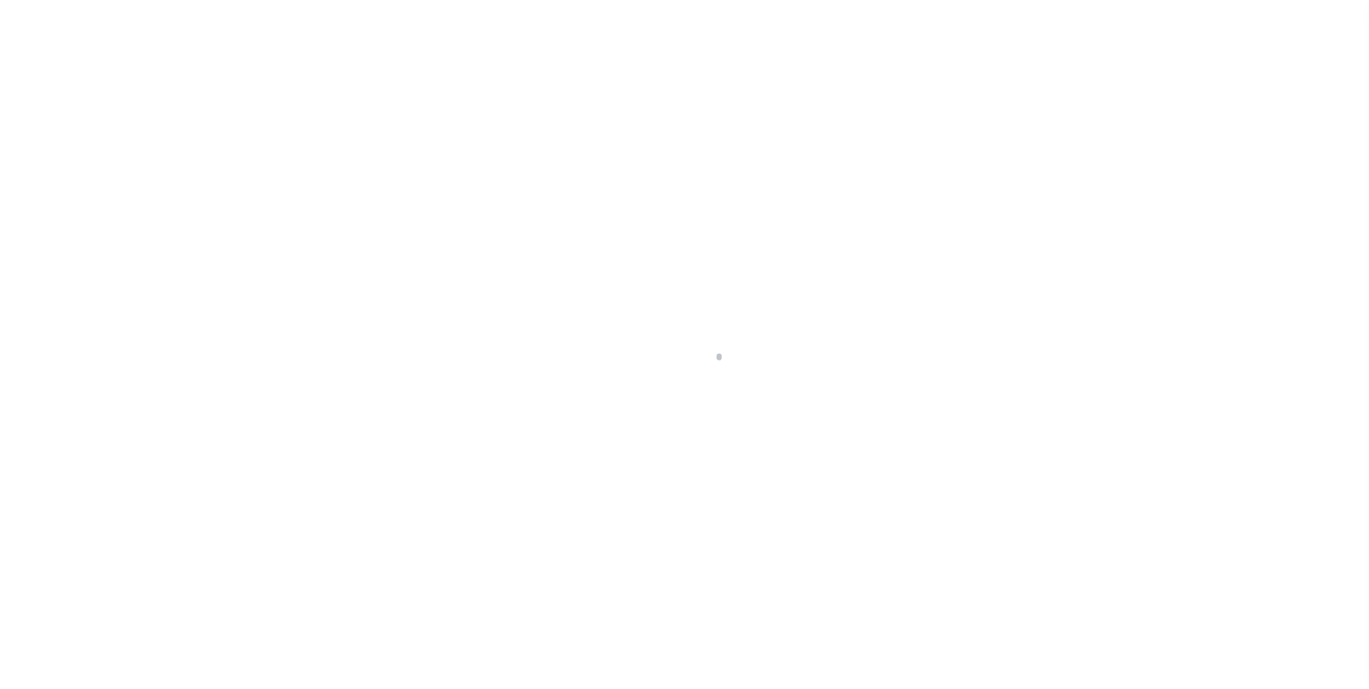
scroll to position [14, 0]
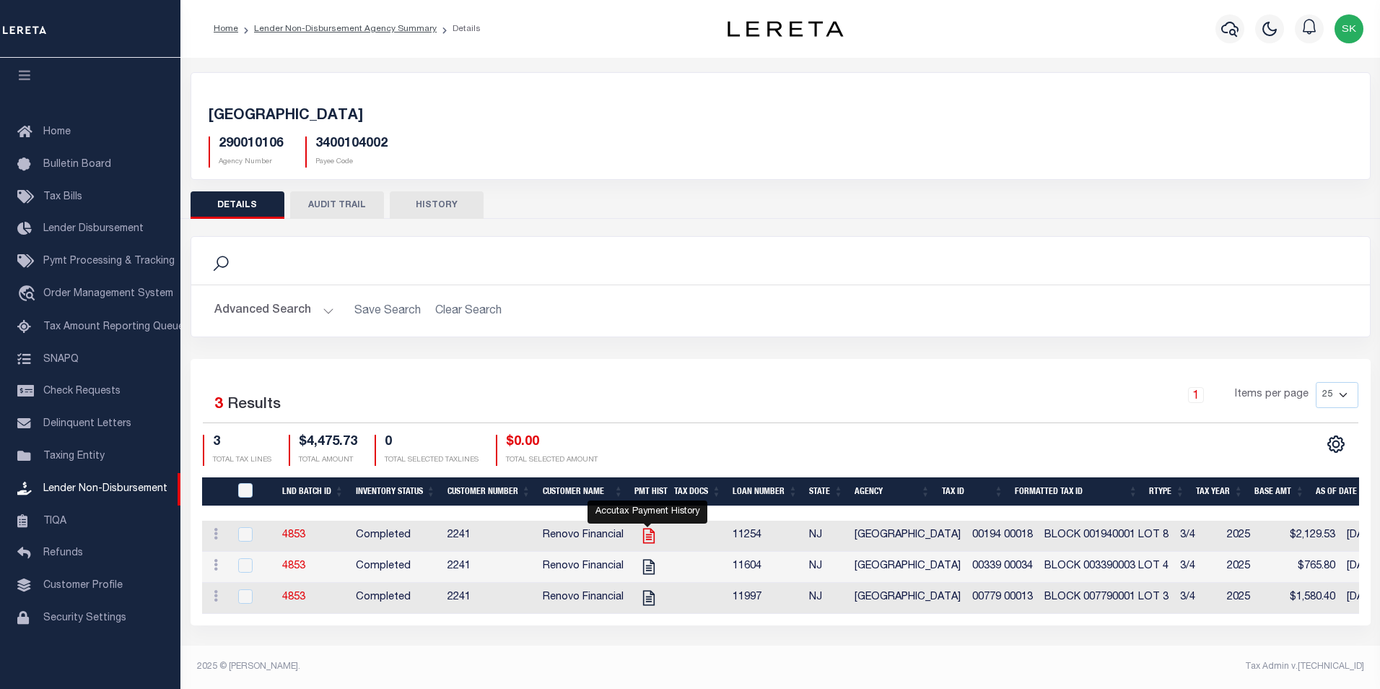
click at [647, 535] on icon "" at bounding box center [649, 535] width 19 height 19
checkbox input "true"
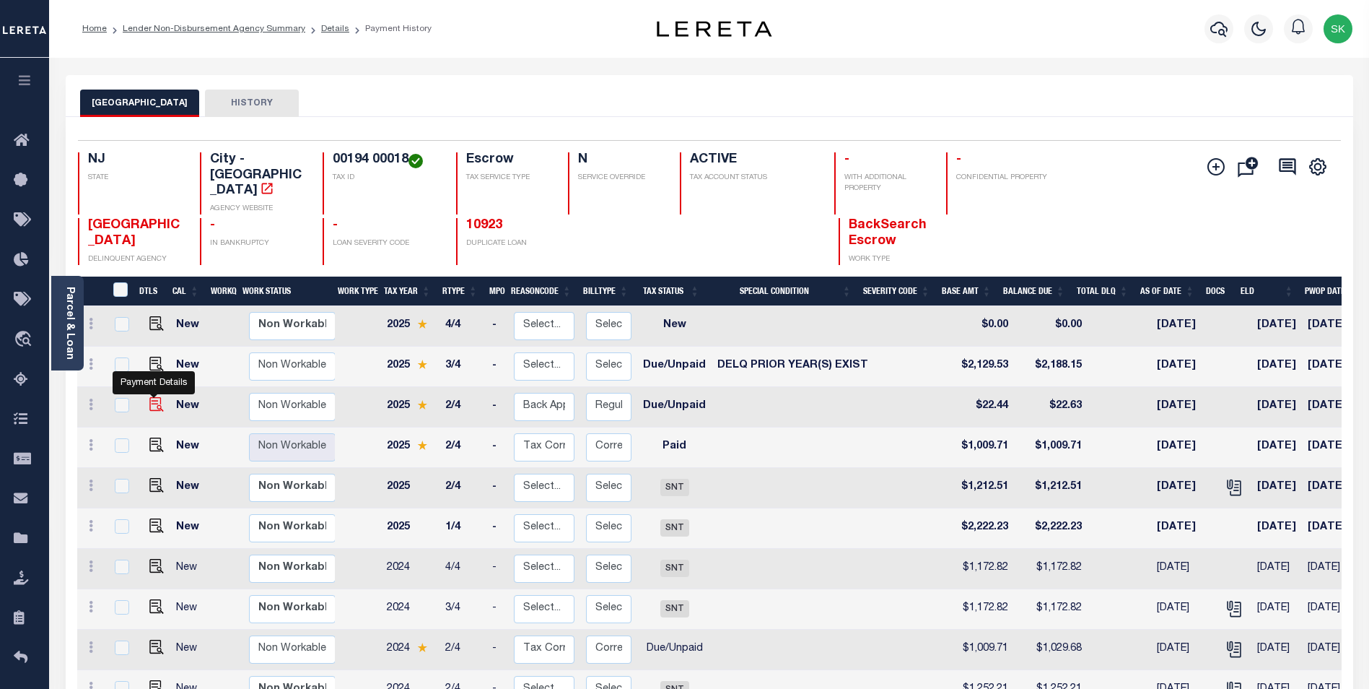
click at [154, 397] on img "" at bounding box center [156, 404] width 14 height 14
checkbox input "true"
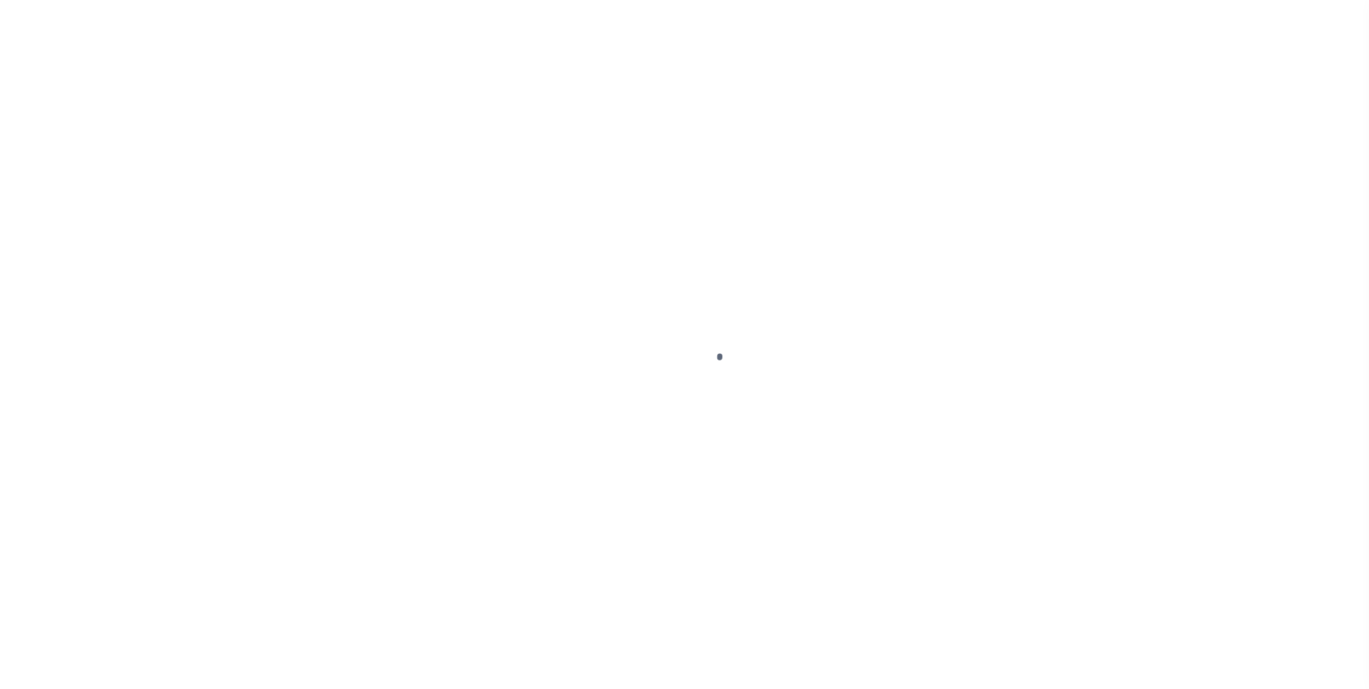
select select "DUE"
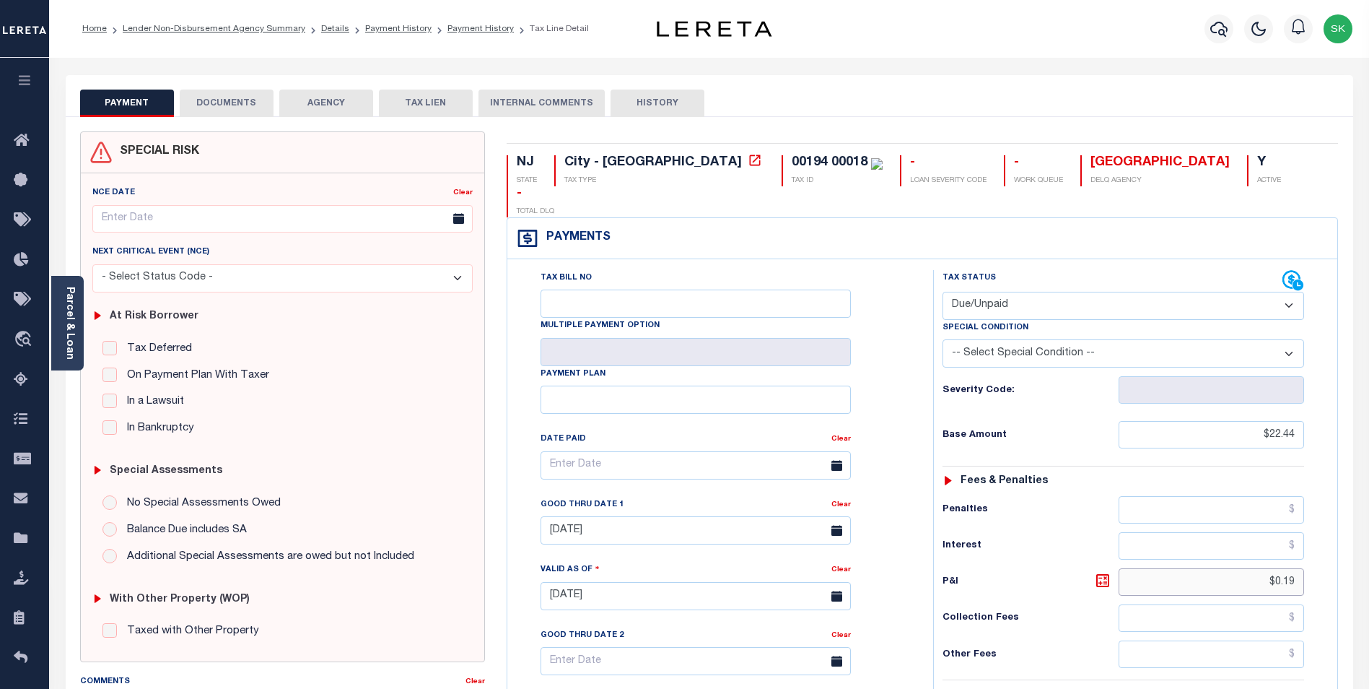
drag, startPoint x: 1260, startPoint y: 549, endPoint x: 1379, endPoint y: 532, distance: 121.1
click at [1369, 533] on html "Home Lender Non-Disbursement Agency Summary Details Payment History Payment His…" at bounding box center [684, 545] width 1369 height 1091
type input "$0.39"
type input "[DATE]"
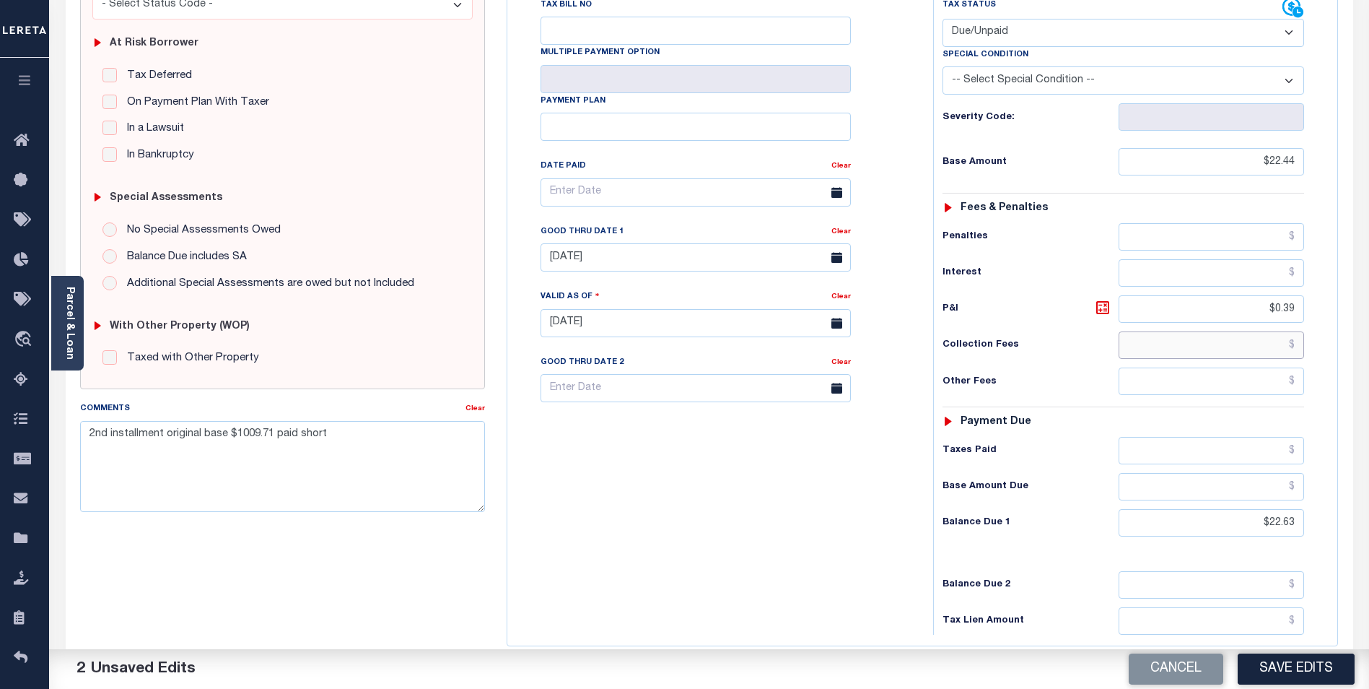
scroll to position [289, 0]
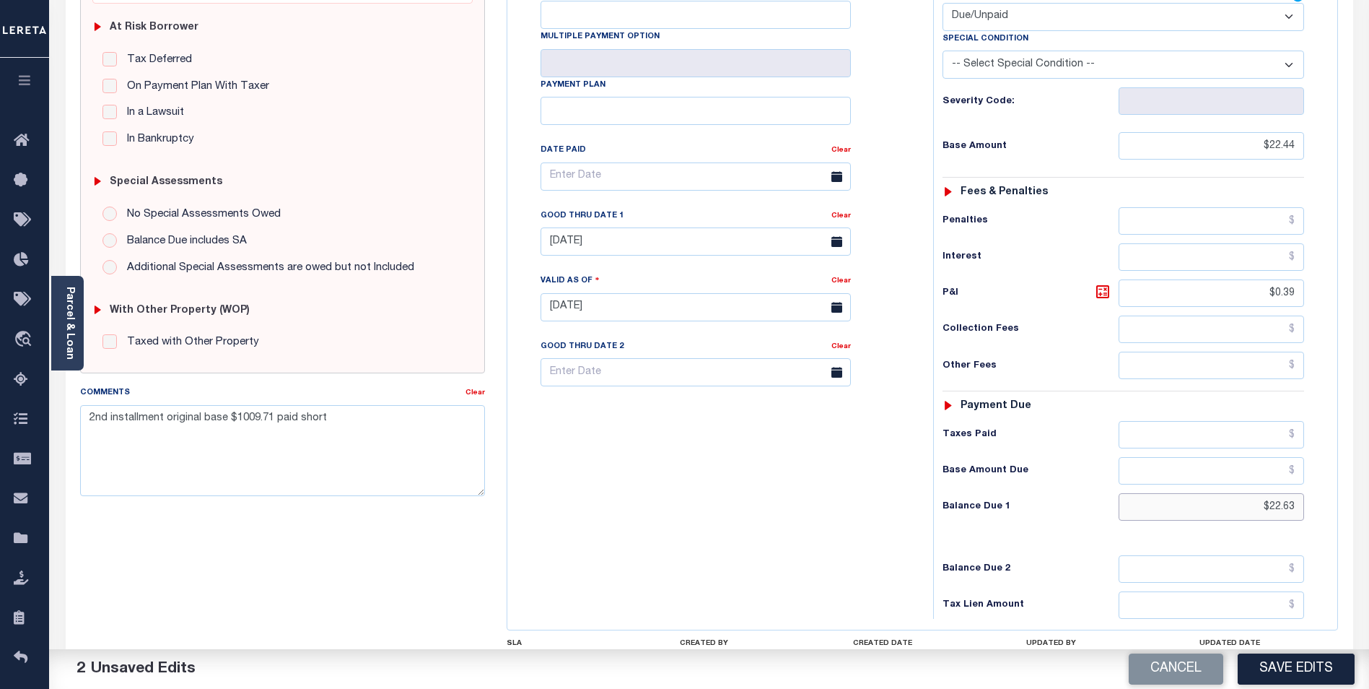
drag, startPoint x: 1263, startPoint y: 479, endPoint x: 1382, endPoint y: 463, distance: 120.3
click at [1369, 463] on html "Home Lender Non-Disbursement Agency Summary Details Payment History Payment His…" at bounding box center [684, 256] width 1369 height 1091
type input "$22.83"
click at [688, 227] on input "[DATE]" at bounding box center [696, 241] width 310 height 28
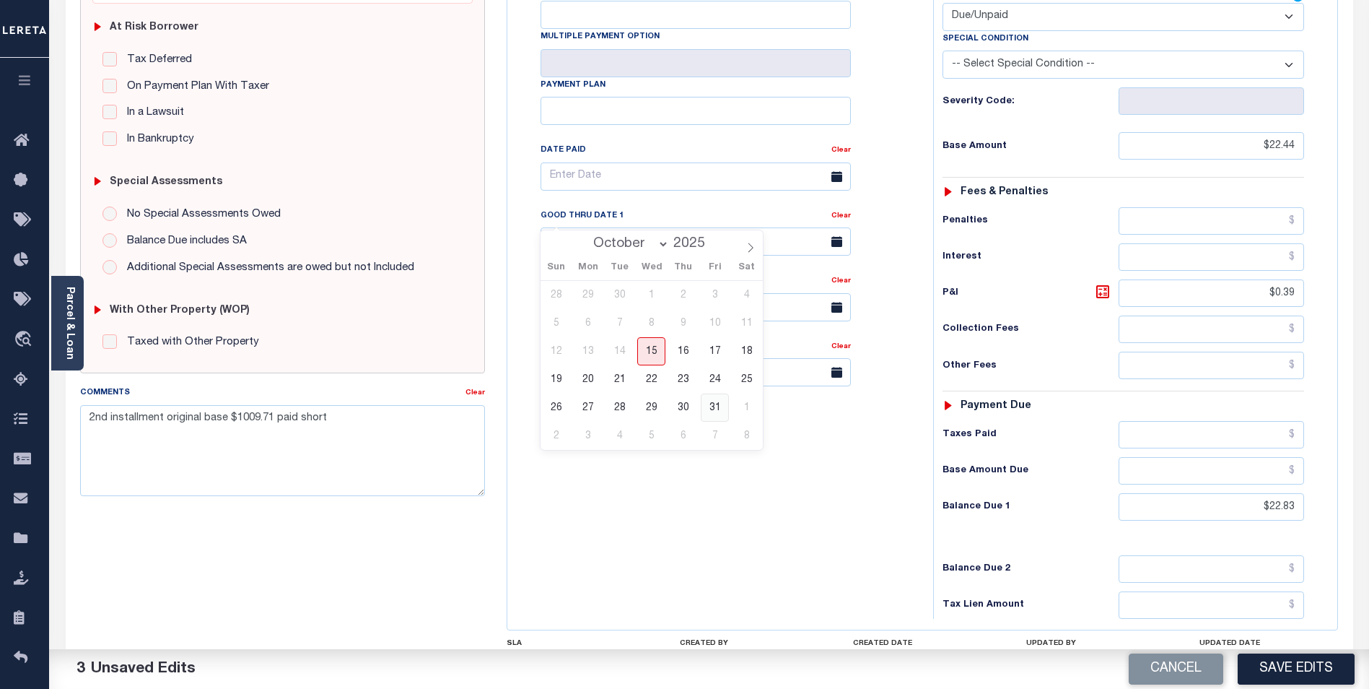
drag, startPoint x: 715, startPoint y: 402, endPoint x: 598, endPoint y: 406, distance: 117.0
click at [714, 402] on span "31" at bounding box center [715, 407] width 28 height 28
type input "10/31/2025"
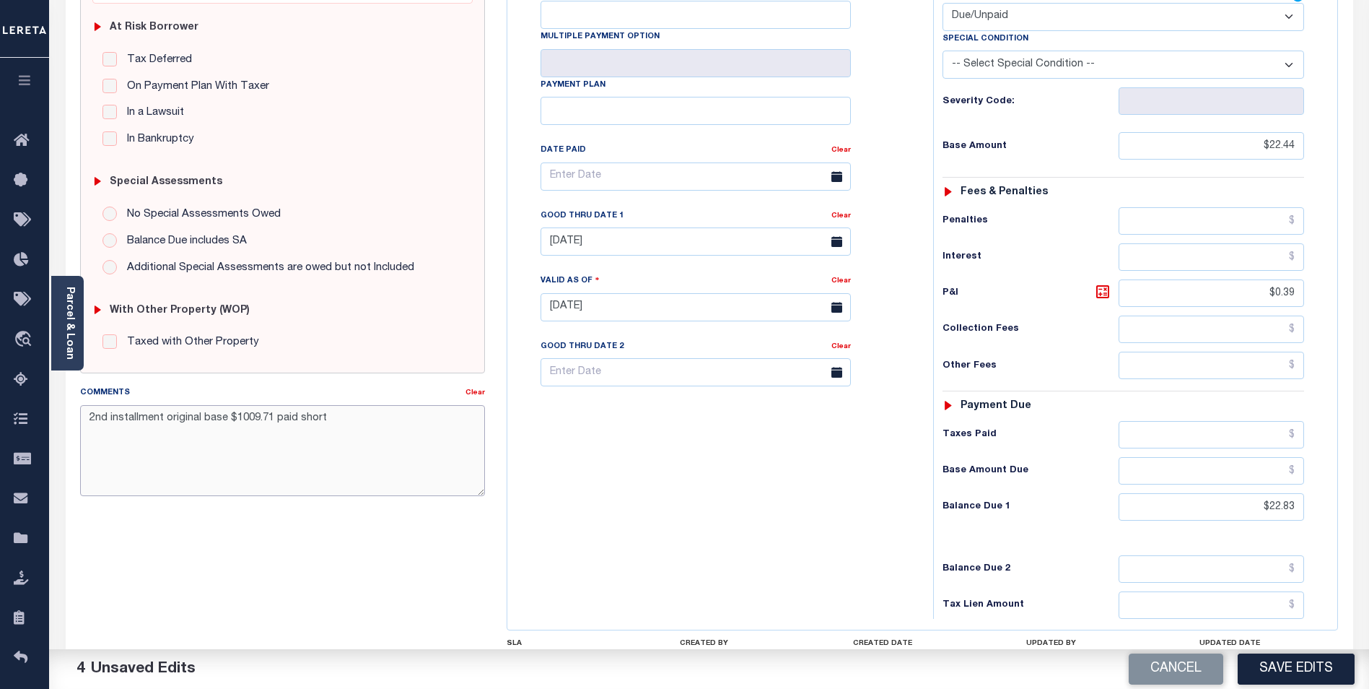
click at [89, 415] on textarea "2nd installment original base $1009.71 paid short" at bounding box center [282, 450] width 405 height 91
type textarea "PER KACEY IN TAX OFFICE VERBAL. 2nd installment original base $1009.71 paid sho…"
click at [1295, 664] on button "Save Edits" at bounding box center [1296, 668] width 117 height 31
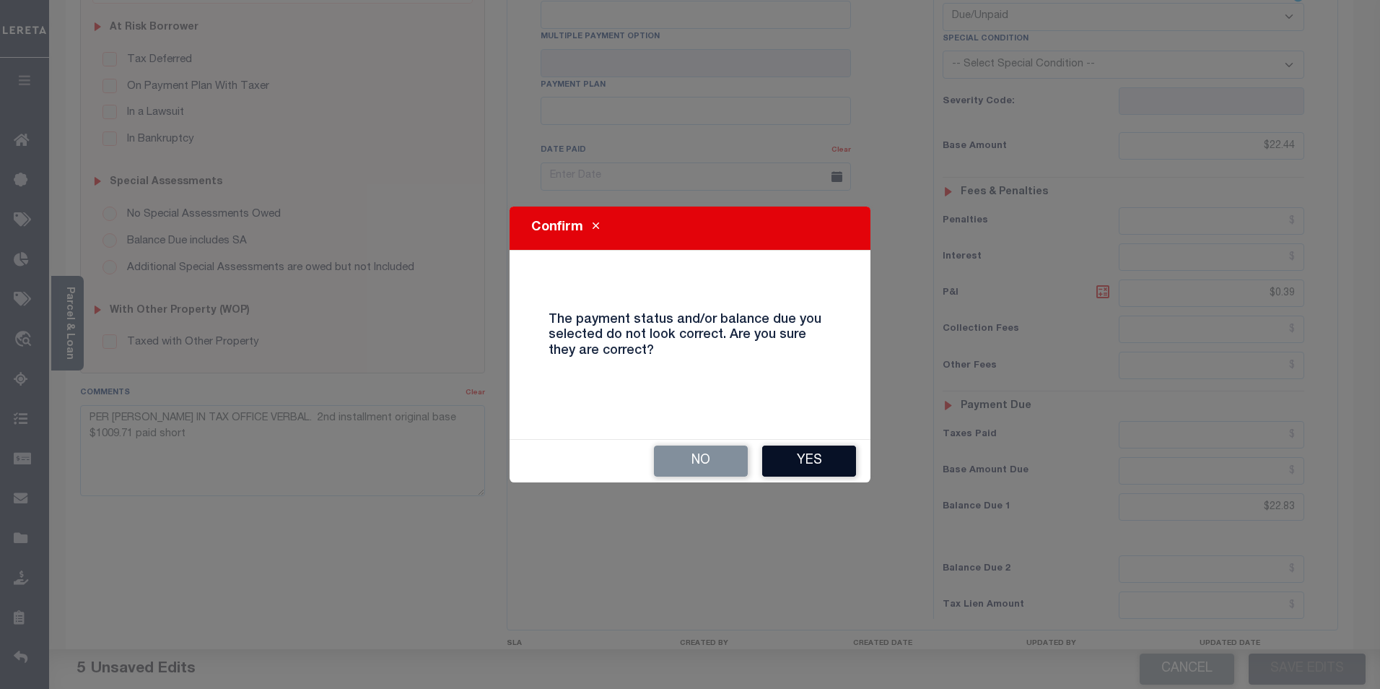
click at [831, 461] on button "Yes" at bounding box center [809, 460] width 94 height 31
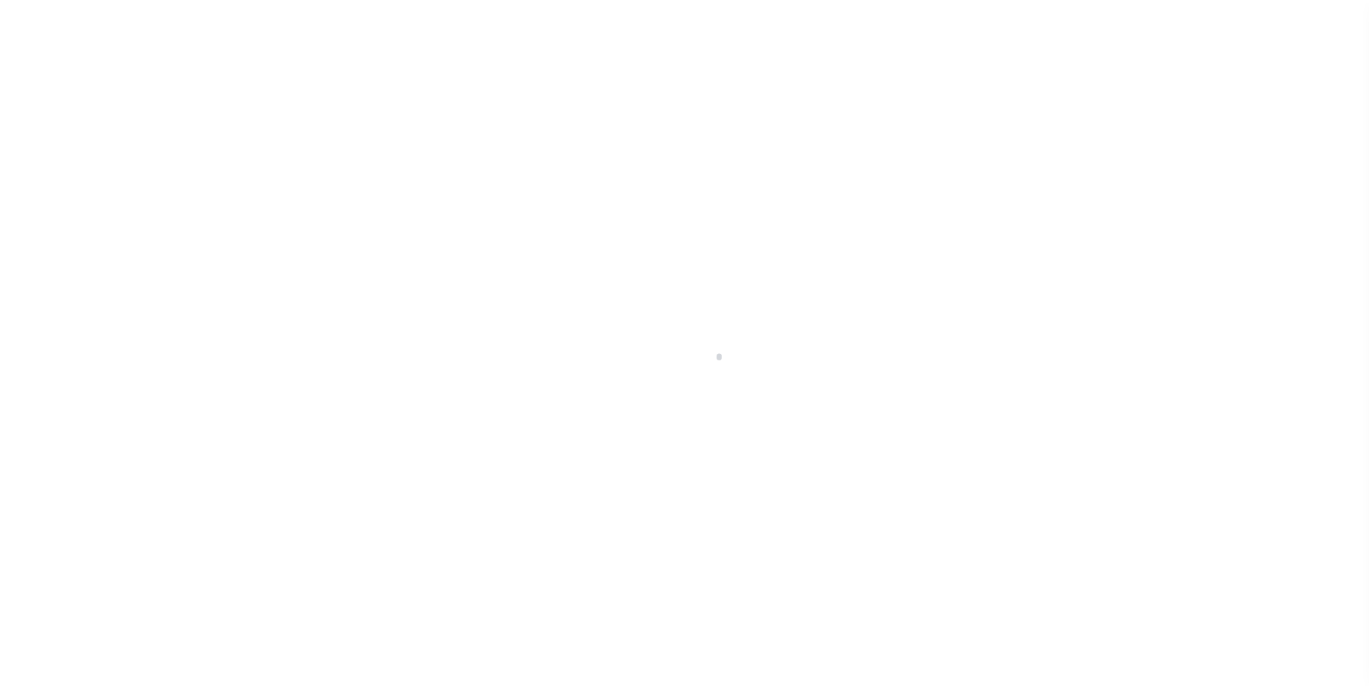
scroll to position [14, 0]
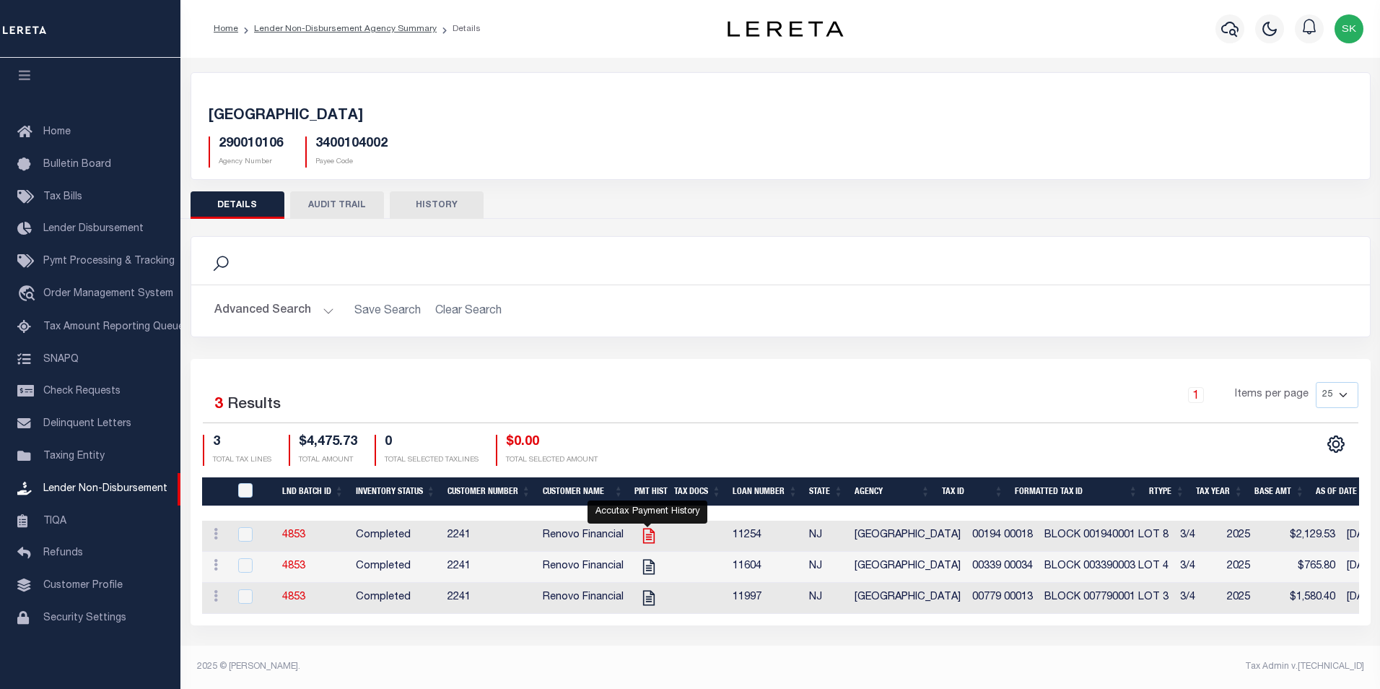
click at [643, 535] on icon "" at bounding box center [648, 535] width 12 height 15
checkbox input "true"
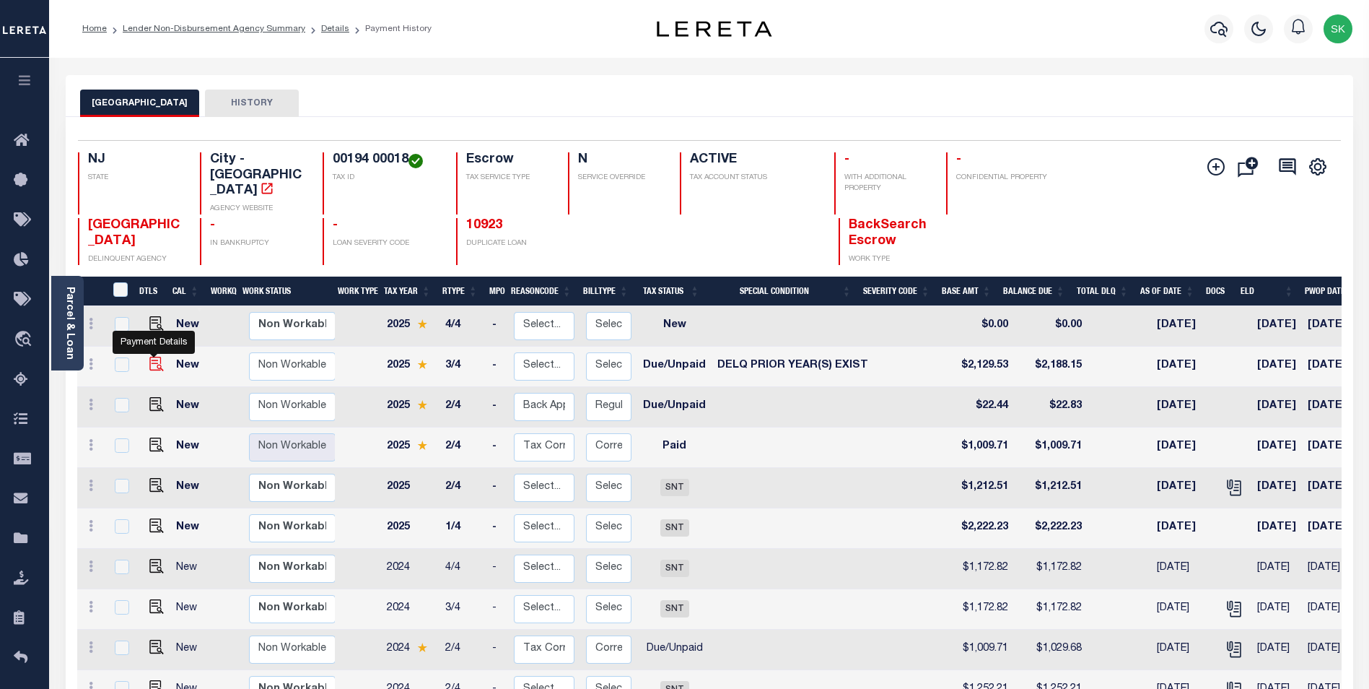
click at [154, 357] on img "" at bounding box center [156, 364] width 14 height 14
checkbox input "true"
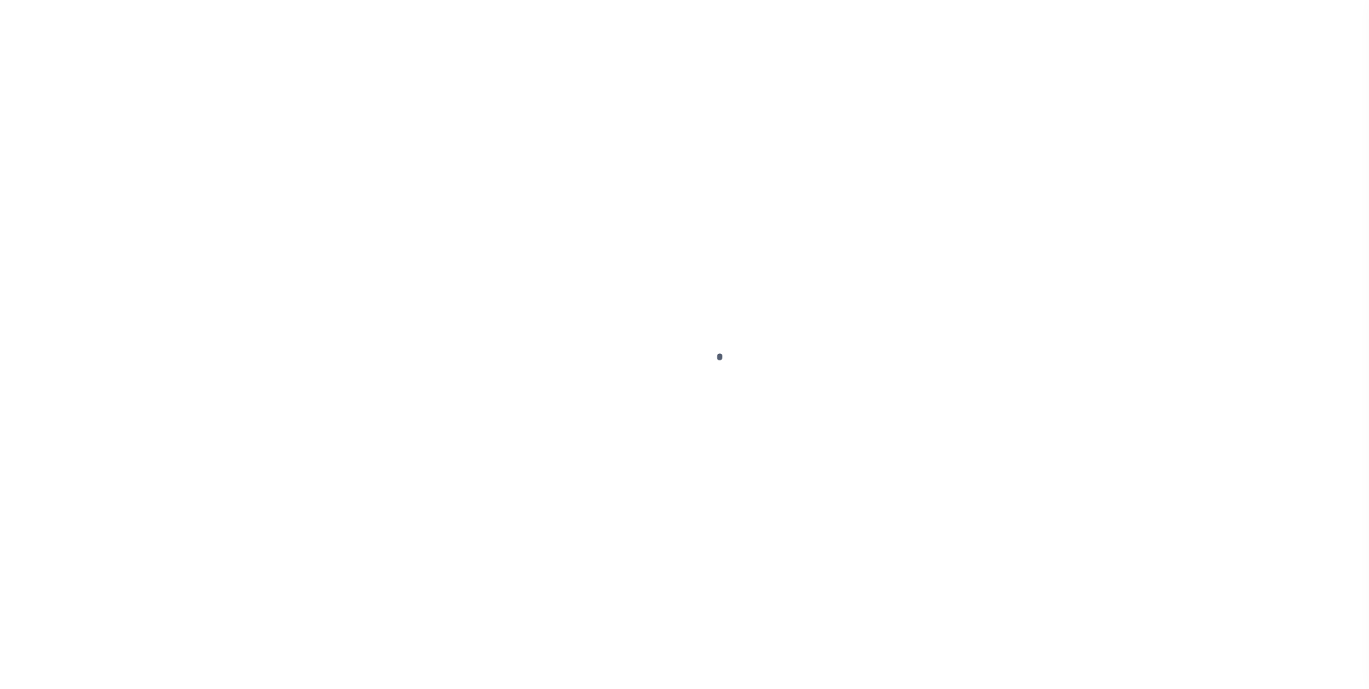
select select "DUE"
select select "18"
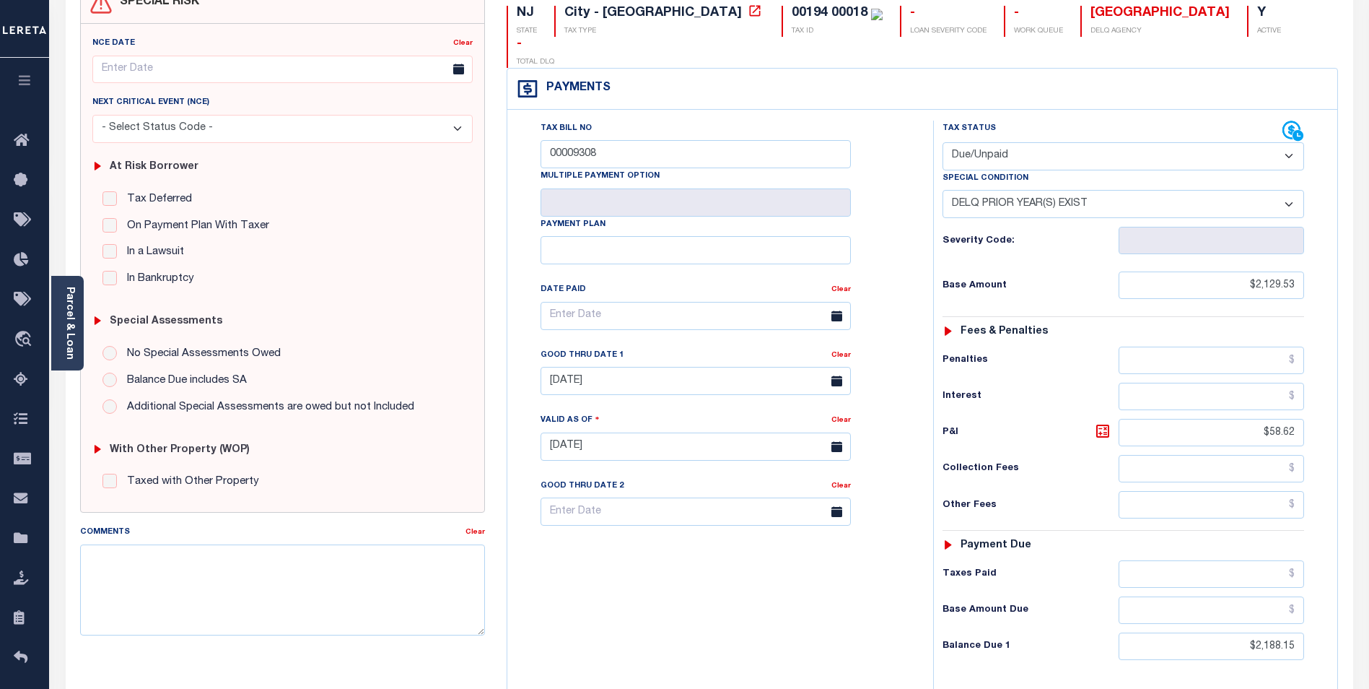
scroll to position [217, 0]
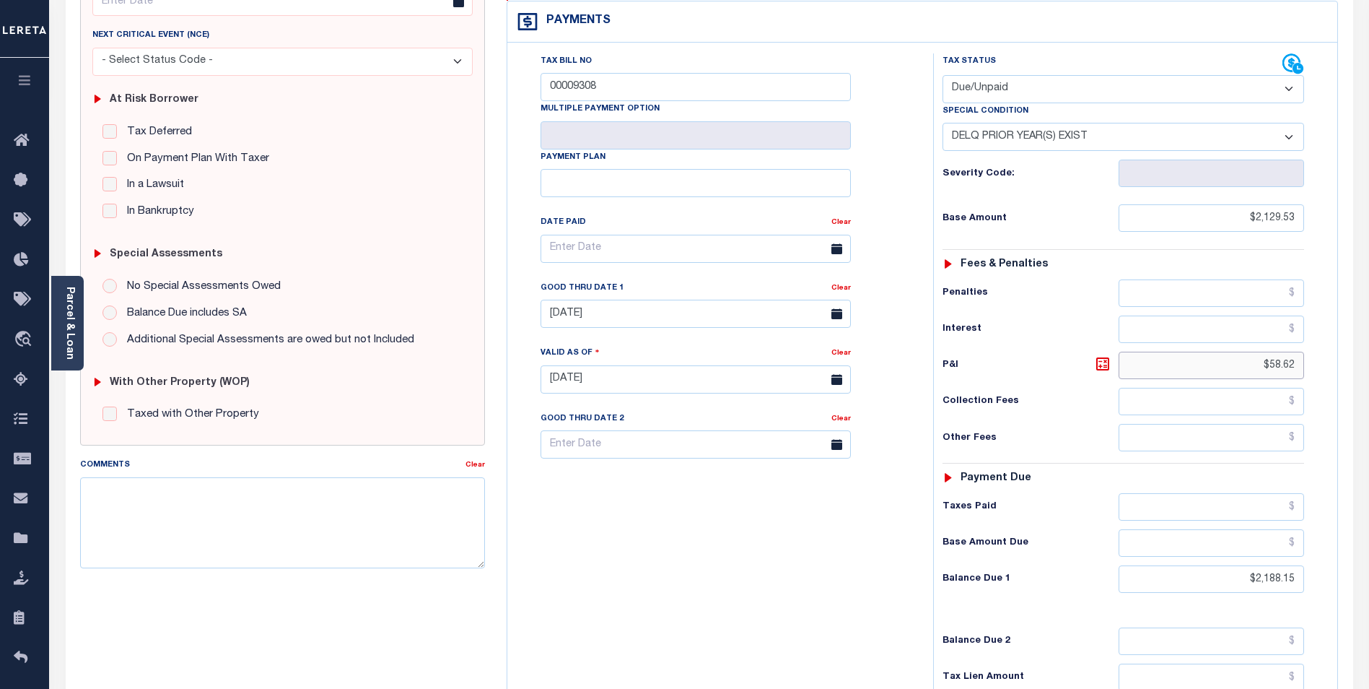
drag, startPoint x: 1255, startPoint y: 334, endPoint x: 1382, endPoint y: 331, distance: 127.1
click at [1369, 331] on html "Home Lender Non-Disbursement Agency Summary Details Payment History Payment His…" at bounding box center [684, 334] width 1369 height 1102
type input "$58.23"
type input "[DATE]"
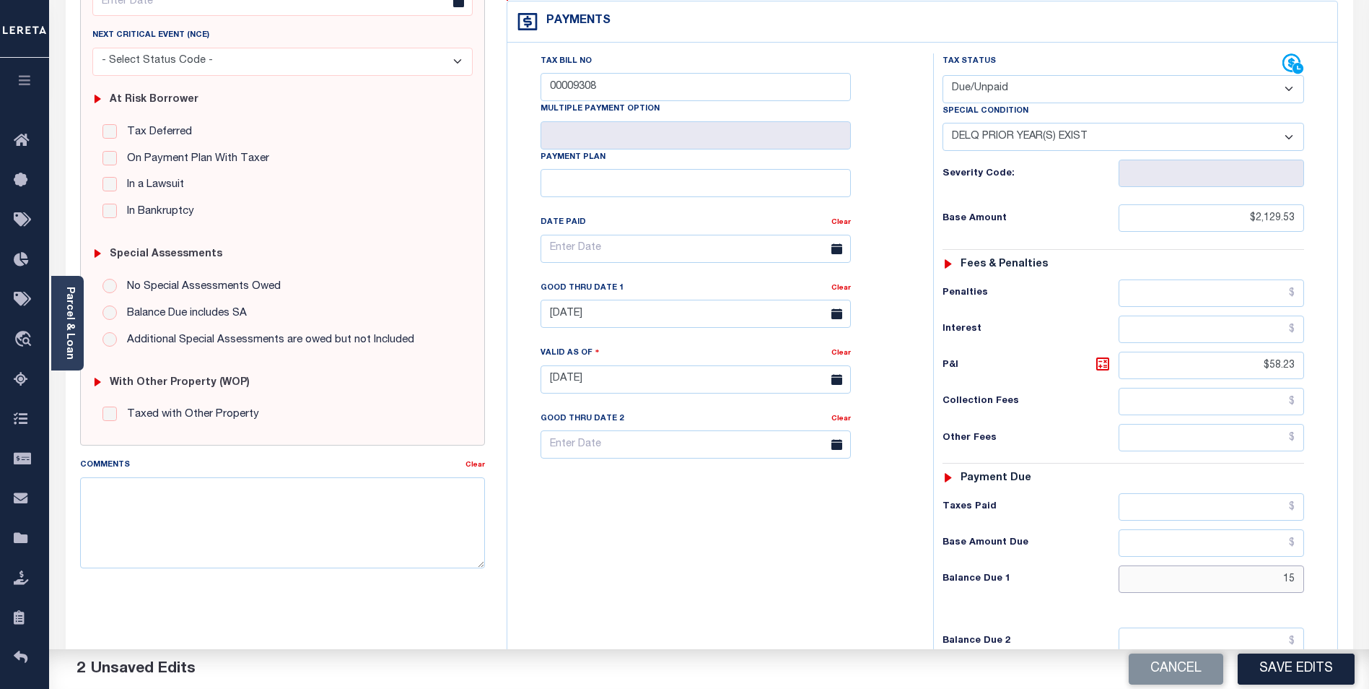
type input "5"
type input "$2,187.76"
click at [191, 497] on textarea "Comments" at bounding box center [282, 522] width 405 height 91
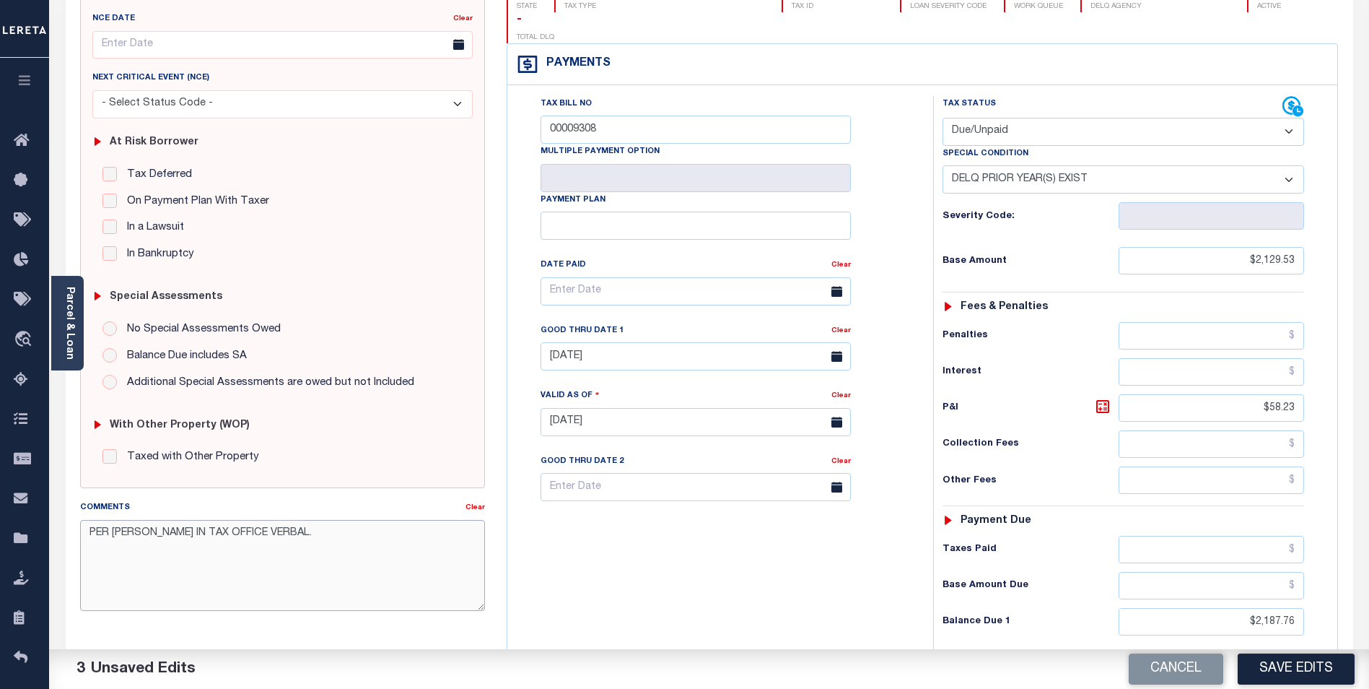
scroll to position [0, 0]
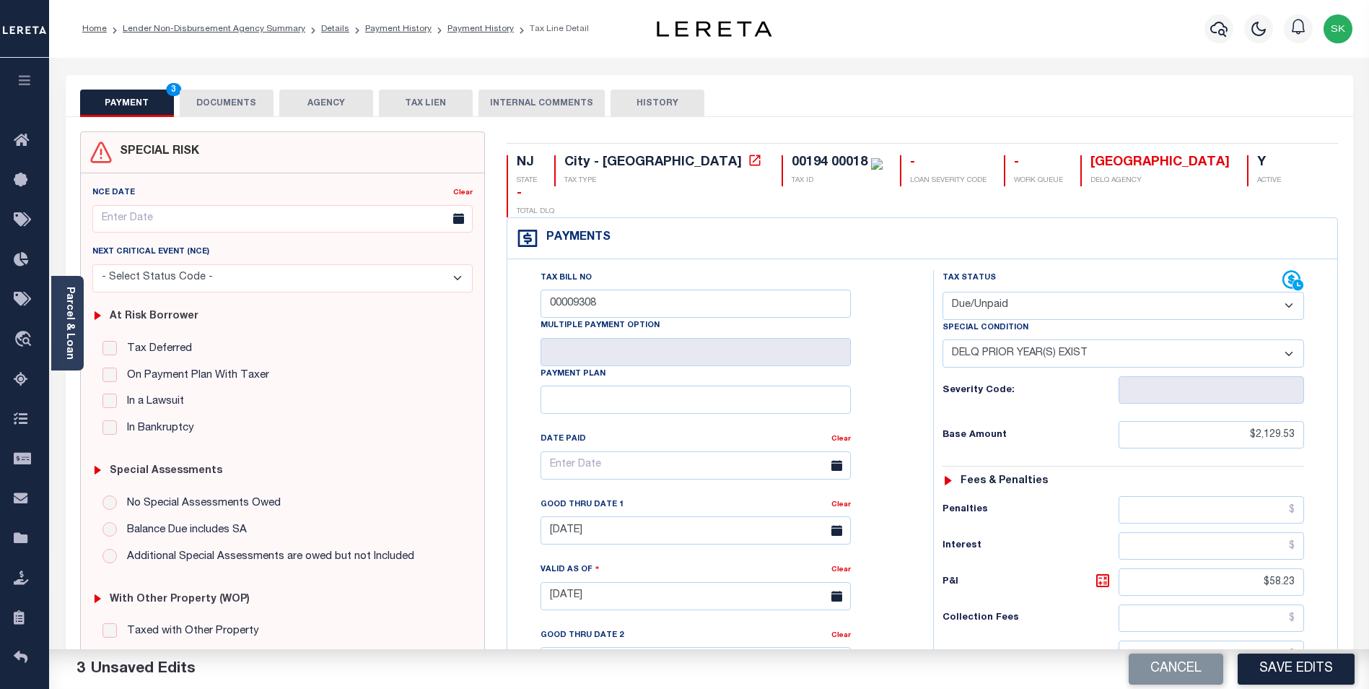
type textarea "PER [PERSON_NAME] IN TAX OFFICE VERBAL."
click at [1019, 339] on select "-- Select Special Condition -- 3RD PARTY TAX LIEN AGENCY TAX LIEN (A.K.A Inside…" at bounding box center [1124, 353] width 362 height 28
select select "0"
click at [943, 339] on select "-- Select Special Condition -- 3RD PARTY TAX LIEN AGENCY TAX LIEN (A.K.A Inside…" at bounding box center [1124, 353] width 362 height 28
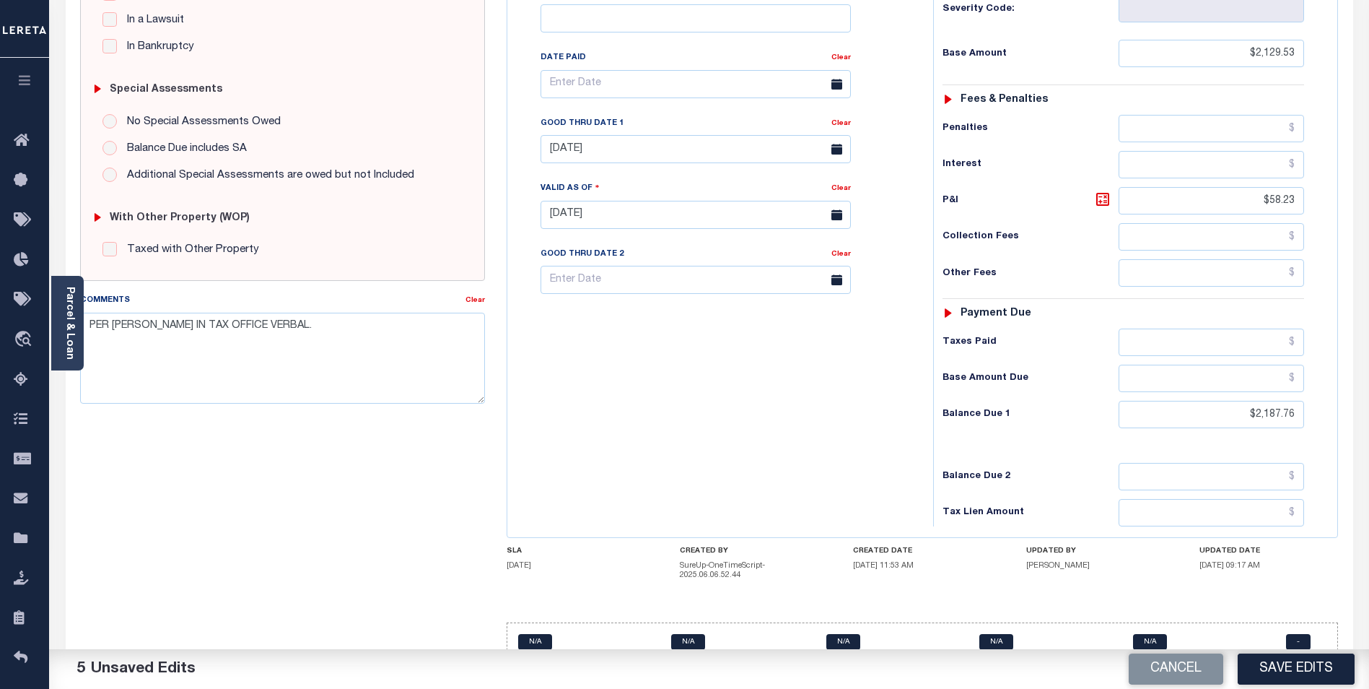
scroll to position [383, 0]
click at [1305, 666] on button "Save Edits" at bounding box center [1296, 668] width 117 height 31
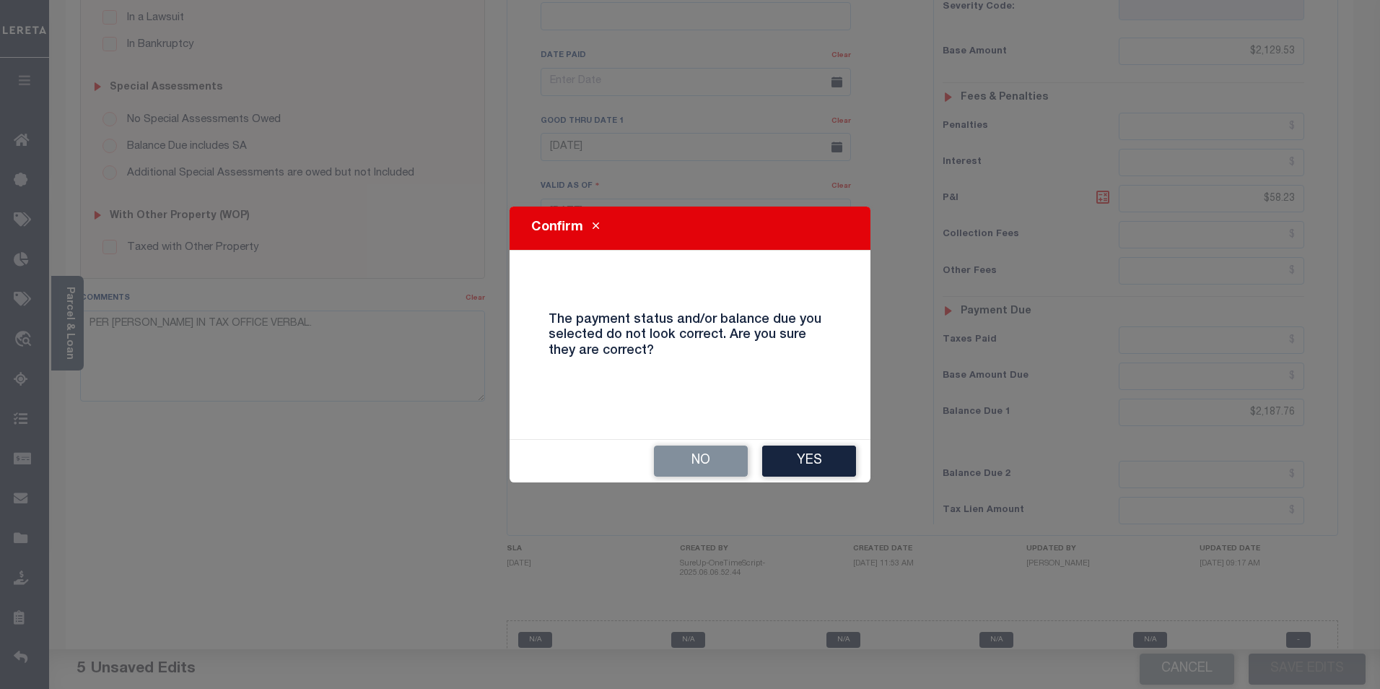
click at [796, 453] on button "Yes" at bounding box center [809, 460] width 94 height 31
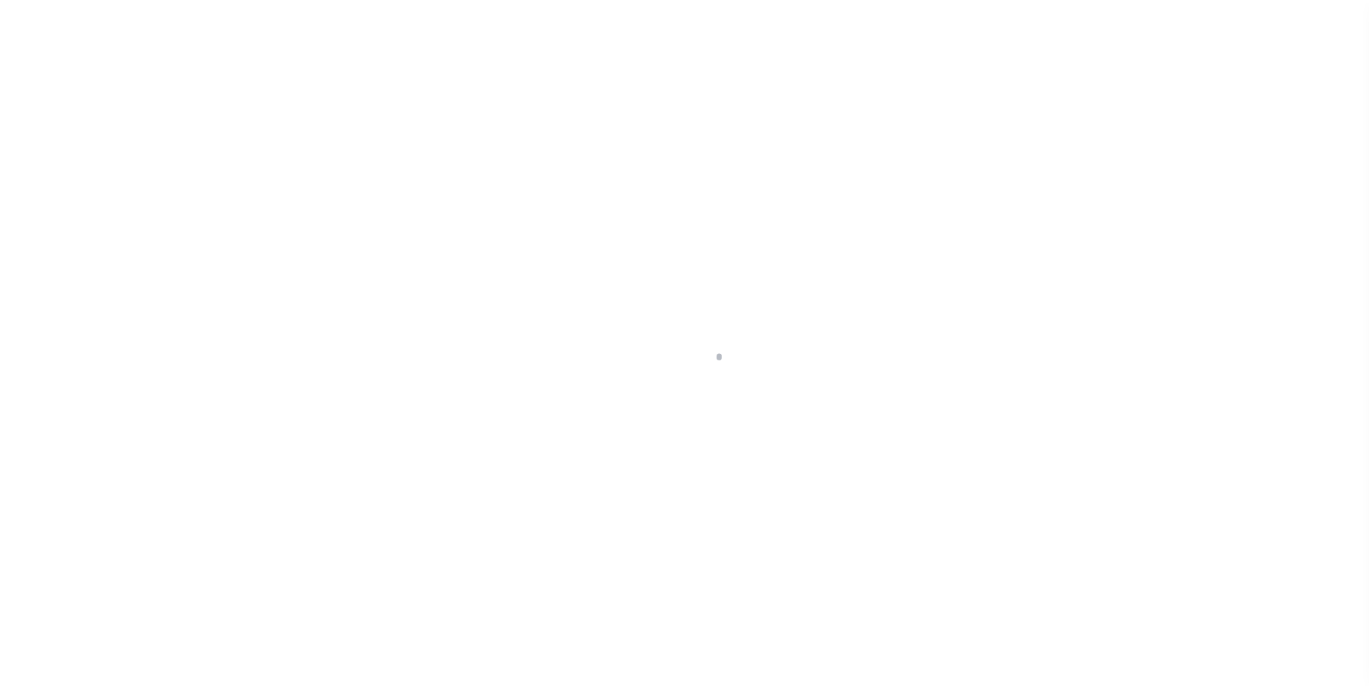
scroll to position [14, 0]
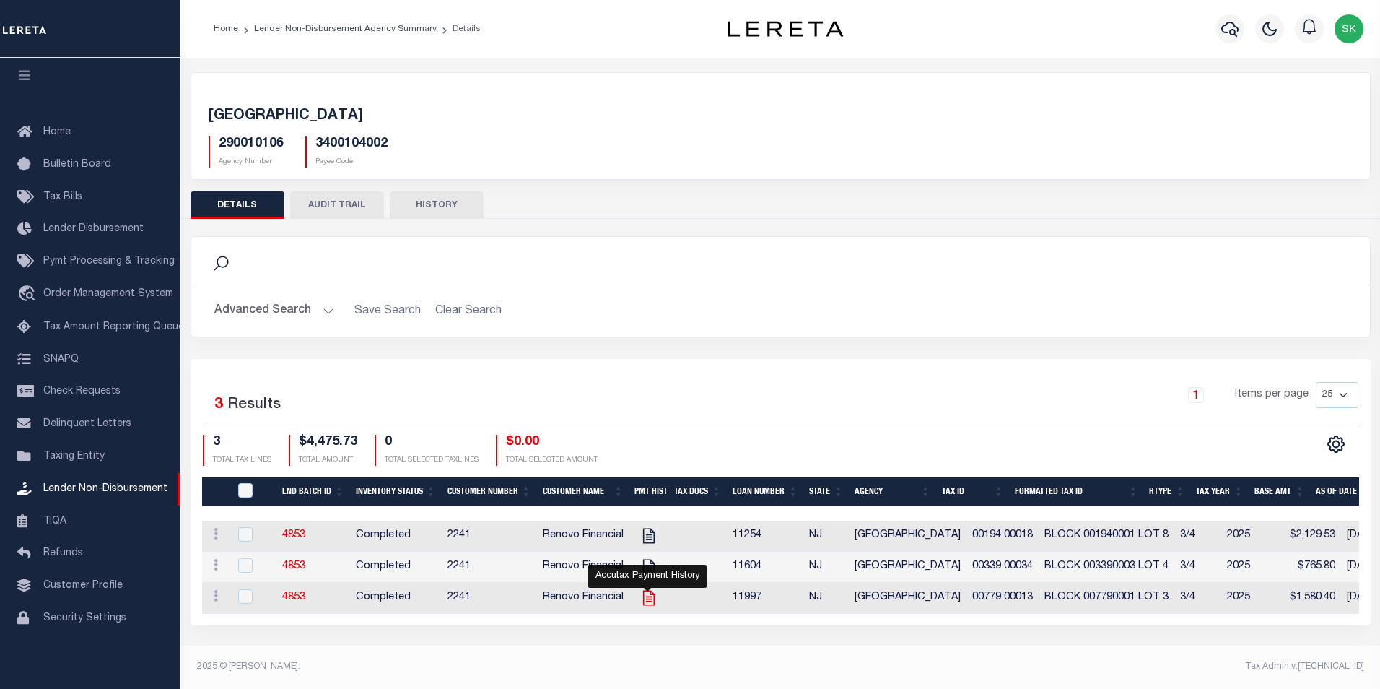
click at [647, 596] on icon "" at bounding box center [649, 597] width 19 height 19
checkbox input "true"
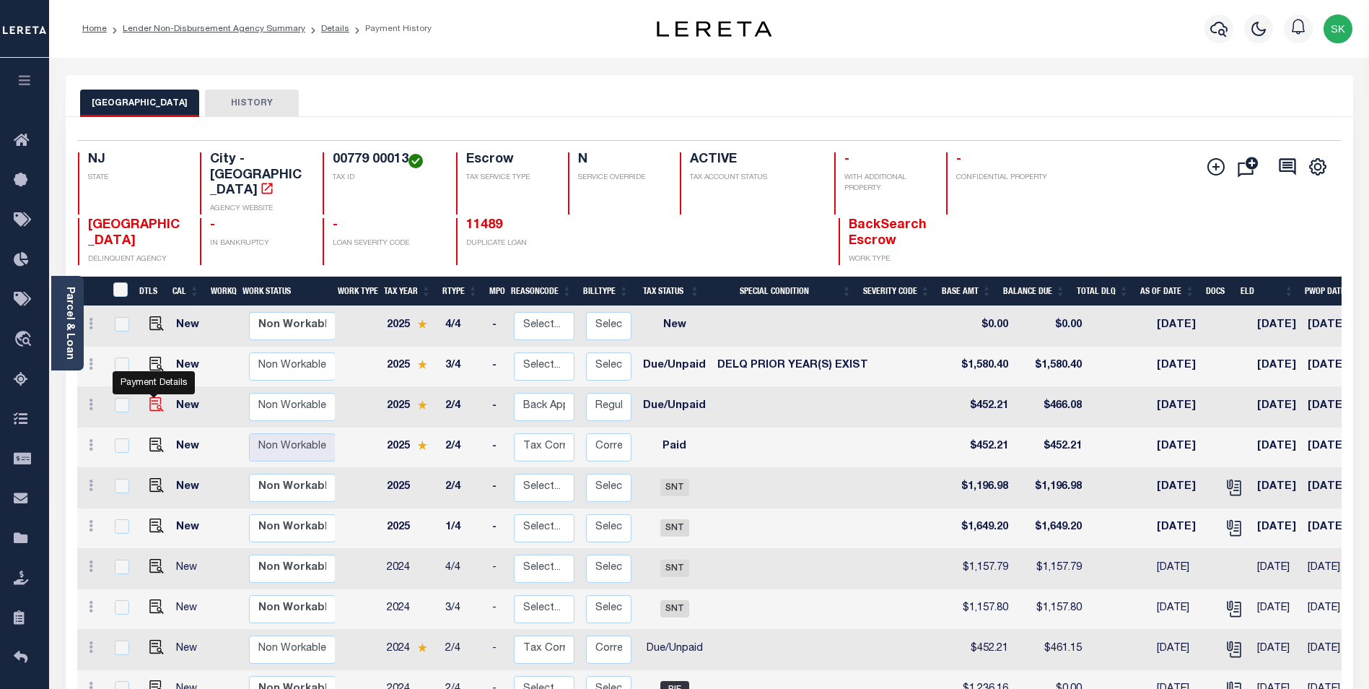
click at [152, 397] on img "" at bounding box center [156, 404] width 14 height 14
checkbox input "true"
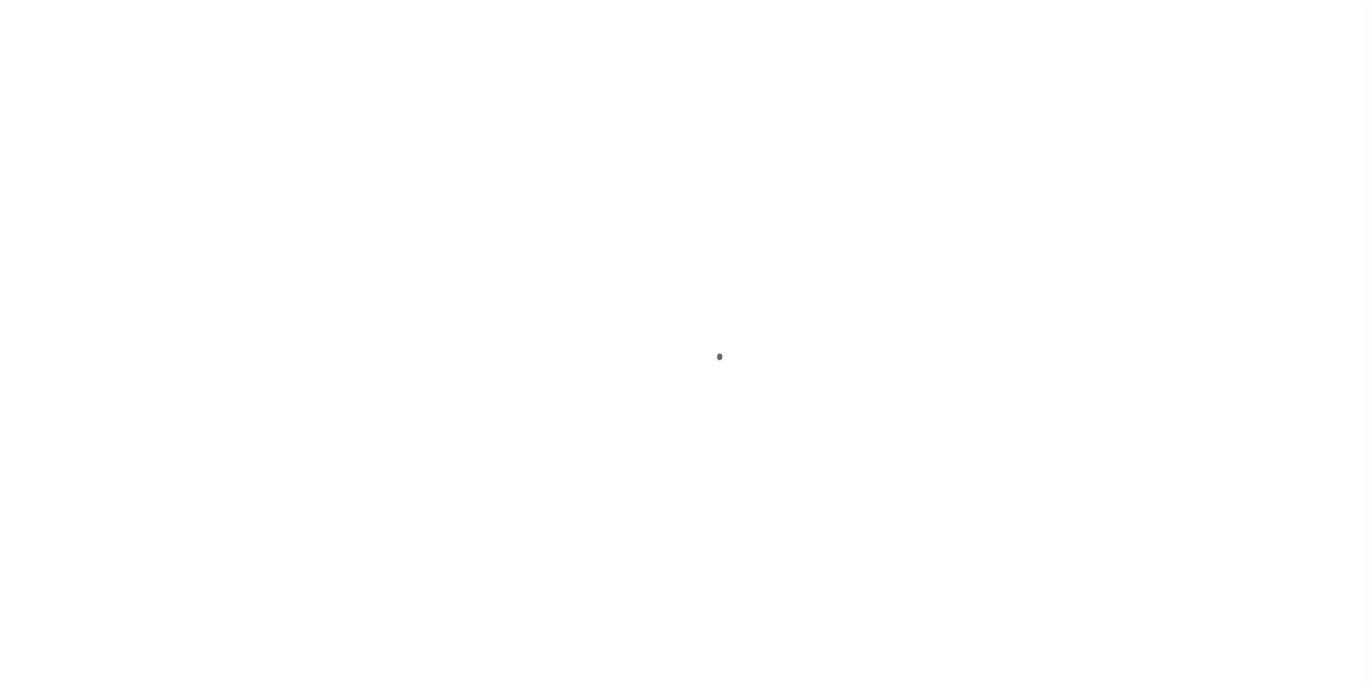
select select "DUE"
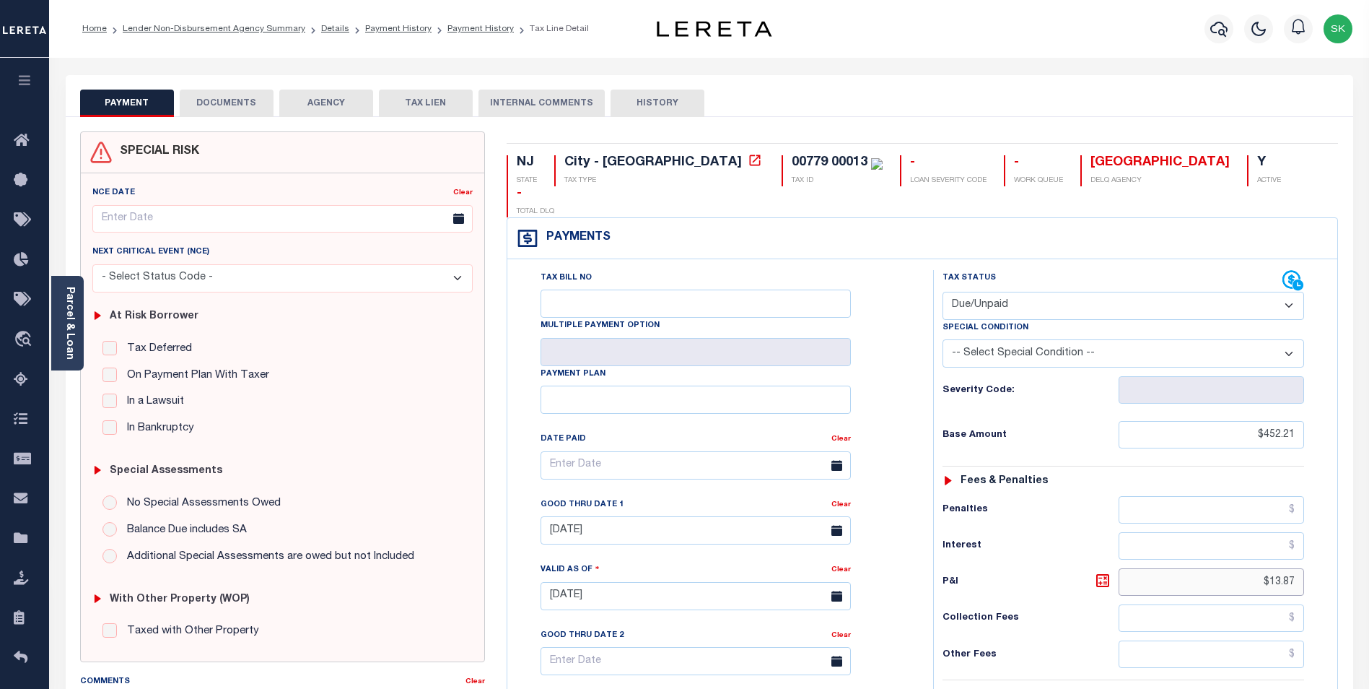
drag, startPoint x: 1258, startPoint y: 552, endPoint x: 1382, endPoint y: 544, distance: 124.5
click at [1369, 544] on html "Home Lender Non-Disbursement Agency Summary Details Payment History Payment His…" at bounding box center [684, 545] width 1369 height 1091
type input "$17.95"
type input "[DATE]"
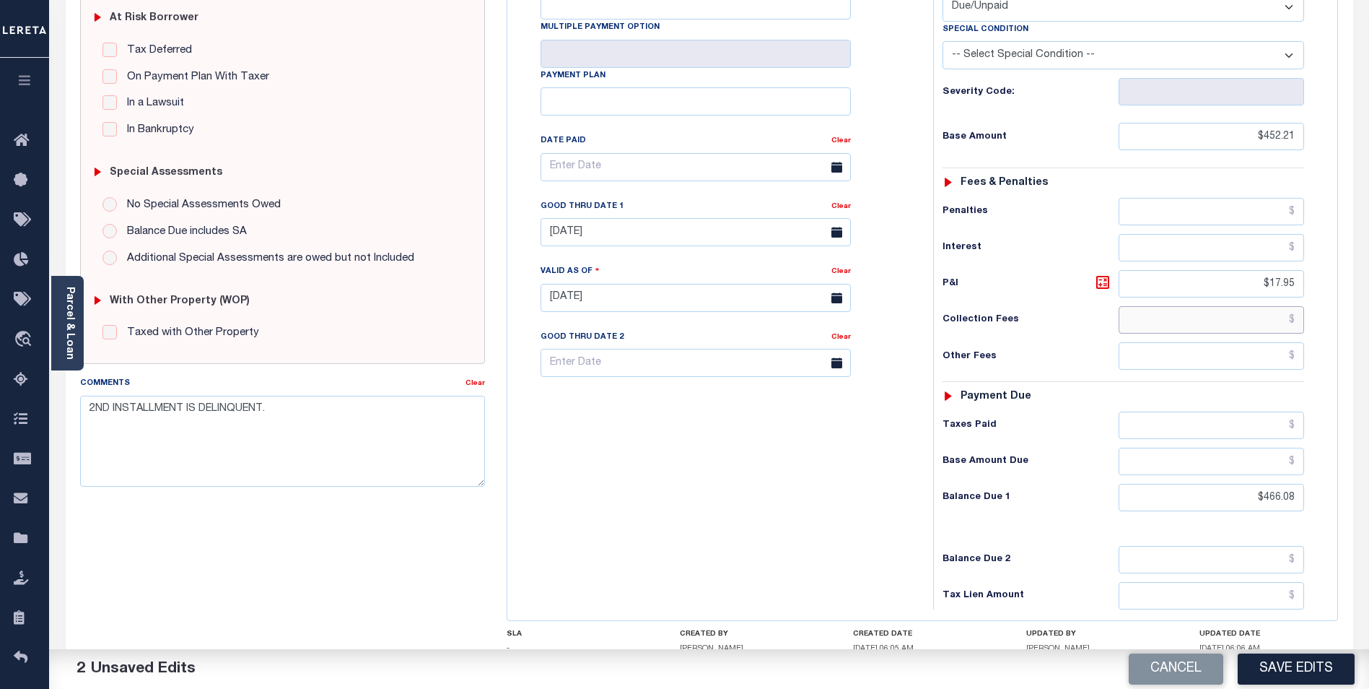
scroll to position [374, 0]
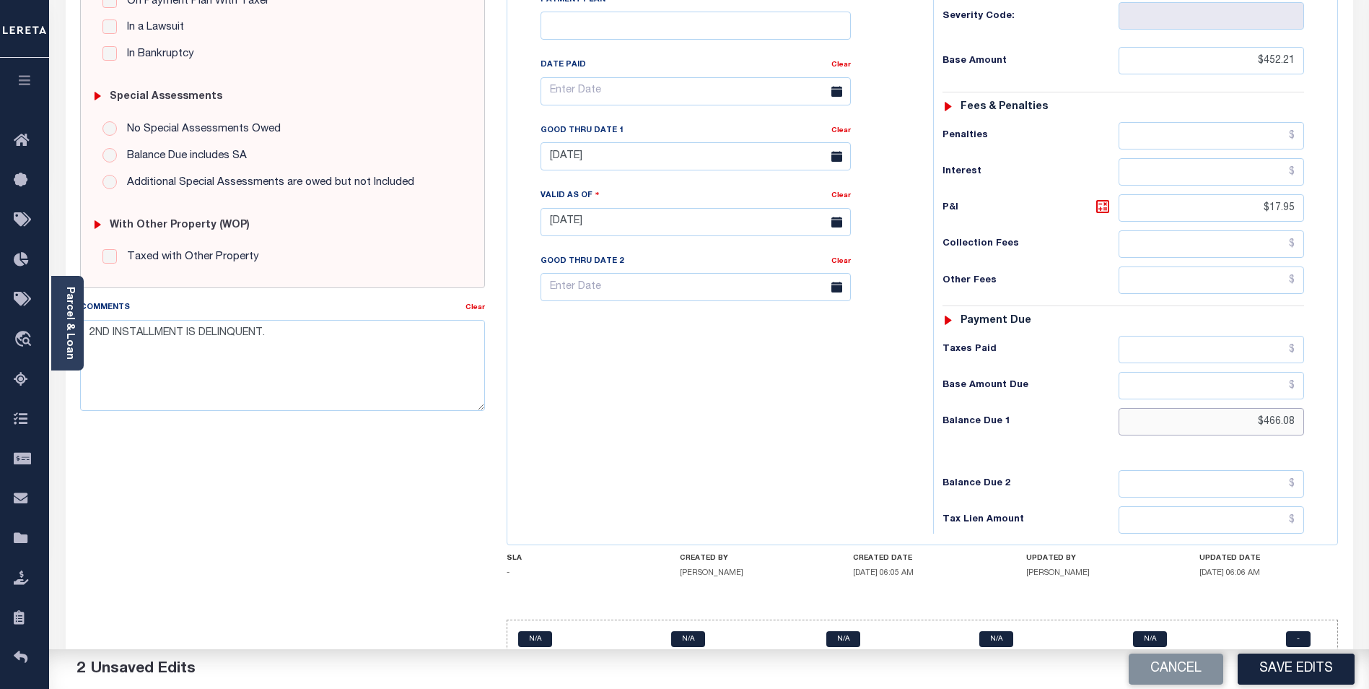
drag, startPoint x: 1250, startPoint y: 391, endPoint x: 1379, endPoint y: 391, distance: 129.9
click at [1369, 386] on html "Home Lender Non-Disbursement Agency Summary Details Payment History Payment His…" at bounding box center [684, 171] width 1369 height 1091
type input "$470.16"
click at [663, 142] on input "10/05/2025" at bounding box center [696, 156] width 310 height 28
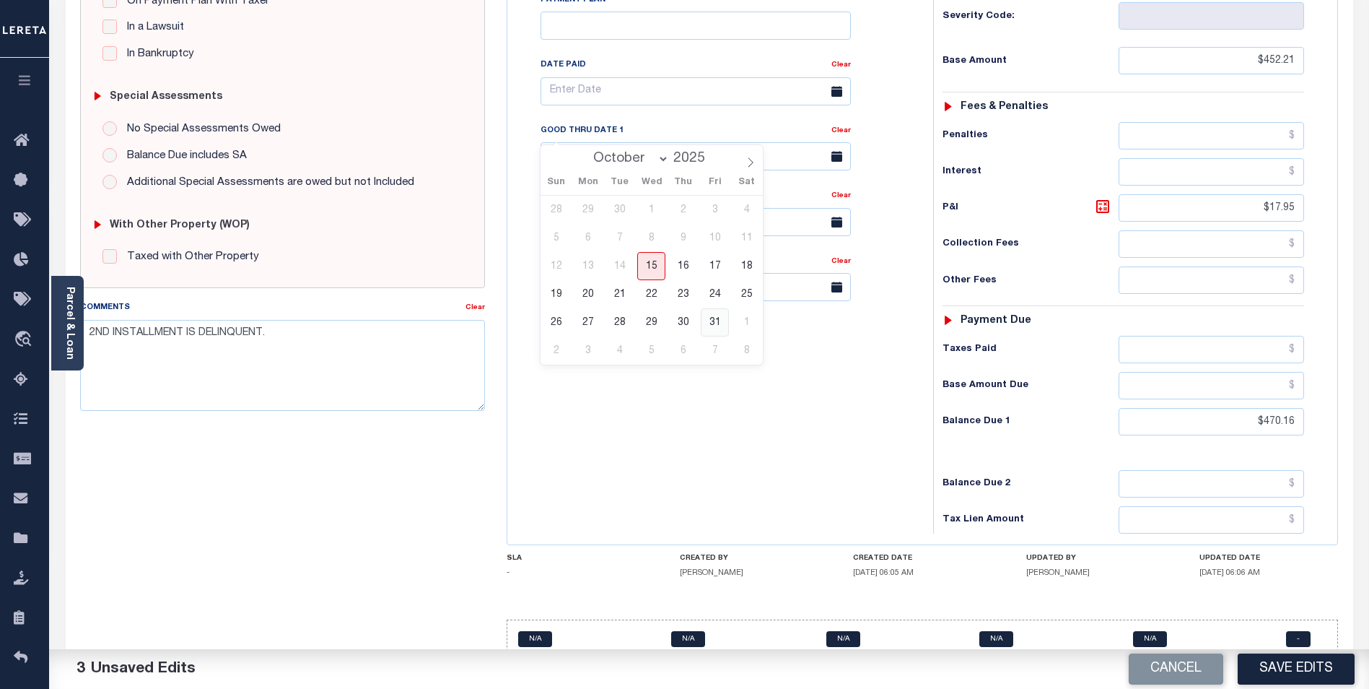
click at [714, 323] on span "31" at bounding box center [715, 322] width 28 height 28
type input "10/31/2025"
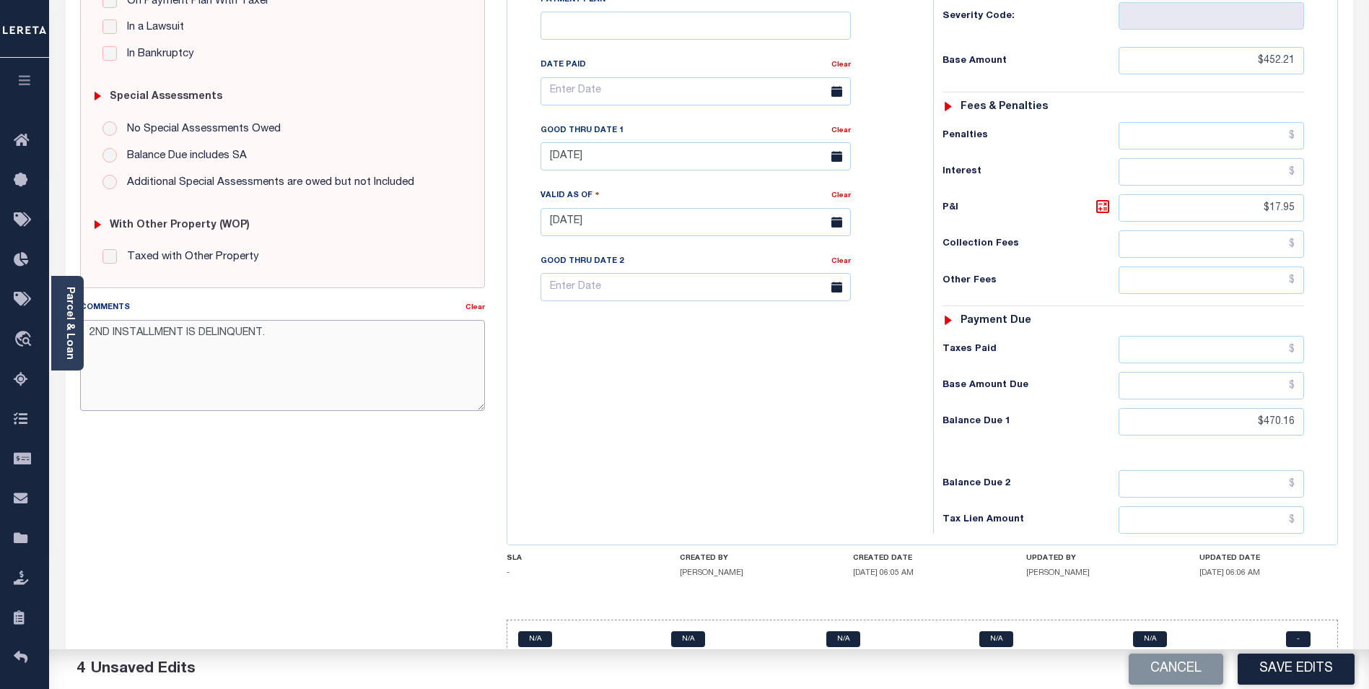
click at [90, 328] on textarea "2ND INSTALLMENT IS DELINQUENT." at bounding box center [282, 365] width 405 height 91
type textarea "PER KACEY IN TAX OFFICE VERBAL. 2ND INSTALLMENT IS DELINQUENT."
click at [1296, 668] on button "Save Edits" at bounding box center [1296, 668] width 117 height 31
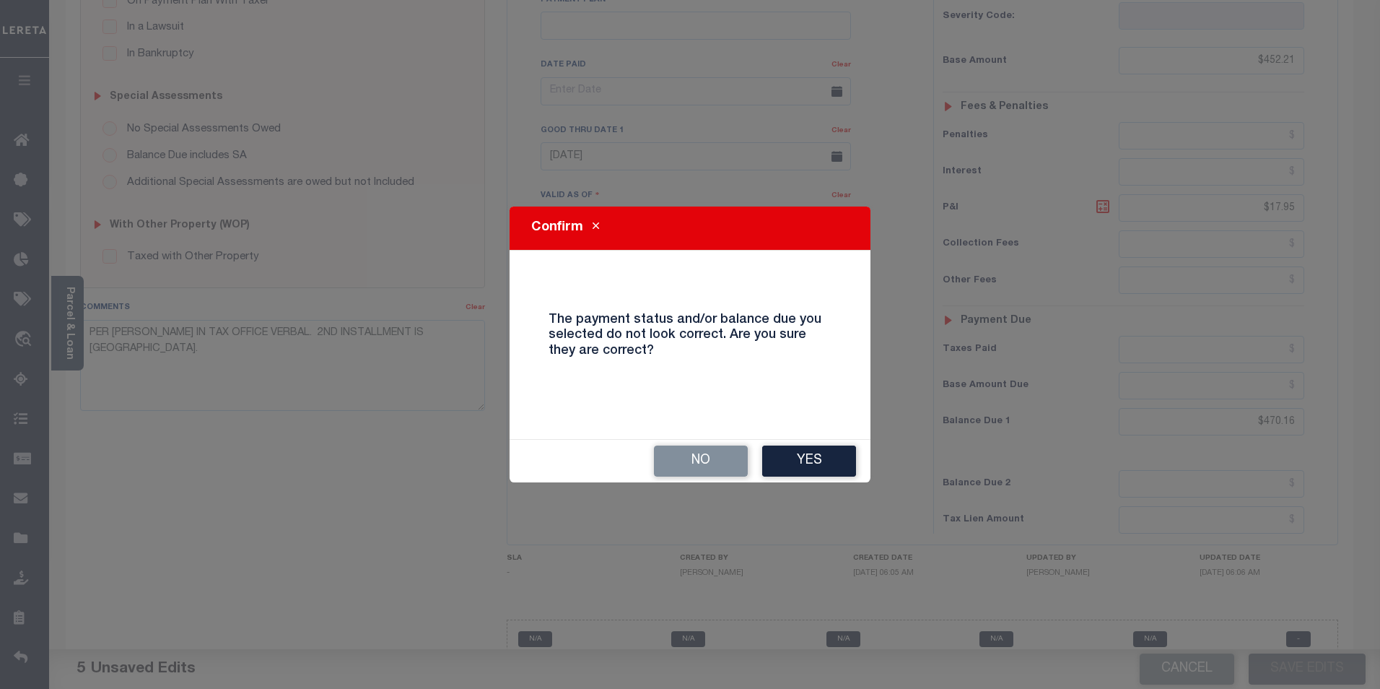
click at [812, 454] on button "Yes" at bounding box center [809, 460] width 94 height 31
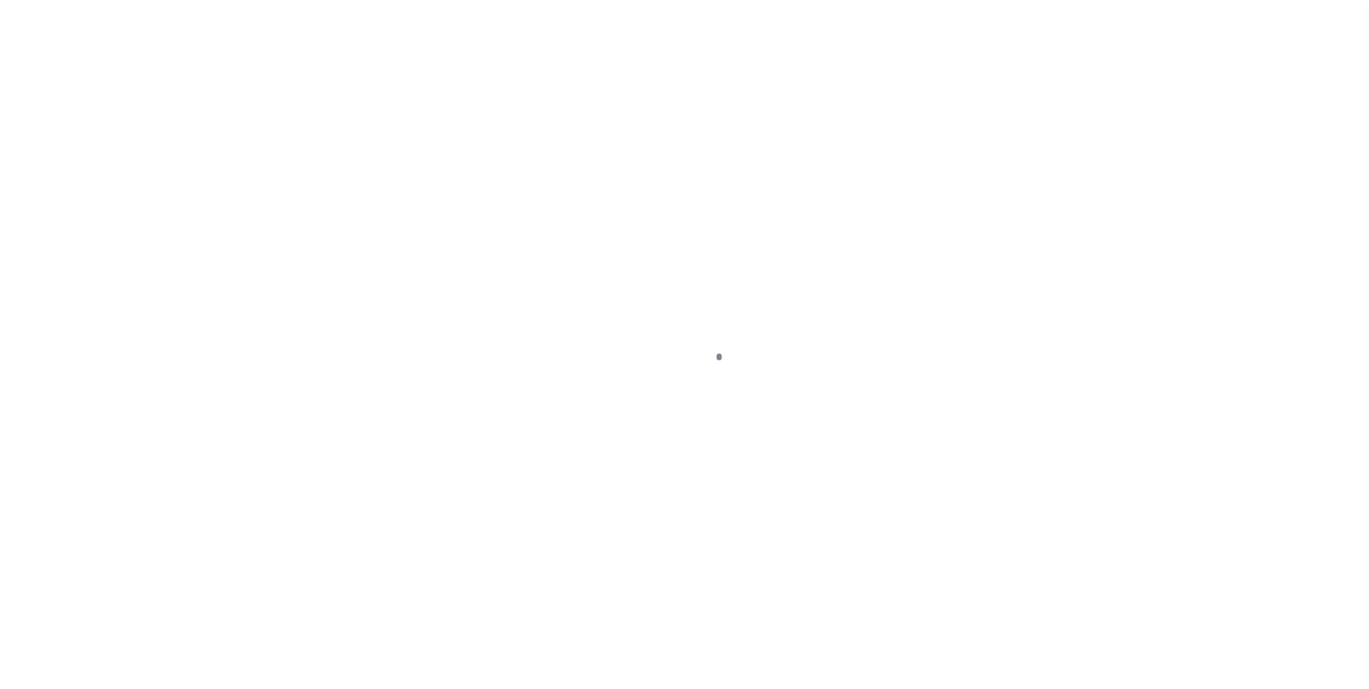
scroll to position [14, 0]
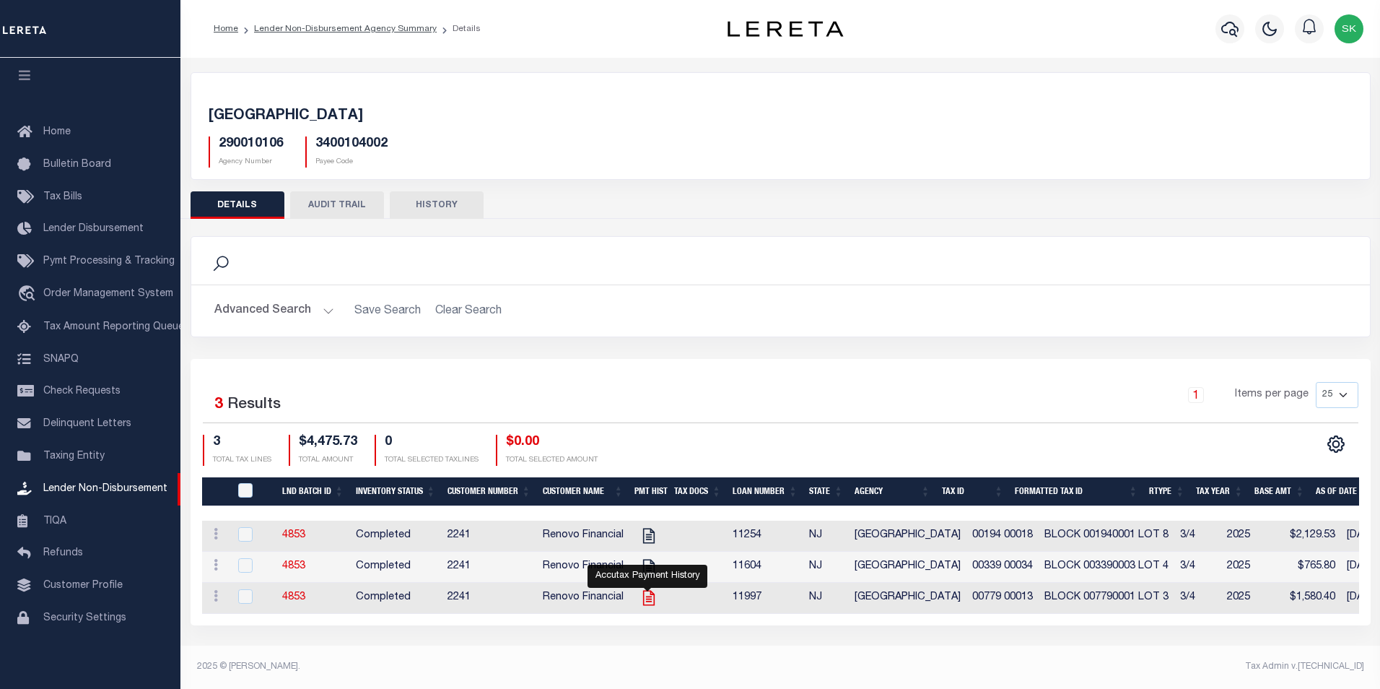
click at [647, 601] on icon "" at bounding box center [649, 597] width 19 height 19
checkbox input "true"
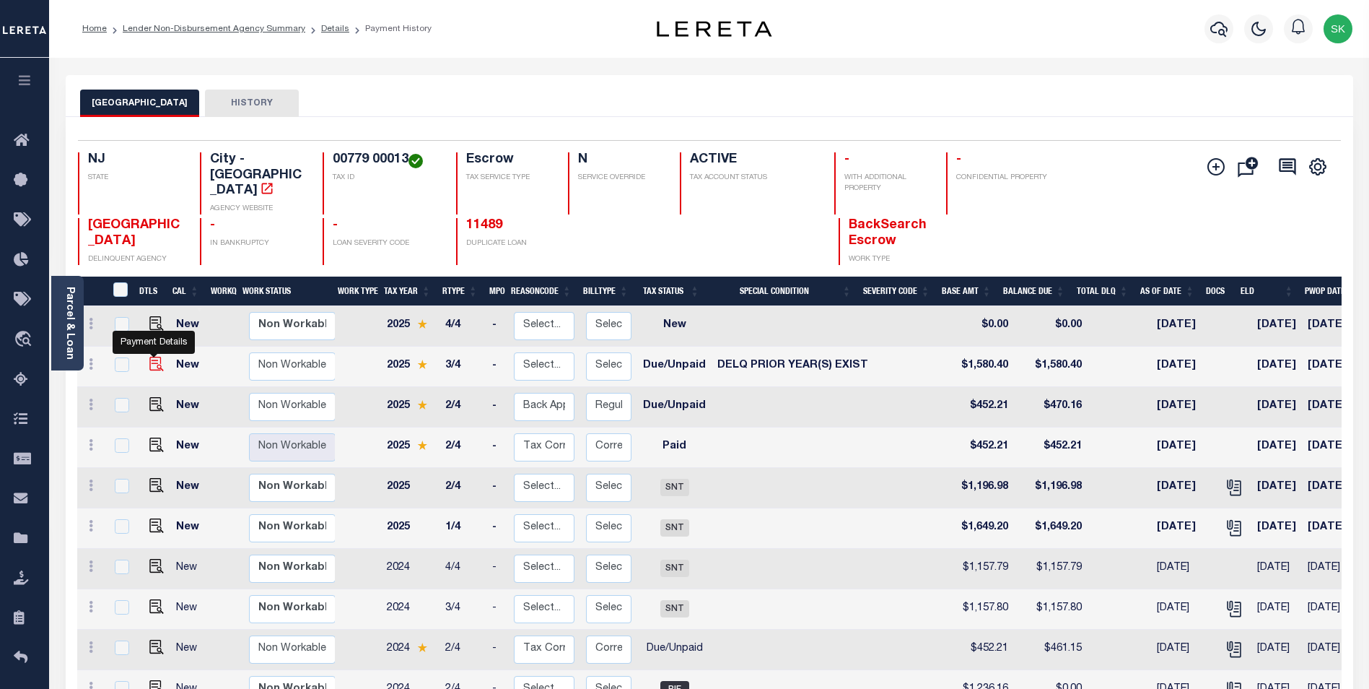
click at [153, 357] on img "" at bounding box center [156, 364] width 14 height 14
checkbox input "true"
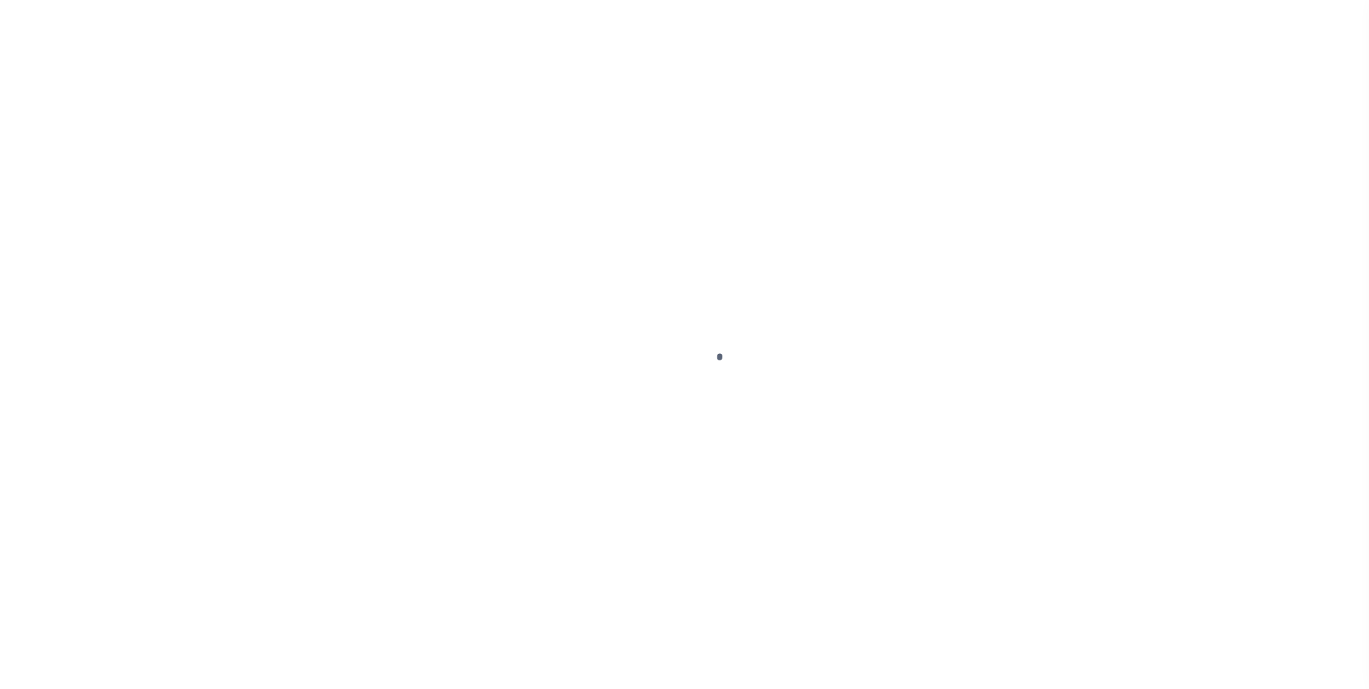
select select "DUE"
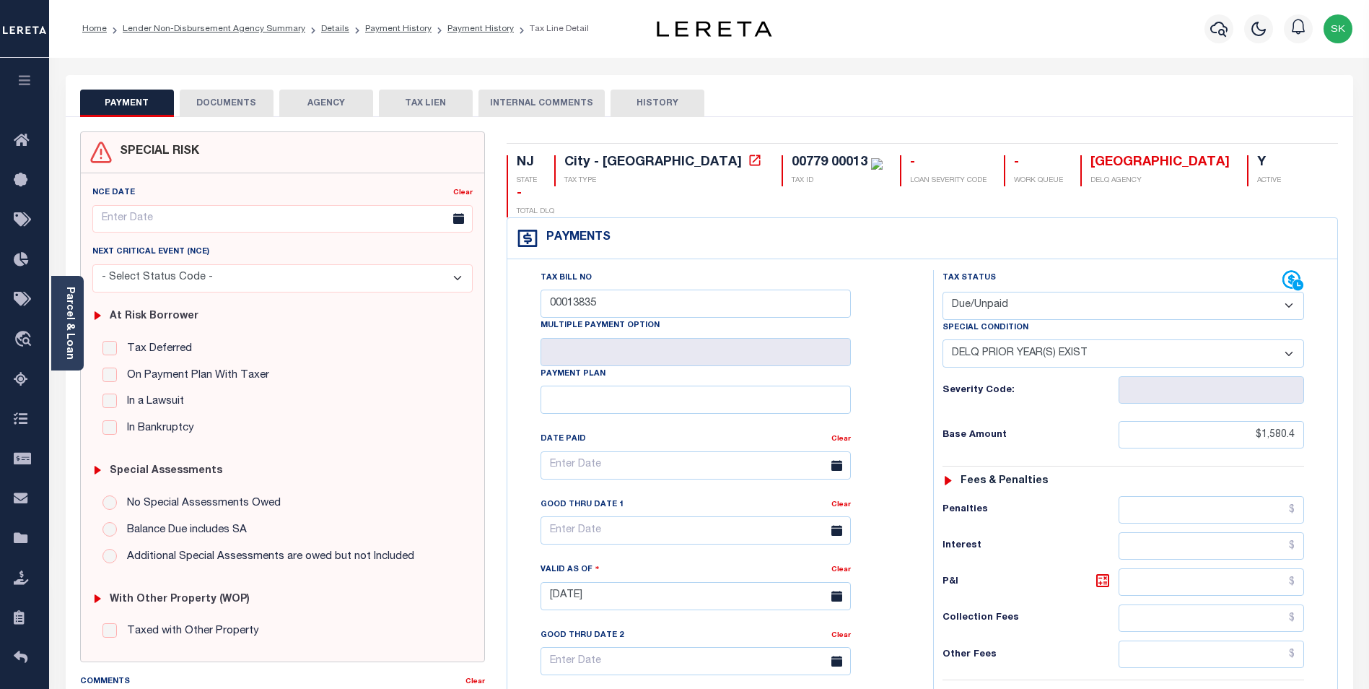
click at [1044, 339] on select "-- Select Special Condition -- 3RD PARTY TAX LIEN AGENCY TAX LIEN (A.K.A Inside…" at bounding box center [1124, 353] width 362 height 28
select select "0"
click at [943, 339] on select "-- Select Special Condition -- 3RD PARTY TAX LIEN AGENCY TAX LIEN (A.K.A Inside…" at bounding box center [1124, 353] width 362 height 28
type input "[DATE]"
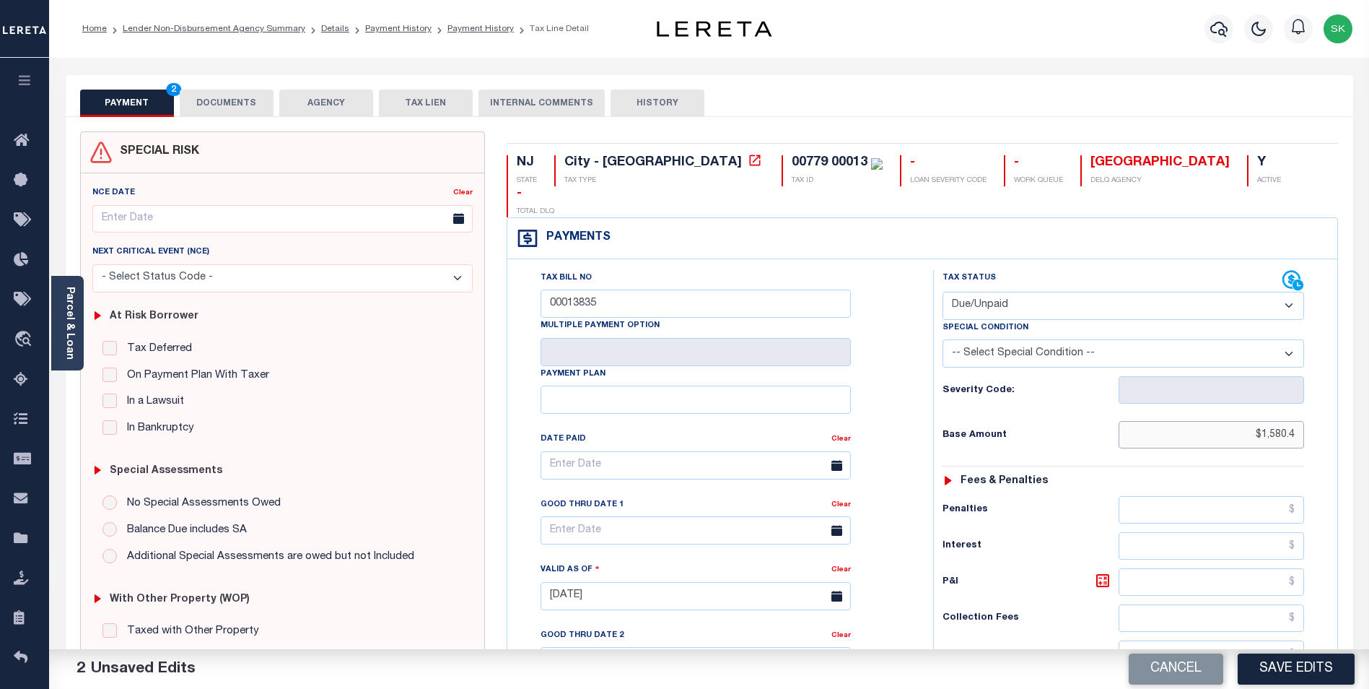
click at [1216, 421] on input "$1,580.4" at bounding box center [1212, 434] width 186 height 27
type input "$1,580.40"
type input "$44.42"
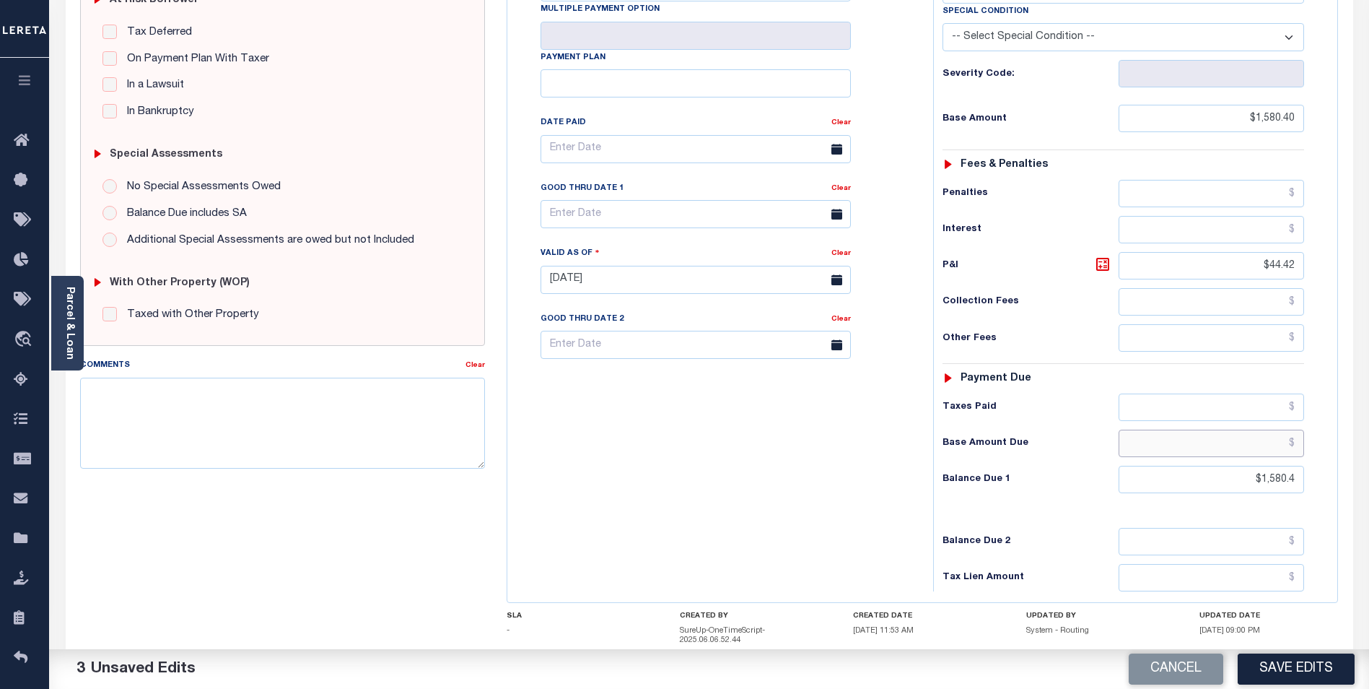
scroll to position [383, 0]
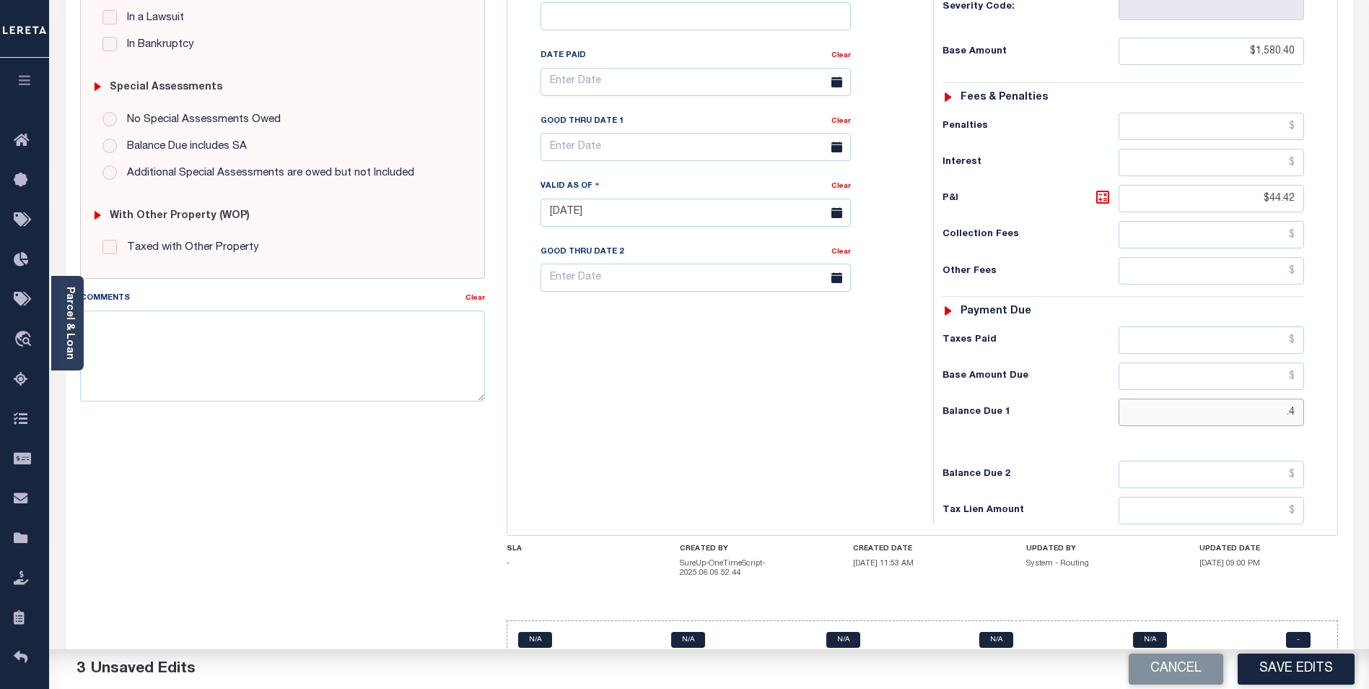
type input "4"
type input "$1,624.82"
click at [690, 133] on input "text" at bounding box center [696, 147] width 310 height 28
click at [713, 308] on span "31" at bounding box center [715, 313] width 28 height 28
type input "10/31/2025"
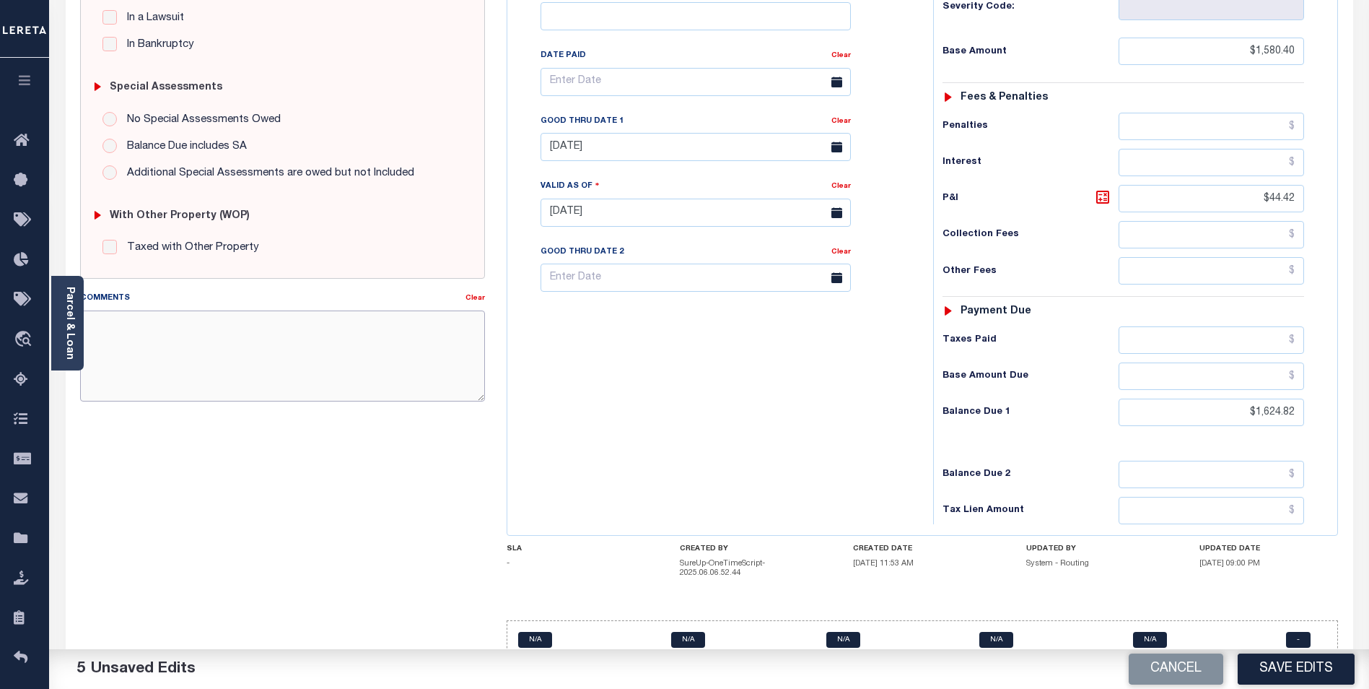
click at [182, 328] on textarea "Comments" at bounding box center [282, 355] width 405 height 91
type textarea "PER KACEY IN TAX OFFICE VERBAL"
click at [1283, 666] on button "Save Edits" at bounding box center [1296, 668] width 117 height 31
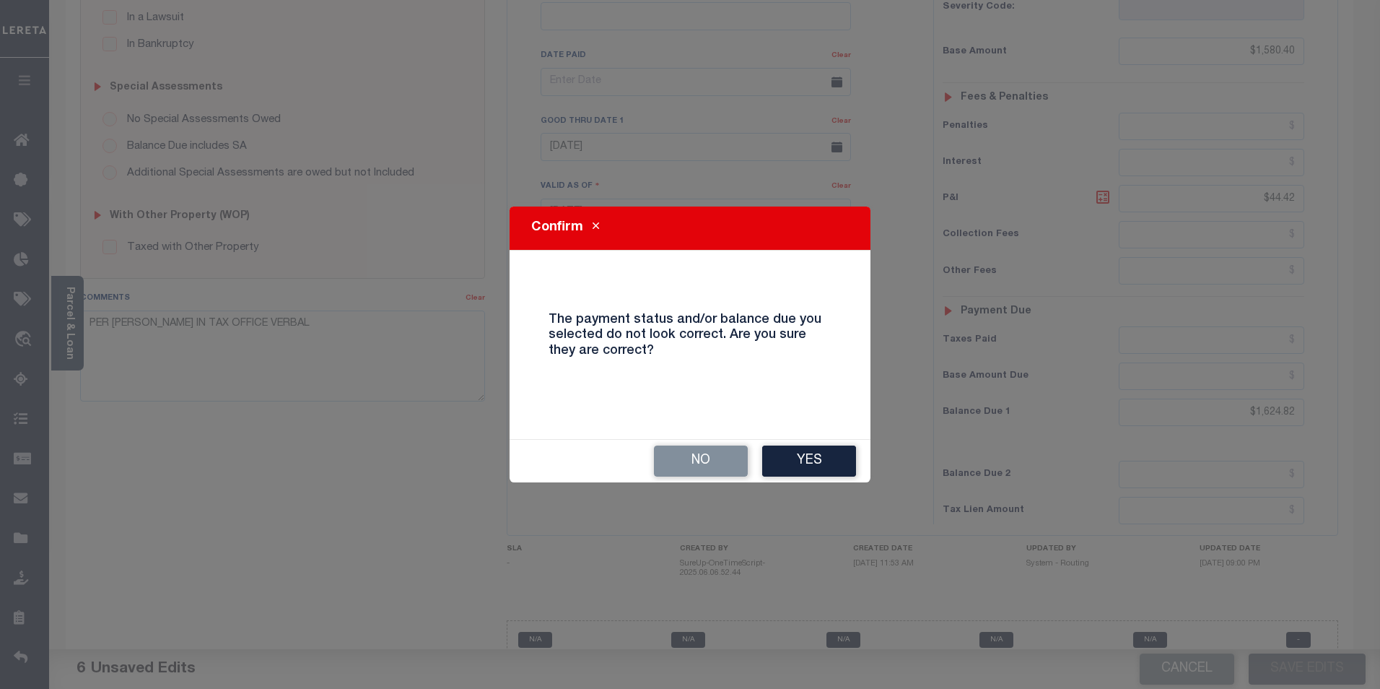
click at [805, 444] on div "No Yes" at bounding box center [690, 461] width 361 height 43
click at [808, 459] on button "Yes" at bounding box center [809, 460] width 94 height 31
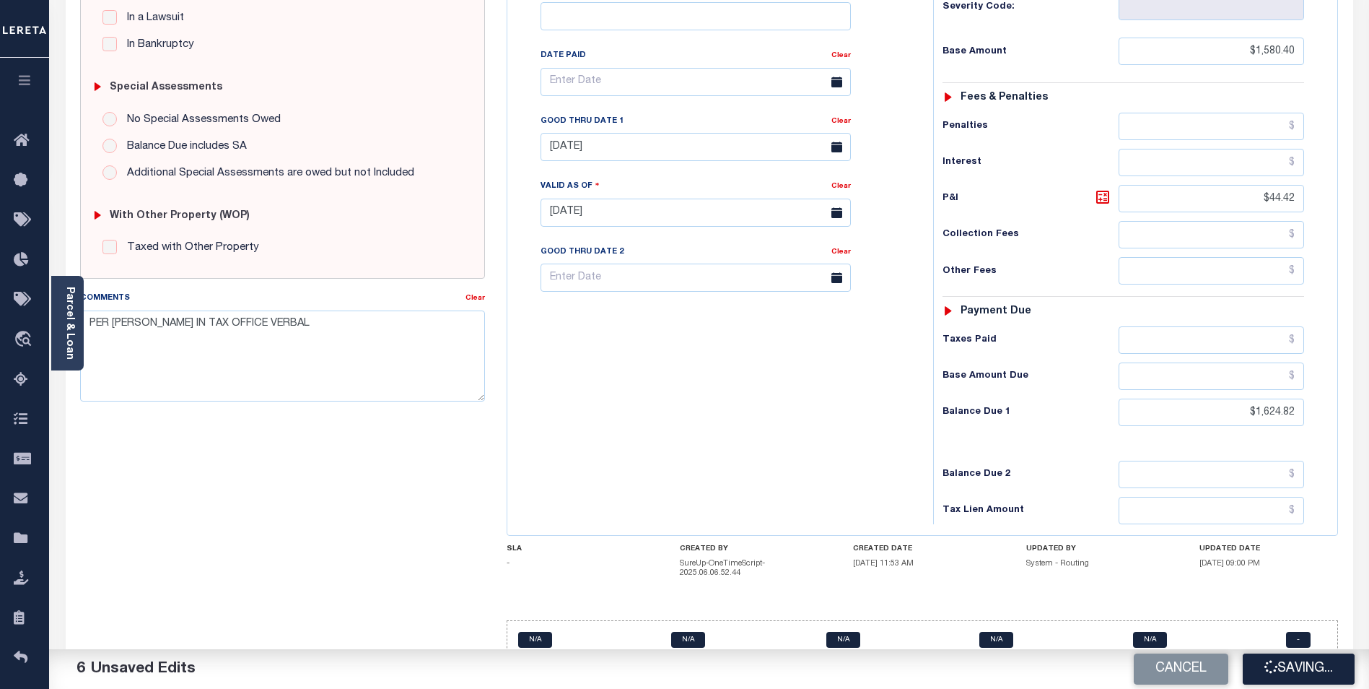
checkbox input "false"
type input "$1,580.4"
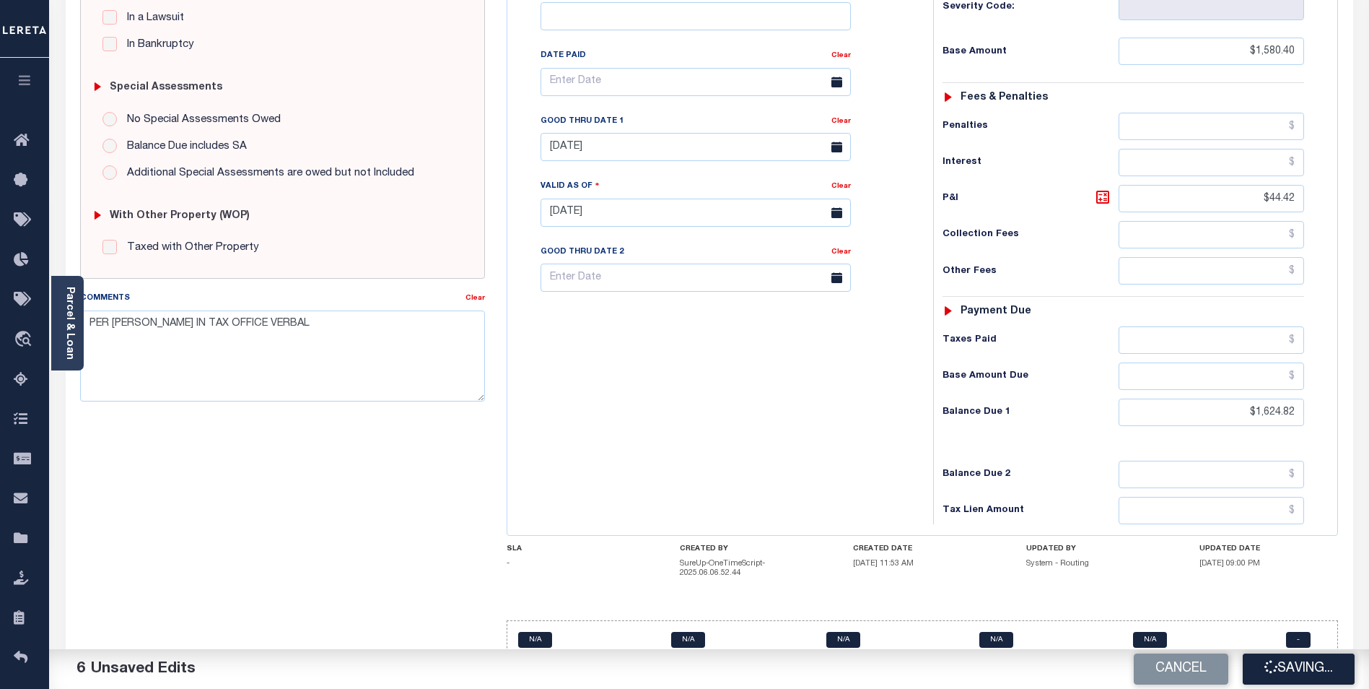
type input "$44.42"
type input "$1,624.82"
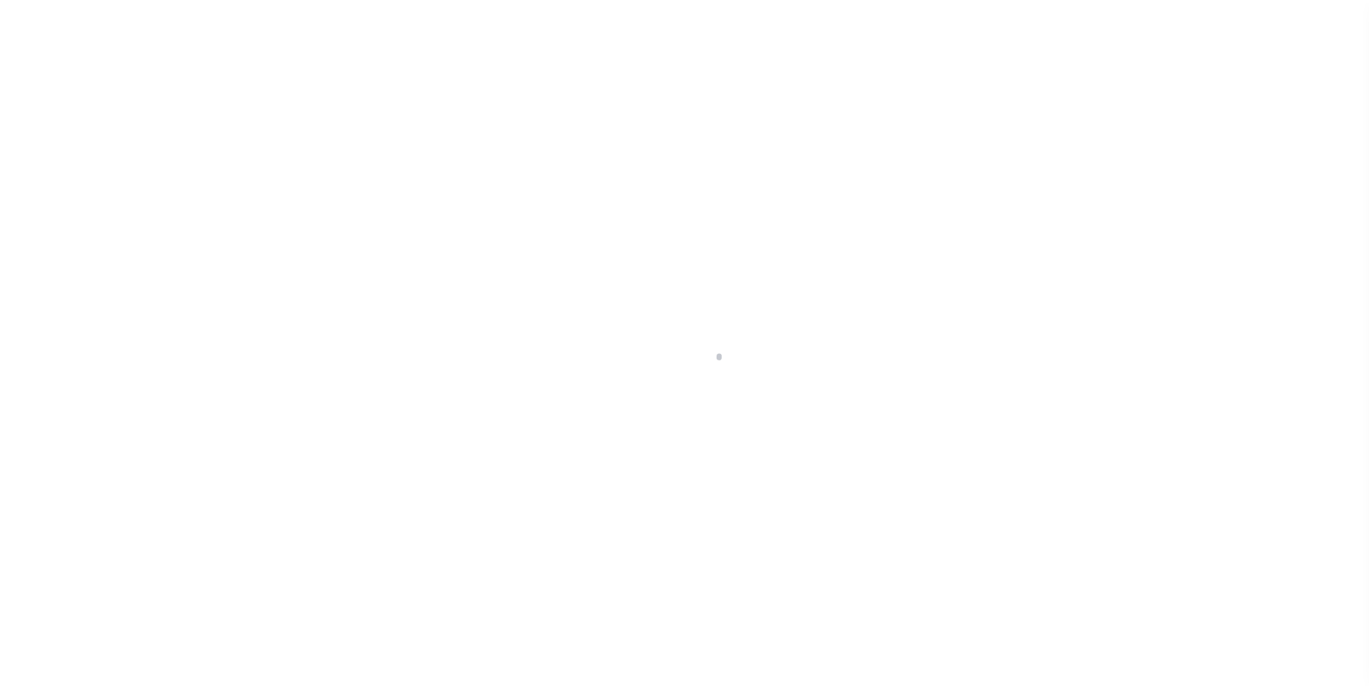
scroll to position [14, 0]
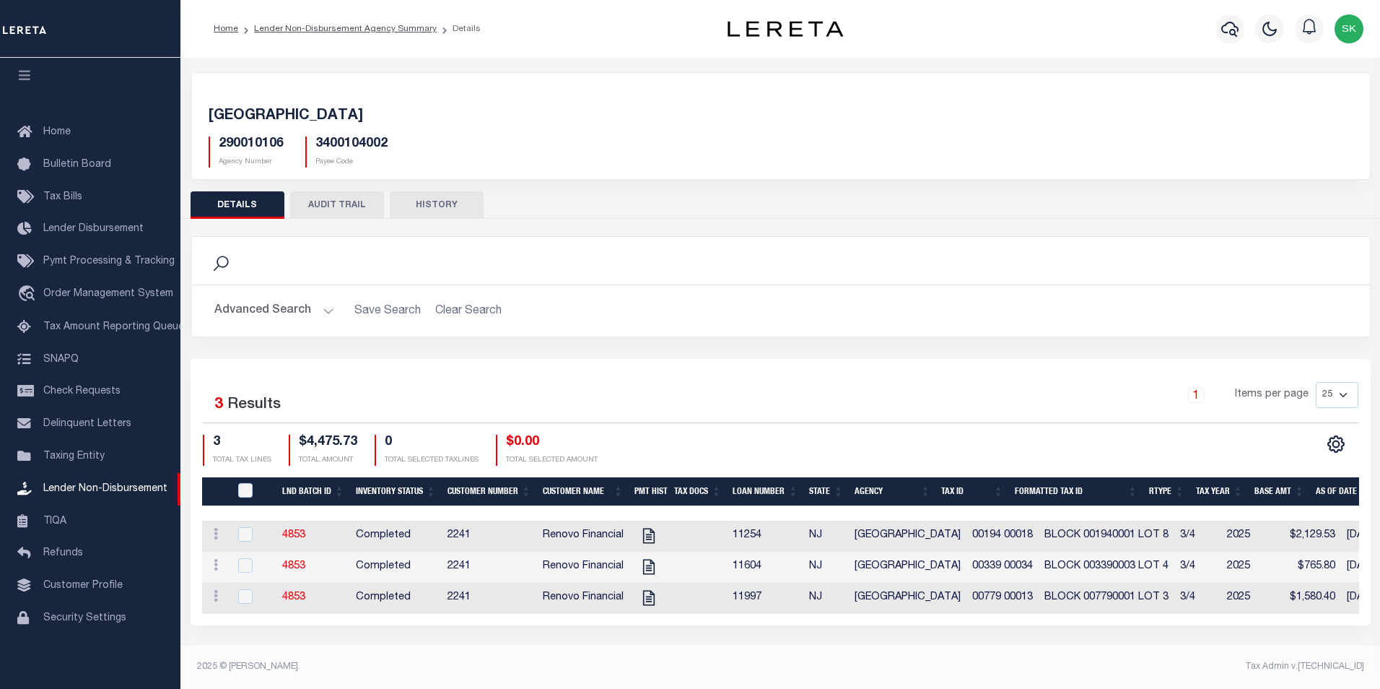
click at [269, 207] on button "DETAILS" at bounding box center [238, 204] width 94 height 27
click at [303, 313] on button "Advanced Search" at bounding box center [274, 311] width 120 height 28
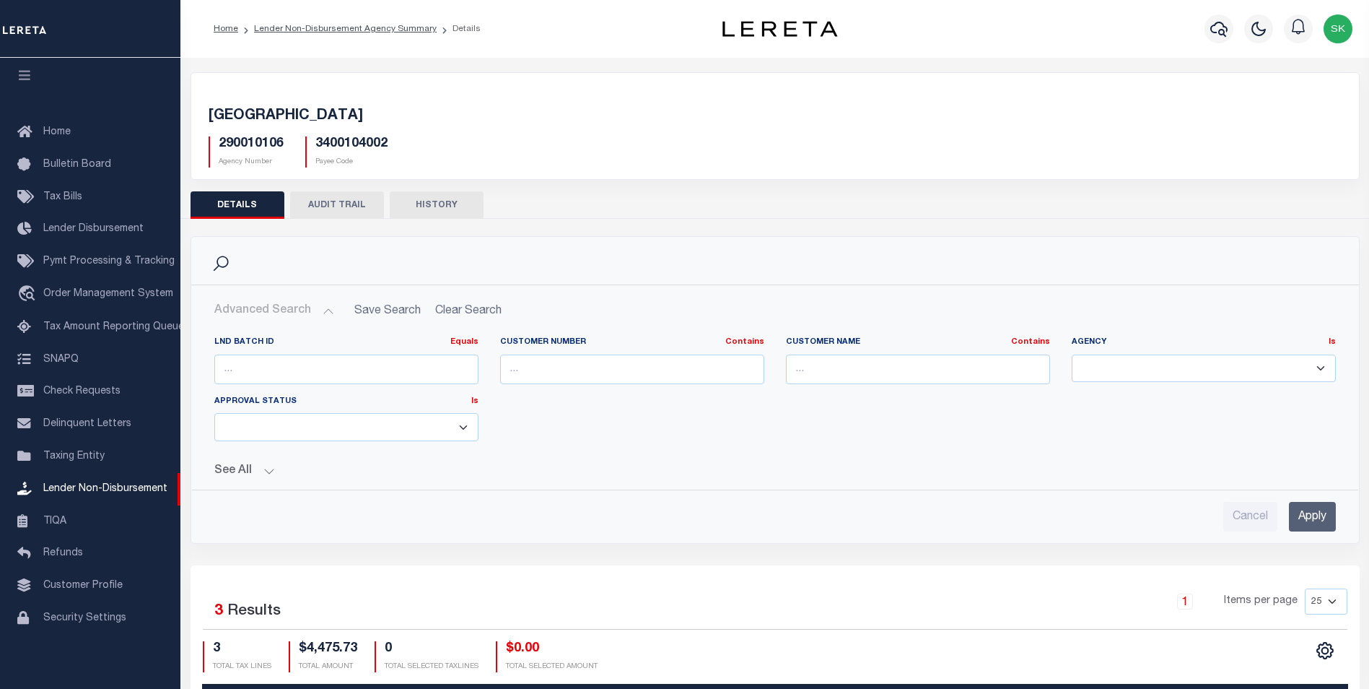
click at [508, 160] on div "290010106 Agency Number 3400104002 Payee Code" at bounding box center [775, 146] width 1155 height 43
click at [326, 27] on link "Lender Non-Disbursement Agency Summary" at bounding box center [345, 29] width 183 height 9
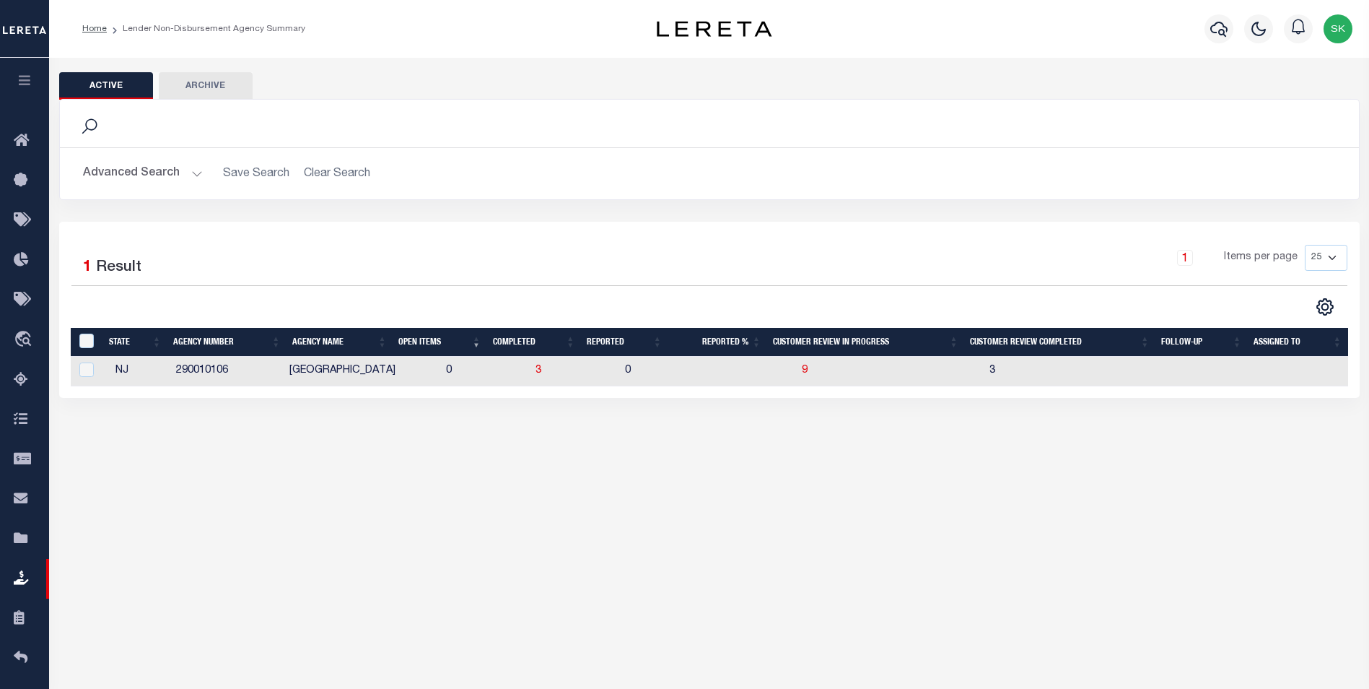
click at [186, 172] on button "Advanced Search" at bounding box center [143, 174] width 120 height 28
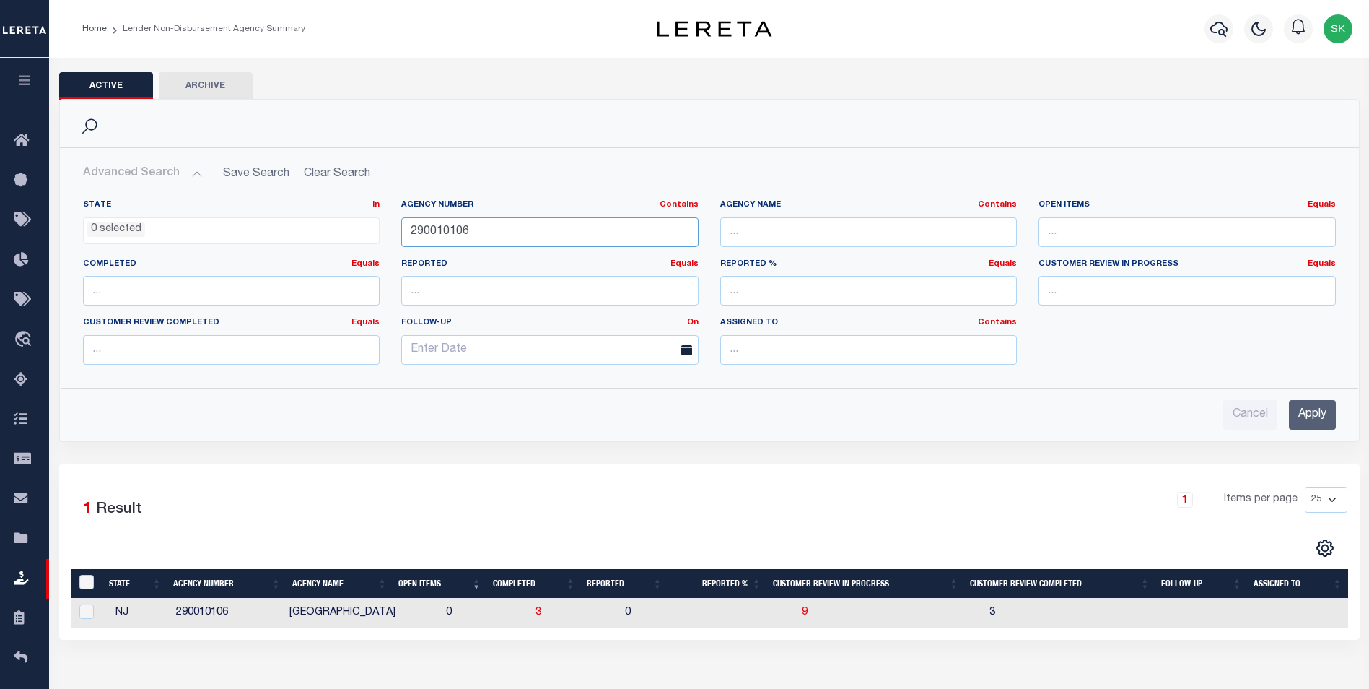
drag, startPoint x: 567, startPoint y: 236, endPoint x: 256, endPoint y: 195, distance: 313.8
click at [287, 206] on div "State In In AK AL AR AZ CA CO CT DC DE FL GA GU HI IA ID IL IN KS [GEOGRAPHIC_D…" at bounding box center [709, 287] width 1275 height 177
type input "0"
type input "04"
click at [1316, 414] on input "Apply" at bounding box center [1312, 415] width 47 height 30
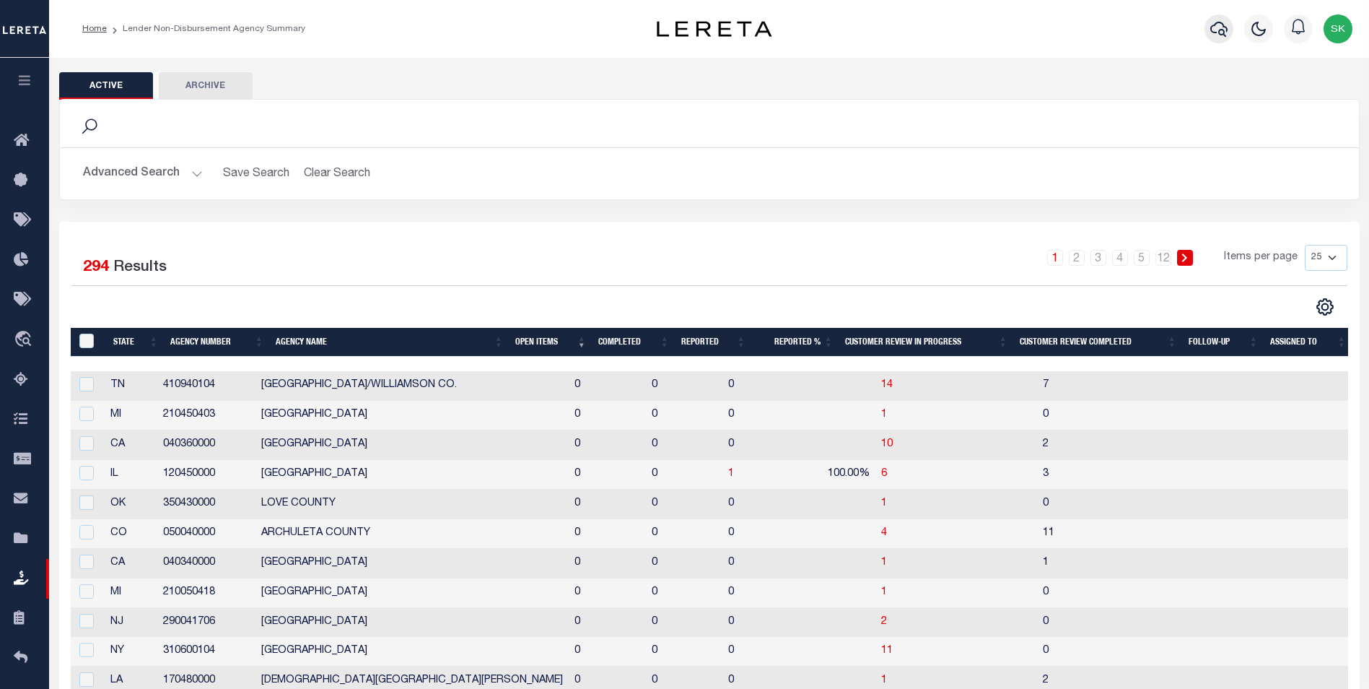
click at [1218, 30] on icon "button" at bounding box center [1219, 28] width 17 height 17
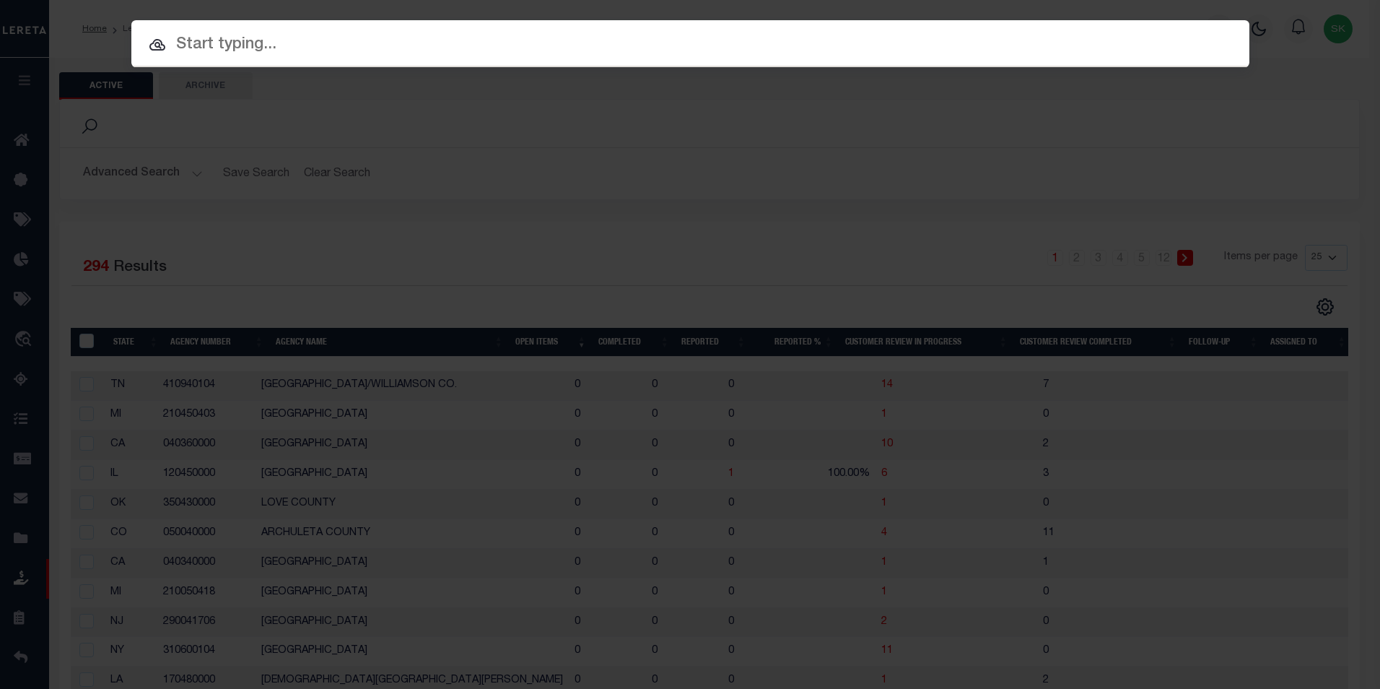
click at [204, 61] on div at bounding box center [690, 43] width 1118 height 46
click at [224, 43] on input "text" at bounding box center [690, 44] width 1118 height 25
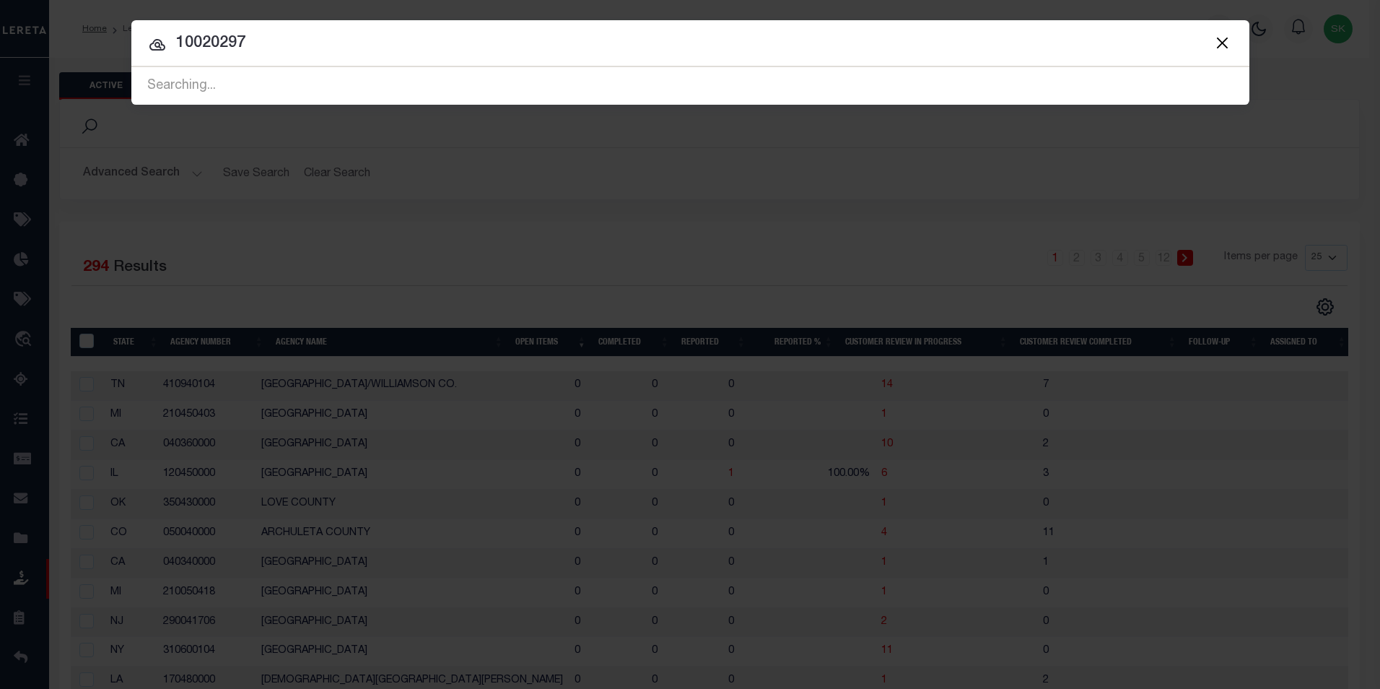
type input "10020297"
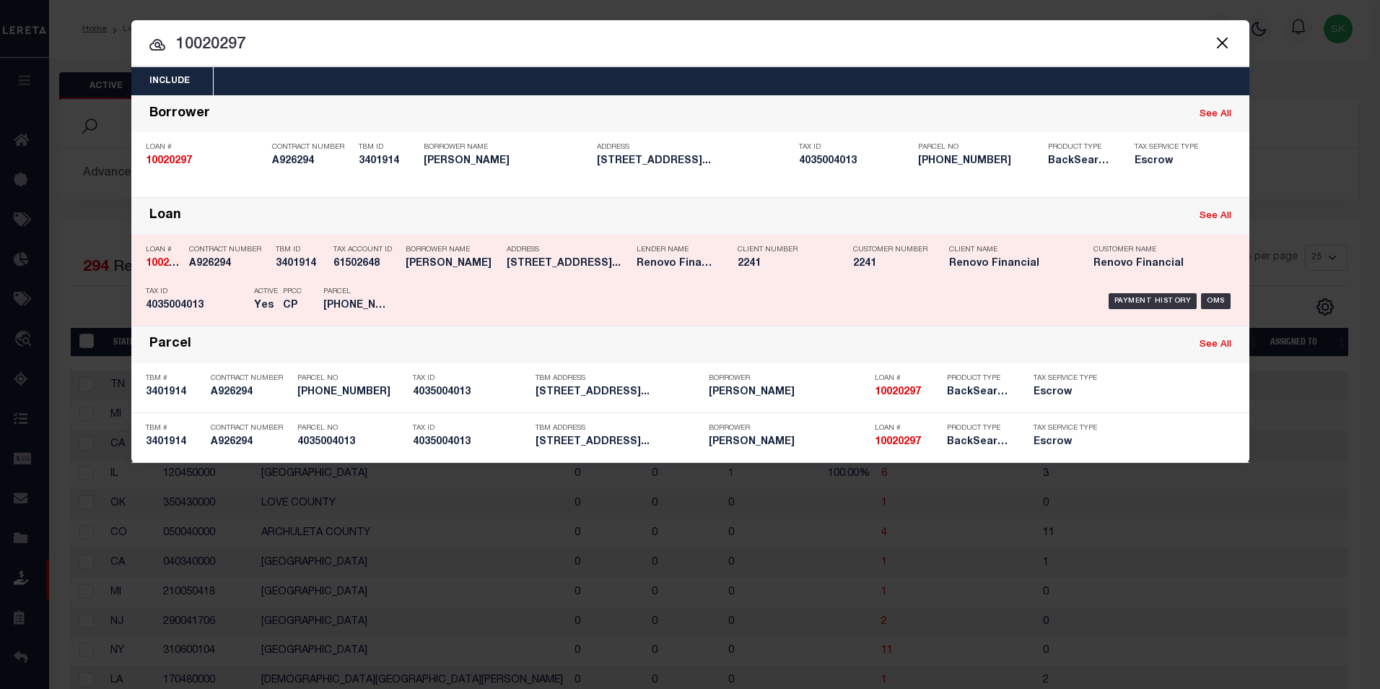
click at [159, 261] on strong "10020297" at bounding box center [169, 263] width 46 height 10
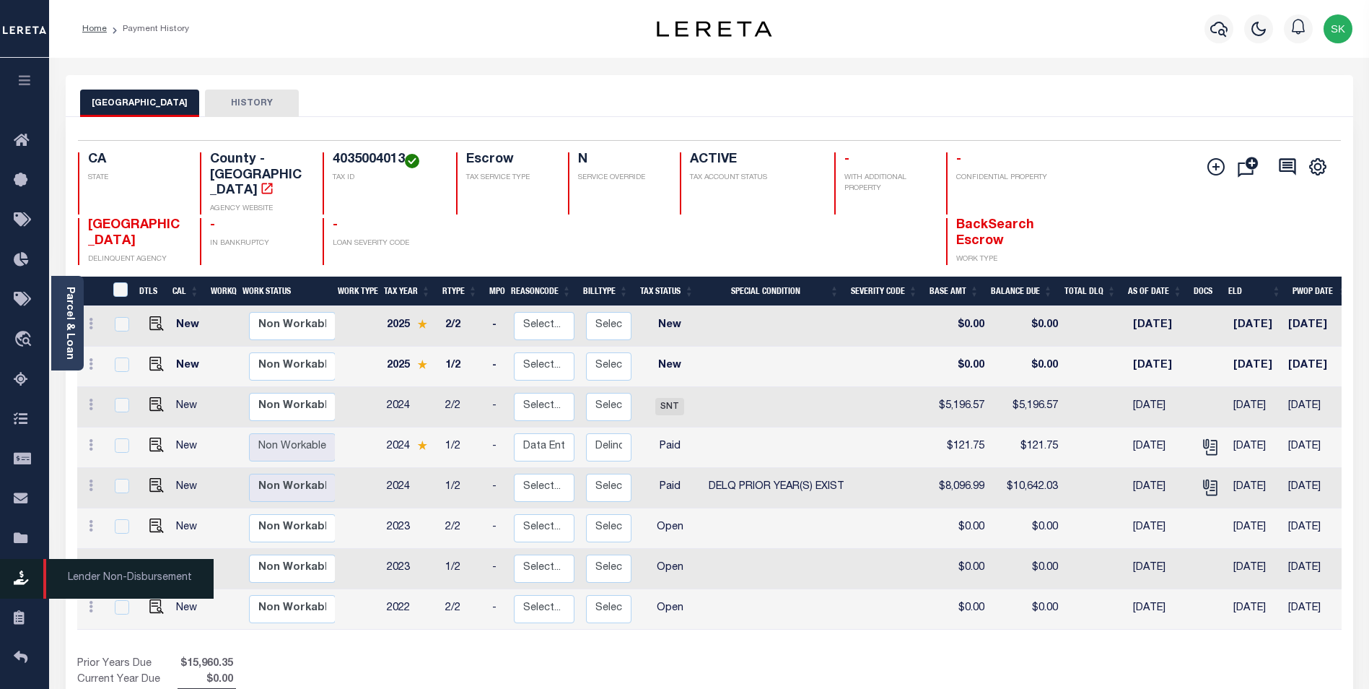
click at [19, 577] on icon at bounding box center [25, 579] width 23 height 18
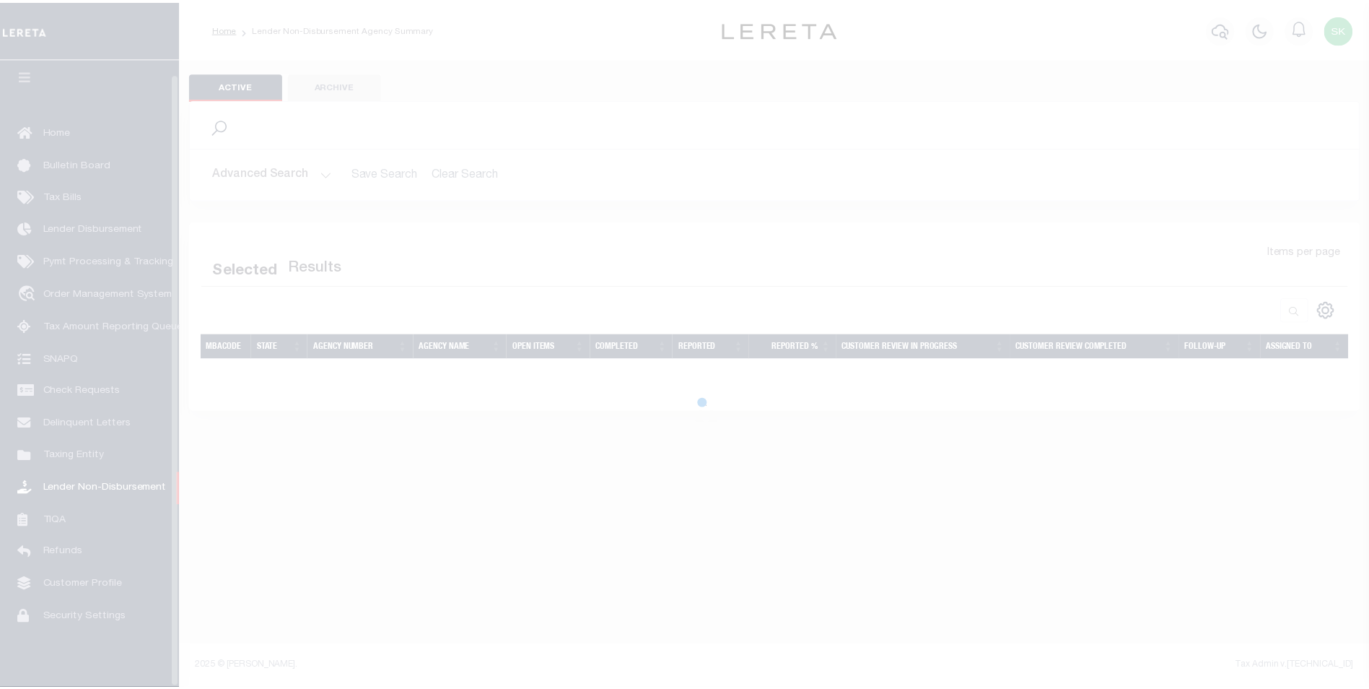
scroll to position [14, 0]
